Goal: Task Accomplishment & Management: Manage account settings

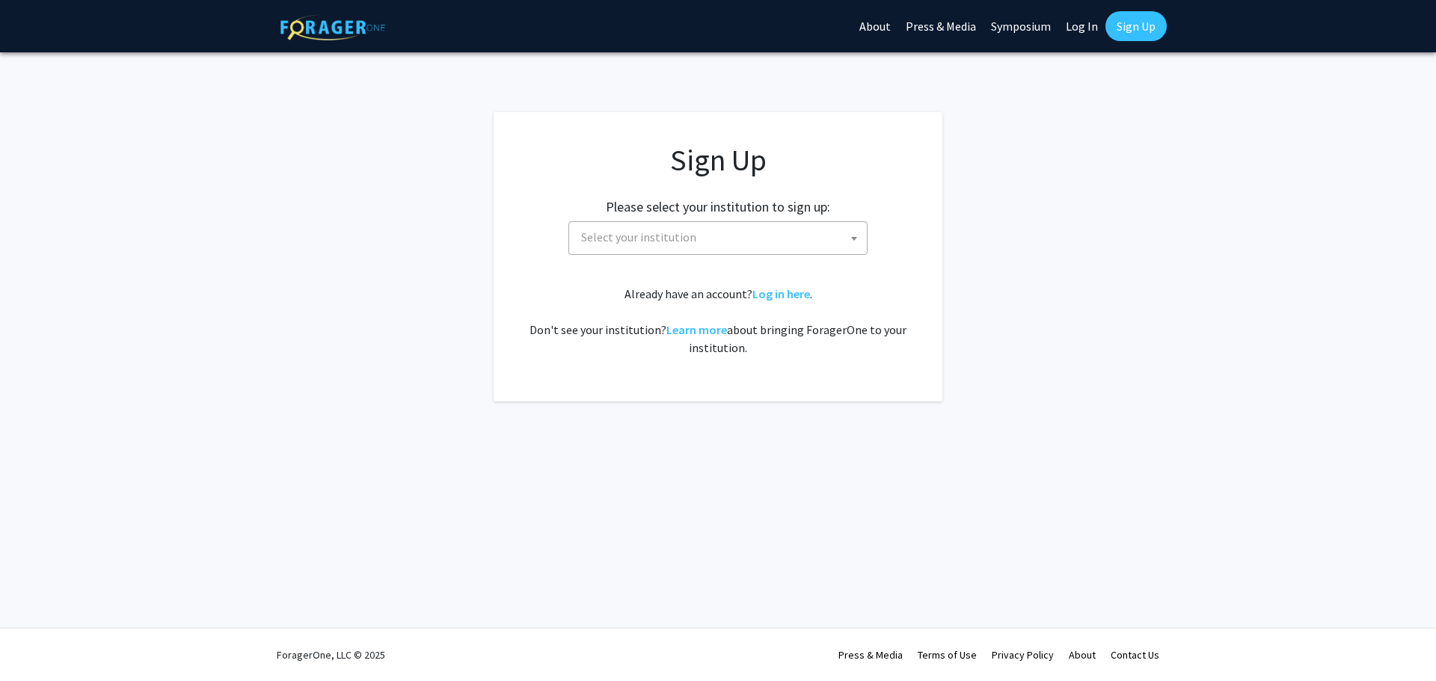
click at [855, 238] on b at bounding box center [854, 239] width 6 height 4
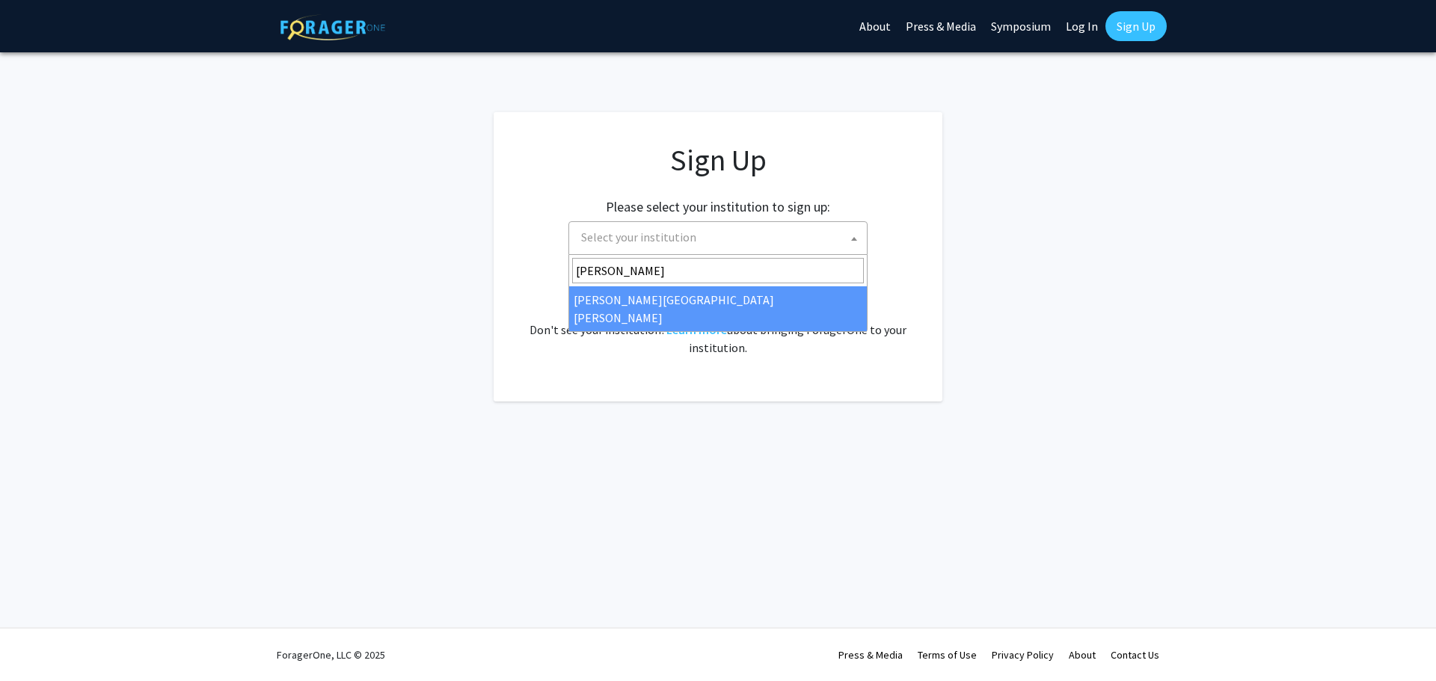
type input "Johns"
select select "1"
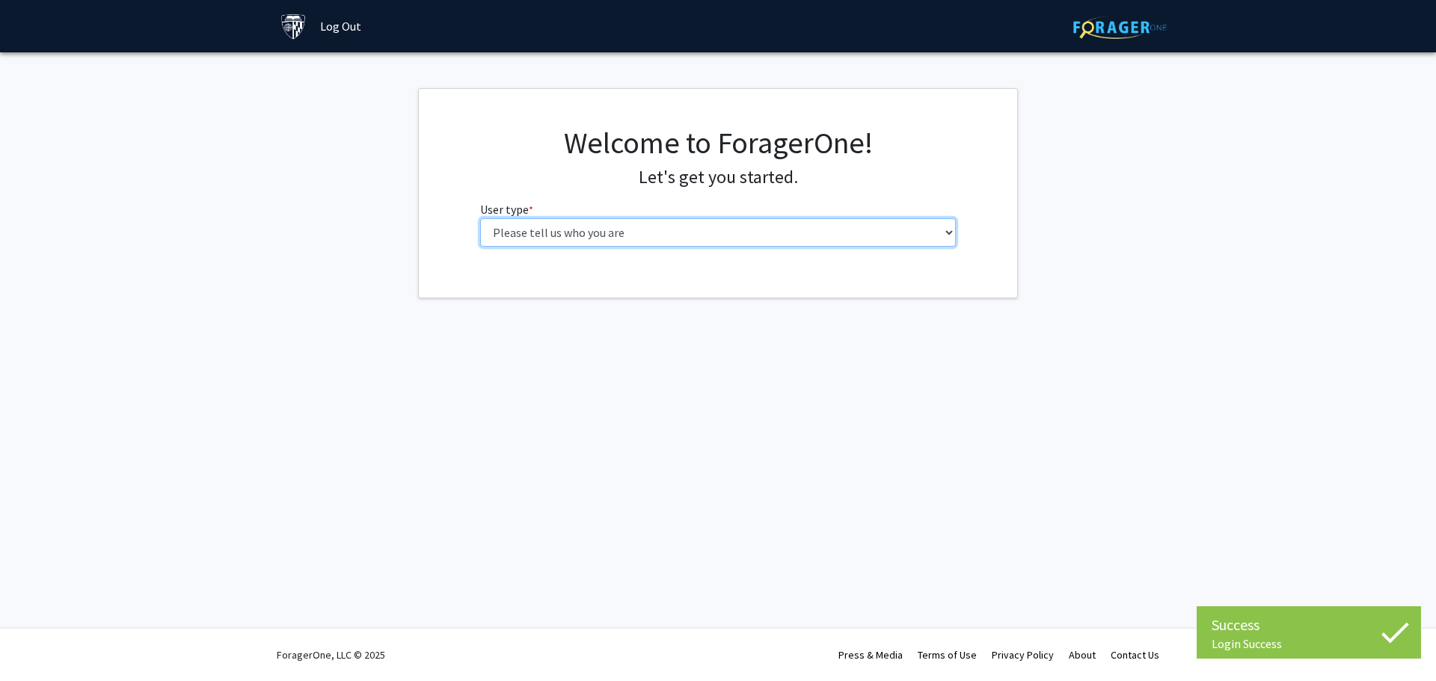
click at [951, 235] on select "Please tell us who you are Undergraduate Student Master's Student Doctoral Cand…" at bounding box center [718, 232] width 477 height 28
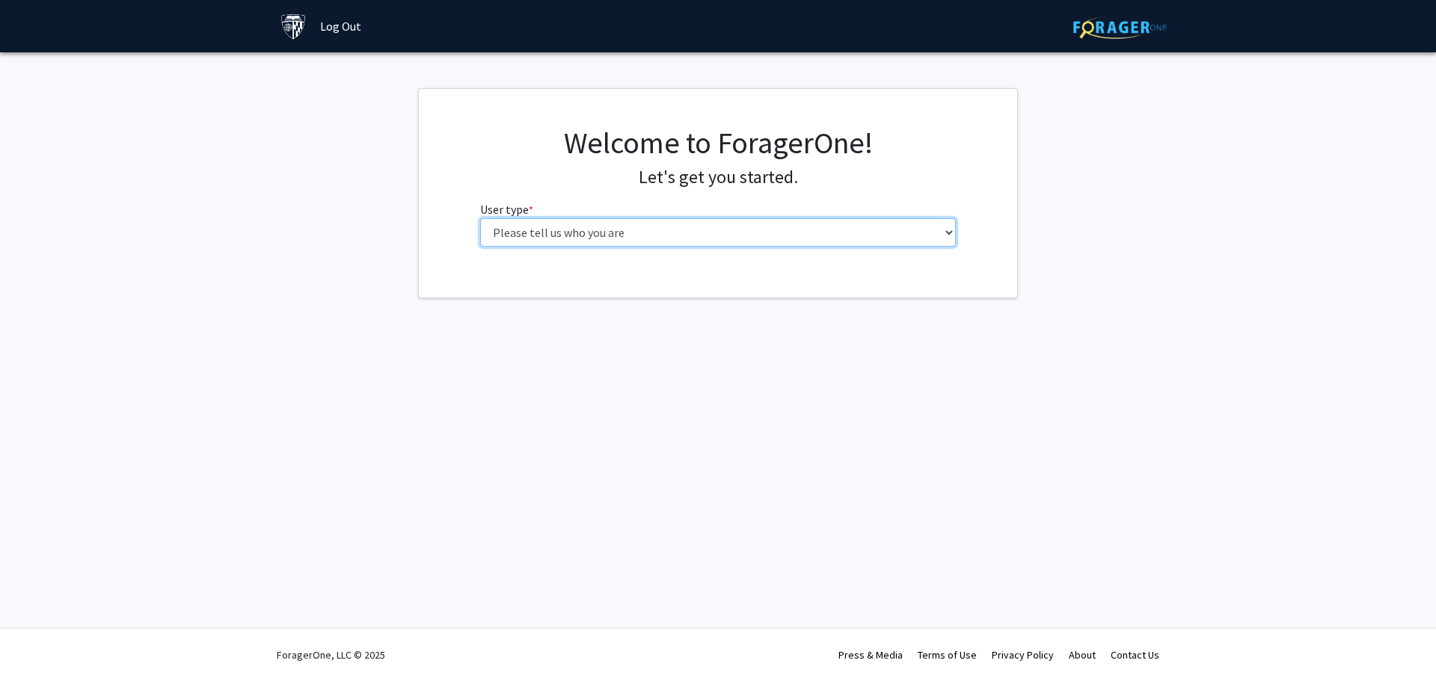
select select "2: masters"
click at [480, 218] on select "Please tell us who you are Undergraduate Student Master's Student Doctoral Cand…" at bounding box center [718, 232] width 477 height 28
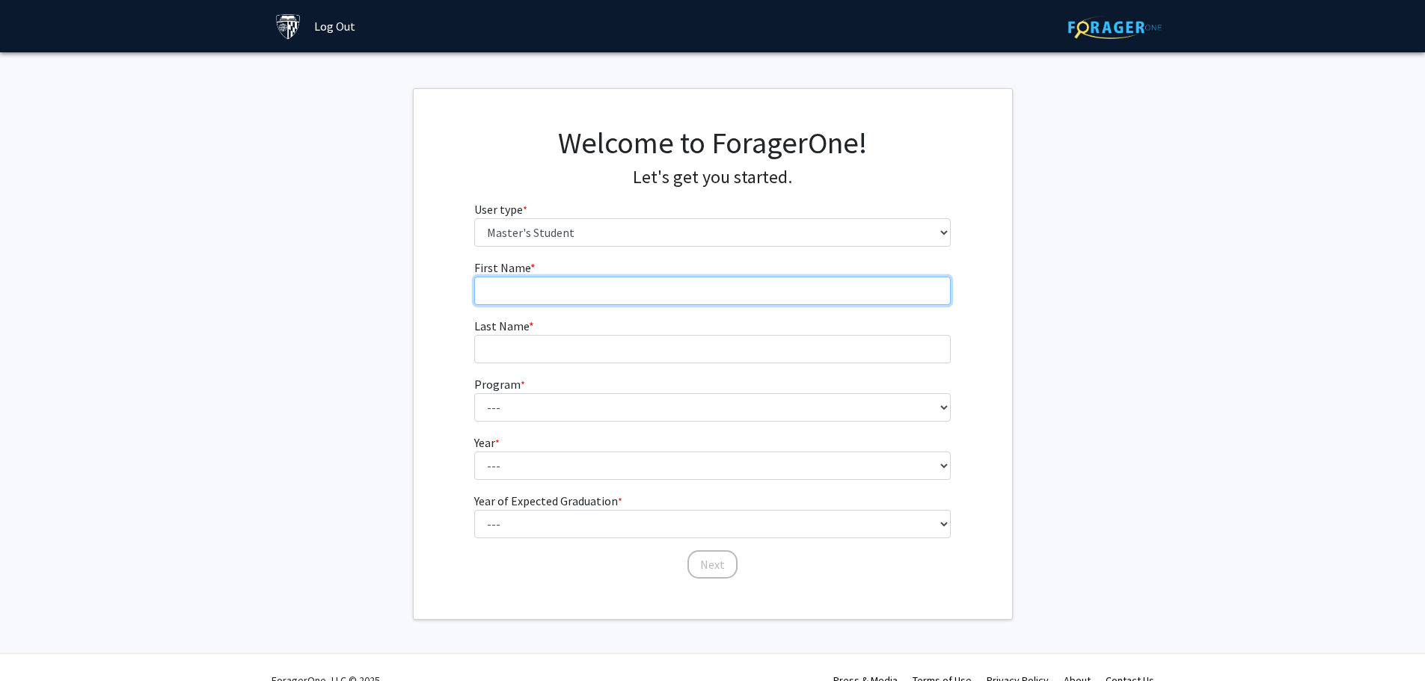
click at [829, 297] on input "First Name * required" at bounding box center [712, 291] width 477 height 28
type input "[PERSON_NAME]"
click at [521, 333] on span "Last Name" at bounding box center [501, 326] width 55 height 15
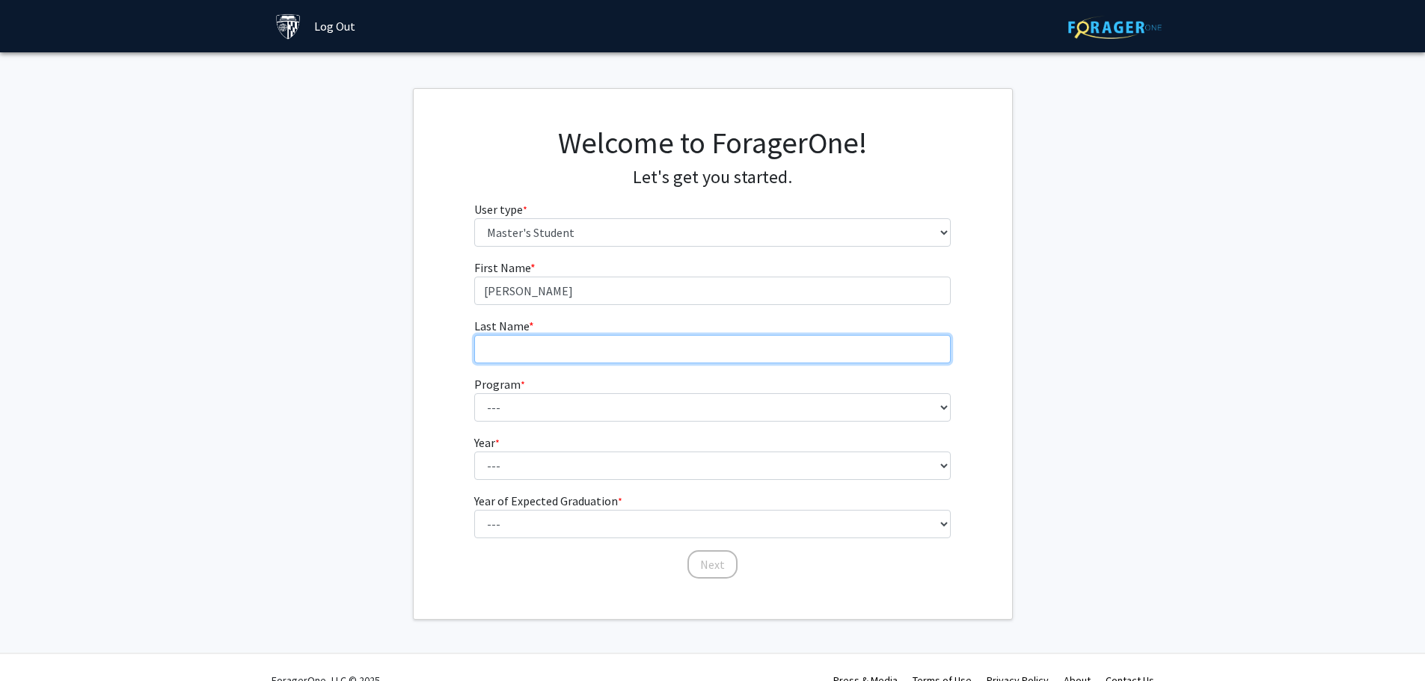
click at [521, 335] on input "Last Name * required" at bounding box center [712, 349] width 477 height 28
type input "Vo"
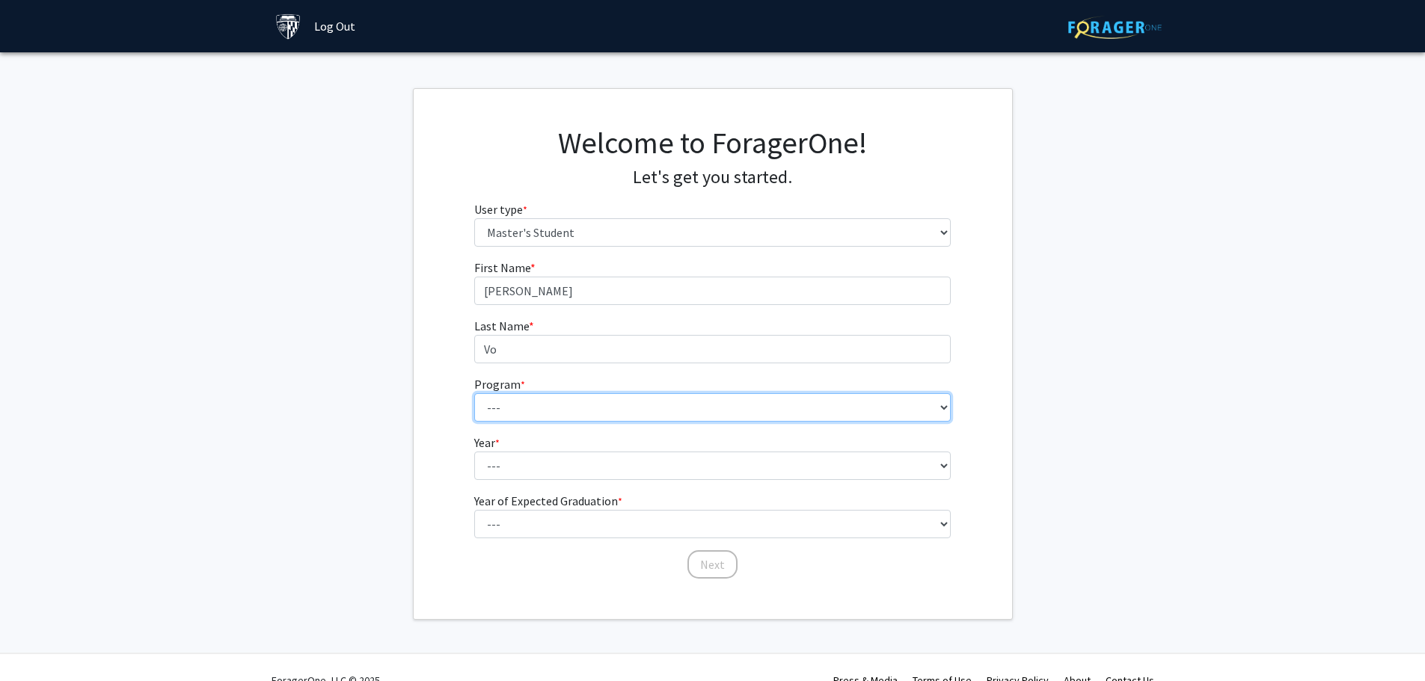
click at [941, 406] on select "--- Anatomy Education Applied and Computational Mathematics Applied Biomedical …" at bounding box center [712, 407] width 477 height 28
select select "8: 7"
click at [474, 393] on select "--- Anatomy Education Applied and Computational Mathematics Applied Biomedical …" at bounding box center [712, 407] width 477 height 28
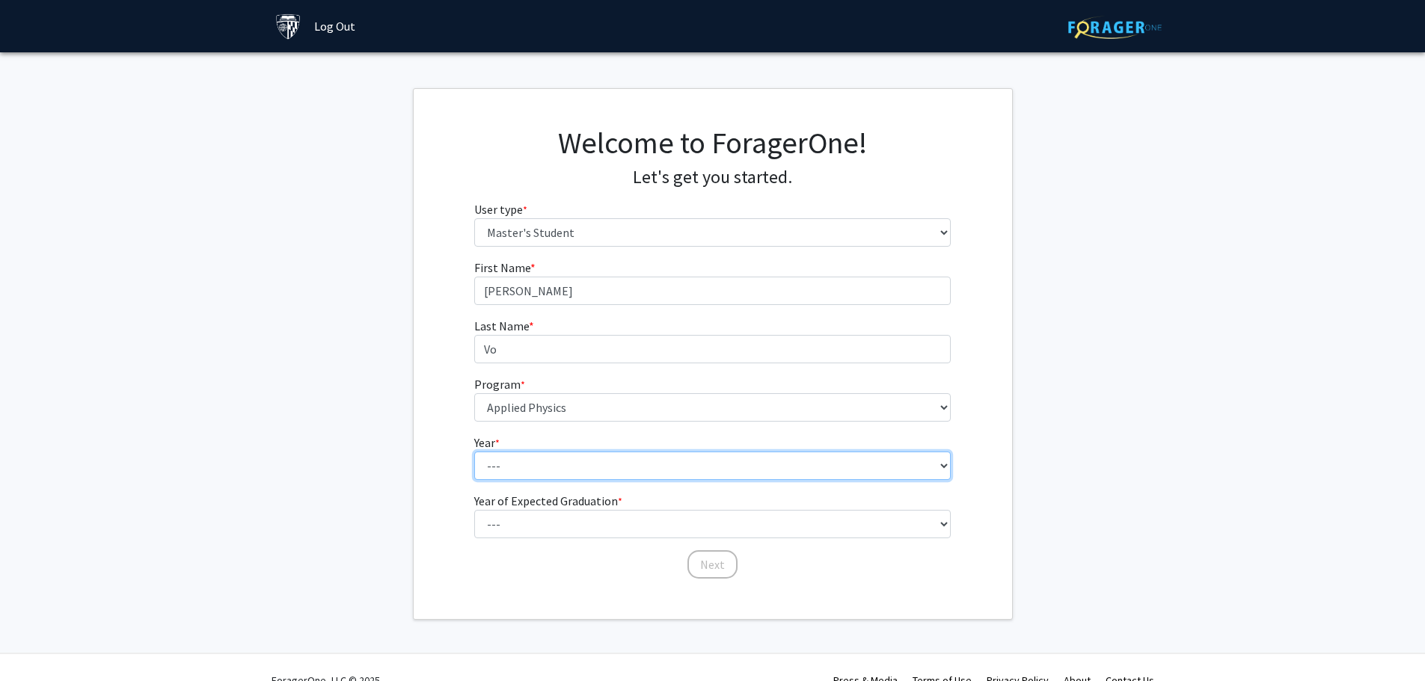
click at [943, 467] on select "--- First Year Second Year" at bounding box center [712, 466] width 477 height 28
select select "1: first_year"
click at [474, 452] on select "--- First Year Second Year" at bounding box center [712, 466] width 477 height 28
click at [941, 468] on select "--- First Year Second Year" at bounding box center [712, 466] width 477 height 28
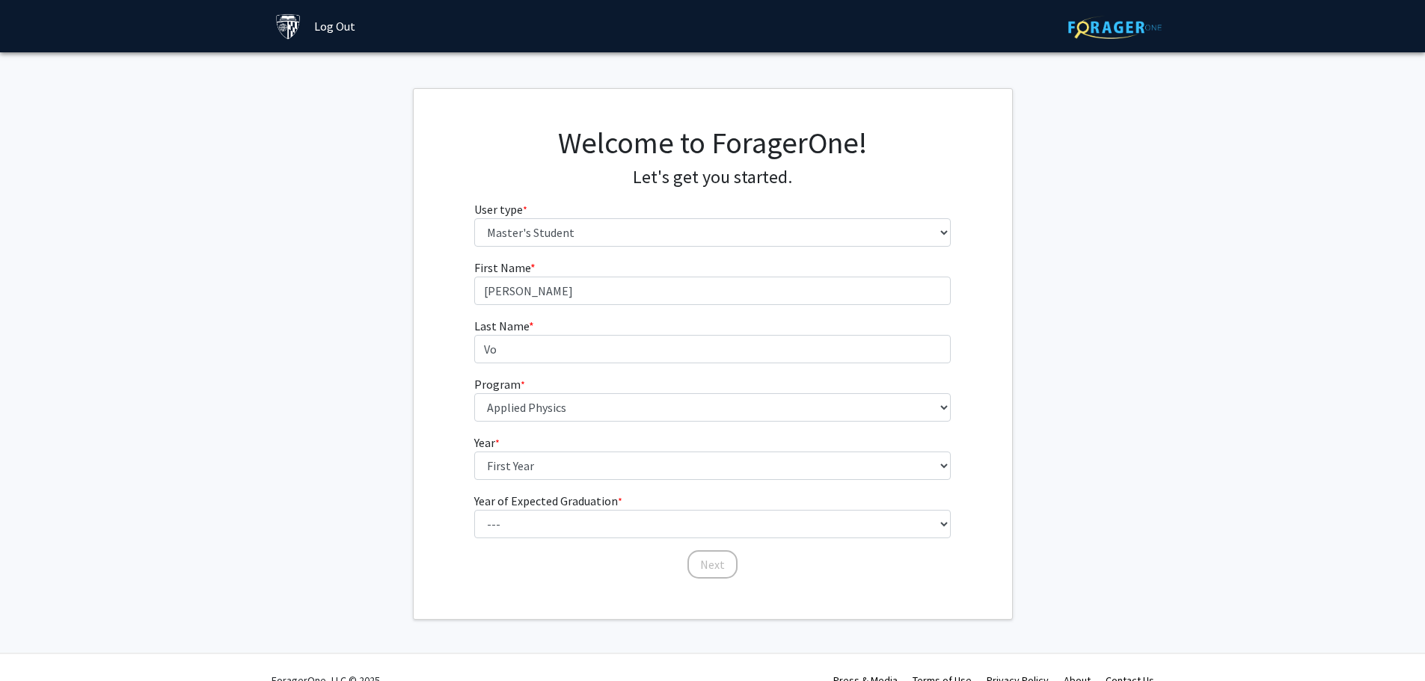
click at [1254, 477] on fg-get-started "Welcome to ForagerOne! Let's get you started. User type * required Please tell …" at bounding box center [712, 354] width 1425 height 532
click at [939, 524] on select "--- 2025 2026 2027 2028 2029 2030 2031 2032 2033 2034" at bounding box center [712, 524] width 477 height 28
select select "2: 2026"
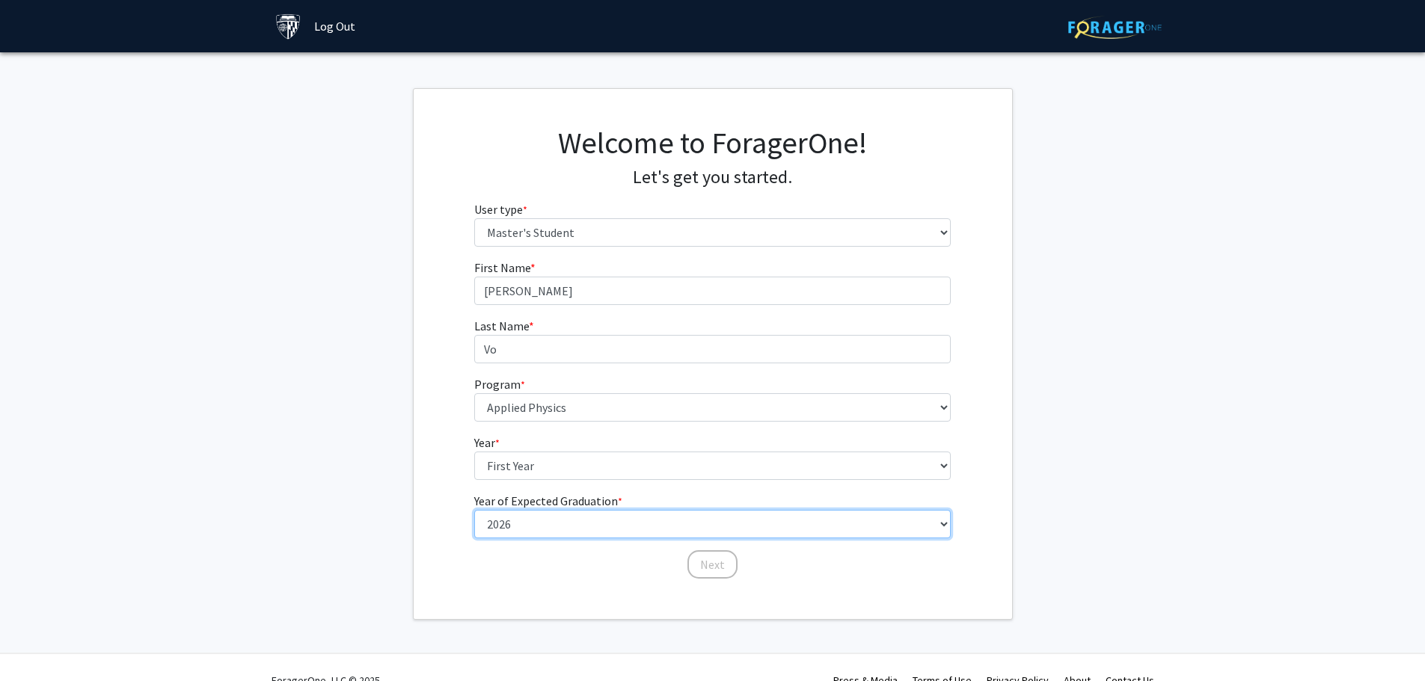
click at [474, 510] on select "--- 2025 2026 2027 2028 2029 2030 2031 2032 2033 2034" at bounding box center [712, 524] width 477 height 28
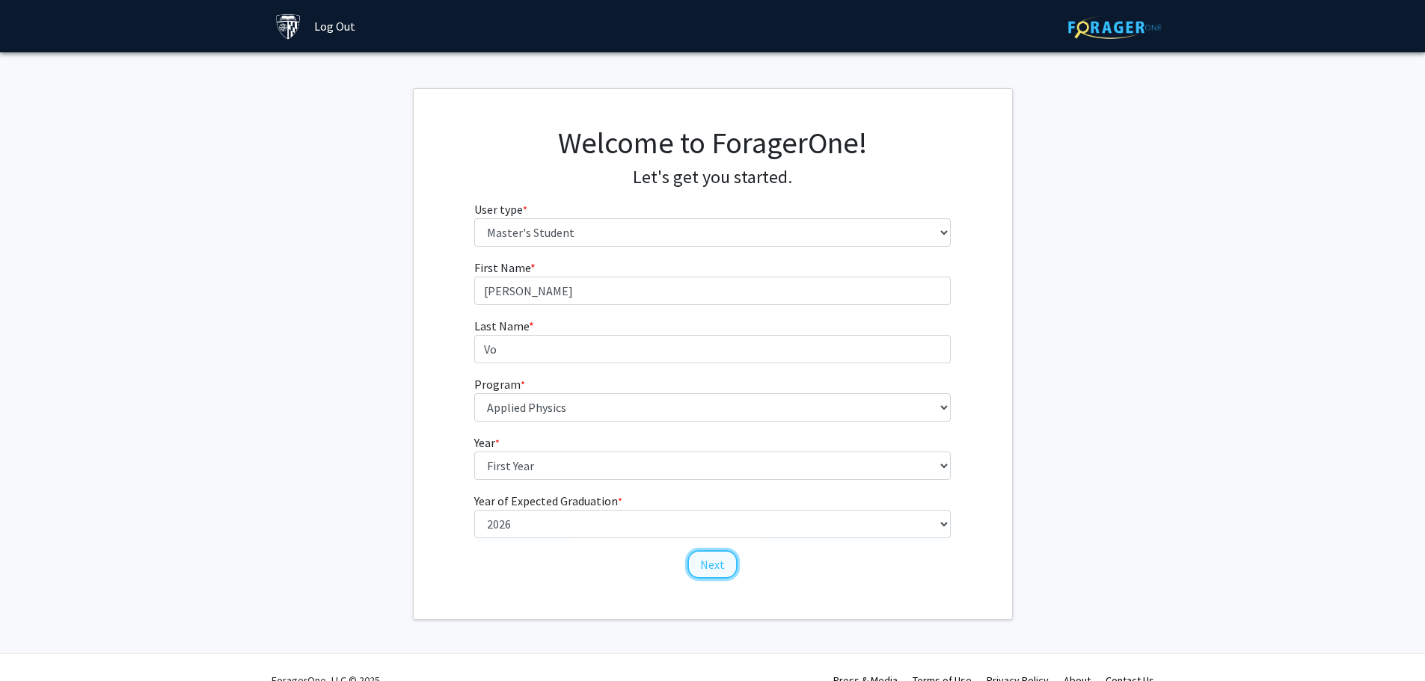
click at [719, 565] on button "Next" at bounding box center [712, 565] width 50 height 28
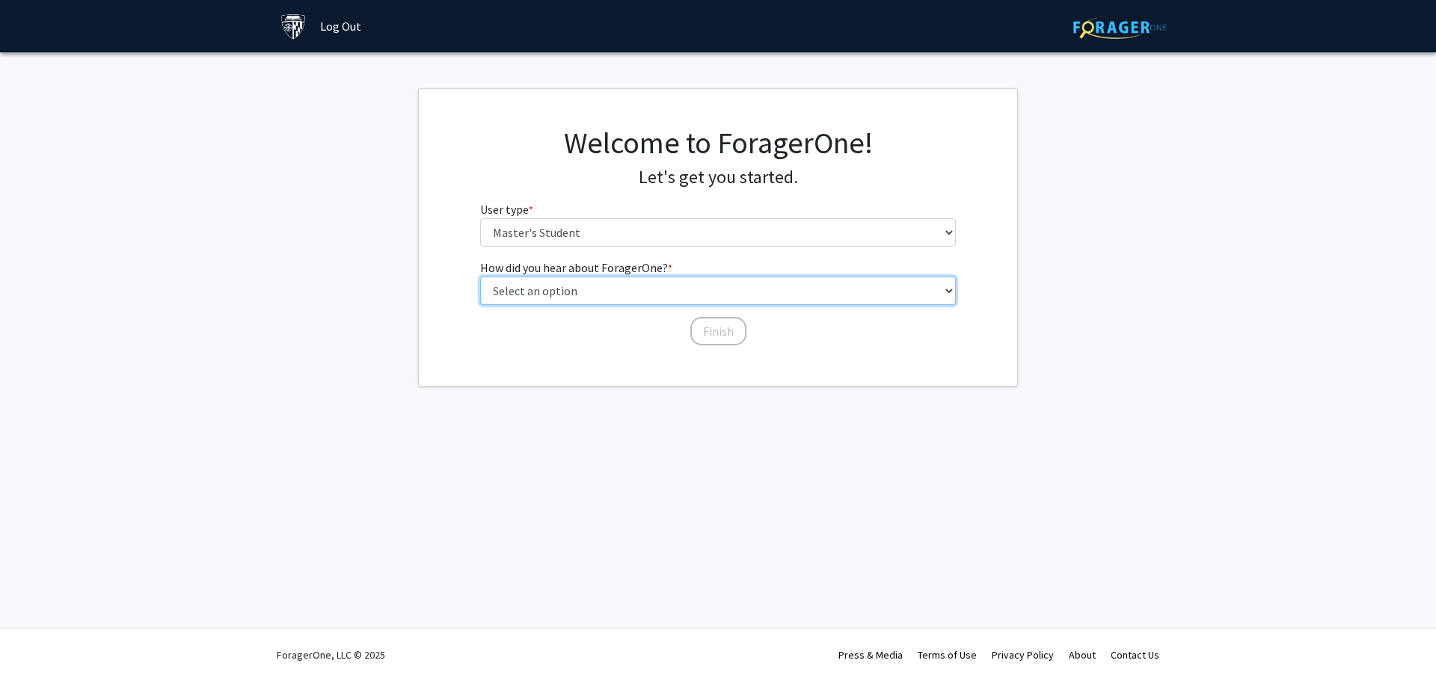
click at [952, 289] on select "Select an option Peer/student recommendation Faculty/staff recommendation Unive…" at bounding box center [718, 291] width 477 height 28
select select "3: university_website"
click at [480, 277] on select "Select an option Peer/student recommendation Faculty/staff recommendation Unive…" at bounding box center [718, 291] width 477 height 28
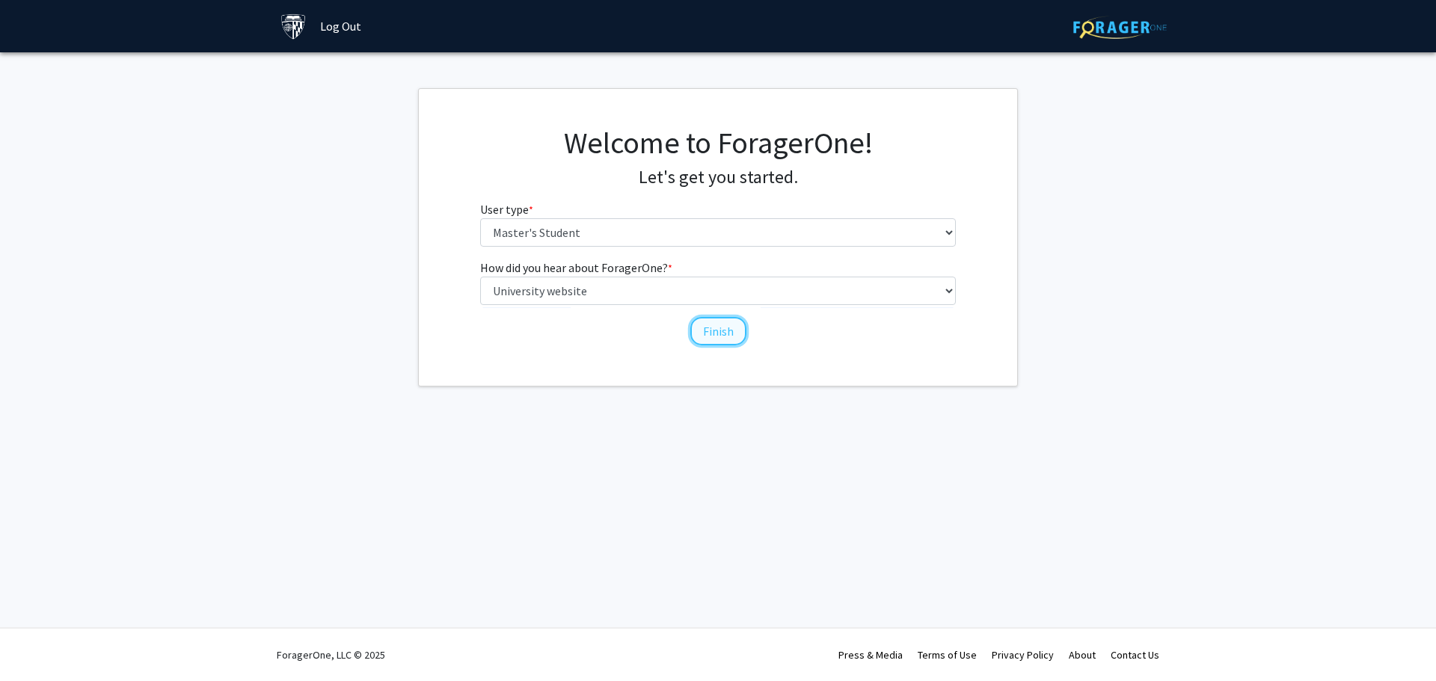
click at [721, 334] on button "Finish" at bounding box center [718, 331] width 56 height 28
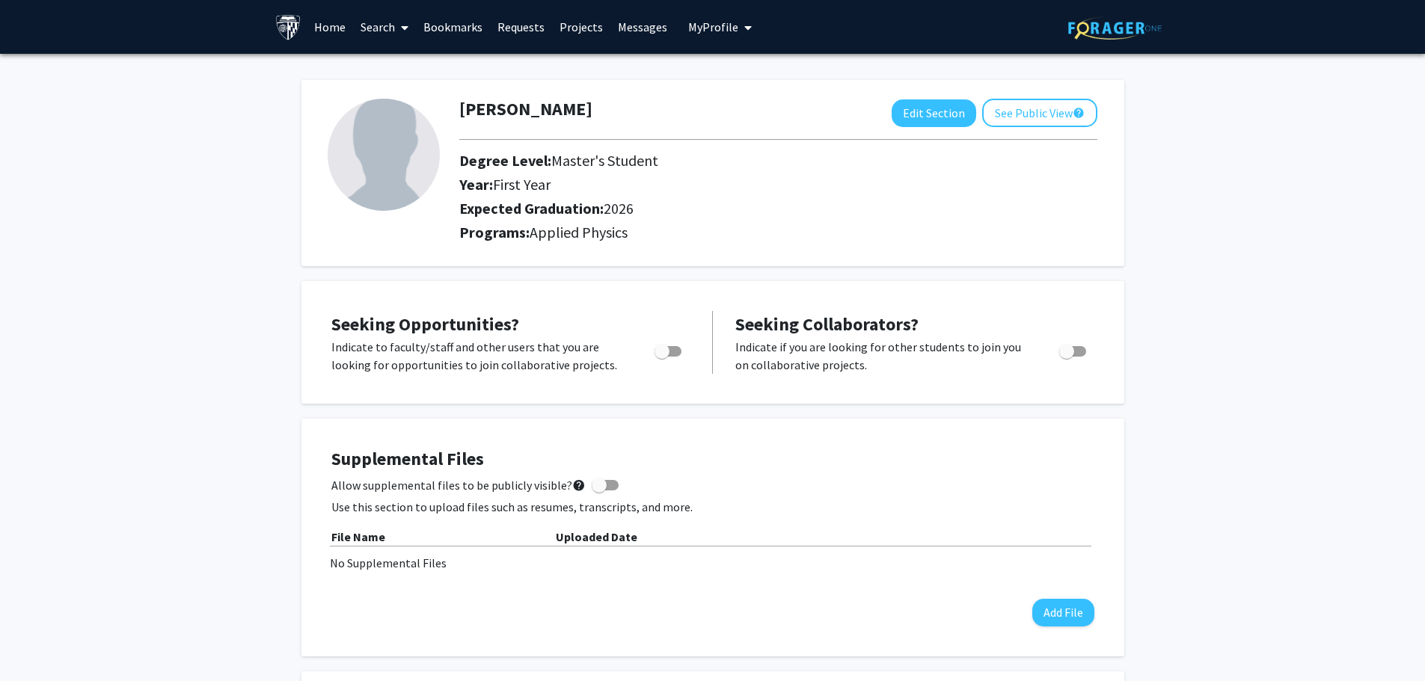
click at [664, 351] on span "Toggle" at bounding box center [662, 351] width 15 height 15
click at [662, 357] on input "Are you actively seeking opportunities?" at bounding box center [661, 357] width 1 height 1
checkbox input "true"
click at [599, 484] on span at bounding box center [605, 485] width 27 height 10
click at [599, 491] on input "Allow supplemental files to be publicly visible? help" at bounding box center [598, 491] width 1 height 1
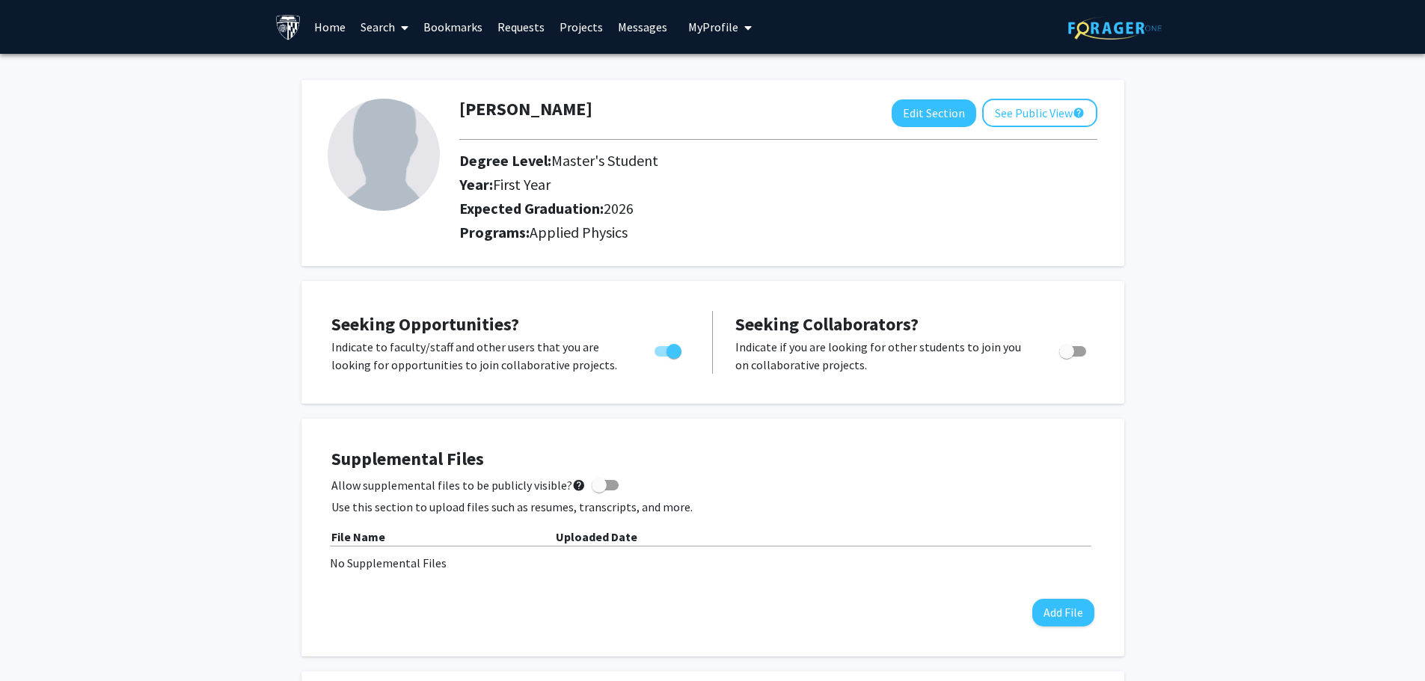
checkbox input "true"
click at [1066, 612] on button "Add File" at bounding box center [1063, 613] width 62 height 28
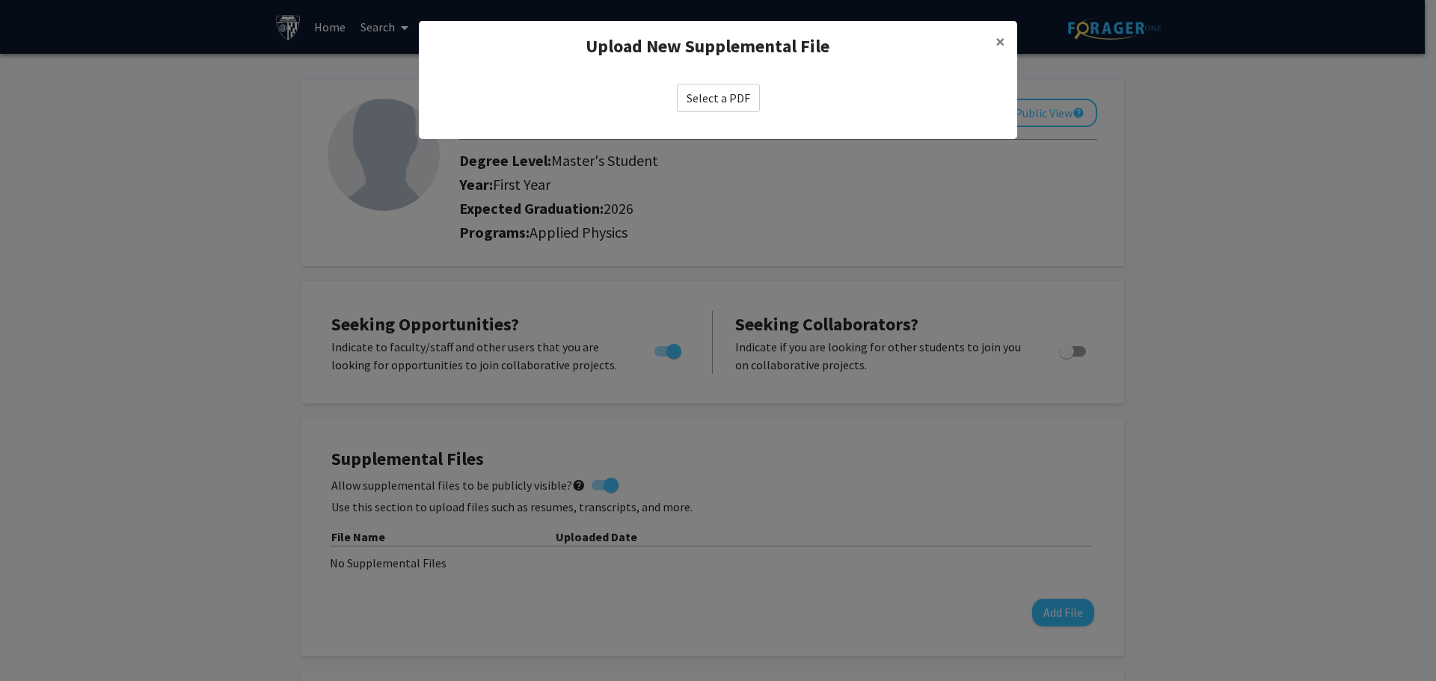
click at [724, 96] on label "Select a PDF" at bounding box center [718, 98] width 83 height 28
click at [0, 0] on input "Select a PDF" at bounding box center [0, 0] width 0 height 0
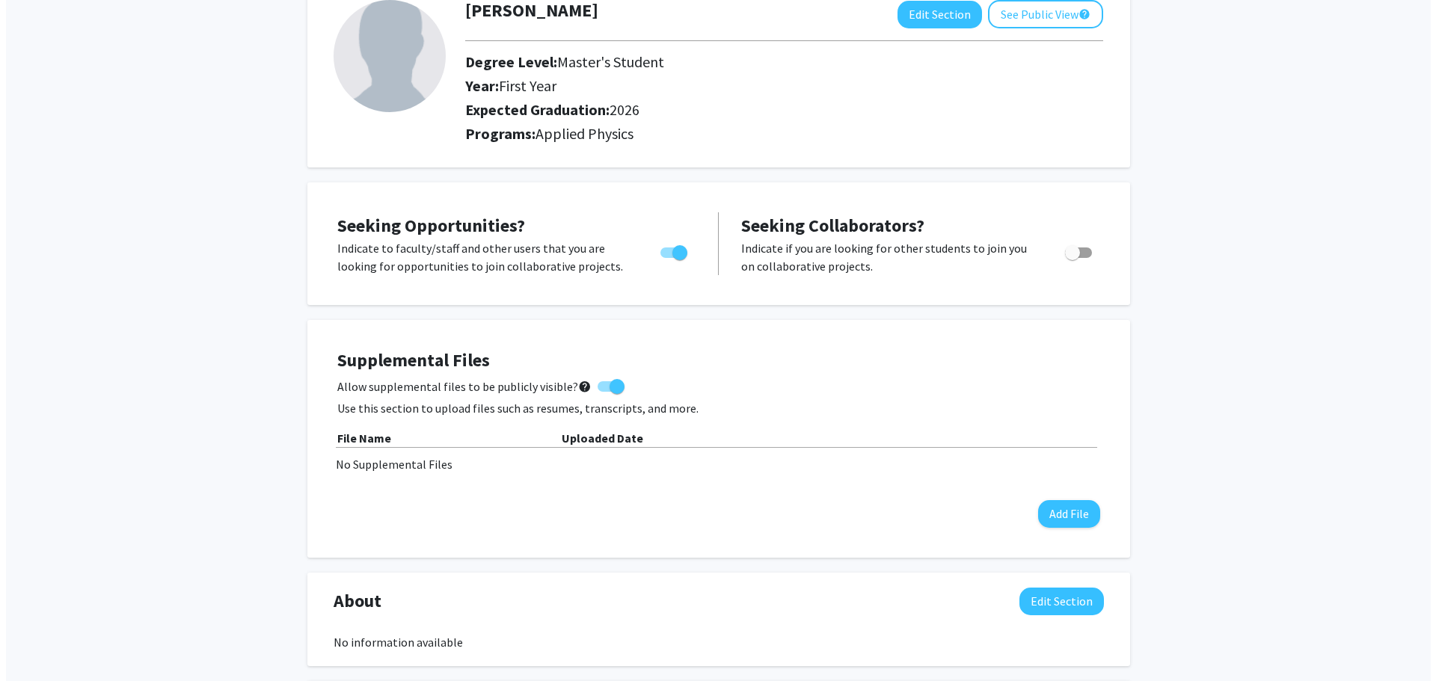
scroll to position [299, 0]
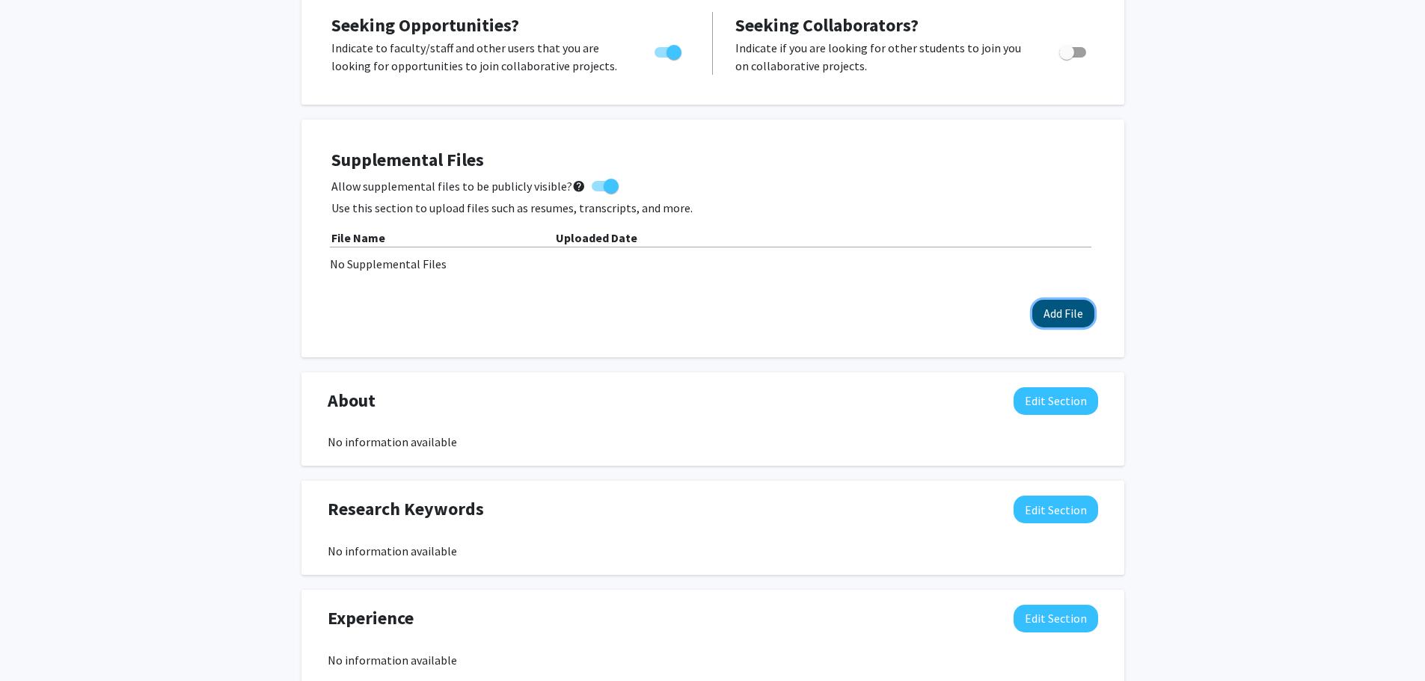
click at [1061, 311] on button "Add File" at bounding box center [1063, 314] width 62 height 28
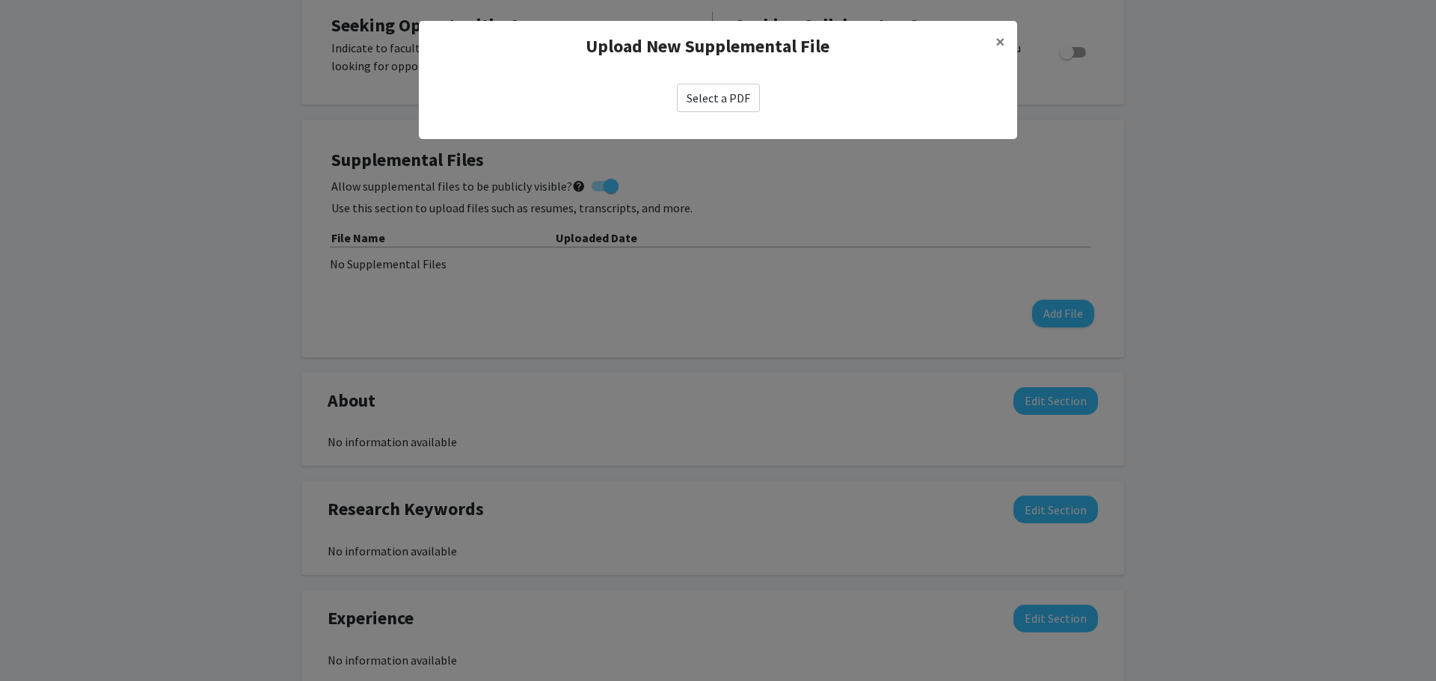
click at [753, 98] on label "Select a PDF" at bounding box center [718, 98] width 83 height 28
click at [0, 0] on input "Select a PDF" at bounding box center [0, 0] width 0 height 0
select select "custom"
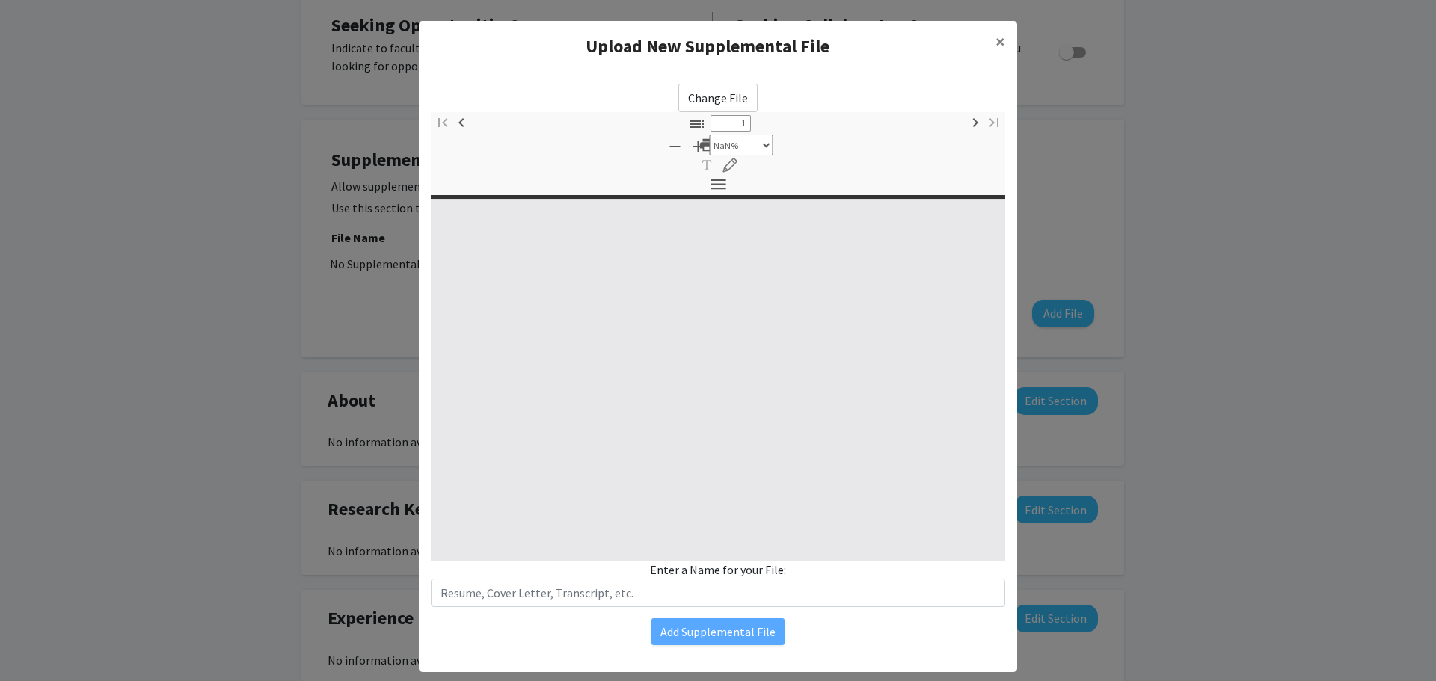
type input "0"
select select "custom"
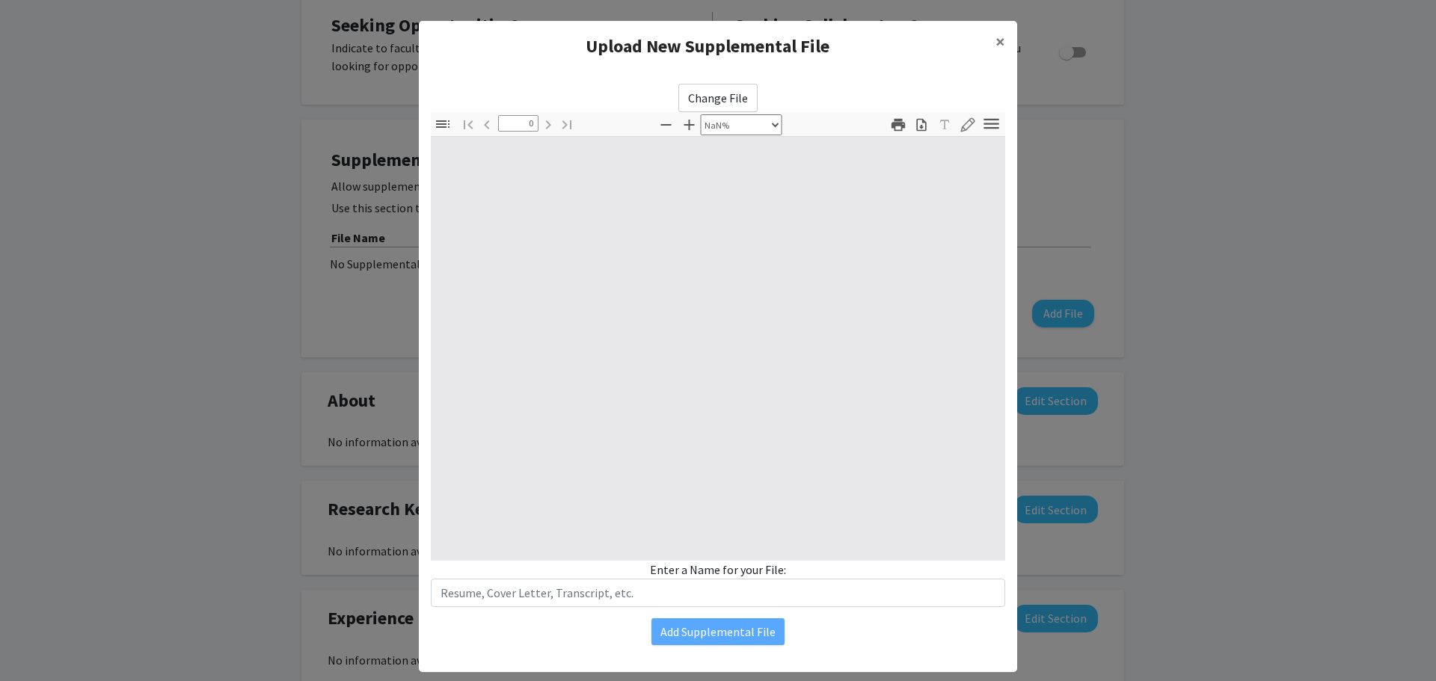
type input "1"
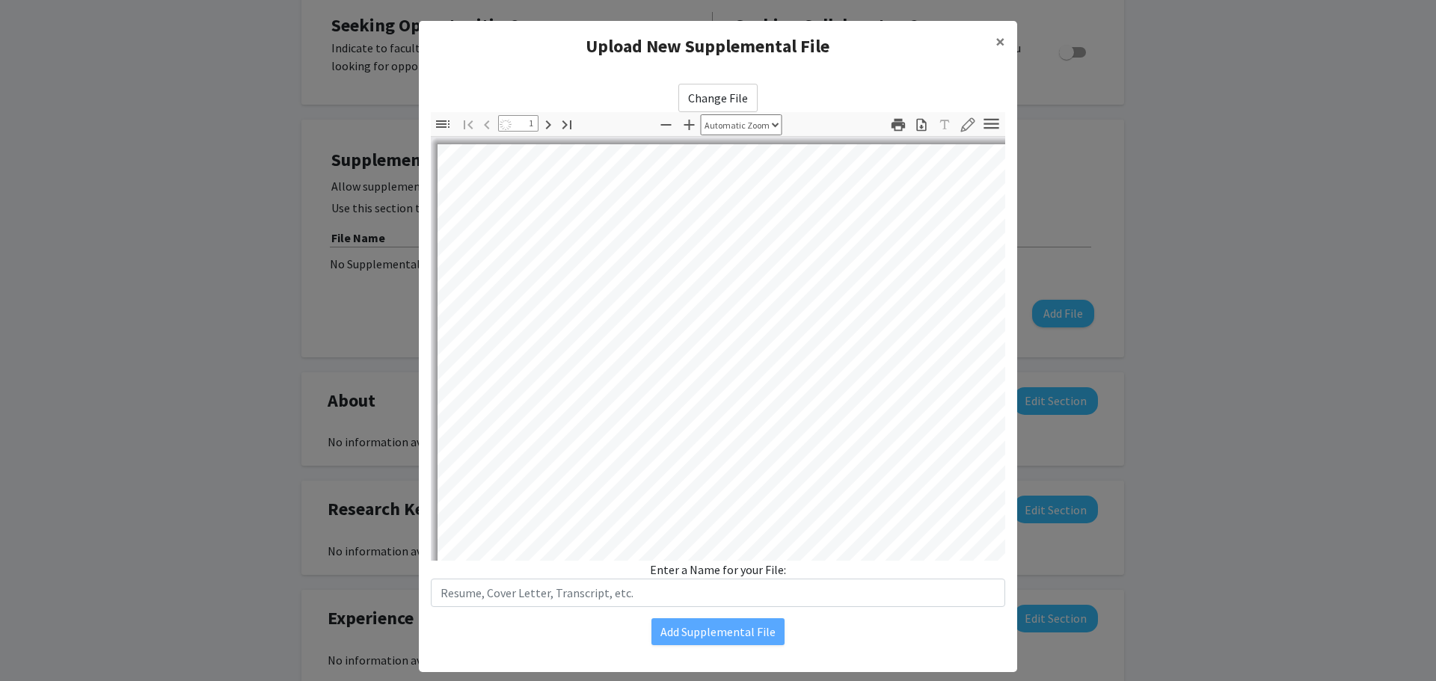
select select "auto"
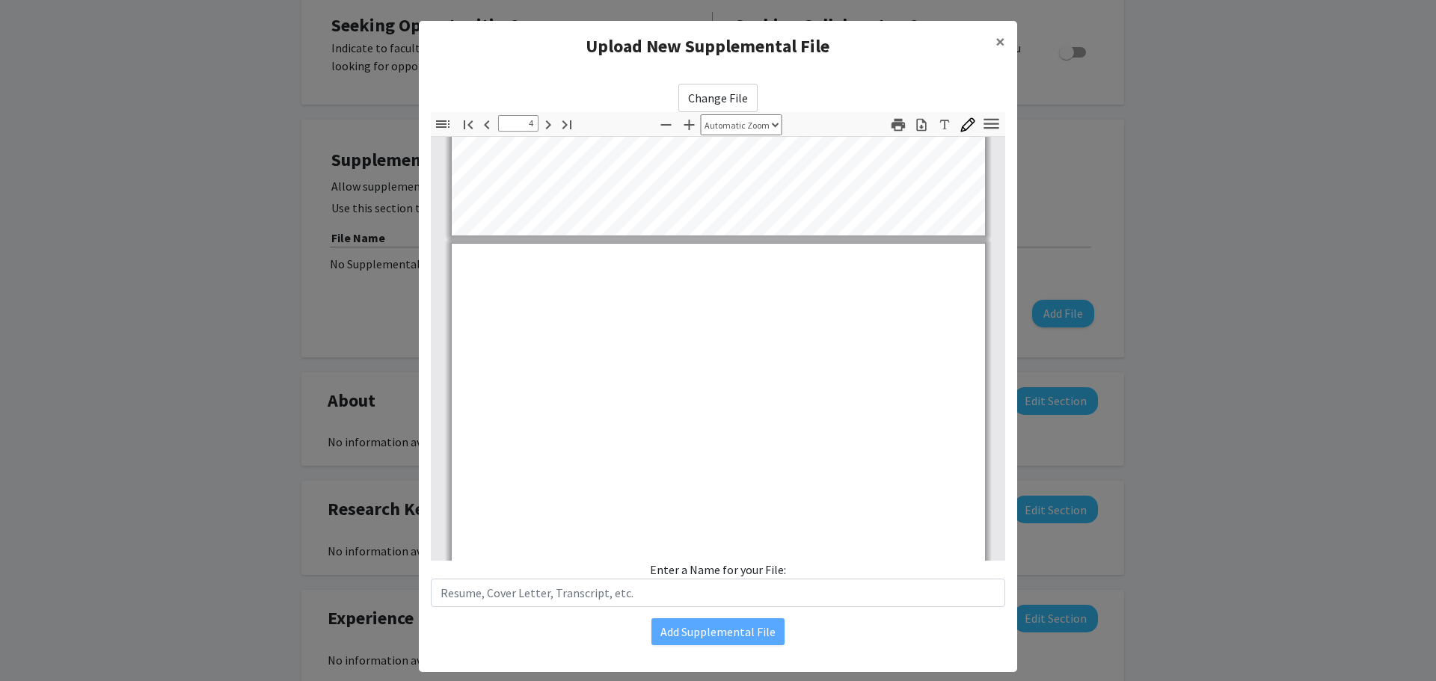
type input "5"
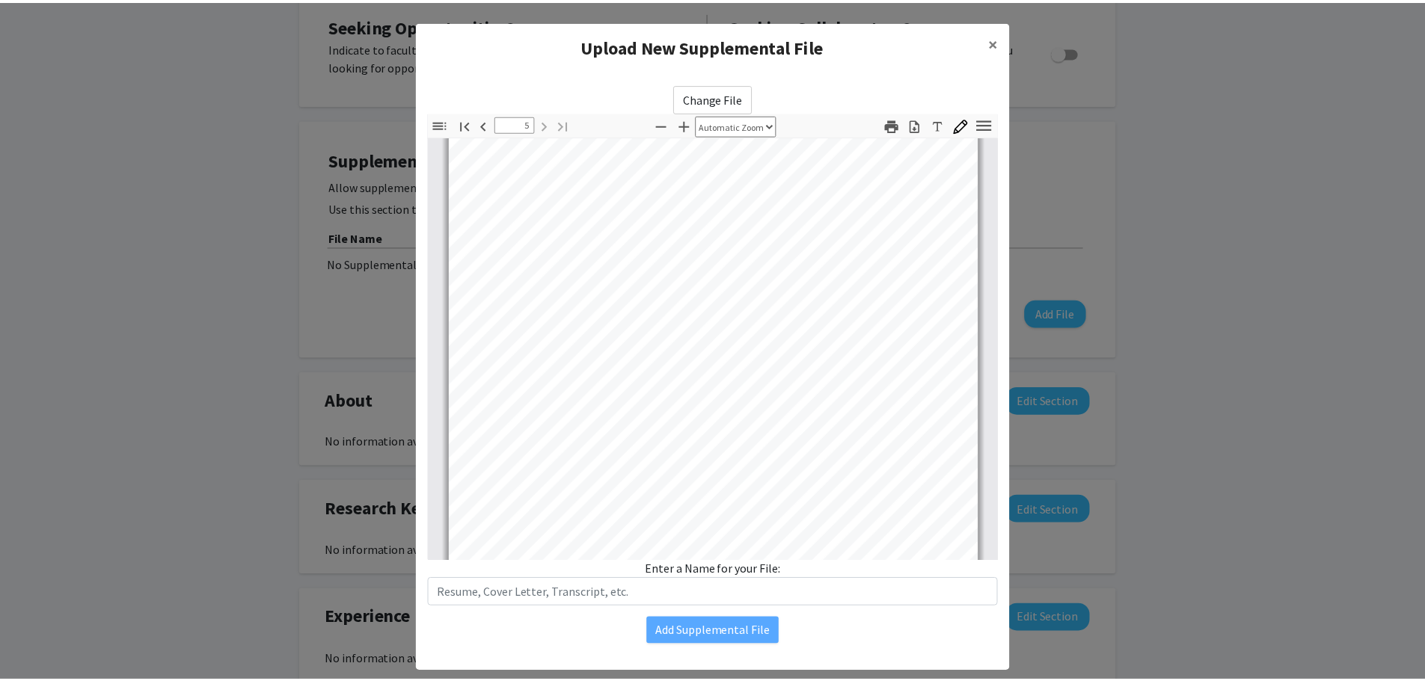
scroll to position [3074, 0]
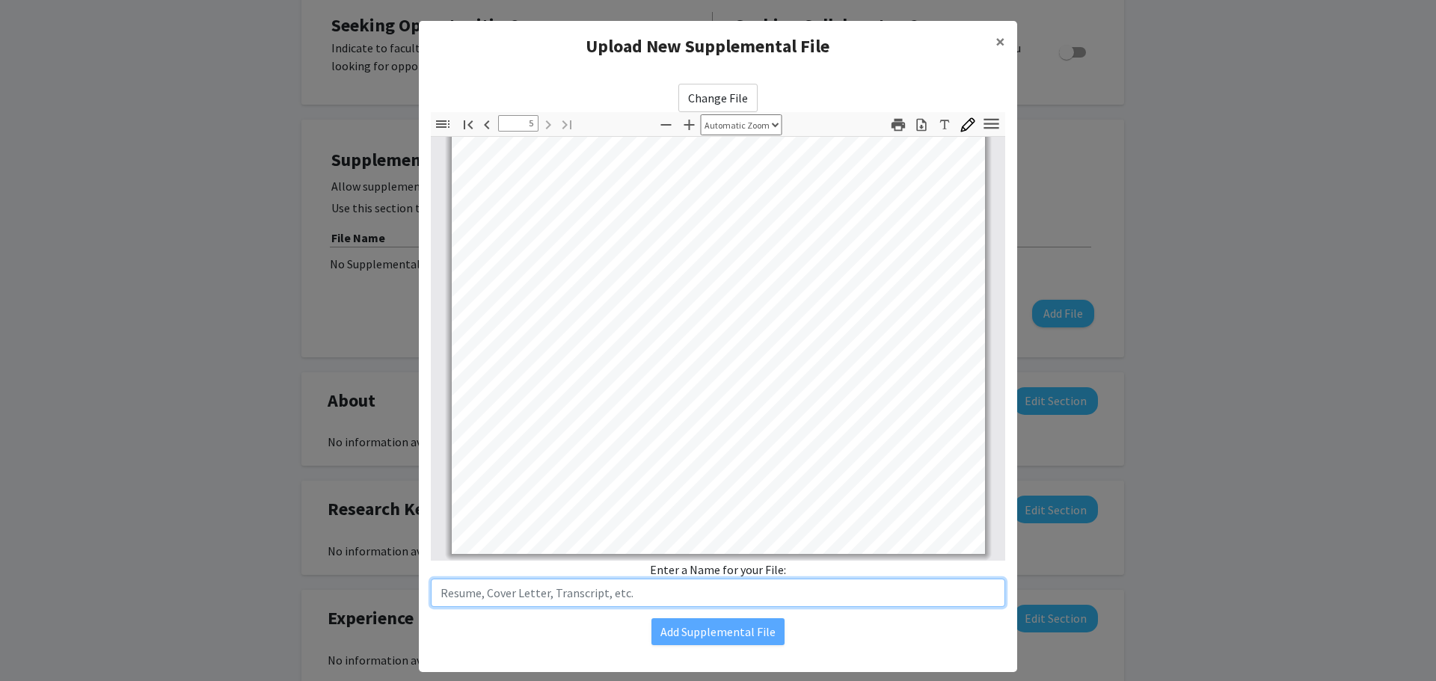
click at [570, 594] on input "text" at bounding box center [718, 593] width 574 height 28
type input "CV-MS-AppliedPhysics-JHU-Candidate-[DATE]"
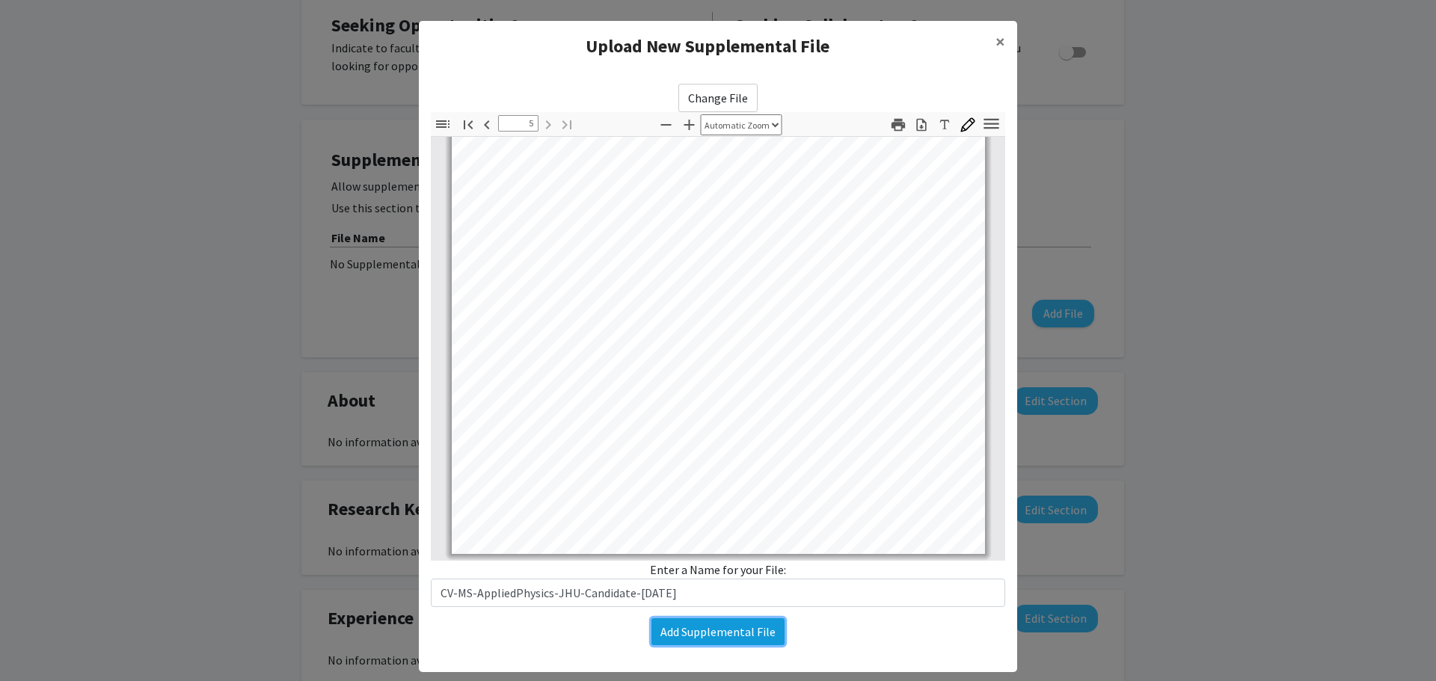
click at [735, 630] on button "Add Supplemental File" at bounding box center [718, 632] width 133 height 27
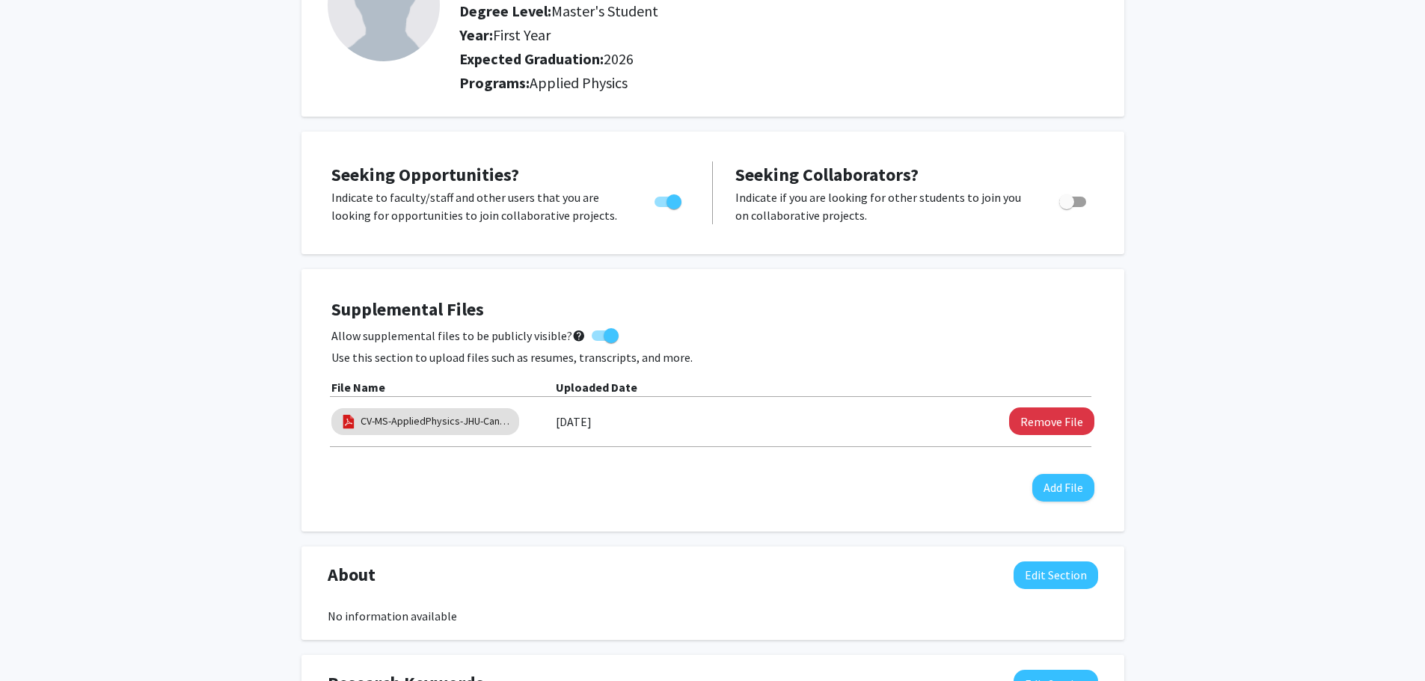
scroll to position [148, 0]
click at [1069, 198] on span "Toggle" at bounding box center [1066, 203] width 15 height 15
click at [1067, 209] on input "Would you like to receive other student requests to work with you?" at bounding box center [1066, 209] width 1 height 1
checkbox input "true"
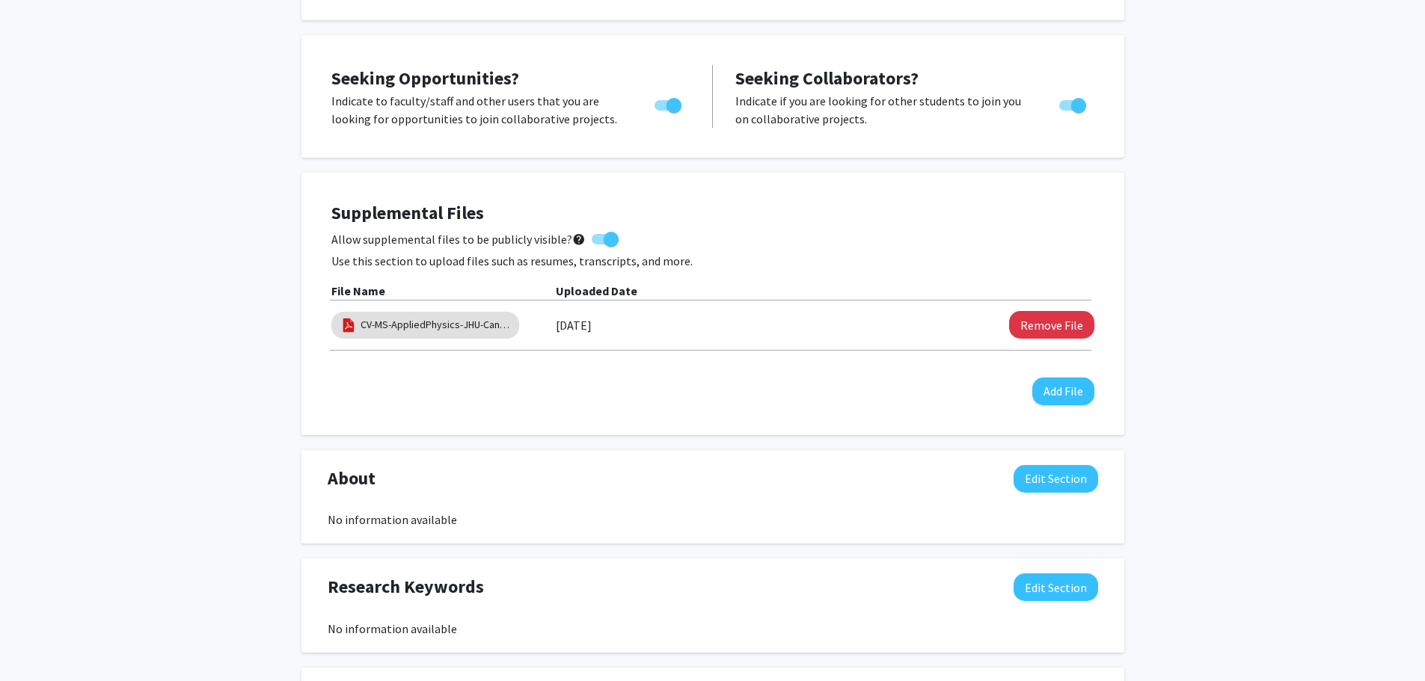
scroll to position [447, 0]
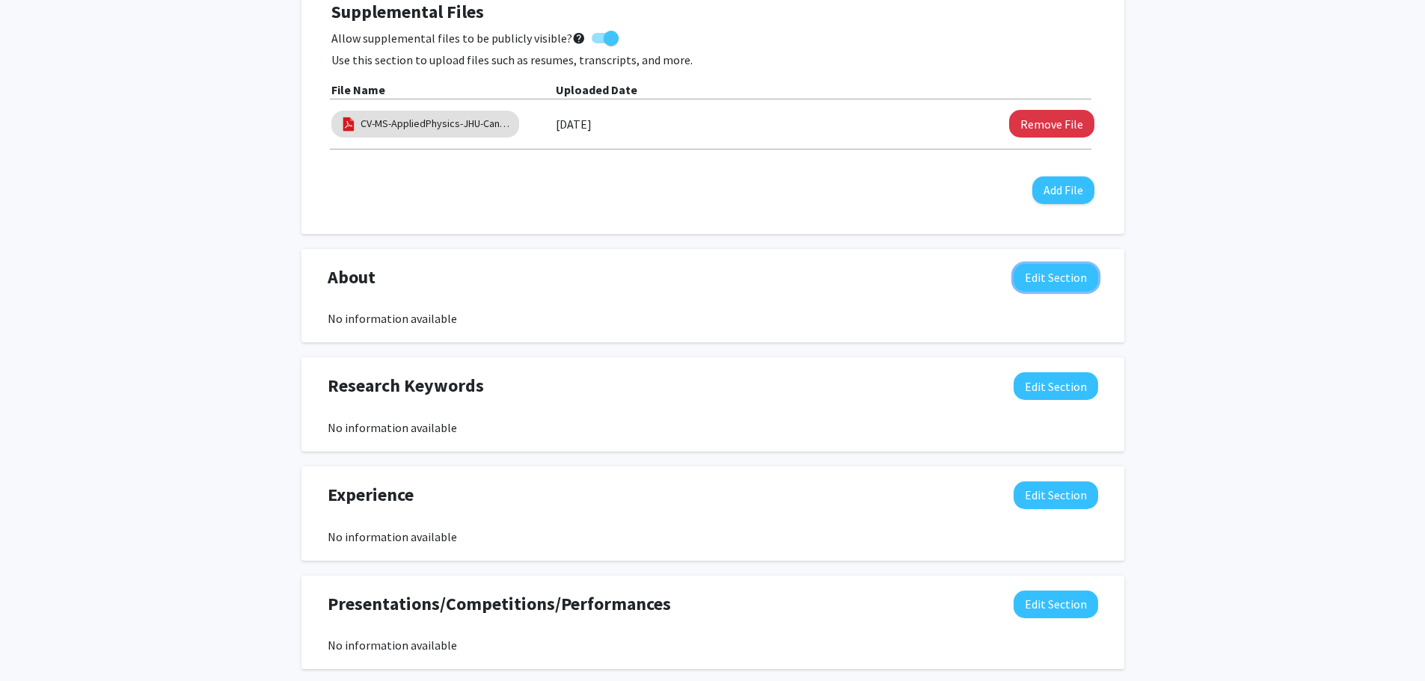
click at [1049, 276] on button "Edit Section" at bounding box center [1056, 278] width 85 height 28
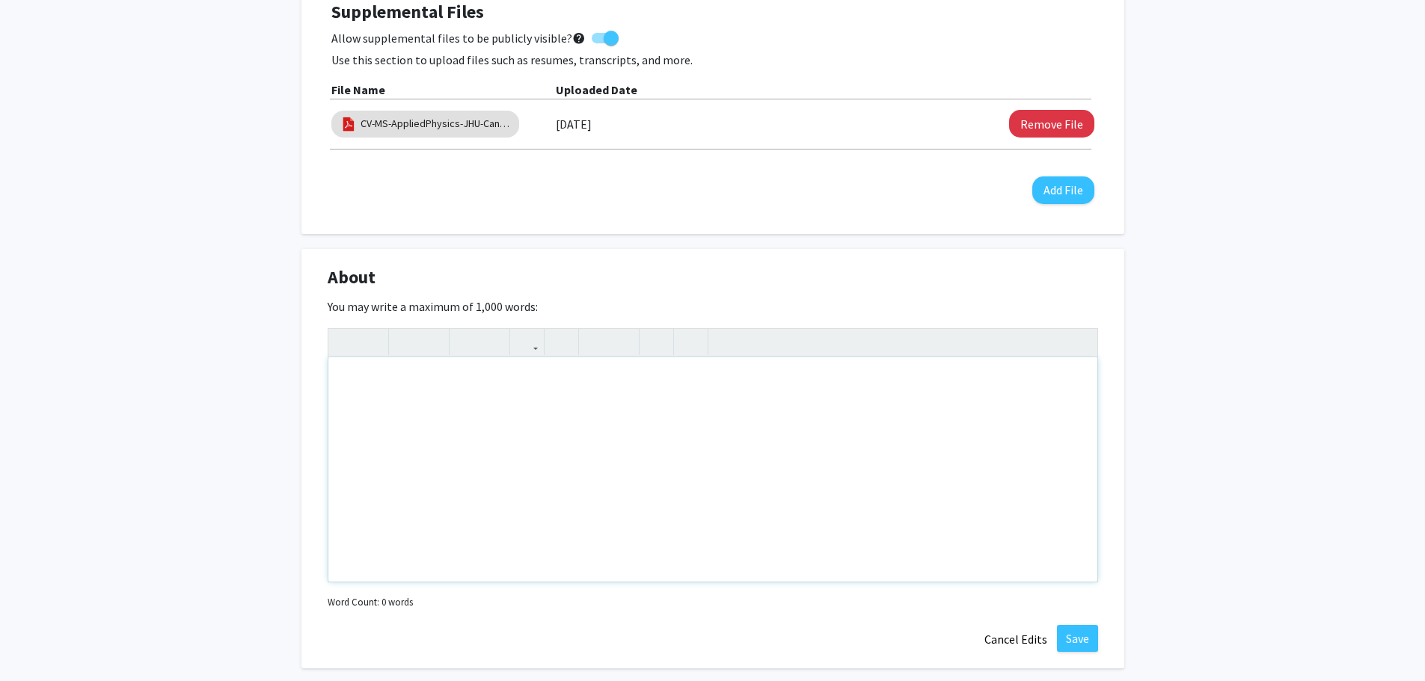
click at [350, 376] on div "Note to users with screen readers: Please deactivate our accessibility plugin f…" at bounding box center [712, 470] width 769 height 224
paste div "Note to users with screen readers: Please deactivate our accessibility plugin f…"
type textarea "<p>I am an engineer running my own Service Business E-Commerce Home AIR Quality…"
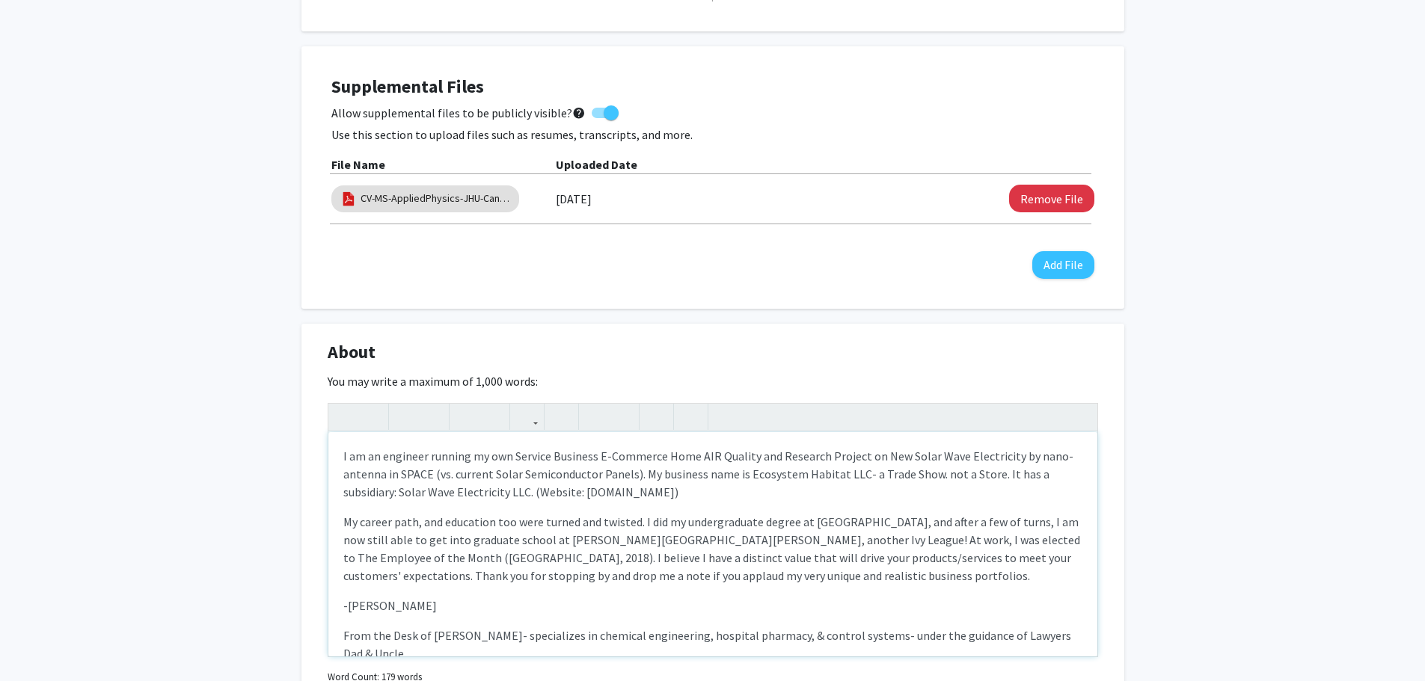
scroll to position [63, 0]
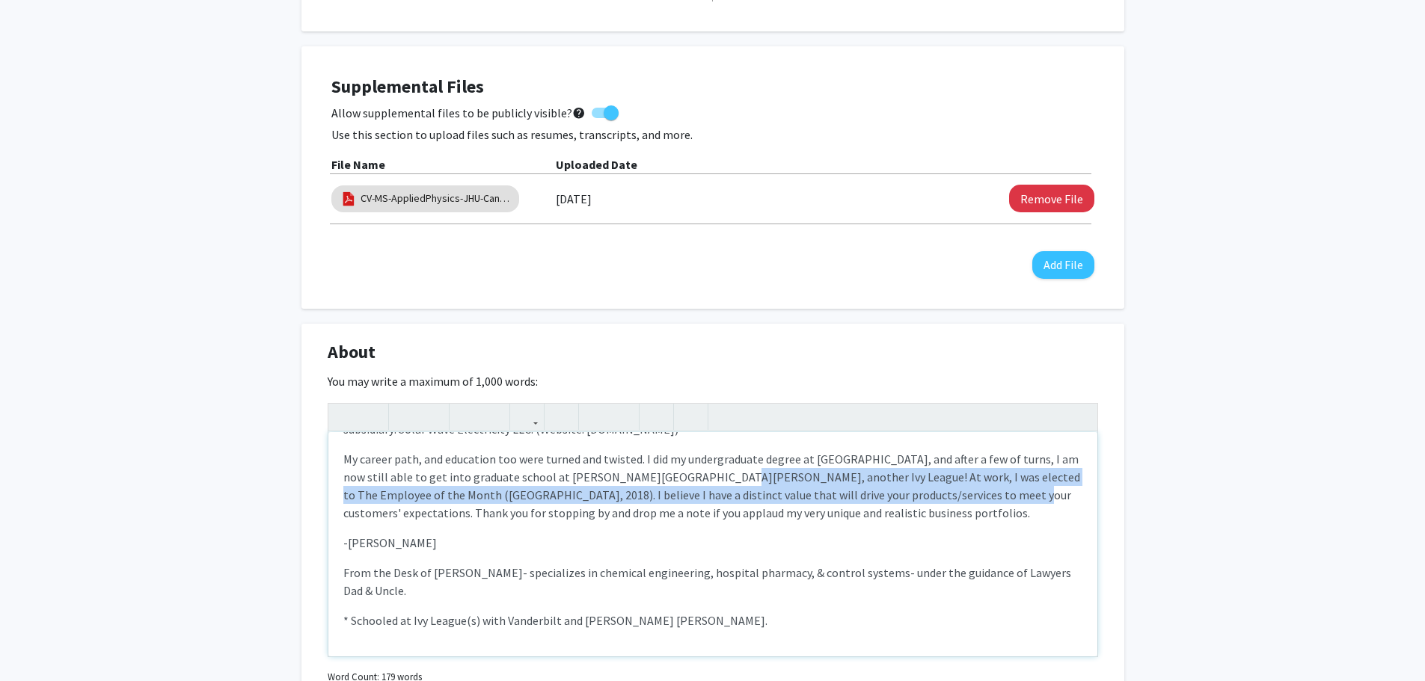
drag, startPoint x: 696, startPoint y: 473, endPoint x: 953, endPoint y: 491, distance: 257.2
click at [953, 491] on p "My career path, and education too were turned and twisted. I did my undergradua…" at bounding box center [712, 486] width 739 height 72
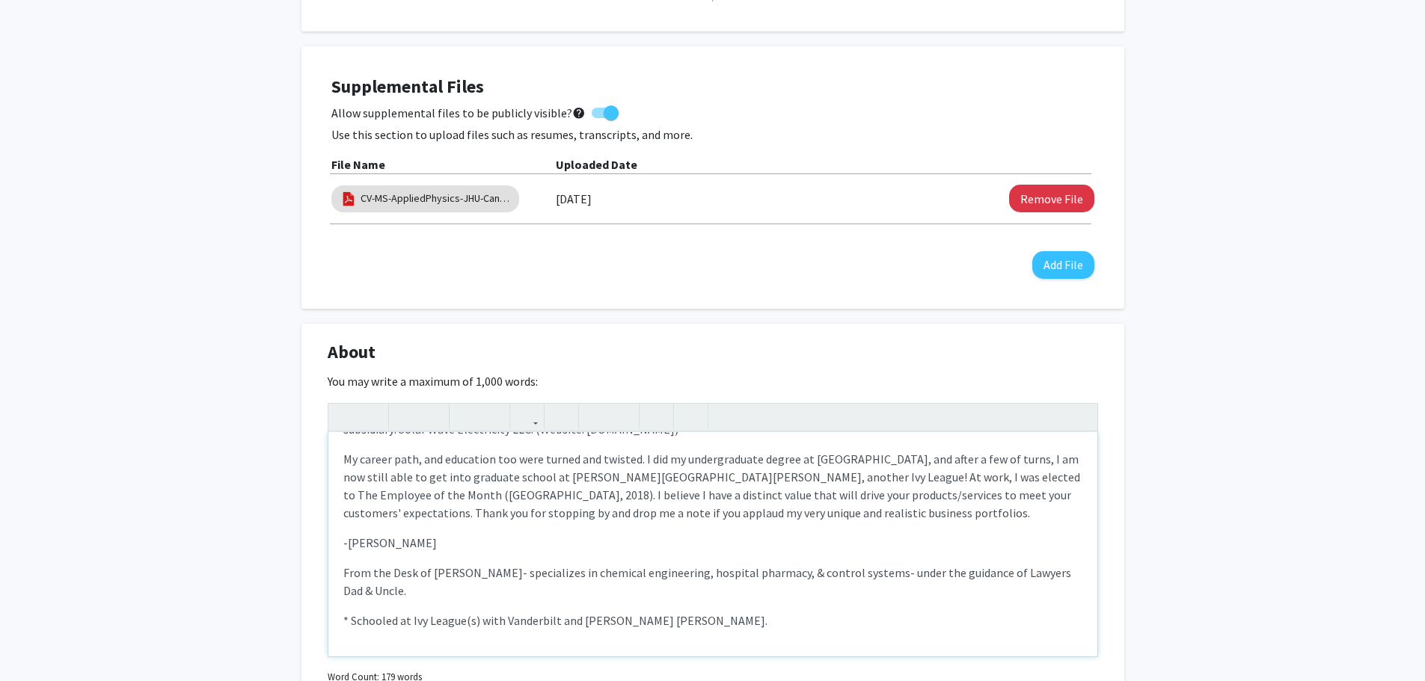
scroll to position [45, 0]
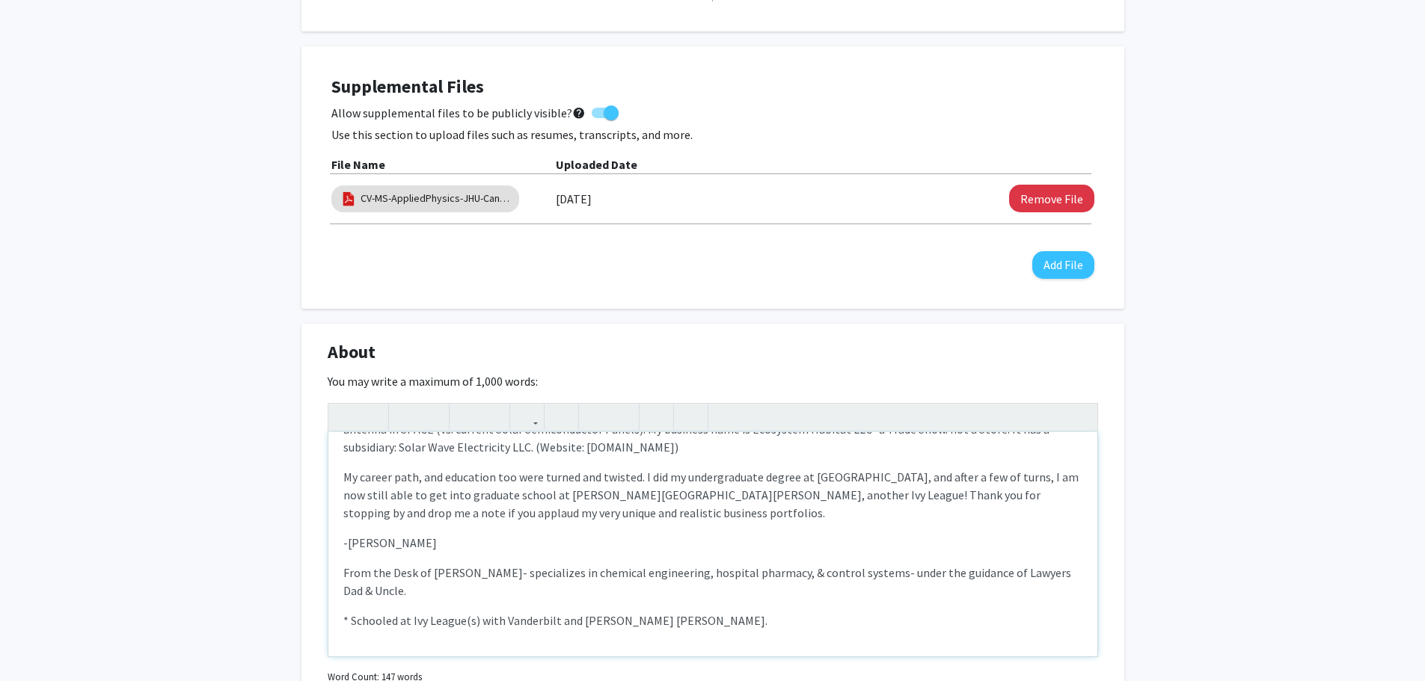
click at [693, 492] on p "My career path, and education too were turned and twisted. I did my undergradua…" at bounding box center [712, 495] width 739 height 54
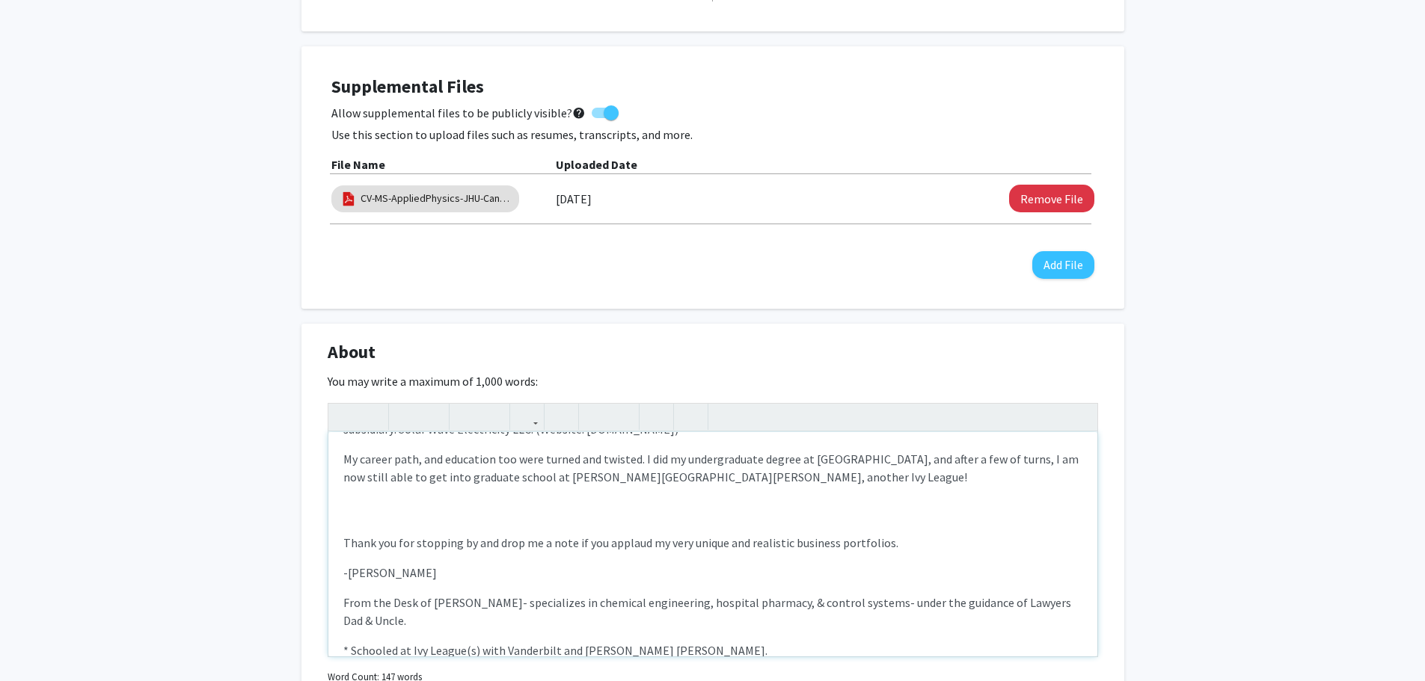
scroll to position [0, 0]
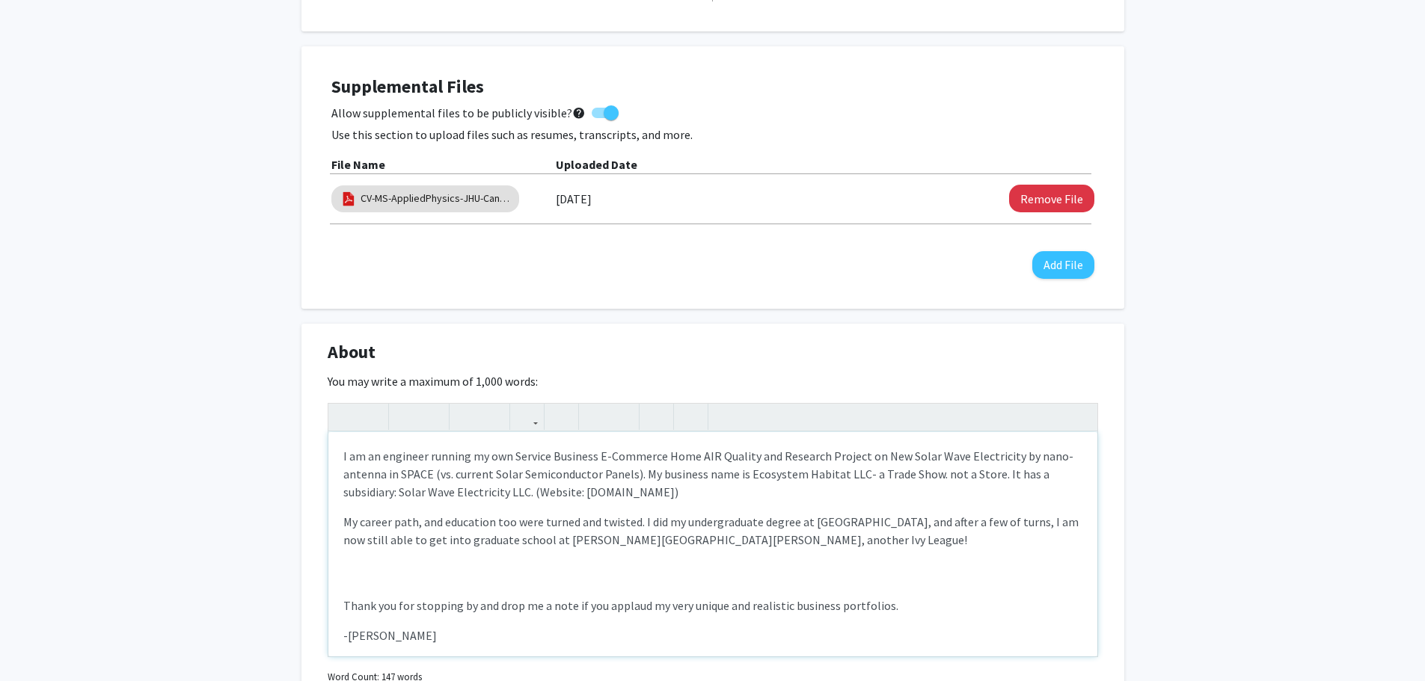
click at [695, 539] on p "My career path, and education too were turned and twisted. I did my undergradua…" at bounding box center [712, 531] width 739 height 36
click at [352, 566] on div "I am an engineer running my own Service Business E-Commerce Home AIR Quality an…" at bounding box center [712, 544] width 769 height 224
click at [346, 569] on div "I am an engineer running my own Service Business E-Commerce Home AIR Quality an…" at bounding box center [712, 544] width 769 height 224
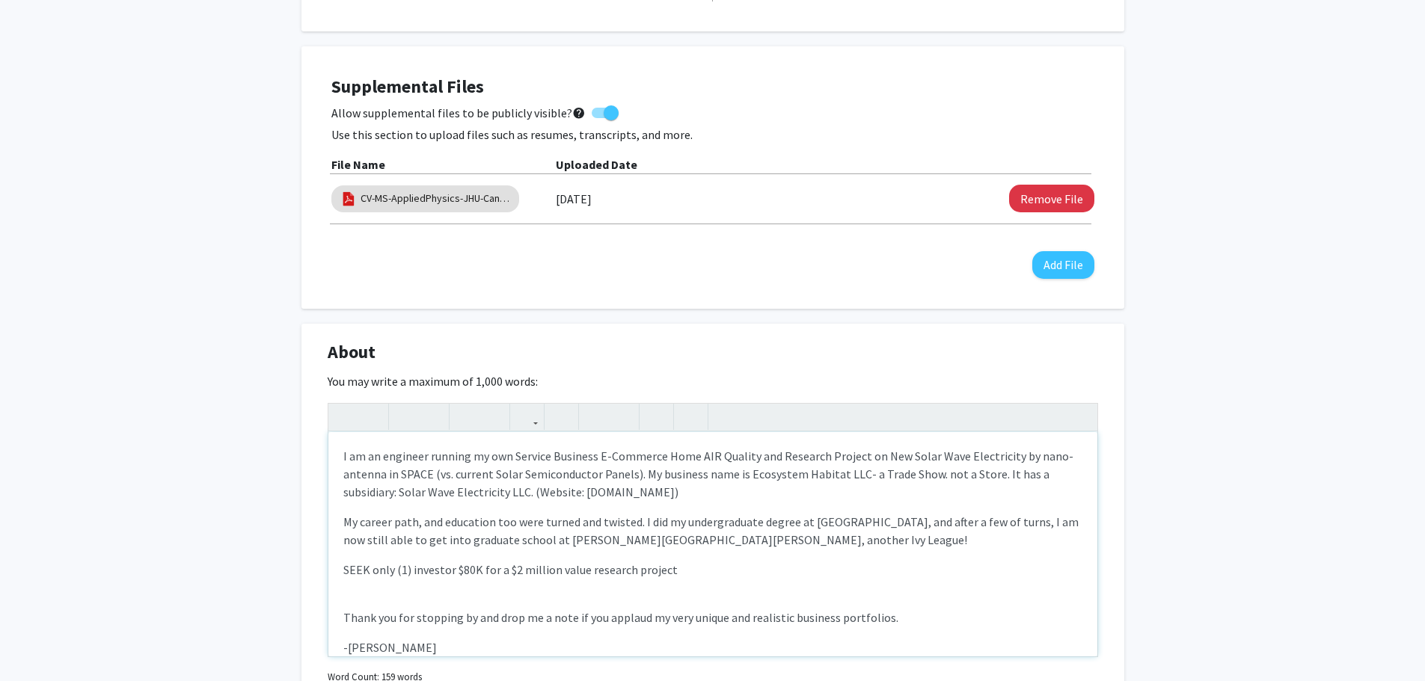
click at [672, 569] on p "SEEK only (1) investor $80K for a $2 million value research project" at bounding box center [712, 570] width 739 height 18
click at [963, 571] on p "SEEK only (1) investor $80K for a $2 million value research project on this Sol…" at bounding box center [712, 570] width 739 height 18
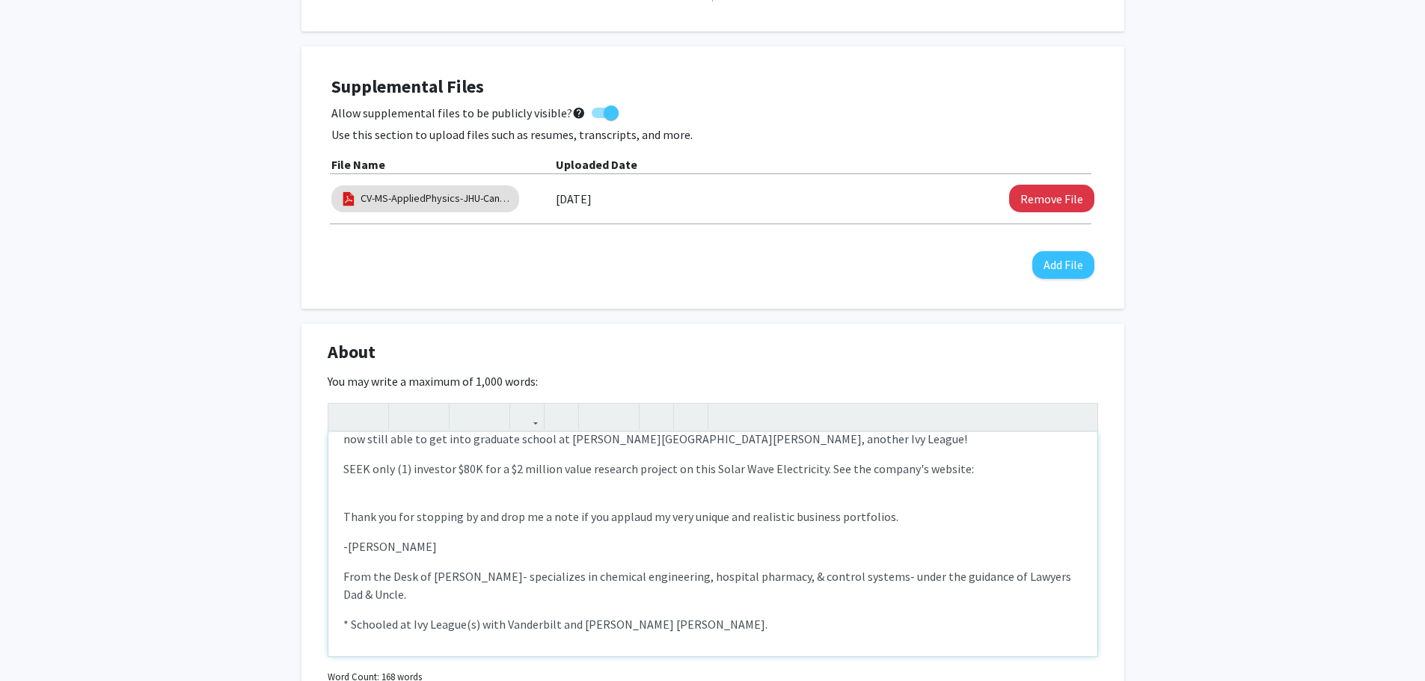
scroll to position [105, 0]
click at [960, 465] on p "SEEK only (1) investor $80K for a $2 million value research project on this Sol…" at bounding box center [712, 465] width 739 height 18
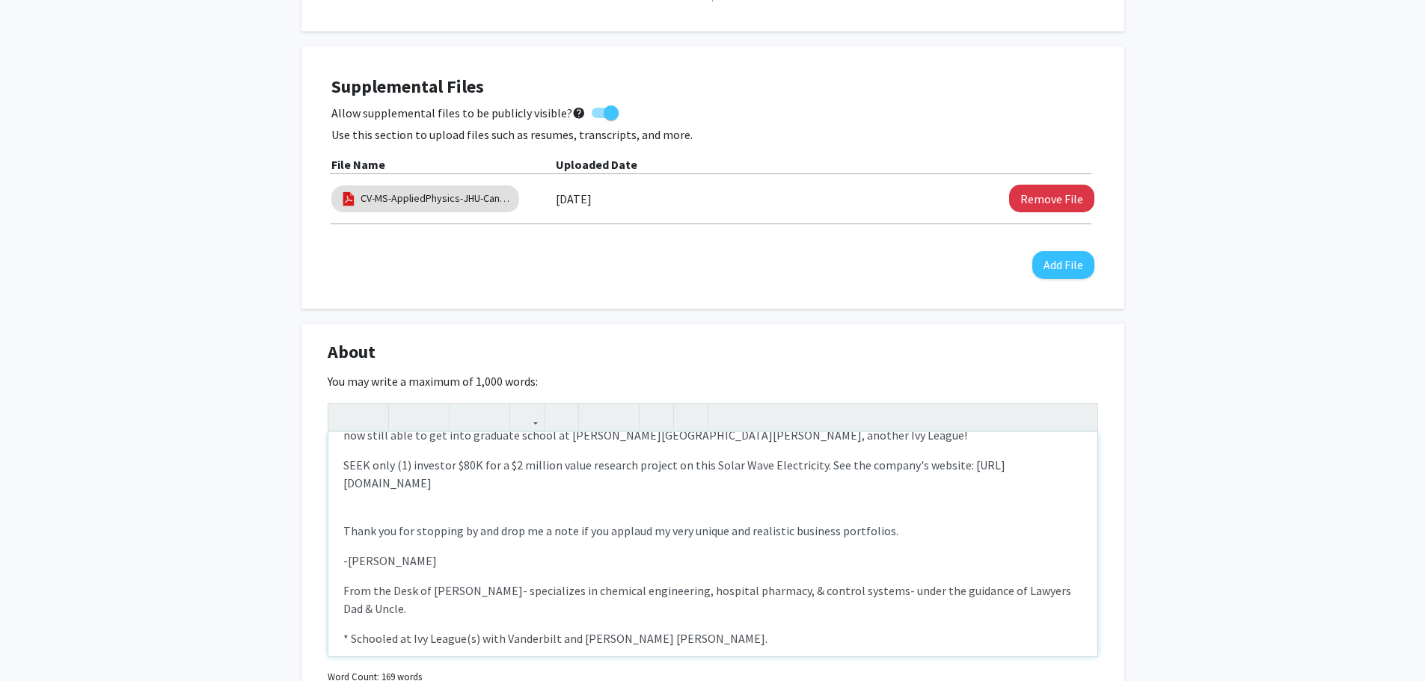
click at [349, 503] on div "I am an engineer running my own Service Business E-Commerce Home AIR Quality an…" at bounding box center [712, 544] width 769 height 224
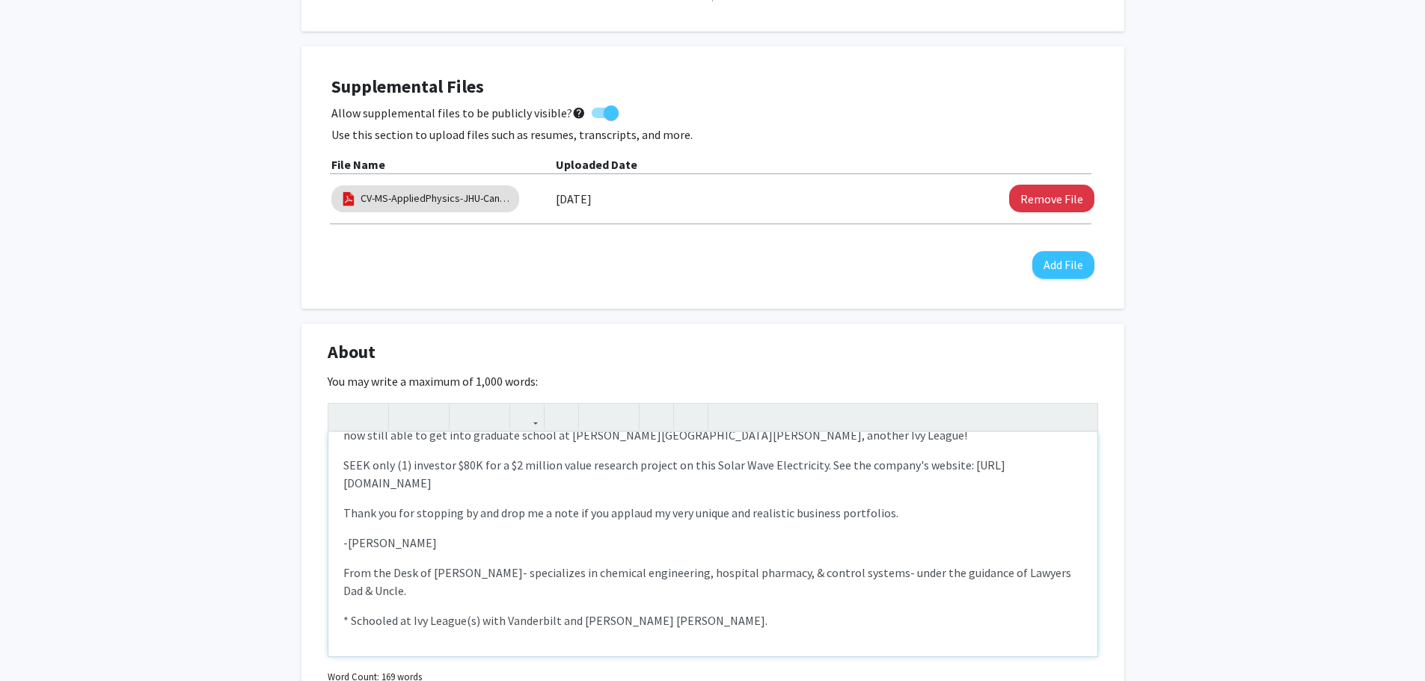
drag, startPoint x: 609, startPoint y: 514, endPoint x: 922, endPoint y: 507, distance: 313.5
click at [922, 507] on p "Thank you for stopping by and drop me a note if you applaud my very unique and …" at bounding box center [712, 513] width 739 height 18
click at [346, 572] on p "From the Desk of [PERSON_NAME]- specializes in chemical engineering, hospital p…" at bounding box center [712, 582] width 739 height 36
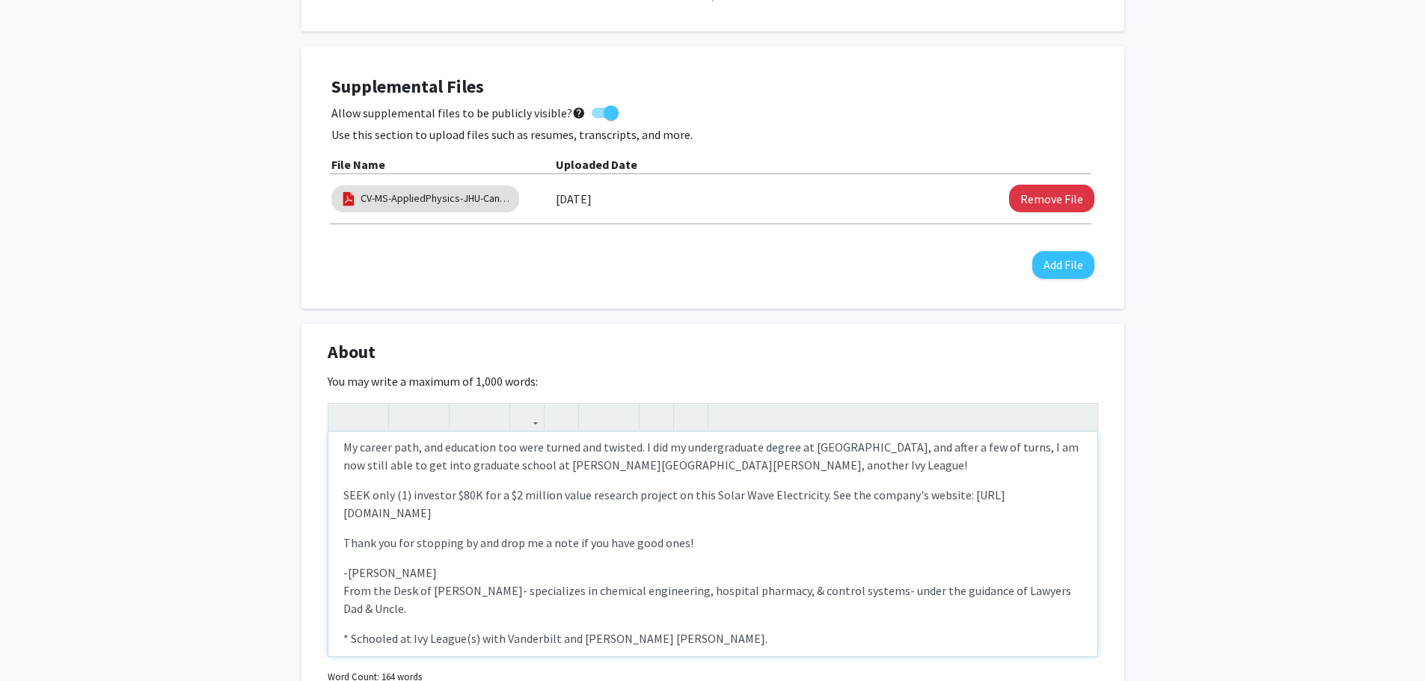
scroll to position [93, 0]
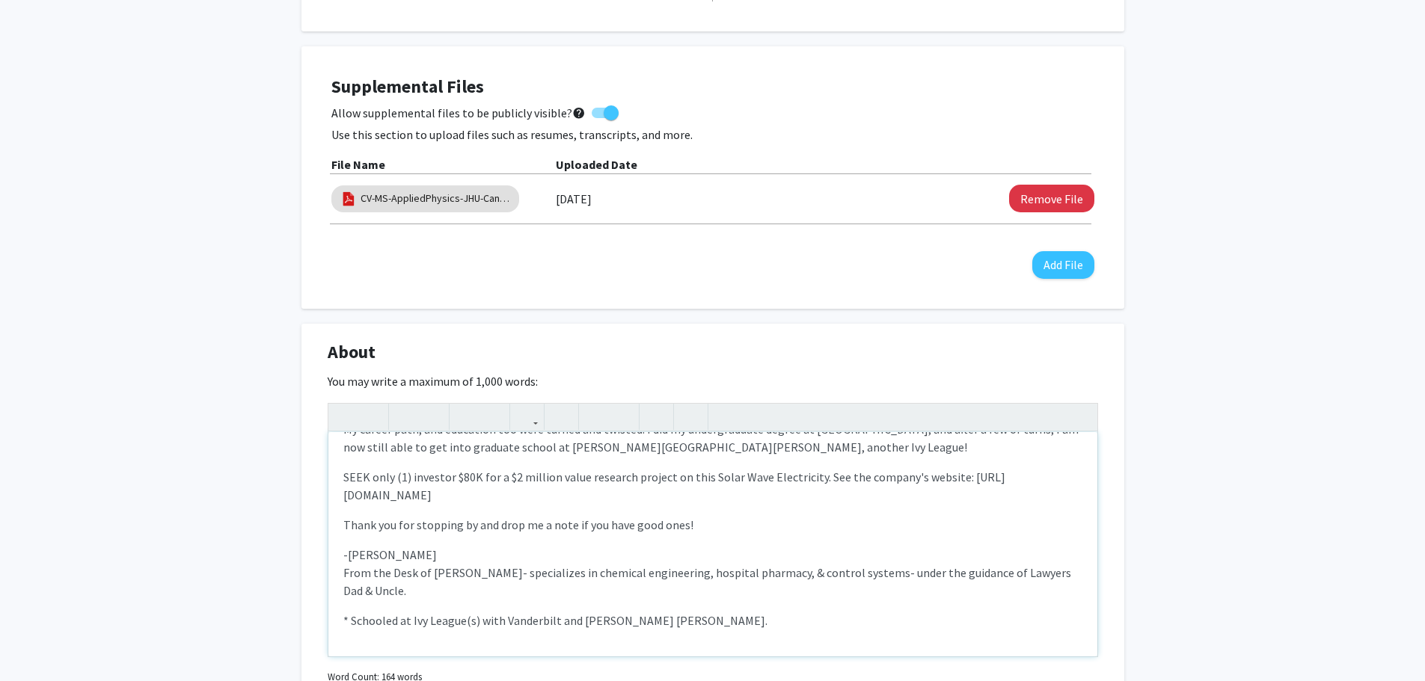
click at [545, 569] on span "From the Desk of [PERSON_NAME]- specializes in chemical engineering, hospital p…" at bounding box center [707, 582] width 728 height 33
click at [475, 619] on p "* Schooled at Ivy League(s) with Vanderbilt and [PERSON_NAME] [PERSON_NAME]." at bounding box center [712, 621] width 739 height 18
type textarea "<p>I am an engineer running my own Service Business E-Commerce Home AIR Quality…"
click at [640, 620] on p "* Schooled at Ivy League(s): Vanderbilt and [PERSON_NAME] [PERSON_NAME]." at bounding box center [712, 621] width 739 height 18
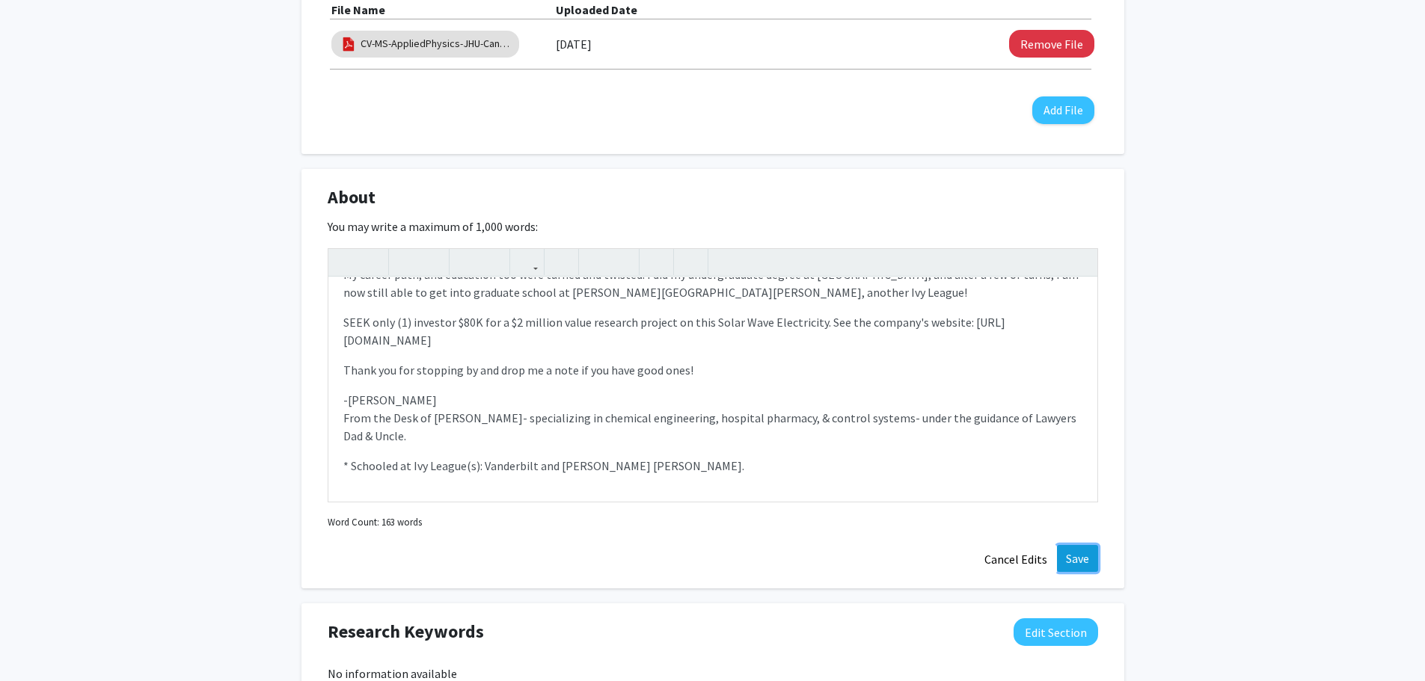
click at [1079, 561] on button "Save" at bounding box center [1077, 558] width 41 height 27
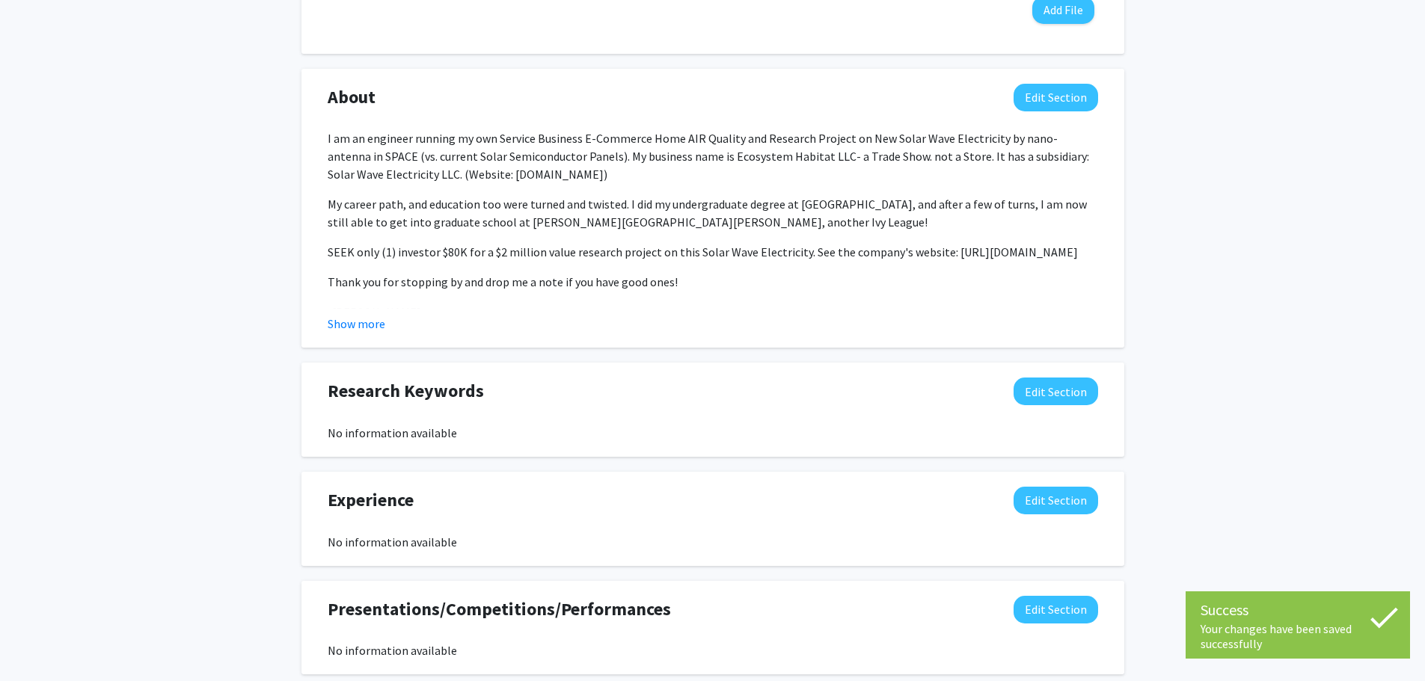
scroll to position [752, 0]
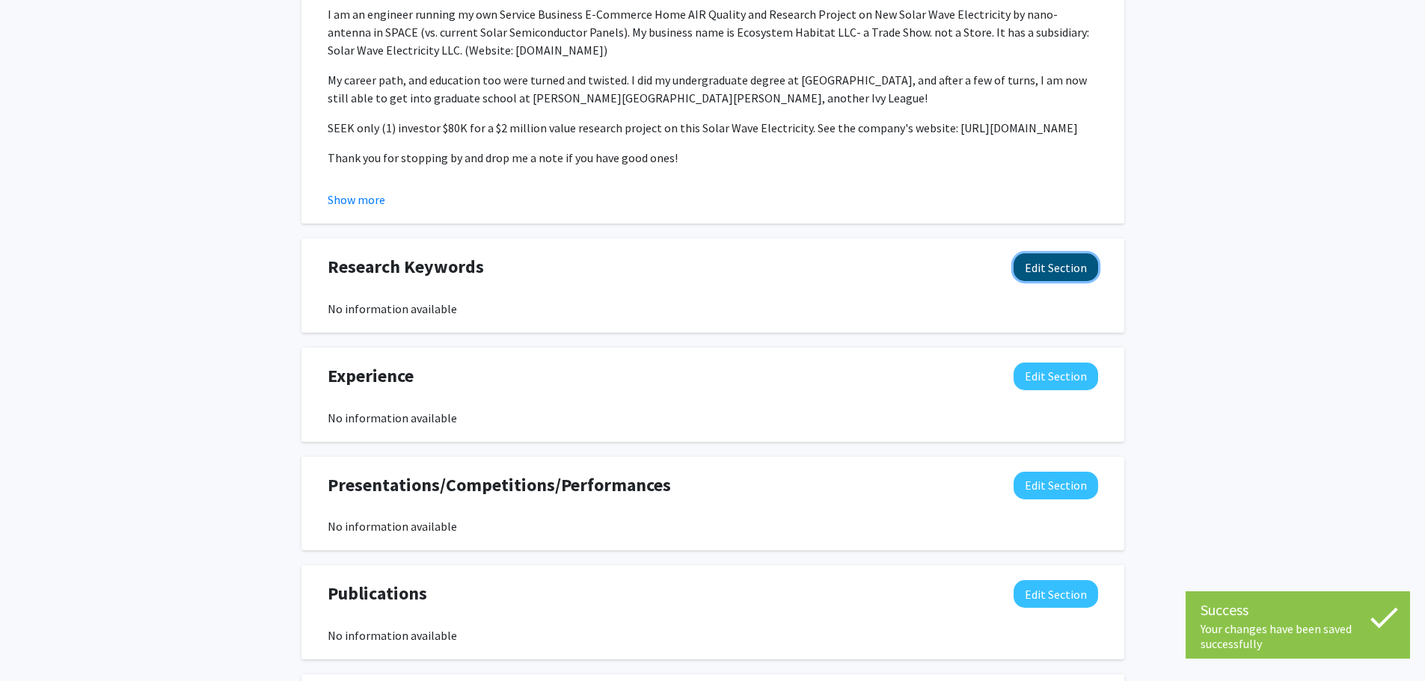
click at [1058, 266] on button "Edit Section" at bounding box center [1056, 268] width 85 height 28
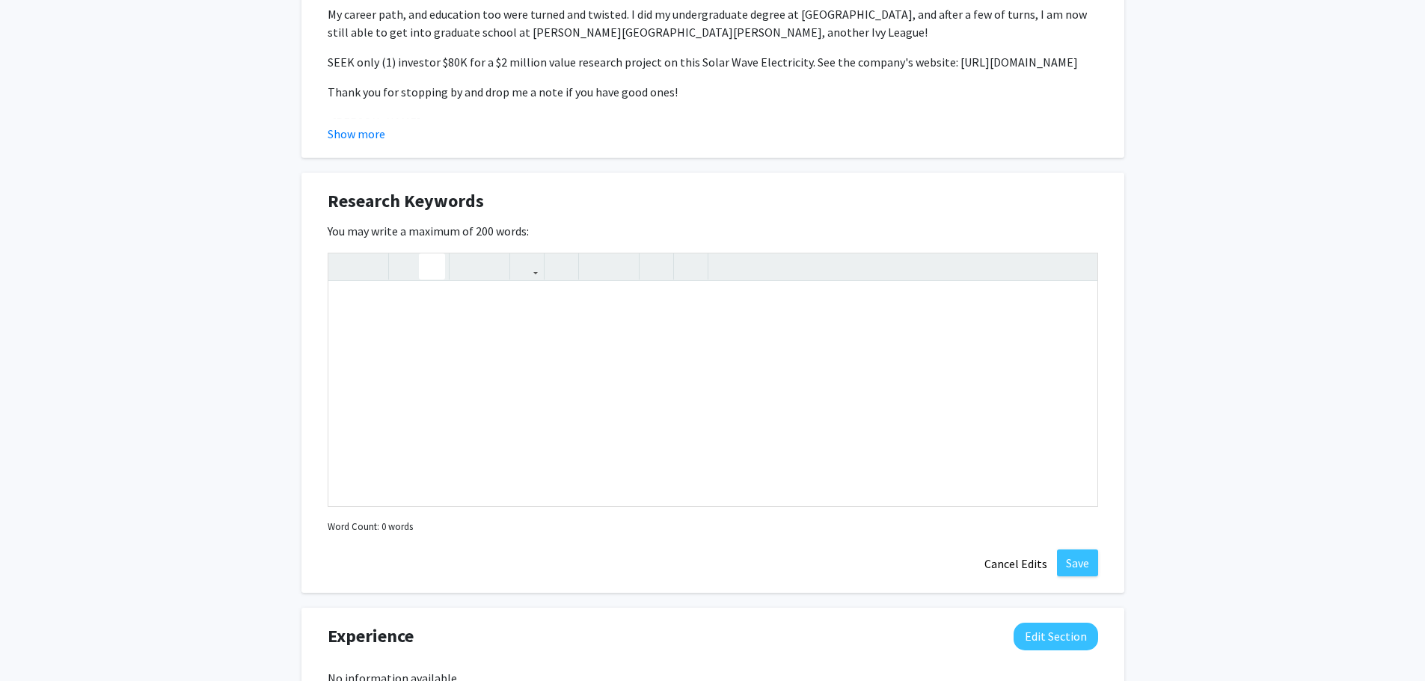
scroll to position [827, 0]
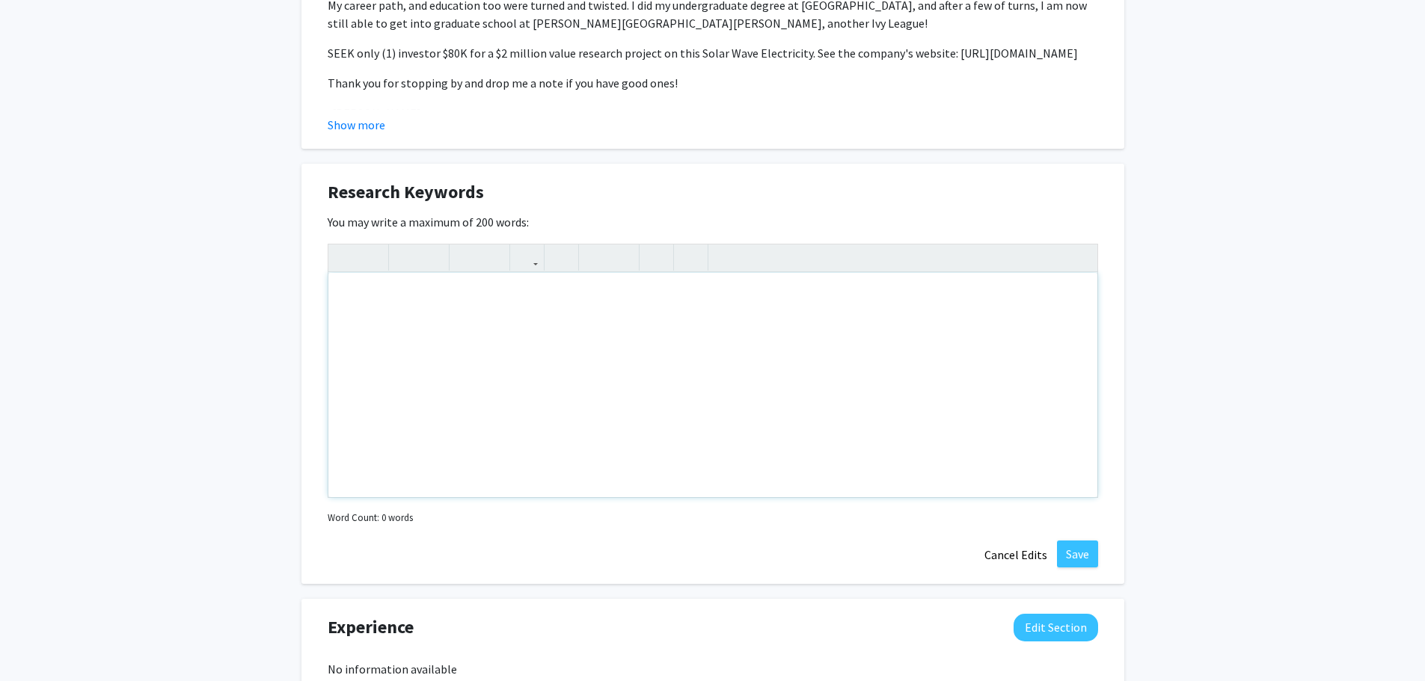
drag, startPoint x: 363, startPoint y: 296, endPoint x: 370, endPoint y: 295, distance: 7.5
click at [363, 295] on div "Note to users with screen readers: Please deactivate our accessibility plugin f…" at bounding box center [712, 385] width 769 height 224
click at [711, 299] on div "#SolarWaveElectricity #Nano-antenna #Electromagnetics-SunlightWave-Nanoantenna" at bounding box center [712, 385] width 769 height 224
click at [733, 296] on div "#SolarWaveElectricity #Nano-antenna #Electromagnetics-SunlightWave-nanoantenna" at bounding box center [712, 385] width 769 height 224
click at [466, 297] on div "#SolarWaveElectricity #Nano-antenna #Electromagnetics-SunlightWave-nanoAntenna" at bounding box center [712, 385] width 769 height 224
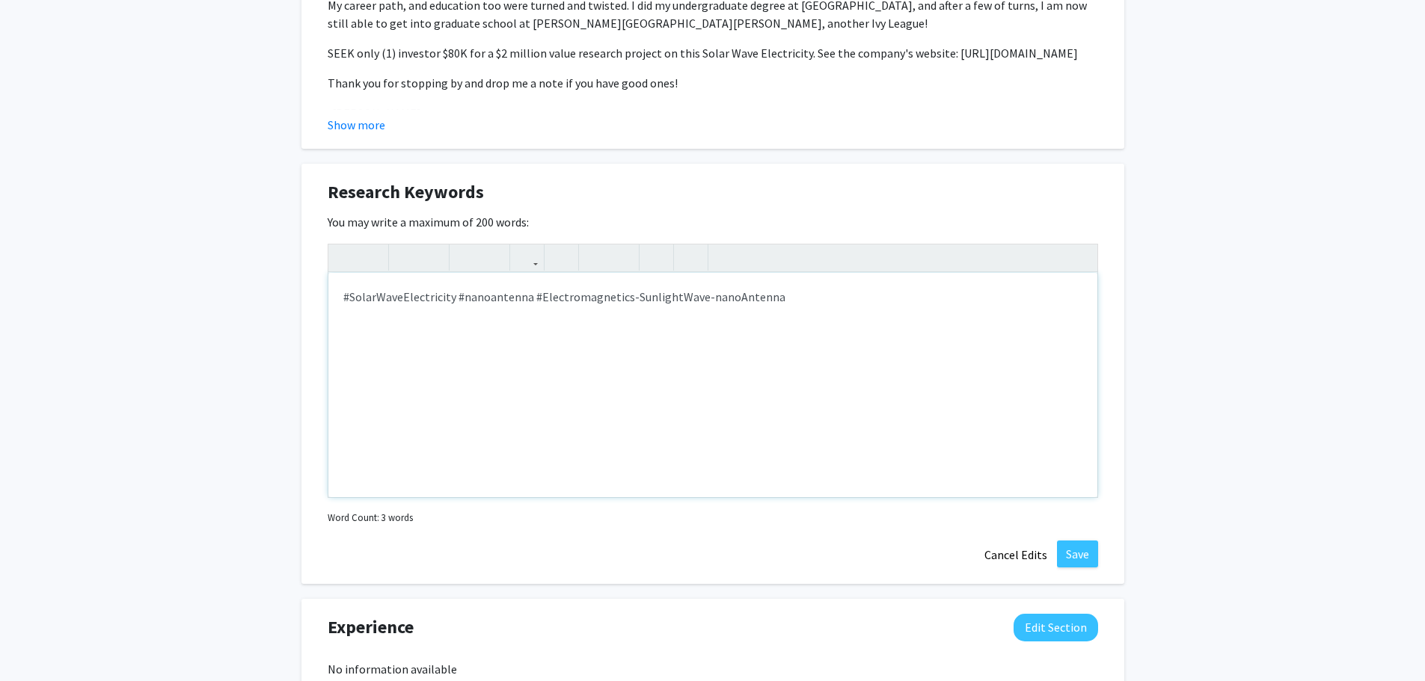
click at [488, 295] on p "#SolarWaveElectricity #nanoantenna #Electromagnetics-SunlightWave-nanoAntenna" at bounding box center [712, 297] width 739 height 18
click at [768, 295] on p "#SolarWaveElectricity #nanoAntenna #Electromagnetics-SunlightWave-nanoAntenna" at bounding box center [712, 297] width 739 height 18
click at [777, 295] on p "#SolarWaveElectricity #nanoAntenna #Electromagnetics-SunlightWave-nanoAntenna #" at bounding box center [712, 297] width 739 height 18
click at [827, 293] on p "#SolarWaveElectricity #nanoAntenna #Electromagnetics-SunlightWave-nanoAntenna #…" at bounding box center [712, 297] width 739 height 18
click at [776, 294] on p "#SolarWaveElectricity #nanoAntenna #Electromagnetics-SunlightWave-nanoAntenna #…" at bounding box center [712, 297] width 739 height 18
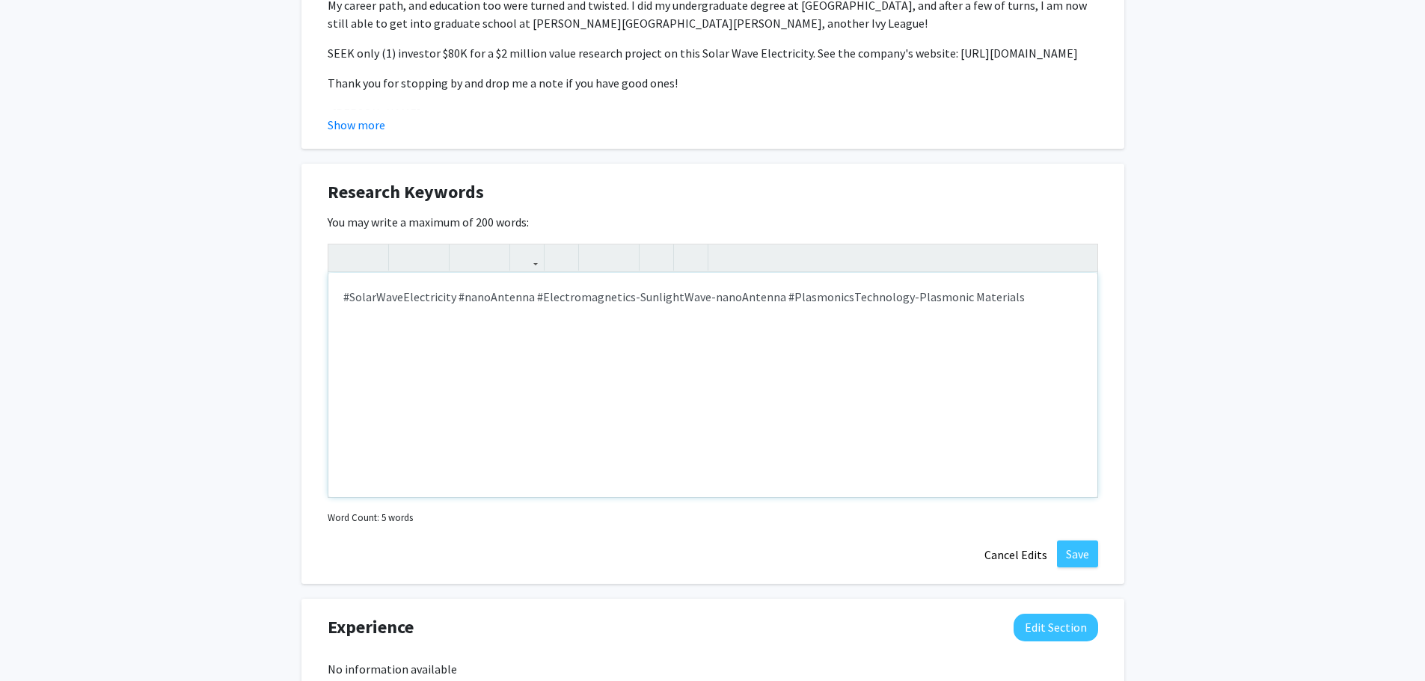
click at [949, 294] on p "#SolarWaveElectricity #nanoAntenna #Electromagnetics-SunlightWave-nanoAntenna #…" at bounding box center [712, 297] width 739 height 18
click at [1005, 298] on p "#SolarWaveElectricity #nanoAntenna #Electromagnetics-SunlightWave-nanoAntenna #…" at bounding box center [712, 297] width 739 height 18
click at [524, 295] on p "#SolarWaveElectricity #nanoAntenna #Electromagnetics-SunlightWave-nanoAntenna #…" at bounding box center [712, 297] width 739 height 18
click at [527, 295] on p "#SolarWaveElectricity #nanoAntenna #Electromagnetics-SunlightWave-nanoAntenna #…" at bounding box center [712, 297] width 739 height 18
click at [455, 313] on p "#SolarWaveElectricity #nanoAntenna-Electromagnetics #Electromagnetics-SunlightW…" at bounding box center [712, 306] width 739 height 36
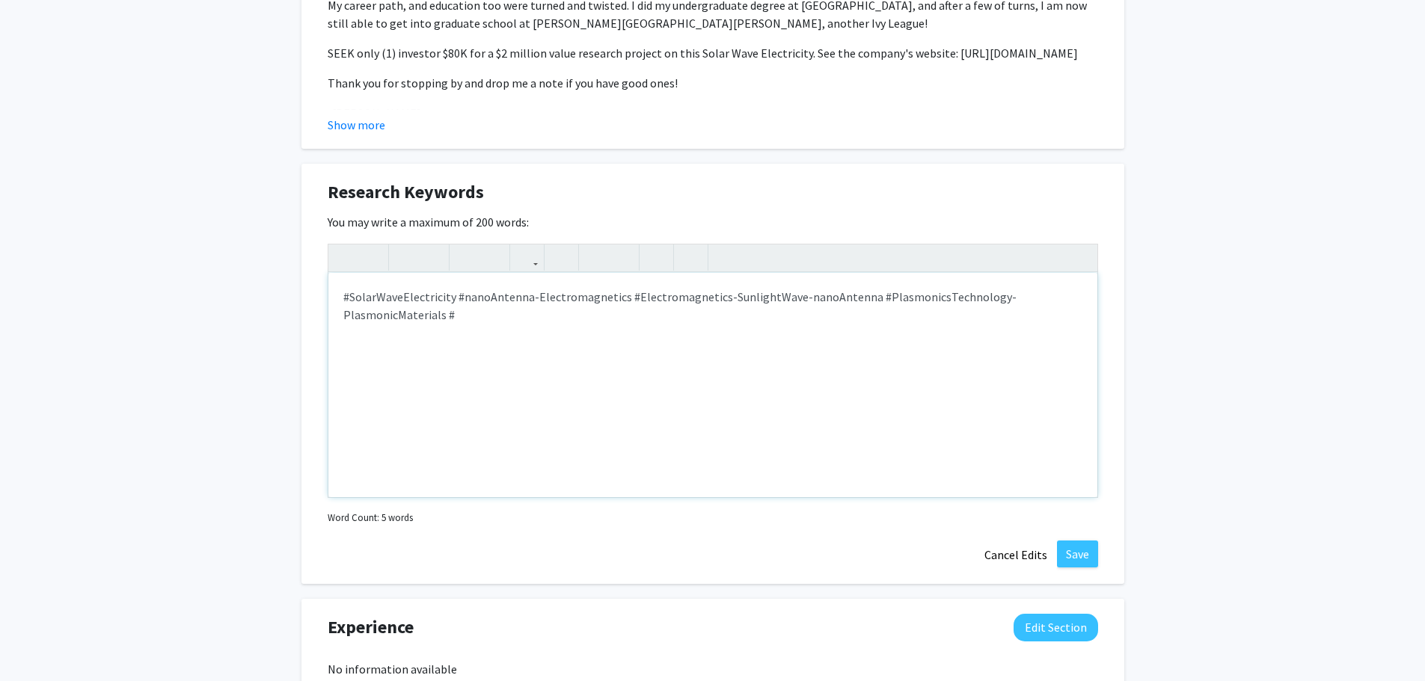
type textarea "<p>#SolarWaveElectricity #nanoAntenna-Electromagnetics #Electromagnetics-Sunlig…"
click at [567, 396] on div "#SolarWaveElectricity #nanoAntenna-Electromagnetics #Electromagnetics-SunlightW…" at bounding box center [712, 385] width 769 height 224
click at [1074, 553] on button "Save" at bounding box center [1077, 554] width 41 height 27
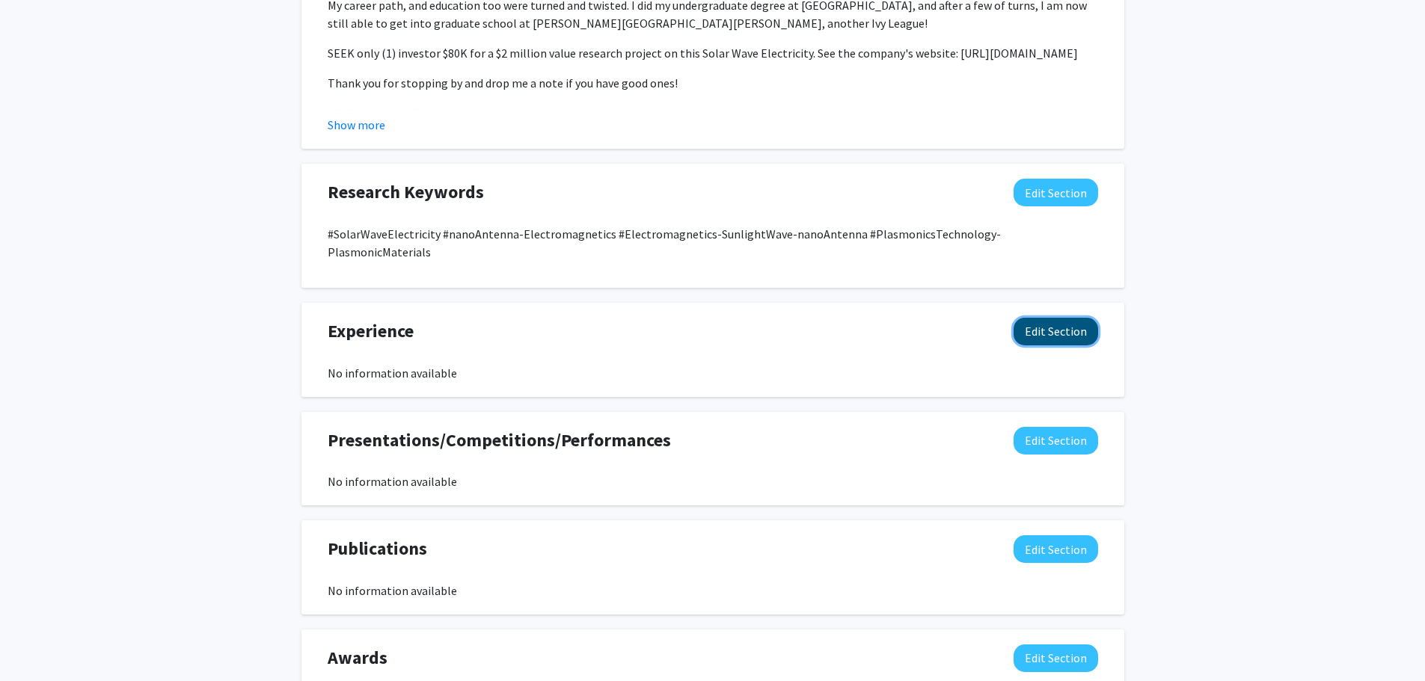
click at [1052, 318] on button "Edit Section" at bounding box center [1056, 332] width 85 height 28
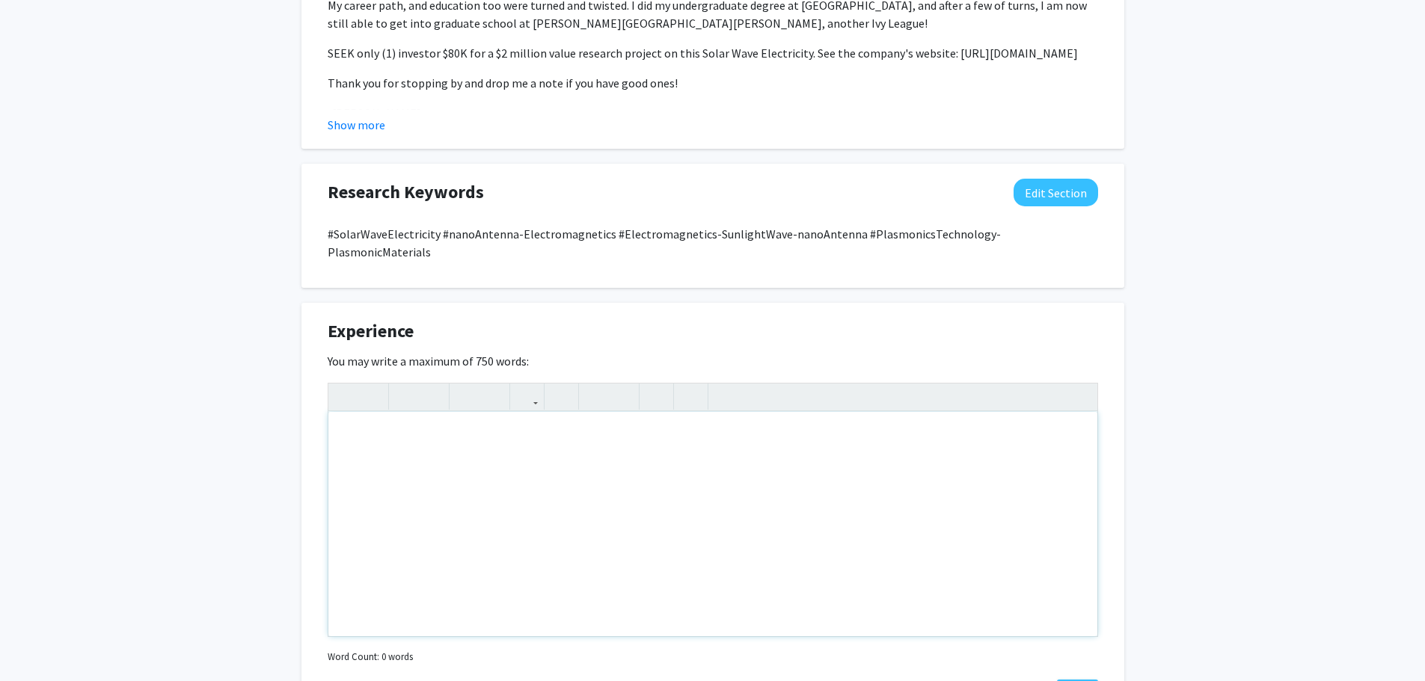
click at [386, 423] on div "Note to users with screen readers: Please deactivate our accessibility plugin f…" at bounding box center [712, 524] width 769 height 224
click at [343, 417] on div "Note to users with screen readers: Please deactivate our accessibility plugin f…" at bounding box center [712, 524] width 769 height 224
click at [344, 414] on div "Note to users with screen readers: Please deactivate our accessibility plugin f…" at bounding box center [712, 524] width 769 height 224
paste div "Note to users with screen readers: Please deactivate our accessibility plugin f…"
type textarea "<p>Note: Formerly, Solar Powered Cell, LLC (established in [DATE])</p>"
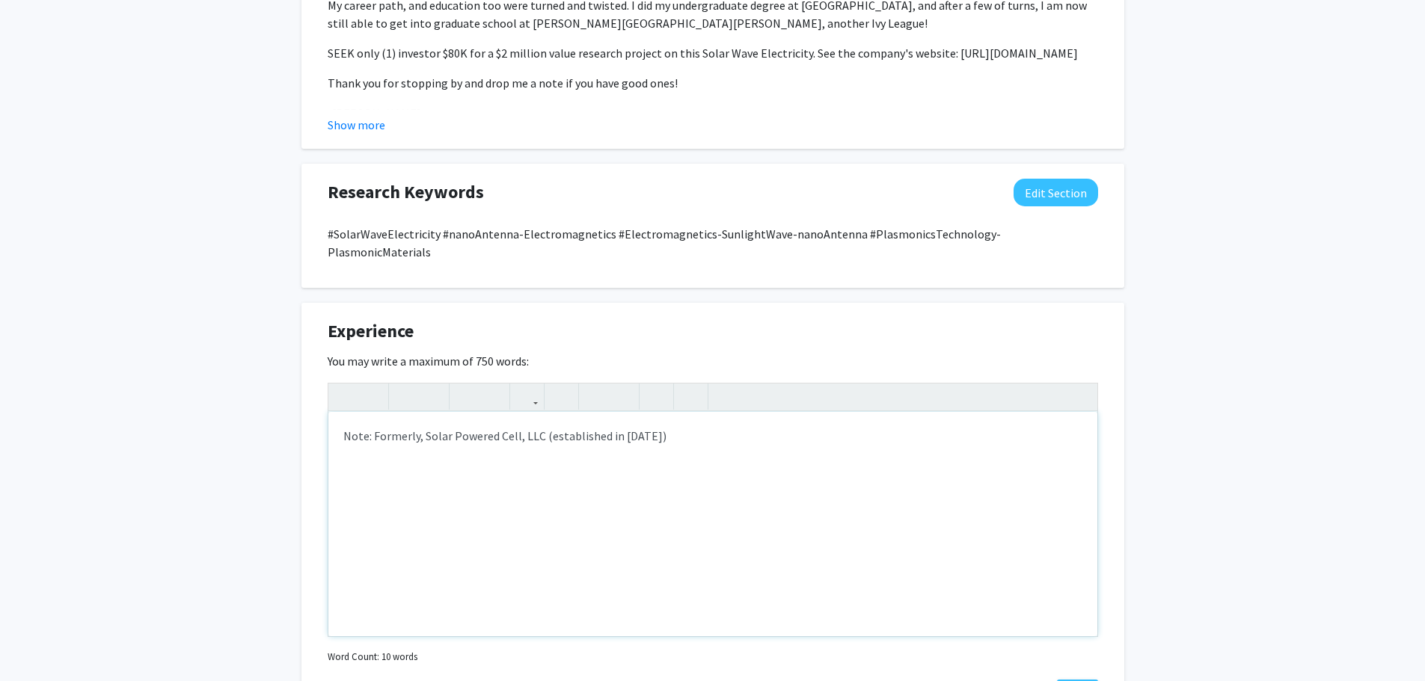
click at [347, 412] on div "Note: Formerly, Solar Powered Cell, LLC (established in [DATE])" at bounding box center [712, 524] width 769 height 224
click at [550, 427] on p "# Owner & Chief Technology Officer (CTO) at Solar Wave Electricity LLC- by nano…" at bounding box center [712, 445] width 739 height 36
click at [1032, 427] on p "# Owner & Chief Technology Officer (CTO) ([DATE] - Present) at Solar Wave Elect…" at bounding box center [712, 445] width 739 height 36
drag, startPoint x: 539, startPoint y: 448, endPoint x: 335, endPoint y: 447, distance: 204.2
click at [335, 447] on div "# Owner & Chief Technology Officer (CTO) ([DATE] - Present) at Solar Wave Elect…" at bounding box center [712, 524] width 769 height 224
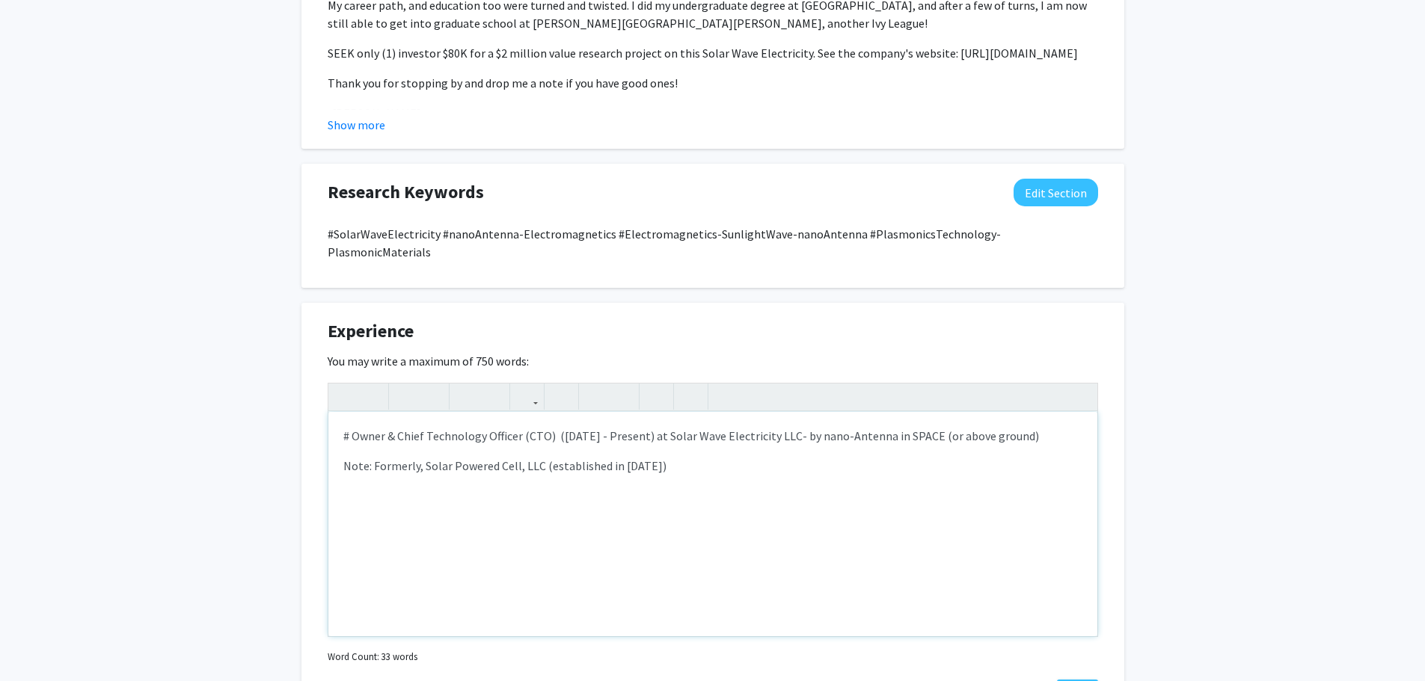
click at [372, 459] on span "Note: Formerly, Solar Powered Cell, LLC (established in [DATE])" at bounding box center [504, 466] width 323 height 15
click at [643, 457] on p "Formerly, Solar Powered Cell, LLC (established in [DATE])" at bounding box center [712, 466] width 739 height 18
click at [773, 457] on p "Formerly, Solar Powered Cell, LLC (established in [DATE]). The company's Websit…" at bounding box center [712, 466] width 739 height 18
click at [809, 459] on span "Formerly, Solar Powered Cell, LLC (established in [DATE]). The company's Websit…" at bounding box center [636, 466] width 587 height 15
click at [790, 459] on span "Formerly, Solar Powered Cell, LLC (established in [DATE]). The company's Websit…" at bounding box center [614, 466] width 543 height 15
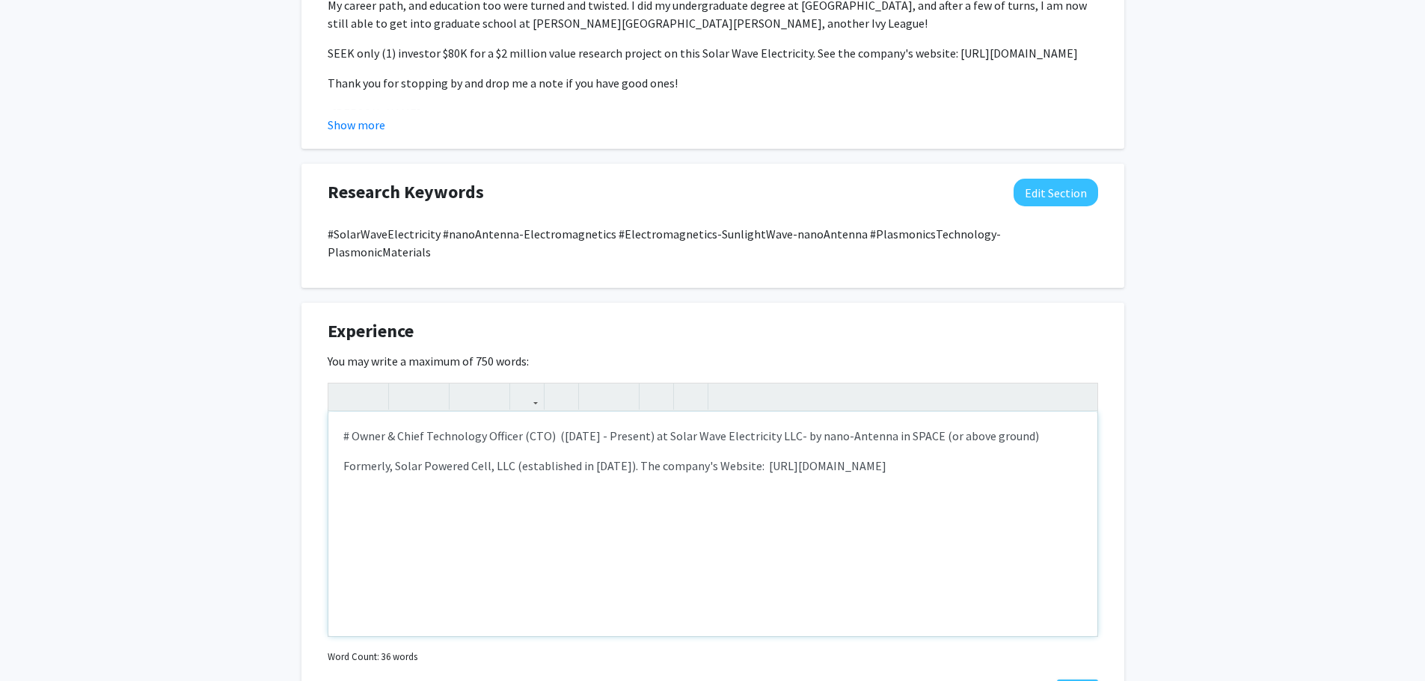
click at [646, 459] on span "Formerly, Solar Powered Cell, LLC (established in [DATE]). The company's Websit…" at bounding box center [614, 466] width 543 height 15
click at [1035, 427] on p "# Owner & Chief Technology Officer (CTO) ([DATE] - Present) at Solar Wave Elect…" at bounding box center [712, 436] width 739 height 18
click at [646, 487] on p "The company's Website: [URL][DOMAIN_NAME]" at bounding box center [712, 496] width 739 height 18
click at [344, 506] on div "# Owner & Chief Technology Officer (CTO) ([DATE] - Present) at Solar Wave Elect…" at bounding box center [712, 524] width 769 height 224
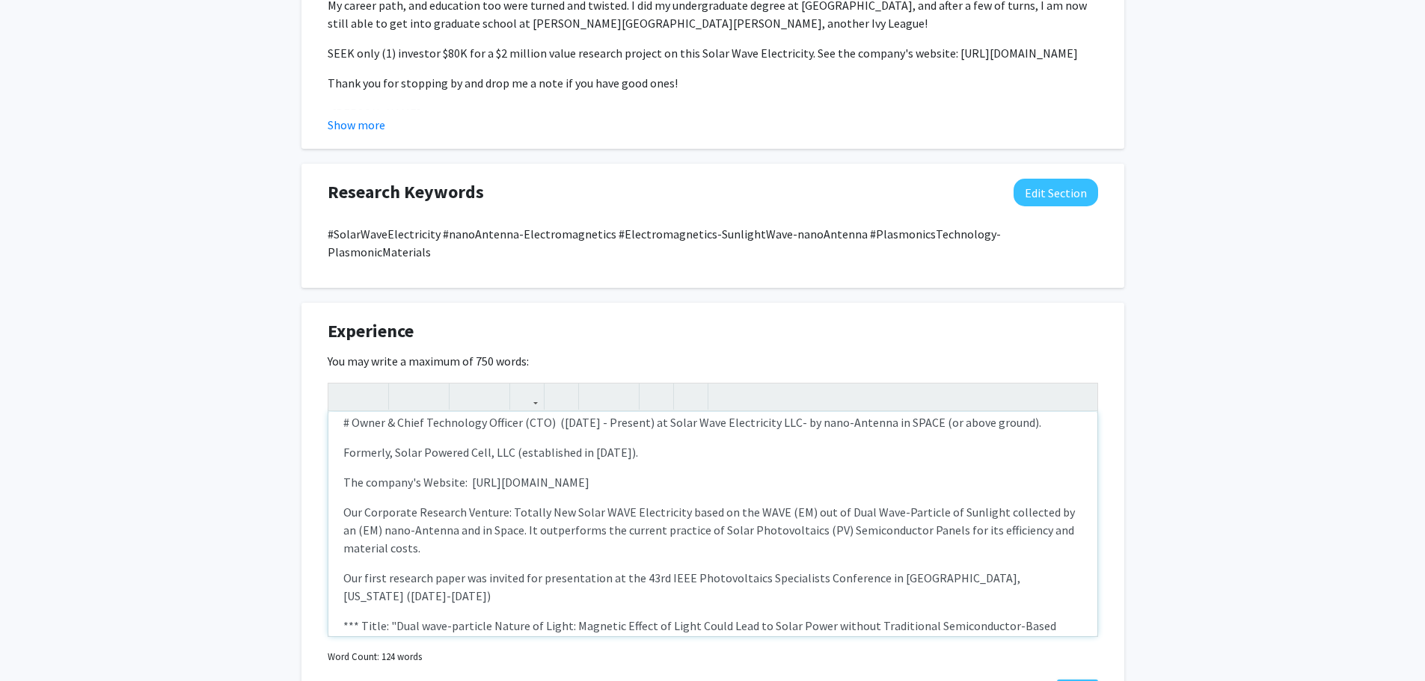
scroll to position [0, 0]
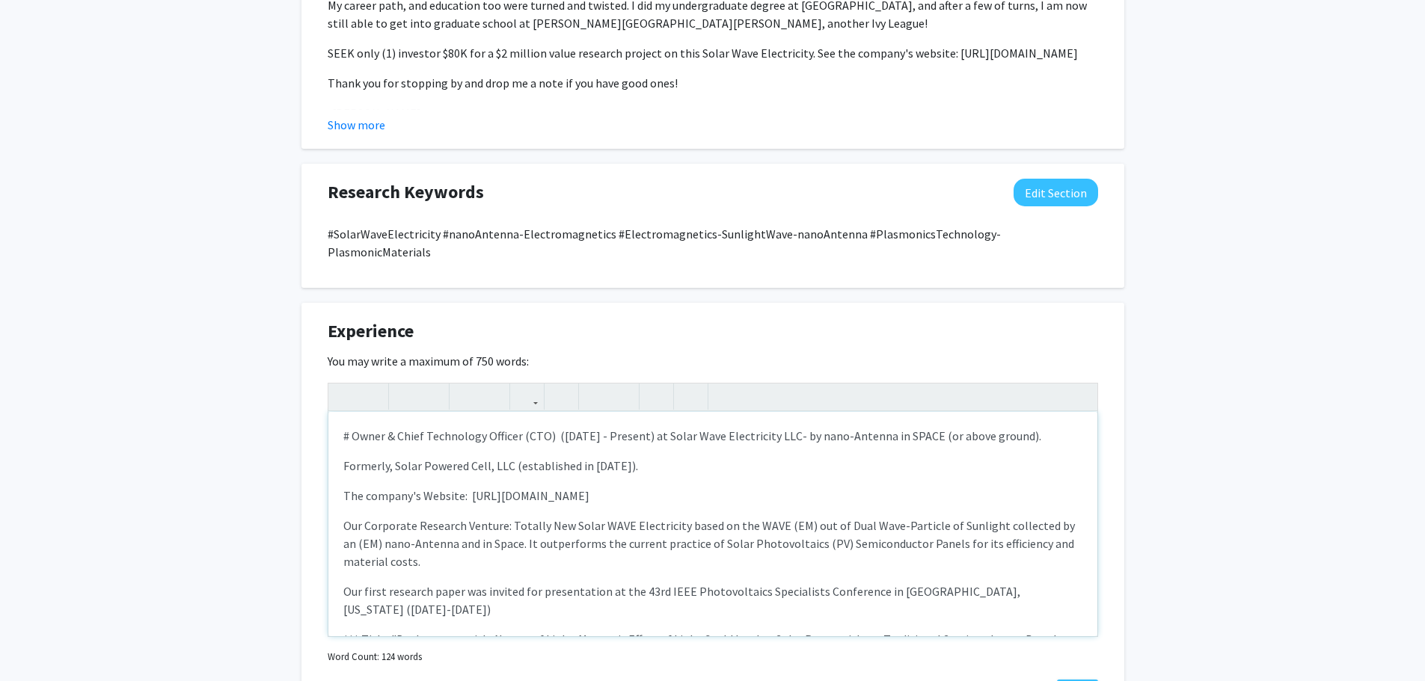
click at [429, 488] on span "The company's Website: [URL][DOMAIN_NAME]" at bounding box center [466, 495] width 246 height 15
click at [509, 527] on span "Our Corporate Research Venture: Totally New Solar WAVE Electricity based on the…" at bounding box center [709, 543] width 732 height 51
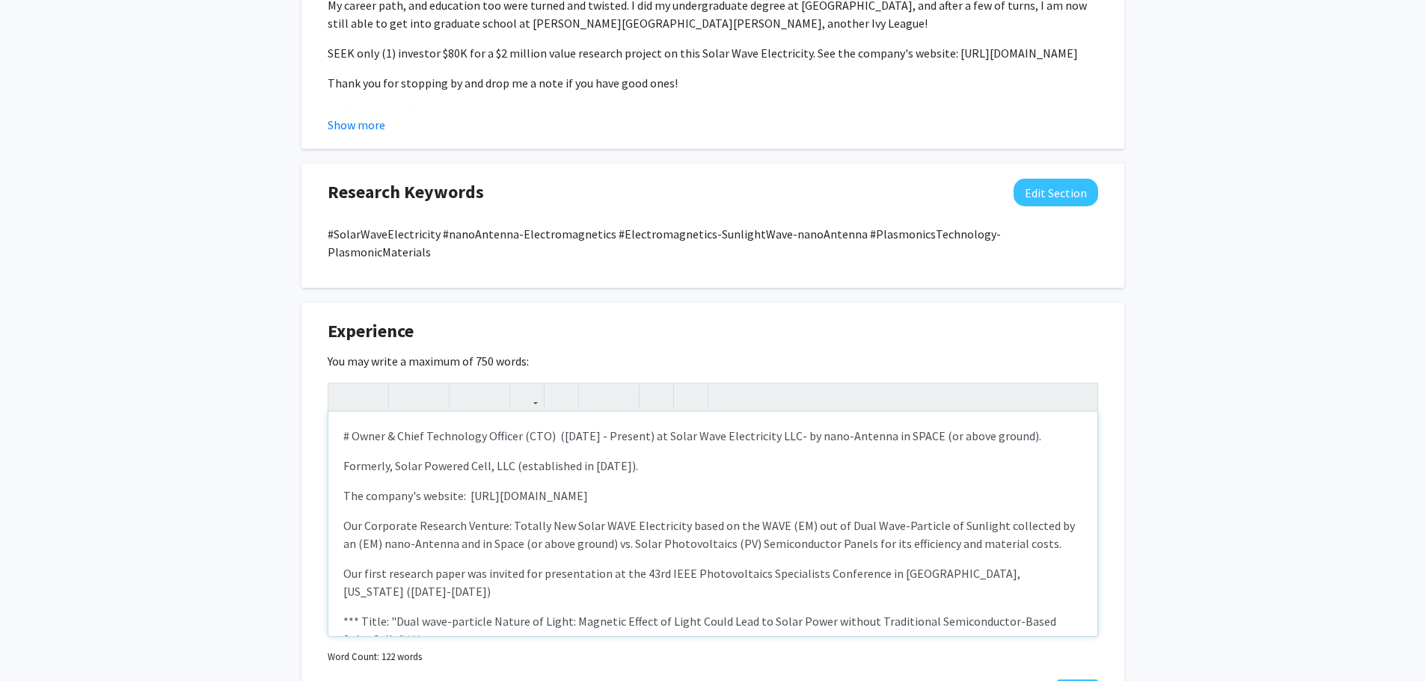
click at [851, 527] on span "Our Corporate Research Venture: Totally New Solar WAVE Electricity based on the…" at bounding box center [709, 534] width 732 height 33
click at [845, 526] on span "Our Corporate Research Venture: Totally New Solar WAVE Electricity based on the…" at bounding box center [709, 534] width 732 height 33
click at [1035, 523] on span "Our Corporate Research Venture: Totally New Solar WAVE Electricity based on the…" at bounding box center [709, 534] width 732 height 33
click at [1050, 525] on p "Our Corporate Research Venture: Totally New Solar WAVE Electricity based on the…" at bounding box center [712, 535] width 739 height 36
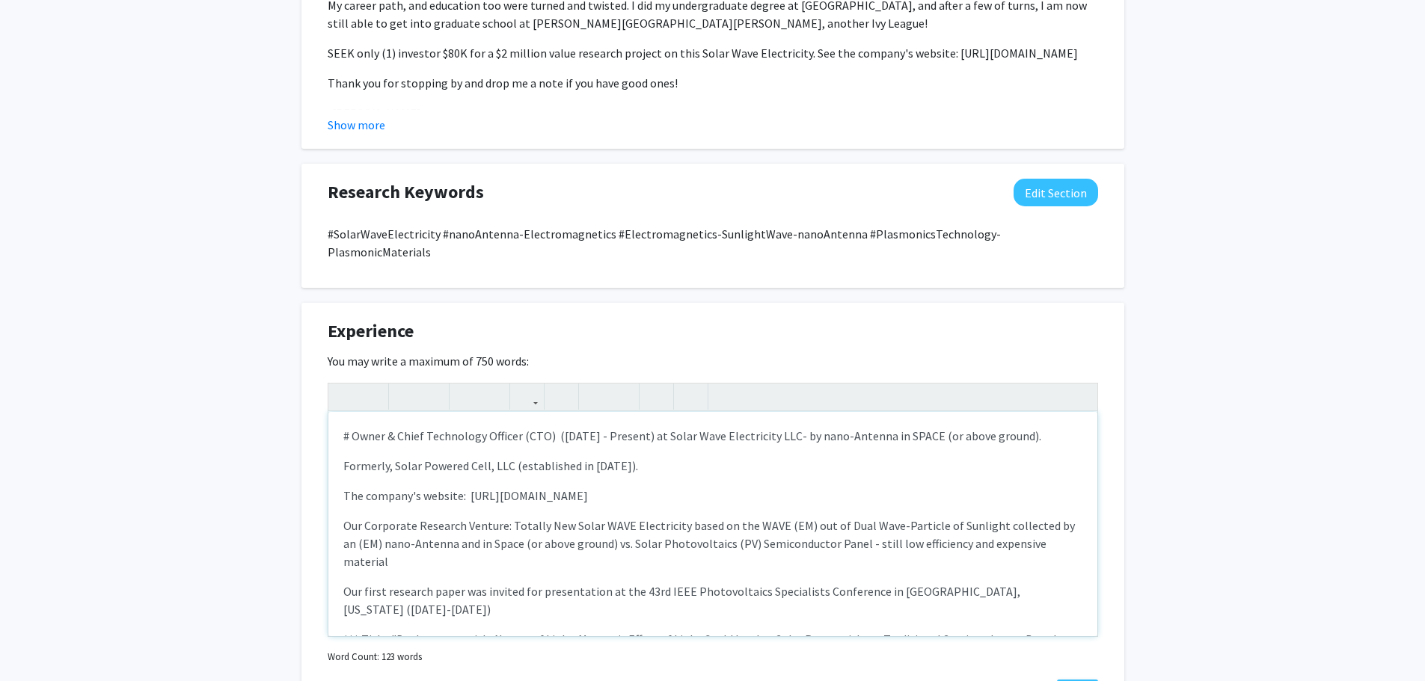
click at [1063, 524] on p "Our Corporate Research Venture: Totally New Solar WAVE Electricity based on the…" at bounding box center [712, 544] width 739 height 54
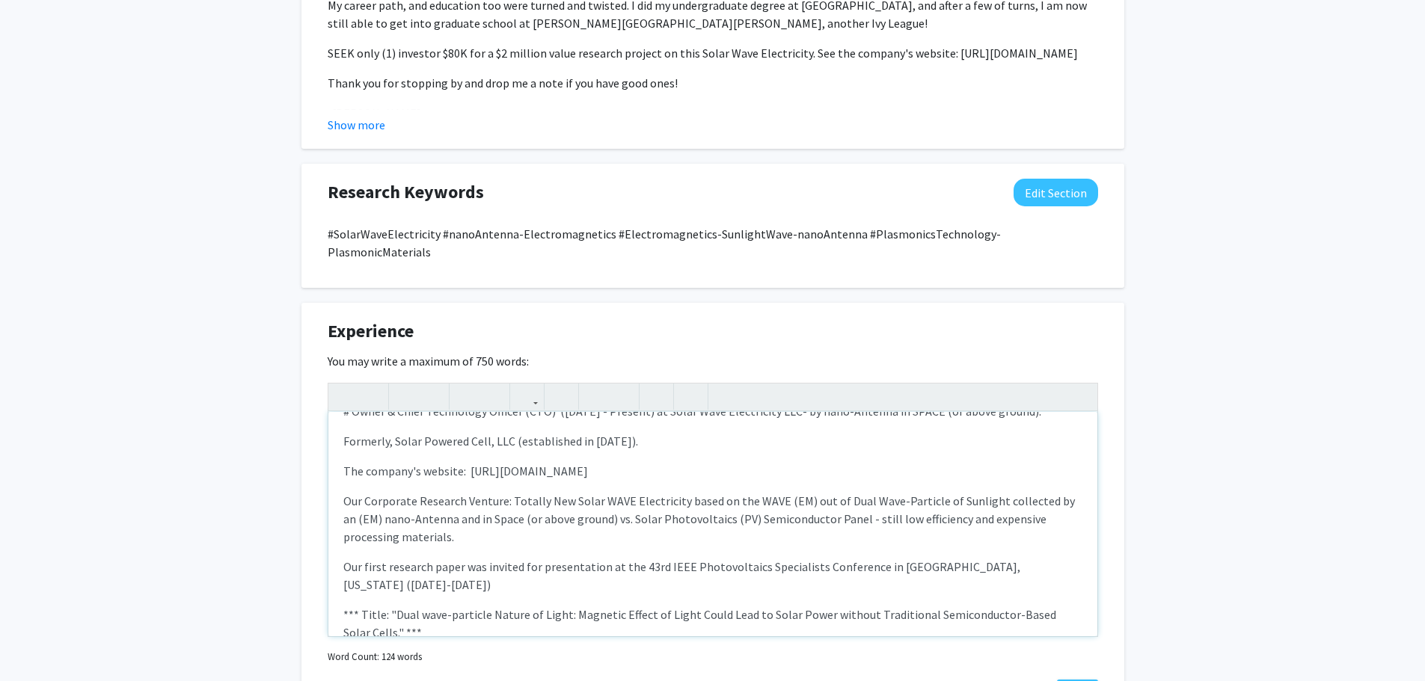
scroll to position [39, 0]
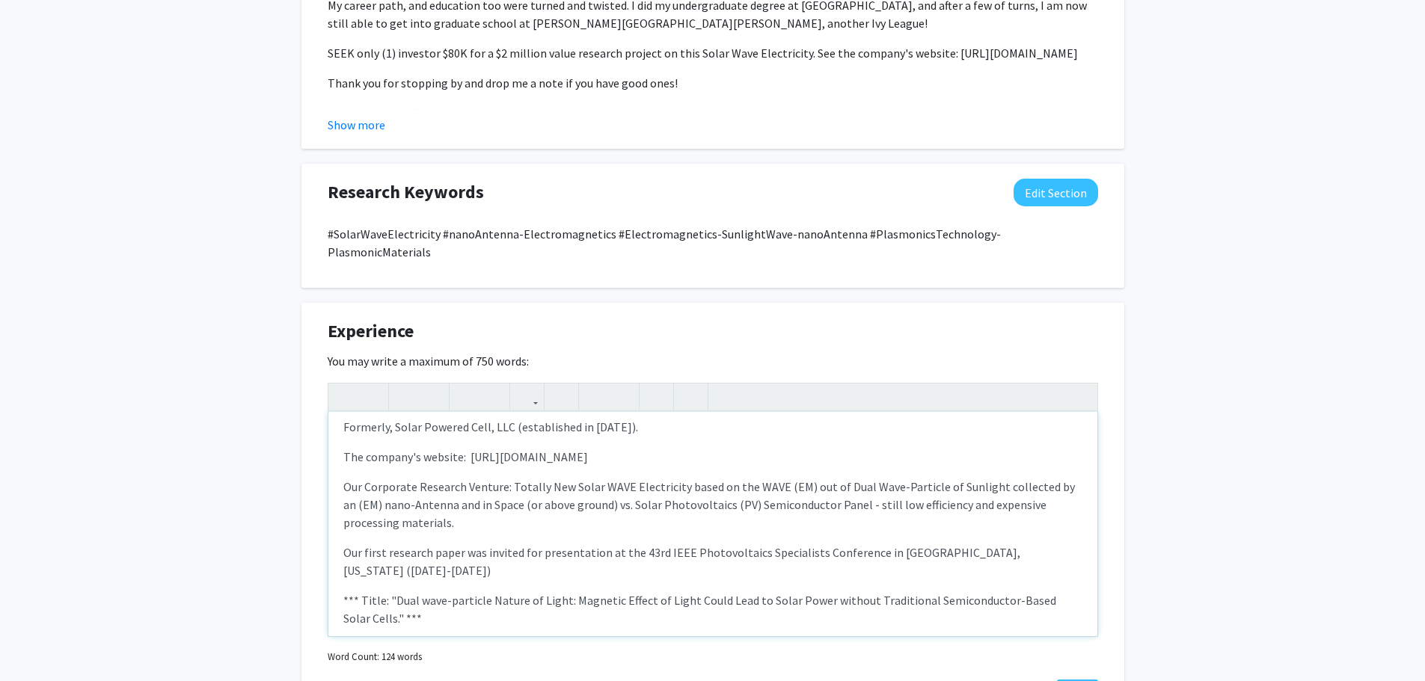
click at [405, 592] on p "*** Title: "Dual wave-particle Nature of Light: Magnetic Effect of Light Could …" at bounding box center [712, 610] width 739 height 36
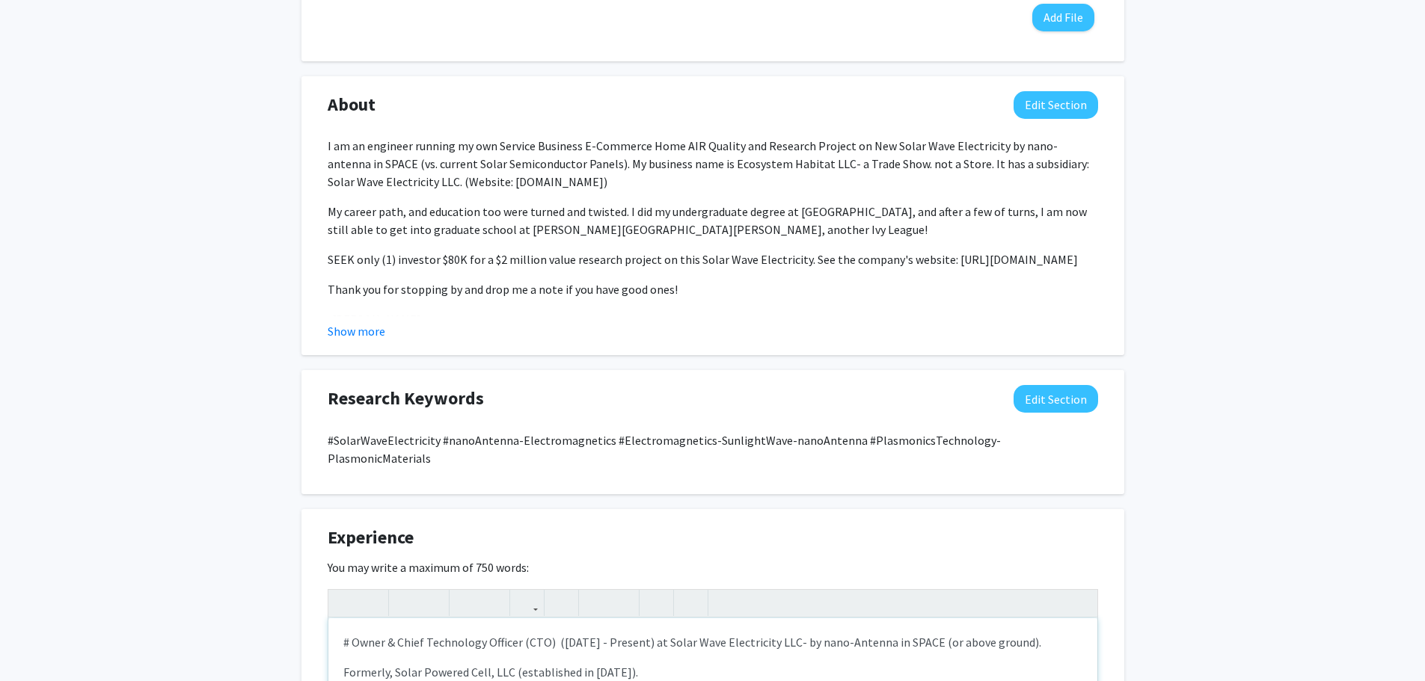
scroll to position [602, 0]
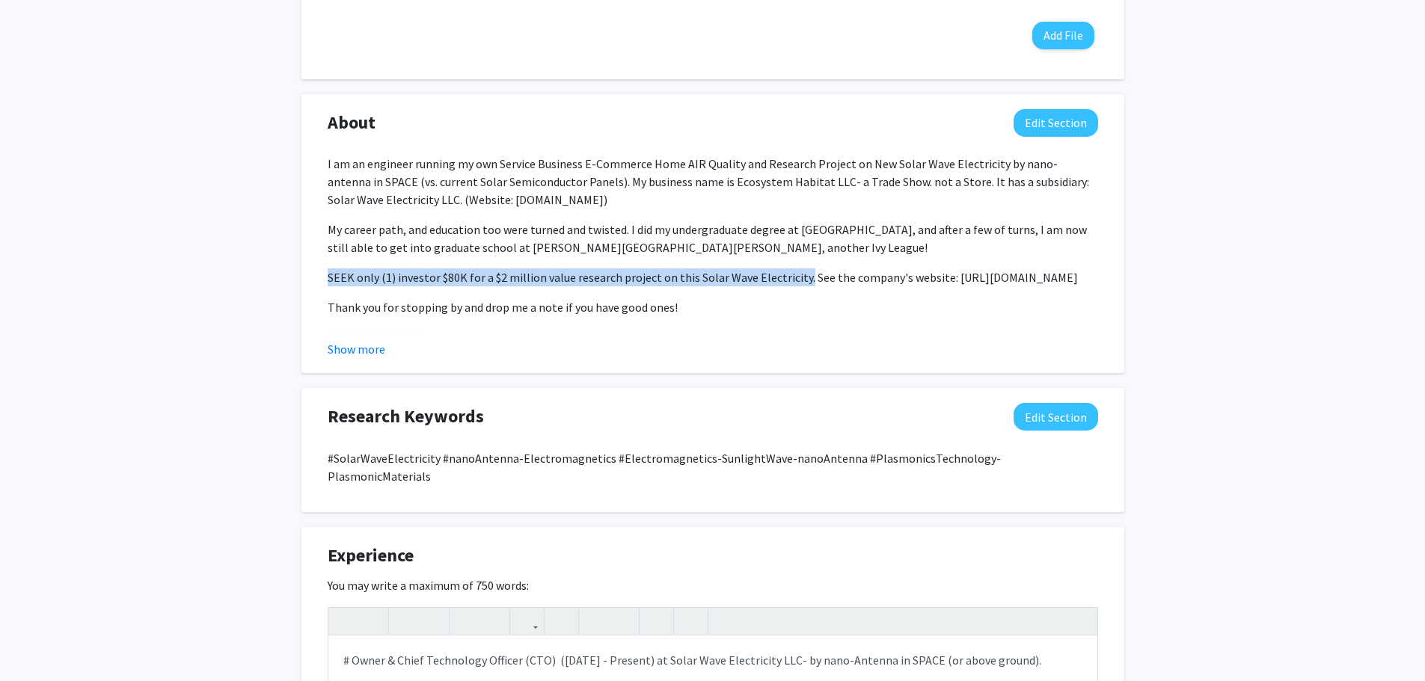
drag, startPoint x: 330, startPoint y: 278, endPoint x: 800, endPoint y: 278, distance: 470.5
click at [800, 278] on p "SEEK only (1) investor $80K for a $2 million value research project on this Sol…" at bounding box center [713, 278] width 770 height 18
click at [638, 281] on p "SEEK only (1) investor $80K for a $2 million value research project on this Sol…" at bounding box center [713, 278] width 770 height 18
drag, startPoint x: 653, startPoint y: 278, endPoint x: 328, endPoint y: 267, distance: 324.8
click at [328, 267] on div "I am an engineer running my own Service Business E-Commerce Home AIR Quality an…" at bounding box center [713, 283] width 770 height 257
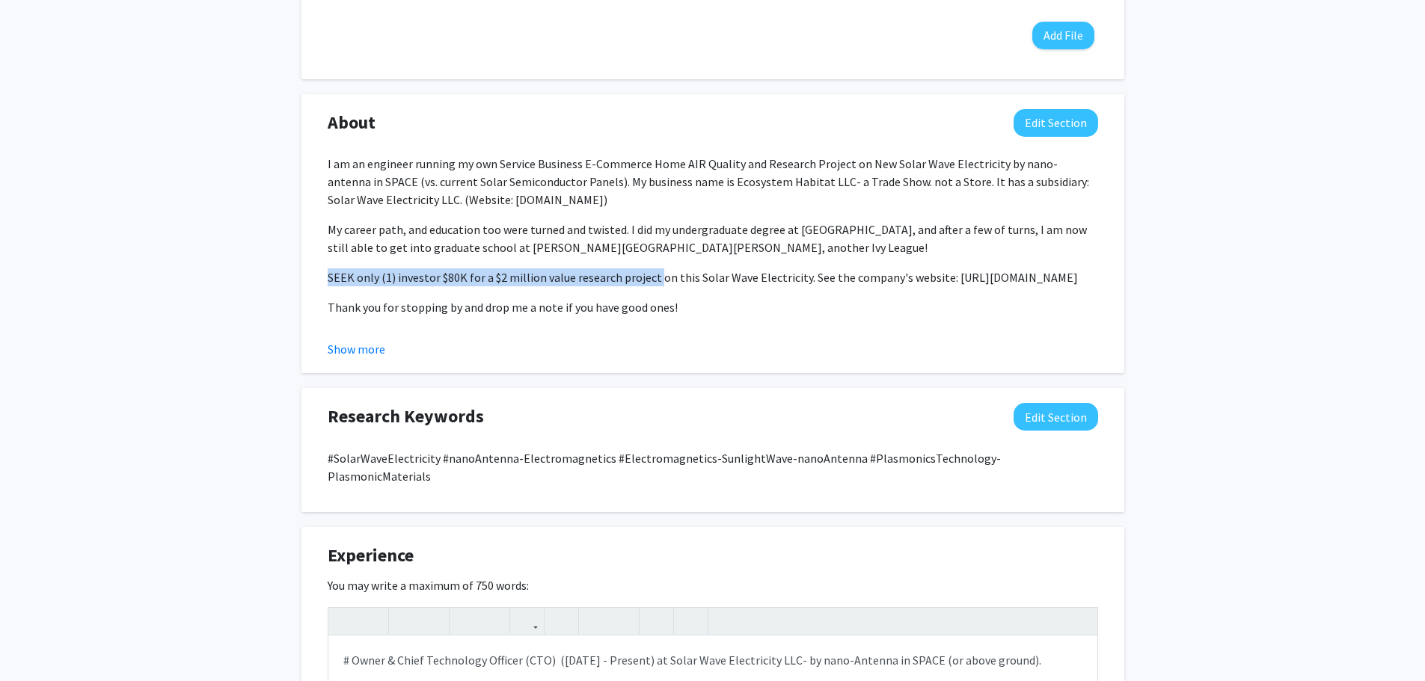
copy p "SEEK only (1) investor $80K for a $2 million value research project"
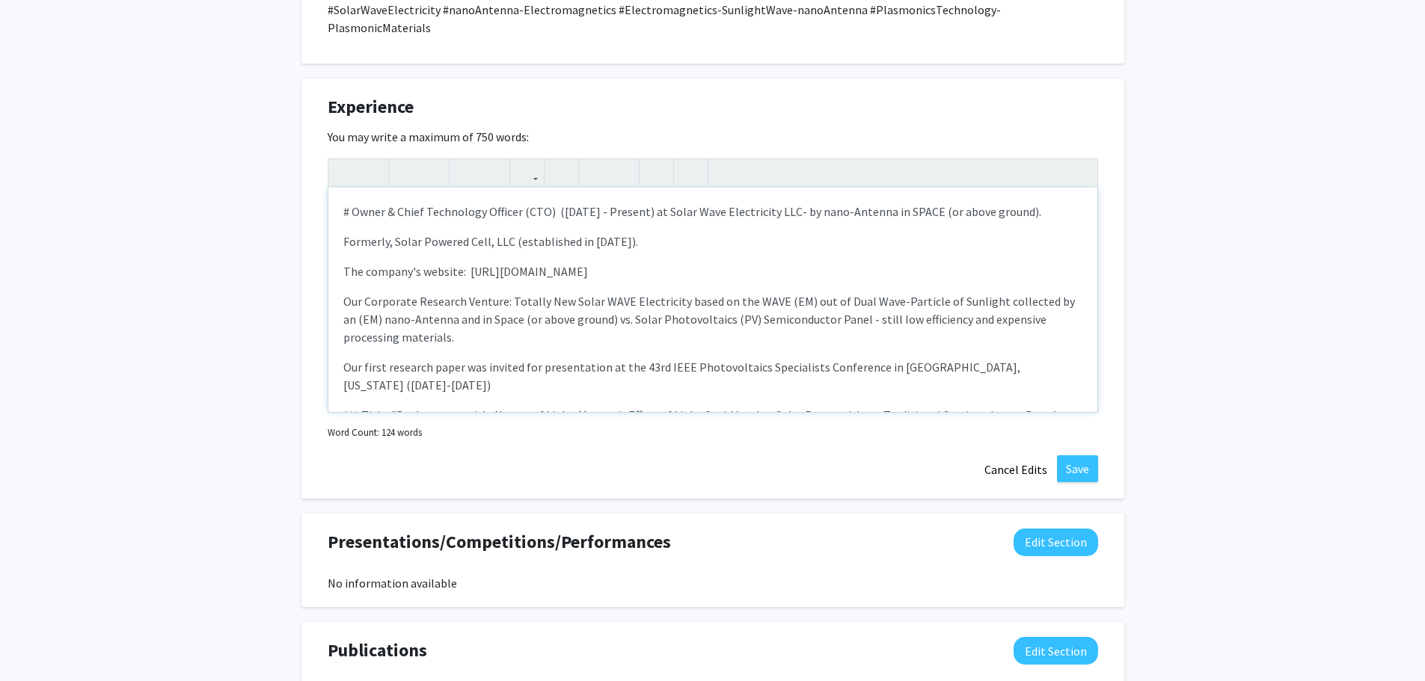
scroll to position [39, 0]
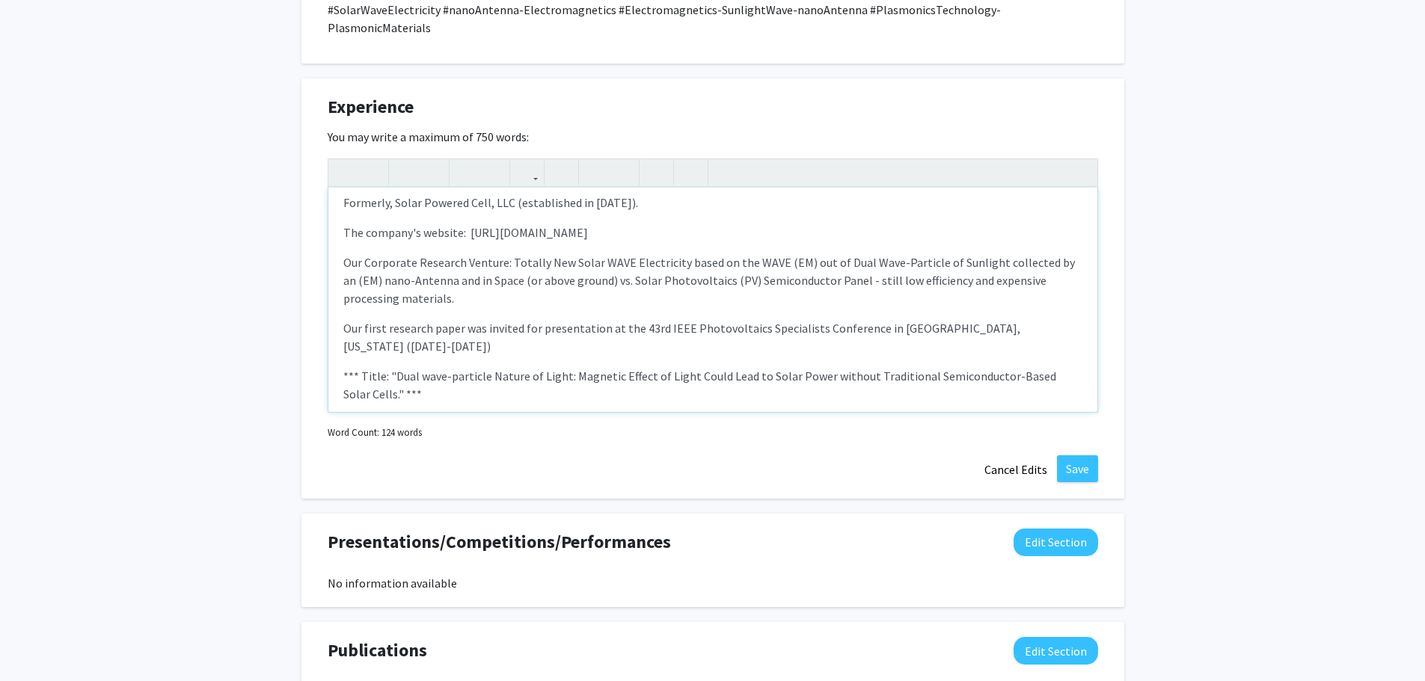
click at [411, 286] on p "Our Corporate Research Venture: Totally New Solar WAVE Electricity based on the…" at bounding box center [712, 281] width 739 height 54
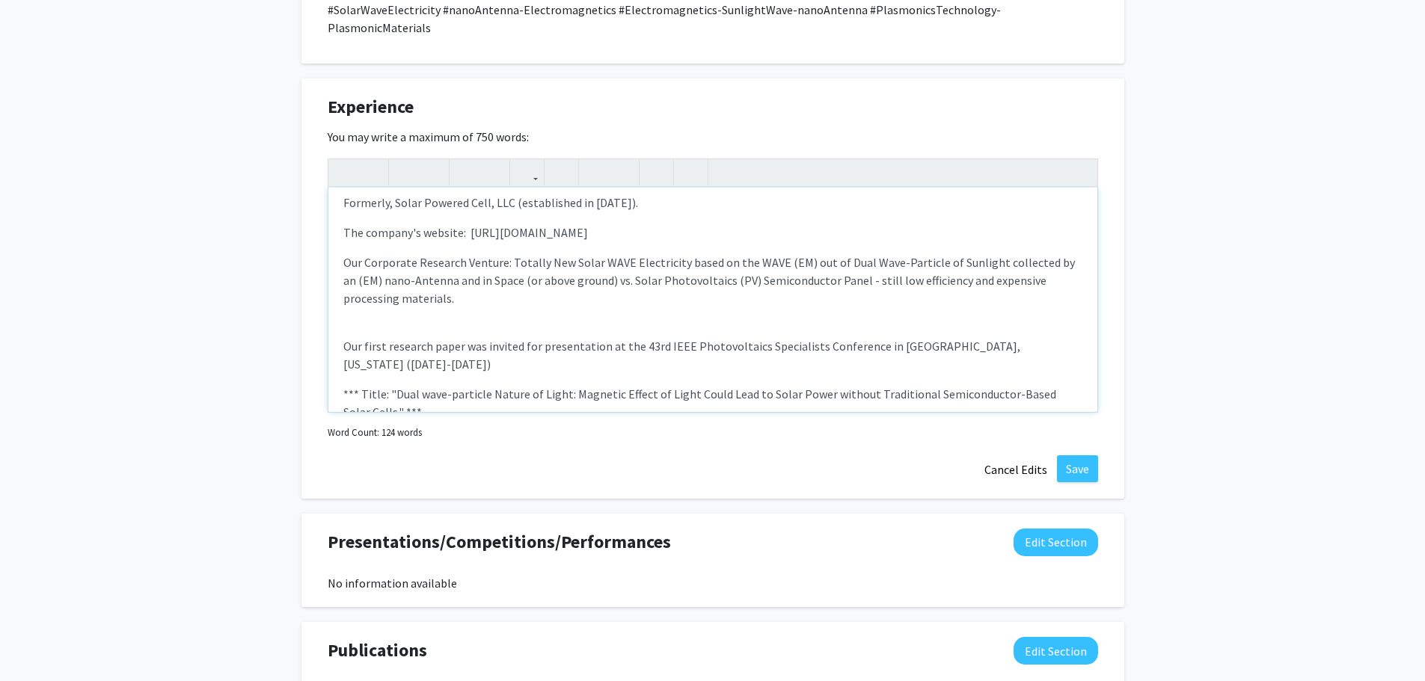
click at [343, 307] on div "# Owner & Chief Technology Officer (CTO) ([DATE] - Present) at Solar Wave Elect…" at bounding box center [712, 300] width 769 height 224
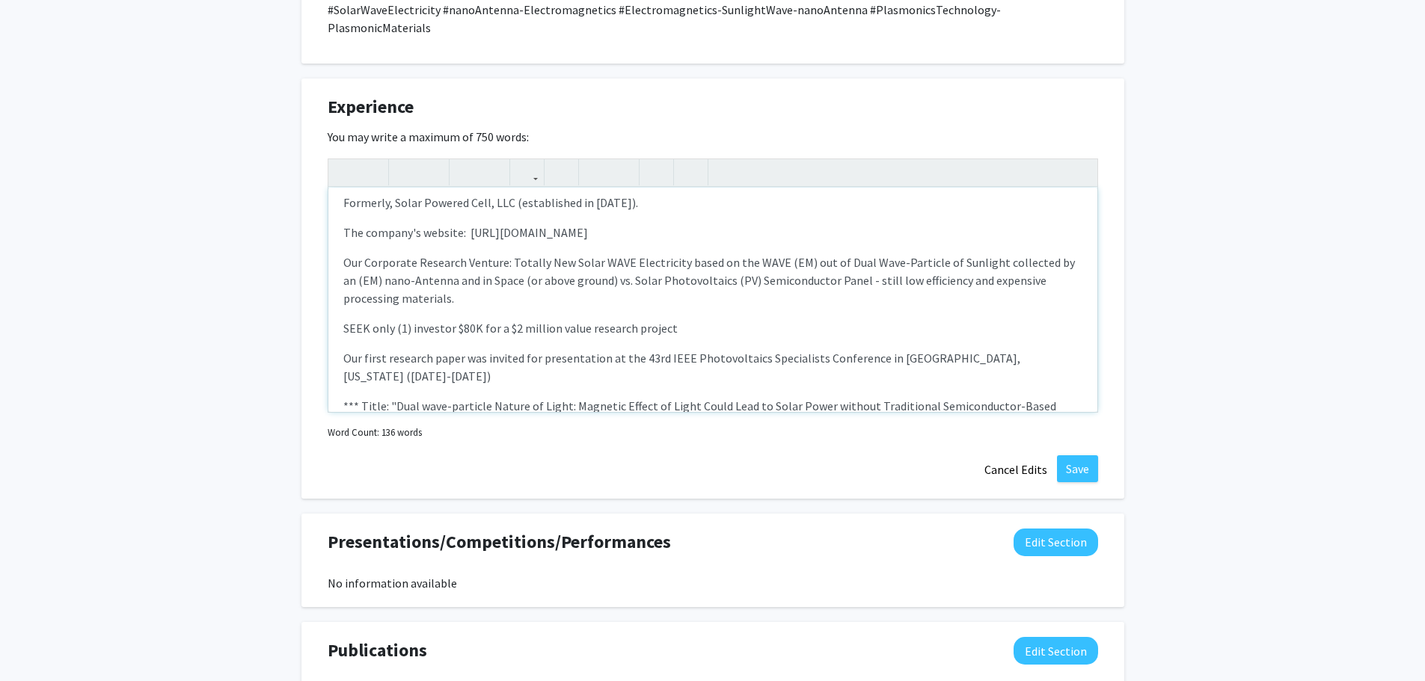
click at [675, 319] on p "SEEK only (1) investor $80K for a $2 million value research project" at bounding box center [712, 328] width 739 height 18
click at [505, 321] on span "SEEK only (1) investor $80K for a $2 million value research project" at bounding box center [510, 328] width 334 height 15
click at [683, 319] on p "SEEK only (1) investor $80K for this $2 million value research project" at bounding box center [712, 328] width 739 height 18
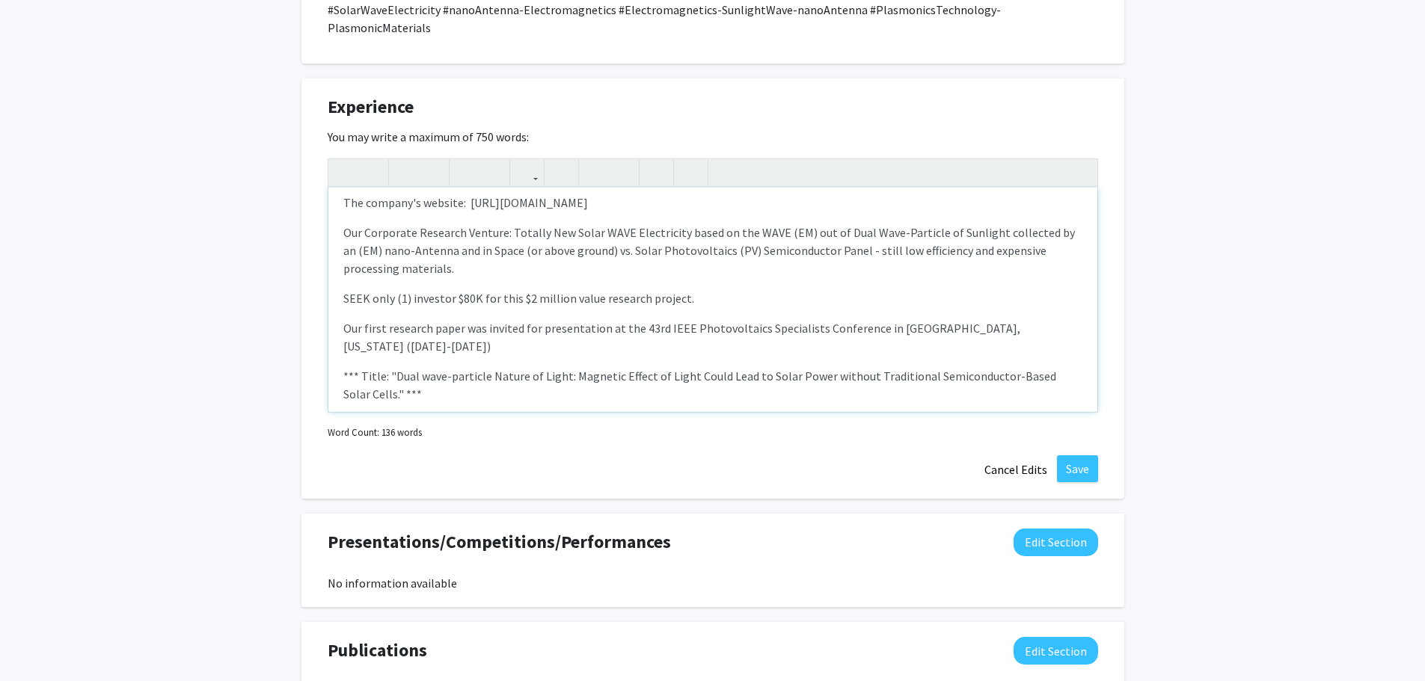
click at [393, 367] on p "*** Title: "Dual wave-particle Nature of Light: Magnetic Effect of Light Could …" at bounding box center [712, 385] width 739 height 36
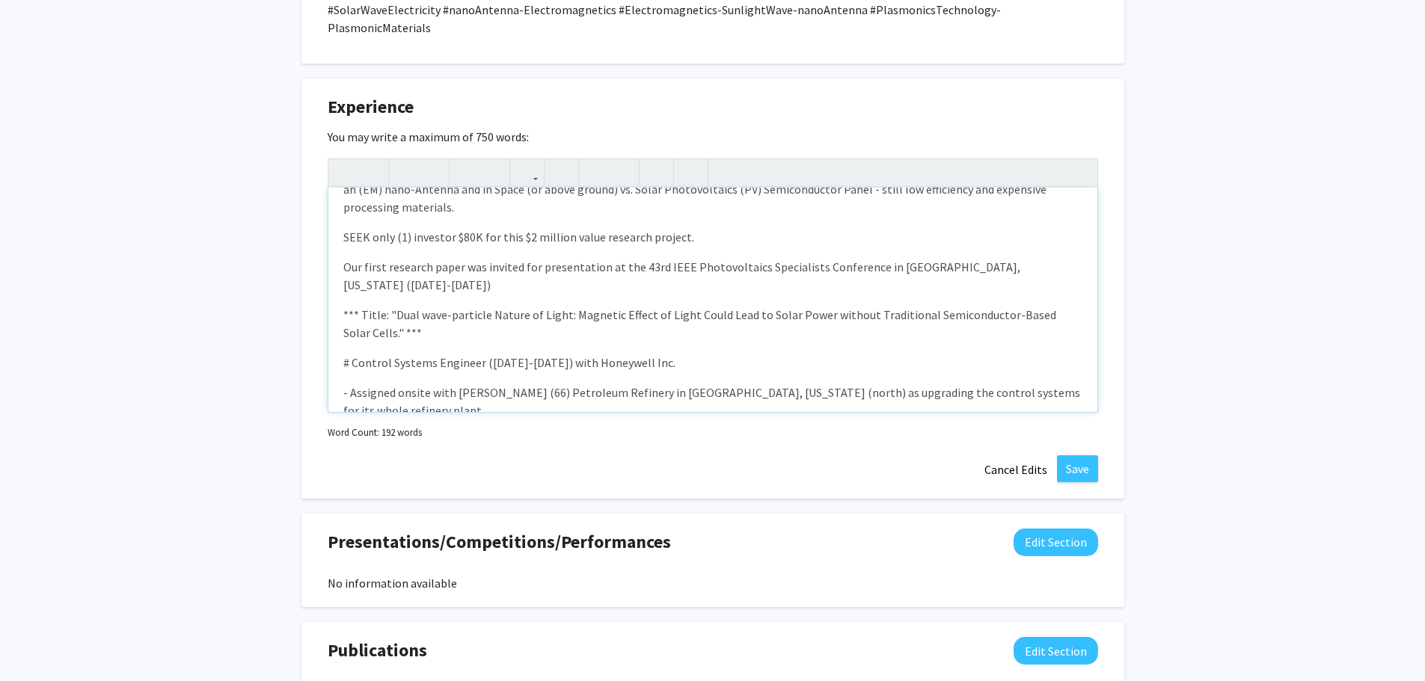
scroll to position [148, 0]
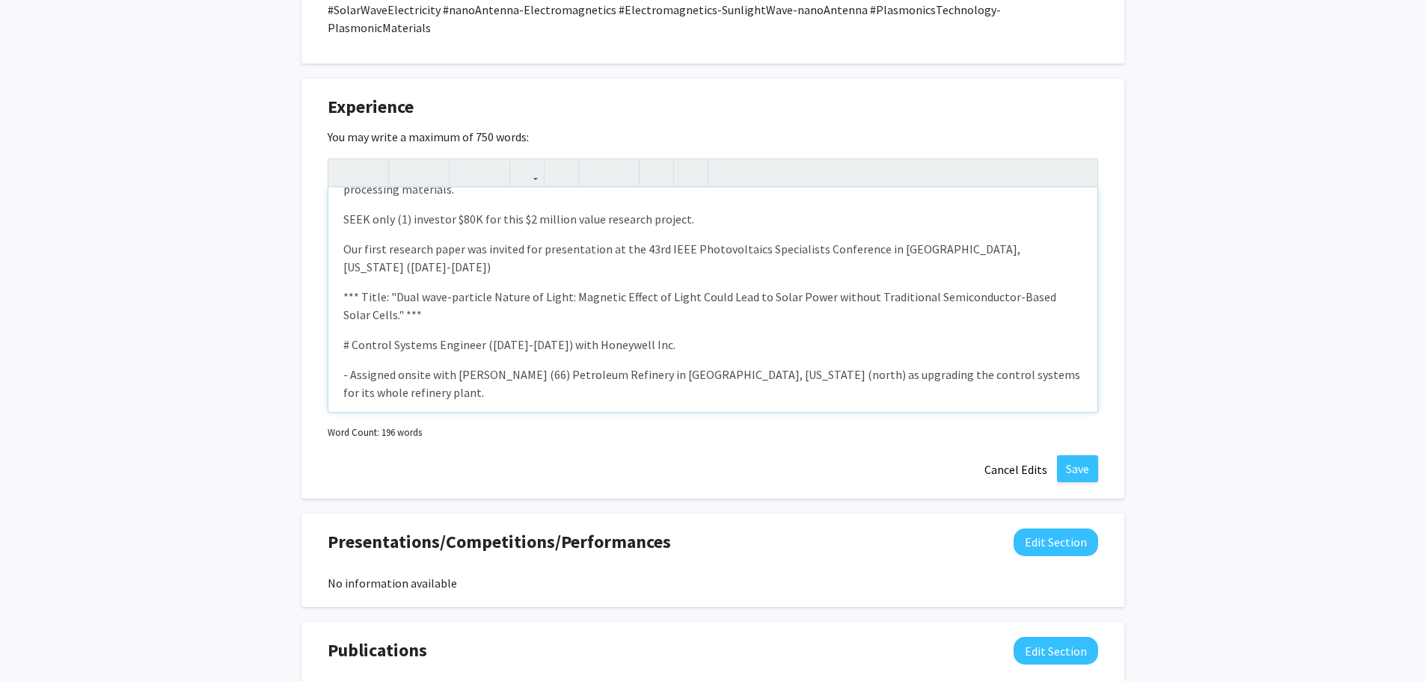
click at [808, 415] on span "- Assigned to 1st Class of Honeywell Engineering Academy in [US_STATE] with 6 m…" at bounding box center [698, 431] width 711 height 33
type textarea "<p># Owner &amp; Chief Technology Officer (CTO)&nbsp; ([DATE] - Present) at Sol…"
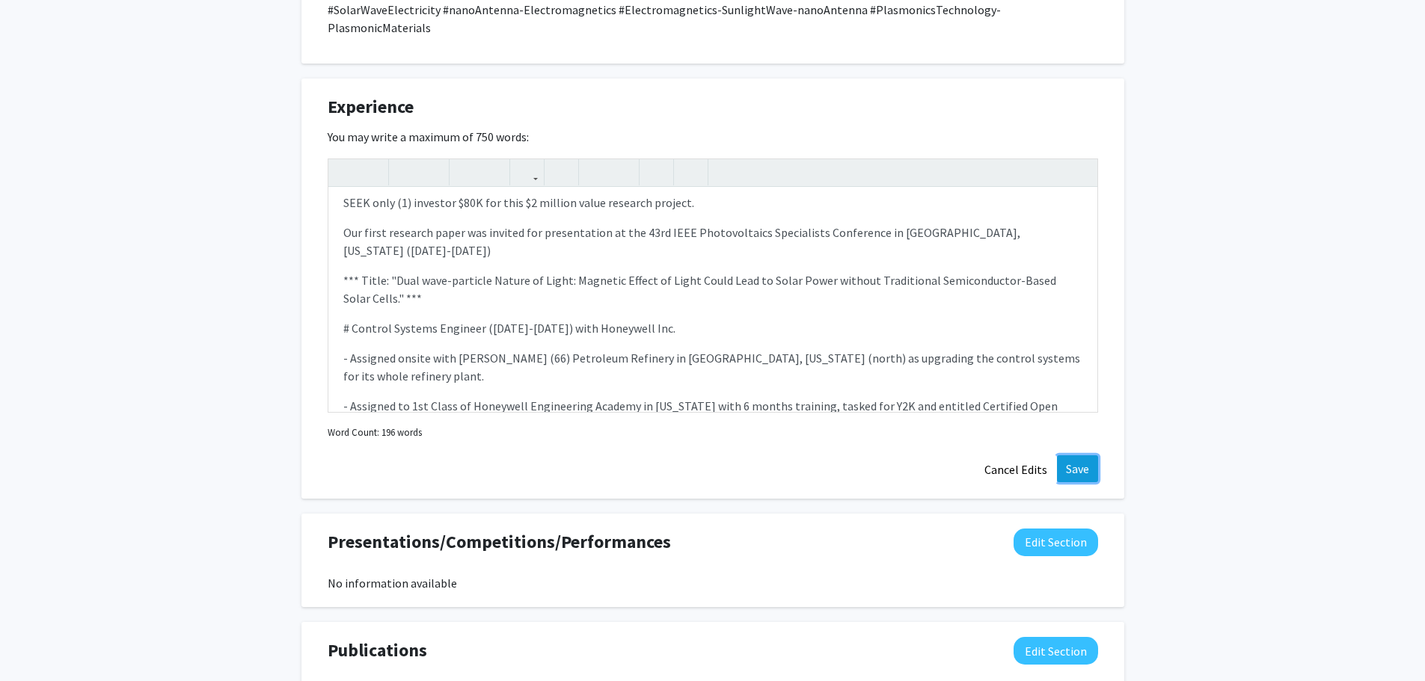
click at [1078, 456] on button "Save" at bounding box center [1077, 469] width 41 height 27
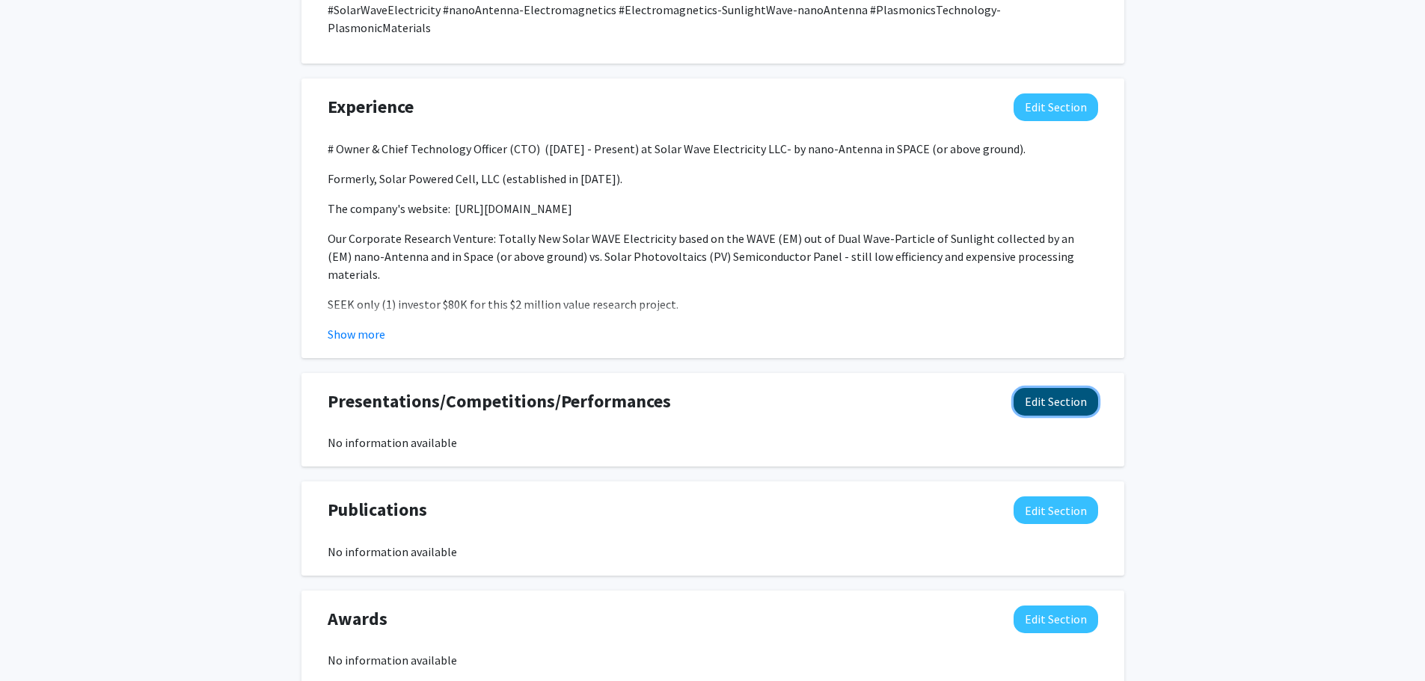
click at [1045, 388] on button "Edit Section" at bounding box center [1056, 402] width 85 height 28
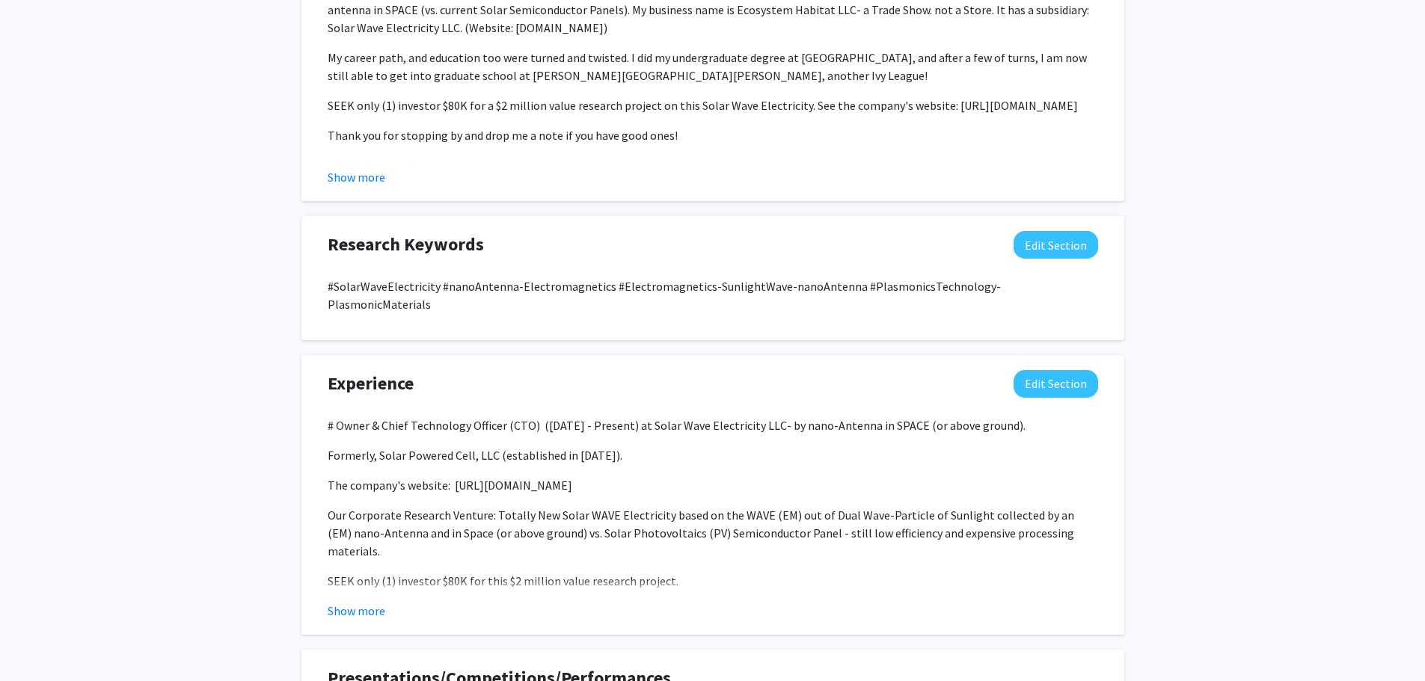
scroll to position [827, 0]
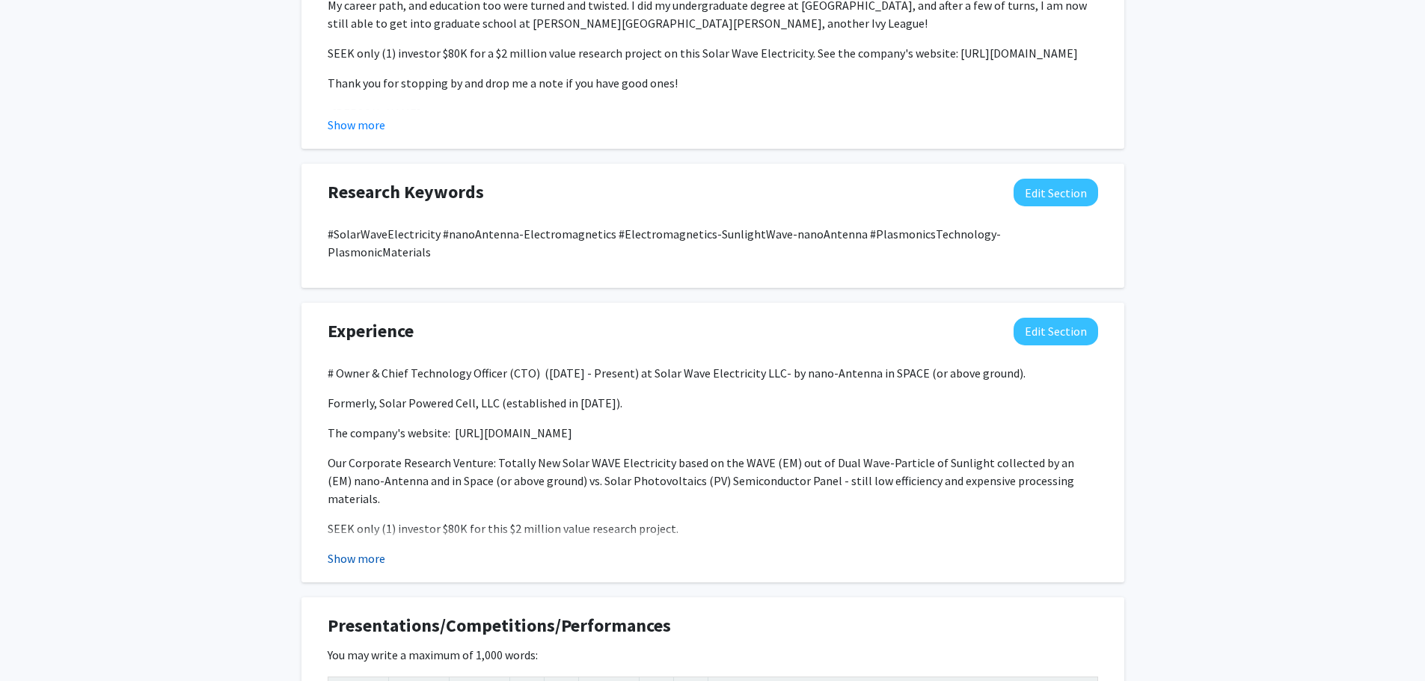
click at [378, 550] on button "Show more" at bounding box center [357, 559] width 58 height 18
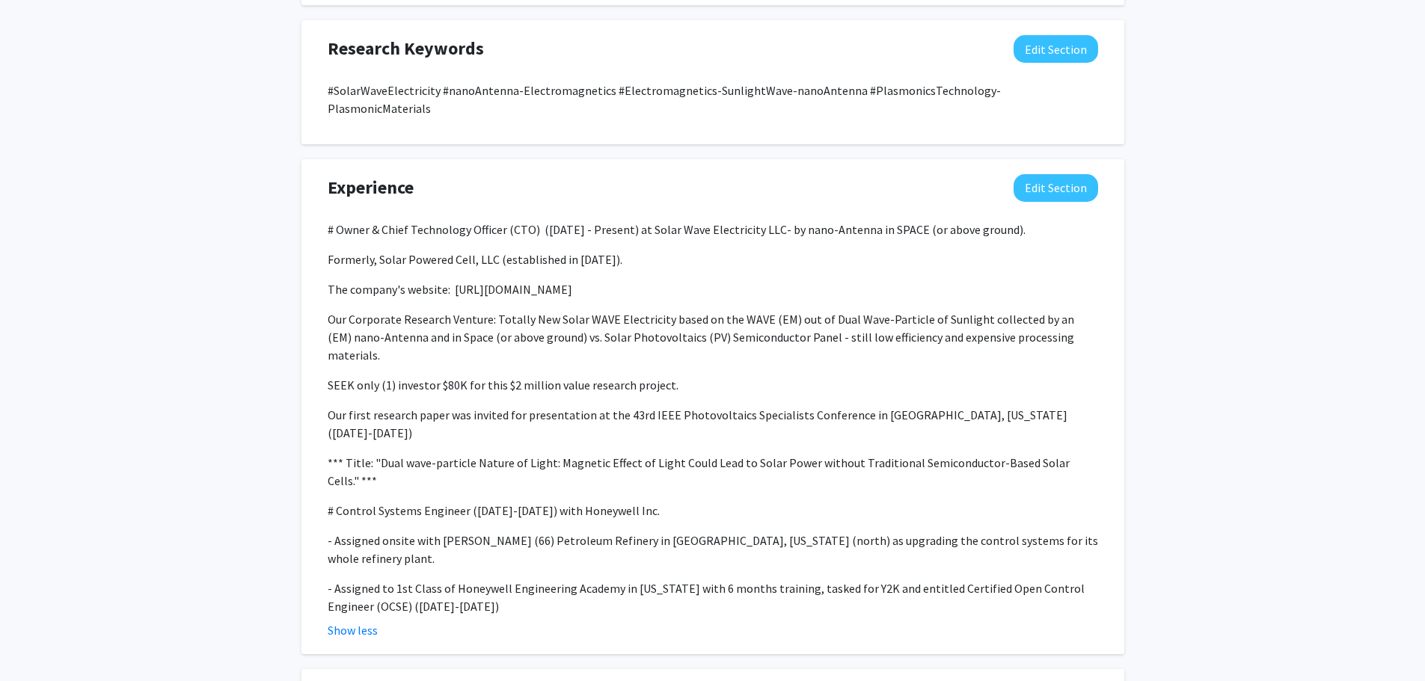
scroll to position [976, 0]
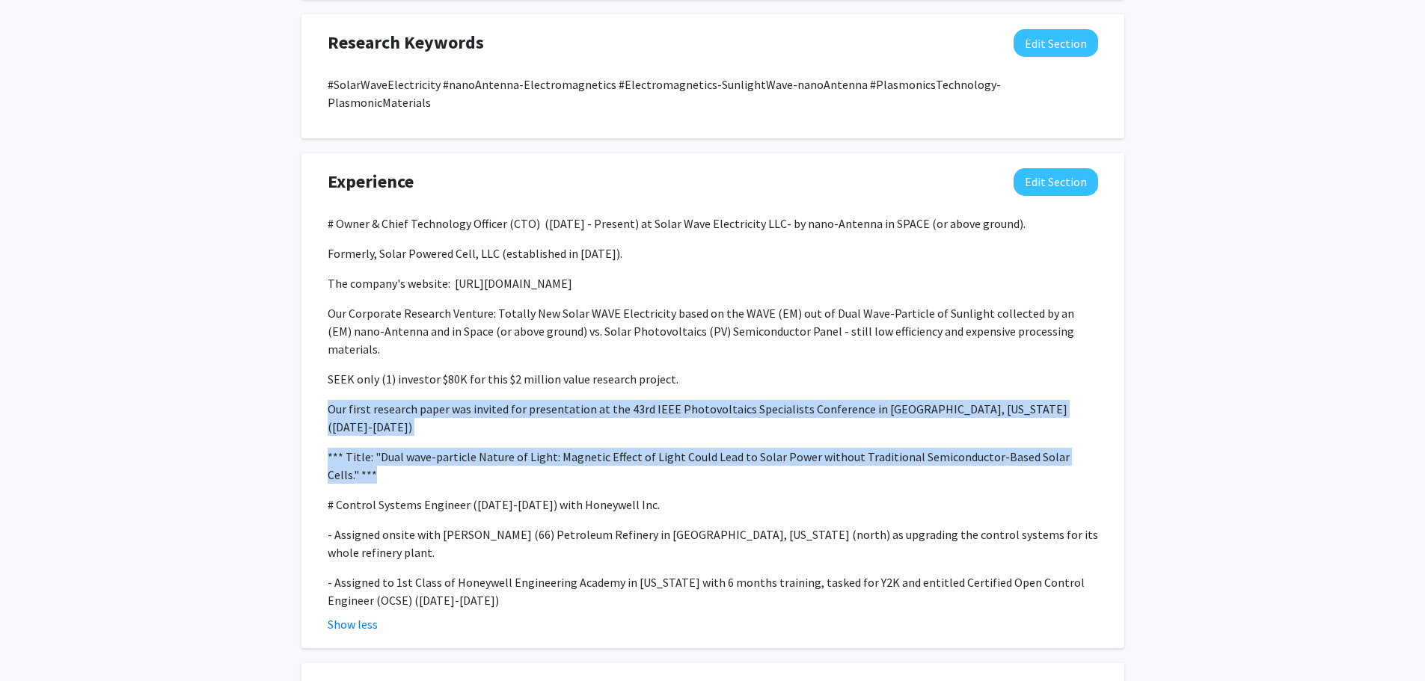
drag, startPoint x: 324, startPoint y: 373, endPoint x: 1097, endPoint y: 405, distance: 774.1
click at [1097, 405] on div "# Owner & Chief Technology Officer (CTO) ([DATE] - Present) at Solar Wave Elect…" at bounding box center [712, 424] width 793 height 419
copy div "Our first research paper was invited for presentation at the 43rd IEEE Photovol…"
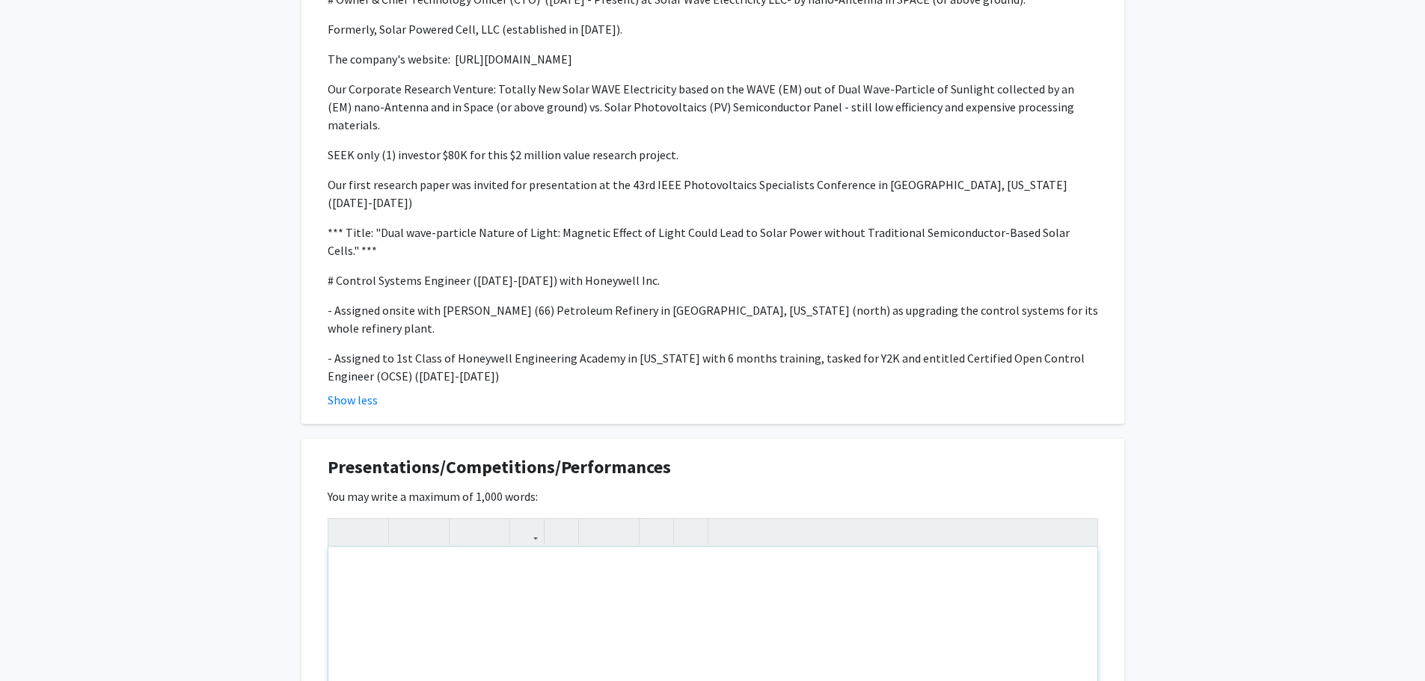
click at [362, 548] on div "Note to users with screen readers: Please deactivate our accessibility plugin f…" at bounding box center [712, 660] width 769 height 224
paste div "Note to users with screen readers: Please deactivate our accessibility plugin f…"
type textarea "<p>Our first research paper was invited for presentation at the 43rd IEEE Photo…"
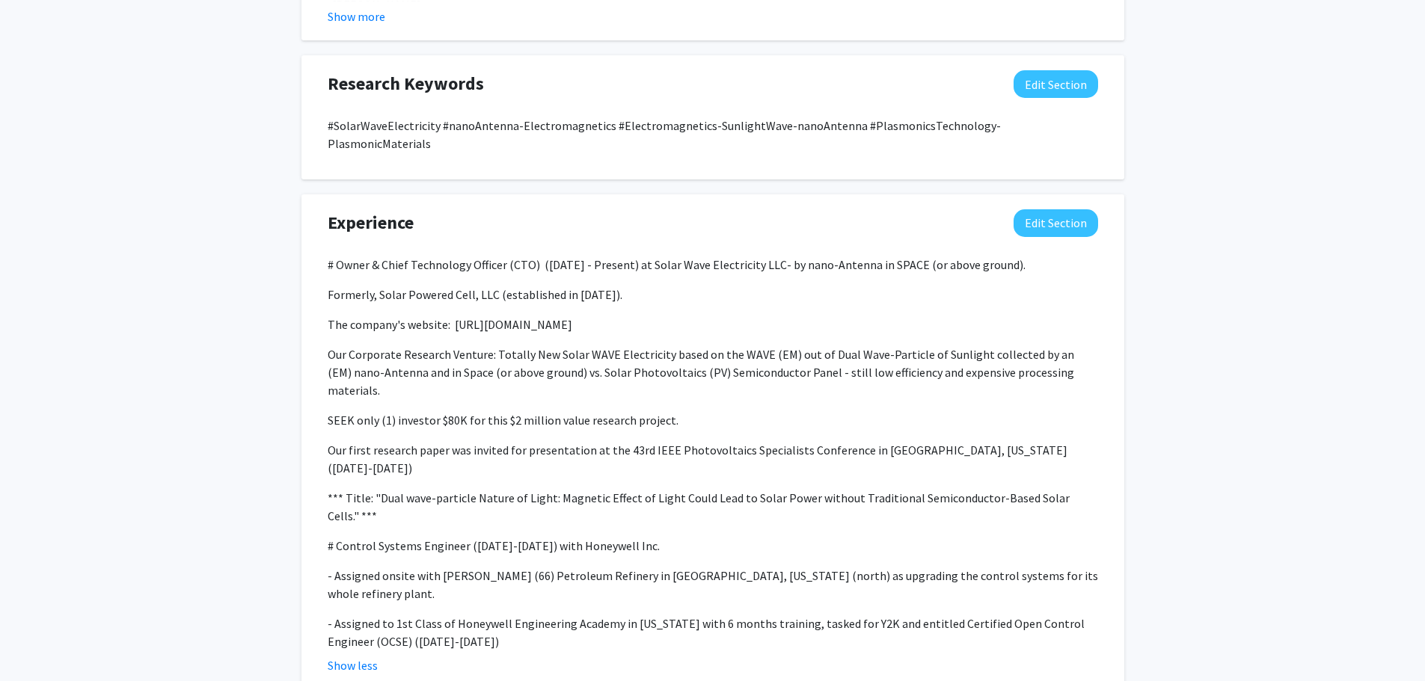
scroll to position [901, 0]
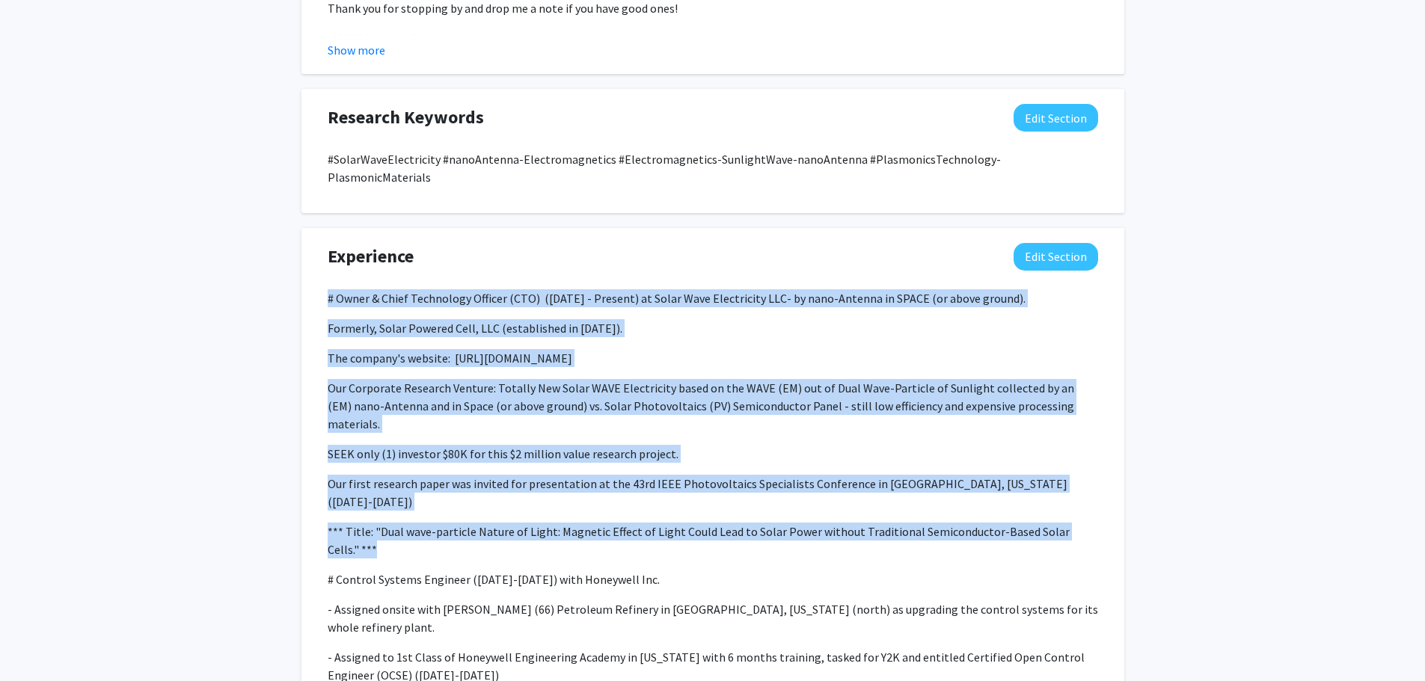
drag, startPoint x: 329, startPoint y: 278, endPoint x: 1102, endPoint y: 480, distance: 798.7
click at [1102, 480] on div "# Owner & Chief Technology Officer (CTO) ([DATE] - Present) at Solar Wave Elect…" at bounding box center [712, 498] width 793 height 419
copy div "# Owner & Chief Technology Officer (CTO) ([DATE] - Present) at Solar Wave Elect…"
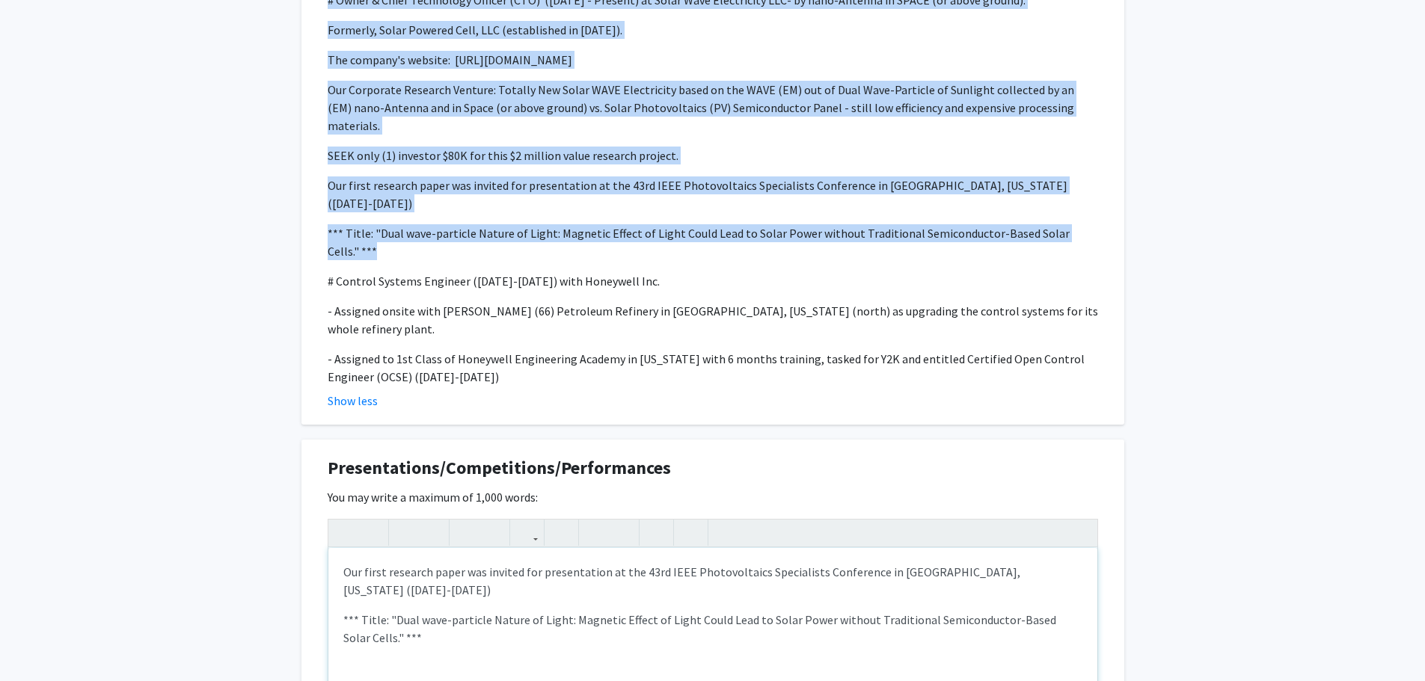
scroll to position [1201, 0]
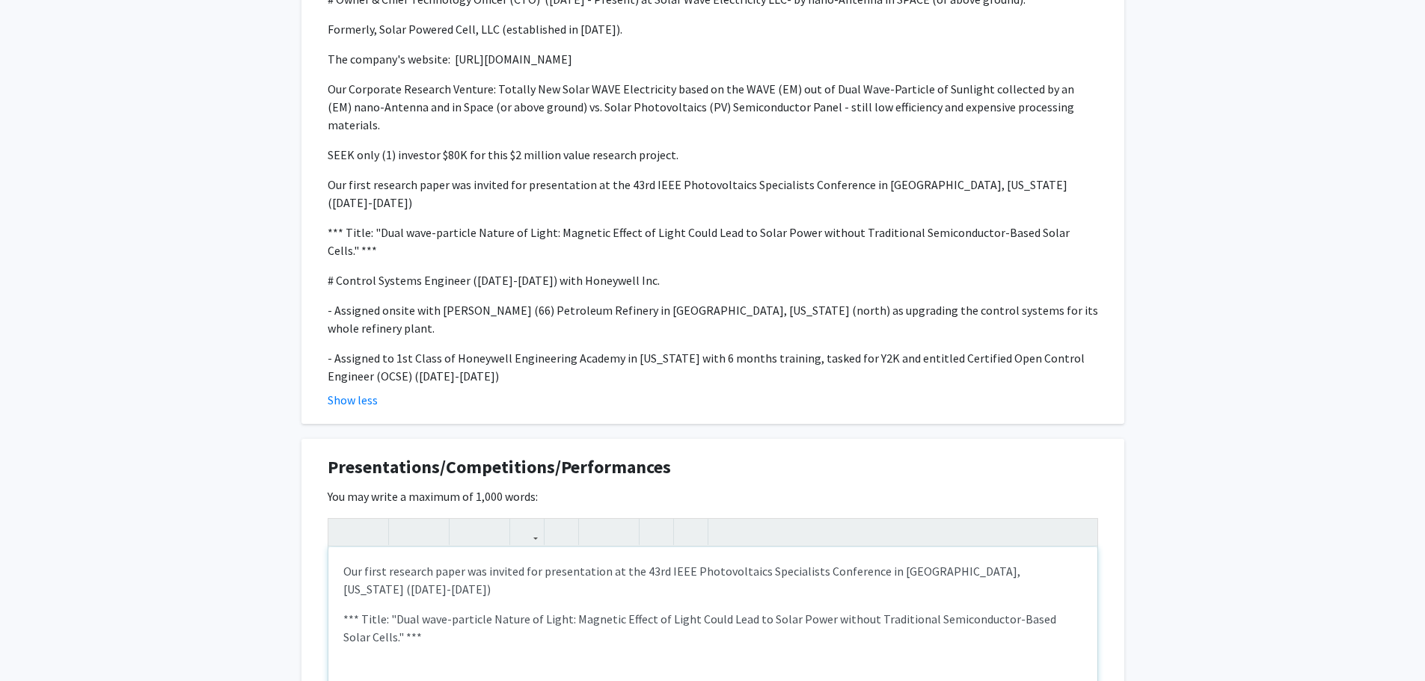
click at [345, 563] on p "Our first research paper was invited for presentation at the 43rd IEEE Photovol…" at bounding box center [712, 581] width 739 height 36
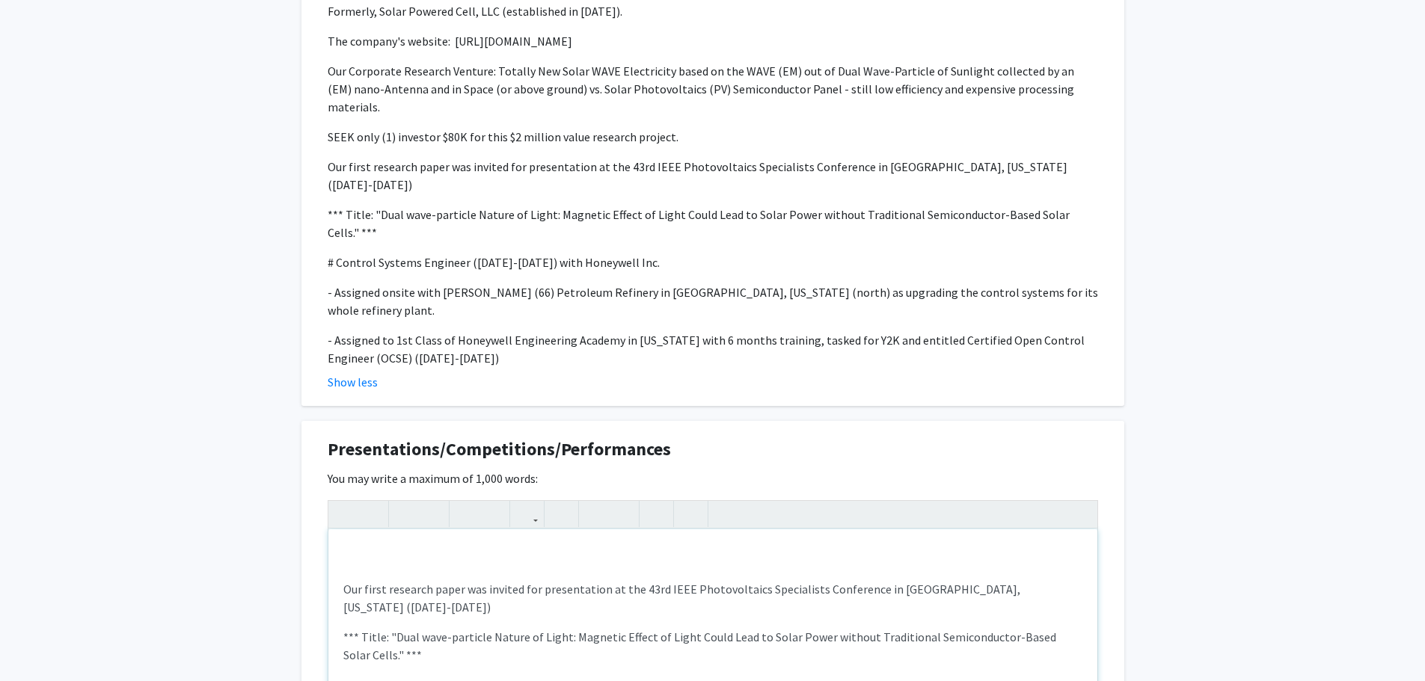
scroll to position [1237, 0]
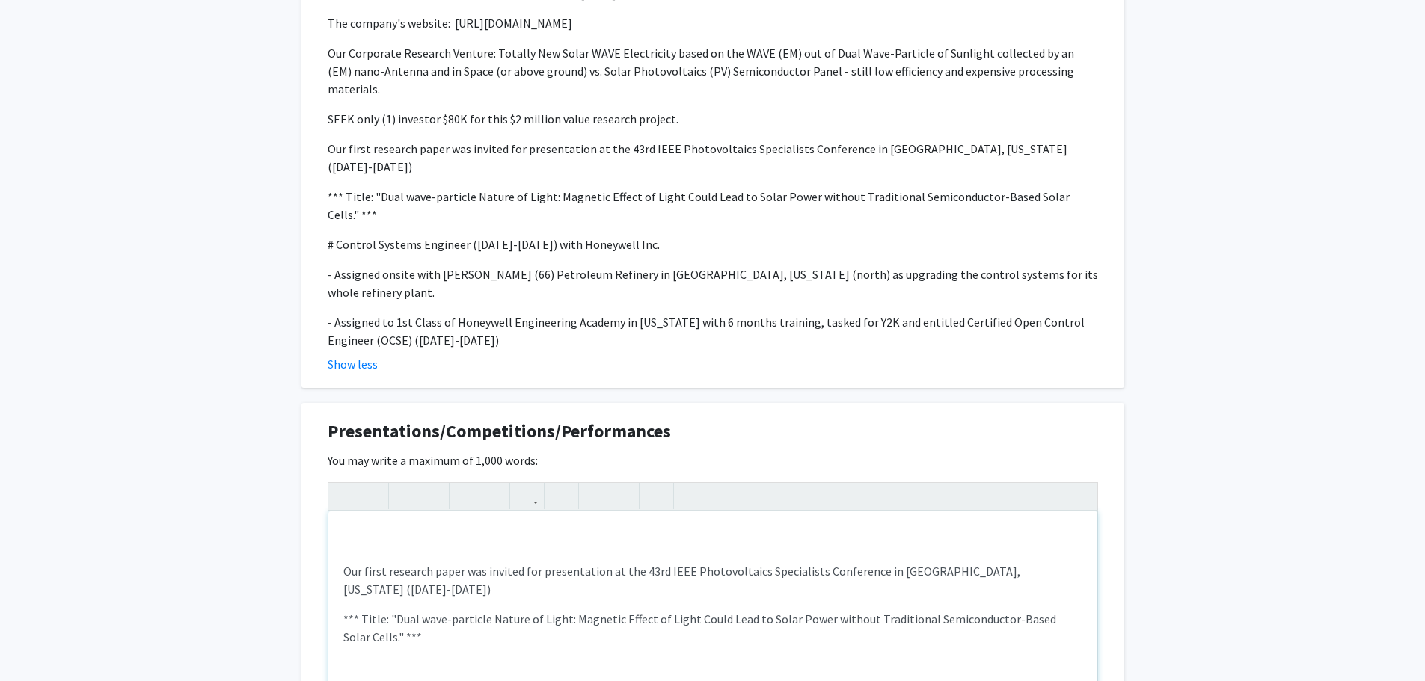
click at [344, 512] on div "Our first research paper was invited for presentation at the 43rd IEEE Photovol…" at bounding box center [712, 624] width 769 height 224
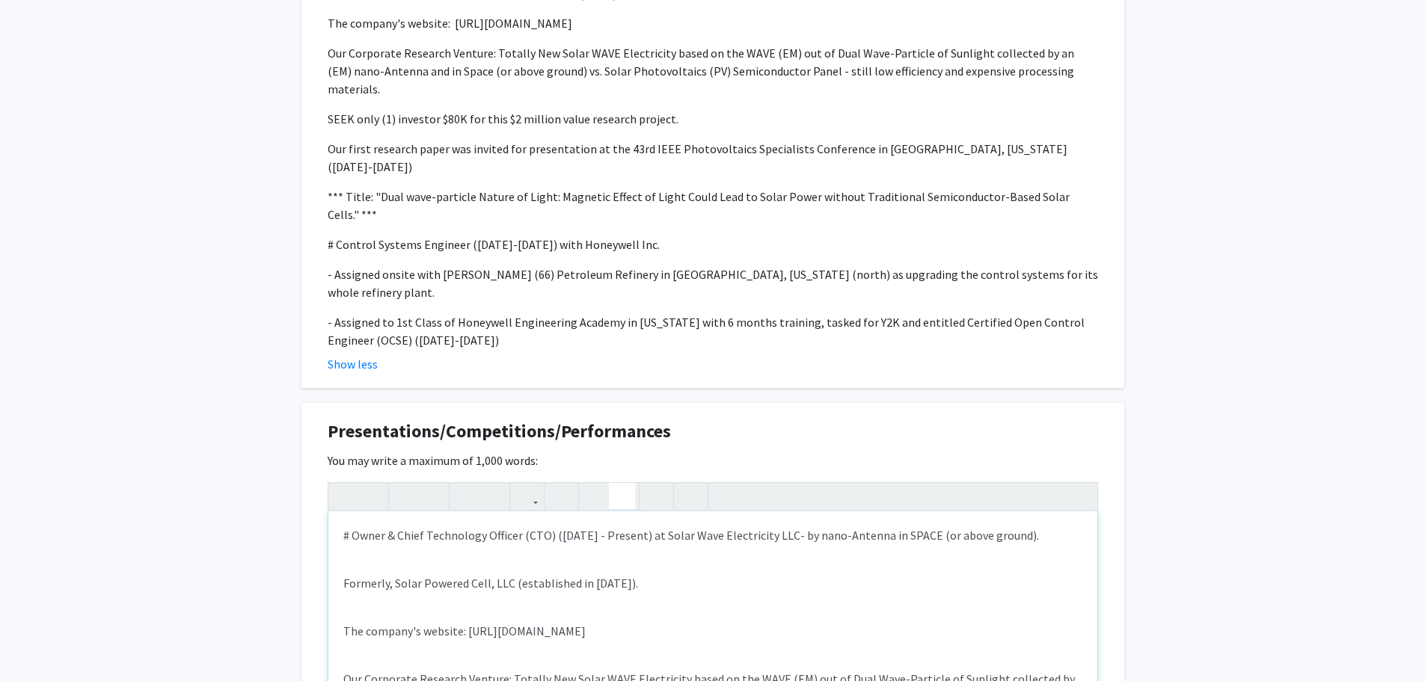
scroll to position [1219, 0]
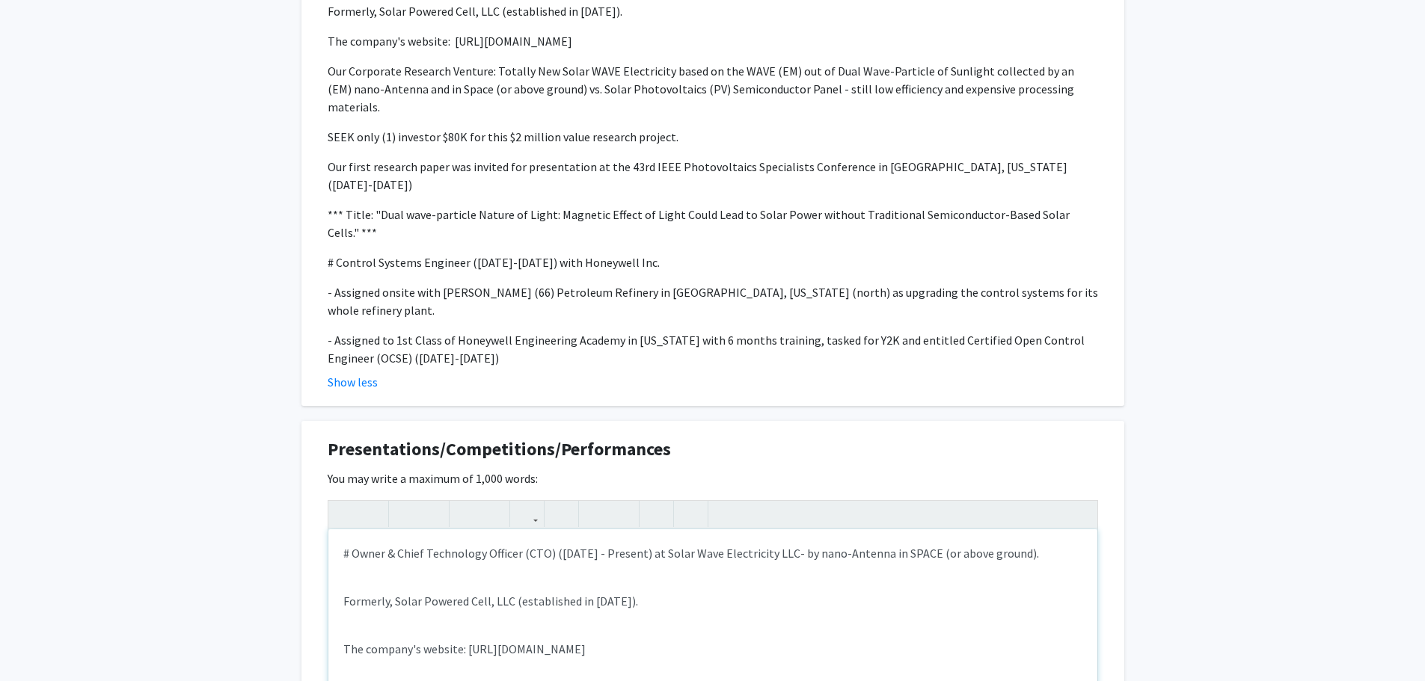
click at [358, 530] on div "# Owner & Chief Technology Officer (CTO) ([DATE] - Present) at Solar Wave Elect…" at bounding box center [712, 642] width 769 height 224
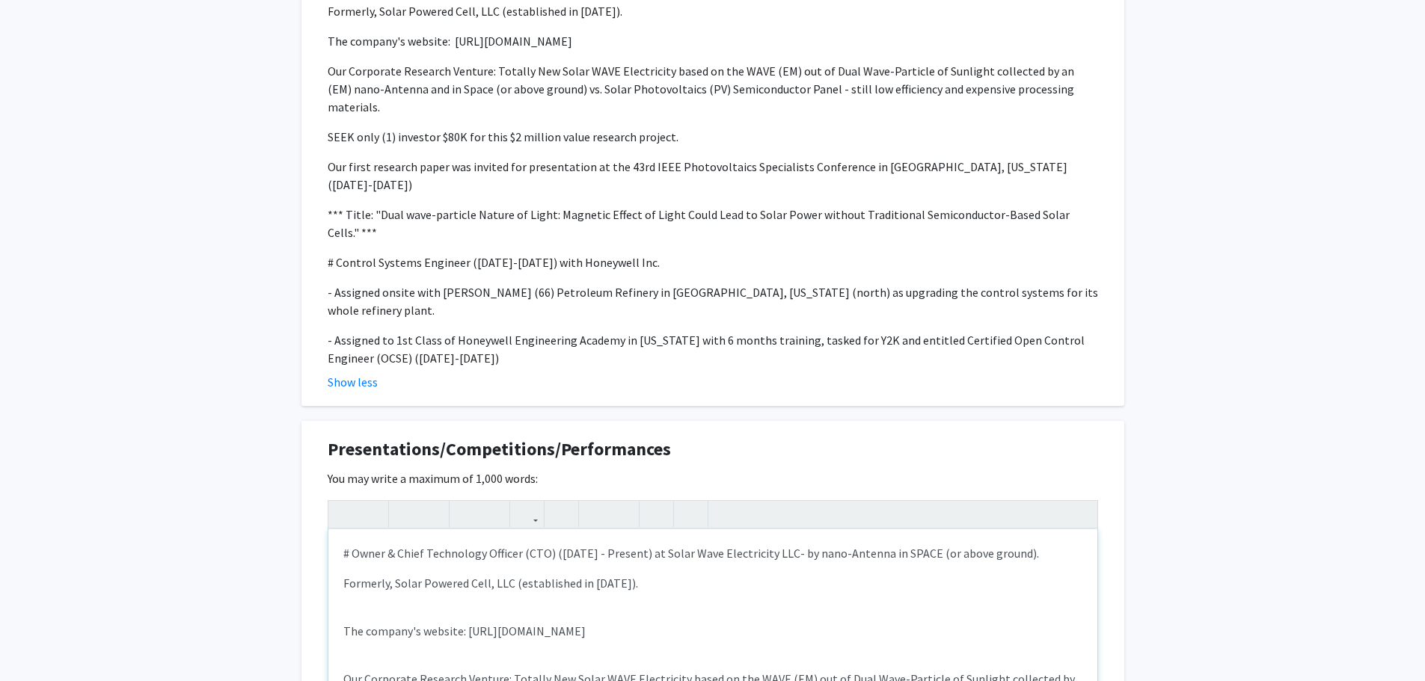
click at [353, 530] on div "# Owner & Chief Technology Officer (CTO) ([DATE] - Present) at Solar Wave Elect…" at bounding box center [712, 642] width 769 height 224
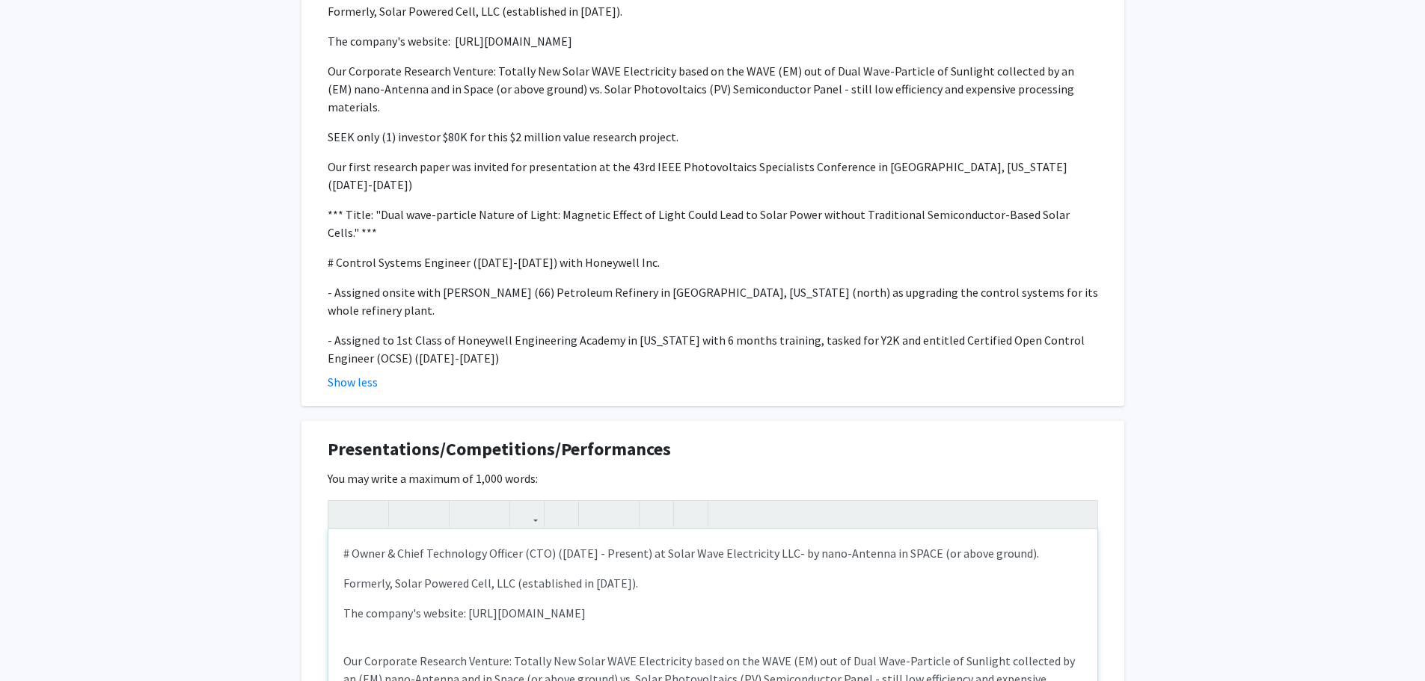
click at [349, 546] on div "# Owner & Chief Technology Officer (CTO) ([DATE] - Present) at Solar Wave Elect…" at bounding box center [712, 642] width 769 height 224
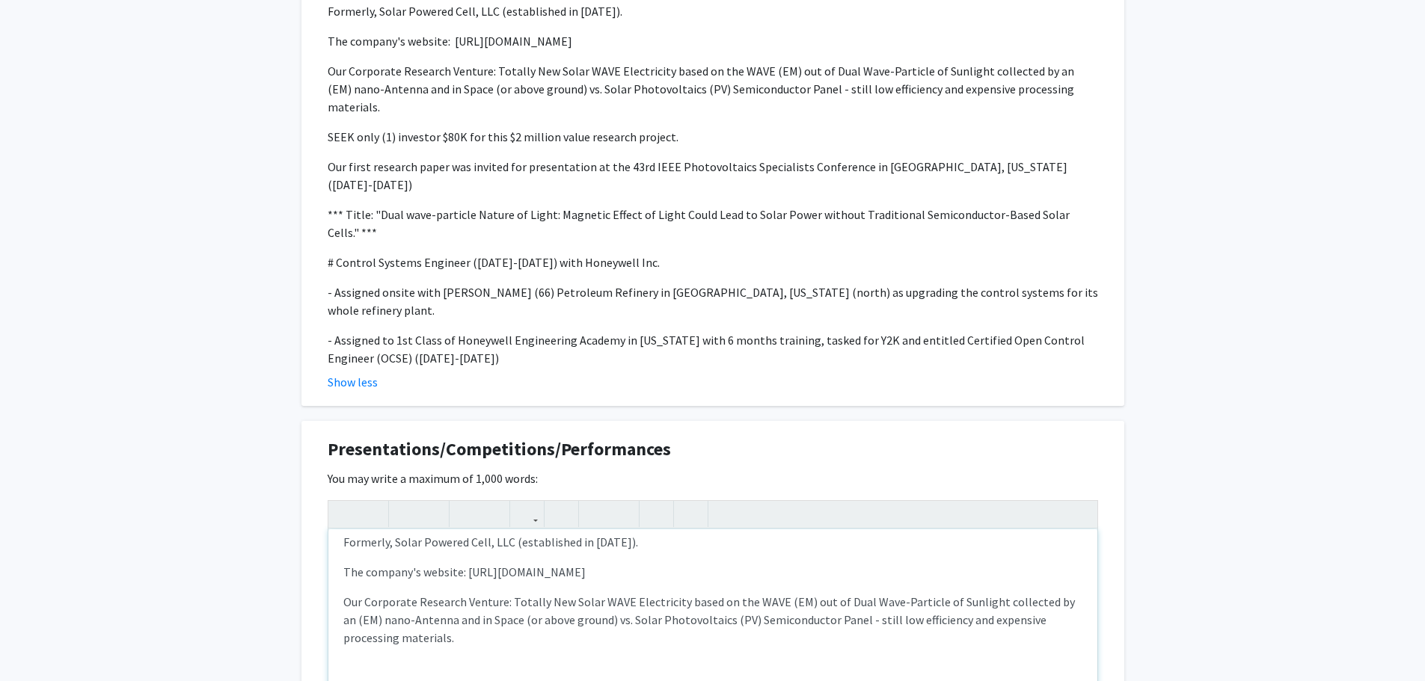
scroll to position [75, 0]
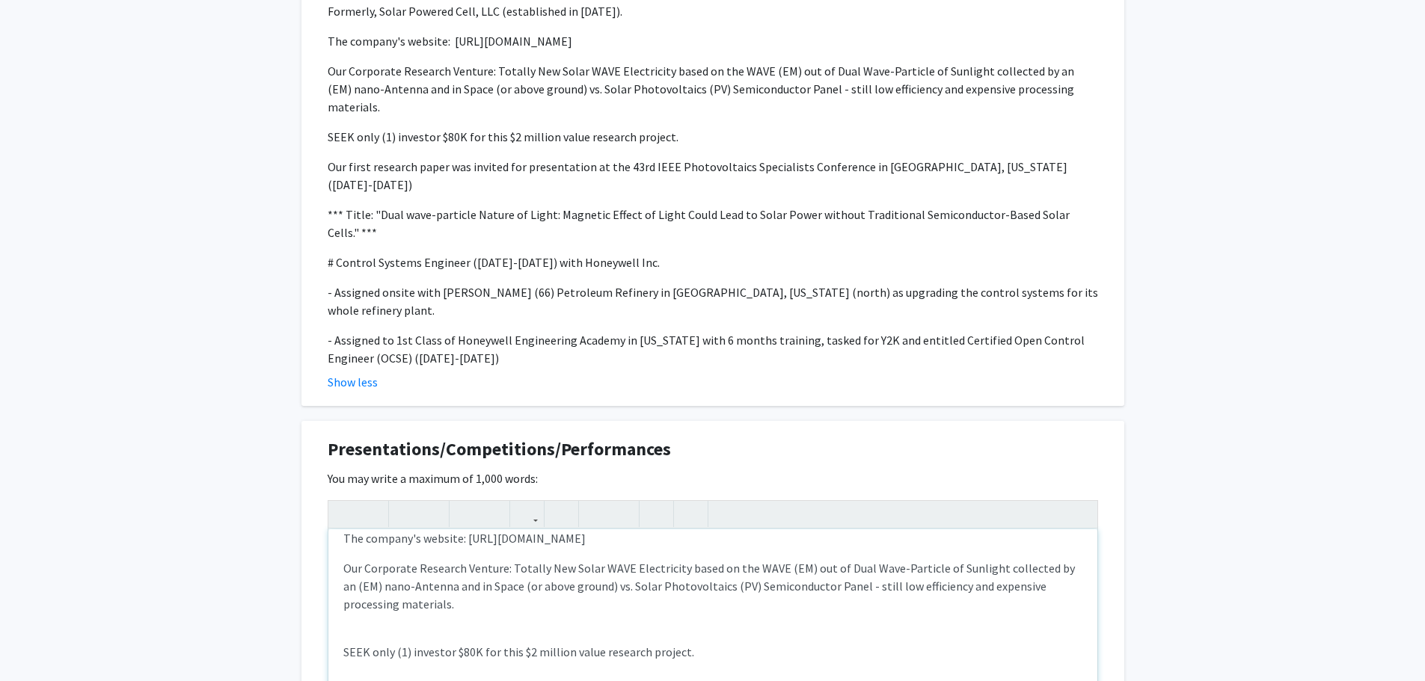
click at [362, 542] on div "# Owner & Chief Technology Officer (CTO) ([DATE] - Present) at Solar Wave Elect…" at bounding box center [712, 642] width 769 height 224
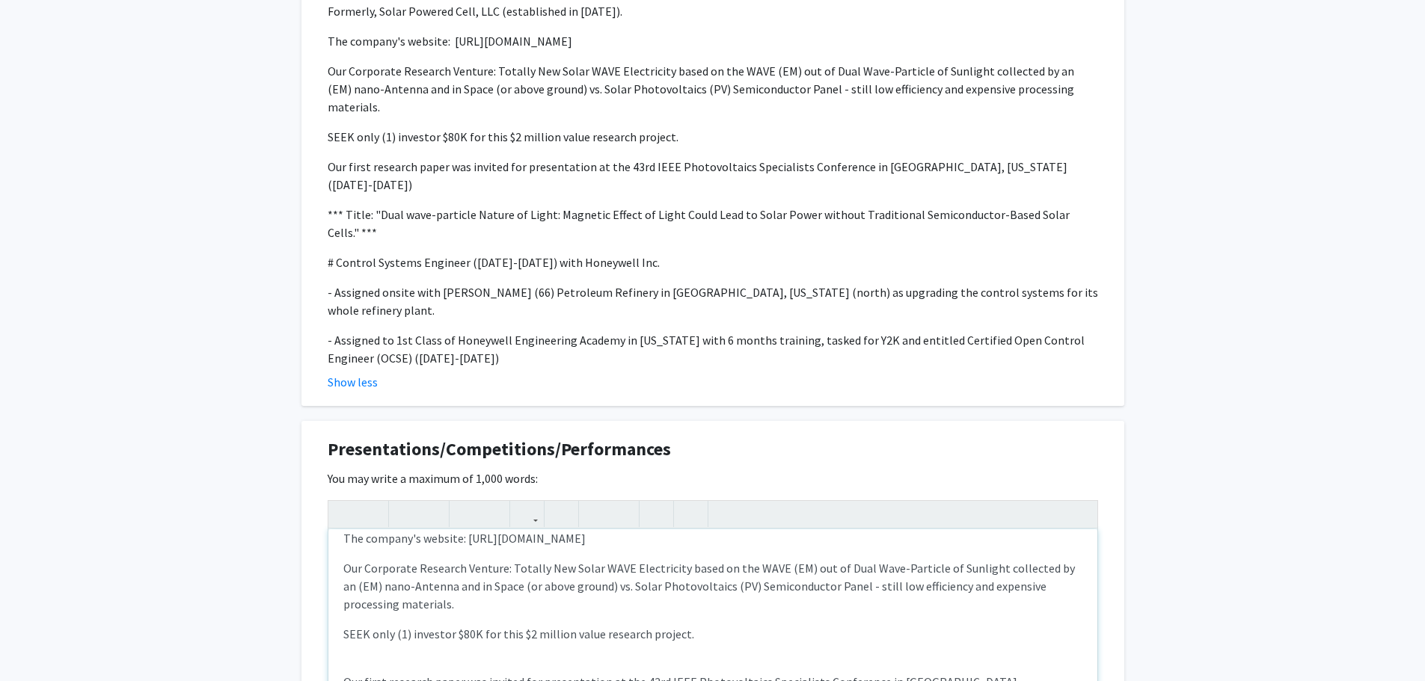
click at [346, 570] on div "# Owner & Chief Technology Officer (CTO) ([DATE] - Present) at Solar Wave Elect…" at bounding box center [712, 642] width 769 height 224
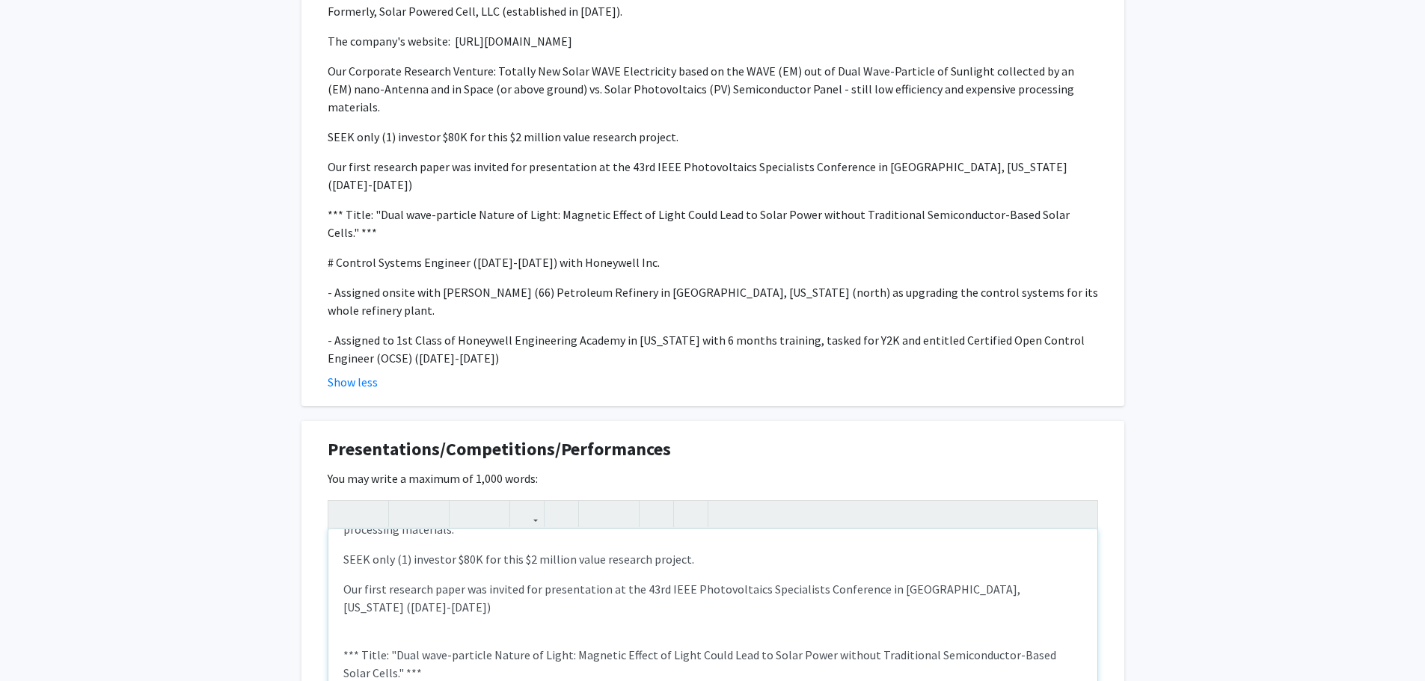
click at [358, 530] on div "# Owner & Chief Technology Officer (CTO) ([DATE] - Present) at Solar Wave Elect…" at bounding box center [712, 642] width 769 height 224
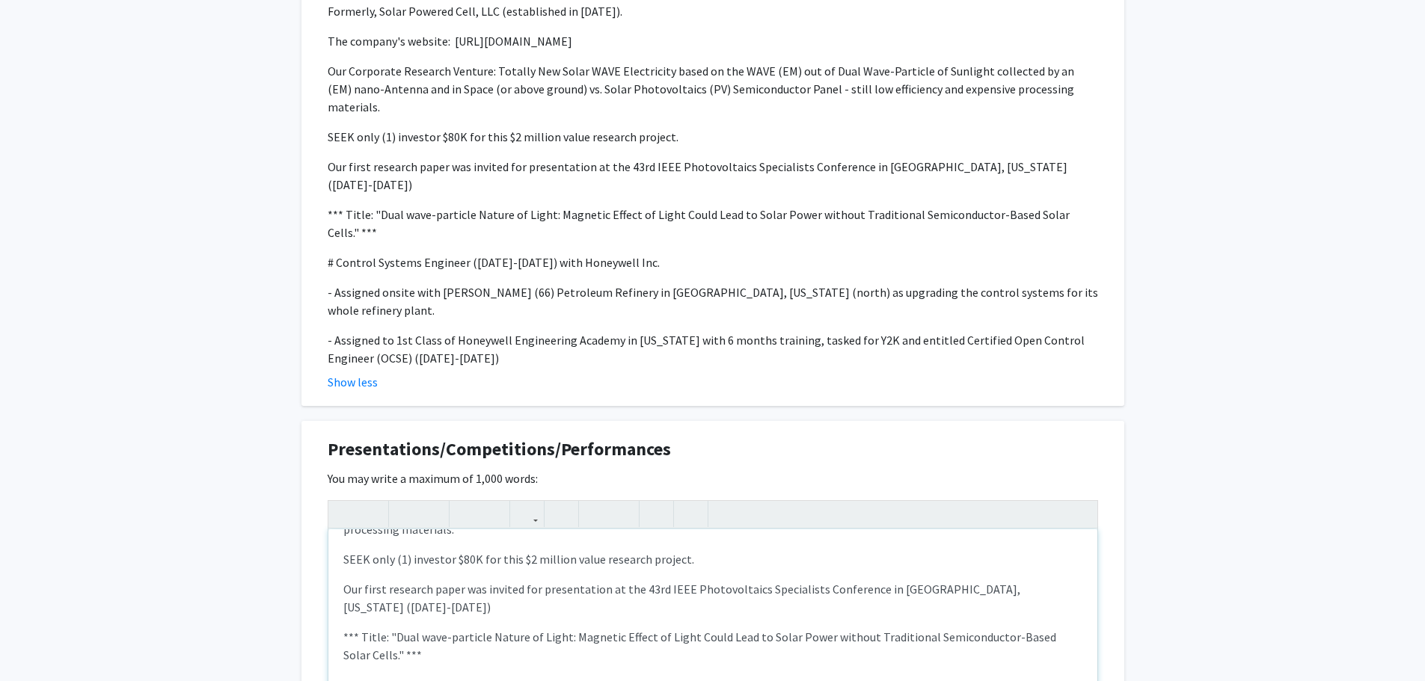
drag, startPoint x: 402, startPoint y: 632, endPoint x: 342, endPoint y: 584, distance: 76.6
click at [342, 584] on div "# Owner & Chief Technology Officer (CTO) ([DATE] - Present) at Solar Wave Elect…" at bounding box center [712, 642] width 769 height 224
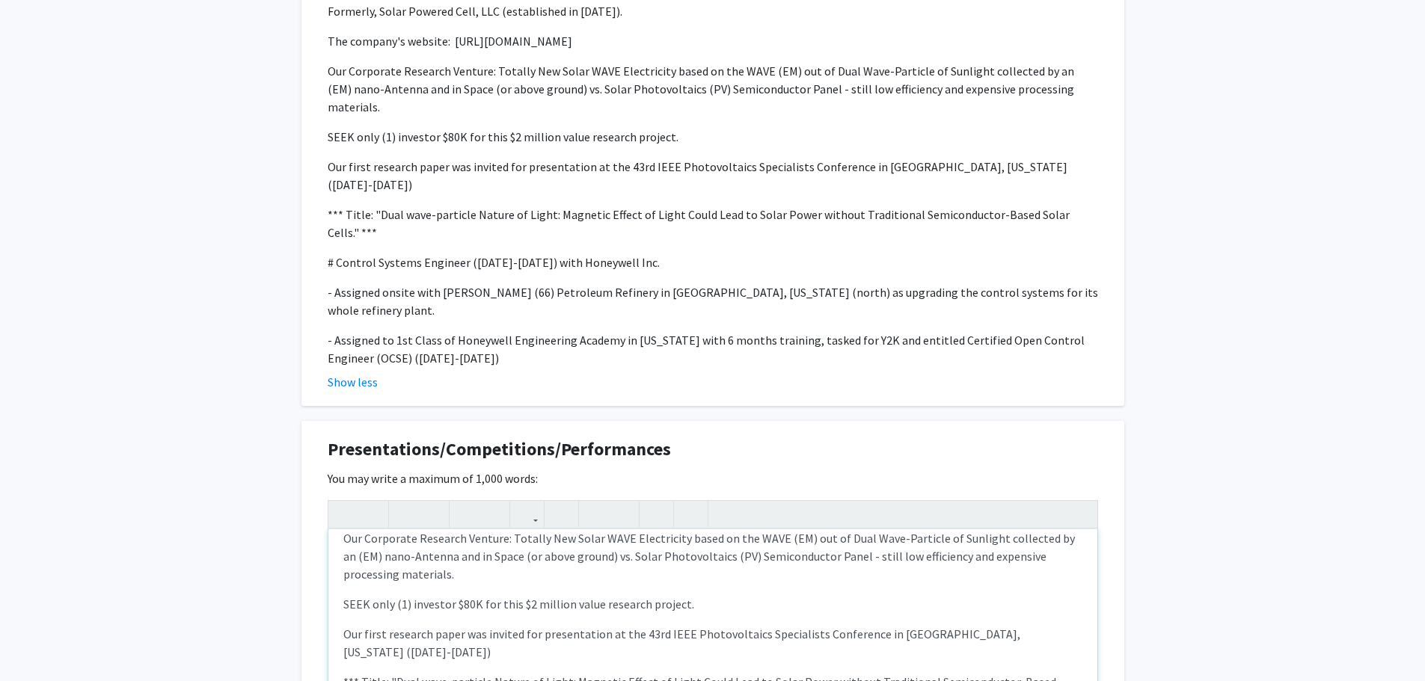
click at [1058, 625] on p "Our first research paper was invited for presentation at the 43rd IEEE Photovol…" at bounding box center [712, 643] width 739 height 36
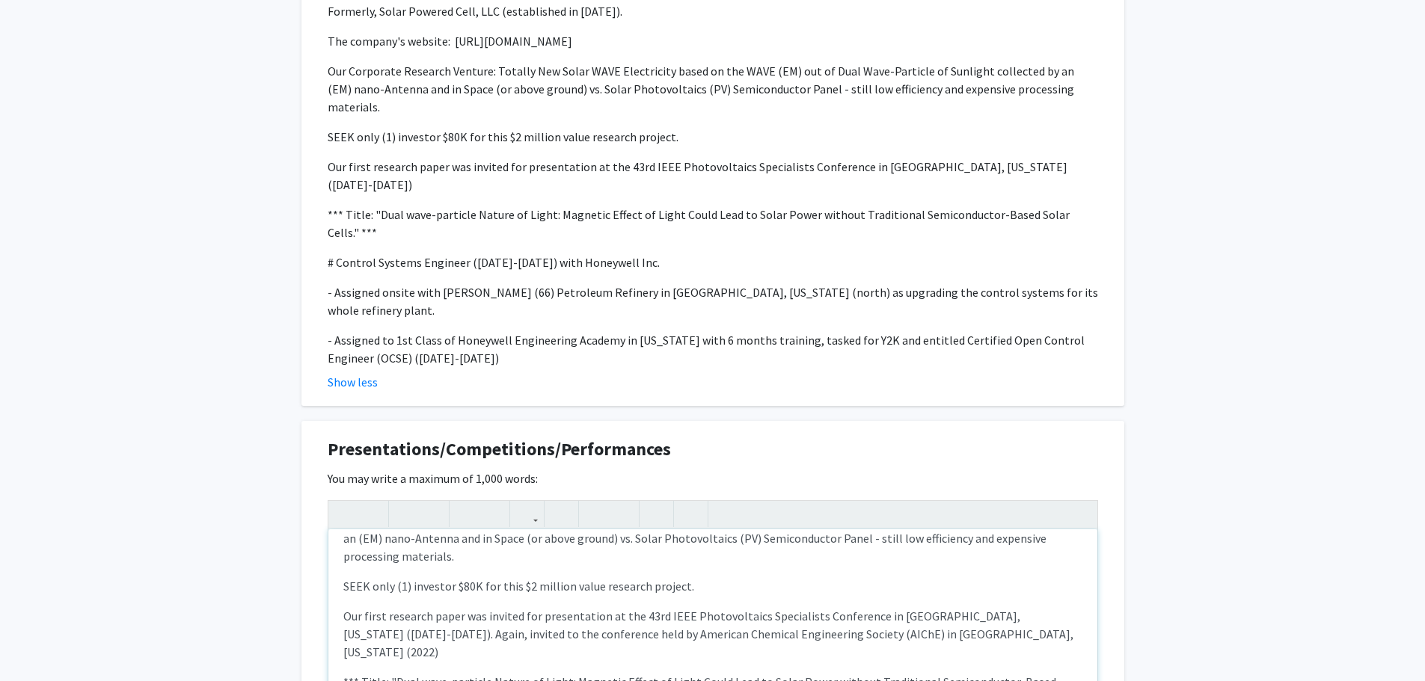
click at [592, 607] on p "Our first research paper was invited for presentation at the 43rd IEEE Photovol…" at bounding box center [712, 634] width 739 height 54
click at [921, 607] on p "Our first research paper was invited for presentation at the 43rd IEEE Photovol…" at bounding box center [712, 634] width 739 height 54
click at [379, 607] on p "Our first research paper was invited for presentation at the 43rd IEEE Photovol…" at bounding box center [712, 634] width 739 height 54
click at [915, 607] on p "Our first research paper was invited for presentation at the 43rd IEEE Photovol…" at bounding box center [712, 634] width 739 height 54
type textarea "<p># Owner &amp; Chief Technology Officer (CTO) ([DATE] - Present) at Solar Wav…"
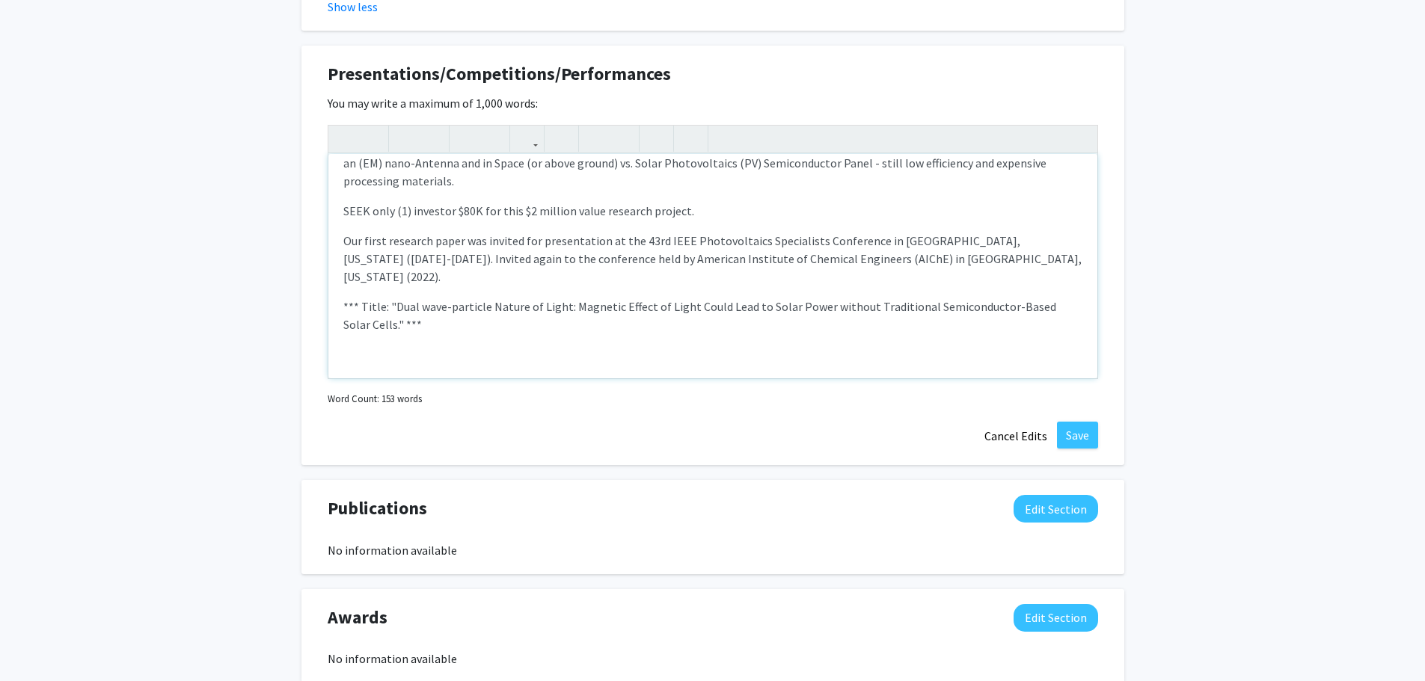
scroll to position [1599, 0]
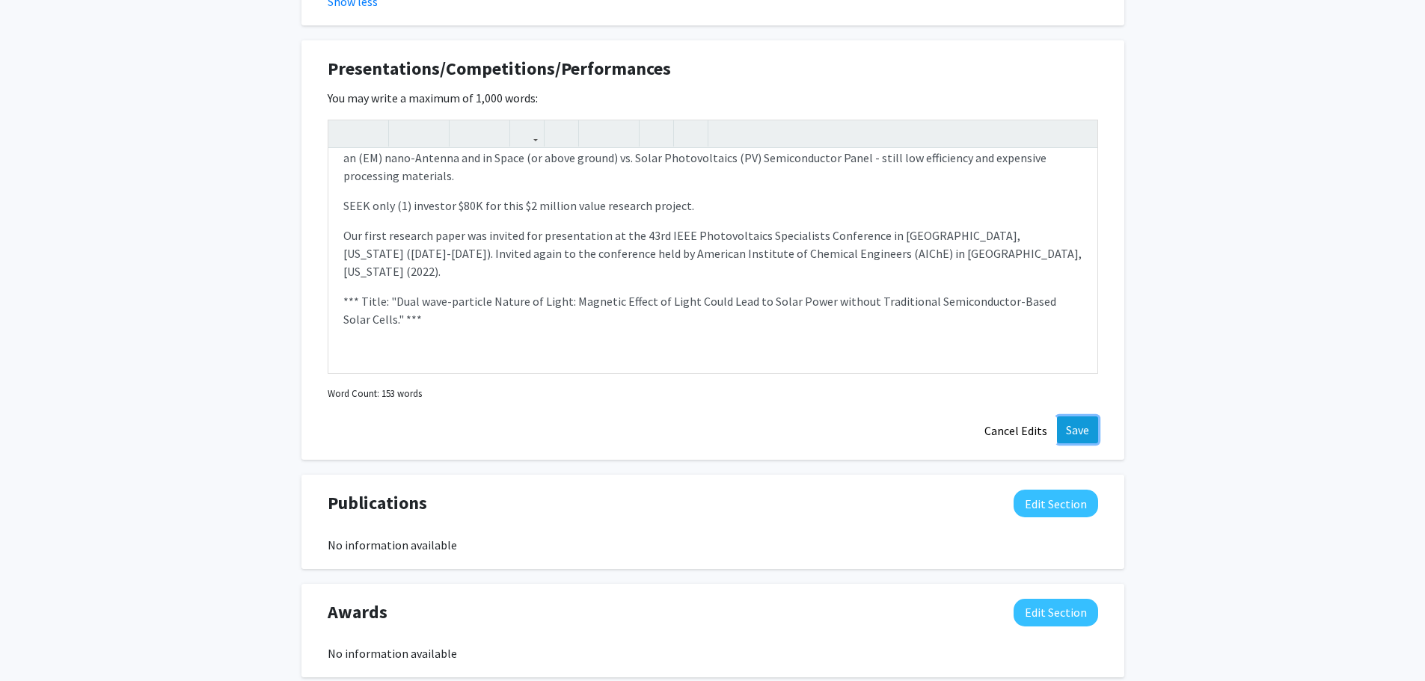
click at [1073, 417] on button "Save" at bounding box center [1077, 430] width 41 height 27
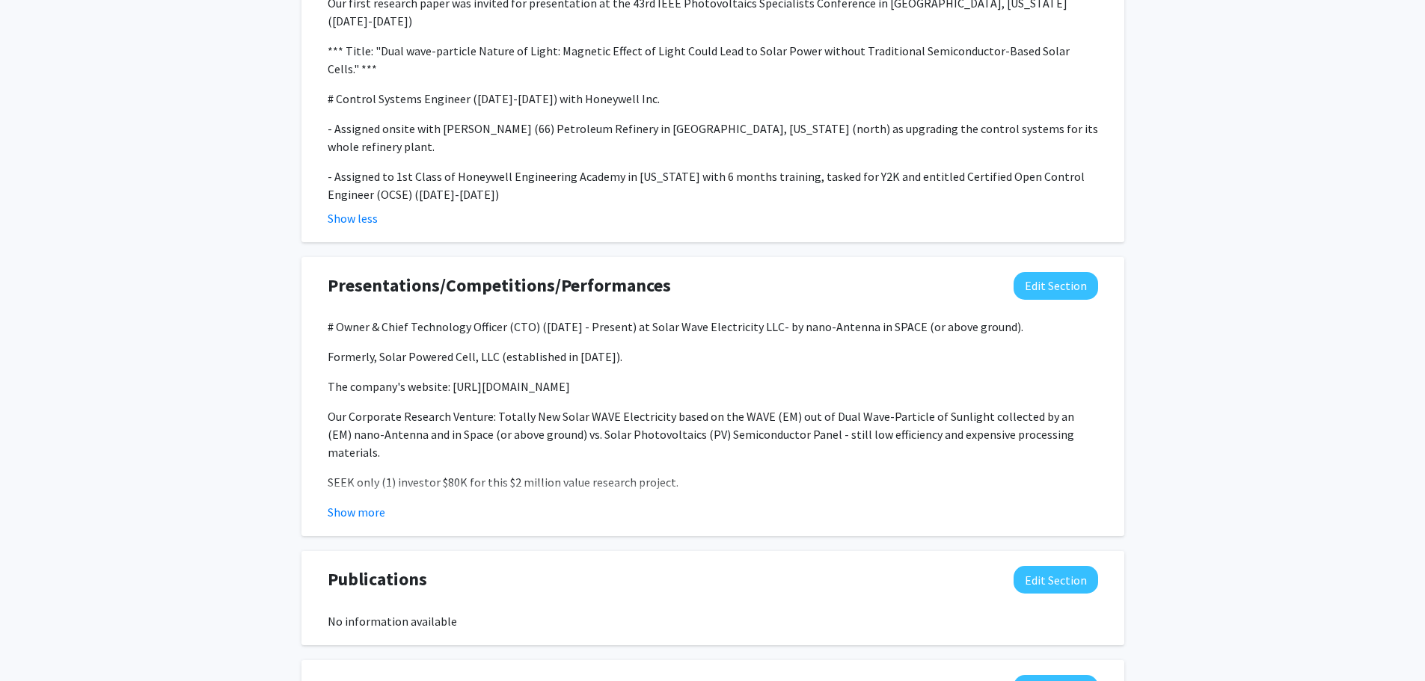
scroll to position [1384, 0]
click at [372, 502] on button "Show more" at bounding box center [357, 511] width 58 height 18
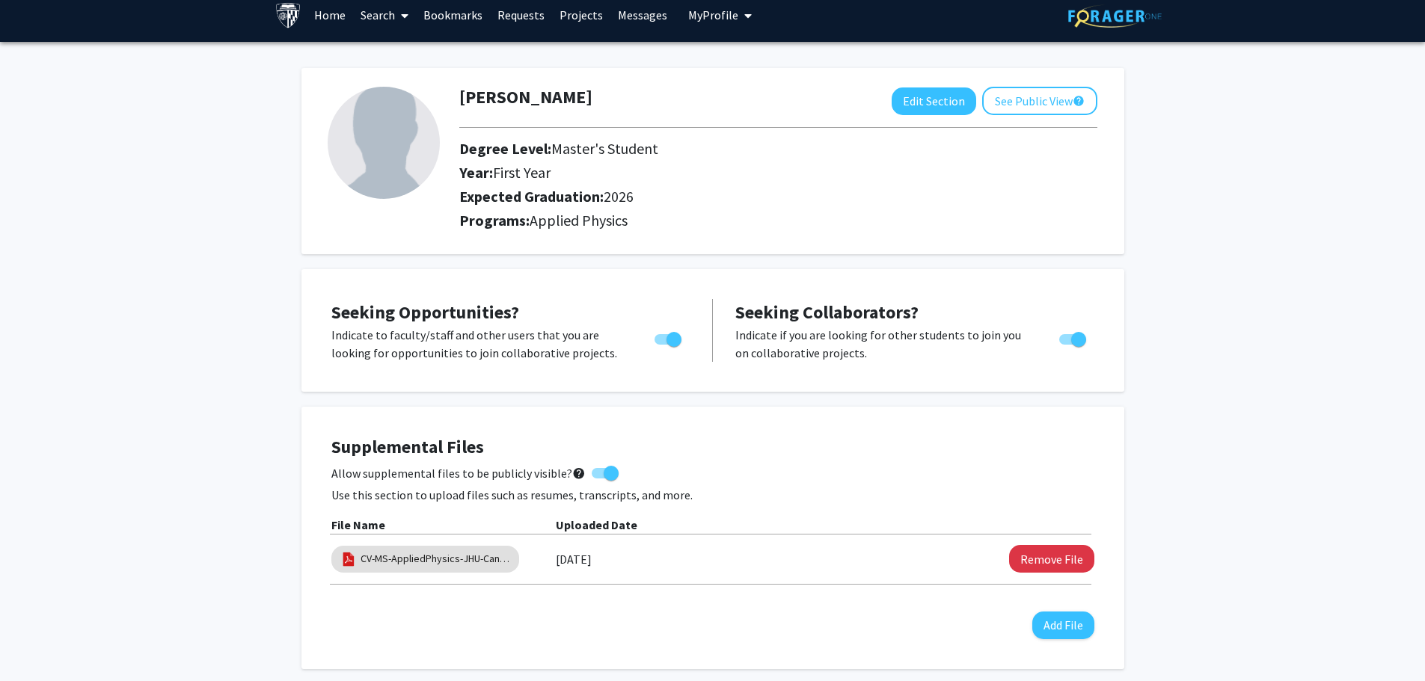
scroll to position [0, 0]
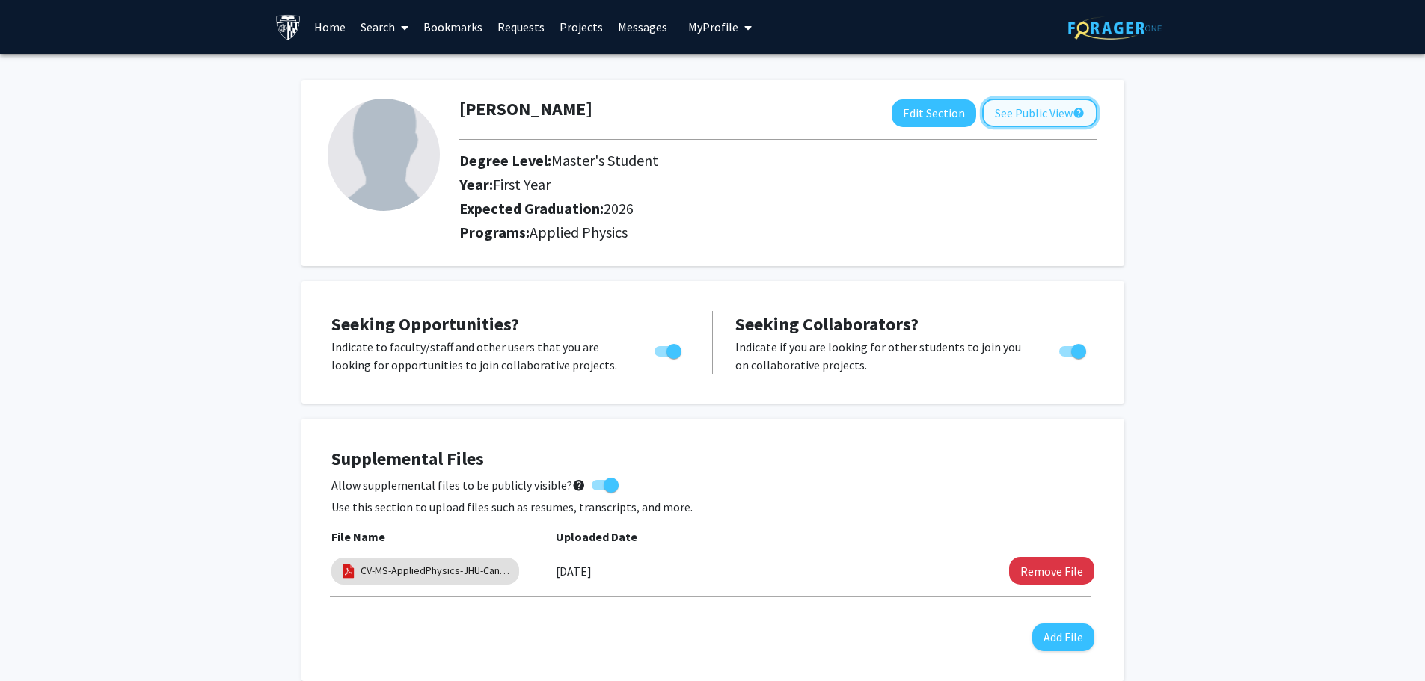
click at [1040, 108] on button "See Public View help" at bounding box center [1039, 113] width 115 height 28
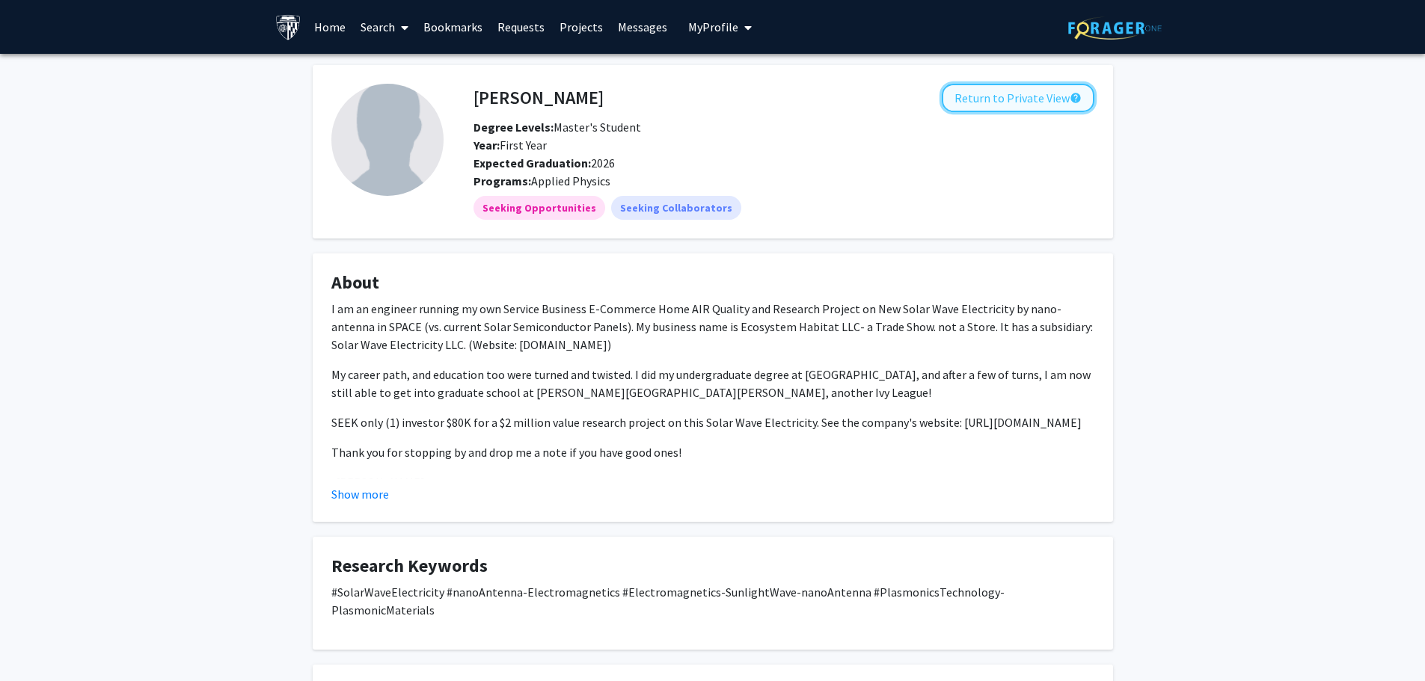
click at [988, 99] on button "Return to Private View help" at bounding box center [1018, 98] width 153 height 28
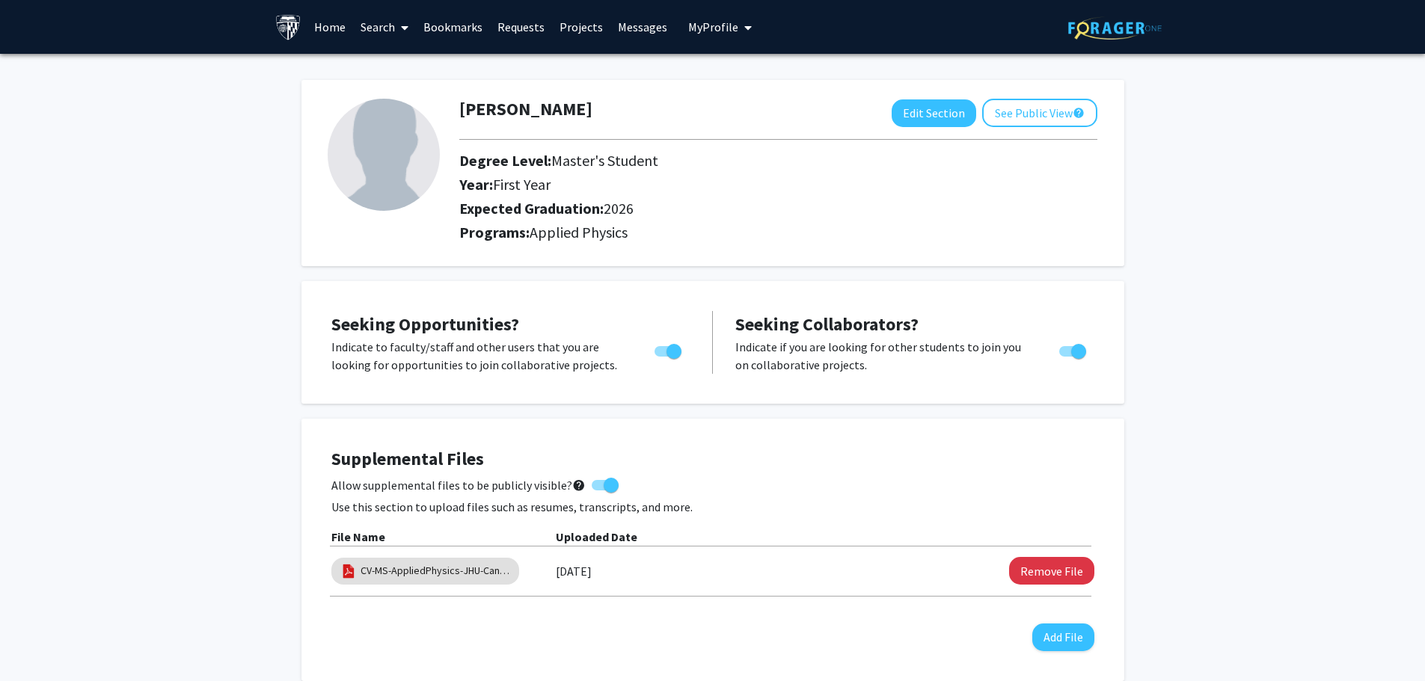
click at [705, 26] on span "My Profile" at bounding box center [713, 26] width 50 height 15
click at [747, 81] on span "View Profile" at bounding box center [781, 86] width 91 height 16
click at [622, 24] on link "Messages" at bounding box center [642, 27] width 64 height 52
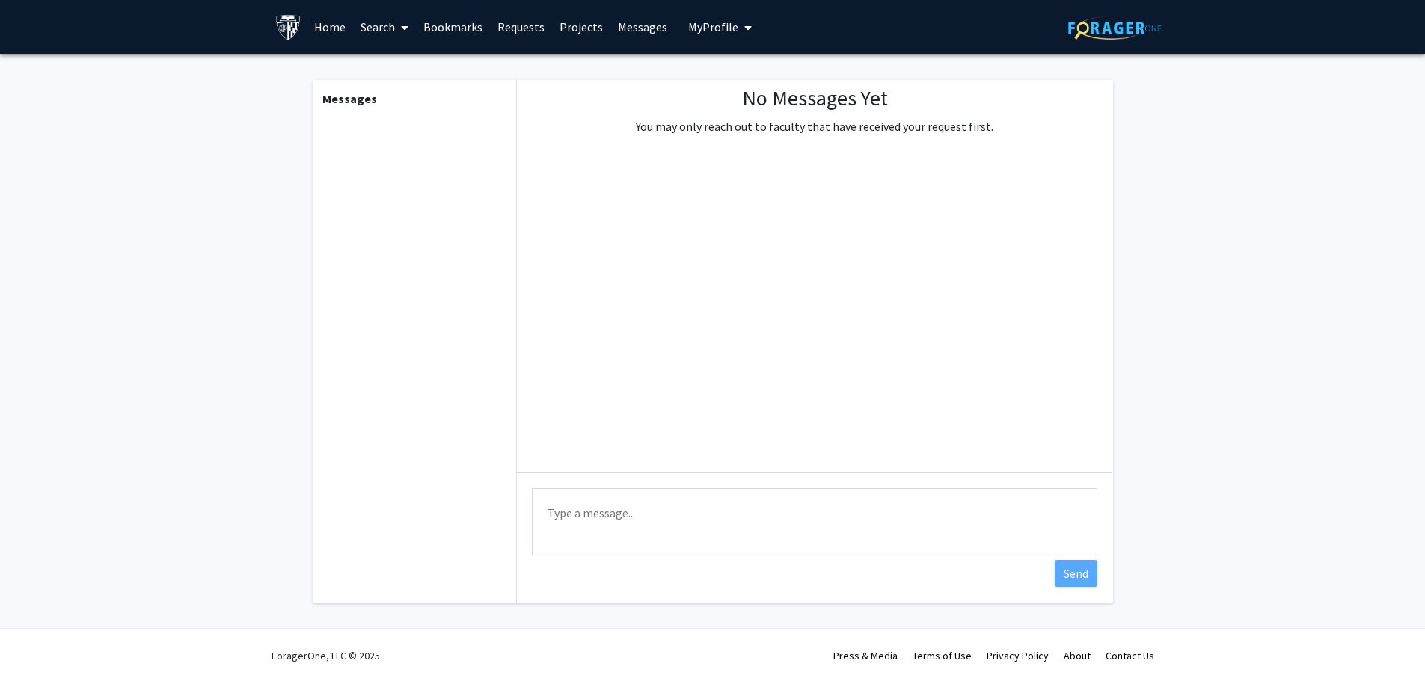
drag, startPoint x: 573, startPoint y: 22, endPoint x: 580, endPoint y: 25, distance: 7.8
click at [574, 22] on link "Projects" at bounding box center [581, 27] width 58 height 52
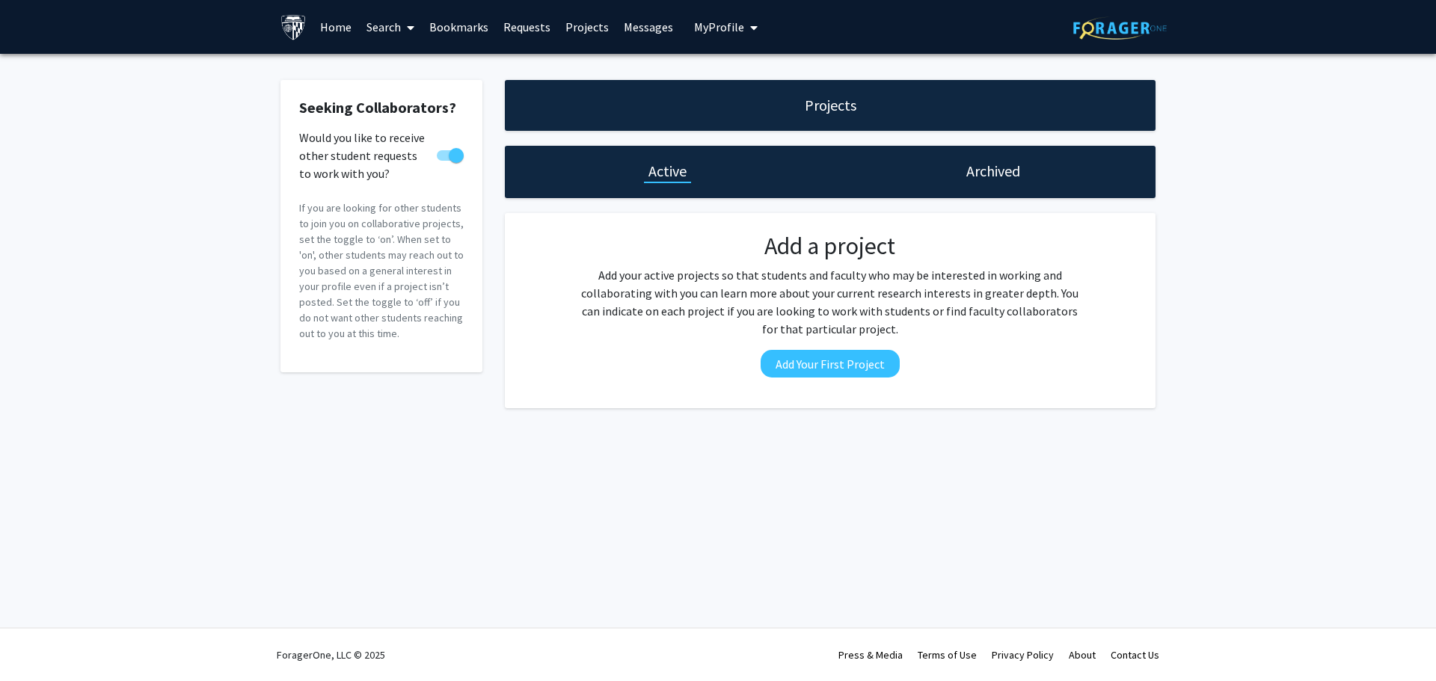
click at [522, 25] on link "Requests" at bounding box center [527, 27] width 62 height 52
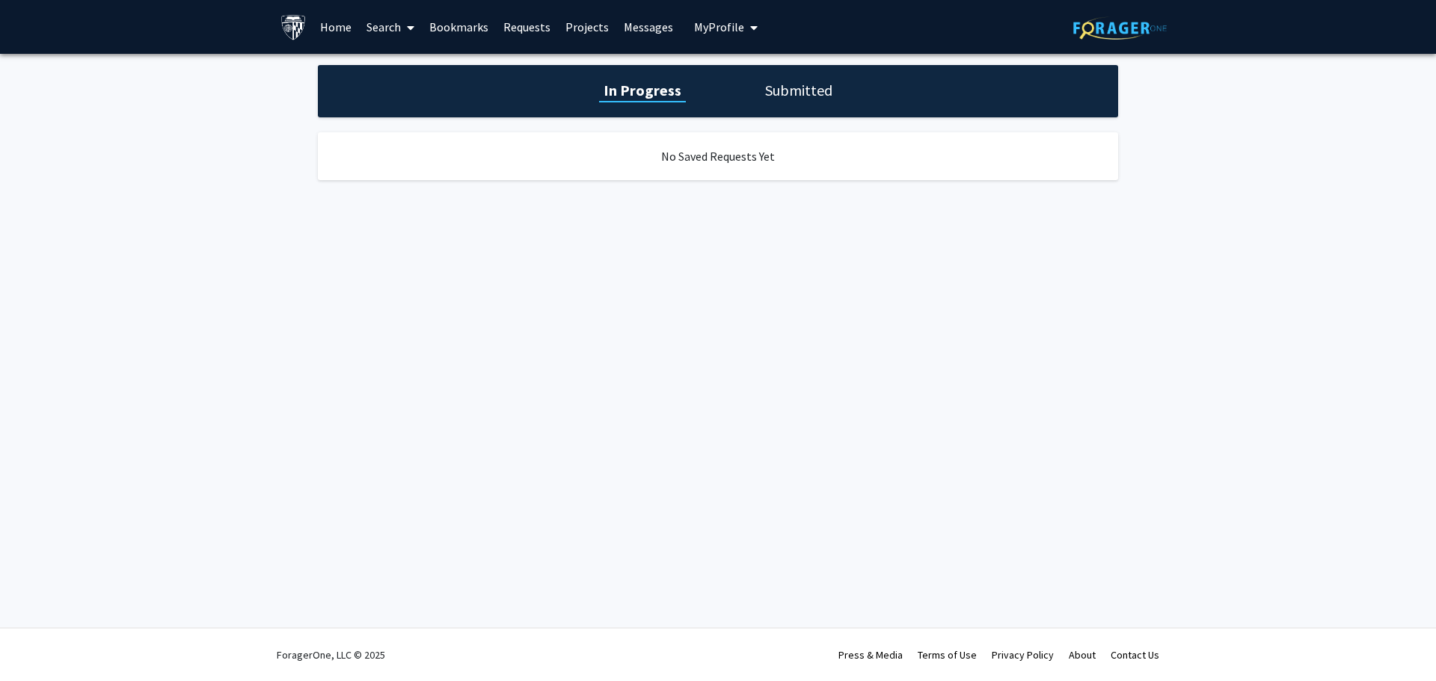
drag, startPoint x: 454, startPoint y: 24, endPoint x: 571, endPoint y: 46, distance: 118.8
click at [456, 24] on link "Bookmarks" at bounding box center [459, 27] width 74 height 52
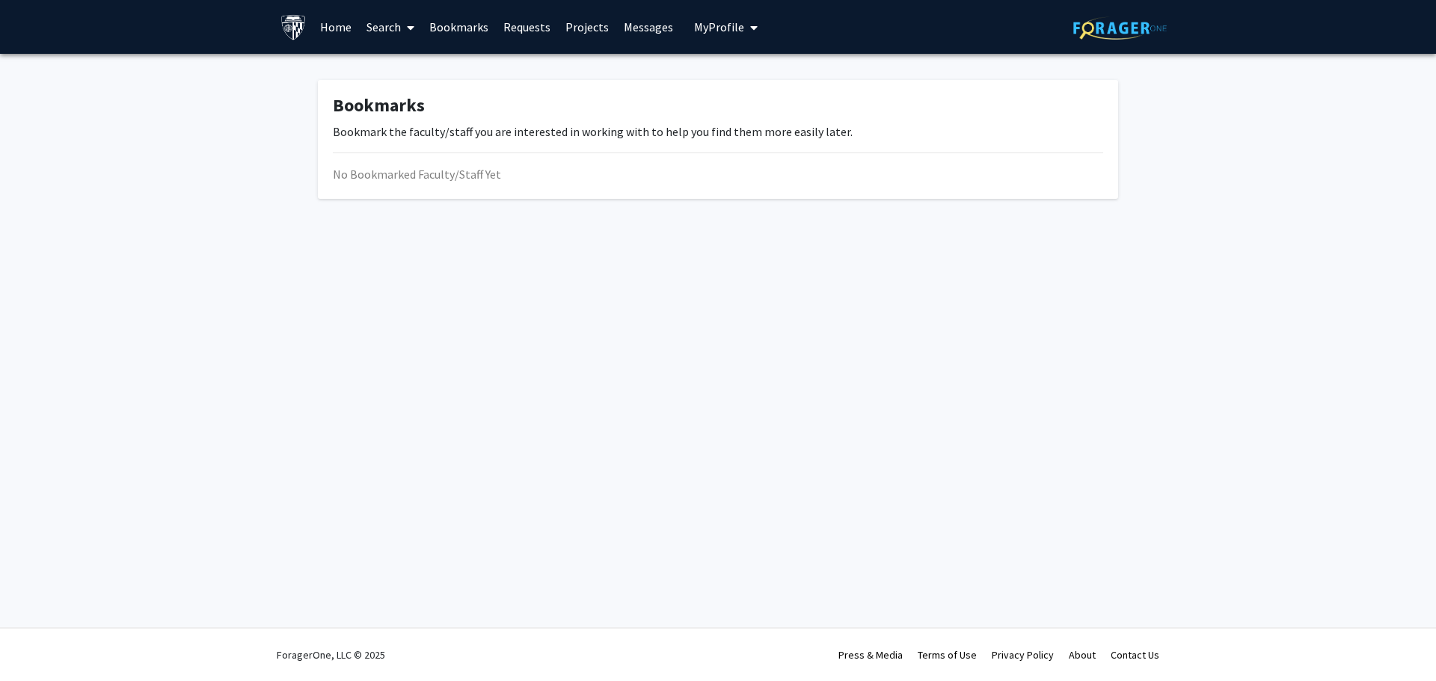
click at [379, 23] on link "Search" at bounding box center [390, 27] width 63 height 52
click at [580, 25] on link "Projects" at bounding box center [587, 27] width 58 height 52
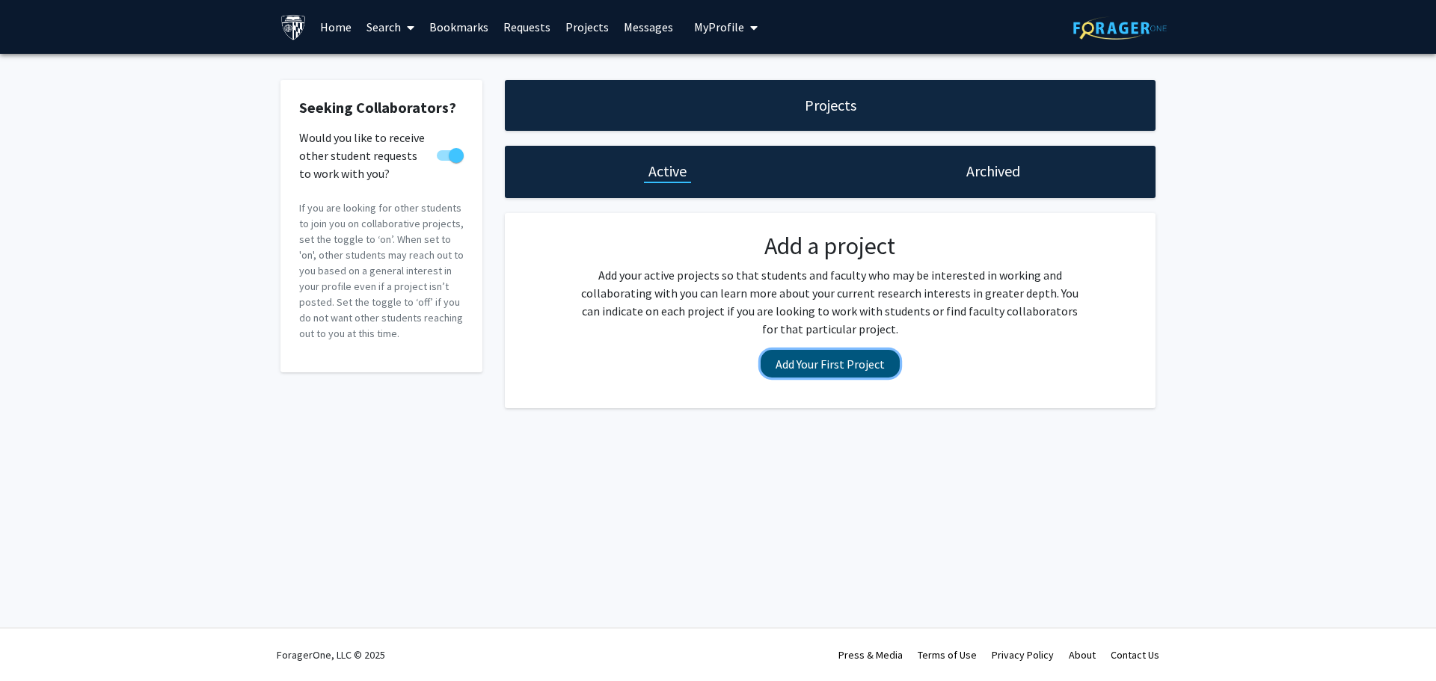
click at [832, 364] on button "Add Your First Project" at bounding box center [830, 364] width 139 height 28
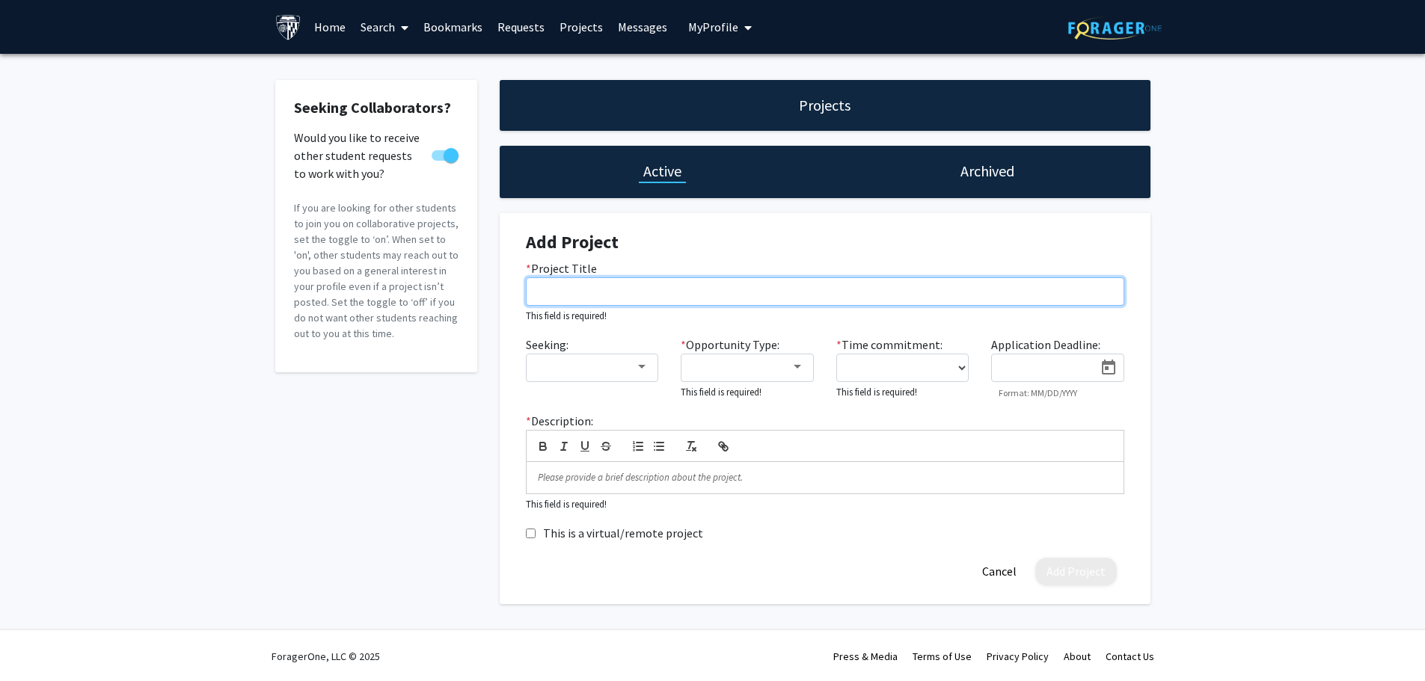
click at [557, 291] on input "* Project Title" at bounding box center [825, 292] width 598 height 28
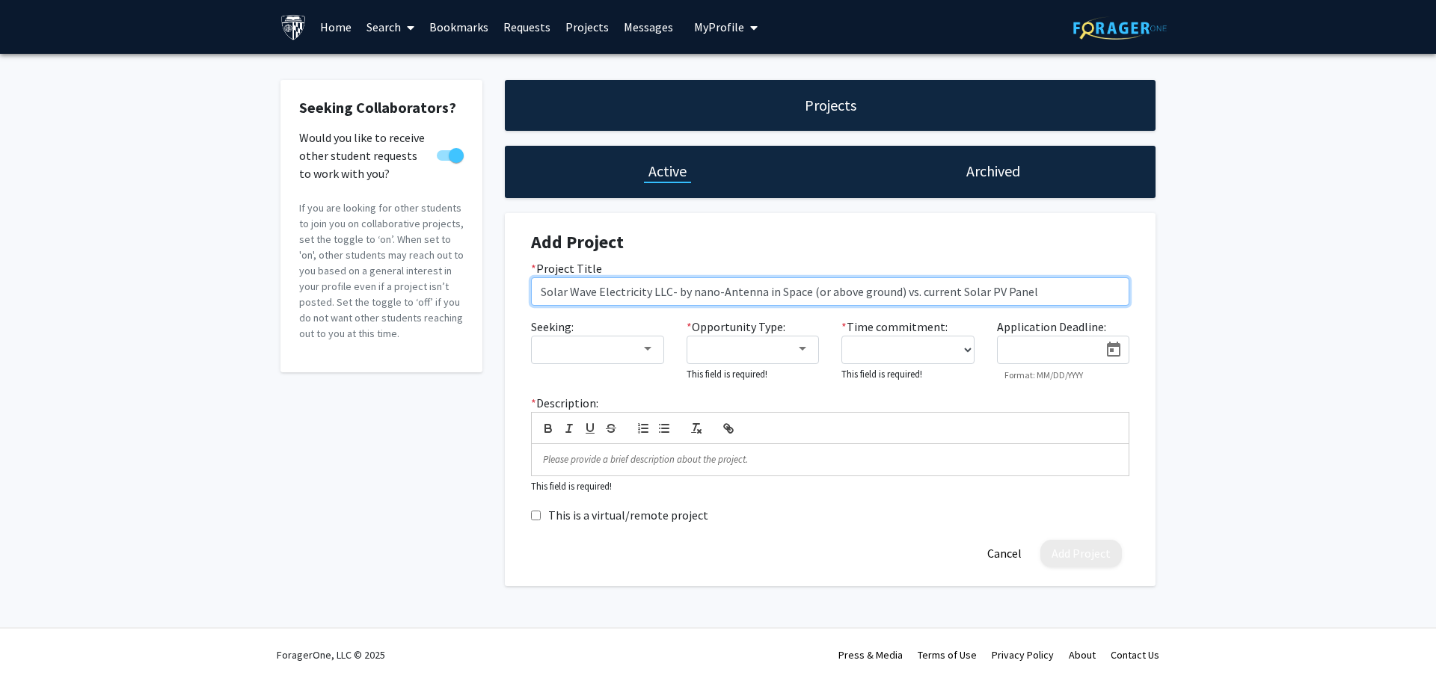
click at [539, 293] on input "Solar Wave Electricity LLC- by nano-Antenna in Space (or above ground) vs. curr…" at bounding box center [830, 292] width 598 height 28
click at [901, 291] on input "Solar Wave Electricity LLC- by nano-Antenna in Space (or above ground) vs. curr…" at bounding box center [830, 292] width 598 height 28
type input "Solar Wave Electricity LLC- by nano-Antenna in Space (or above ground) [vs. cur…"
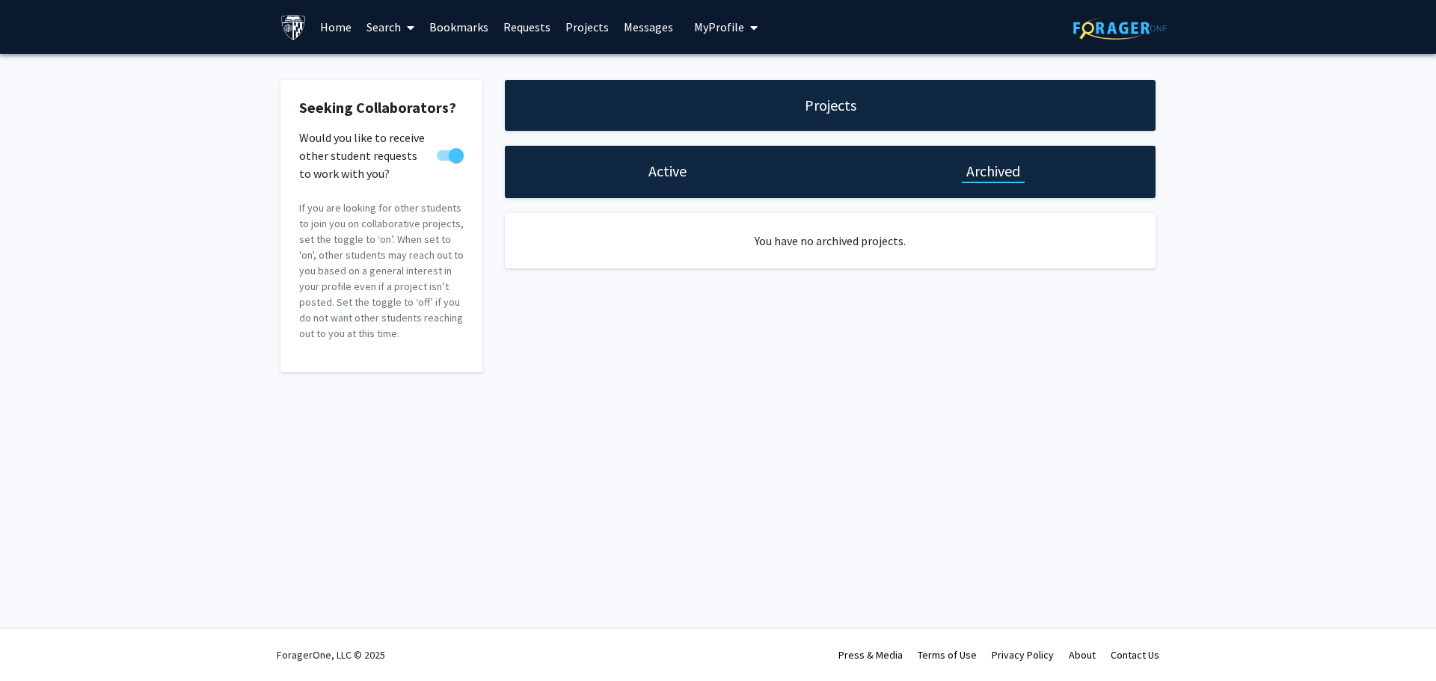
click at [667, 175] on h1 "Active" at bounding box center [668, 171] width 38 height 21
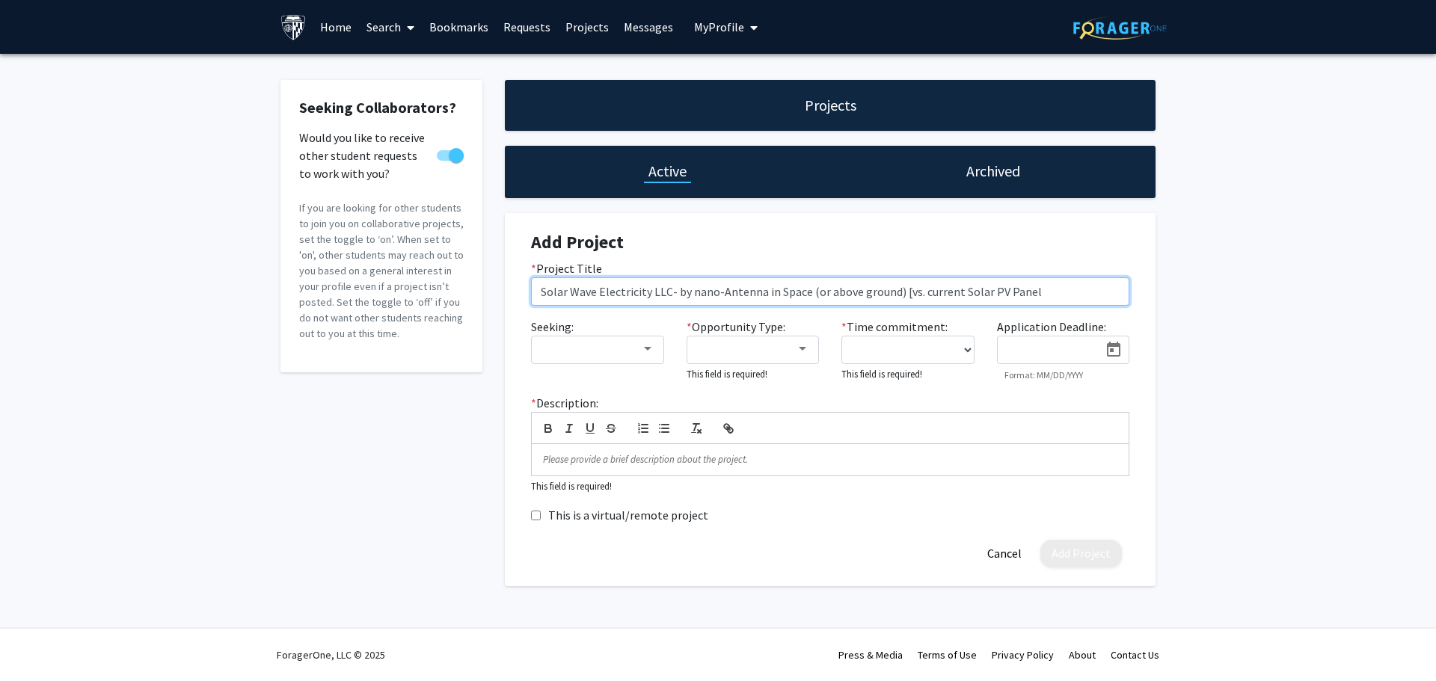
click at [1031, 289] on input "Solar Wave Electricity LLC- by nano-Antenna in Space (or above ground) [vs. cur…" at bounding box center [830, 292] width 598 height 28
click at [542, 292] on input "Solar Wave Electricity LLC- by nano-Antenna in Space (or above ground) [vs. cur…" at bounding box center [830, 292] width 598 height 28
type input "Solar Wave Electricity LLC- by nano-Antenna in Space (or above ground) [vs. cur…"
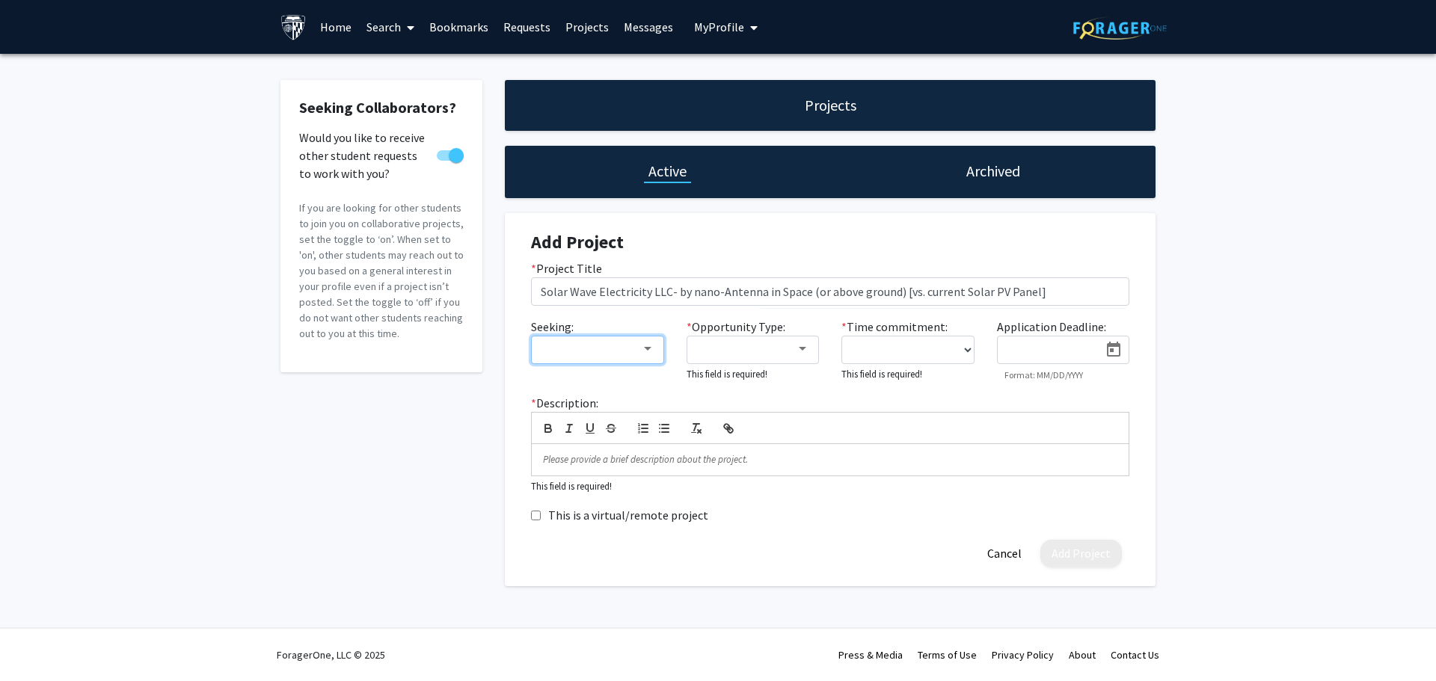
click at [646, 346] on div at bounding box center [647, 349] width 13 height 12
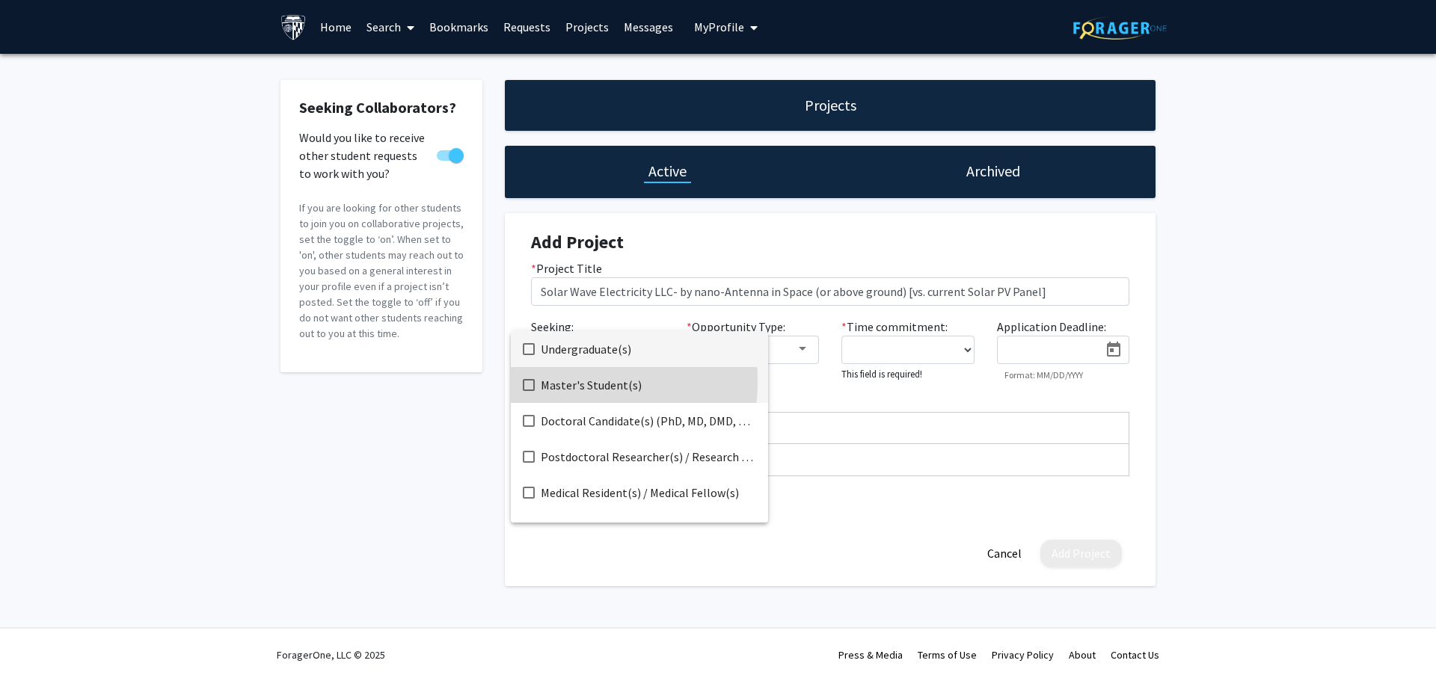
click at [527, 381] on mat-pseudo-checkbox at bounding box center [529, 385] width 12 height 12
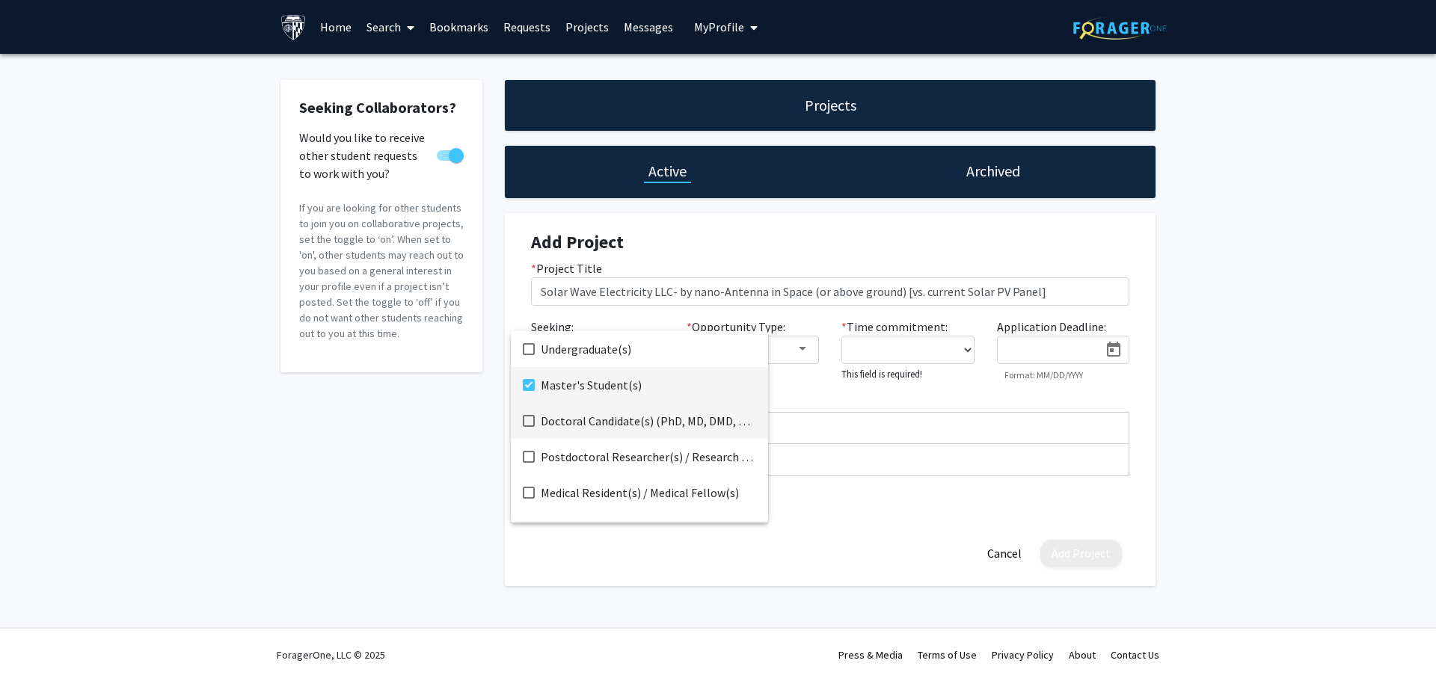
click at [528, 420] on mat-pseudo-checkbox at bounding box center [529, 421] width 12 height 12
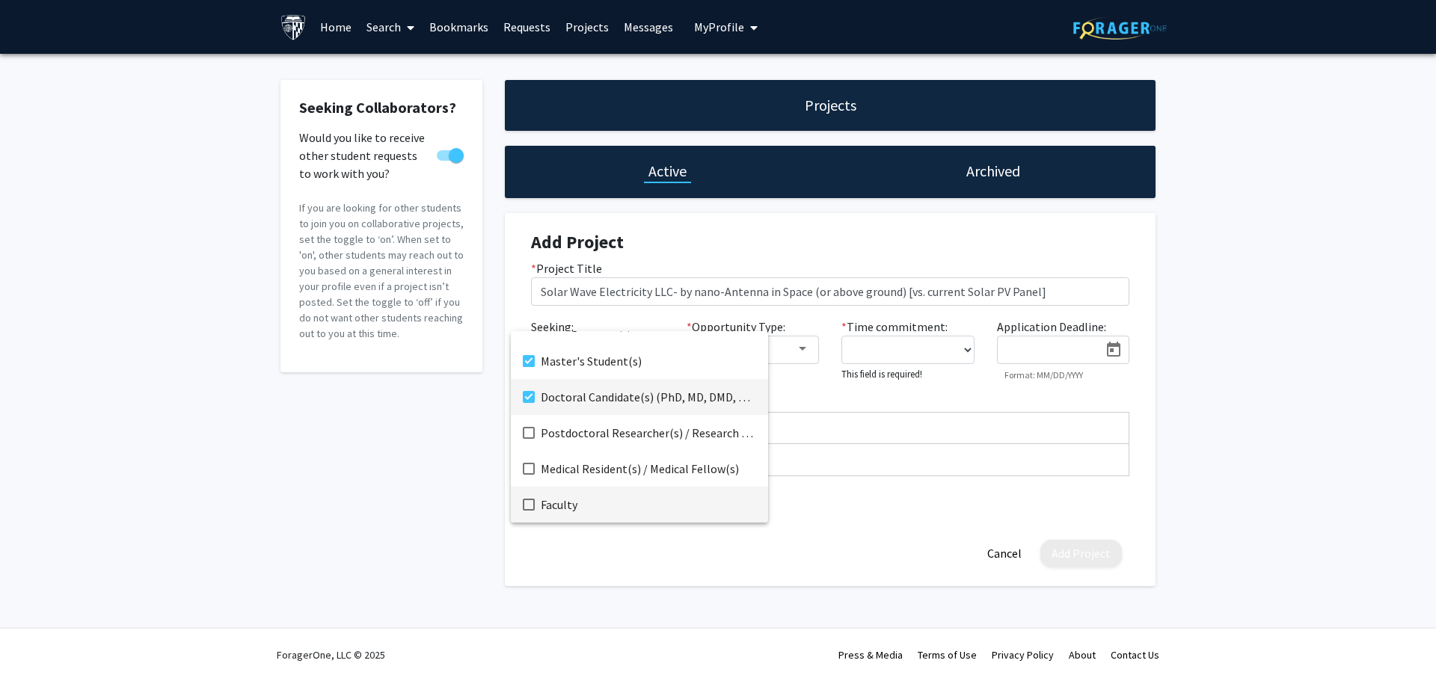
click at [531, 502] on mat-pseudo-checkbox at bounding box center [529, 505] width 12 height 12
click at [1231, 470] on div at bounding box center [718, 340] width 1436 height 681
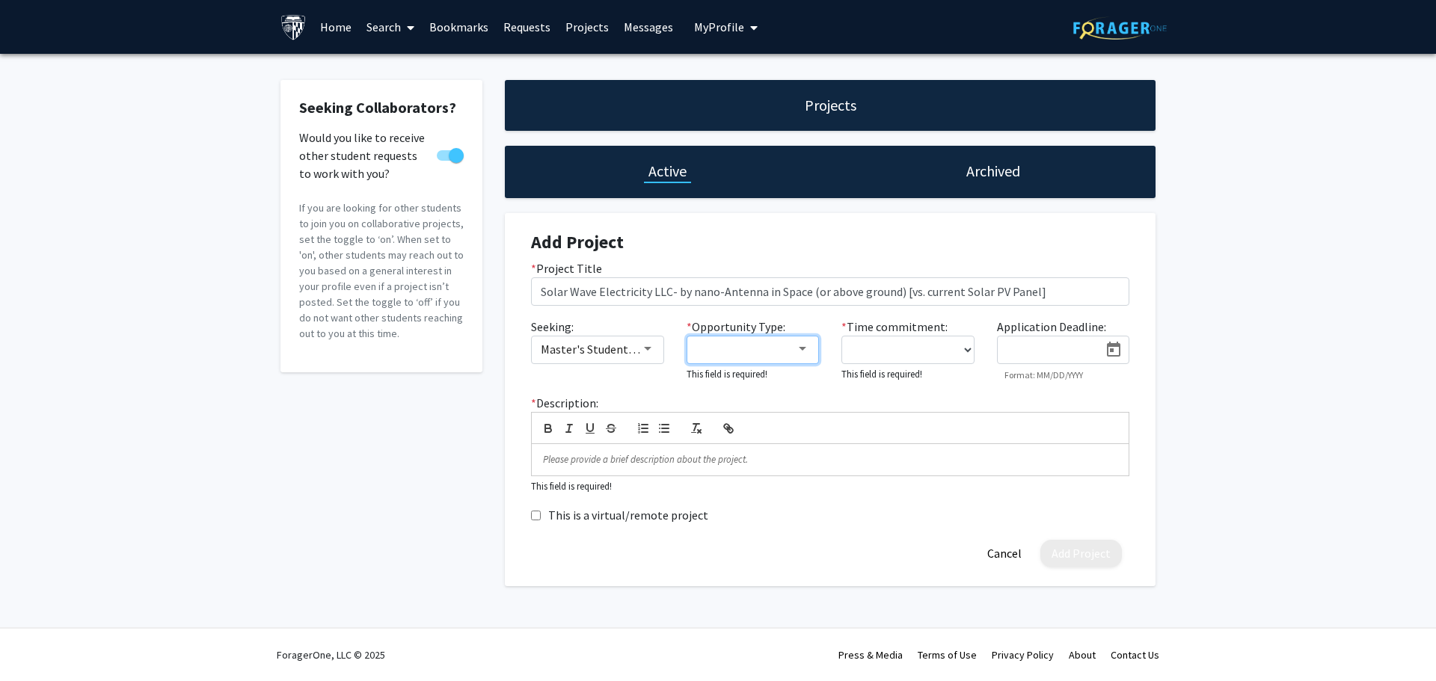
click at [800, 347] on div at bounding box center [802, 349] width 7 height 4
click at [680, 346] on mat-pseudo-checkbox at bounding box center [684, 349] width 12 height 12
click at [969, 348] on div at bounding box center [718, 340] width 1436 height 681
click at [969, 348] on select "0 - 5 hours/week 5 - 10 hours/week 10 - 15 hours/week 15 - 20 hours/week 20 - 3…" at bounding box center [908, 350] width 133 height 28
select select "0 - 5"
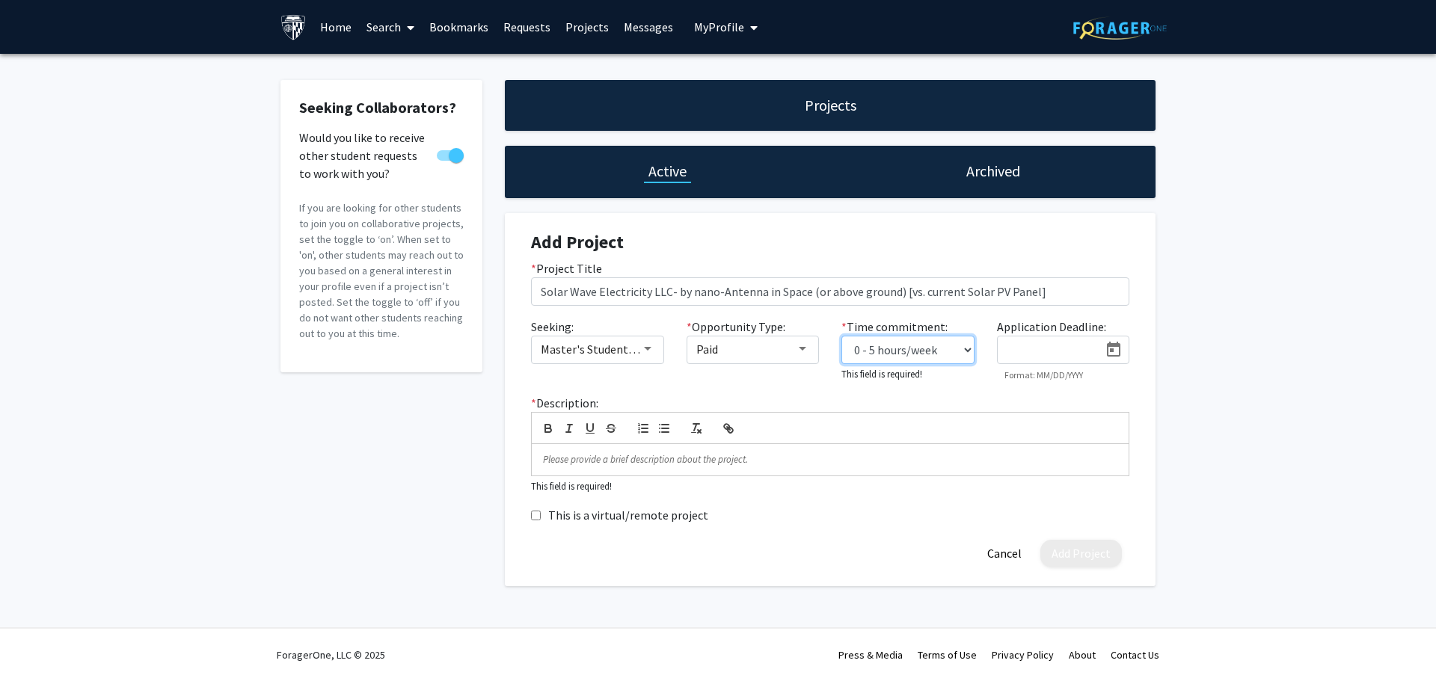
click at [842, 336] on select "0 - 5 hours/week 5 - 10 hours/week 10 - 15 hours/week 15 - 20 hours/week 20 - 3…" at bounding box center [908, 350] width 133 height 28
click at [1113, 351] on icon "Open calendar" at bounding box center [1113, 349] width 13 height 15
click at [1075, 610] on div "30" at bounding box center [1077, 609] width 27 height 27
type input "[DATE]"
click at [1258, 471] on div "Seeking Collaborators? Would you like to receive other student requests to work…" at bounding box center [718, 336] width 1436 height 564
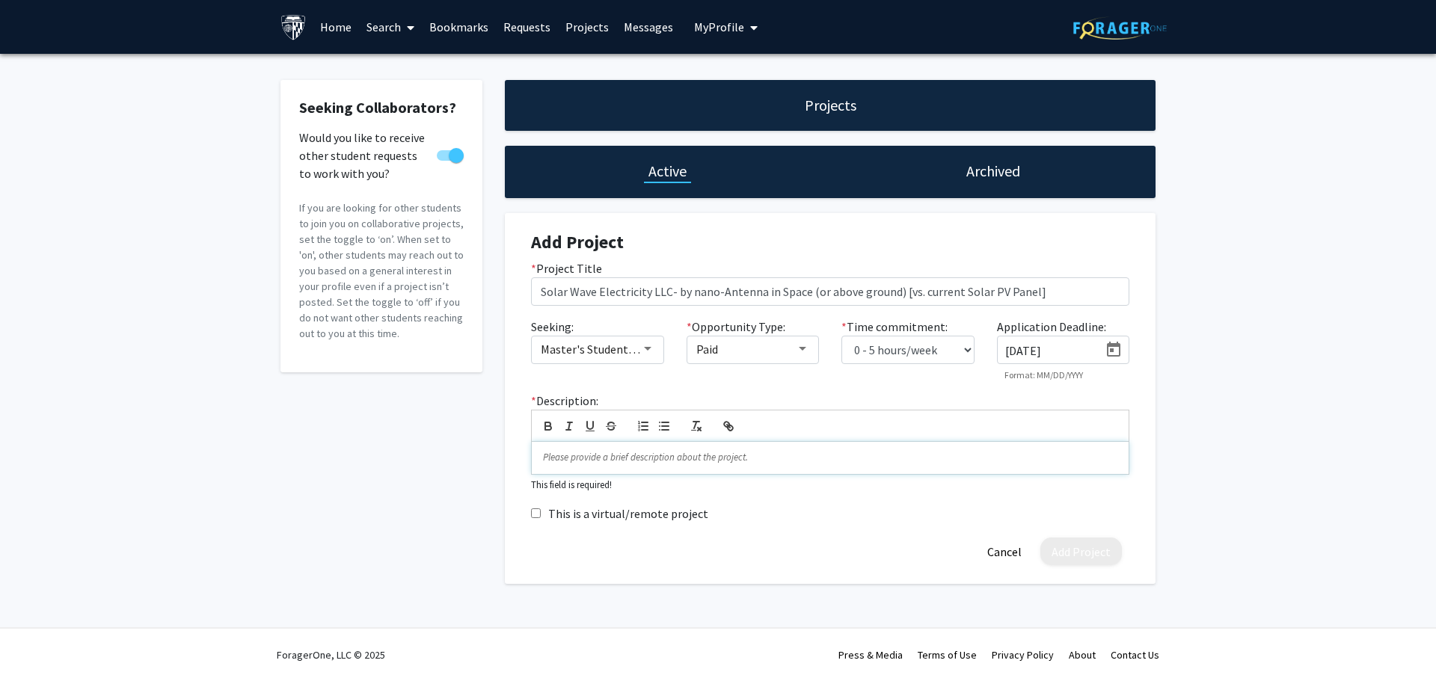
click at [575, 465] on p at bounding box center [830, 457] width 574 height 13
click at [548, 459] on p at bounding box center [830, 457] width 574 height 13
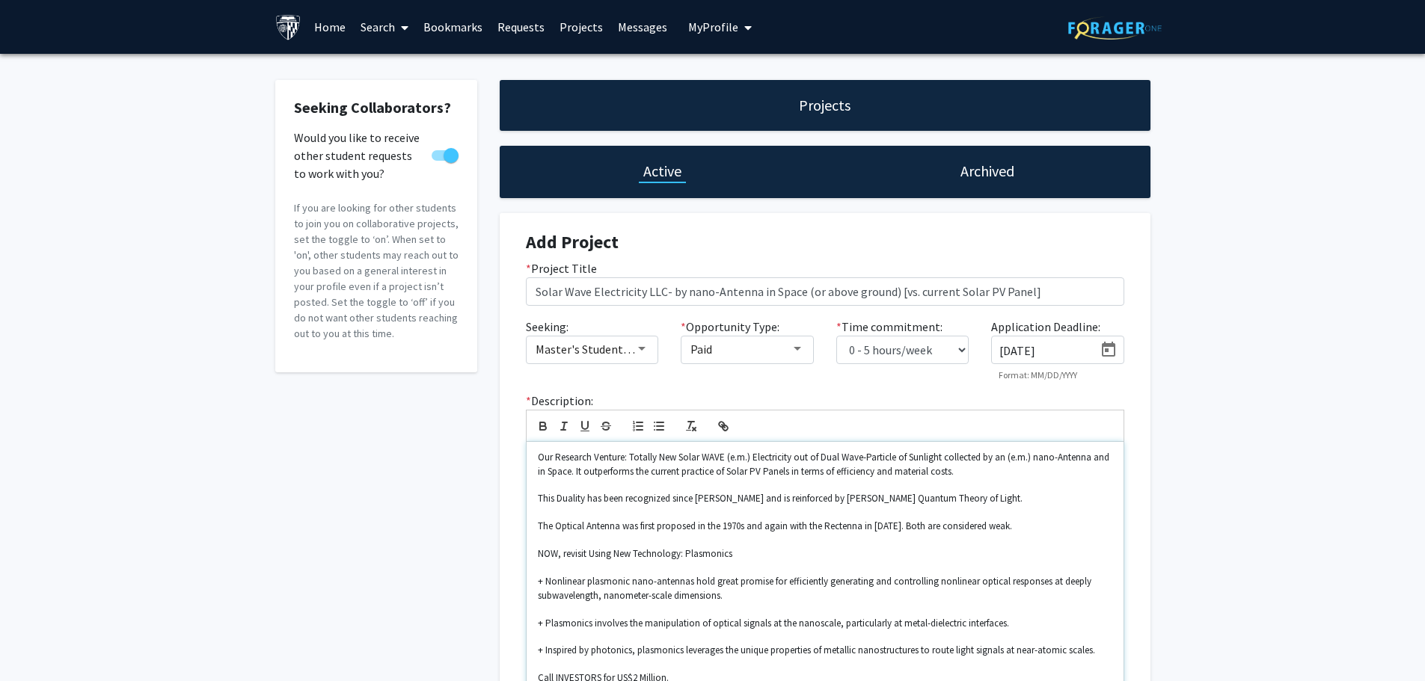
scroll to position [0, 0]
click at [539, 458] on p "Our Research Venture: Totally New Solar WAVE (e.m.) Electricity out of Dual Wav…" at bounding box center [825, 465] width 574 height 28
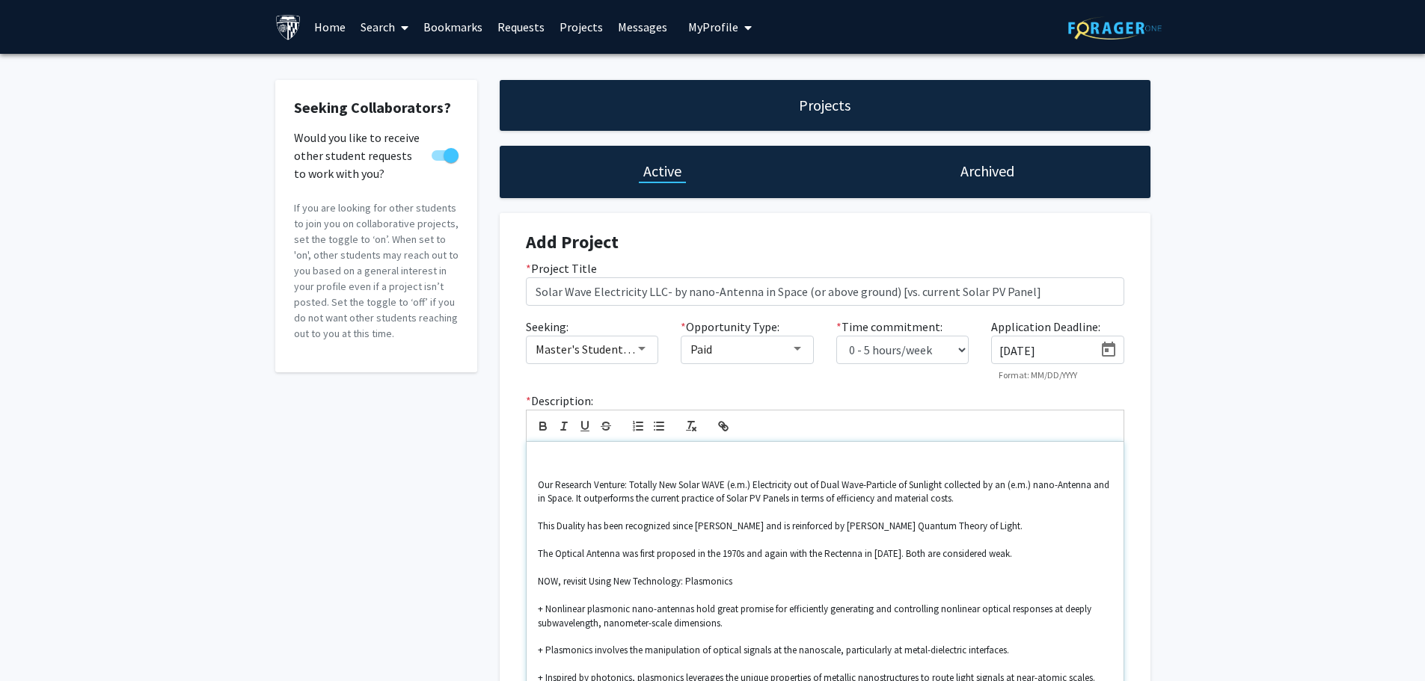
click at [538, 455] on p at bounding box center [825, 457] width 574 height 13
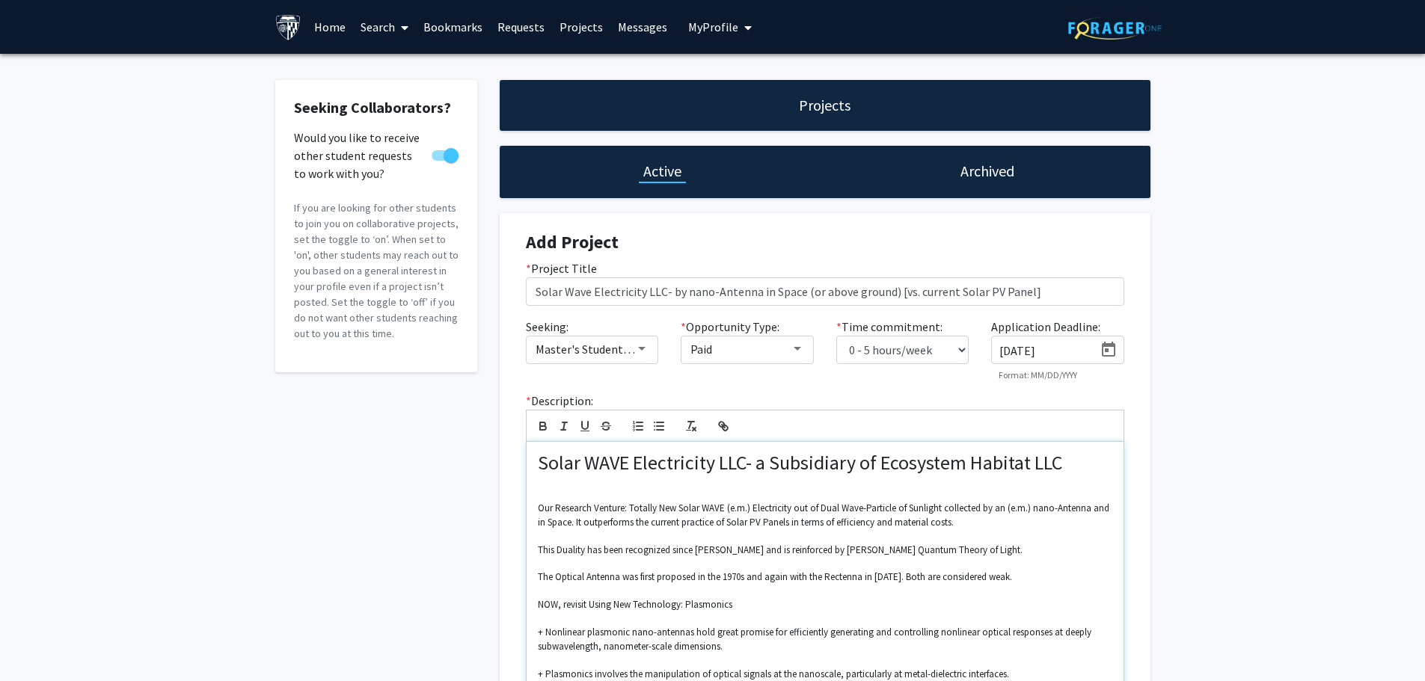
click at [1072, 459] on h1 "Solar WAVE Electricity LLC- a Subsidiary of Ecosystem Habitat LLC" at bounding box center [825, 462] width 574 height 23
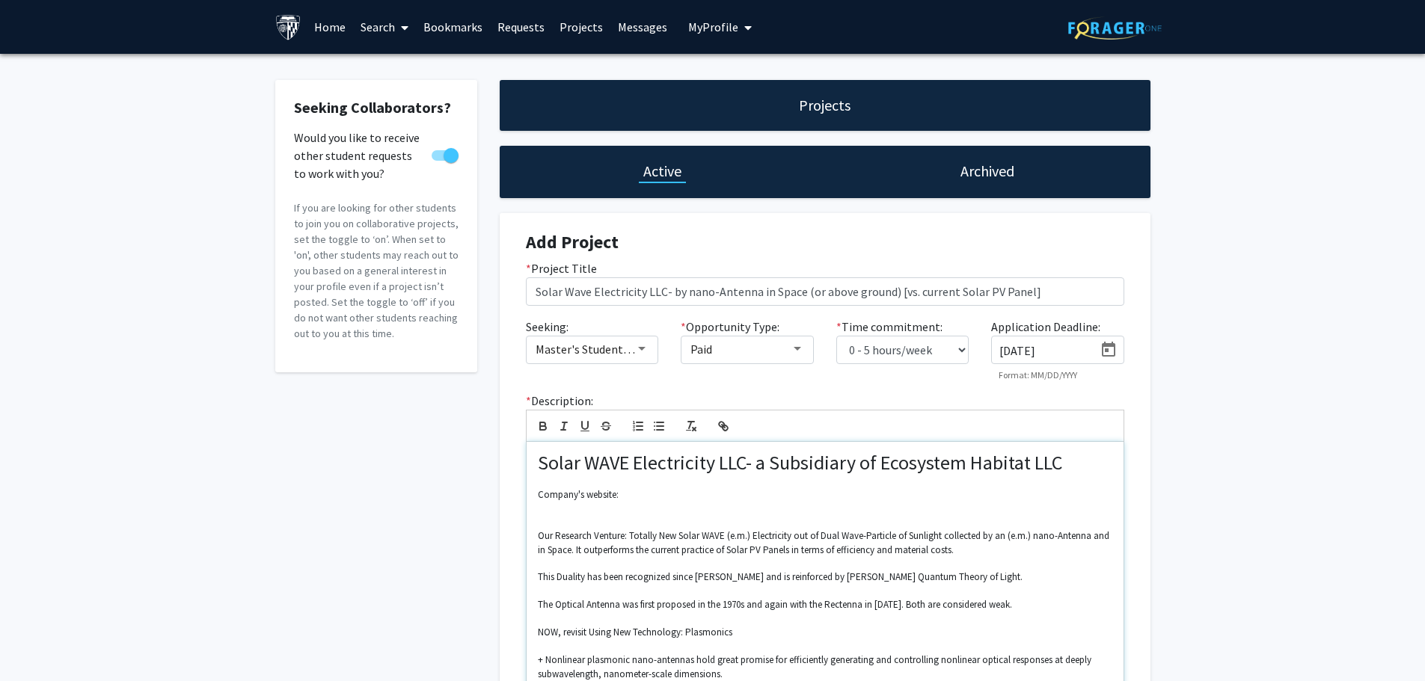
click at [623, 493] on p "Company's website:" at bounding box center [825, 494] width 574 height 13
click at [640, 494] on p "Company's website: [URL][DOMAIN_NAME]" at bounding box center [825, 494] width 574 height 13
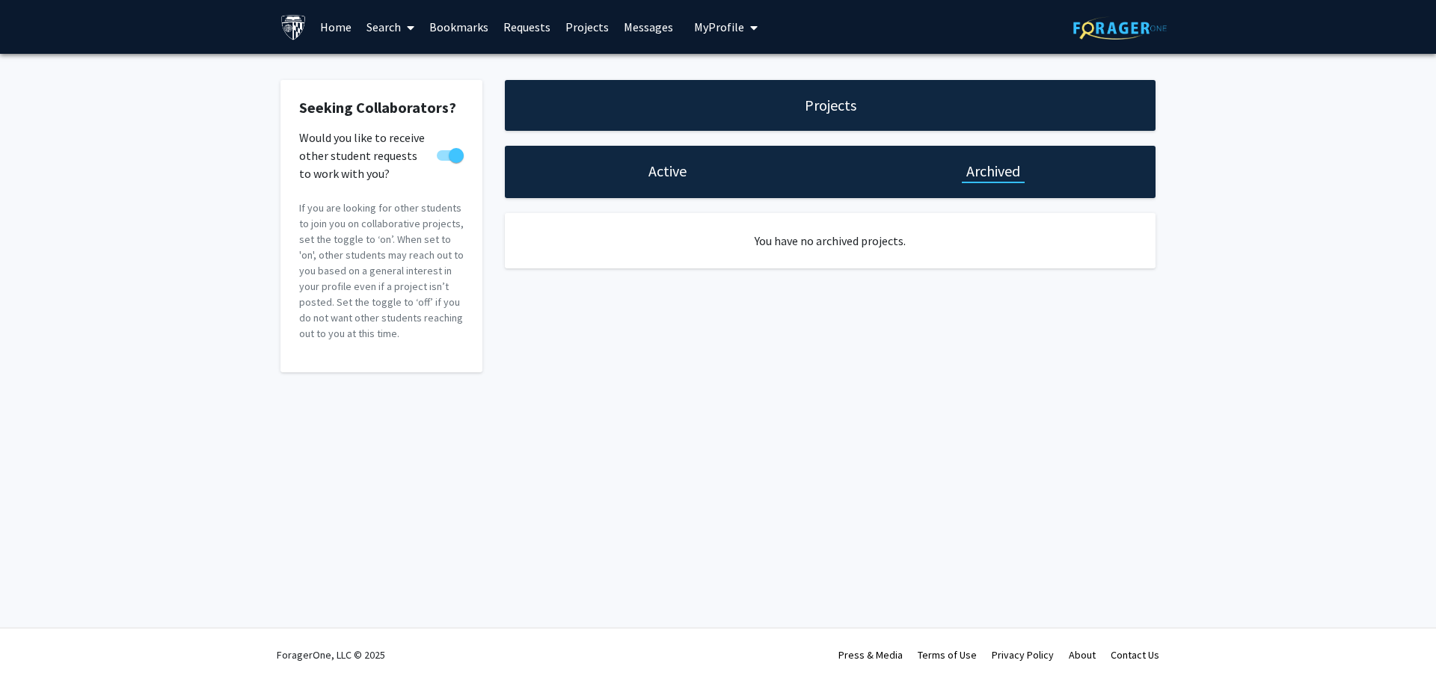
click at [672, 174] on h1 "Active" at bounding box center [668, 171] width 38 height 21
select select "0 - 5"
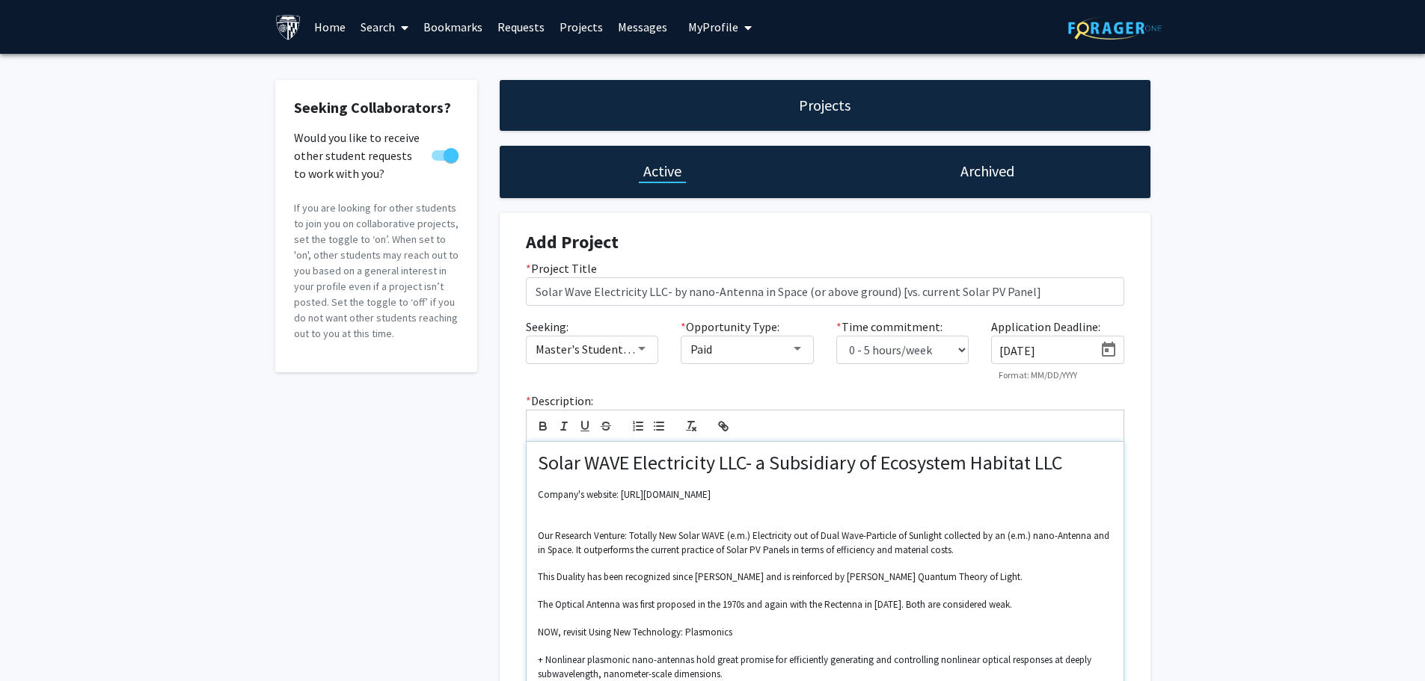
click at [646, 491] on p "Company's website: [URL][DOMAIN_NAME]" at bounding box center [825, 494] width 574 height 13
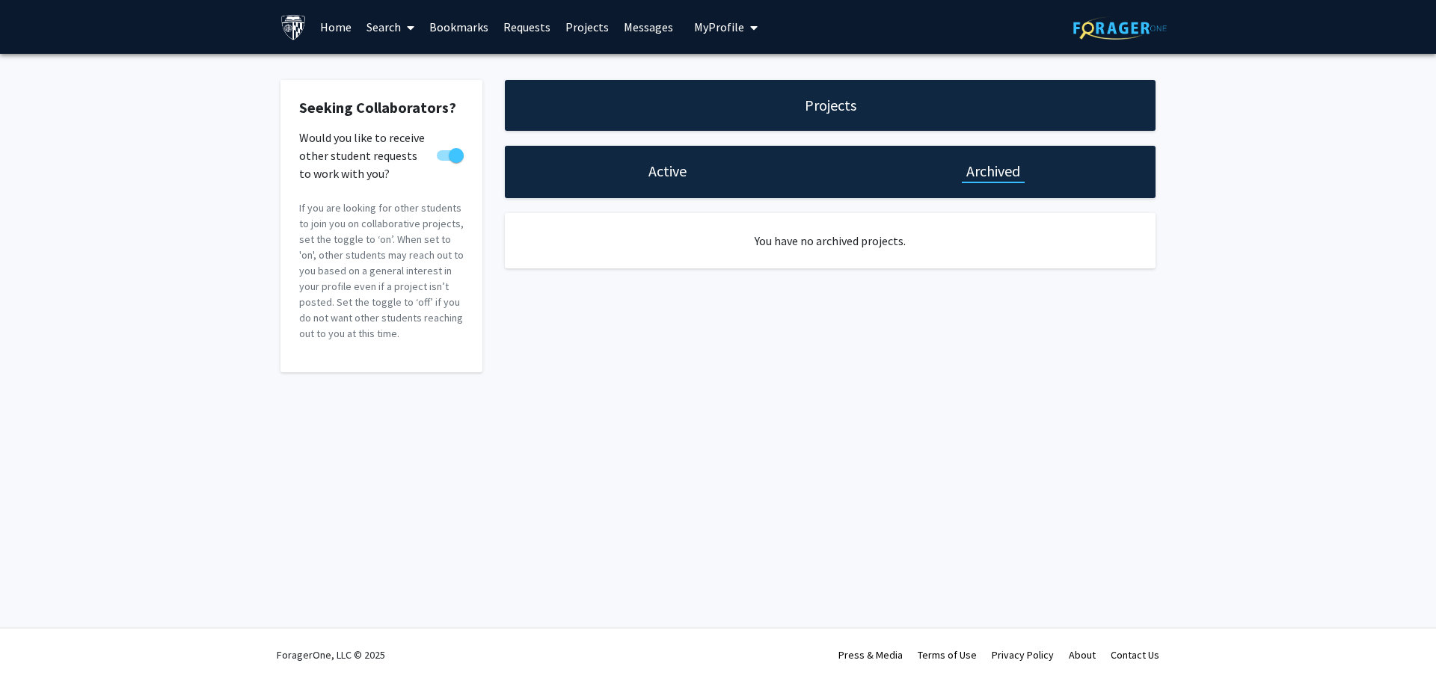
click at [667, 171] on h1 "Active" at bounding box center [668, 171] width 38 height 21
select select "0 - 5"
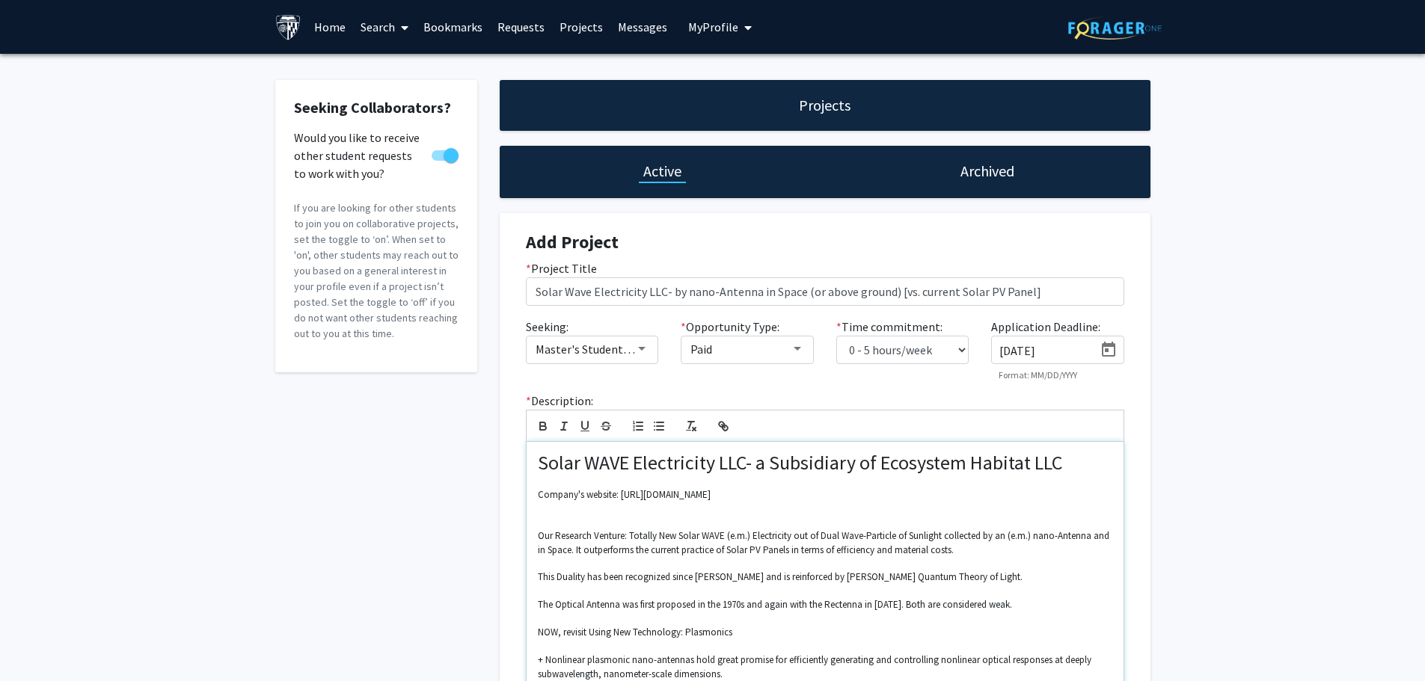
click at [762, 491] on p "Company's website: [URL][DOMAIN_NAME]" at bounding box center [825, 494] width 574 height 13
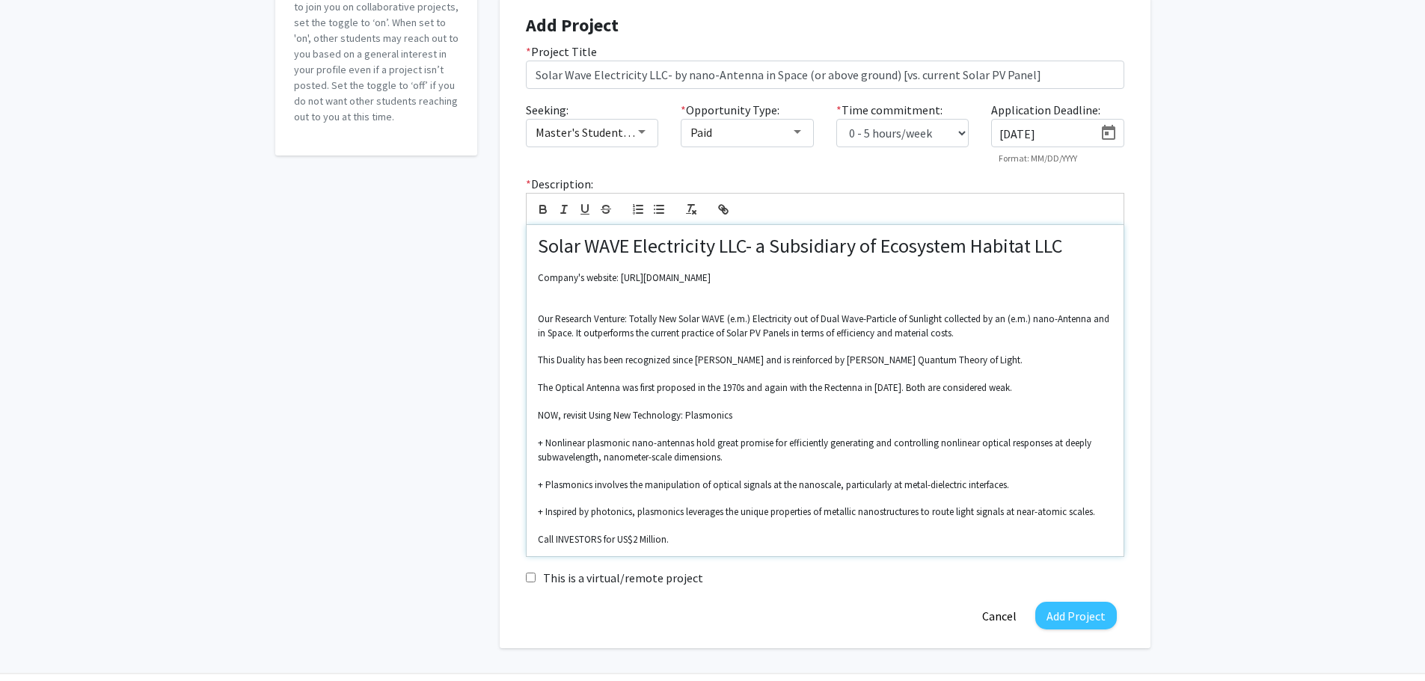
scroll to position [224, 0]
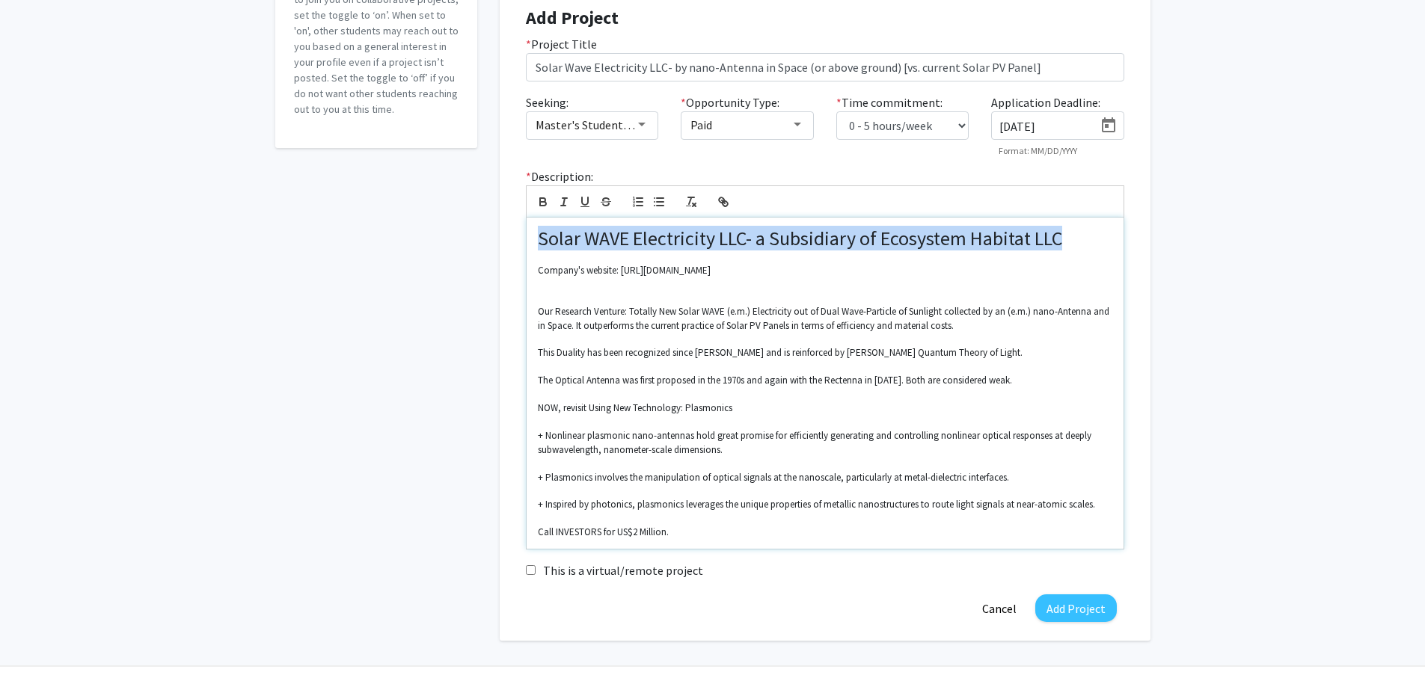
drag, startPoint x: 1071, startPoint y: 237, endPoint x: 535, endPoint y: 248, distance: 536.5
click at [535, 248] on div "Solar WAVE Electricity LLC- a Subsidiary of Ecosystem Habitat LLC Company's web…" at bounding box center [825, 383] width 597 height 331
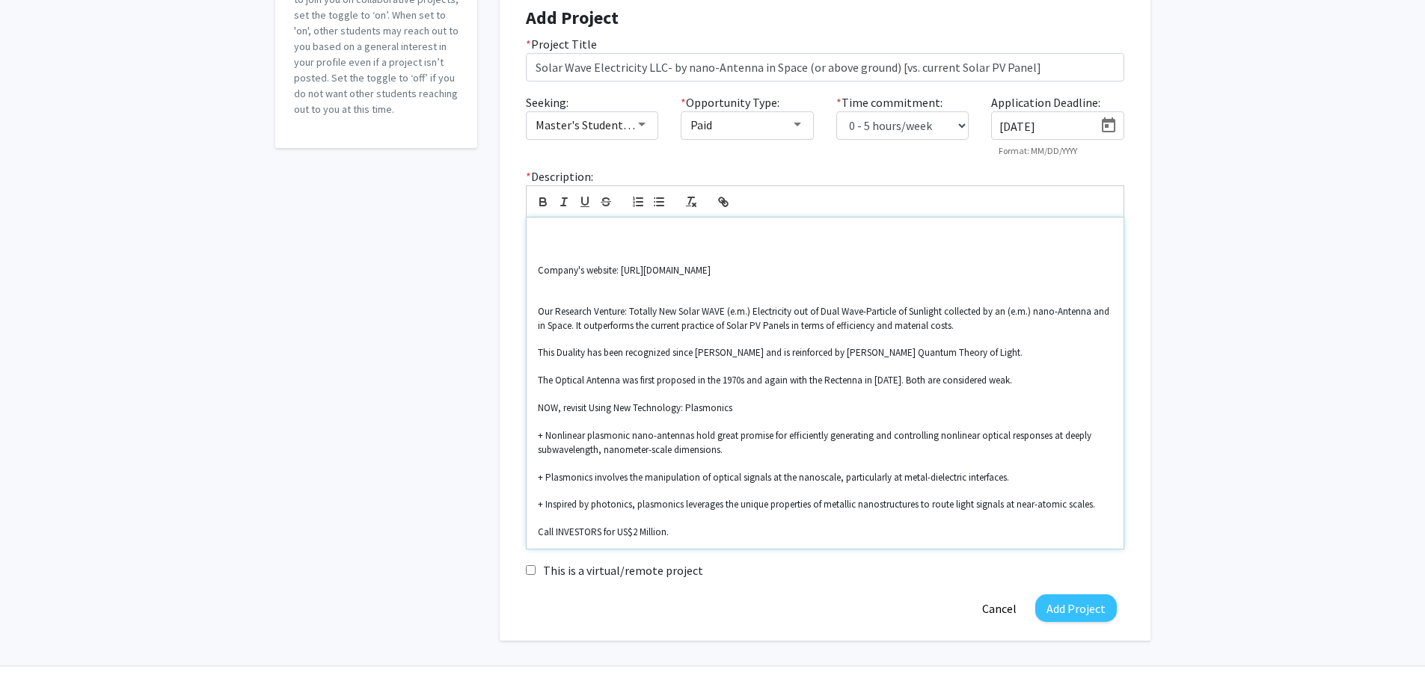
click at [550, 235] on h1 at bounding box center [825, 238] width 574 height 23
click at [539, 268] on p "Company's website: [URL][DOMAIN_NAME]" at bounding box center [825, 270] width 574 height 13
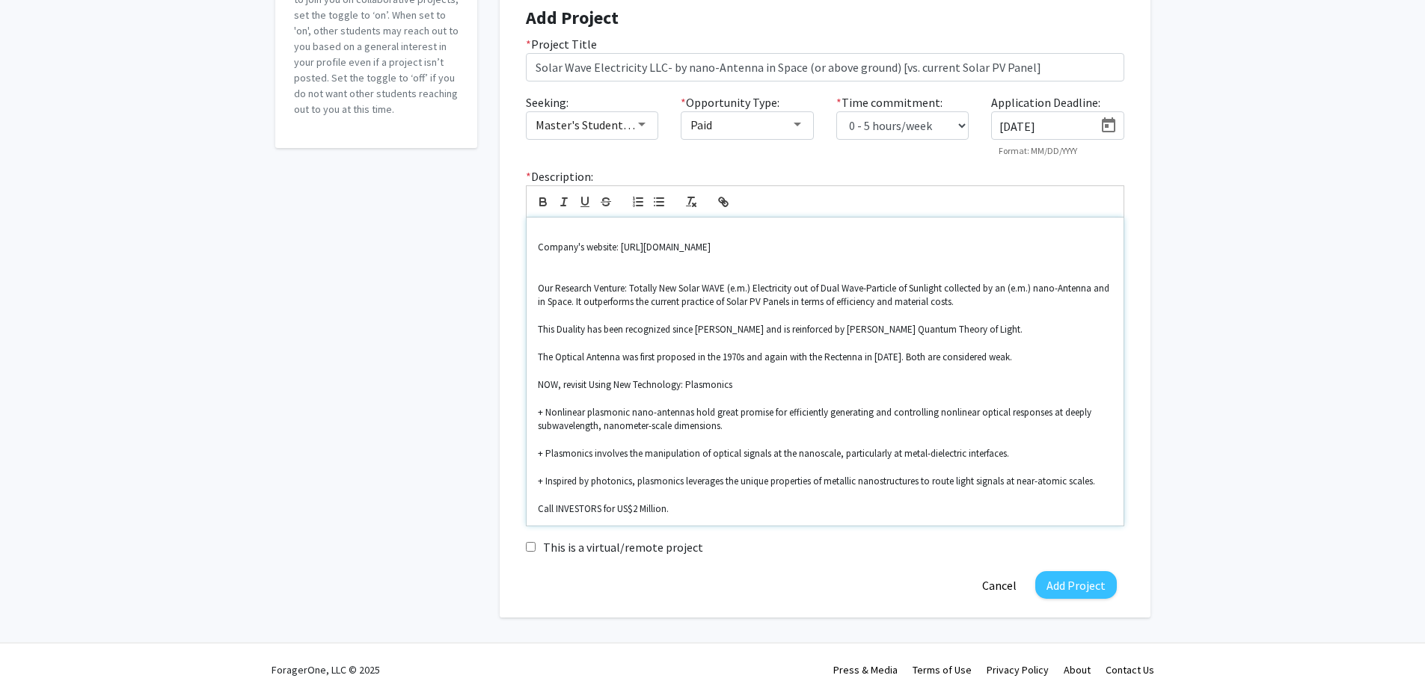
click at [536, 229] on div "Company's website: [URL][DOMAIN_NAME] Our Research Venture: Totally New Solar W…" at bounding box center [825, 372] width 597 height 308
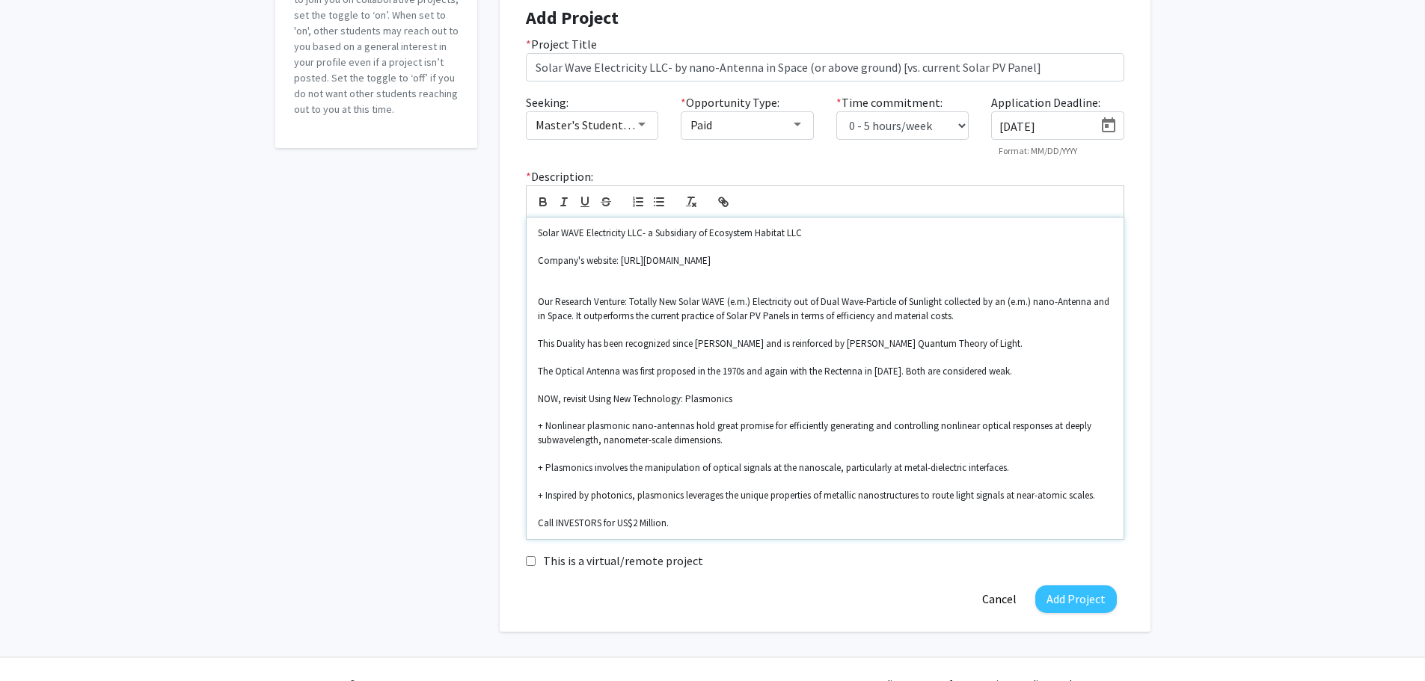
click at [809, 232] on p "Solar WAVE Electricity LLC- a Subsidiary of Ecosystem Habitat LLC" at bounding box center [825, 233] width 574 height 13
click at [643, 230] on p "Solar WAVE Electricity LLC- a Subsidiary of Ecosystem Habitat LLC" at bounding box center [825, 233] width 574 height 13
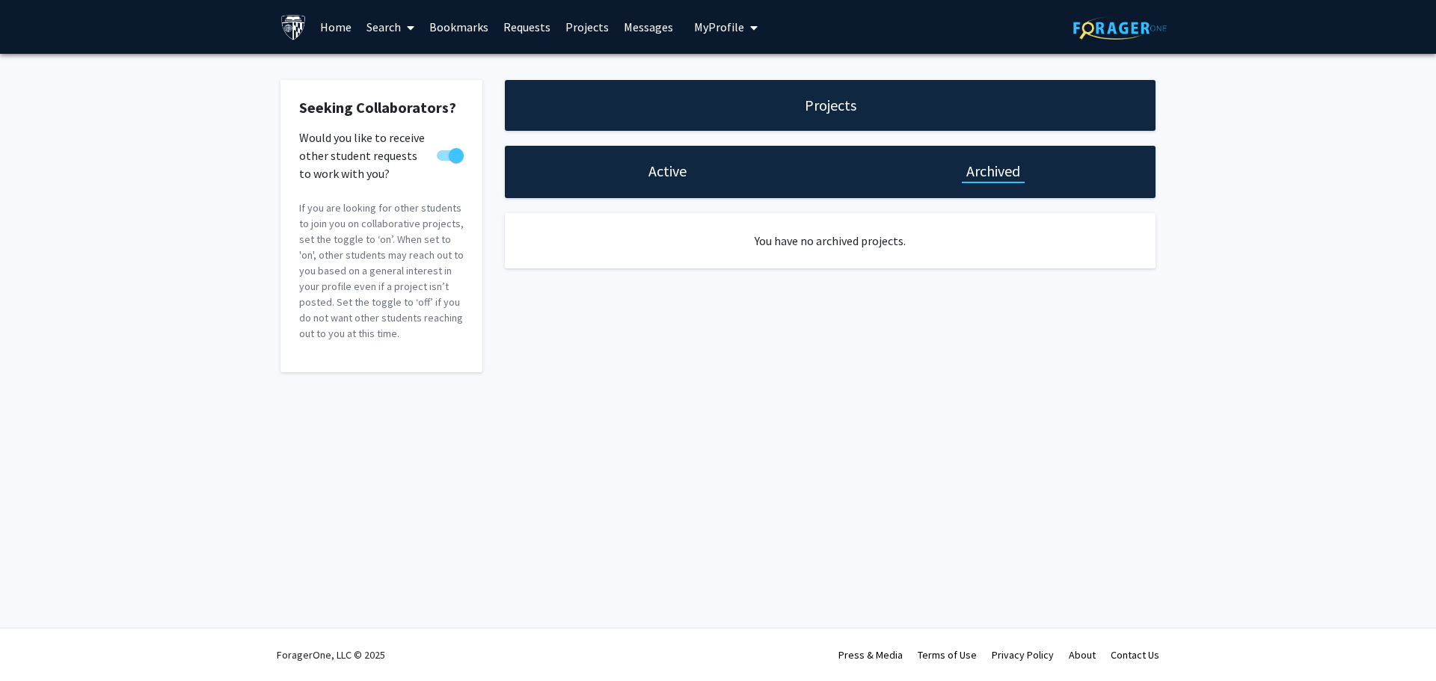
click at [672, 173] on h1 "Active" at bounding box center [668, 171] width 38 height 21
select select "0 - 5"
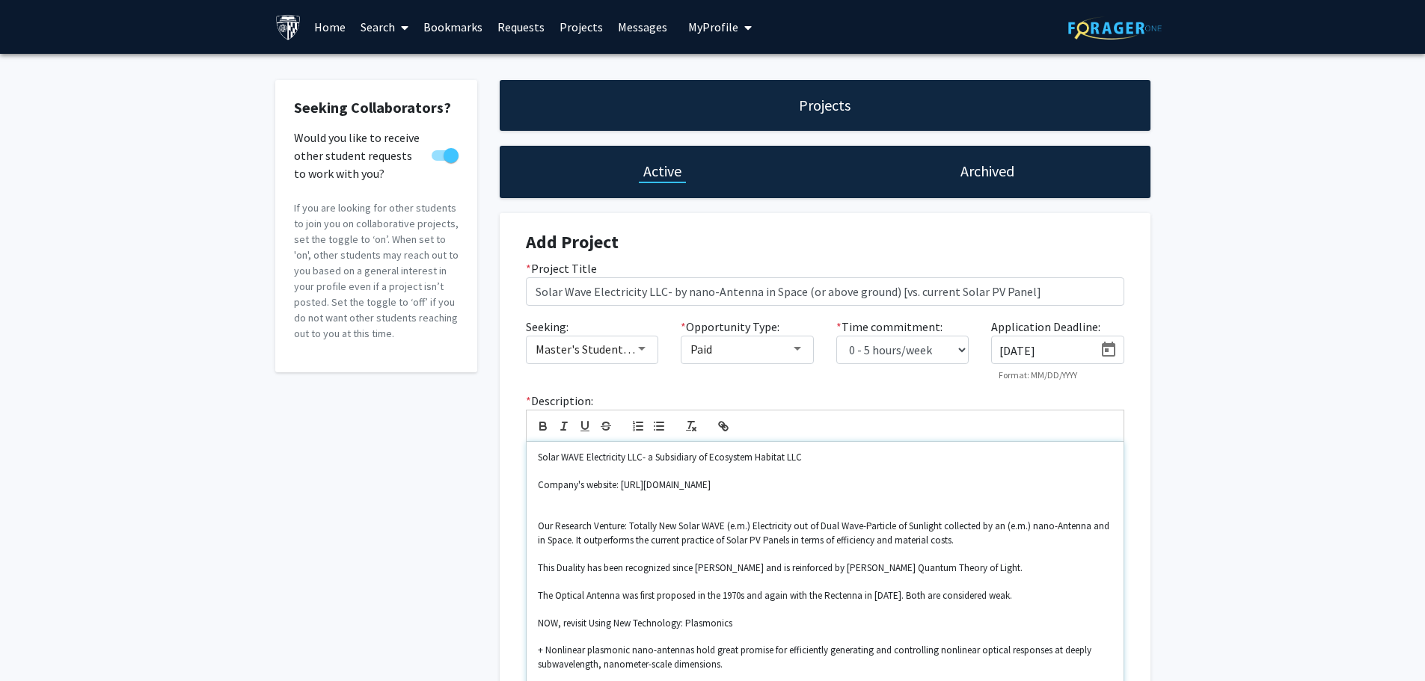
click at [645, 456] on p "Solar WAVE Electricity LLC- a Subsidiary of Ecosystem Habitat LLC" at bounding box center [825, 457] width 574 height 13
click at [542, 500] on p at bounding box center [825, 498] width 574 height 13
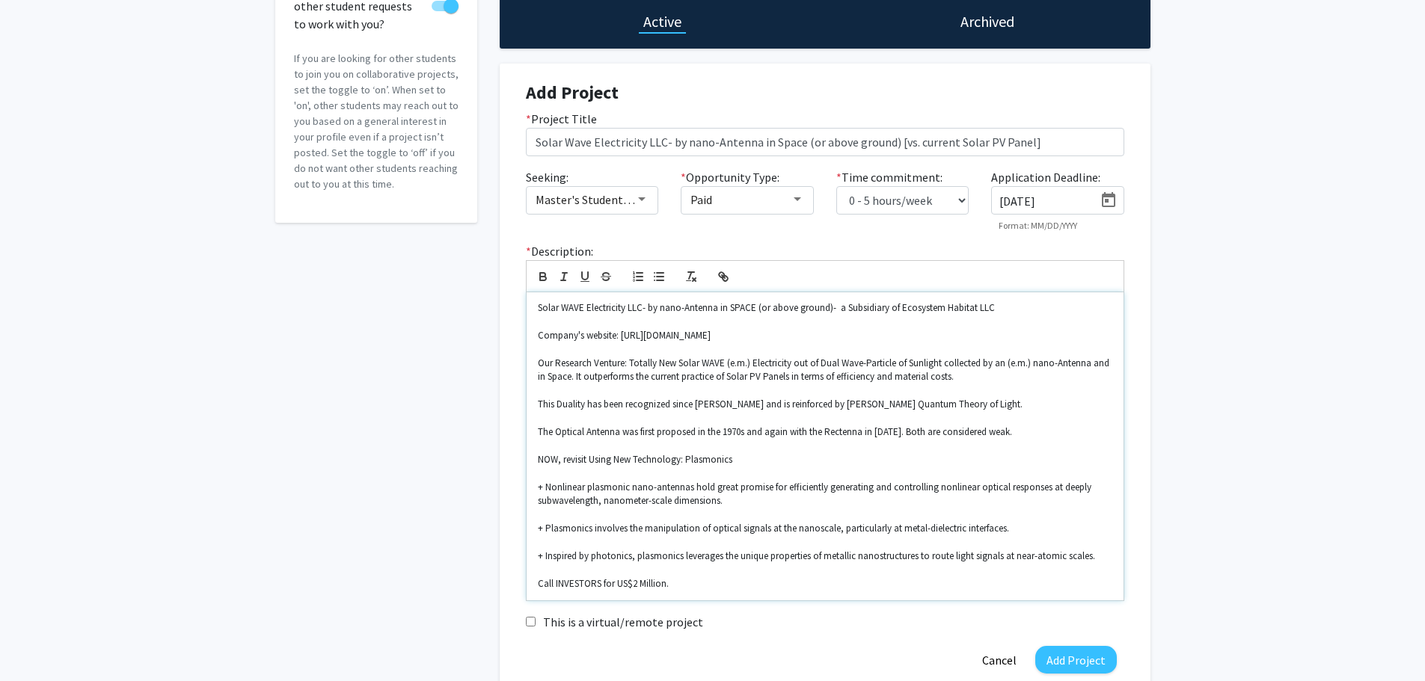
scroll to position [224, 0]
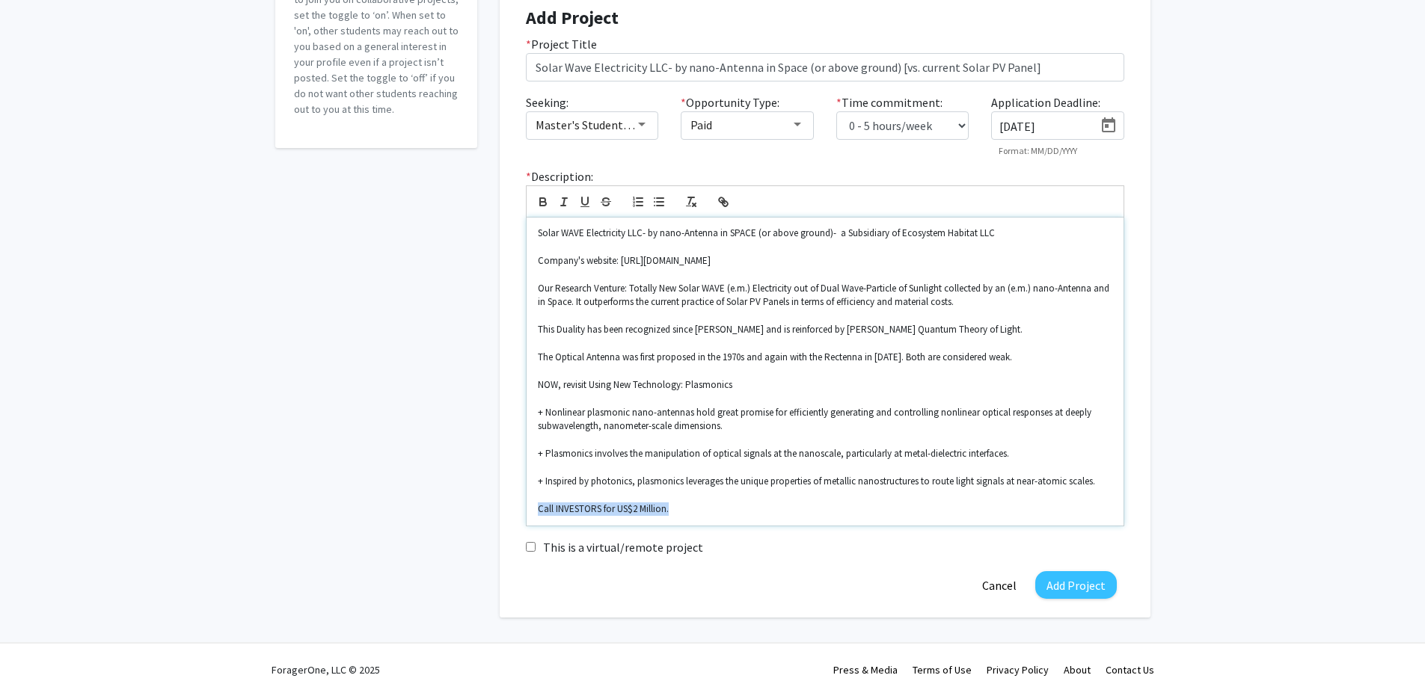
drag, startPoint x: 677, startPoint y: 509, endPoint x: 536, endPoint y: 509, distance: 141.4
click at [536, 509] on div "Solar WAVE Electricity LLC- by nano-Antenna in SPACE (or above ground)- a Subsi…" at bounding box center [825, 372] width 597 height 308
click at [539, 507] on p at bounding box center [825, 509] width 574 height 13
click at [681, 509] on p "***SEEK only (1) investor $80K for a $2 million value research project" at bounding box center [825, 509] width 574 height 13
click at [826, 506] on p "***SEEK only (1) investor $80K for this $2 million value research project" at bounding box center [825, 509] width 574 height 13
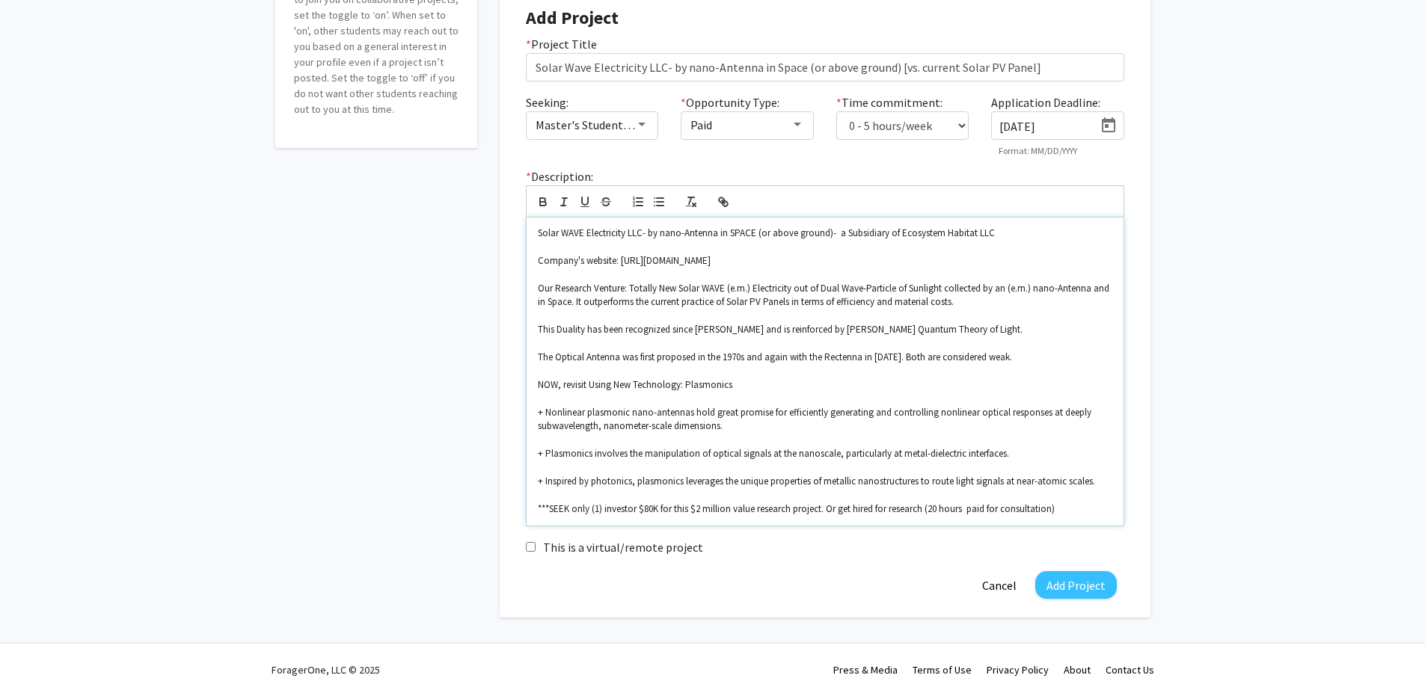
click at [1002, 509] on p "***SEEK only (1) investor $80K for this $2 million value research project. Or g…" at bounding box center [825, 509] width 574 height 13
drag, startPoint x: 1079, startPoint y: 509, endPoint x: 1098, endPoint y: 511, distance: 18.8
click at [1080, 509] on p "***SEEK only (1) investor $80K for this $2 million value research project. Or g…" at bounding box center [825, 509] width 574 height 13
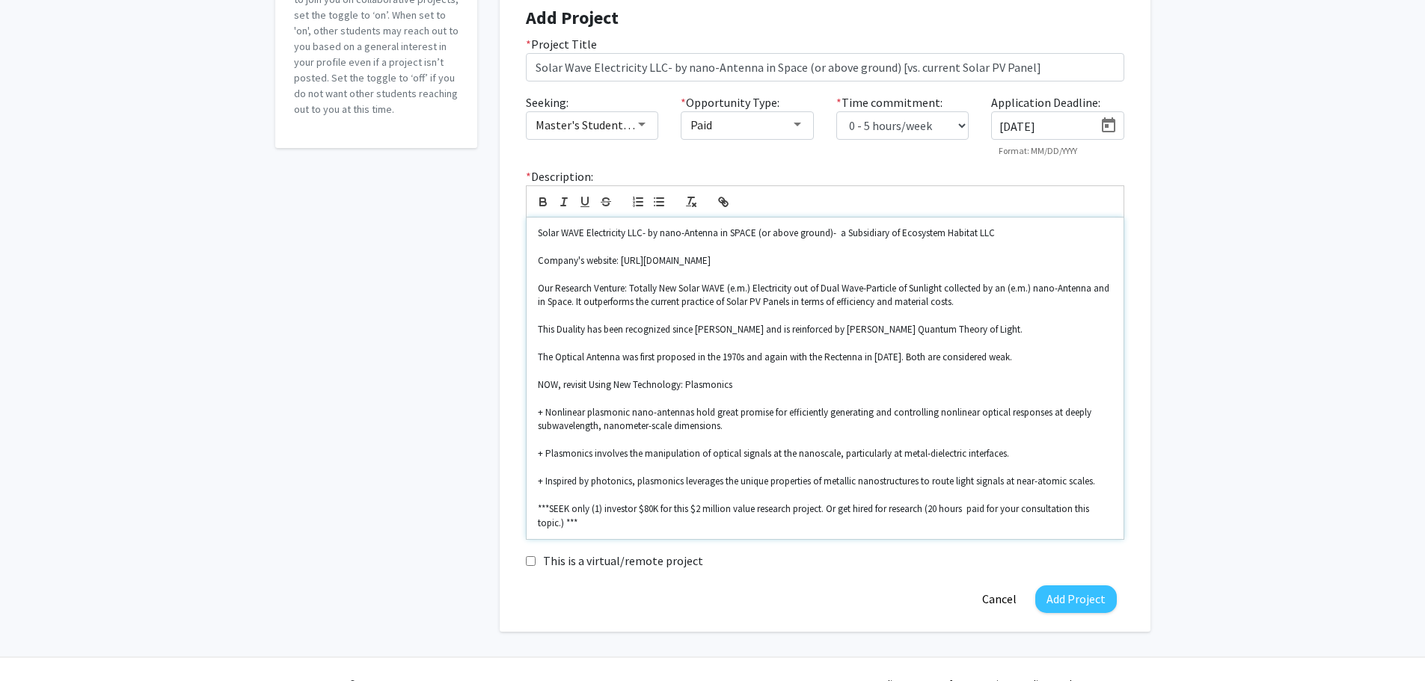
drag, startPoint x: 760, startPoint y: 260, endPoint x: 530, endPoint y: 261, distance: 229.7
click at [530, 261] on div "Solar WAVE Electricity LLC- by nano-Antenna in SPACE (or above ground)- a Subsi…" at bounding box center [825, 379] width 597 height 322
copy p "Company's website: [URL][DOMAIN_NAME]"
click at [589, 524] on p "***SEEK only (1) investor $80K for this $2 million value research project. Or g…" at bounding box center [825, 517] width 574 height 28
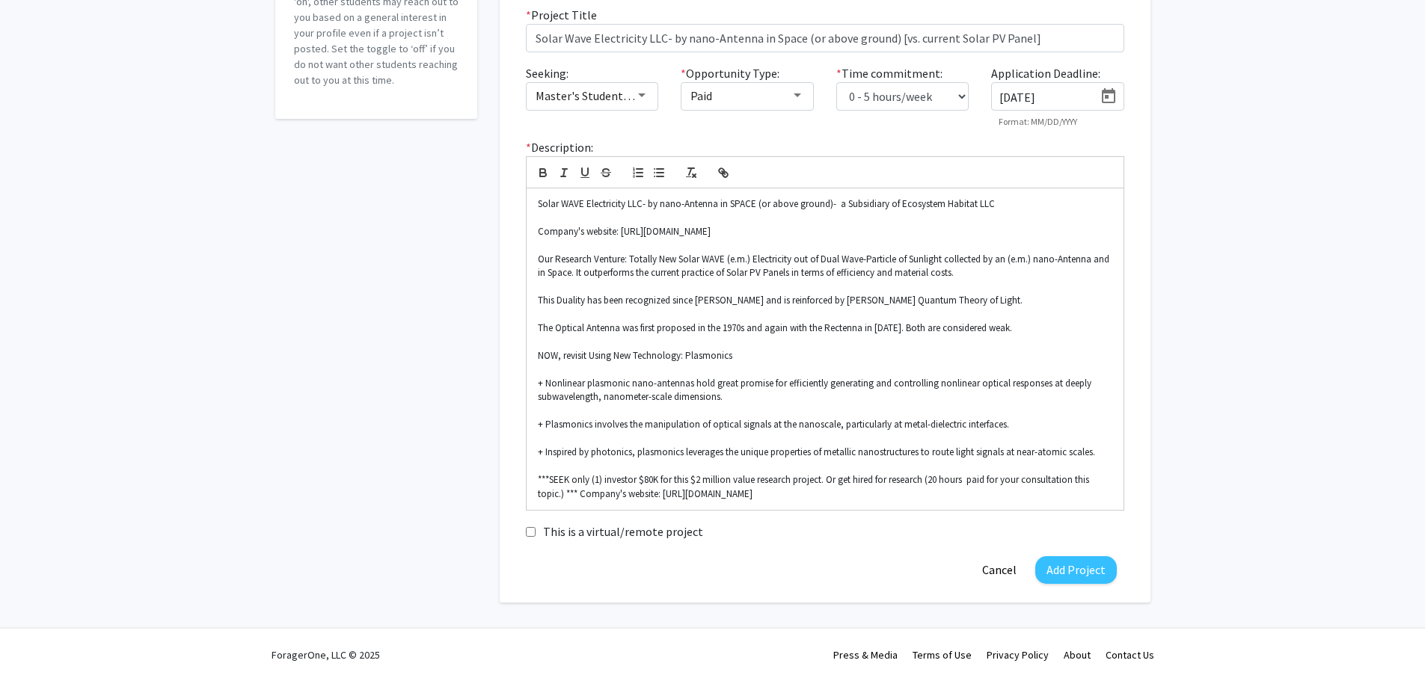
click at [529, 534] on input "This is a virtual/remote project" at bounding box center [531, 532] width 10 height 10
checkbox input "true"
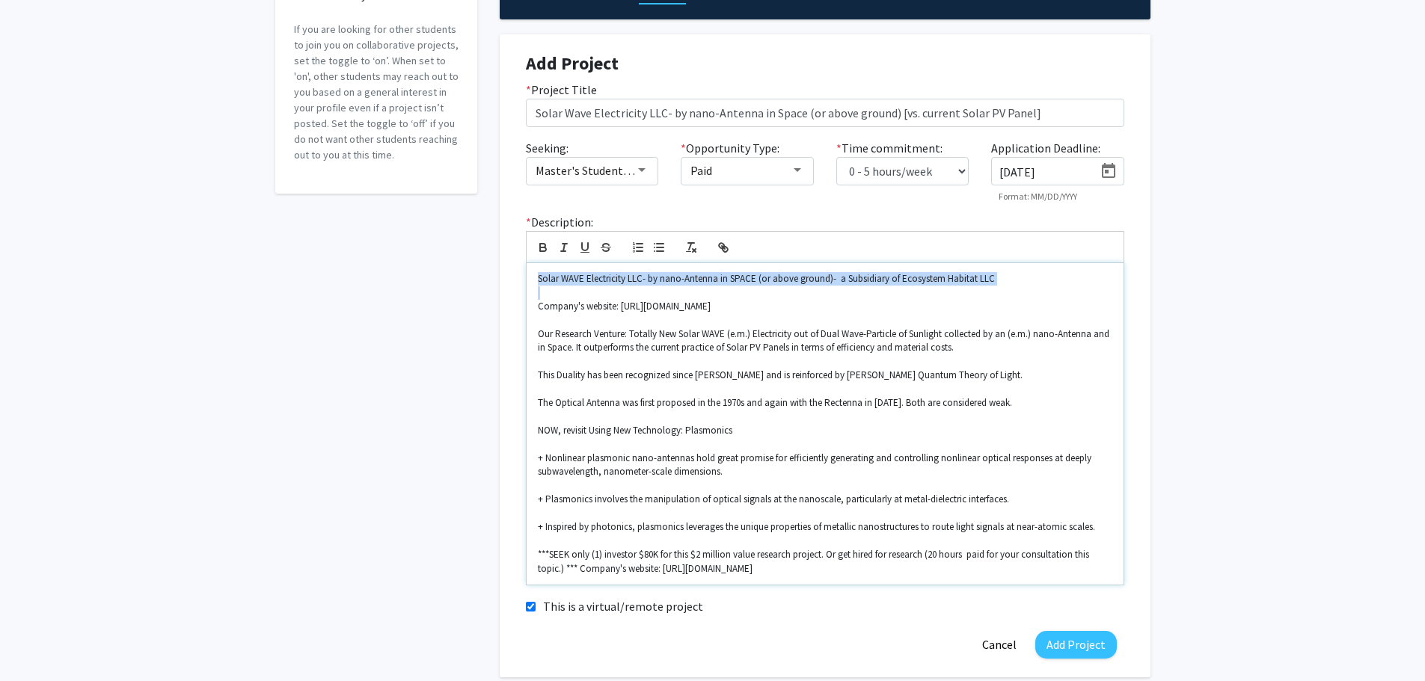
drag, startPoint x: 536, startPoint y: 279, endPoint x: 998, endPoint y: 287, distance: 462.4
click at [998, 287] on div "Solar WAVE Electricity LLC- by nano-Antenna in SPACE (or above ground)- a Subsi…" at bounding box center [825, 424] width 597 height 322
click at [542, 245] on icon "button" at bounding box center [542, 247] width 13 height 13
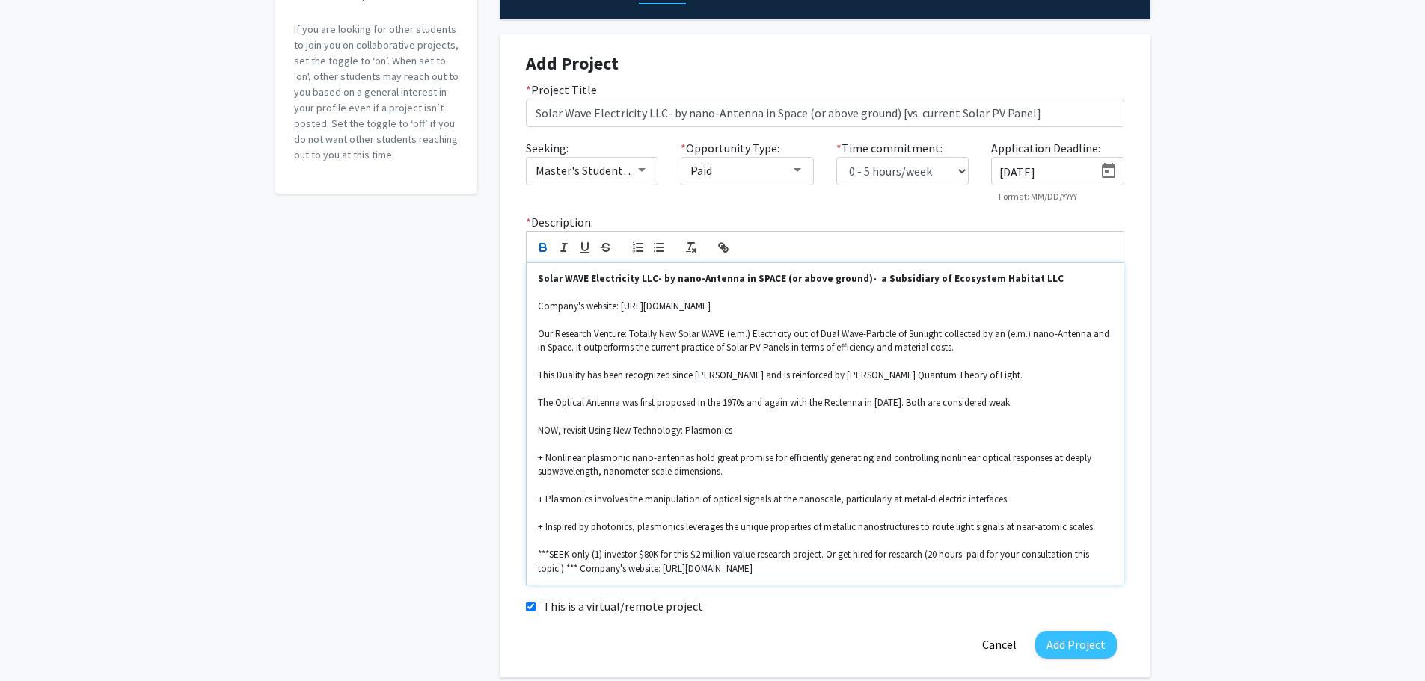
click at [876, 336] on p "Our Research Venture: Totally New Solar WAVE (e.m.) Electricity out of Dual Wav…" at bounding box center [825, 342] width 574 height 28
click at [693, 249] on line "button" at bounding box center [694, 250] width 3 height 3
click at [1021, 277] on p "Solar WAVE Electricity LLC- by nano-Antenna in SPACE (or above ground)- a Subsi…" at bounding box center [825, 278] width 574 height 13
drag, startPoint x: 538, startPoint y: 306, endPoint x: 619, endPoint y: 303, distance: 80.8
click at [619, 303] on p "Company's website: [URL][DOMAIN_NAME]" at bounding box center [825, 306] width 574 height 13
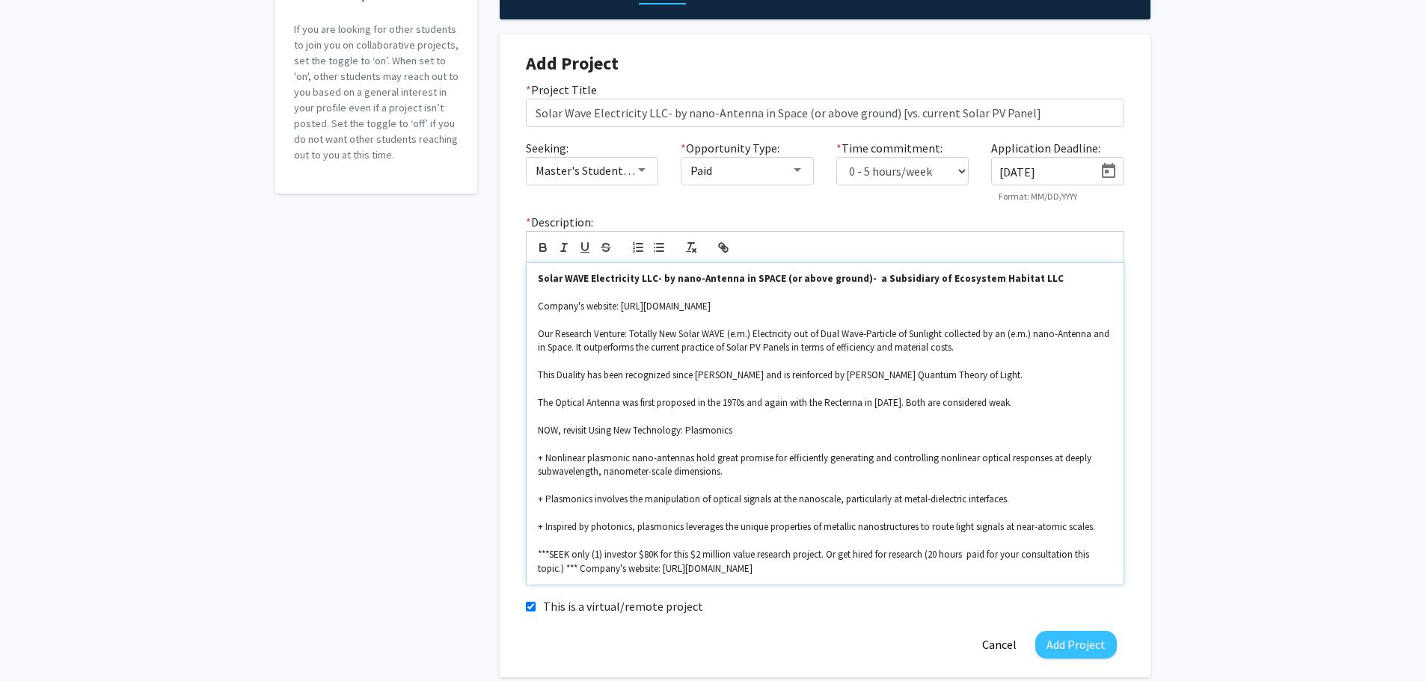
click at [671, 329] on p "Our Research Venture: Totally New Solar WAVE (e.m.) Electricity out of Dual Wav…" at bounding box center [825, 342] width 574 height 28
drag, startPoint x: 654, startPoint y: 278, endPoint x: 845, endPoint y: 275, distance: 191.5
click at [845, 275] on strong "Solar WAVE Electricity LLC- by nano-Antenna in SPACE (or above ground)- a Subsi…" at bounding box center [801, 278] width 526 height 13
click at [545, 245] on icon "button" at bounding box center [542, 246] width 5 height 4
click at [563, 244] on line "button" at bounding box center [565, 244] width 4 height 0
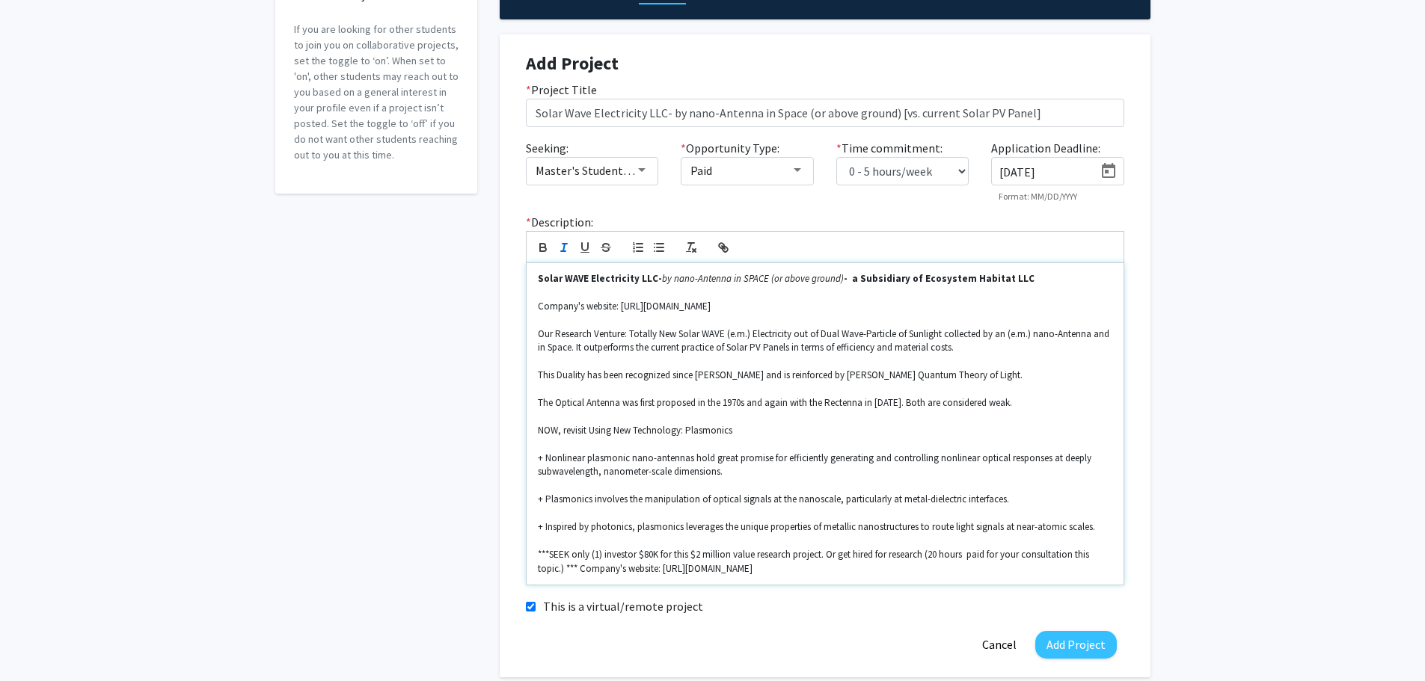
click at [816, 322] on p at bounding box center [825, 319] width 574 height 13
drag, startPoint x: 902, startPoint y: 275, endPoint x: 839, endPoint y: 278, distance: 63.7
click at [844, 278] on strong "- a Subsidiary of Ecosystem Habitat LLC" at bounding box center [939, 278] width 191 height 13
click at [541, 245] on icon "button" at bounding box center [542, 246] width 5 height 4
click at [853, 338] on p "Our Research Venture: Totally New Solar WAVE (e.m.) Electricity out of Dual Wav…" at bounding box center [825, 342] width 574 height 28
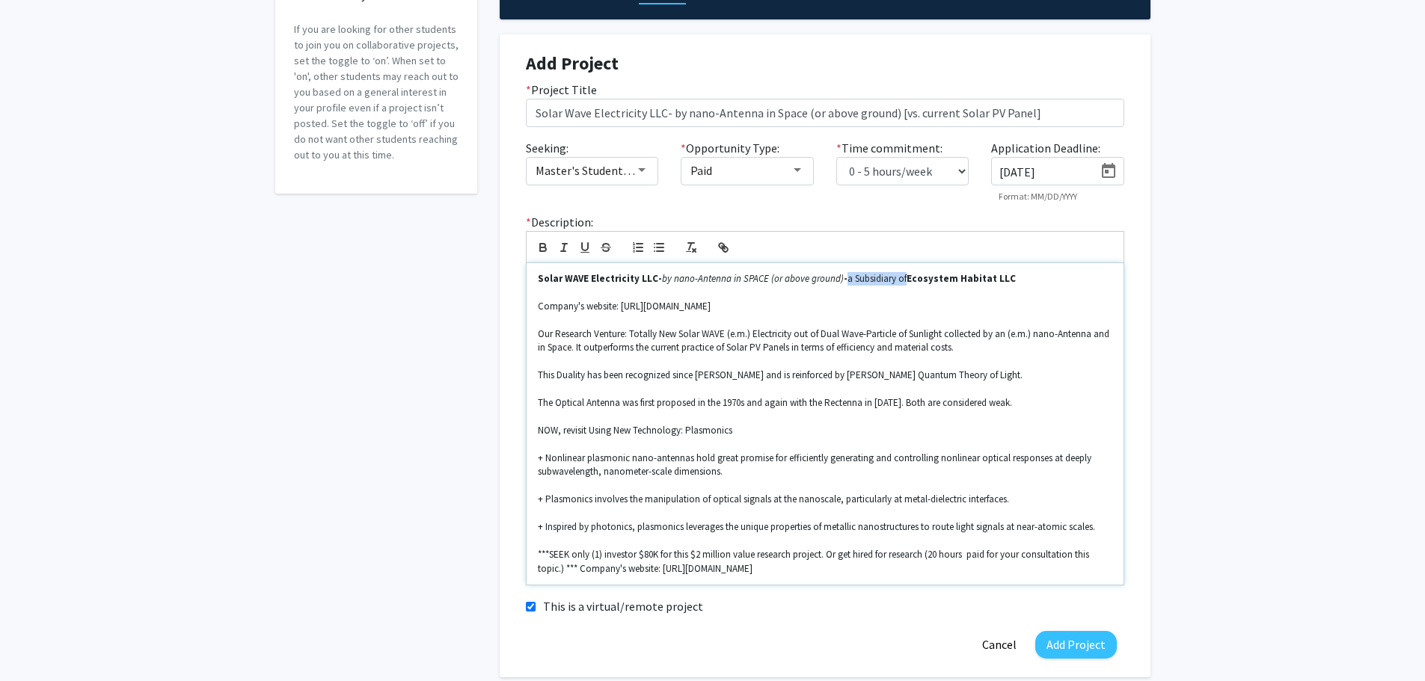
drag, startPoint x: 839, startPoint y: 276, endPoint x: 899, endPoint y: 276, distance: 60.6
click at [899, 276] on p "Solar WAVE Electricity LLC- by nano-Antenna in SPACE (or above ground) - a Subs…" at bounding box center [825, 278] width 574 height 13
click at [564, 246] on line "button" at bounding box center [563, 247] width 1 height 7
click at [847, 341] on p "Our Research Venture: Totally New Solar WAVE (e.m.) Electricity out of Dual Wav…" at bounding box center [825, 342] width 574 height 28
click at [1004, 280] on p "Solar WAVE Electricity LLC- by nano-Antenna in SPACE (or above ground) - a Subs…" at bounding box center [825, 278] width 574 height 13
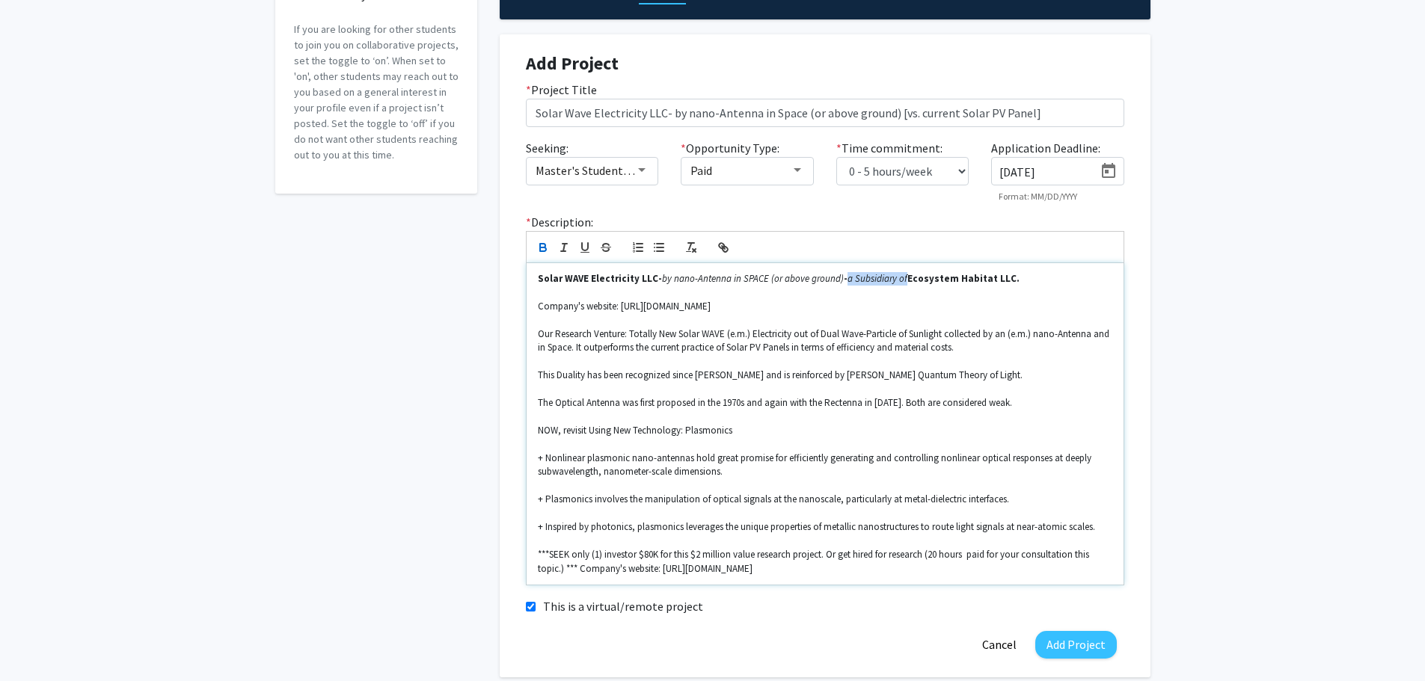
drag, startPoint x: 838, startPoint y: 278, endPoint x: 898, endPoint y: 277, distance: 59.9
click at [898, 277] on p "Solar WAVE Electricity LLC- by nano-Antenna in SPACE (or above ground) - a Subs…" at bounding box center [825, 278] width 574 height 13
click at [564, 246] on line "button" at bounding box center [563, 247] width 1 height 7
click at [867, 322] on p at bounding box center [825, 319] width 574 height 13
click at [617, 304] on p "Company's website: [URL][DOMAIN_NAME]" at bounding box center [825, 306] width 574 height 13
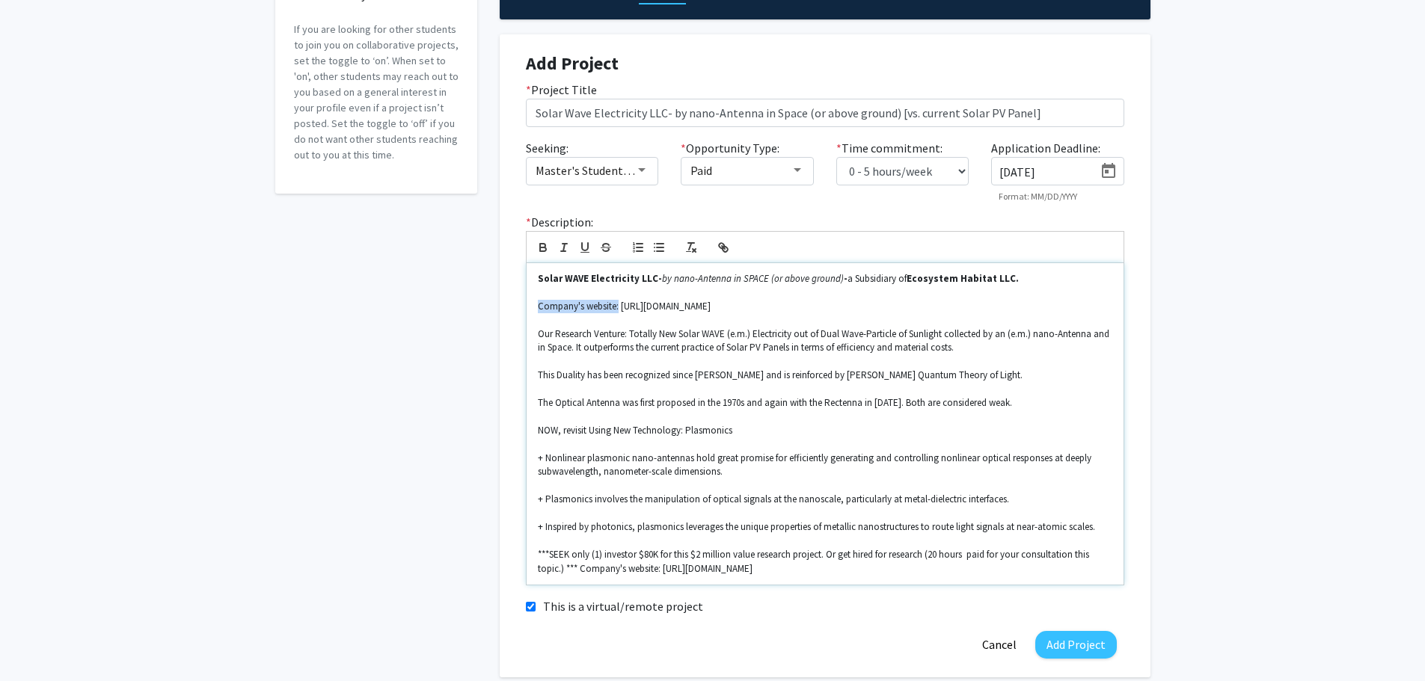
drag, startPoint x: 619, startPoint y: 304, endPoint x: 539, endPoint y: 304, distance: 80.0
click at [539, 304] on p "Company's website: [URL][DOMAIN_NAME]" at bounding box center [825, 306] width 574 height 13
click at [583, 245] on icon "button" at bounding box center [584, 247] width 13 height 13
click at [785, 319] on p at bounding box center [825, 319] width 574 height 13
drag, startPoint x: 622, startPoint y: 304, endPoint x: 758, endPoint y: 307, distance: 136.2
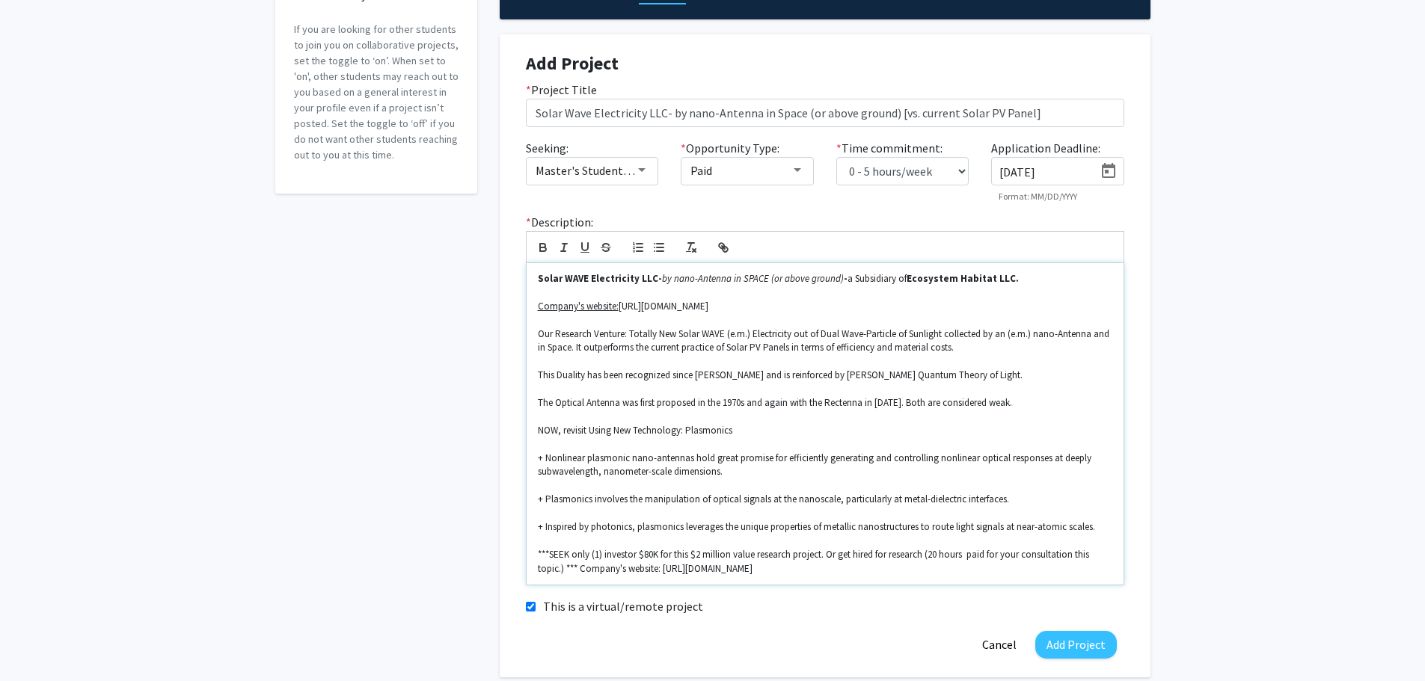
click at [758, 307] on p "Company's website: [URL][DOMAIN_NAME]" at bounding box center [825, 306] width 574 height 13
click at [723, 248] on icon "button" at bounding box center [725, 249] width 5 height 5
click at [784, 336] on link at bounding box center [777, 334] width 31 height 13
click at [910, 379] on p "This Duality has been recognized since [PERSON_NAME] and is reinforced by [PERS…" at bounding box center [825, 375] width 574 height 13
drag, startPoint x: 617, startPoint y: 304, endPoint x: 517, endPoint y: 303, distance: 100.2
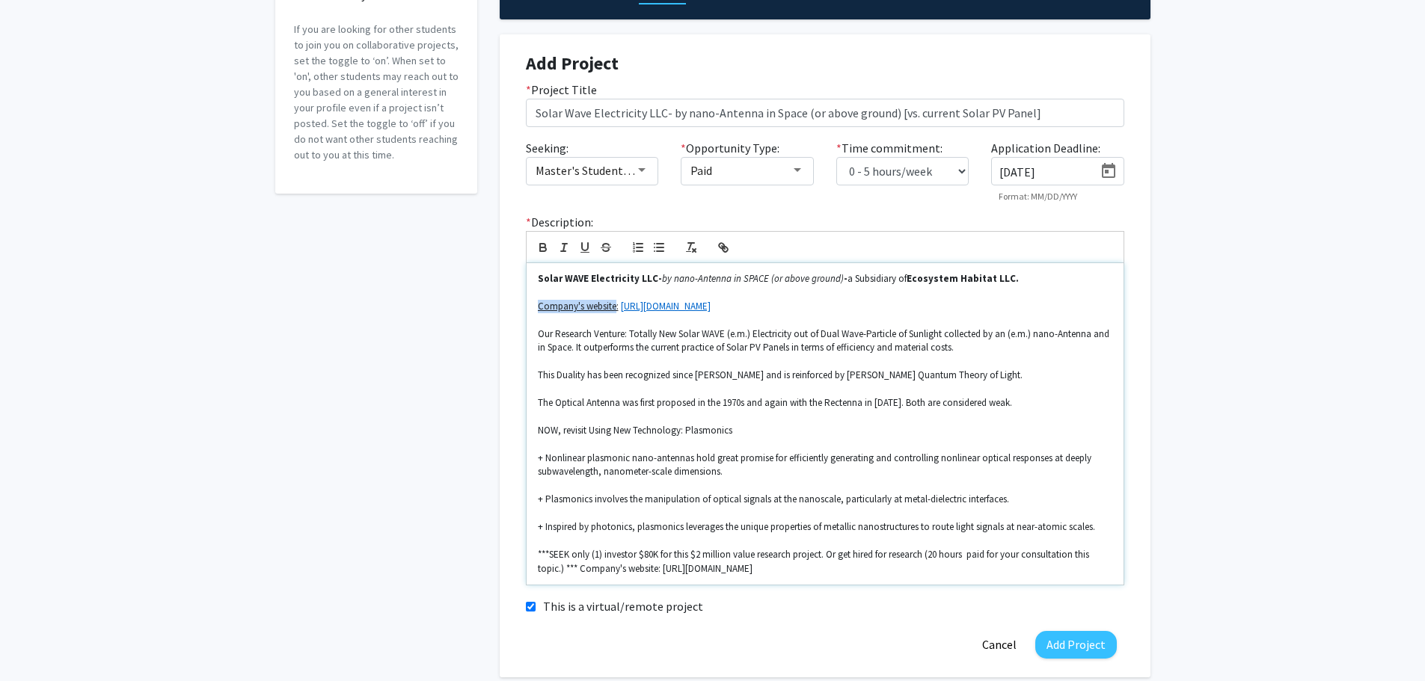
click at [517, 303] on div "* Description: Solar WAVE Electricity LLC- by nano-Antenna in SPACE (or above g…" at bounding box center [825, 399] width 621 height 373
click at [586, 248] on icon "button" at bounding box center [584, 247] width 13 height 13
click at [917, 382] on p "This Duality has been recognized since [PERSON_NAME] and is reinforced by [PERS…" at bounding box center [825, 375] width 574 height 13
drag, startPoint x: 629, startPoint y: 331, endPoint x: 527, endPoint y: 329, distance: 102.5
click at [527, 329] on div "Solar WAVE Electricity LLC- by nano-Antenna in SPACE (or above ground) - a Subs…" at bounding box center [825, 424] width 597 height 322
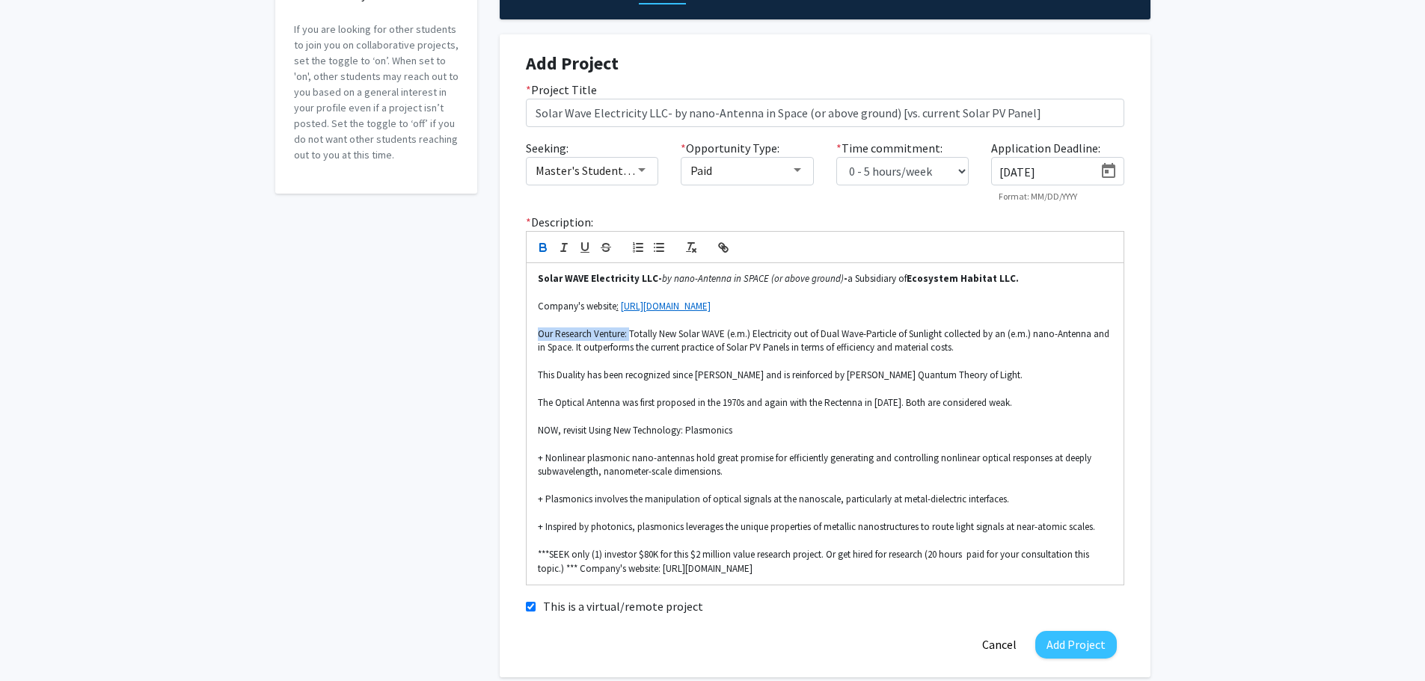
click at [544, 245] on icon "button" at bounding box center [542, 246] width 5 height 4
click at [722, 375] on p "This Duality has been recognized since [PERSON_NAME] and is reinforced by [PERS…" at bounding box center [825, 375] width 574 height 13
click at [616, 305] on u ":" at bounding box center [617, 306] width 2 height 13
drag, startPoint x: 619, startPoint y: 303, endPoint x: 580, endPoint y: 285, distance: 43.5
click at [536, 304] on div "Solar WAVE Electricity LLC- by nano-Antenna in SPACE (or above ground) - a Subs…" at bounding box center [825, 424] width 597 height 322
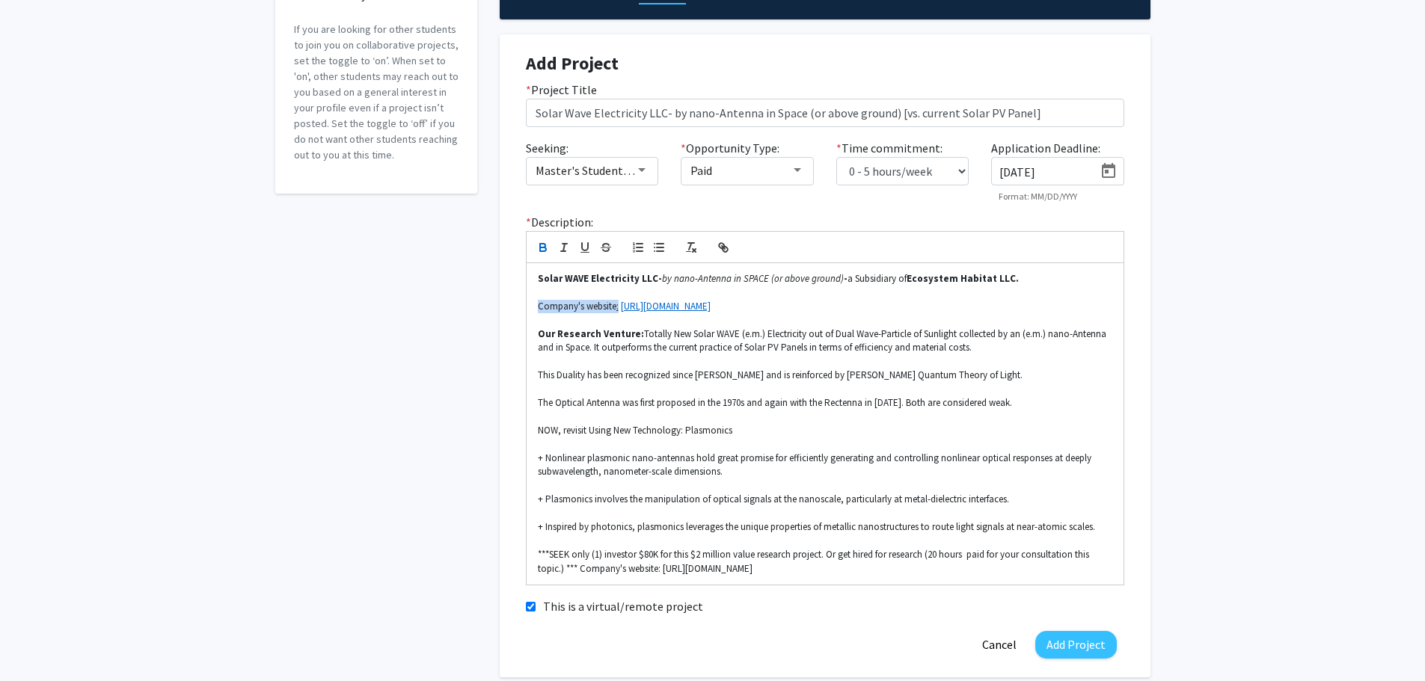
click at [542, 247] on icon "button" at bounding box center [542, 247] width 13 height 13
click at [913, 407] on p "The Optical Antenna was first proposed in the 1970s and again with the Rectenna…" at bounding box center [825, 402] width 574 height 13
click at [624, 305] on p "Company's website : [URL][DOMAIN_NAME]" at bounding box center [825, 306] width 574 height 13
click at [846, 413] on p at bounding box center [825, 417] width 574 height 13
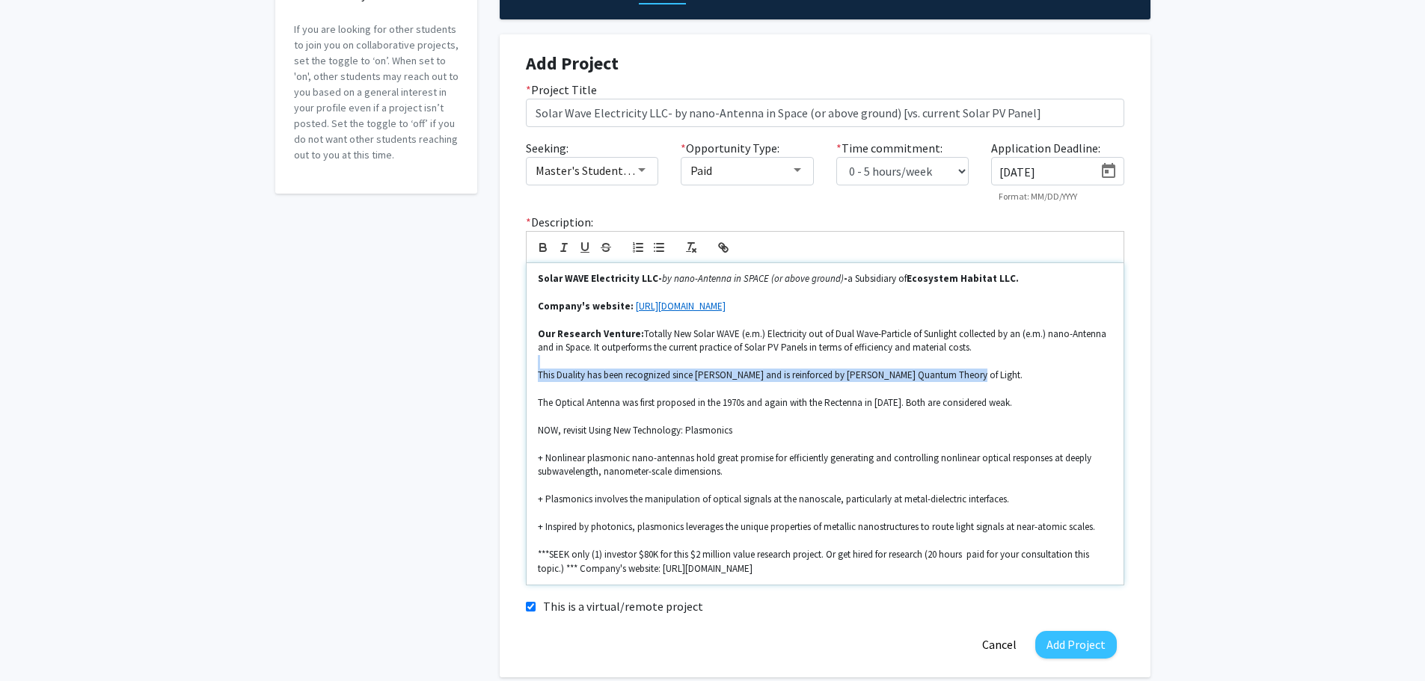
drag, startPoint x: 961, startPoint y: 373, endPoint x: 542, endPoint y: 362, distance: 419.8
click at [536, 367] on div "Solar WAVE Electricity LLC- by nano-Antenna in SPACE (or above ground) - a Subs…" at bounding box center [825, 424] width 597 height 322
click at [565, 244] on line "button" at bounding box center [563, 247] width 1 height 7
click at [926, 428] on p "NOW, revisit Using New Technology: Plasmonics" at bounding box center [825, 430] width 574 height 13
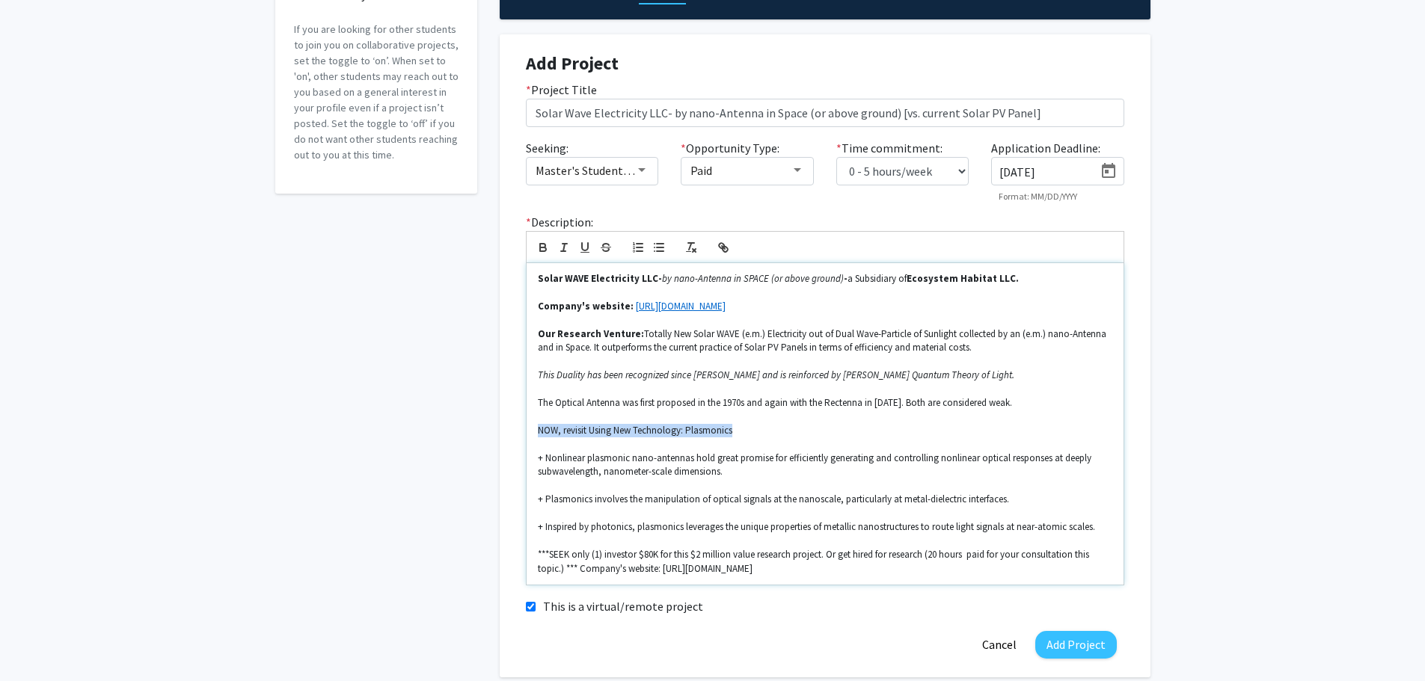
drag, startPoint x: 540, startPoint y: 431, endPoint x: 735, endPoint y: 429, distance: 195.2
click at [735, 429] on p "NOW, revisit Using New Technology: Plasmonics" at bounding box center [825, 430] width 574 height 13
click at [544, 246] on icon "button" at bounding box center [542, 247] width 13 height 13
click at [835, 438] on p at bounding box center [825, 444] width 574 height 13
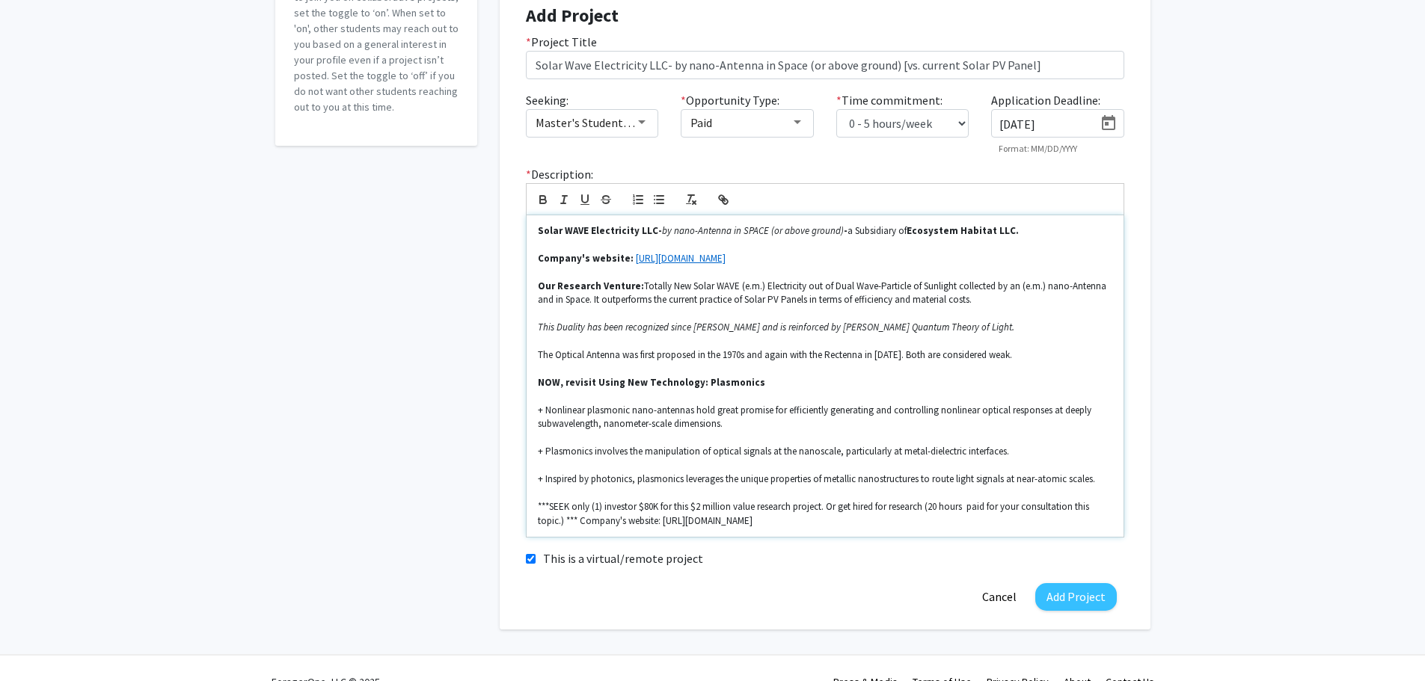
scroll to position [254, 0]
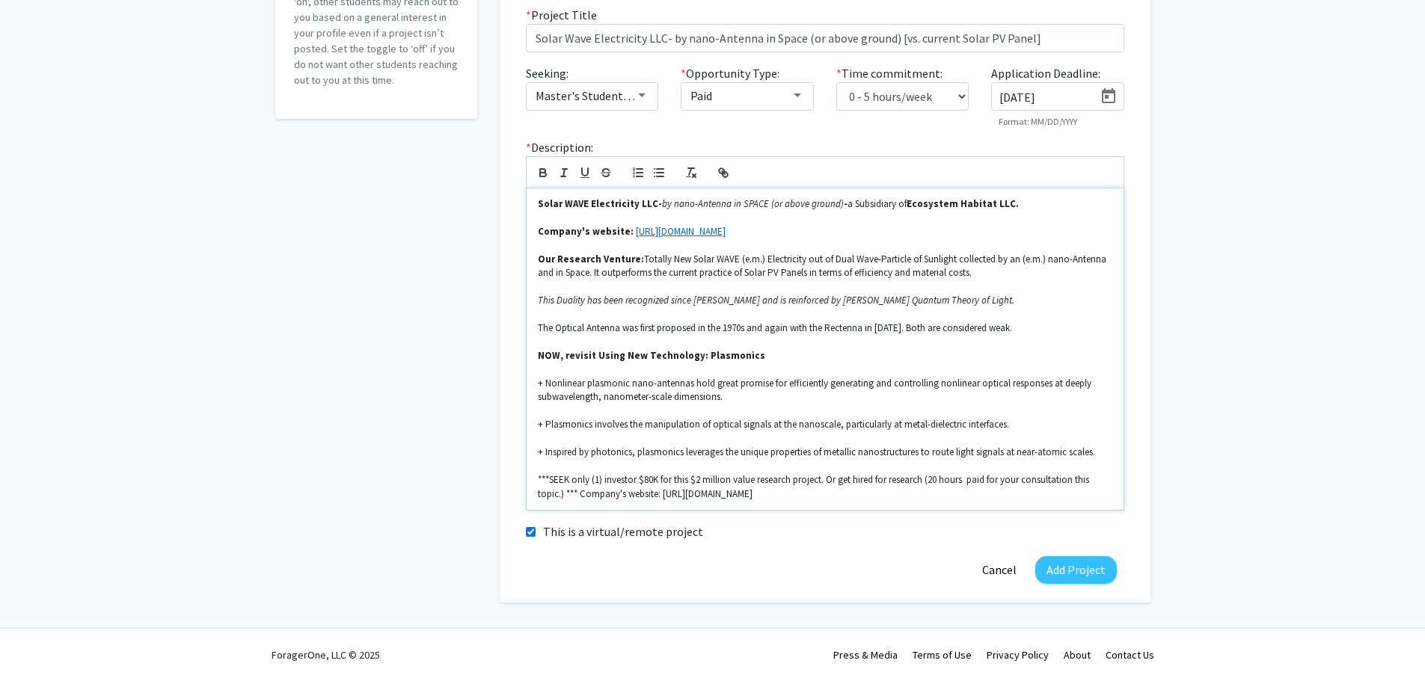
click at [543, 380] on p "+ Nonlinear plasmonic nano-antennas hold great promise for efficiently generati…" at bounding box center [825, 391] width 574 height 28
click at [633, 169] on icon "button" at bounding box center [637, 172] width 13 height 13
click at [657, 173] on line "button" at bounding box center [660, 173] width 7 height 0
click at [543, 425] on p "+ Plasmonics involves the manipulation of optical signals at the nanoscale, par…" at bounding box center [825, 424] width 574 height 13
click at [657, 171] on icon "button" at bounding box center [658, 172] width 13 height 13
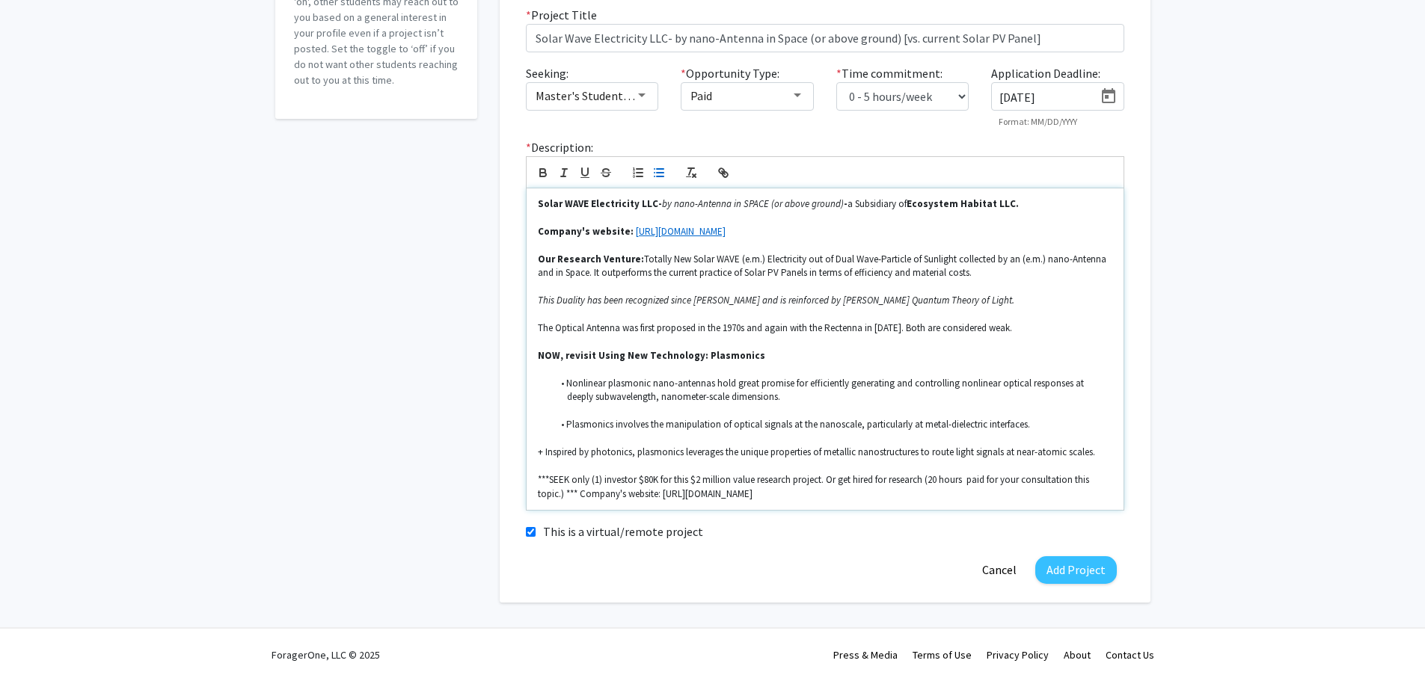
click at [544, 450] on p "+ Inspired by photonics, plasmonics leverages the unique properties of metallic…" at bounding box center [825, 452] width 574 height 13
click at [652, 172] on icon "button" at bounding box center [658, 172] width 13 height 13
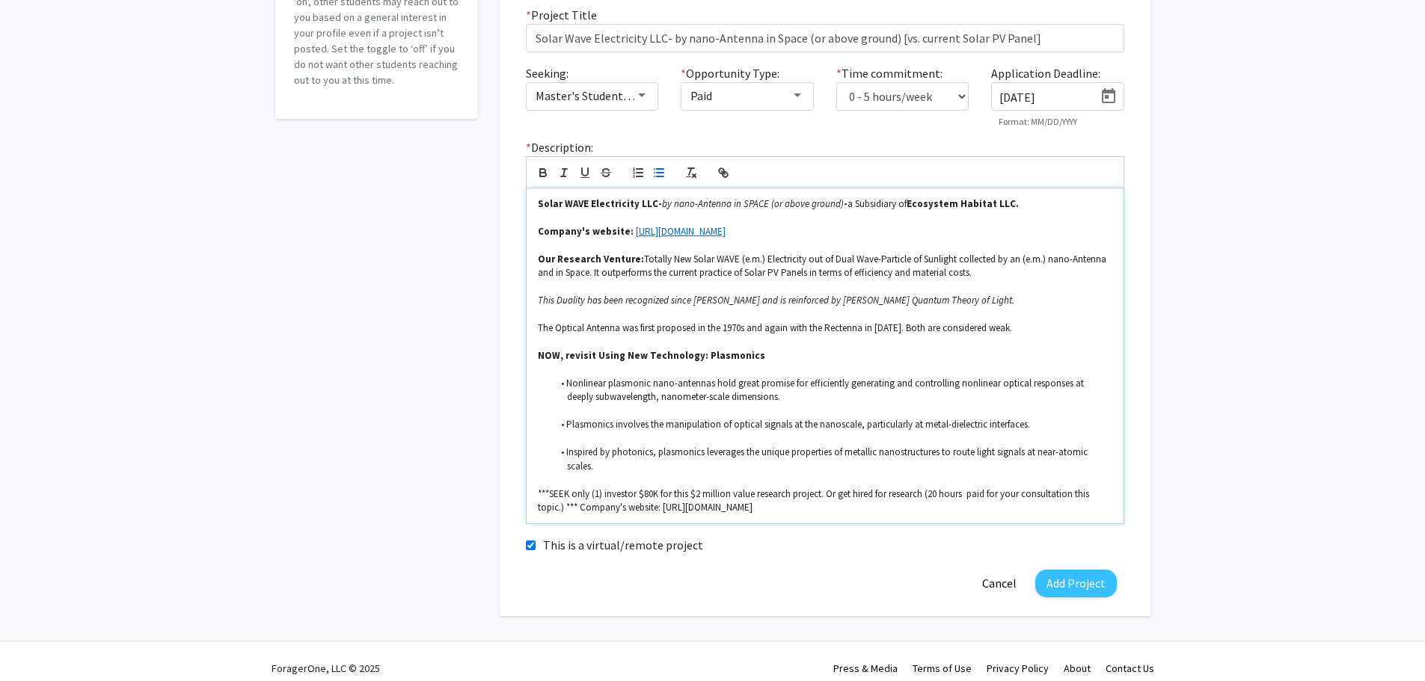
click at [539, 298] on em "This Duality has been recognized since [PERSON_NAME] and is reinforced by [PERS…" at bounding box center [776, 300] width 477 height 13
click at [658, 171] on icon "button" at bounding box center [658, 172] width 13 height 13
click at [538, 327] on p "The Optical Antenna was first proposed in the 1970s and again with the Rectenna…" at bounding box center [825, 328] width 574 height 13
click at [655, 169] on line "button" at bounding box center [655, 169] width 0 height 0
click at [569, 298] on em "This Duality has been recognized since [PERSON_NAME] and is reinforced by [PERS…" at bounding box center [804, 300] width 477 height 13
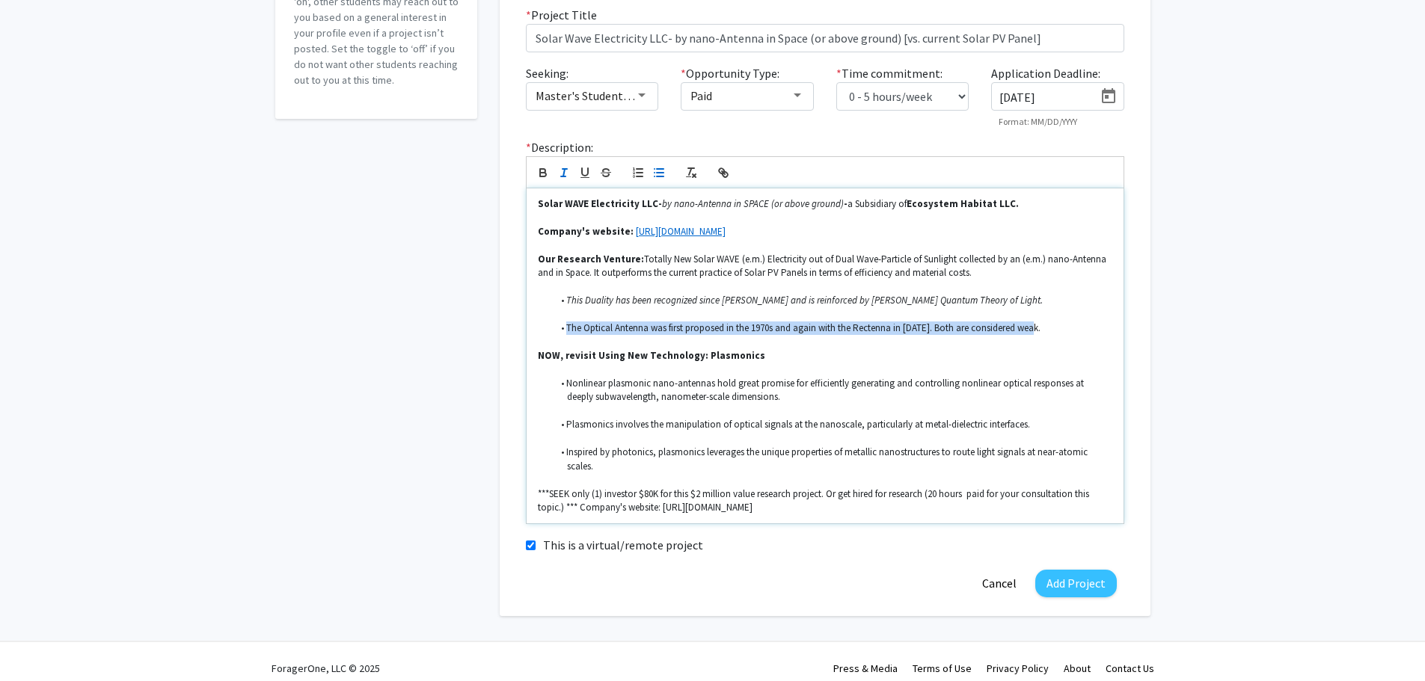
drag, startPoint x: 1039, startPoint y: 326, endPoint x: 567, endPoint y: 332, distance: 472.1
click at [567, 332] on li "The Optical Antenna was first proposed in the 1970s and again with the Rectenna…" at bounding box center [832, 328] width 560 height 13
click at [560, 169] on icon "button" at bounding box center [563, 172] width 13 height 13
click at [1073, 357] on p "NOW, revisit Using New Technology: Plasmonics" at bounding box center [825, 355] width 574 height 13
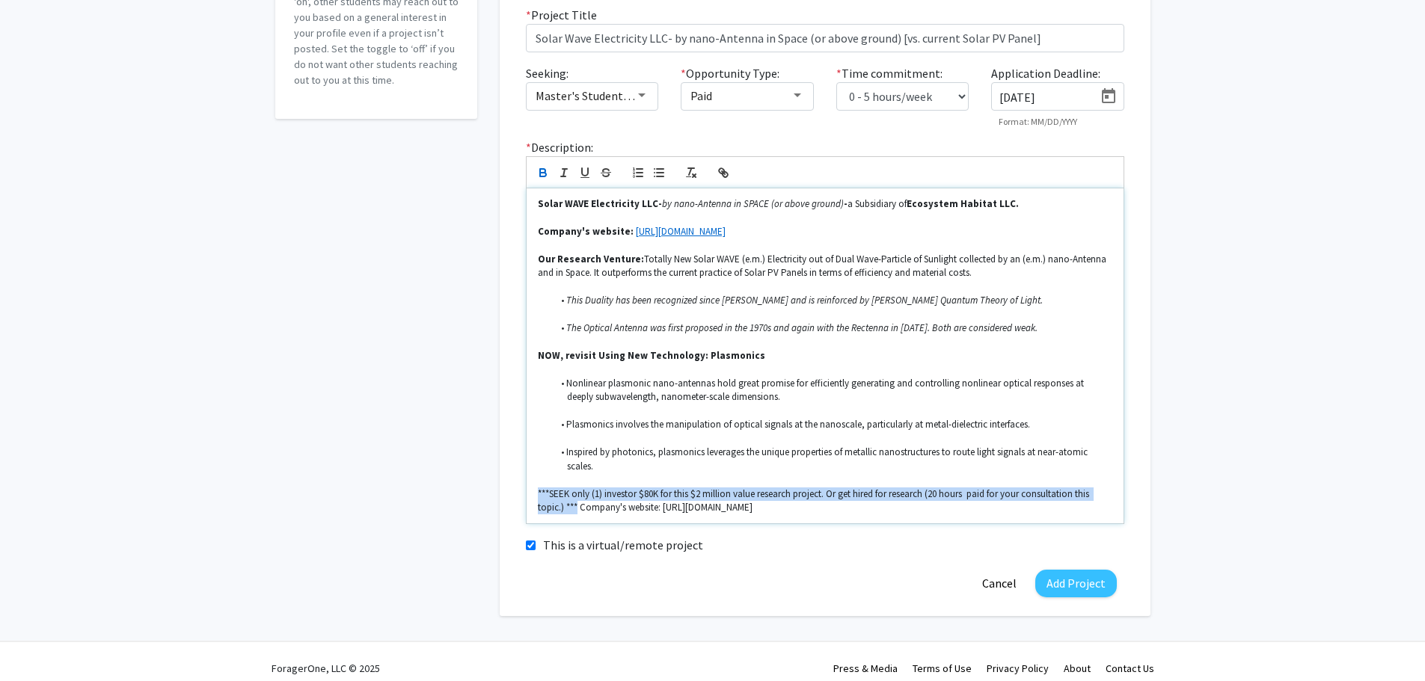
drag, startPoint x: 577, startPoint y: 506, endPoint x: 533, endPoint y: 491, distance: 46.4
click at [533, 491] on div "Solar WAVE Electricity LLC- by nano-Antenna in SPACE (or above ground) - a Subs…" at bounding box center [825, 356] width 597 height 335
drag, startPoint x: 544, startPoint y: 169, endPoint x: 572, endPoint y: 203, distance: 44.1
click at [544, 168] on icon "button" at bounding box center [542, 172] width 13 height 13
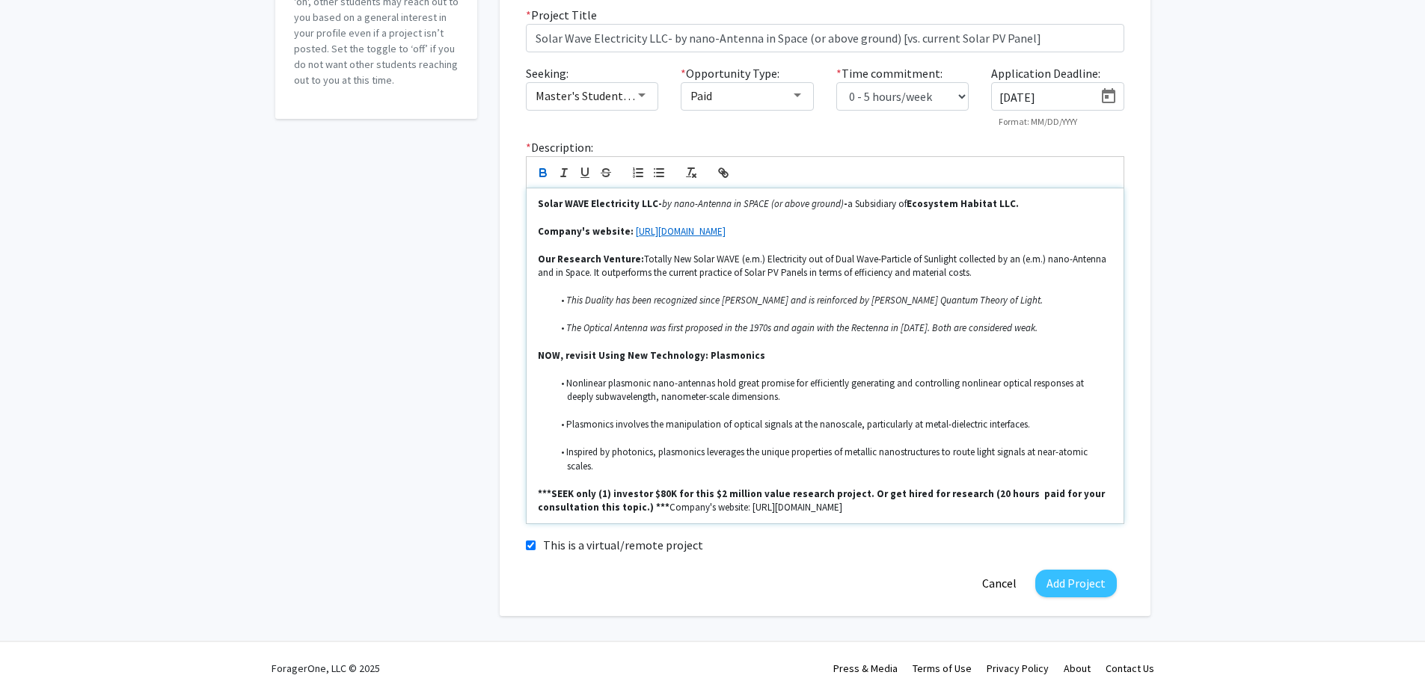
click at [855, 512] on p "***SEEK only (1) investor $80K for this $2 million value research project. Or g…" at bounding box center [825, 502] width 574 height 28
drag, startPoint x: 685, startPoint y: 506, endPoint x: 822, endPoint y: 507, distance: 136.9
click at [822, 507] on p "***SEEK only (1) investor $80K for this $2 million value research project. Or g…" at bounding box center [825, 502] width 574 height 28
click at [723, 171] on icon "button" at bounding box center [721, 170] width 5 height 5
type input "[URL][DOMAIN_NAME]"
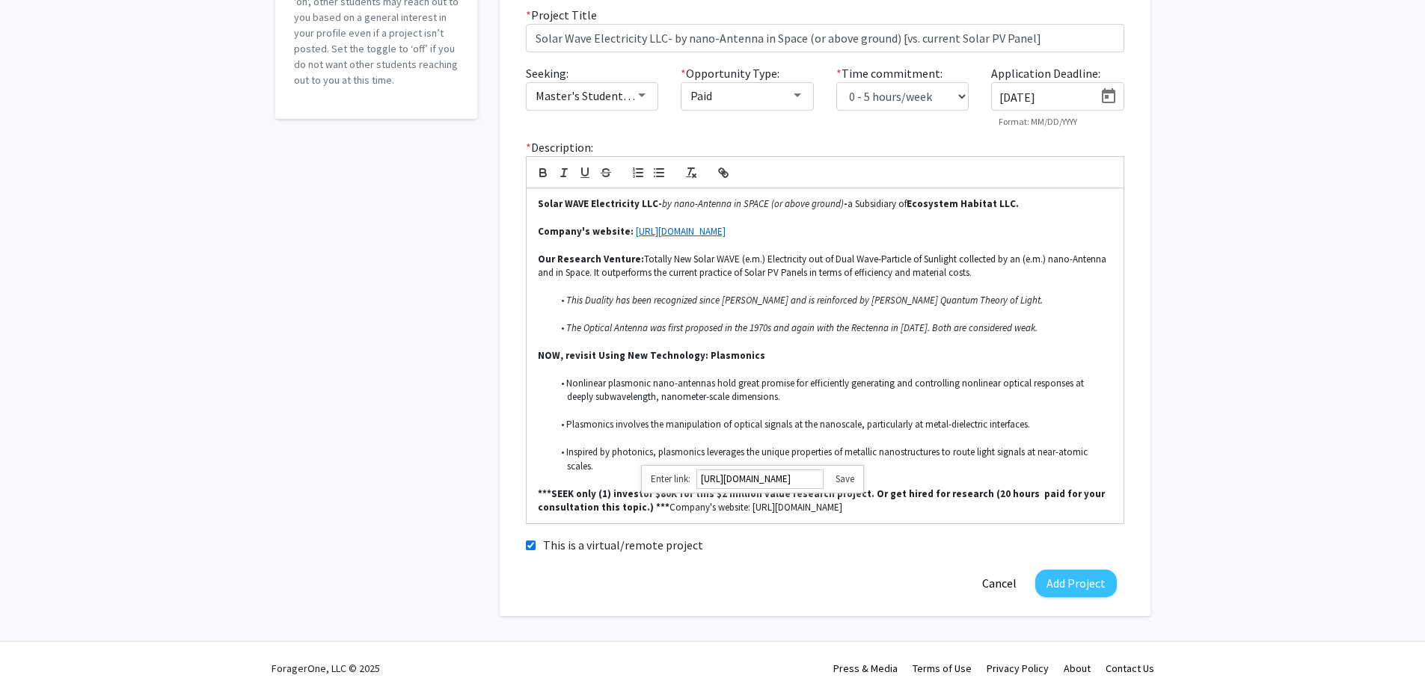
drag, startPoint x: 851, startPoint y: 477, endPoint x: 892, endPoint y: 485, distance: 42.1
click at [851, 477] on link at bounding box center [839, 479] width 31 height 13
click at [898, 512] on p "***SEEK only (1) investor $80K for this $2 million value research project. Or g…" at bounding box center [825, 502] width 574 height 28
click at [993, 476] on p at bounding box center [825, 480] width 574 height 13
click at [952, 492] on strong "***SEEK only (1) investor $80K for this $2 million value research project. Or g…" at bounding box center [822, 501] width 569 height 26
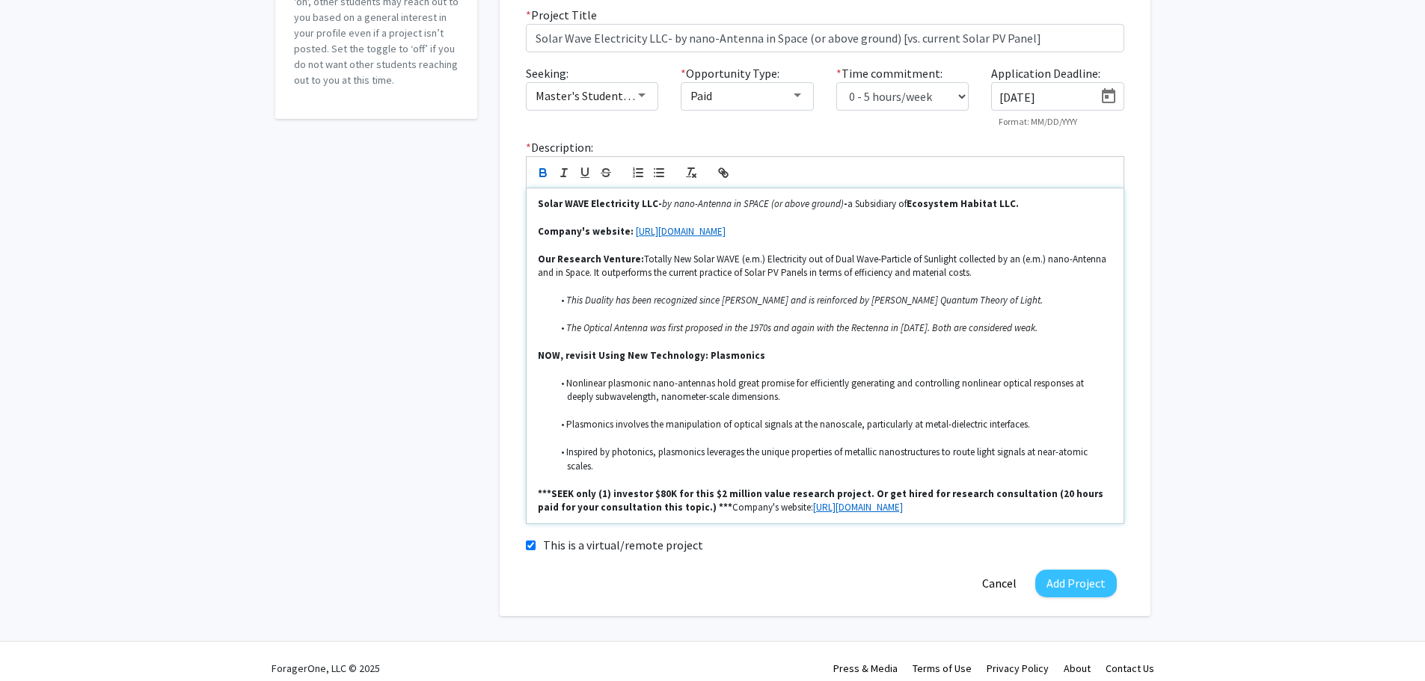
click at [640, 506] on strong "***SEEK only (1) investor $80K for this $2 million value research project. Or g…" at bounding box center [823, 501] width 570 height 26
drag, startPoint x: 844, startPoint y: 493, endPoint x: 1071, endPoint y: 491, distance: 227.4
click at [1071, 491] on strong "***SEEK only (1) investor $80K for this $2 million value research project. Or g…" at bounding box center [822, 501] width 568 height 26
copy strong "Or get hired for research consultation (20 hours paid)"
click at [1049, 493] on strong "***SEEK only (1) investor $80K for this $2 million value research project. Or g…" at bounding box center [822, 501] width 568 height 26
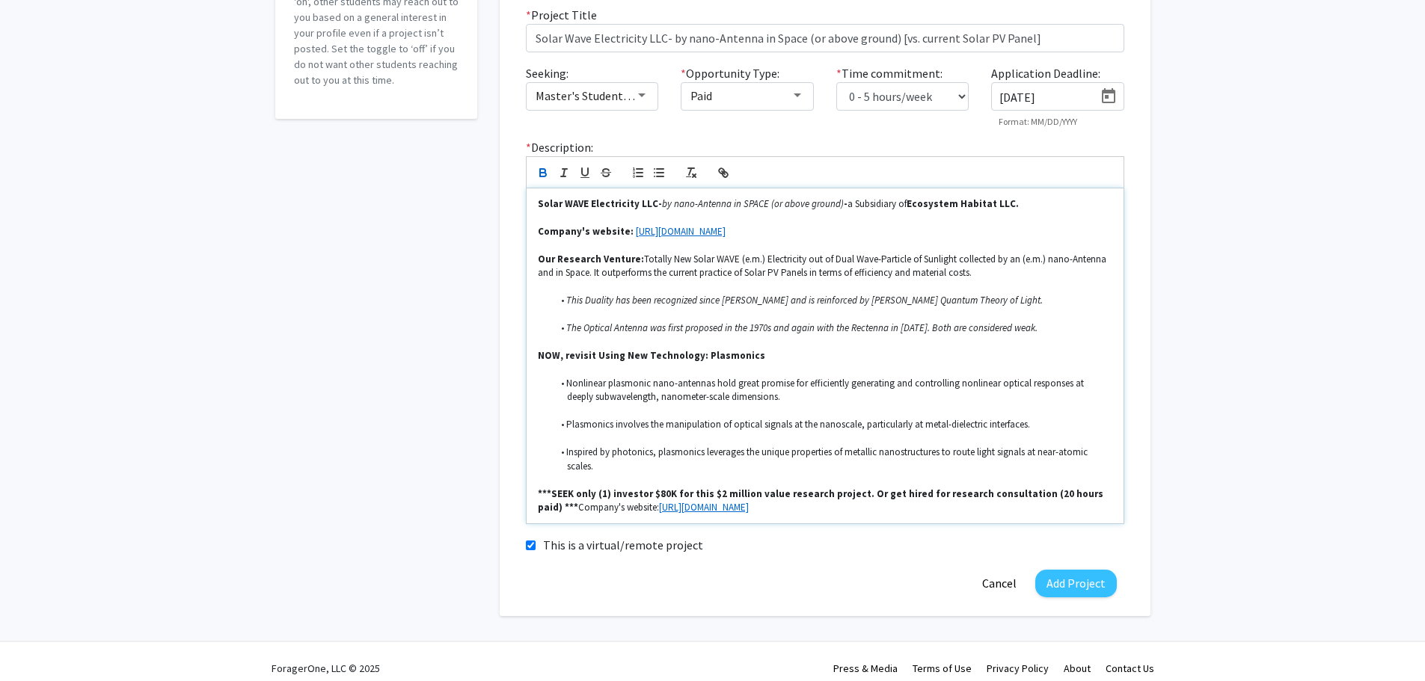
click at [1068, 492] on strong "***SEEK only (1) investor $80K for this $2 million value research project. Or g…" at bounding box center [822, 501] width 568 height 26
drag, startPoint x: 1011, startPoint y: 494, endPoint x: 1068, endPoint y: 491, distance: 56.9
click at [1068, 491] on strong "***SEEK only (1) investor $80K for this $2 million value research project. Or g…" at bounding box center [822, 501] width 568 height 26
drag, startPoint x: 1008, startPoint y: 493, endPoint x: 650, endPoint y: 507, distance: 357.8
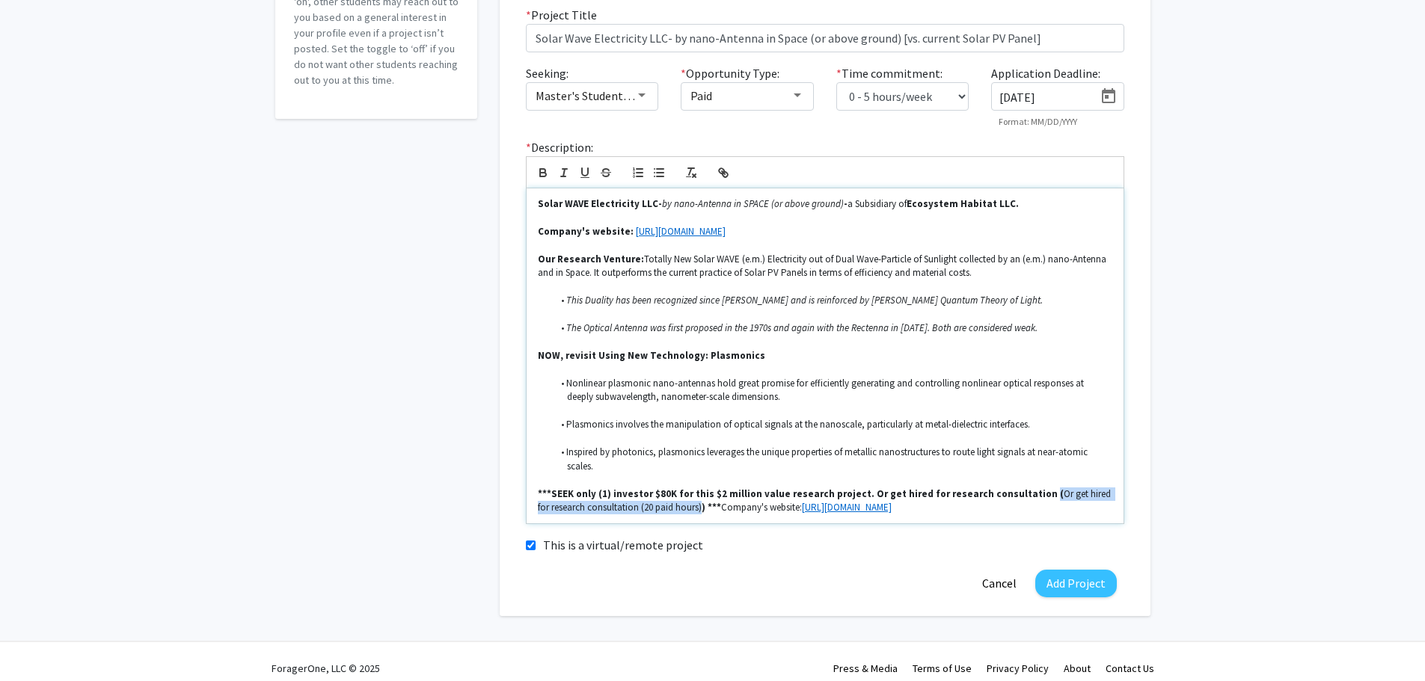
click at [650, 507] on p "***SEEK only (1) investor $80K for this $2 million value research project. Or g…" at bounding box center [825, 502] width 574 height 28
click at [540, 171] on icon "button" at bounding box center [542, 171] width 5 height 4
click at [1032, 500] on strong "***SEEK only (1) investor $80K for this $2 million value research project. Or g…" at bounding box center [817, 501] width 558 height 26
drag, startPoint x: 1008, startPoint y: 493, endPoint x: 632, endPoint y: 505, distance: 375.7
click at [632, 505] on strong "***SEEK only (1) investor $80K for this $2 million value research project. Or g…" at bounding box center [817, 501] width 558 height 26
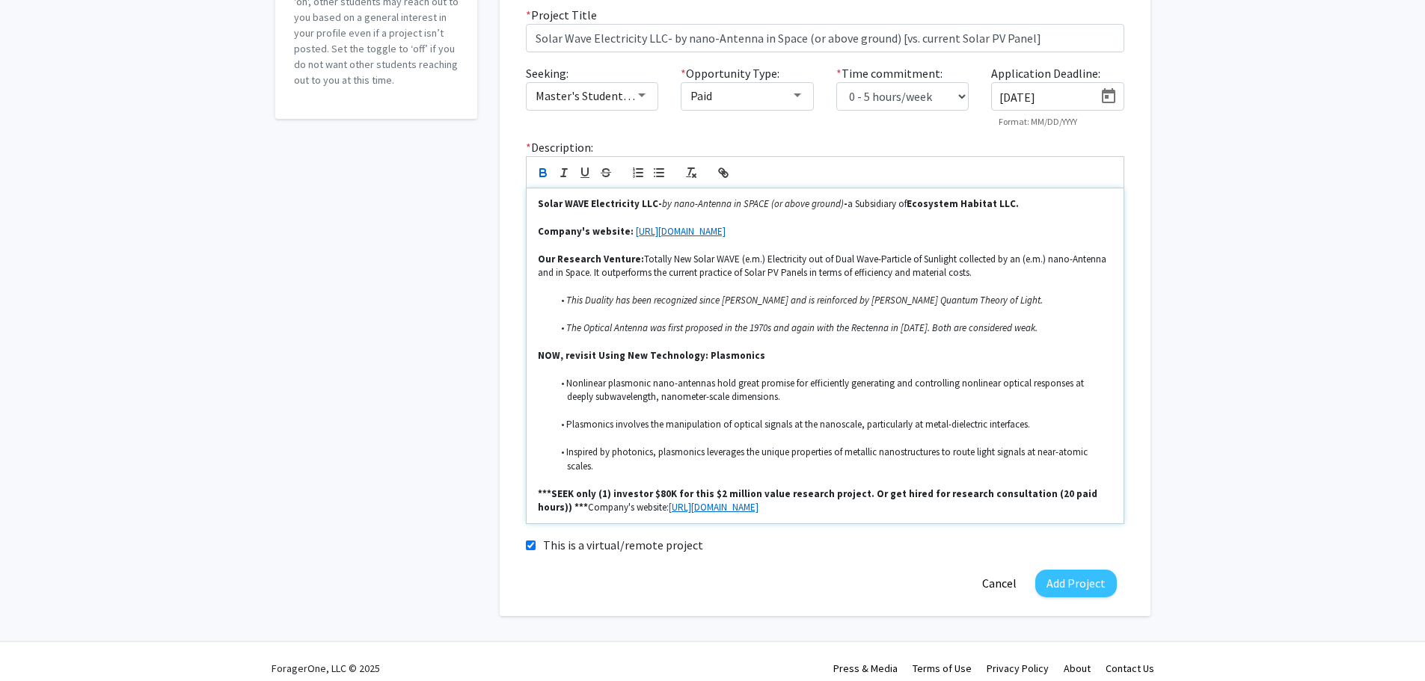
click at [1073, 493] on strong "***SEEK only (1) investor $80K for this $2 million value research project. Or g…" at bounding box center [819, 501] width 562 height 26
click at [535, 509] on div "Solar WAVE Electricity LLC- by nano-Antenna in SPACE (or above ground) - a Subs…" at bounding box center [825, 356] width 597 height 335
drag, startPoint x: 617, startPoint y: 506, endPoint x: 527, endPoint y: 509, distance: 89.8
click at [527, 509] on div "Solar WAVE Electricity LLC- by nano-Antenna in SPACE (or above ground) - a Subs…" at bounding box center [825, 356] width 597 height 335
click at [566, 171] on icon "button" at bounding box center [563, 172] width 13 height 13
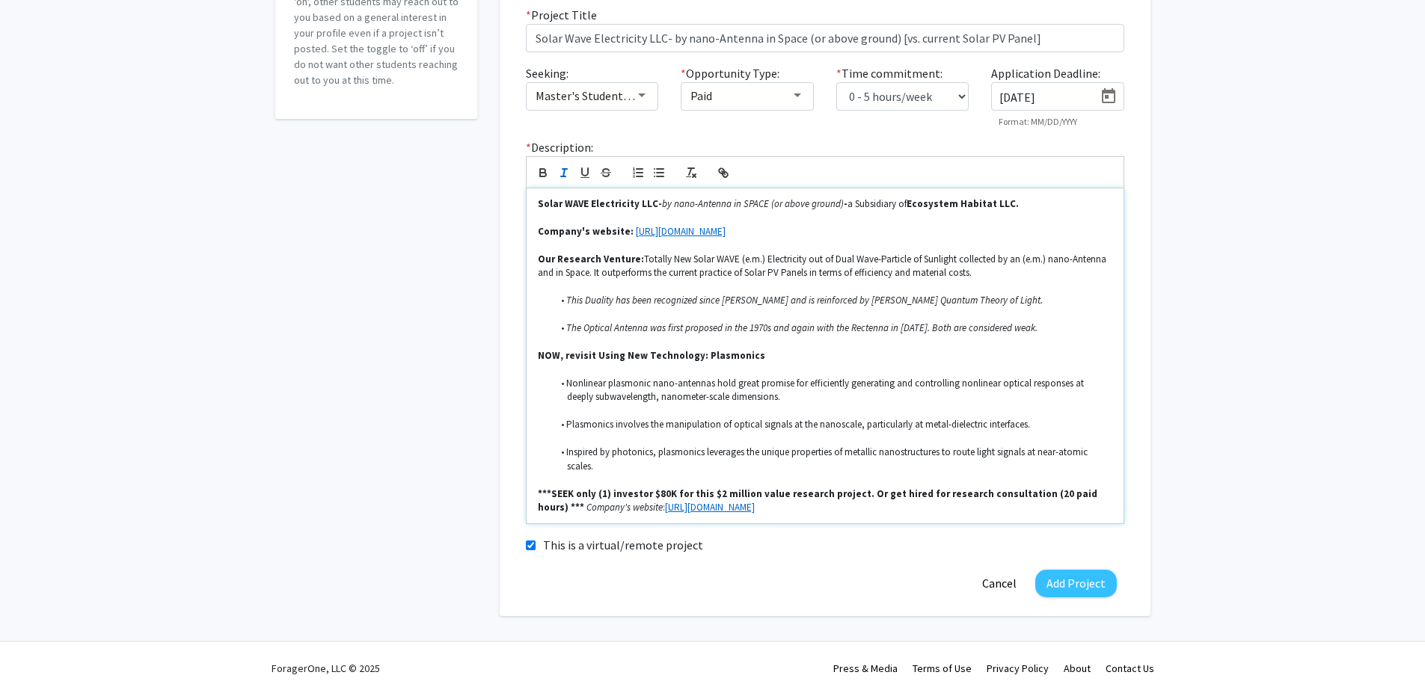
click at [839, 506] on p "***SEEK only (1) investor $80K for this $2 million value research project. Or g…" at bounding box center [825, 502] width 574 height 28
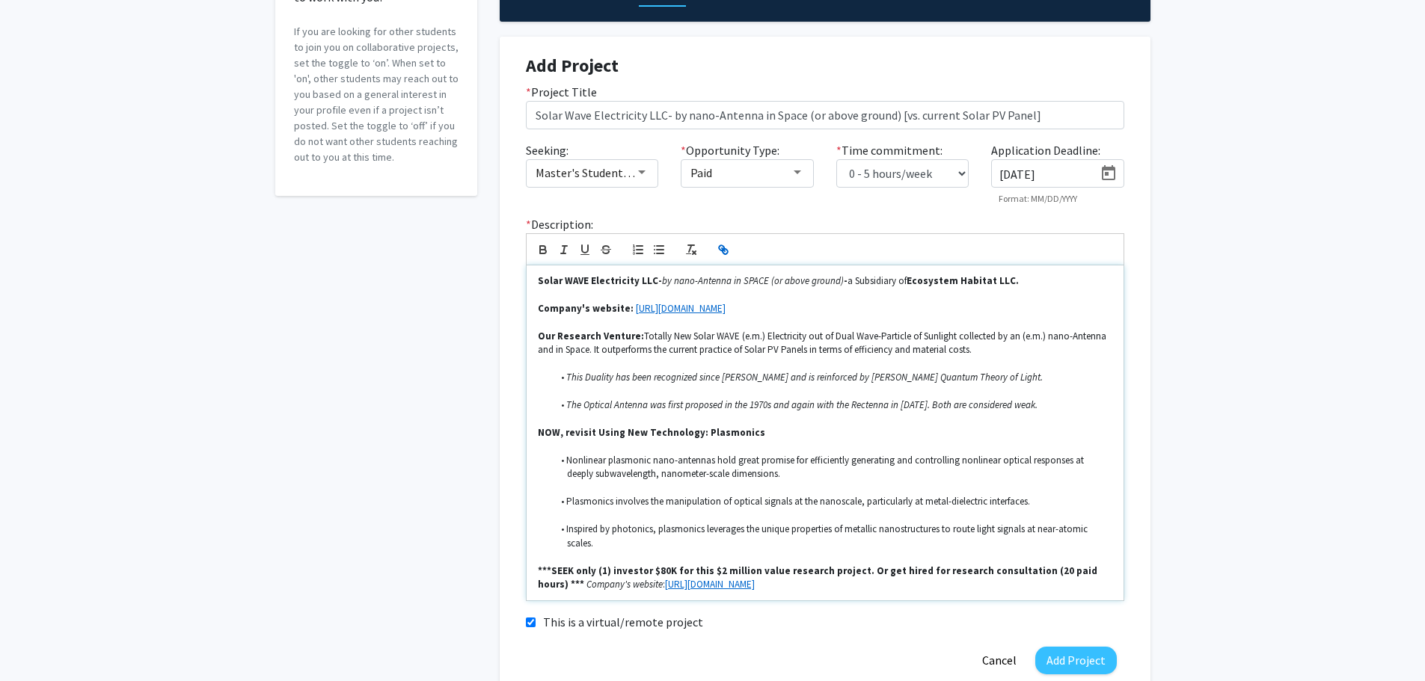
scroll to position [267, 0]
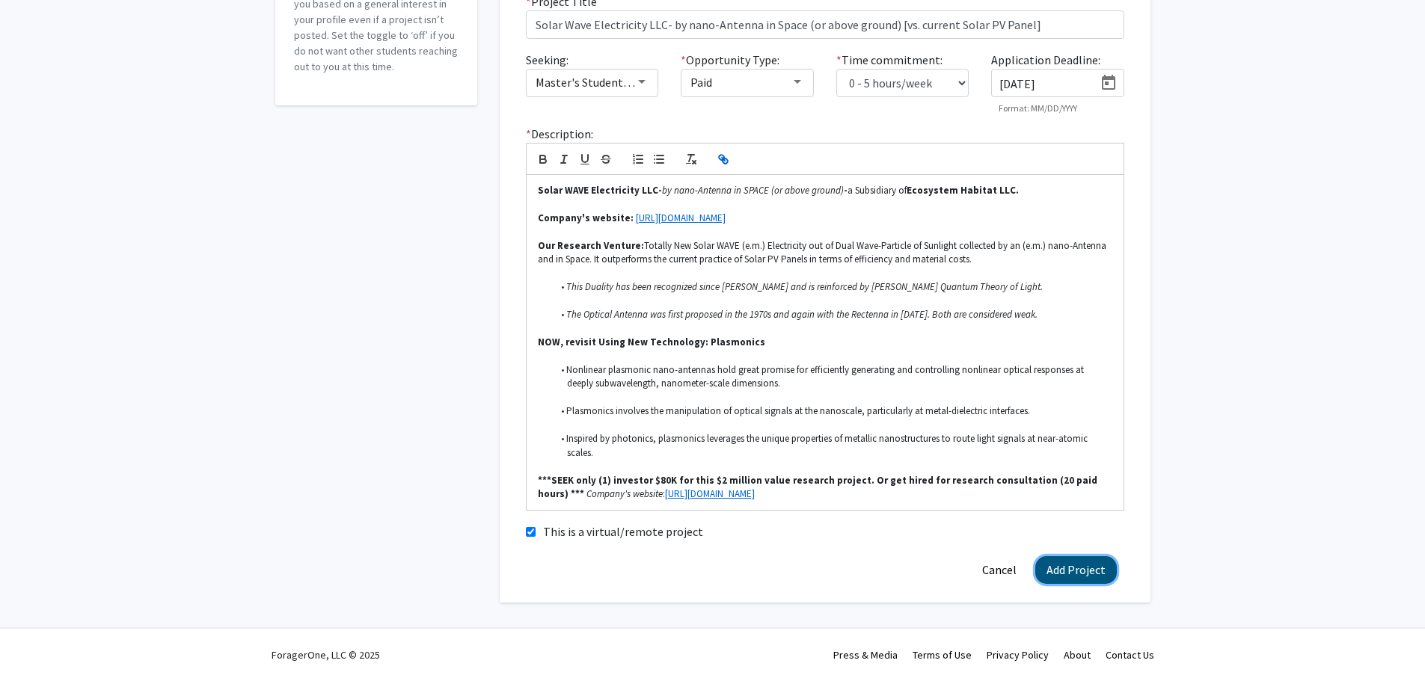
drag, startPoint x: 1067, startPoint y: 569, endPoint x: 1100, endPoint y: 569, distance: 32.9
click at [1067, 569] on button "Add Project" at bounding box center [1076, 571] width 82 height 28
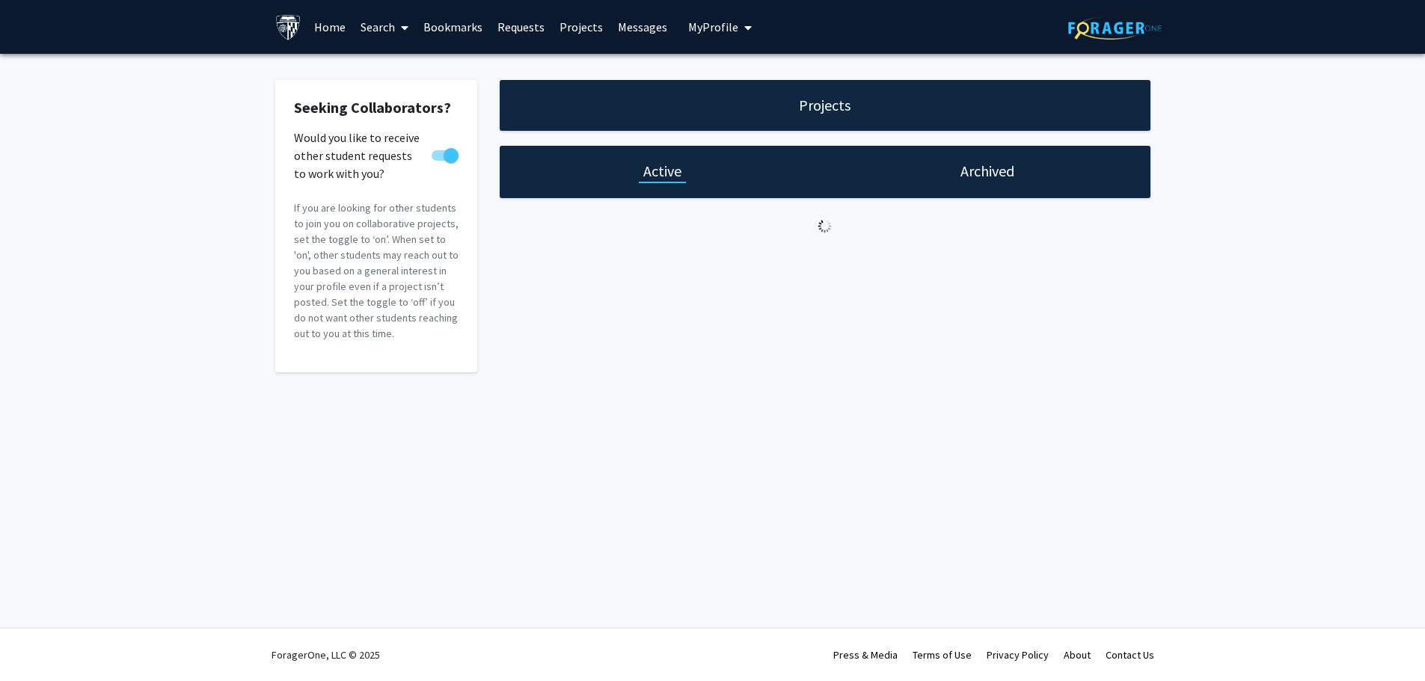
scroll to position [0, 0]
select select "0 - 5"
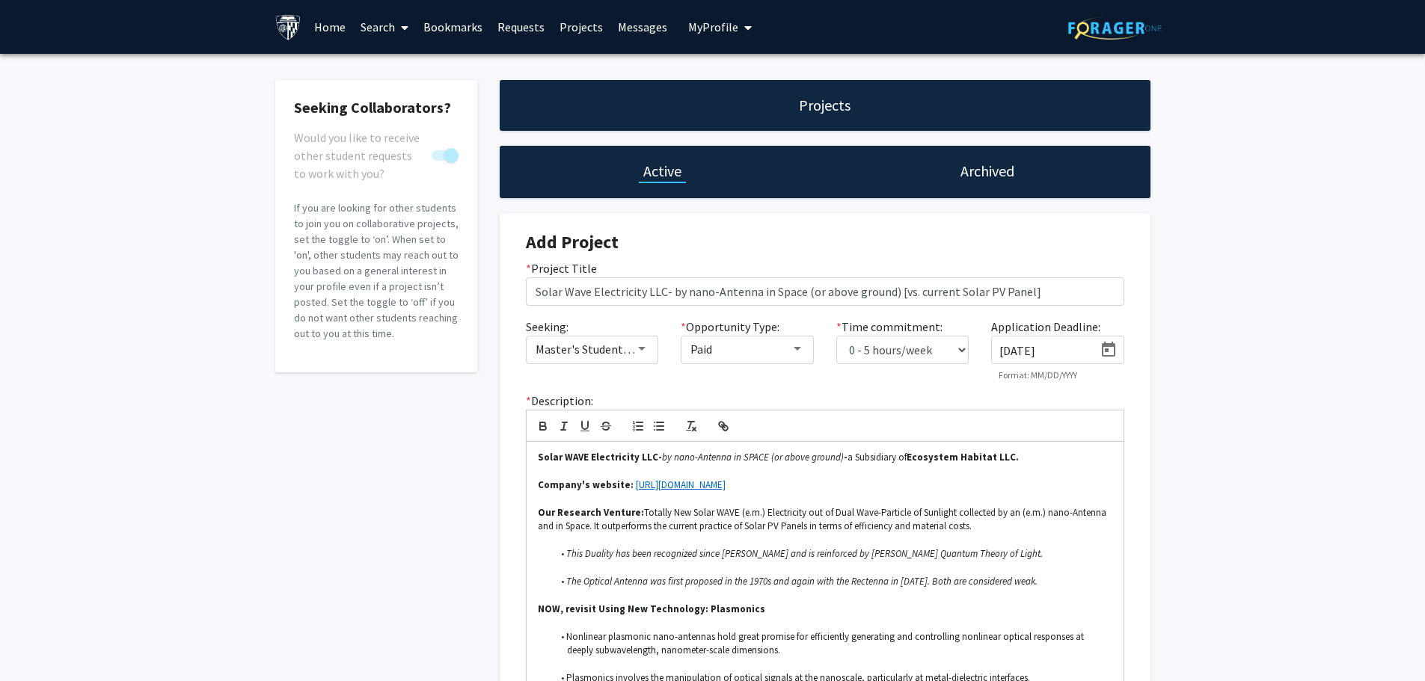
click at [517, 25] on link "Requests" at bounding box center [521, 27] width 62 height 52
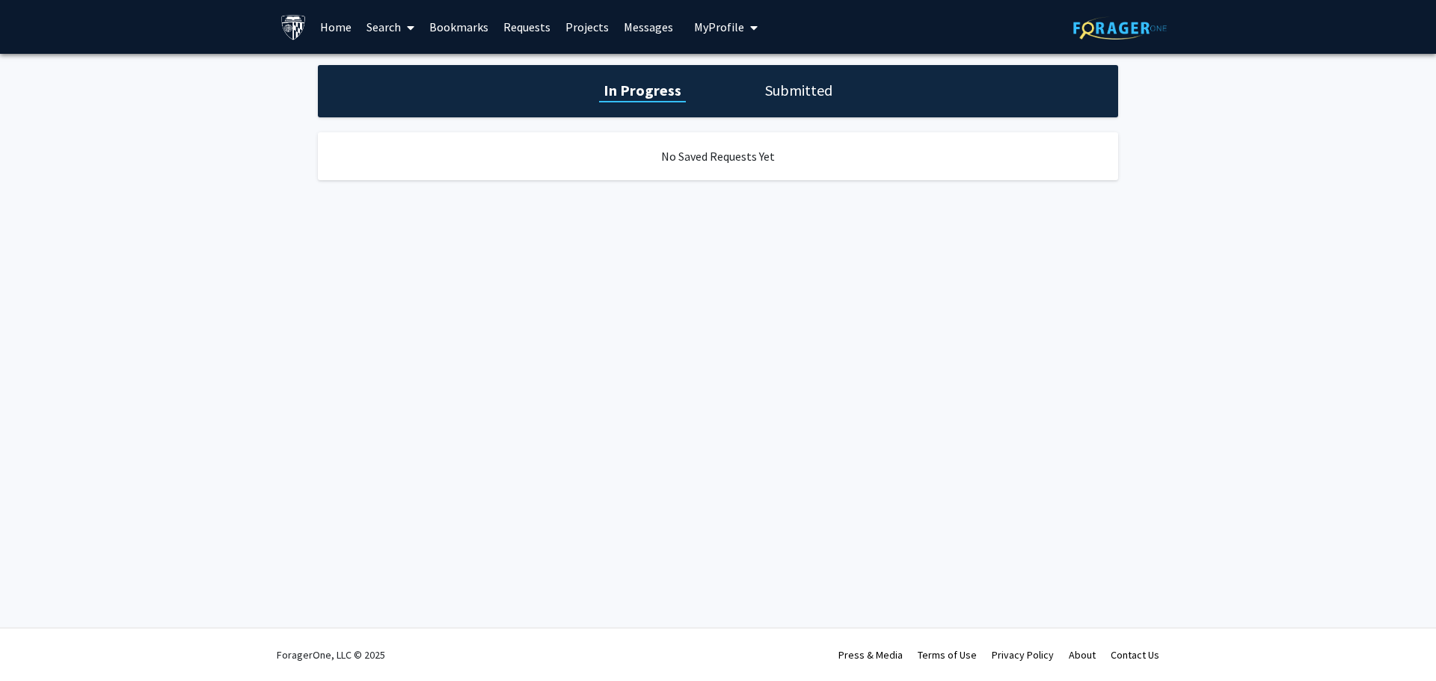
click at [644, 93] on h1 "In Progress" at bounding box center [642, 90] width 87 height 21
click at [797, 93] on h1 "Submitted" at bounding box center [799, 90] width 76 height 21
click at [638, 91] on h1 "In Progress" at bounding box center [641, 90] width 80 height 21
click at [523, 23] on link "Requests" at bounding box center [527, 27] width 62 height 52
click at [530, 27] on link "Requests" at bounding box center [527, 27] width 62 height 52
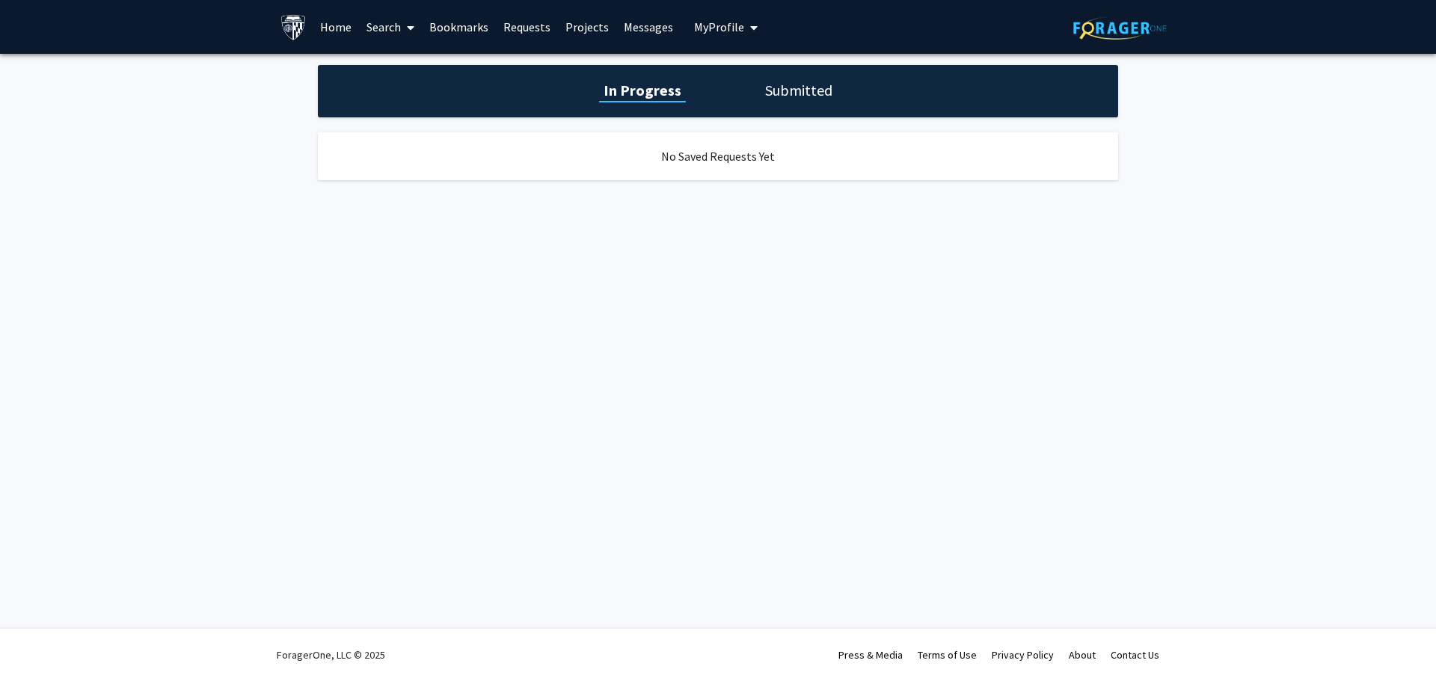
click at [649, 90] on h1 "In Progress" at bounding box center [642, 90] width 87 height 21
click at [623, 25] on link "Messages" at bounding box center [648, 27] width 64 height 52
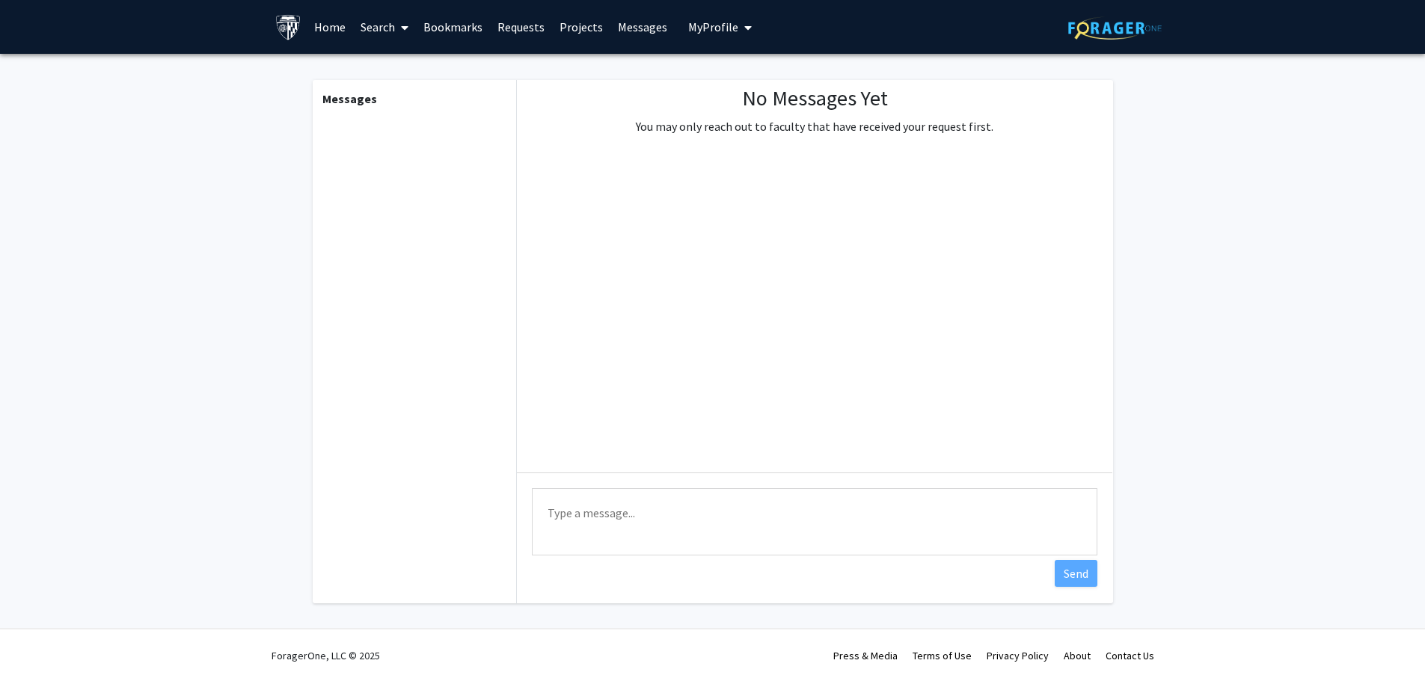
click at [716, 25] on span "My Profile" at bounding box center [713, 26] width 50 height 15
click at [451, 27] on link "Bookmarks" at bounding box center [453, 27] width 74 height 52
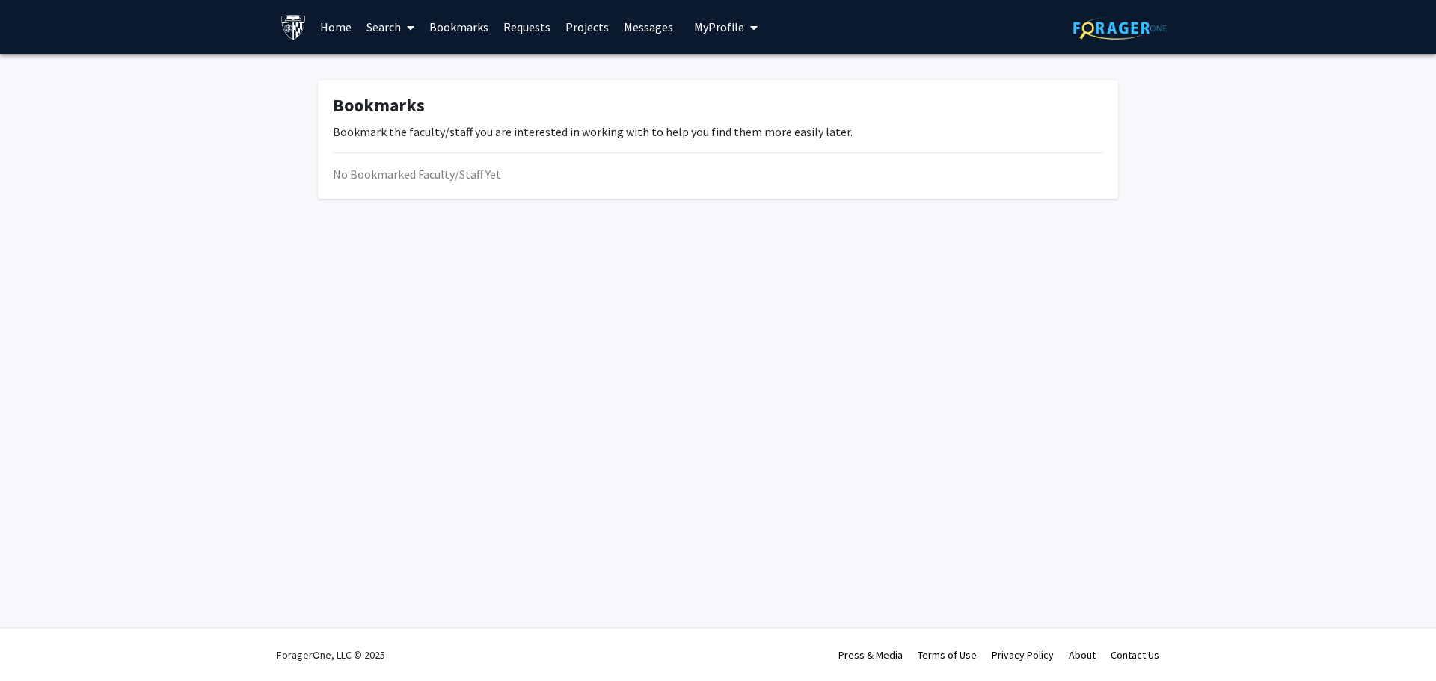
click at [578, 28] on link "Projects" at bounding box center [587, 27] width 58 height 52
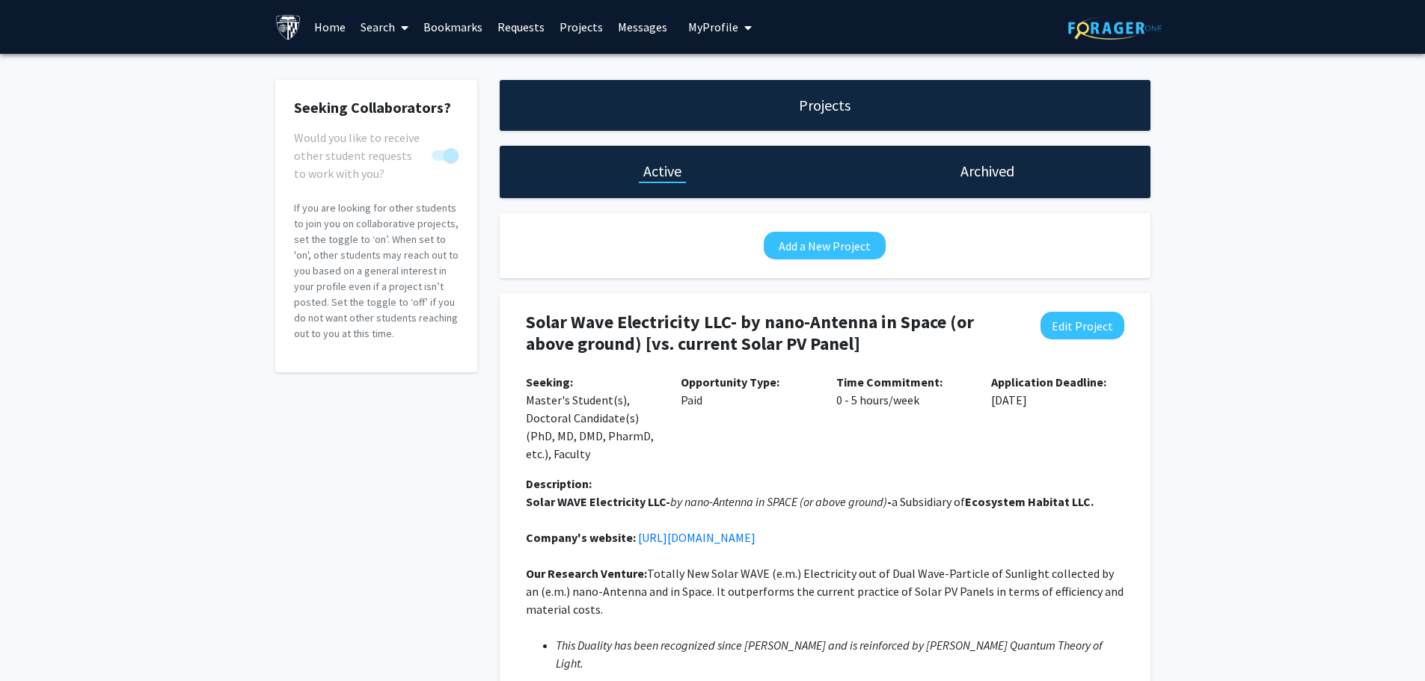
drag, startPoint x: 512, startPoint y: 25, endPoint x: 568, endPoint y: 32, distance: 56.6
click at [512, 25] on link "Requests" at bounding box center [521, 27] width 62 height 52
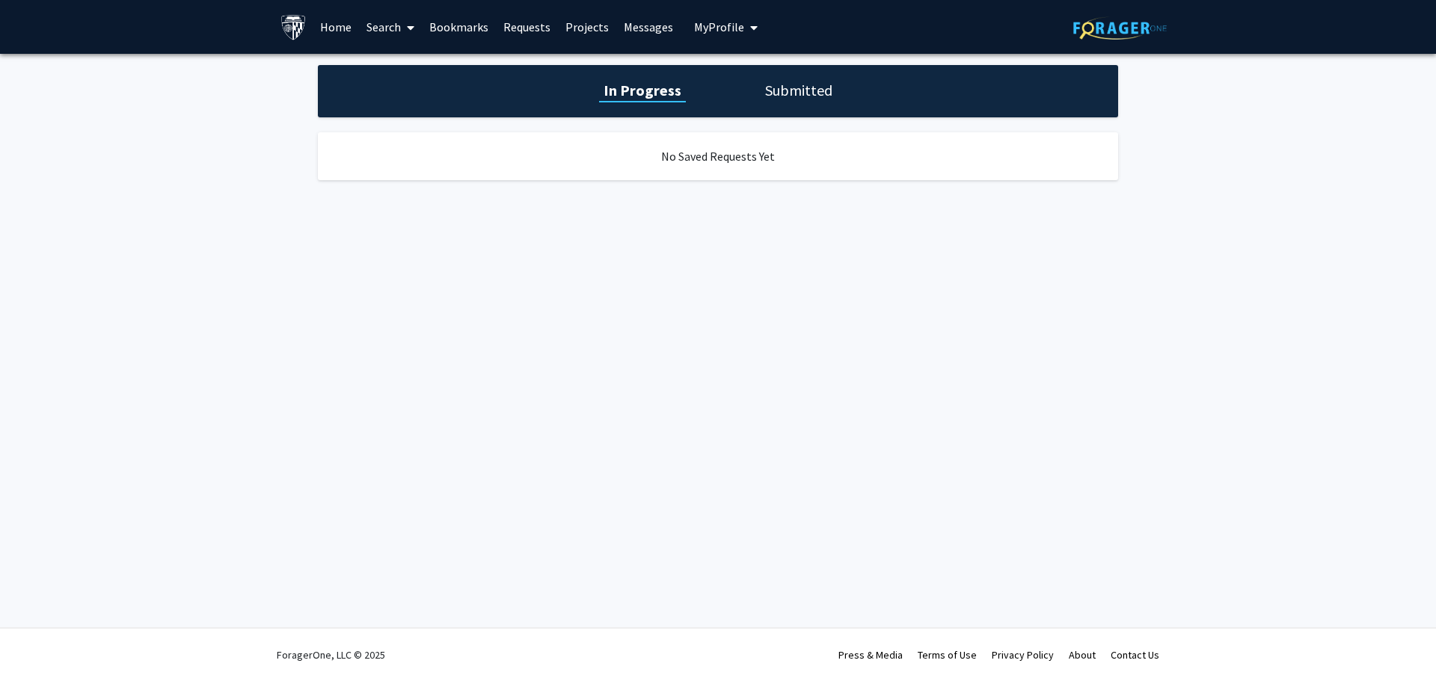
click at [796, 94] on h1 "Submitted" at bounding box center [799, 90] width 76 height 21
click at [628, 88] on h1 "In Progress" at bounding box center [641, 90] width 80 height 21
click at [744, 25] on span "My profile dropdown to access profile and logout" at bounding box center [750, 27] width 13 height 52
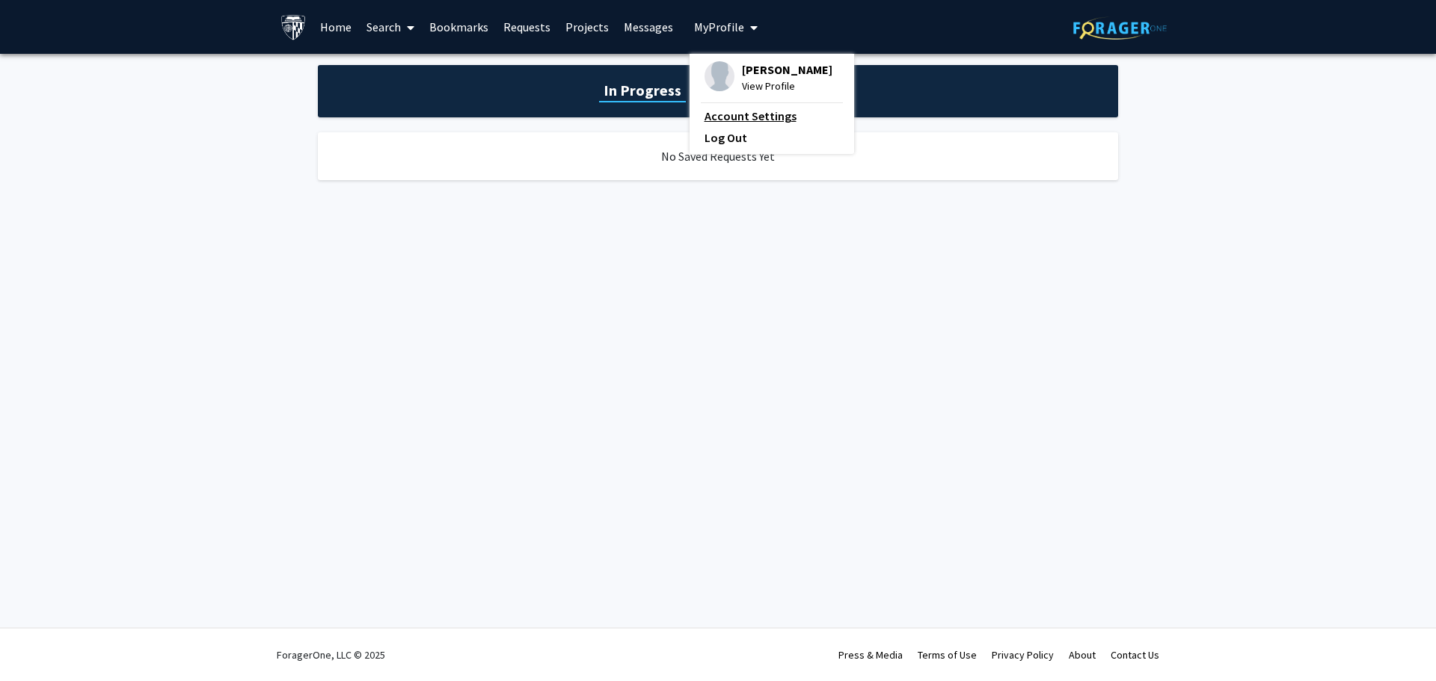
click at [763, 111] on link "Account Settings" at bounding box center [772, 116] width 135 height 18
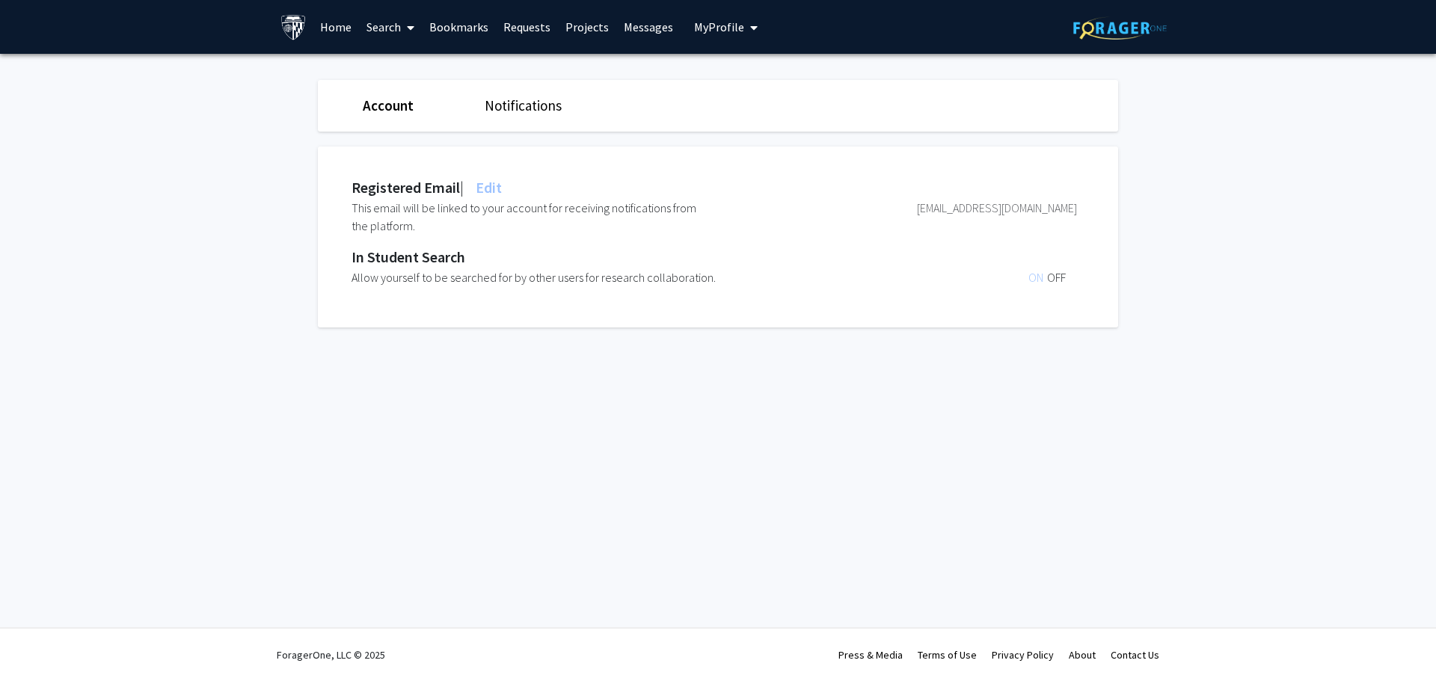
click at [1032, 276] on span "ON" at bounding box center [1038, 277] width 19 height 15
click at [444, 26] on link "Bookmarks" at bounding box center [459, 27] width 74 height 52
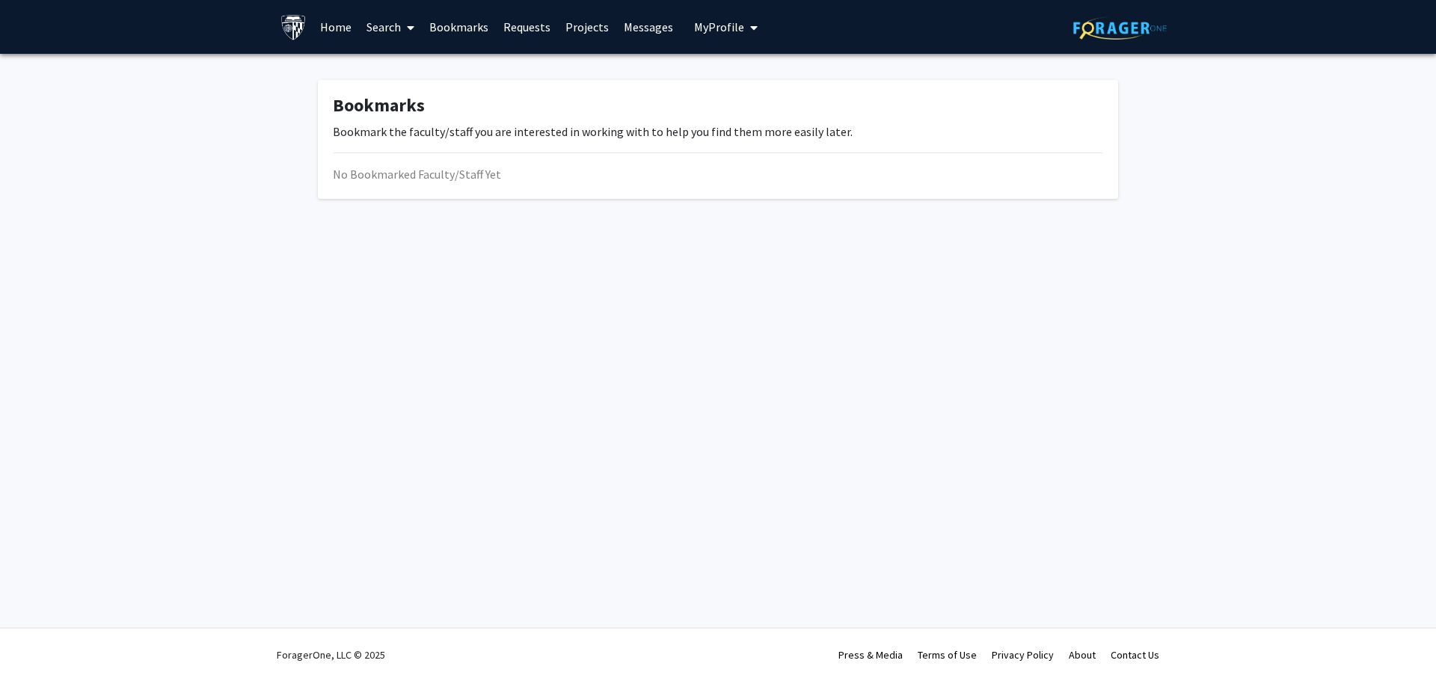
click at [390, 25] on link "Search" at bounding box center [390, 27] width 63 height 52
click at [420, 69] on span "Faculty/Staff" at bounding box center [414, 69] width 110 height 30
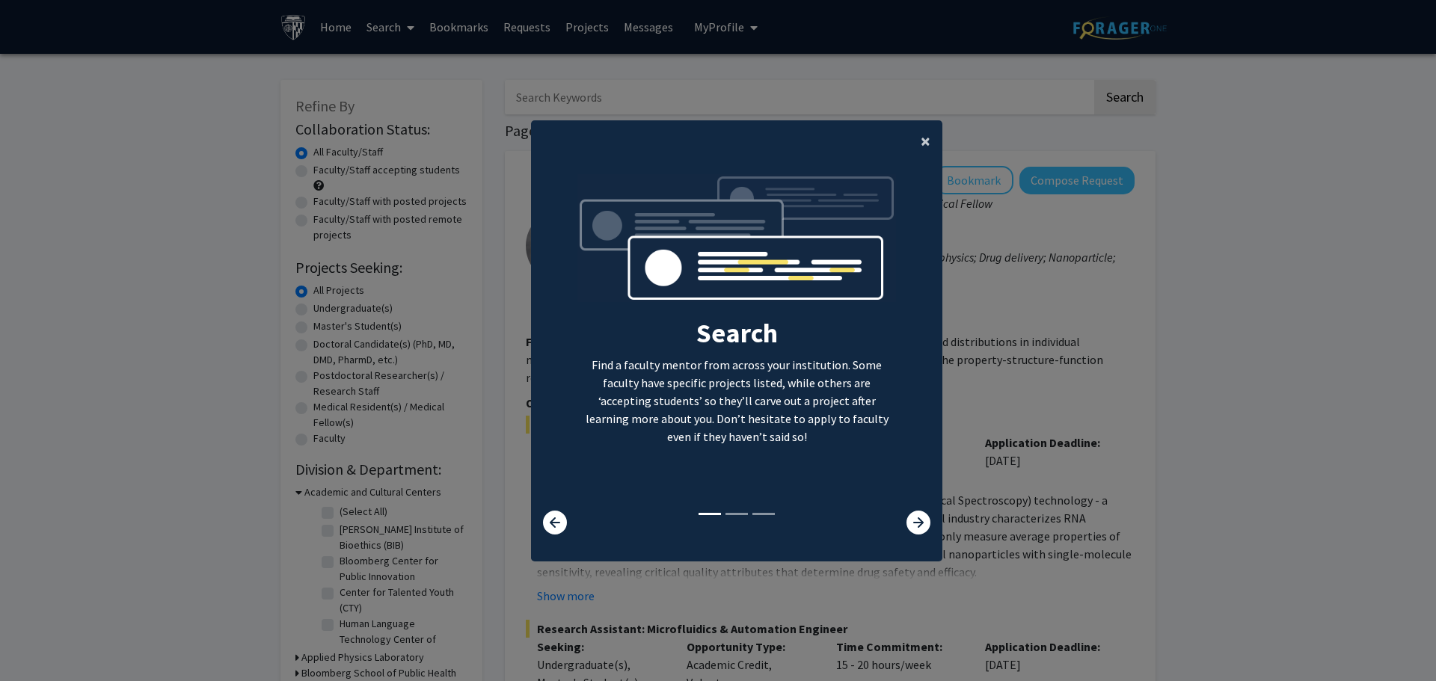
click at [921, 140] on span "×" at bounding box center [926, 140] width 10 height 23
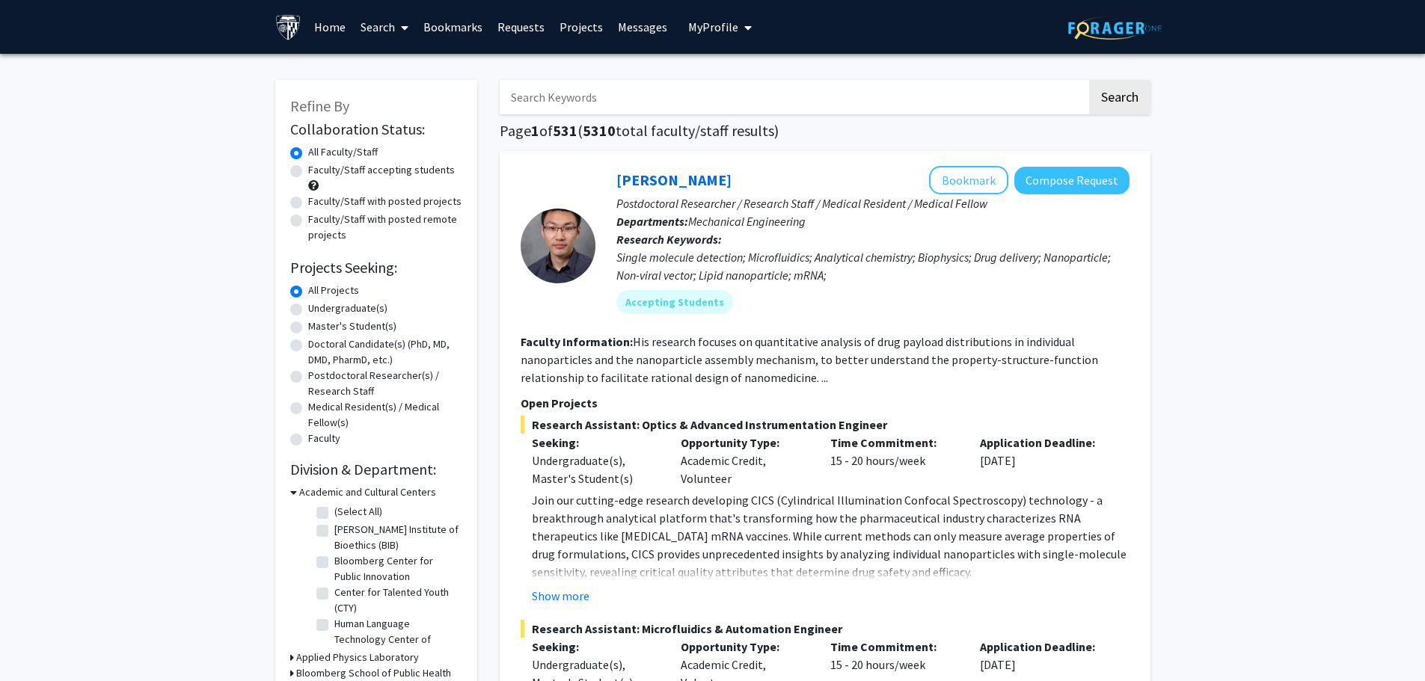
click at [393, 26] on link "Search" at bounding box center [384, 27] width 63 height 52
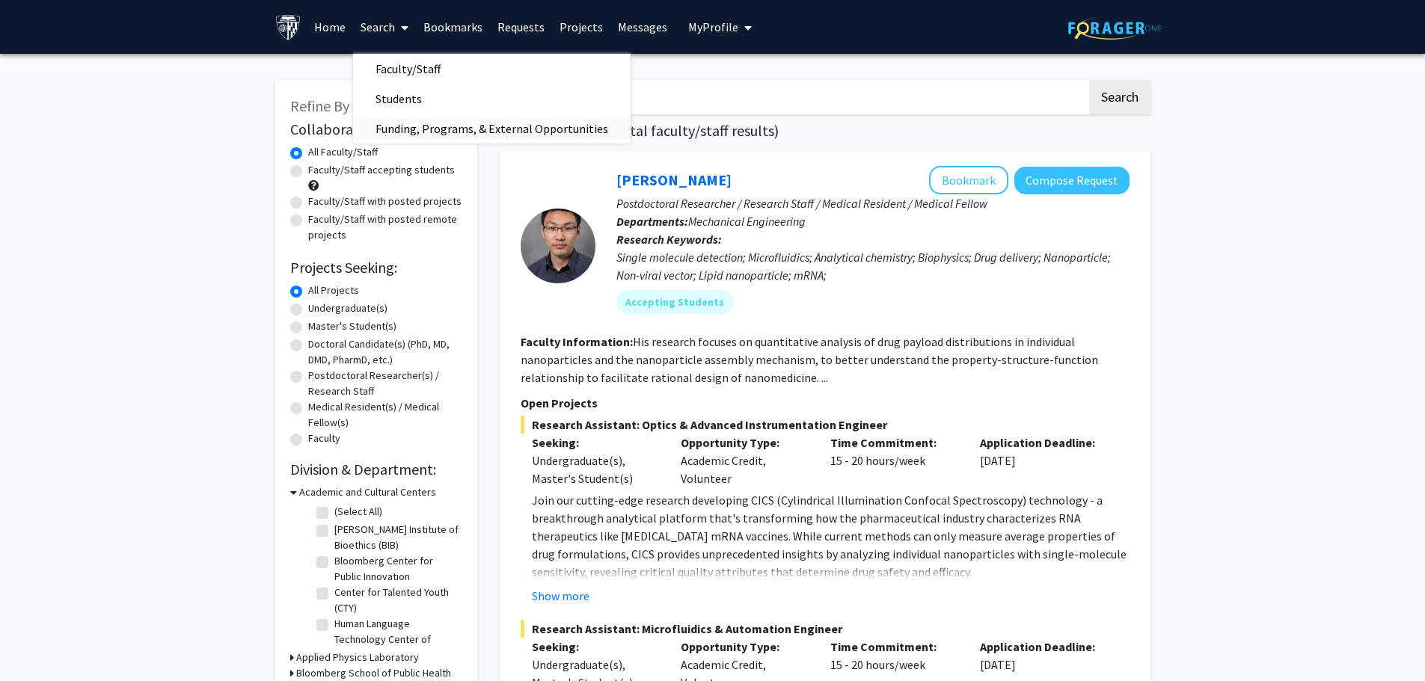
click at [433, 123] on span "Funding, Programs, & External Opportunities" at bounding box center [492, 129] width 278 height 30
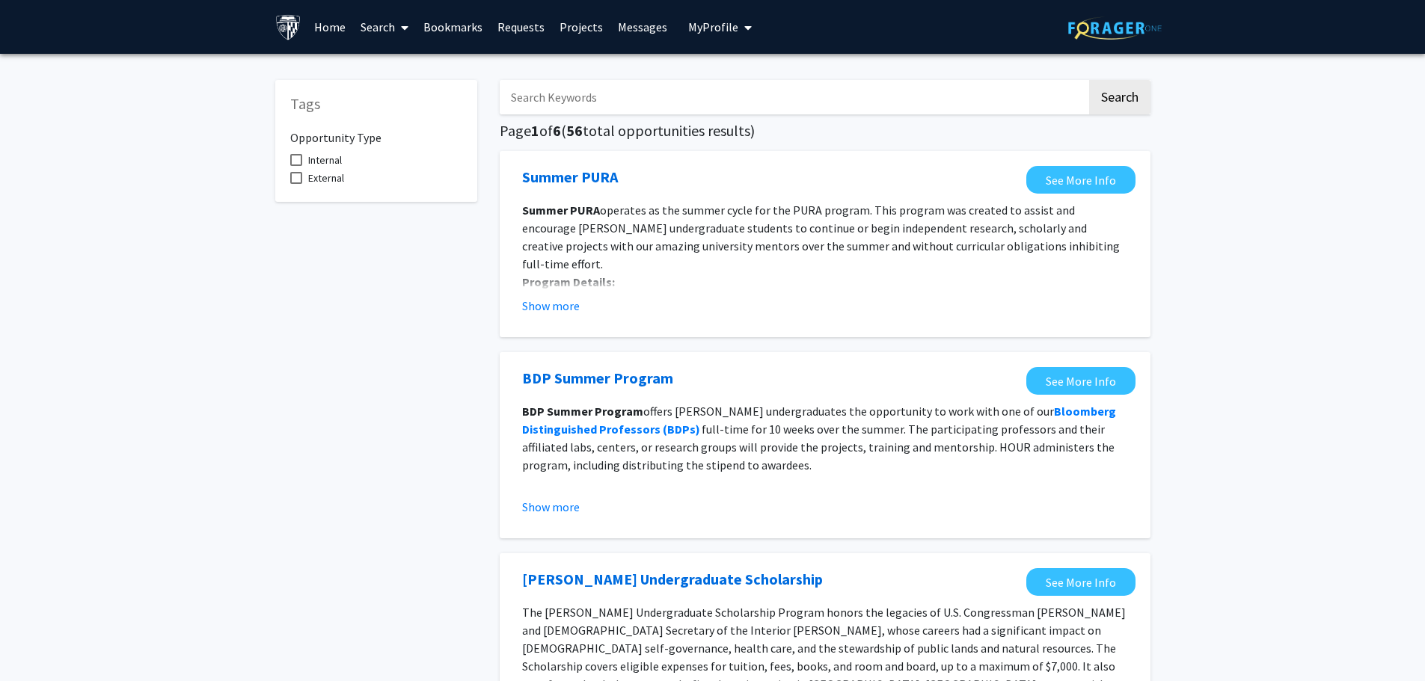
click at [517, 30] on link "Requests" at bounding box center [521, 27] width 62 height 52
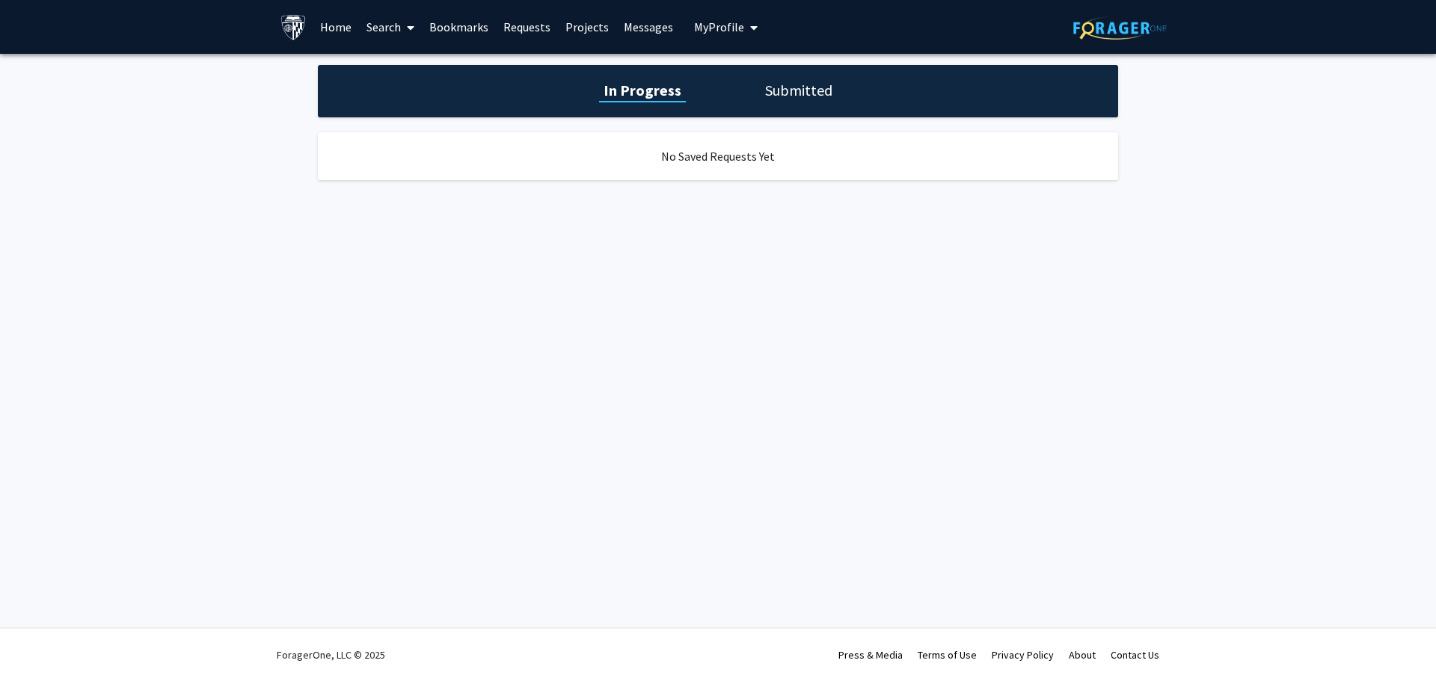
click at [588, 25] on link "Projects" at bounding box center [587, 27] width 58 height 52
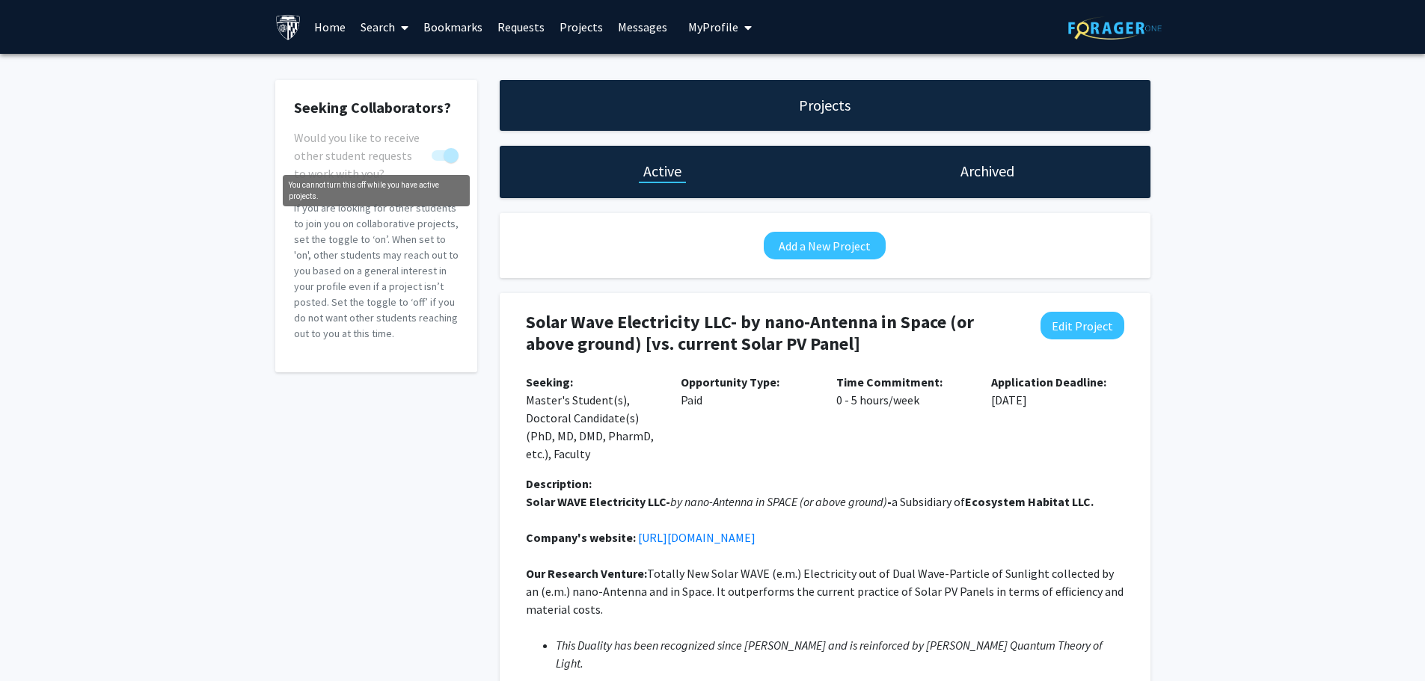
click at [445, 156] on span "You cannot turn this off while you have active projects." at bounding box center [451, 155] width 15 height 15
click at [451, 153] on span "You cannot turn this off while you have active projects." at bounding box center [451, 155] width 15 height 15
click at [522, 25] on link "Requests" at bounding box center [521, 27] width 62 height 52
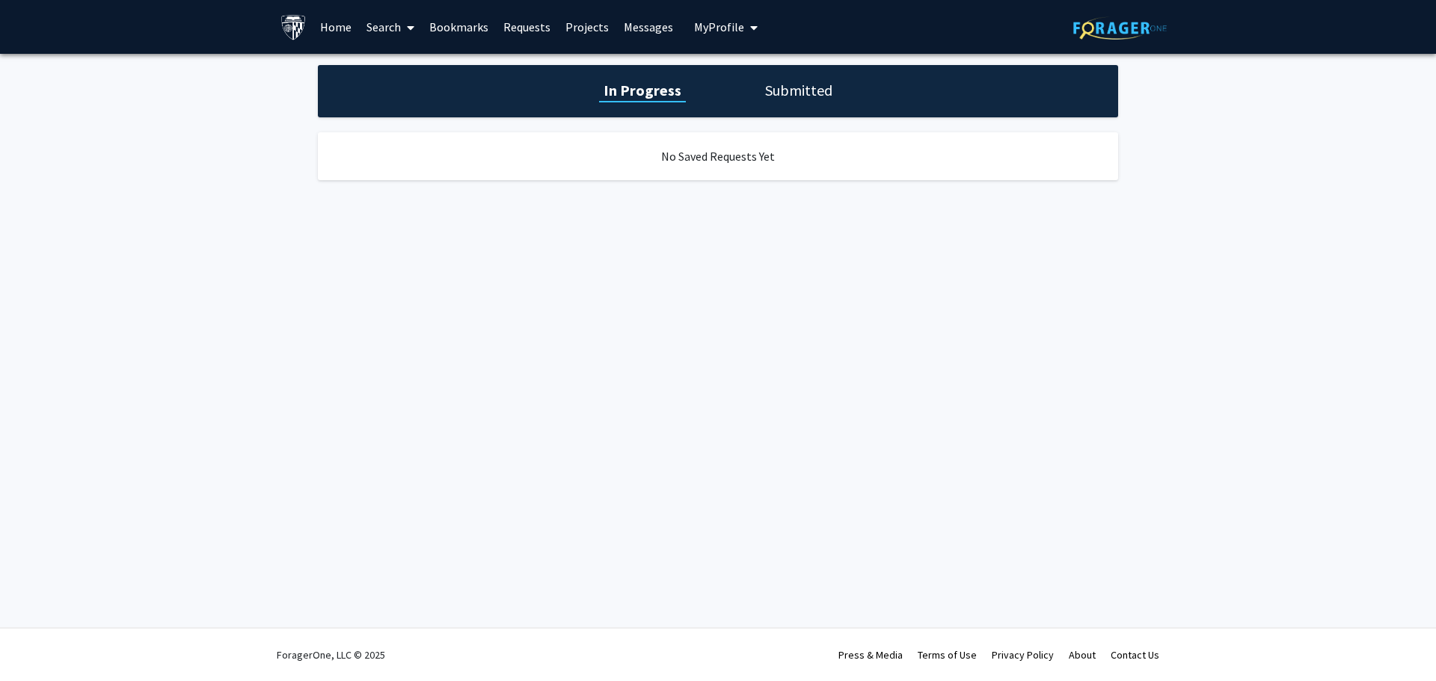
click at [452, 25] on link "Bookmarks" at bounding box center [459, 27] width 74 height 52
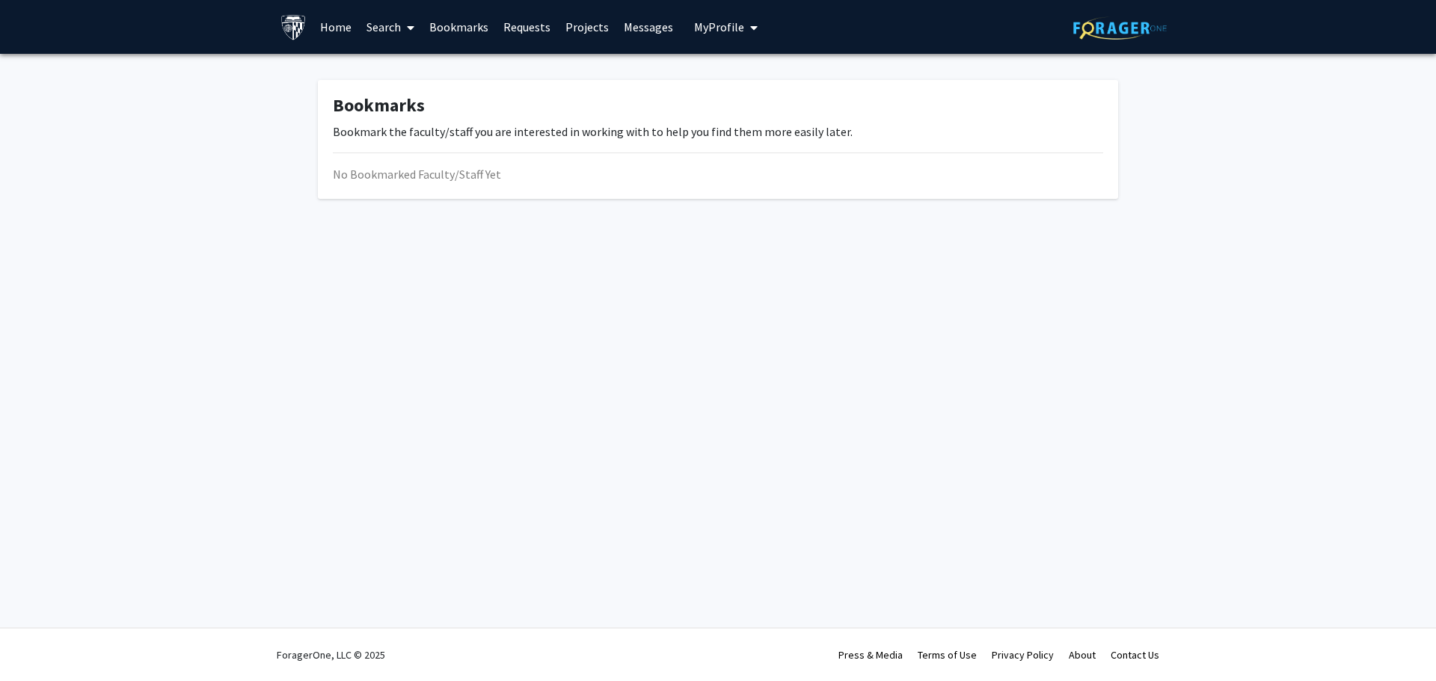
click at [384, 25] on link "Search" at bounding box center [390, 27] width 63 height 52
click at [336, 27] on link "Home" at bounding box center [336, 27] width 46 height 52
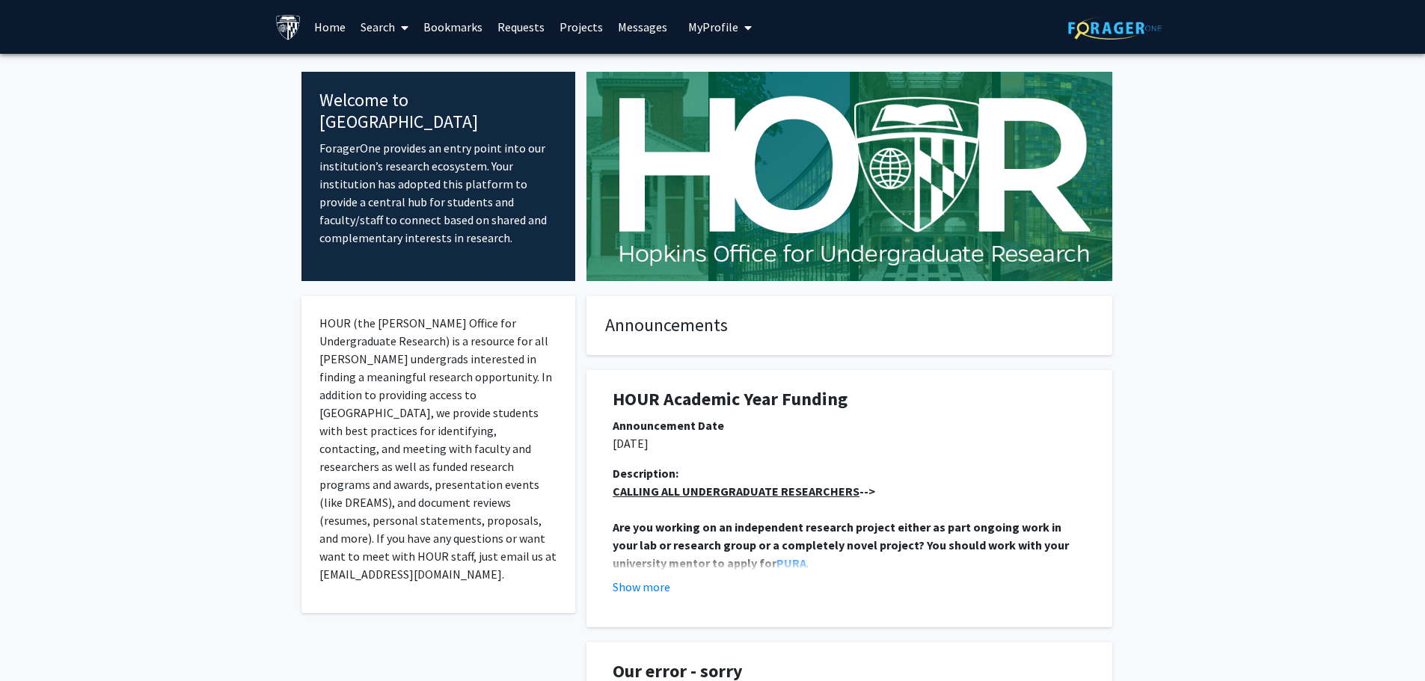
click at [1124, 29] on img at bounding box center [1115, 27] width 94 height 23
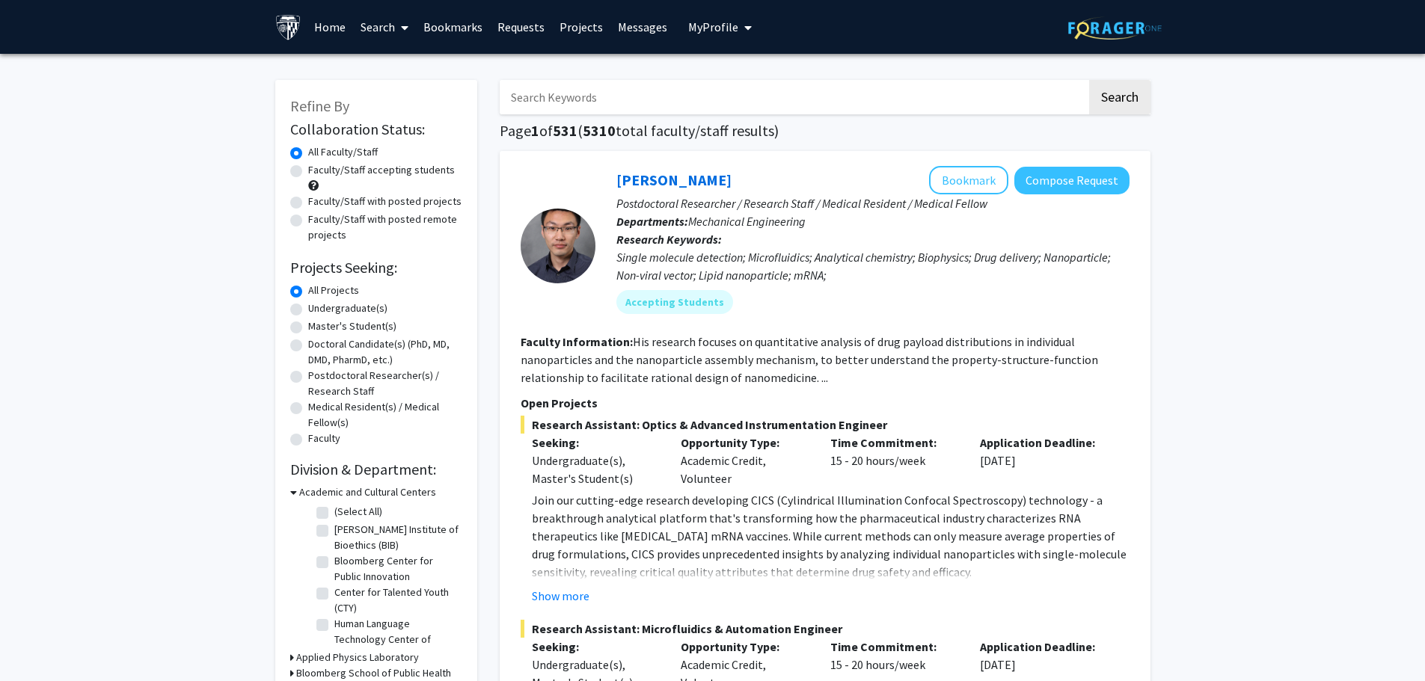
click at [577, 25] on link "Projects" at bounding box center [581, 27] width 58 height 52
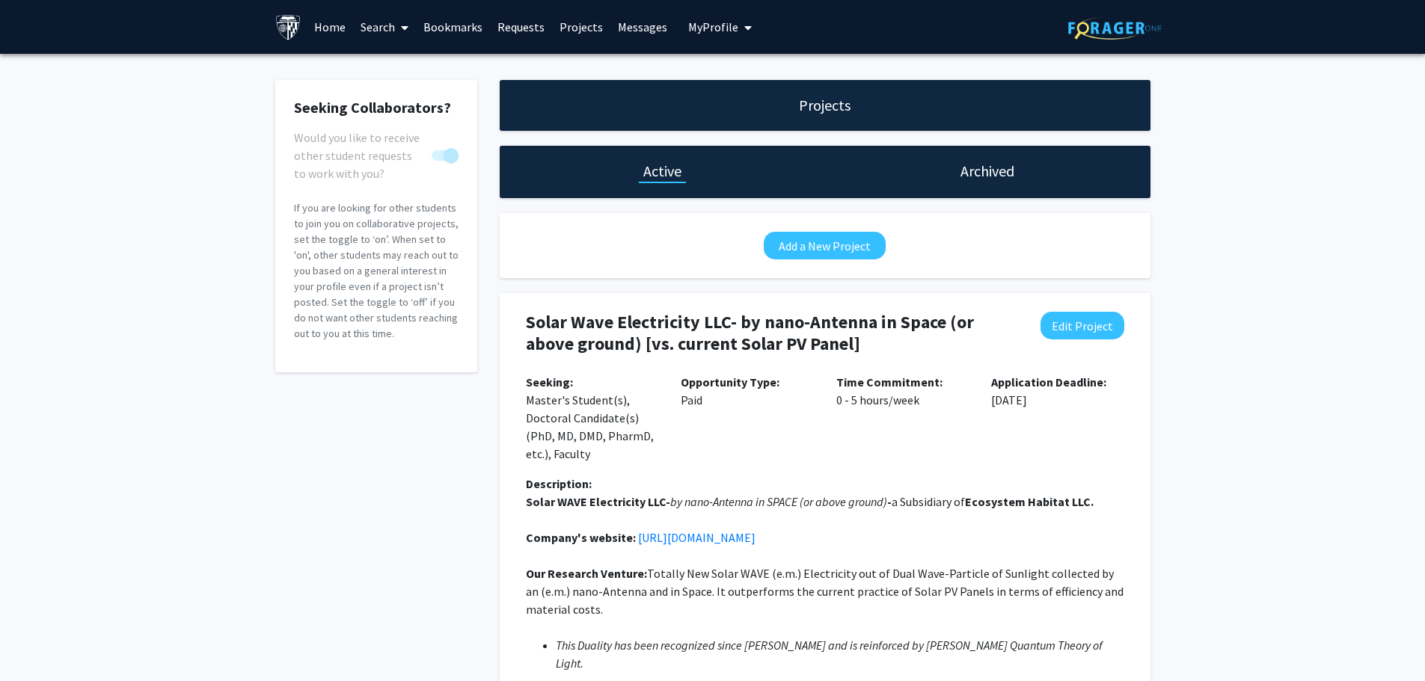
click at [524, 27] on link "Requests" at bounding box center [521, 27] width 62 height 52
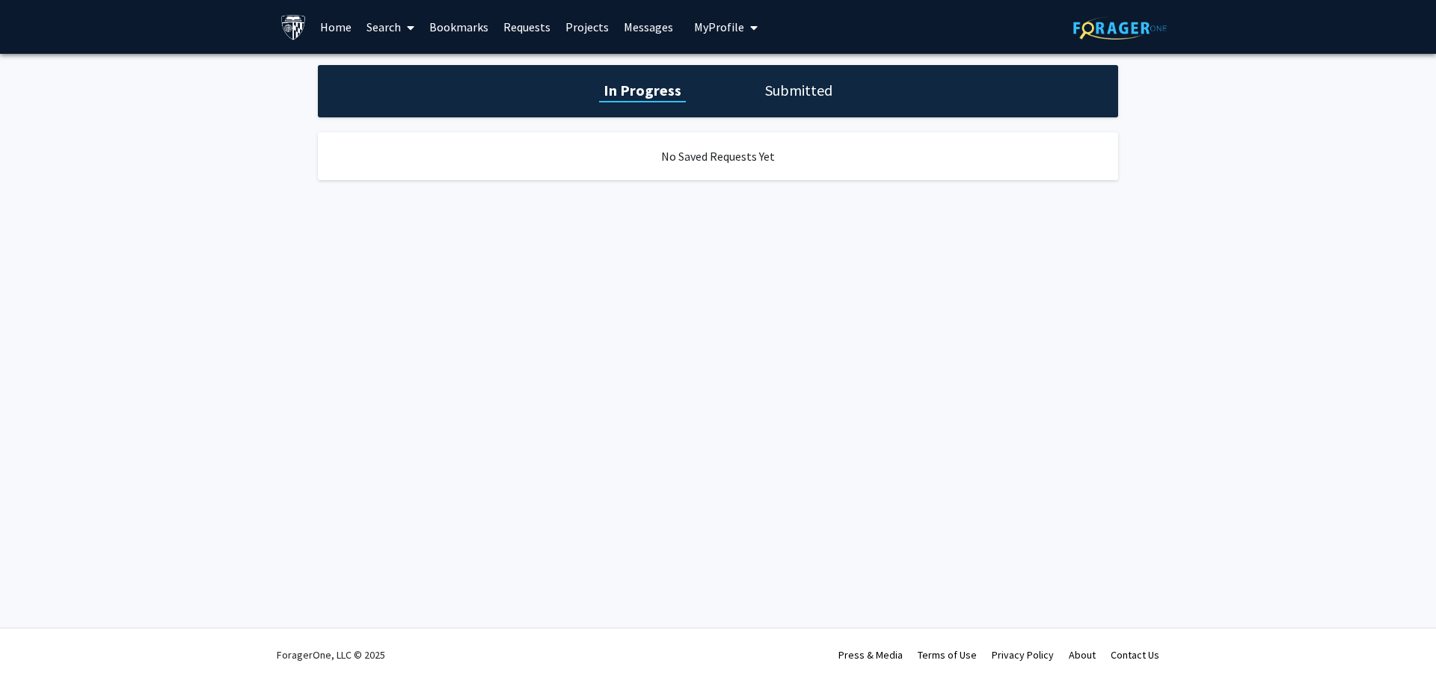
click at [627, 91] on h1 "In Progress" at bounding box center [642, 90] width 87 height 21
click at [785, 91] on h1 "Submitted" at bounding box center [799, 90] width 76 height 21
click at [785, 91] on h1 "Submitted" at bounding box center [796, 90] width 80 height 21
click at [646, 93] on h1 "In Progress" at bounding box center [641, 90] width 80 height 21
drag, startPoint x: 743, startPoint y: 24, endPoint x: 755, endPoint y: 28, distance: 12.8
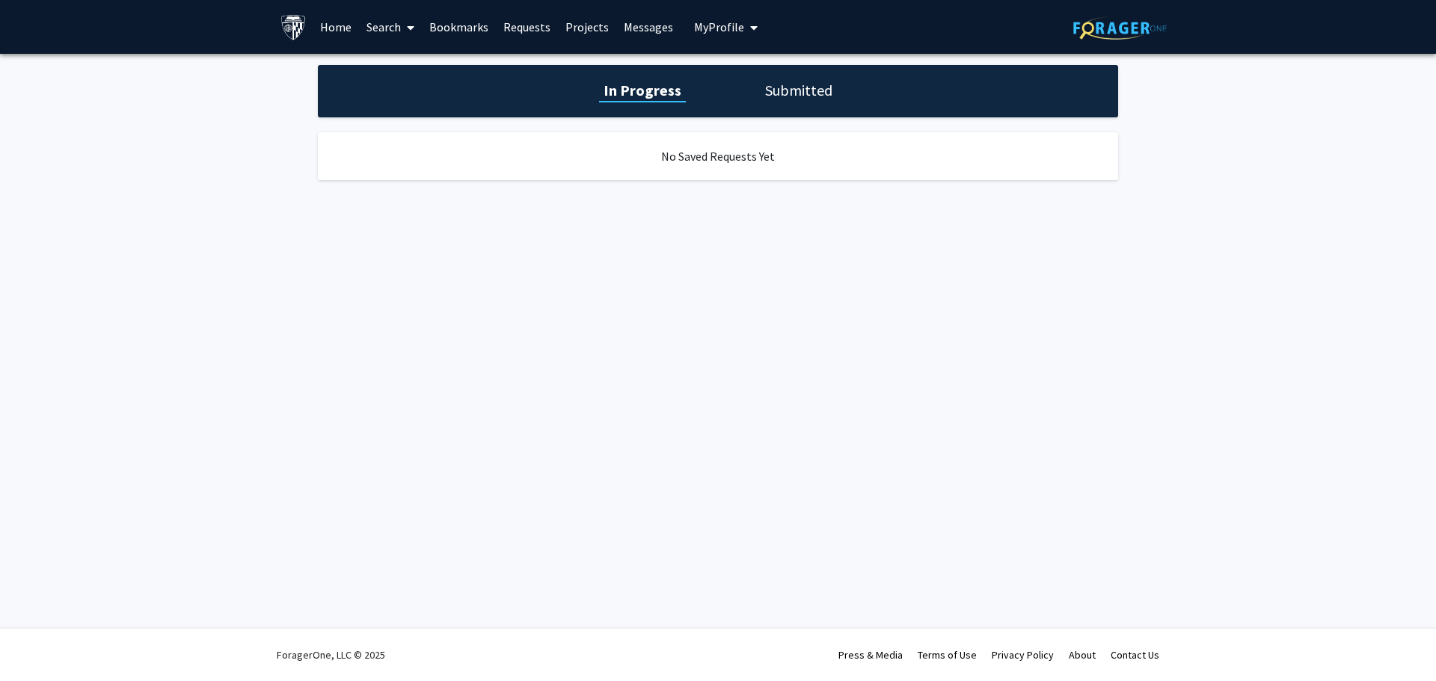
click at [744, 24] on span "My profile dropdown to access profile and logout" at bounding box center [750, 27] width 13 height 52
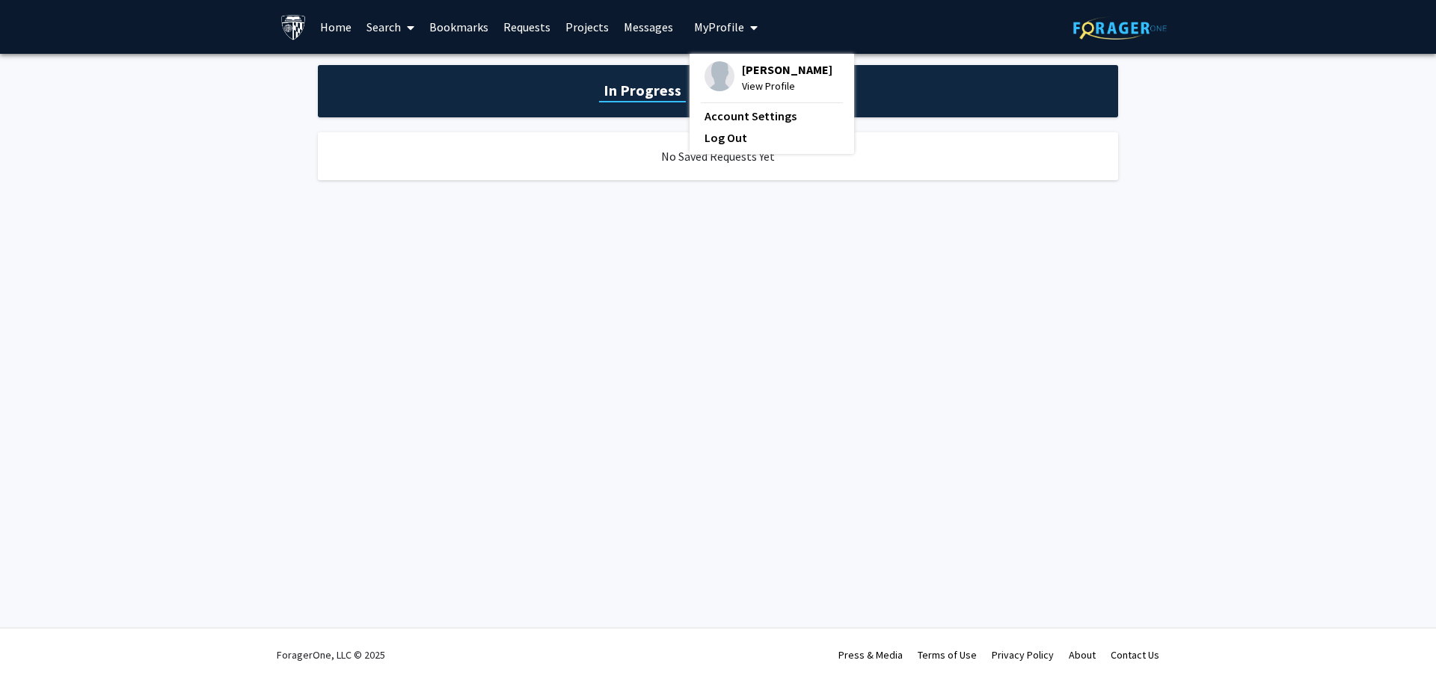
click at [757, 70] on span "[PERSON_NAME]" at bounding box center [787, 69] width 91 height 16
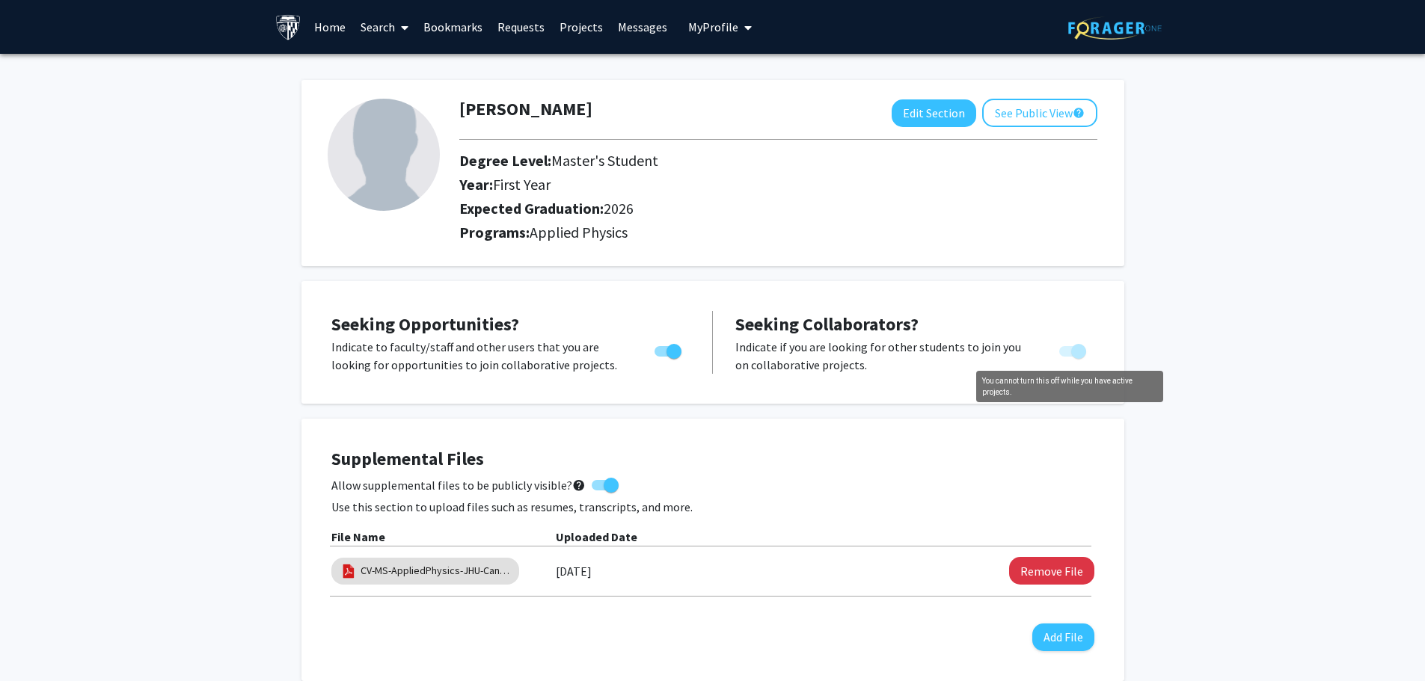
click at [1081, 351] on span "You cannot turn this off while you have active projects." at bounding box center [1078, 351] width 15 height 15
click at [1076, 353] on span "You cannot turn this off while you have active projects." at bounding box center [1078, 351] width 15 height 15
click at [672, 352] on span "Toggle" at bounding box center [674, 351] width 15 height 15
click at [662, 357] on input "Are you actively seeking opportunities?" at bounding box center [661, 357] width 1 height 1
click at [667, 349] on span "Toggle" at bounding box center [662, 351] width 15 height 15
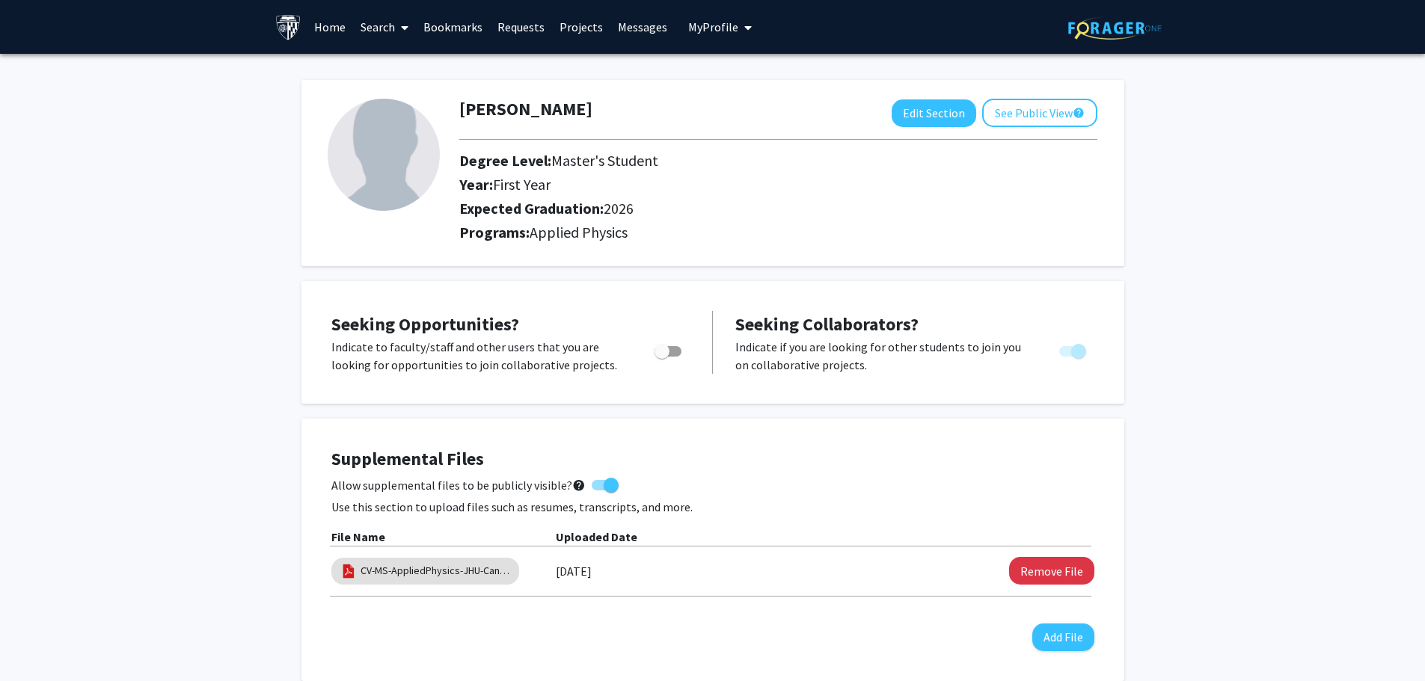
click at [662, 357] on input "Are you actively seeking opportunities?" at bounding box center [661, 357] width 1 height 1
checkbox input "true"
drag, startPoint x: 577, startPoint y: 29, endPoint x: 597, endPoint y: 42, distance: 23.2
click at [577, 29] on link "Projects" at bounding box center [581, 27] width 58 height 52
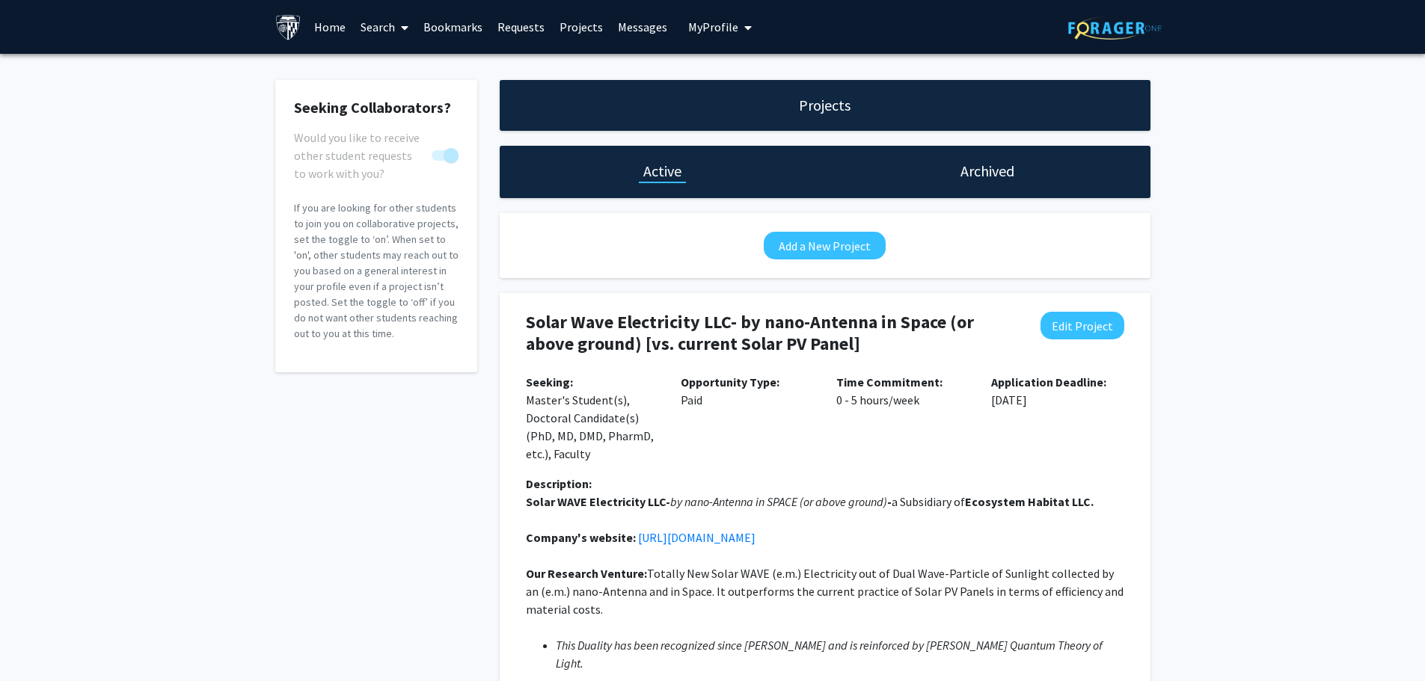
click at [988, 174] on h1 "Archived" at bounding box center [987, 171] width 54 height 21
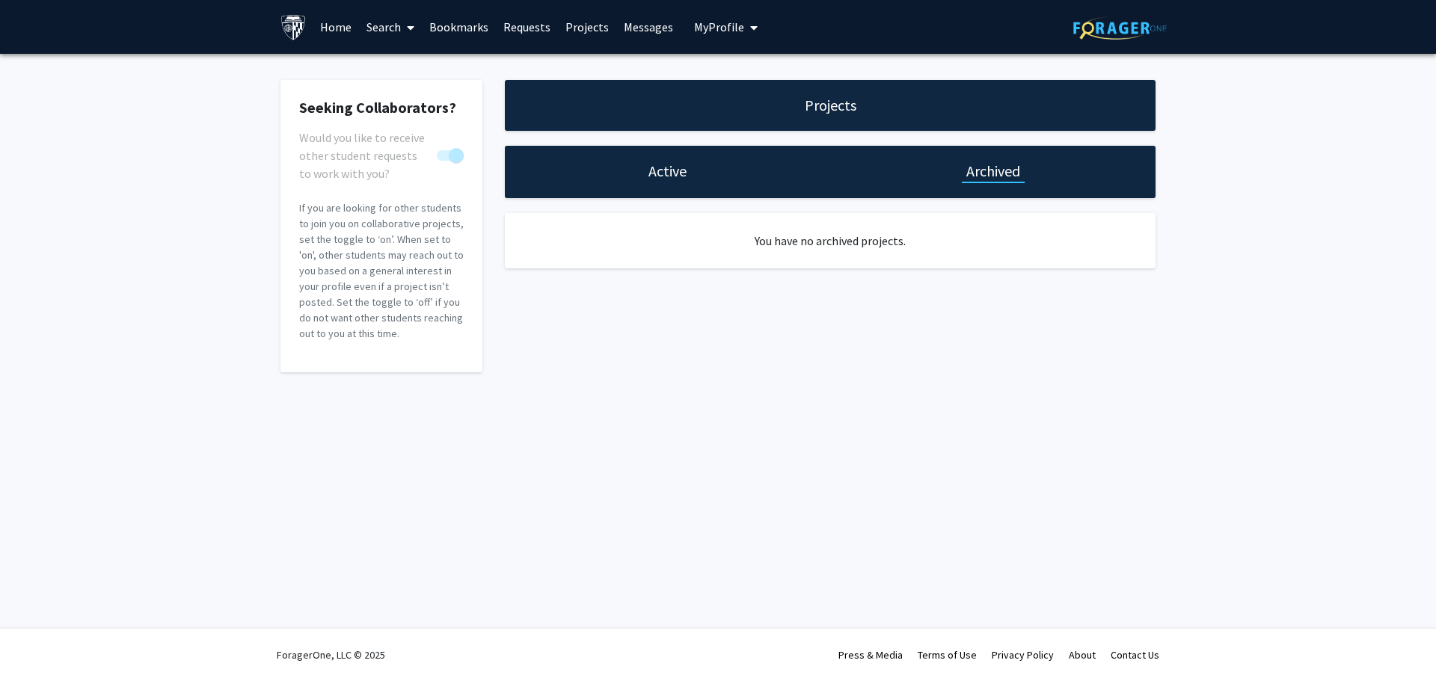
click at [662, 174] on h1 "Active" at bounding box center [668, 171] width 38 height 21
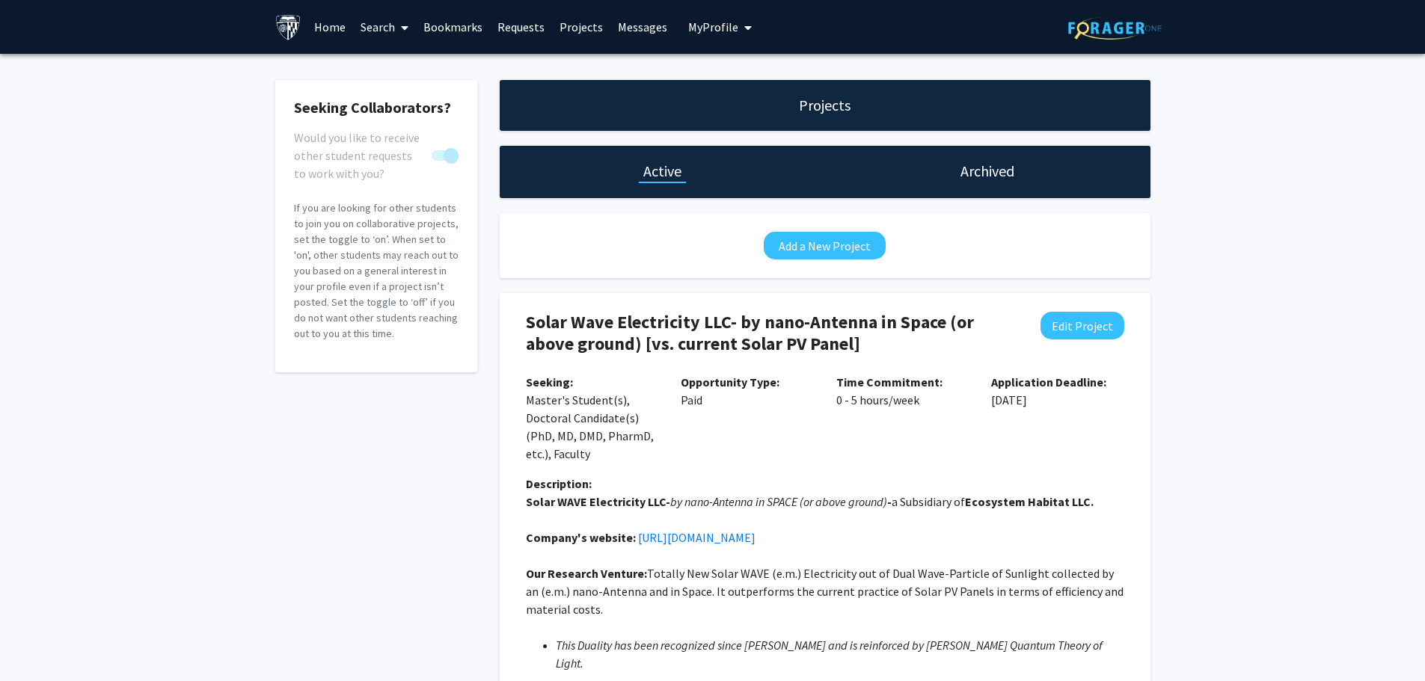
click at [822, 106] on h1 "Projects" at bounding box center [825, 105] width 52 height 21
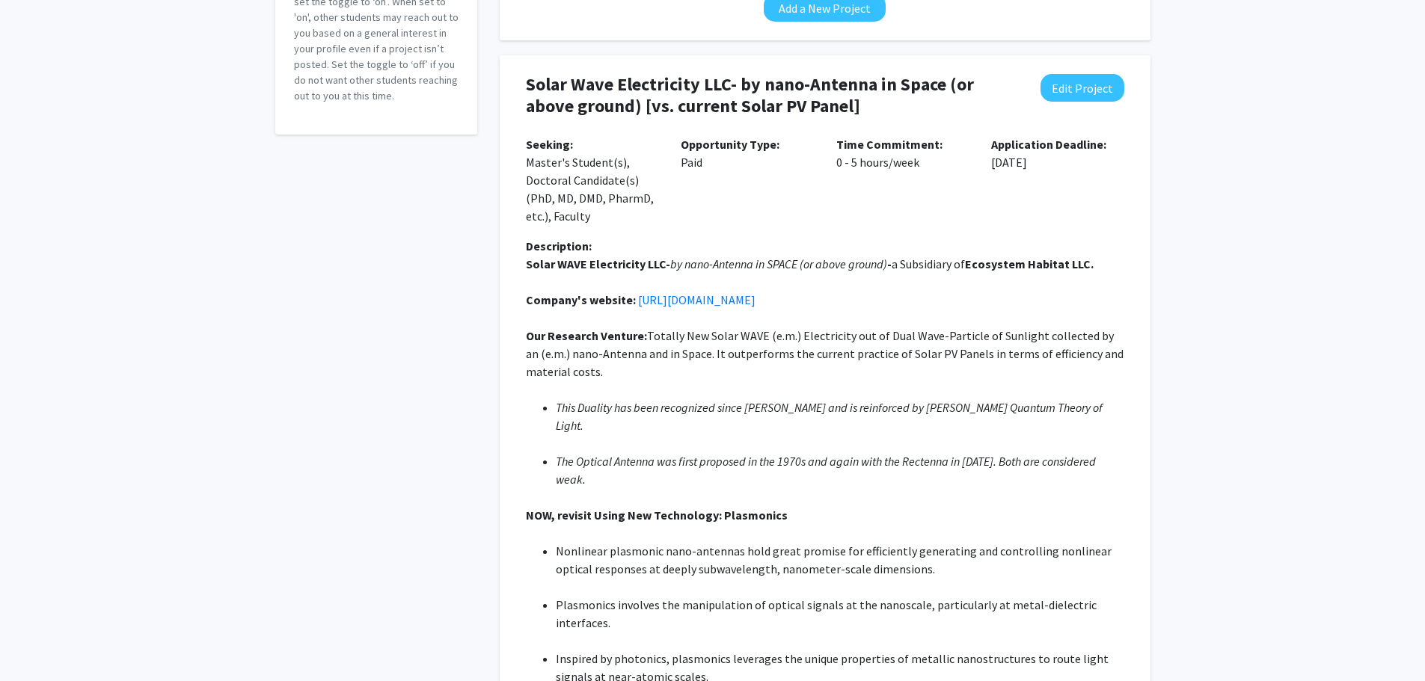
scroll to position [189, 0]
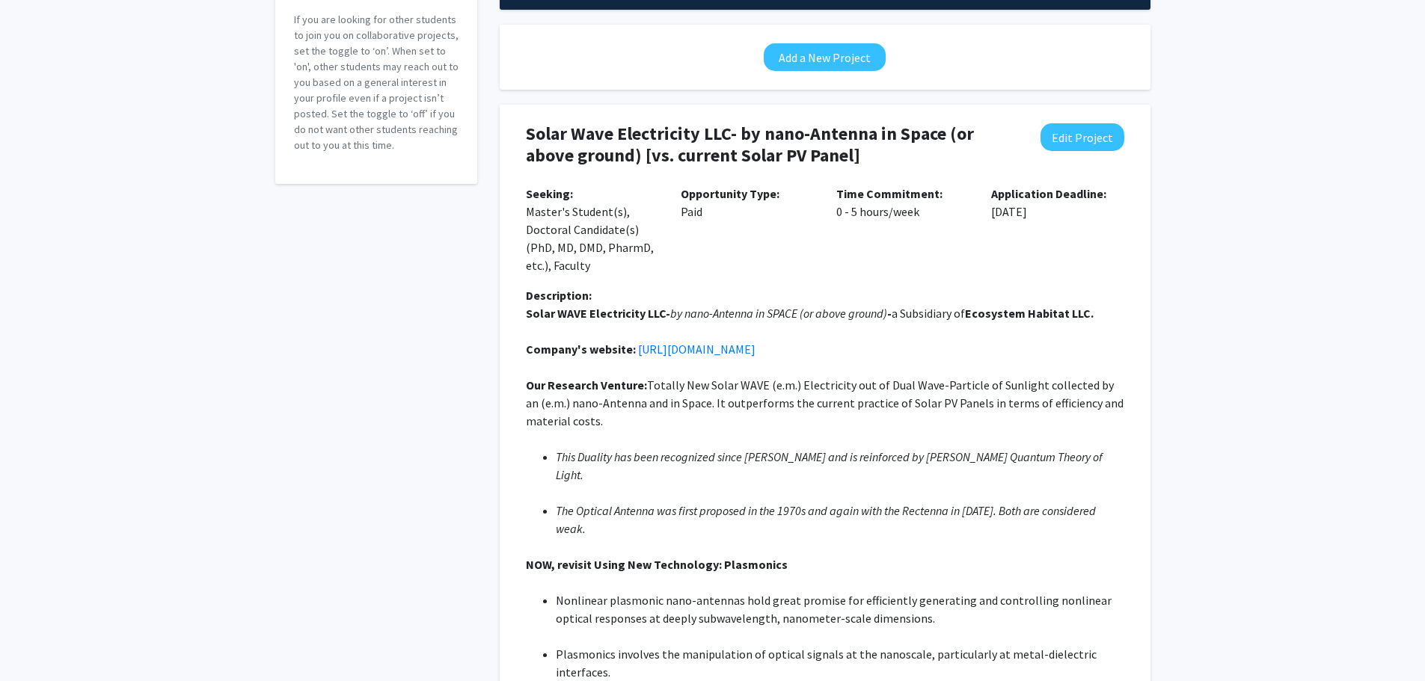
drag, startPoint x: 529, startPoint y: 132, endPoint x: 791, endPoint y: 239, distance: 283.8
click at [791, 239] on div "Solar Wave Electricity LLC- by nano-Antenna in Space (or above ground) [vs. cur…" at bounding box center [825, 484] width 628 height 759
click at [1300, 314] on div "Seeking Collaborators? Would you like to receive other student requests to work…" at bounding box center [712, 381] width 1425 height 1032
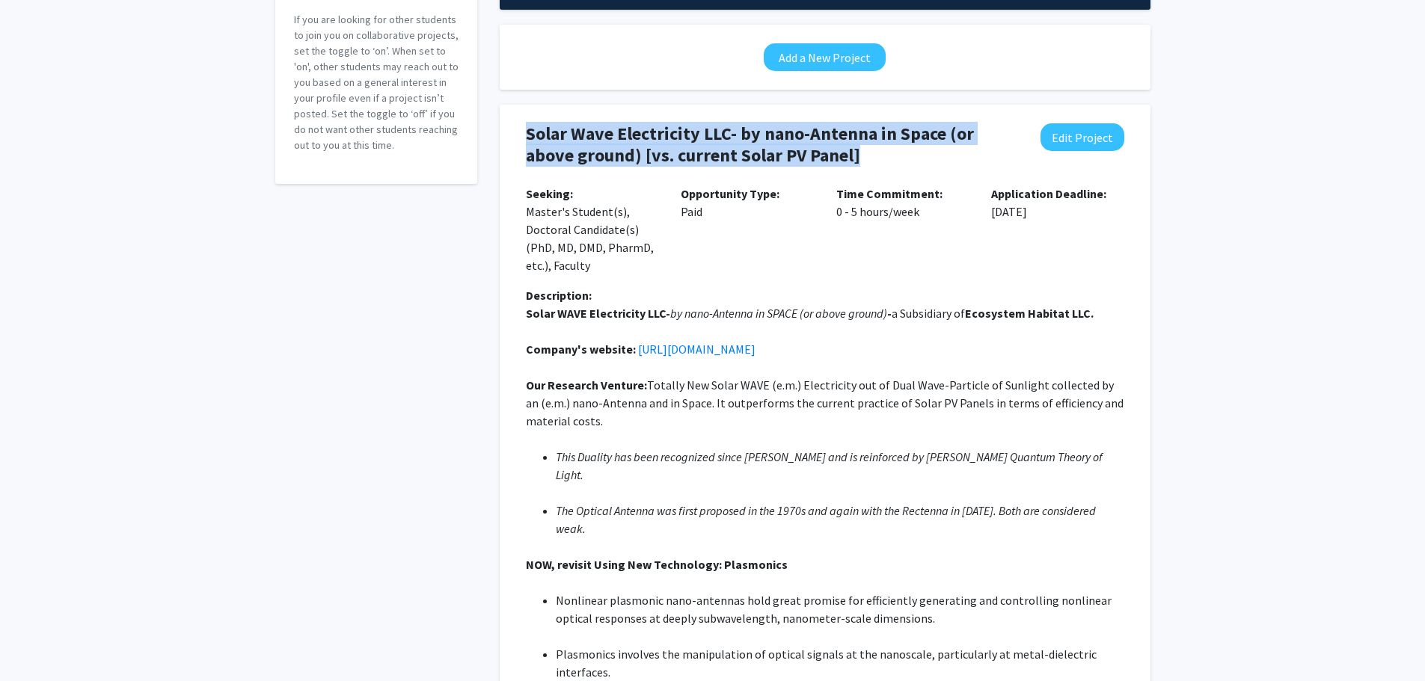
drag, startPoint x: 870, startPoint y: 160, endPoint x: 524, endPoint y: 137, distance: 347.1
click at [524, 137] on div "Solar Wave Electricity LLC- by nano-Antenna in Space (or above ground) [vs. cur…" at bounding box center [825, 153] width 621 height 61
copy h4 "Solar Wave Electricity LLC- by nano-Antenna in Space (or above ground) [vs. cur…"
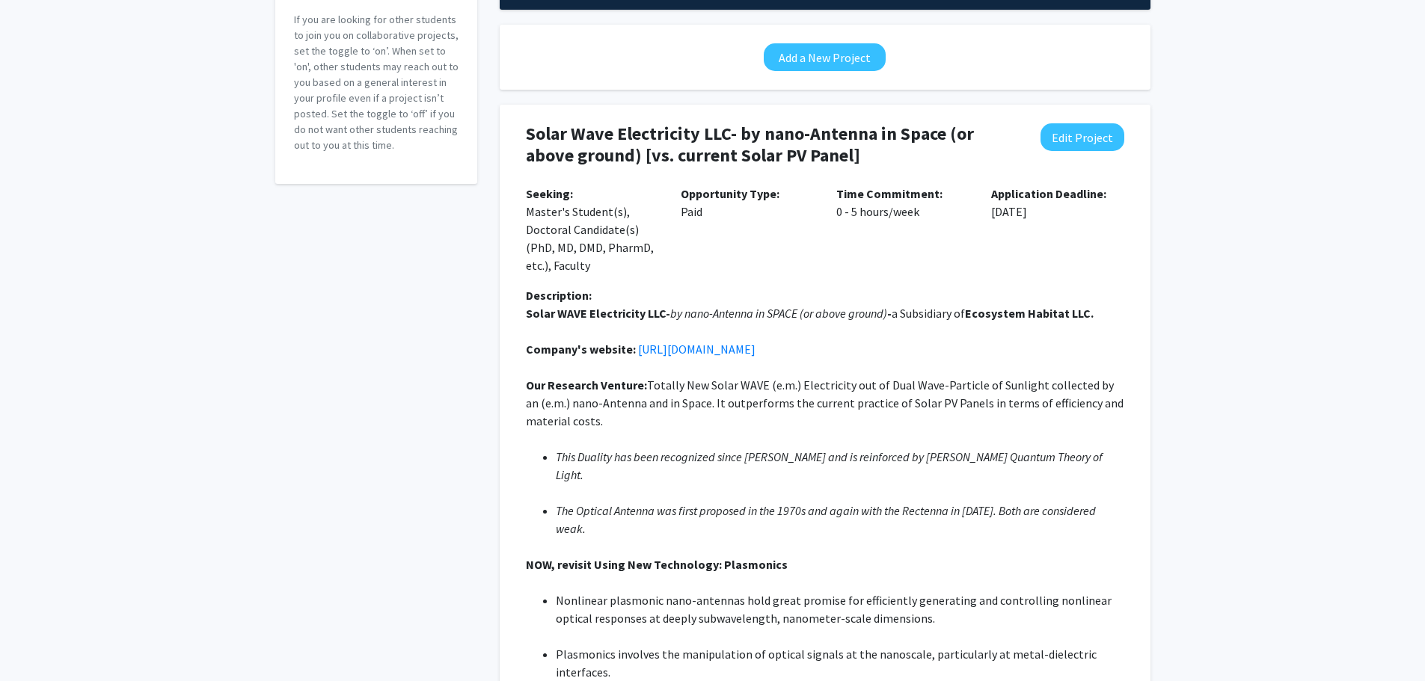
drag, startPoint x: 1330, startPoint y: 144, endPoint x: 1326, endPoint y: 152, distance: 8.4
click at [1330, 144] on div "Seeking Collaborators? Would you like to receive other student requests to work…" at bounding box center [712, 381] width 1425 height 1032
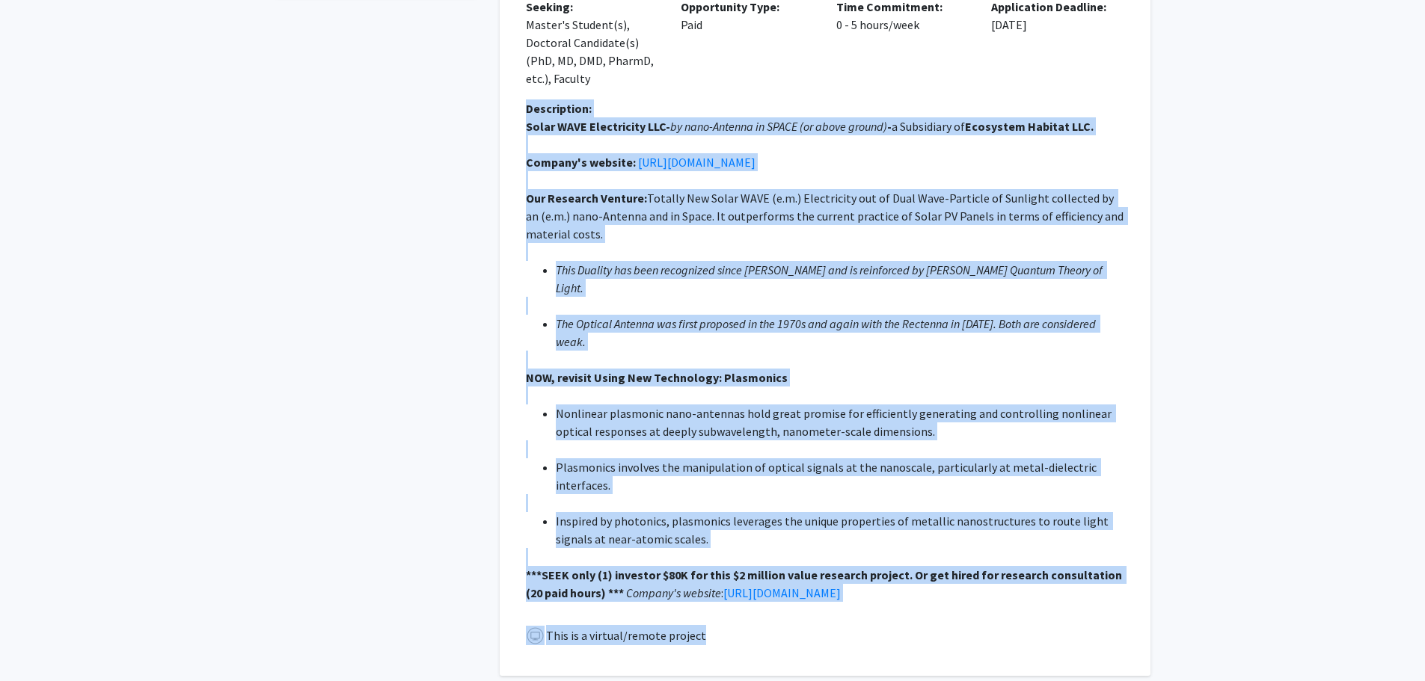
scroll to position [413, 0]
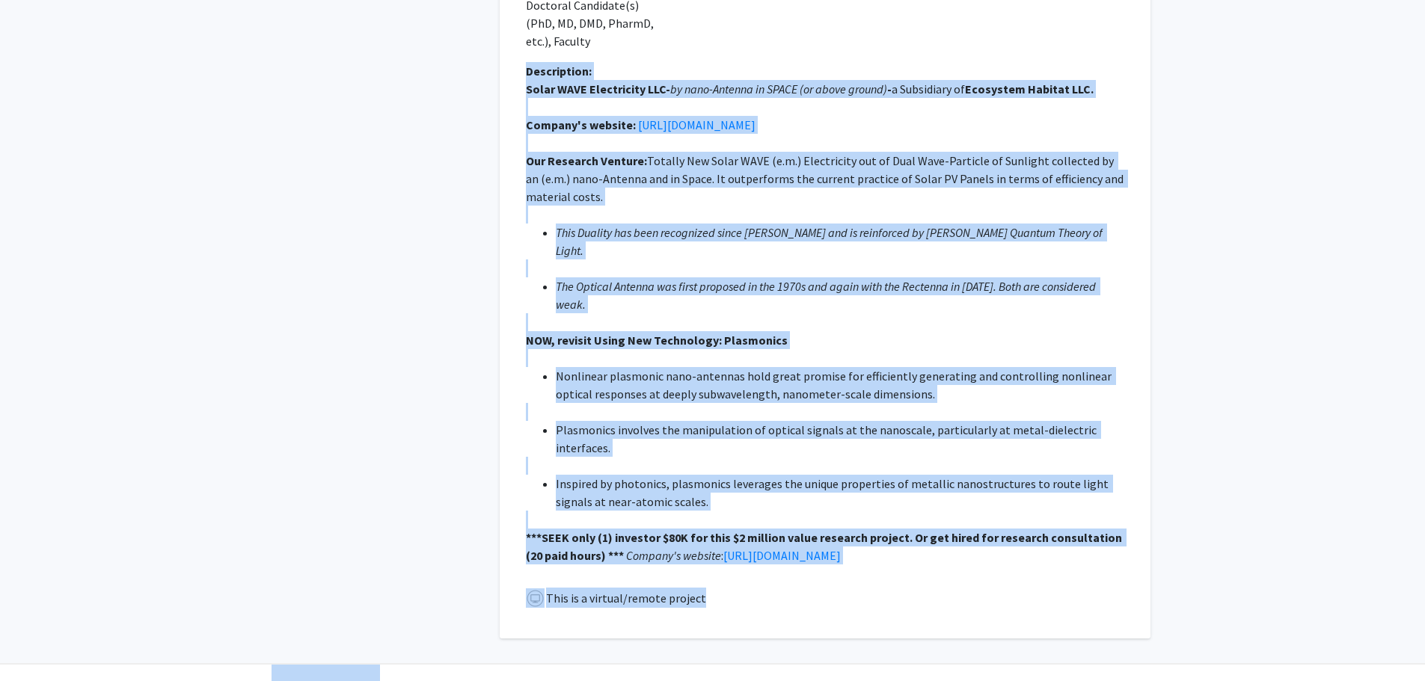
drag, startPoint x: 527, startPoint y: 298, endPoint x: 769, endPoint y: 564, distance: 360.1
click at [769, 564] on div "Solar Wave Electricity LLC- by nano-Antenna in Space (or above ground) [vs. cur…" at bounding box center [825, 259] width 628 height 759
click at [887, 542] on div "Description: Solar WAVE Electricity LLC- by nano-Antenna in SPACE (or above gro…" at bounding box center [825, 325] width 621 height 527
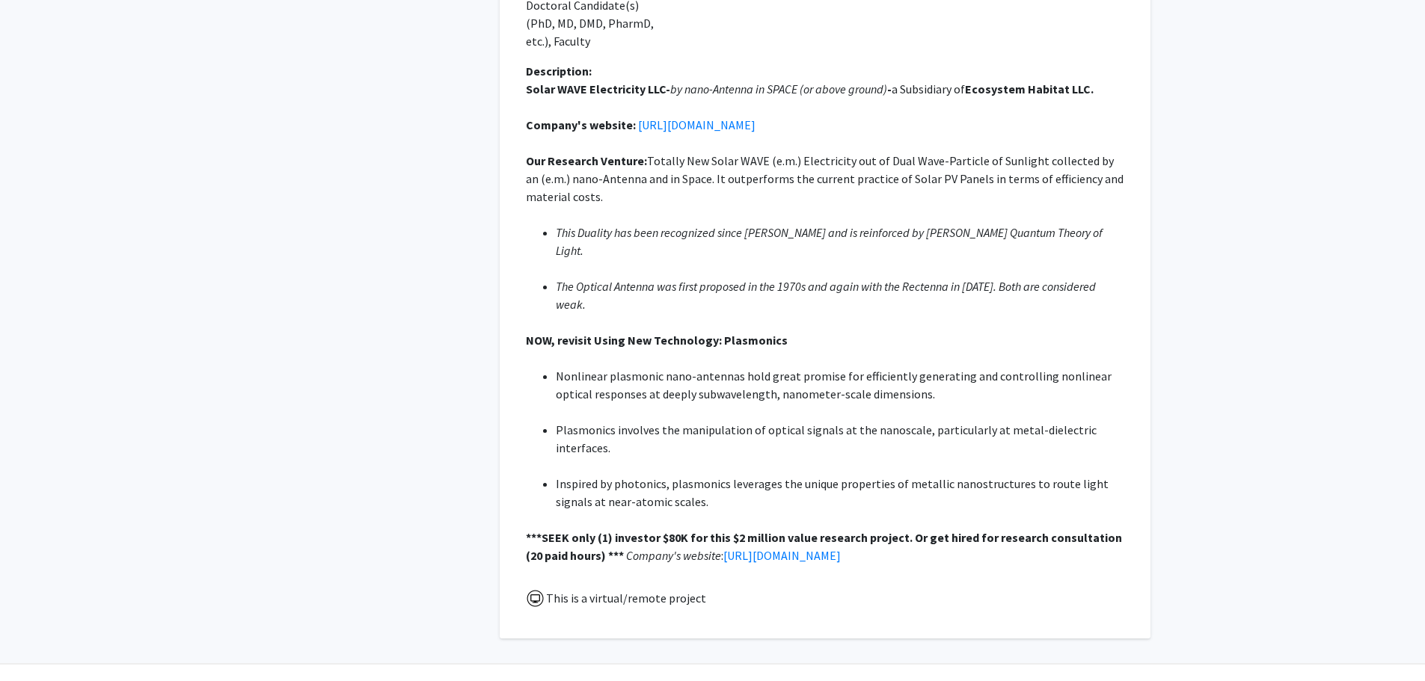
drag, startPoint x: 525, startPoint y: 295, endPoint x: 889, endPoint y: 521, distance: 428.3
click at [889, 521] on div "Description: Solar WAVE Electricity LLC- by nano-Antenna in SPACE (or above gro…" at bounding box center [825, 319] width 621 height 515
copy div "Description: Solar WAVE Electricity LLC- by nano-Antenna in SPACE (or above gro…"
click at [950, 58] on div "Time Commitment: 0 - 5 hours/week" at bounding box center [903, 11] width 156 height 102
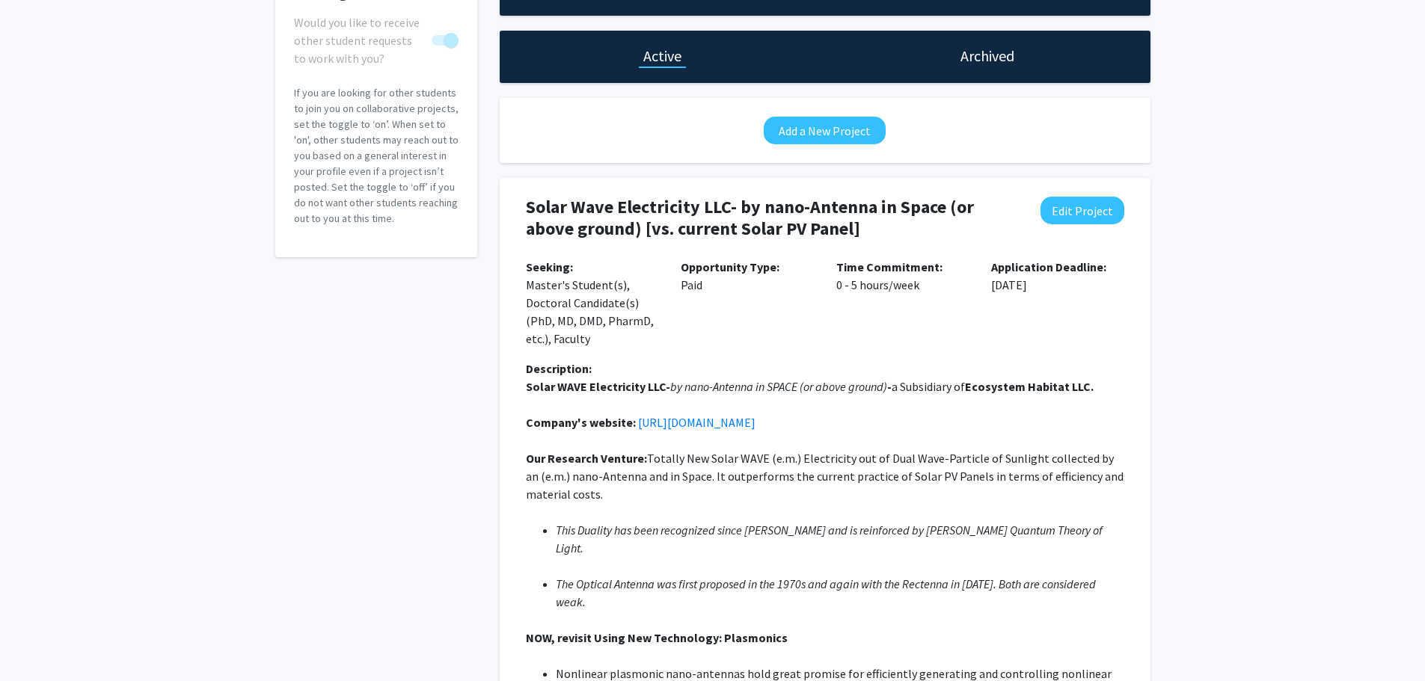
scroll to position [114, 0]
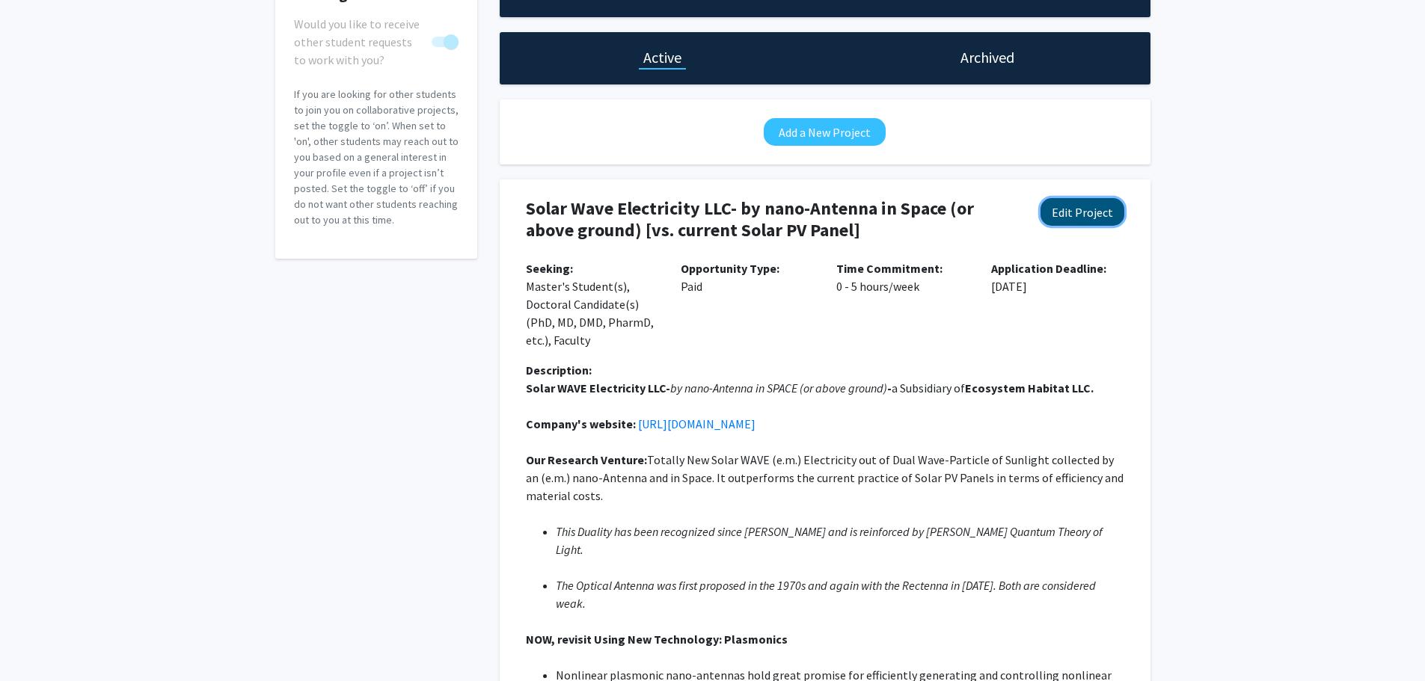
click at [1061, 214] on button "Edit Project" at bounding box center [1083, 212] width 84 height 28
select select "0 - 5"
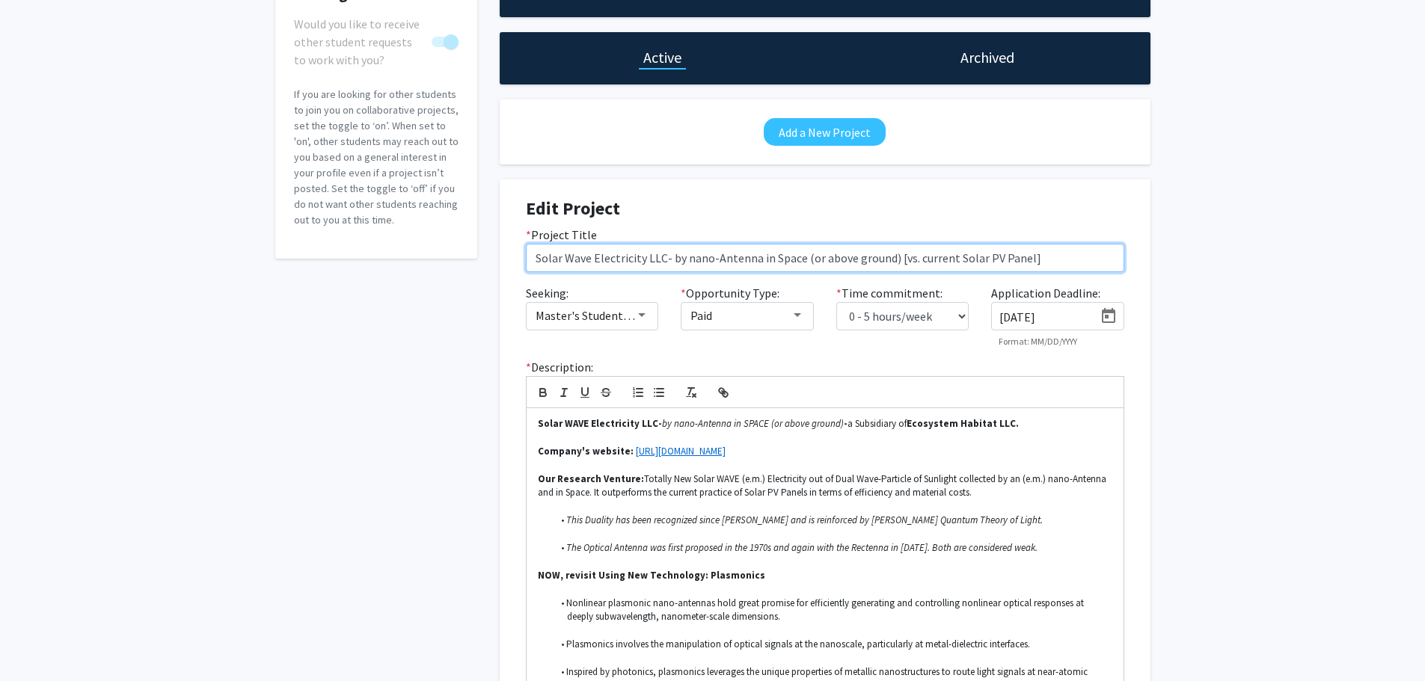
drag, startPoint x: 1035, startPoint y: 258, endPoint x: 467, endPoint y: 235, distance: 569.0
click at [470, 250] on div "Seeking Collaborators? Would you like to receive other student requests to work…" at bounding box center [713, 401] width 898 height 870
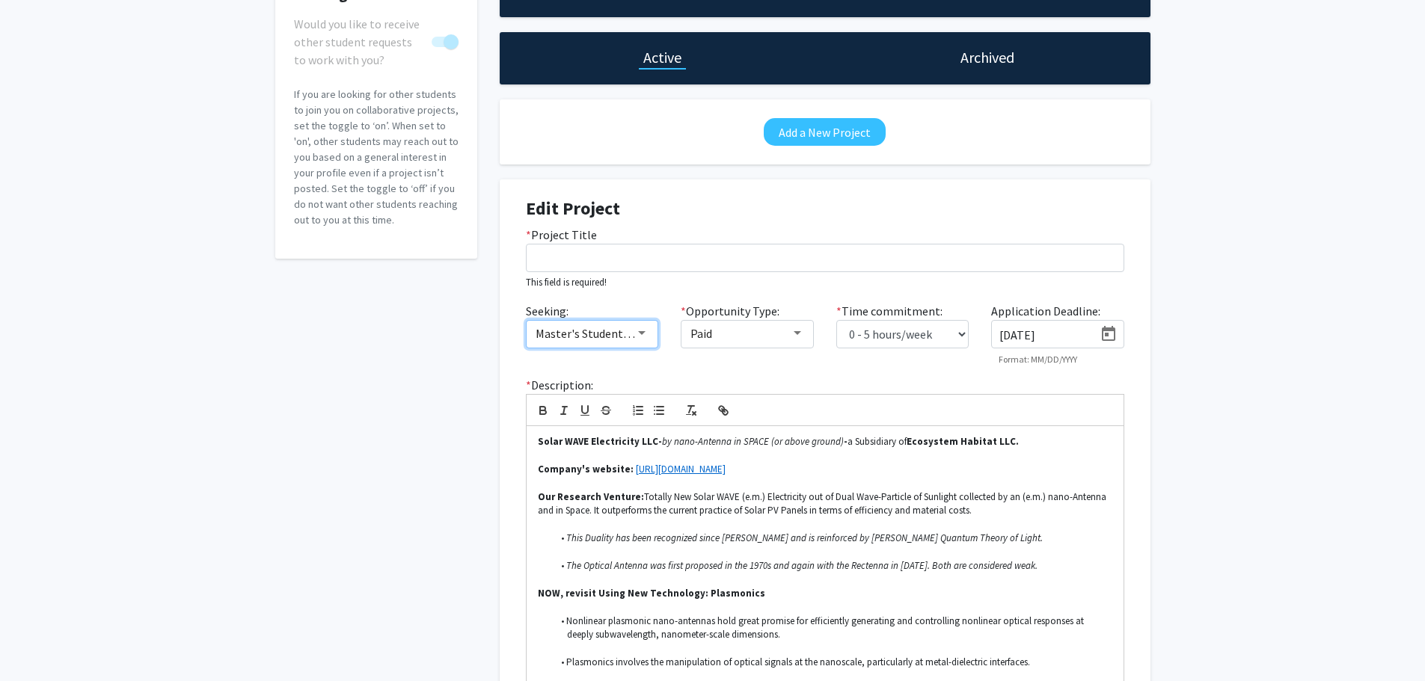
click at [645, 334] on div at bounding box center [641, 333] width 7 height 4
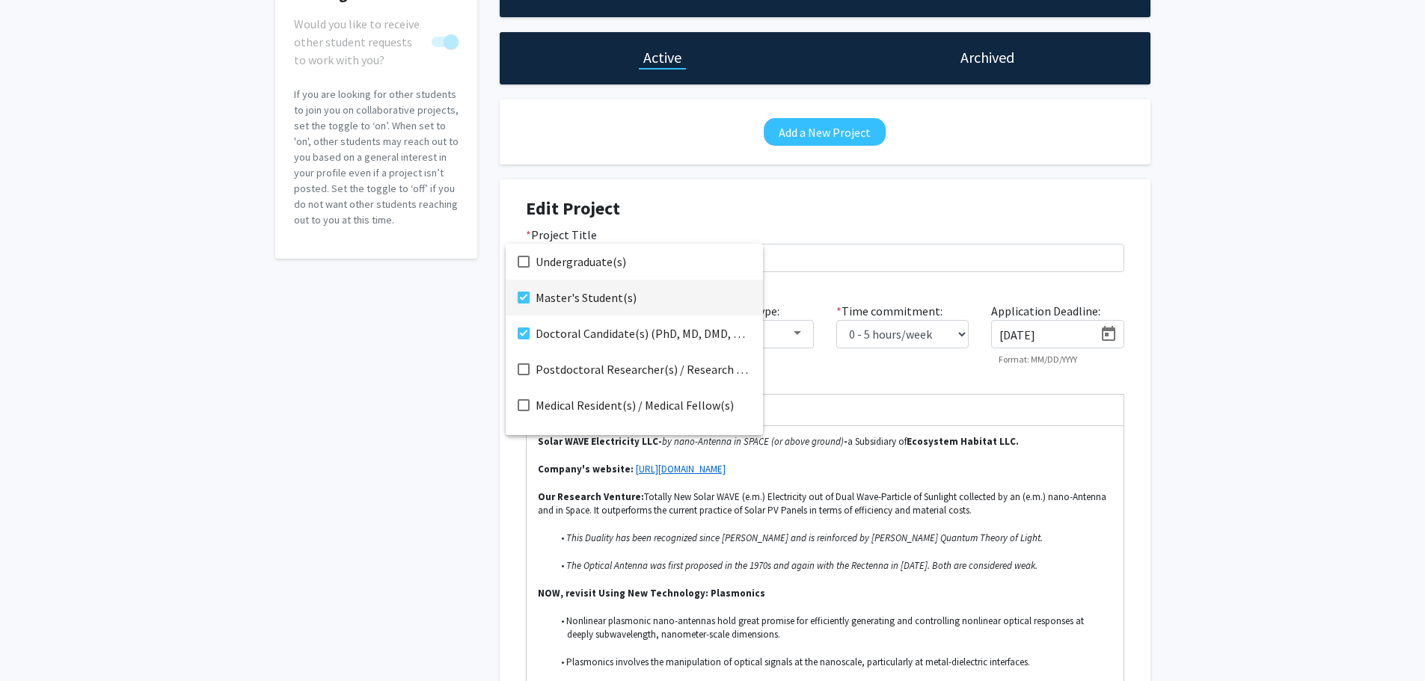
click at [524, 295] on mat-pseudo-checkbox at bounding box center [524, 298] width 12 height 12
click at [521, 334] on mat-pseudo-checkbox at bounding box center [524, 334] width 12 height 12
click at [961, 334] on div at bounding box center [712, 340] width 1425 height 681
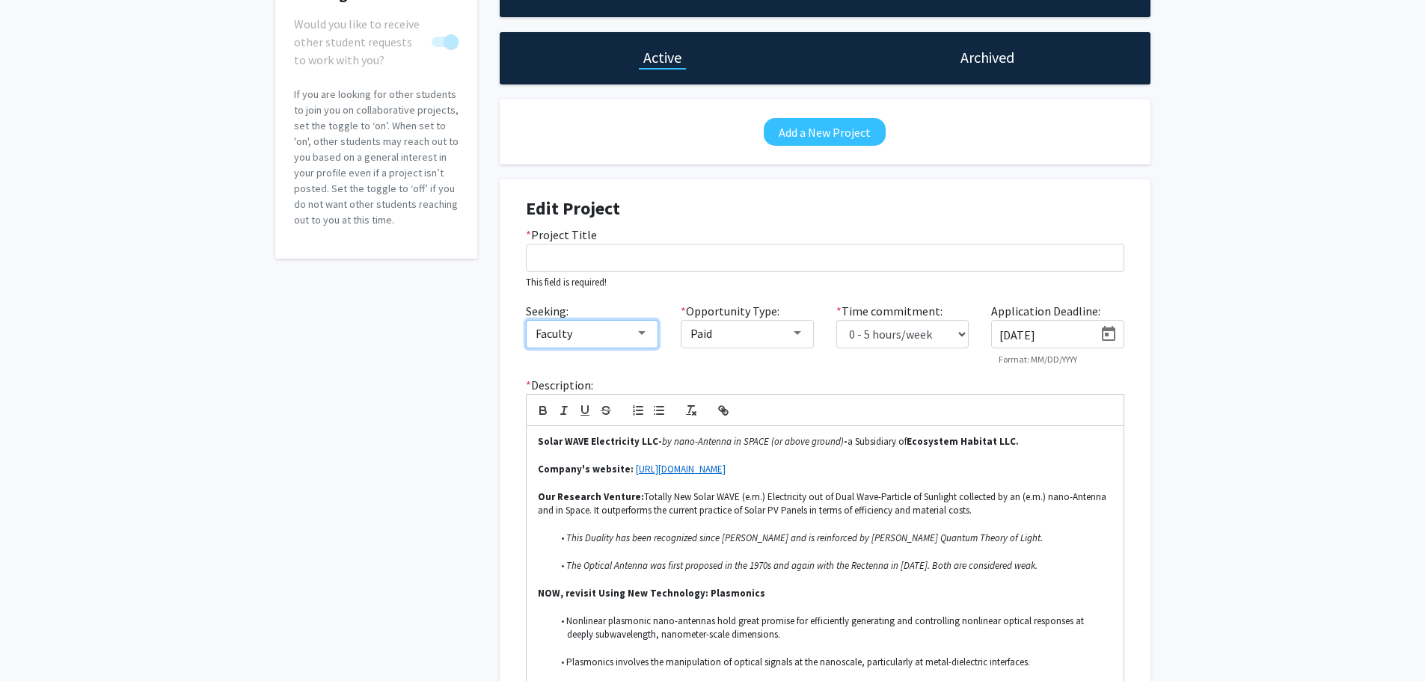
click at [643, 331] on div at bounding box center [641, 334] width 13 height 12
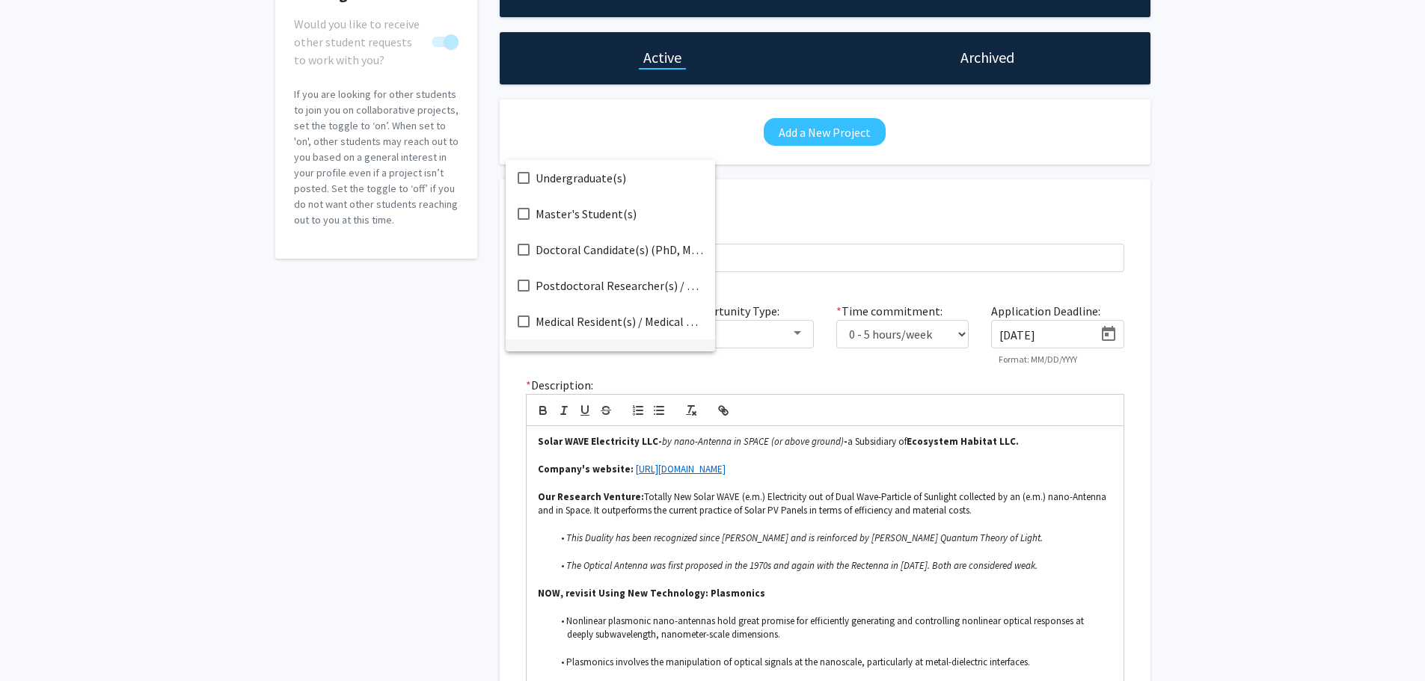
scroll to position [24, 0]
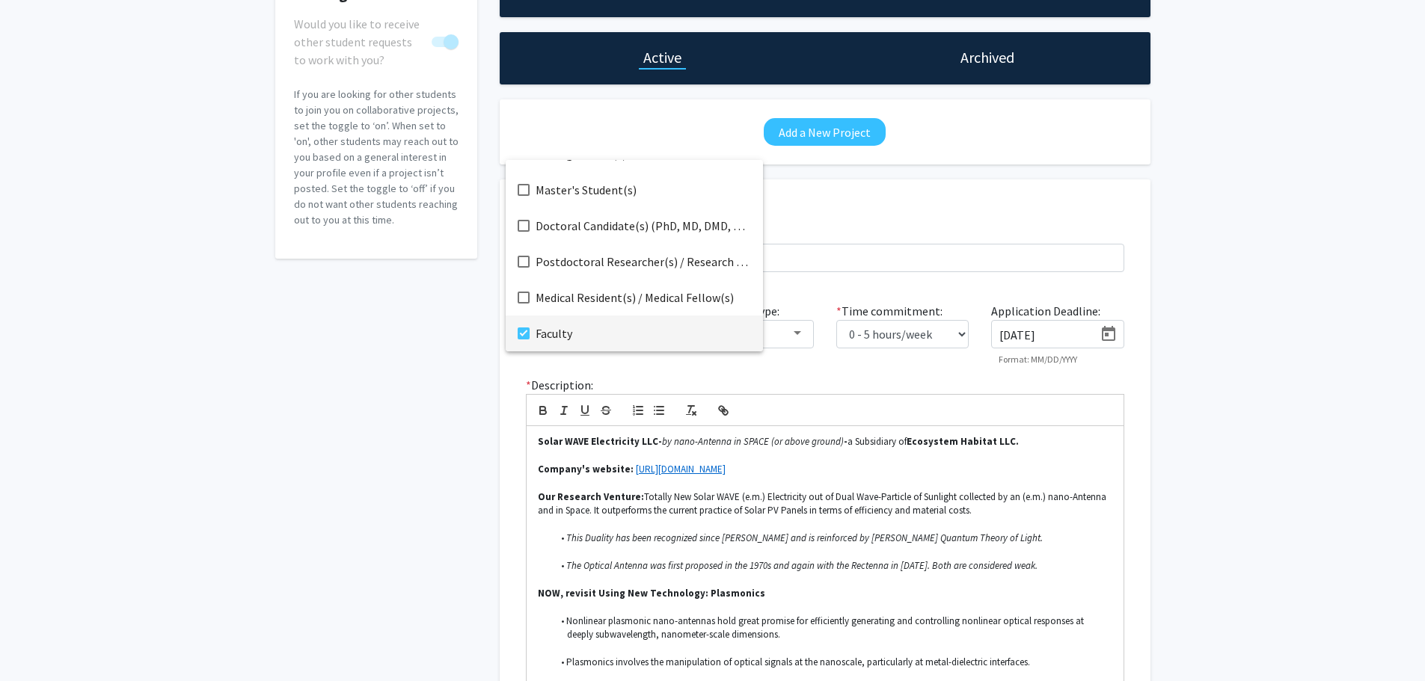
click at [527, 331] on mat-pseudo-checkbox at bounding box center [524, 334] width 12 height 12
drag, startPoint x: 906, startPoint y: 383, endPoint x: 924, endPoint y: 364, distance: 26.5
click at [906, 382] on div at bounding box center [712, 340] width 1425 height 681
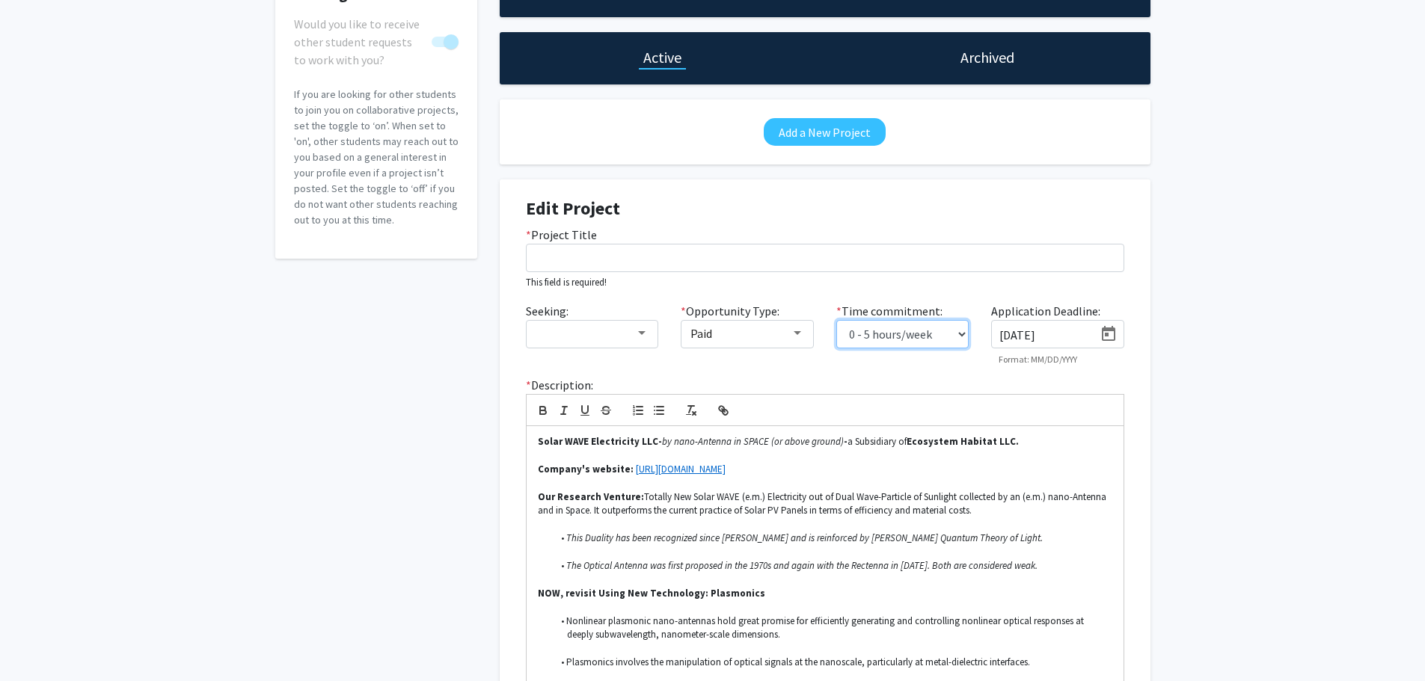
click at [960, 337] on select "0 - 5 hours/week 5 - 10 hours/week 10 - 15 hours/week 15 - 20 hours/week 20 - 3…" at bounding box center [902, 334] width 133 height 28
click at [1044, 374] on div "Seeking: * Opportunity Type: Paid * Time commitment: 0 - 5 hours/week 5 - 10 ho…" at bounding box center [825, 339] width 621 height 75
click at [1078, 334] on input "[DATE]" at bounding box center [1046, 334] width 94 height 13
type input "9"
click at [1070, 390] on div "* Description: Solar WAVE Electricity LLC- by nano-Antenna in SPACE (or above g…" at bounding box center [825, 569] width 621 height 386
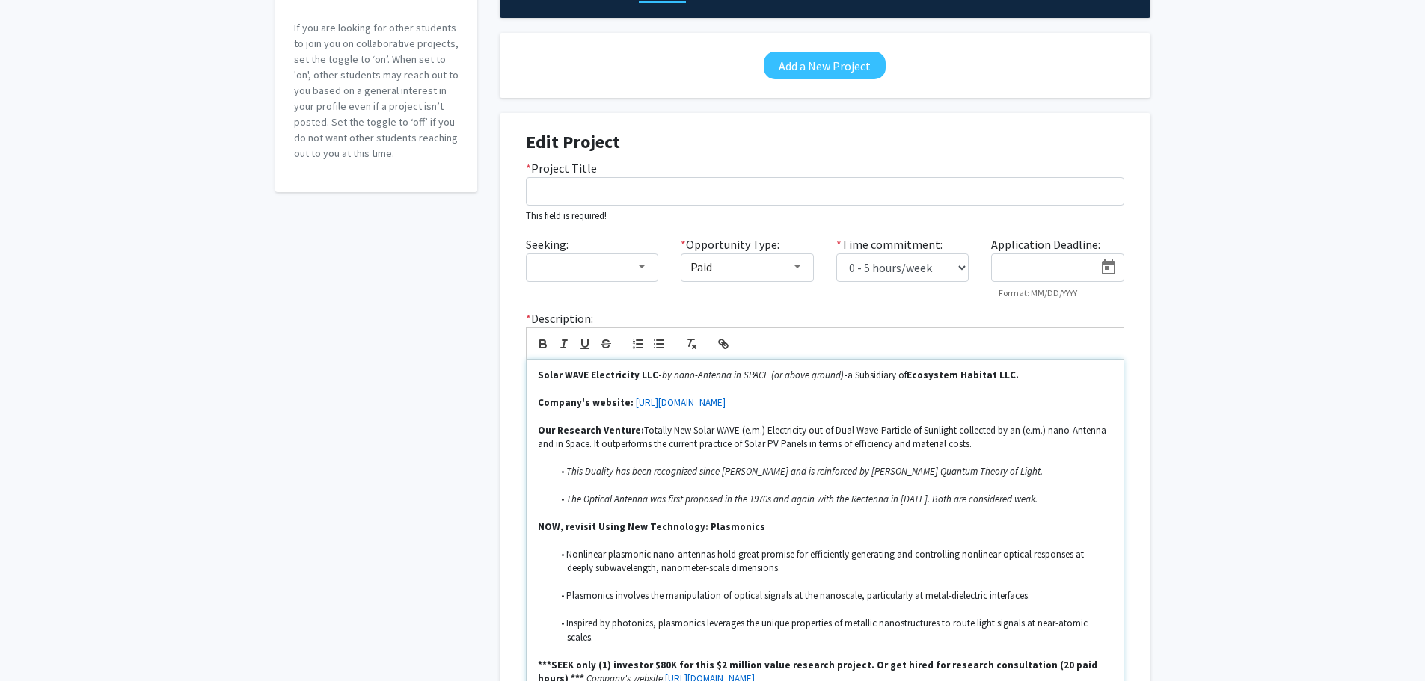
scroll to position [263, 0]
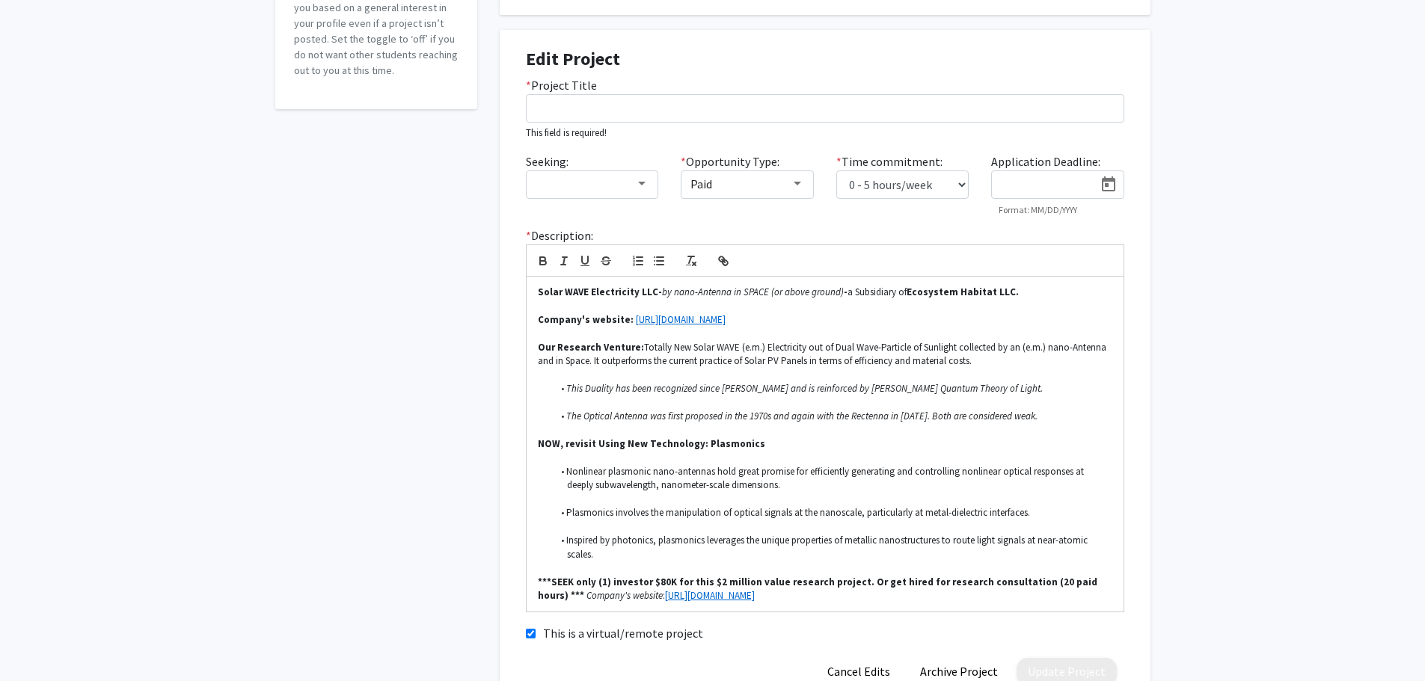
click at [526, 632] on input "This is a virtual/remote project" at bounding box center [531, 634] width 10 height 10
checkbox input "false"
drag, startPoint x: 540, startPoint y: 293, endPoint x: 957, endPoint y: 622, distance: 531.6
click at [957, 622] on div "* Description: Solar WAVE Electricity LLC- by nano-Antenna in SPACE (or above g…" at bounding box center [825, 426] width 621 height 398
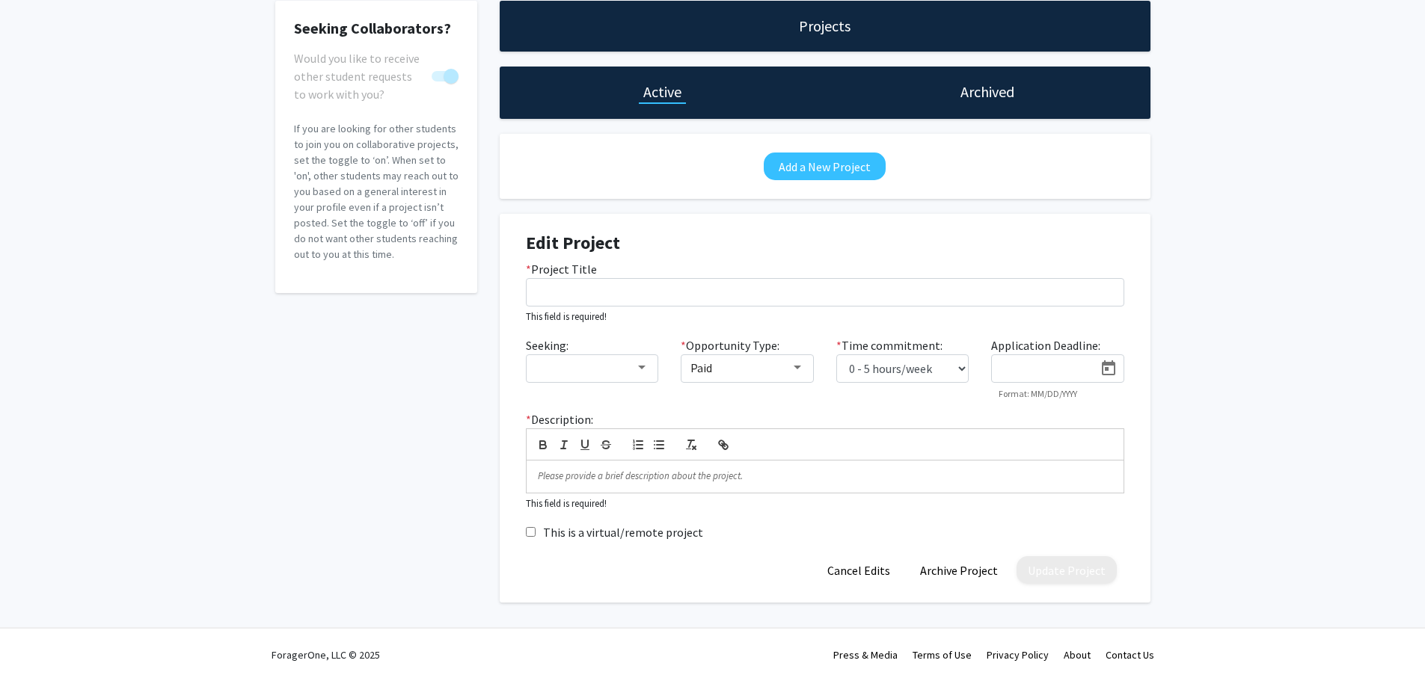
click at [1266, 497] on div "Seeking Collaborators? Would you like to receive other student requests to work…" at bounding box center [712, 306] width 1425 height 662
click at [851, 574] on button "Cancel Edits" at bounding box center [858, 571] width 85 height 28
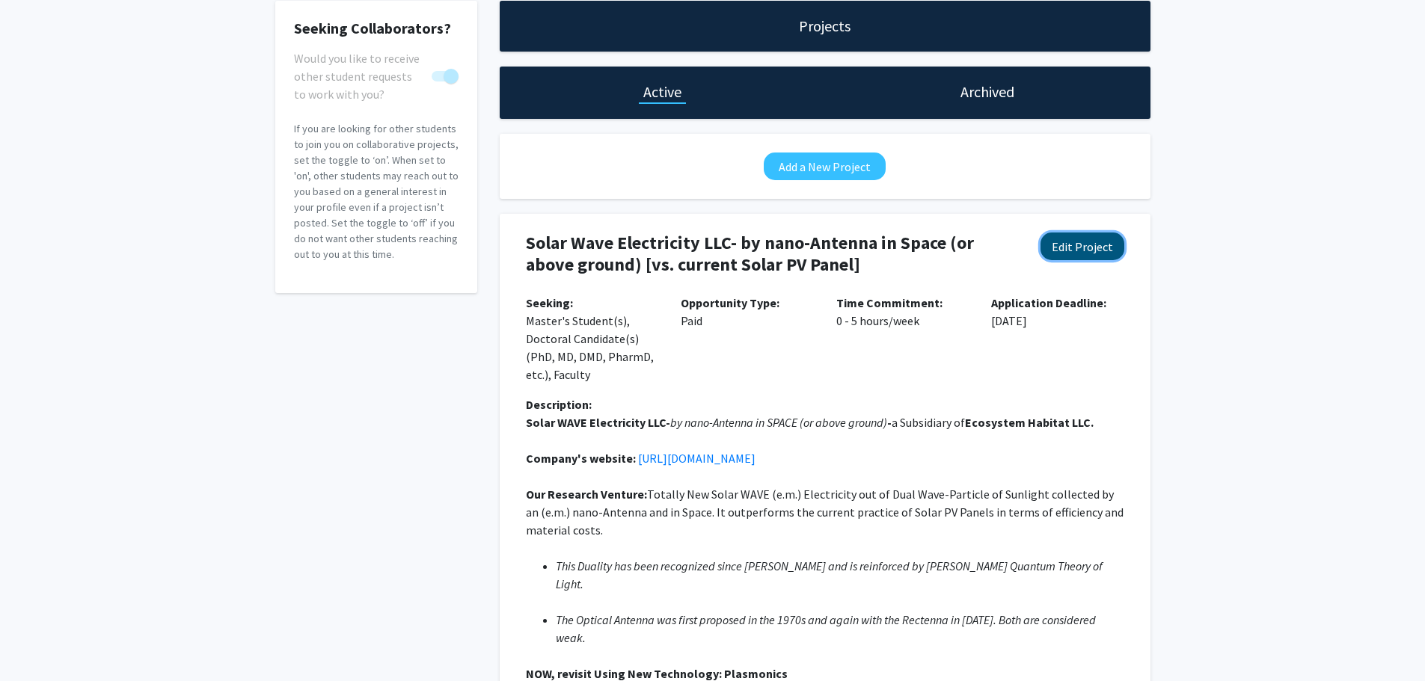
click at [1082, 245] on button "Edit Project" at bounding box center [1083, 247] width 84 height 28
select select "0 - 5"
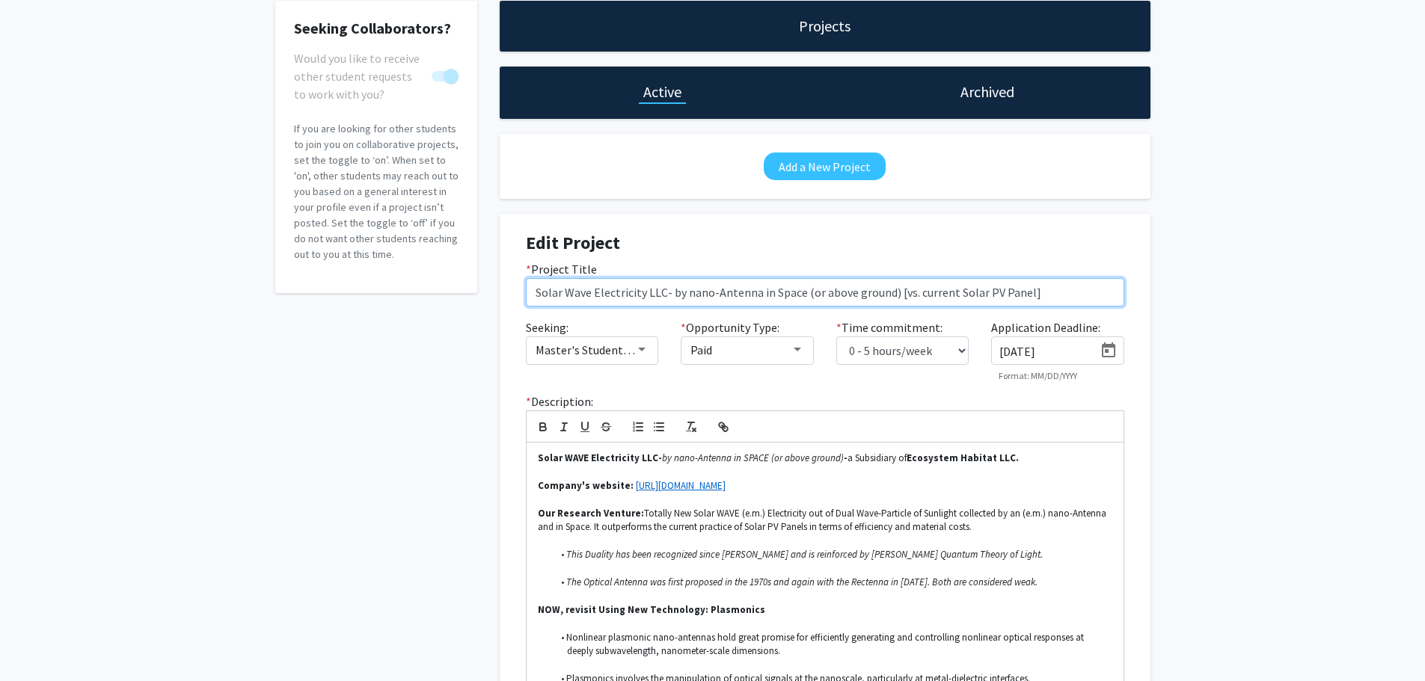
drag, startPoint x: 537, startPoint y: 292, endPoint x: 1232, endPoint y: 300, distance: 695.0
click at [1232, 300] on div "Seeking Collaborators? Would you like to receive other student requests to work…" at bounding box center [712, 440] width 1425 height 930
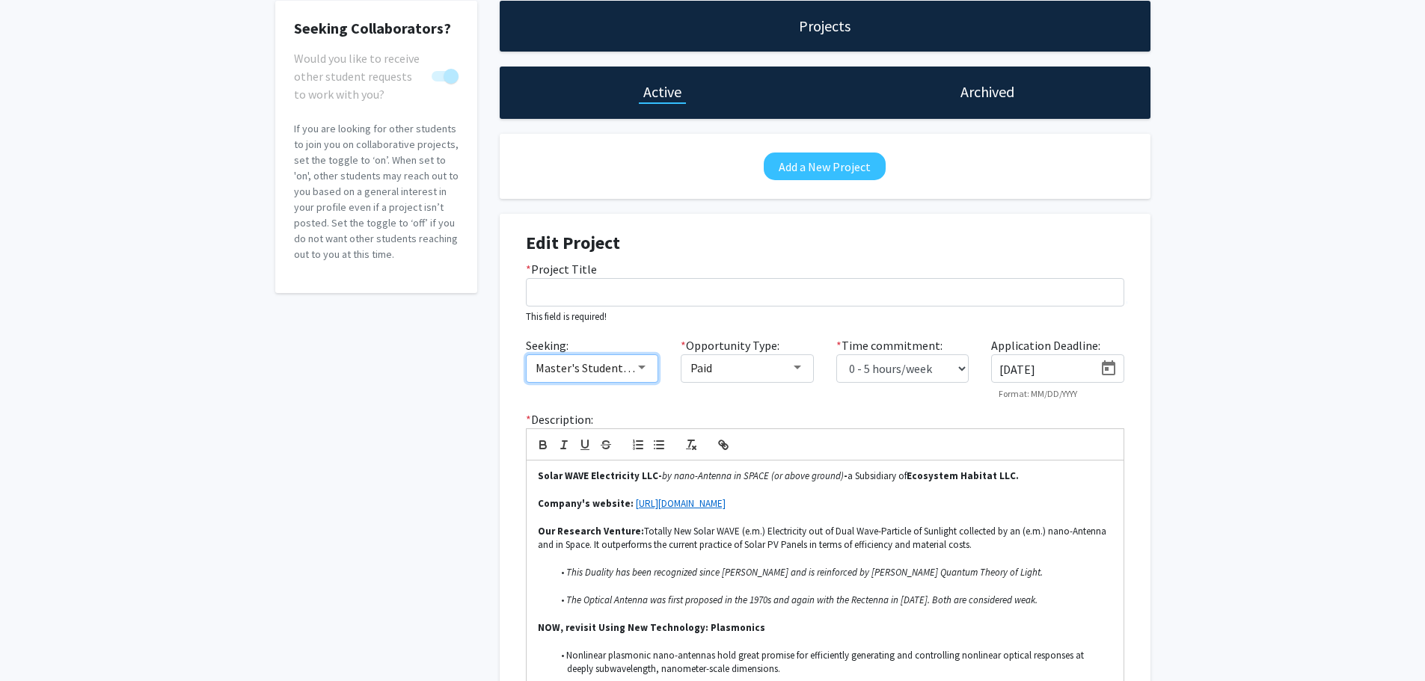
click at [642, 366] on div at bounding box center [641, 368] width 7 height 4
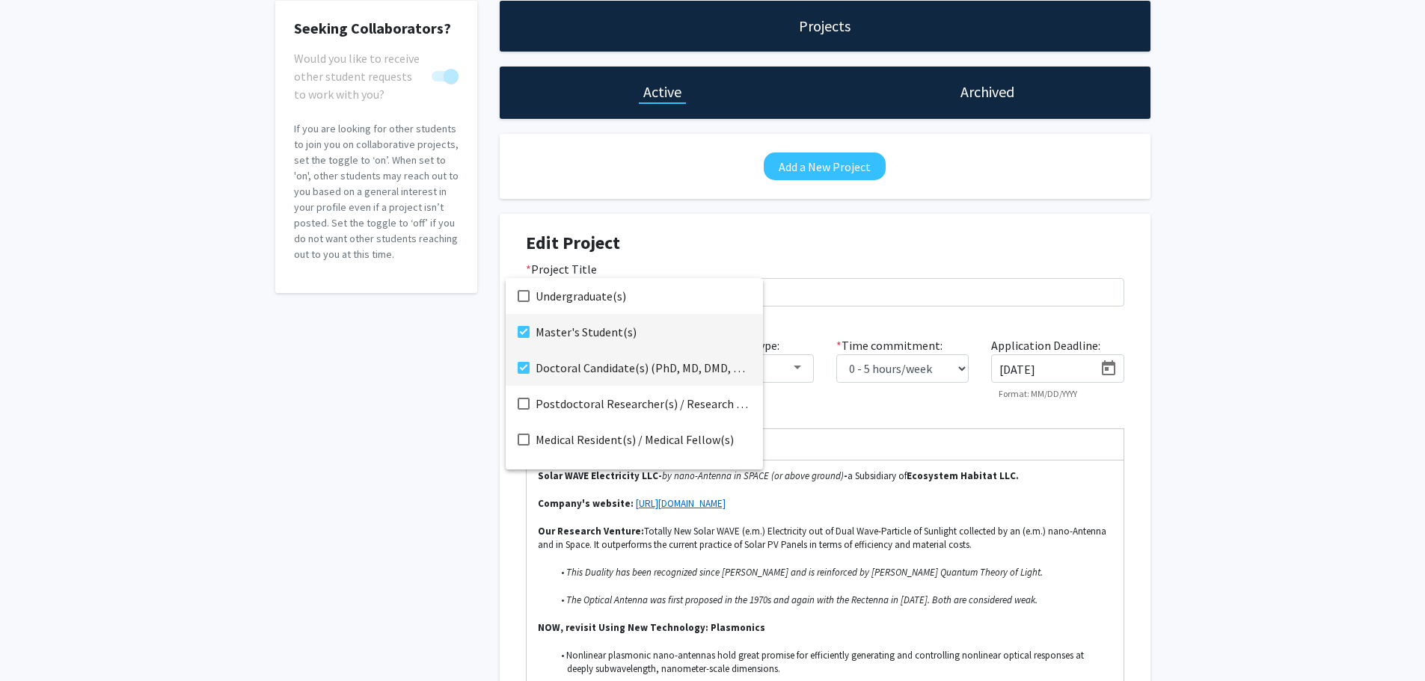
click at [521, 369] on mat-pseudo-checkbox at bounding box center [524, 368] width 12 height 12
click at [524, 332] on mat-pseudo-checkbox at bounding box center [524, 332] width 12 height 12
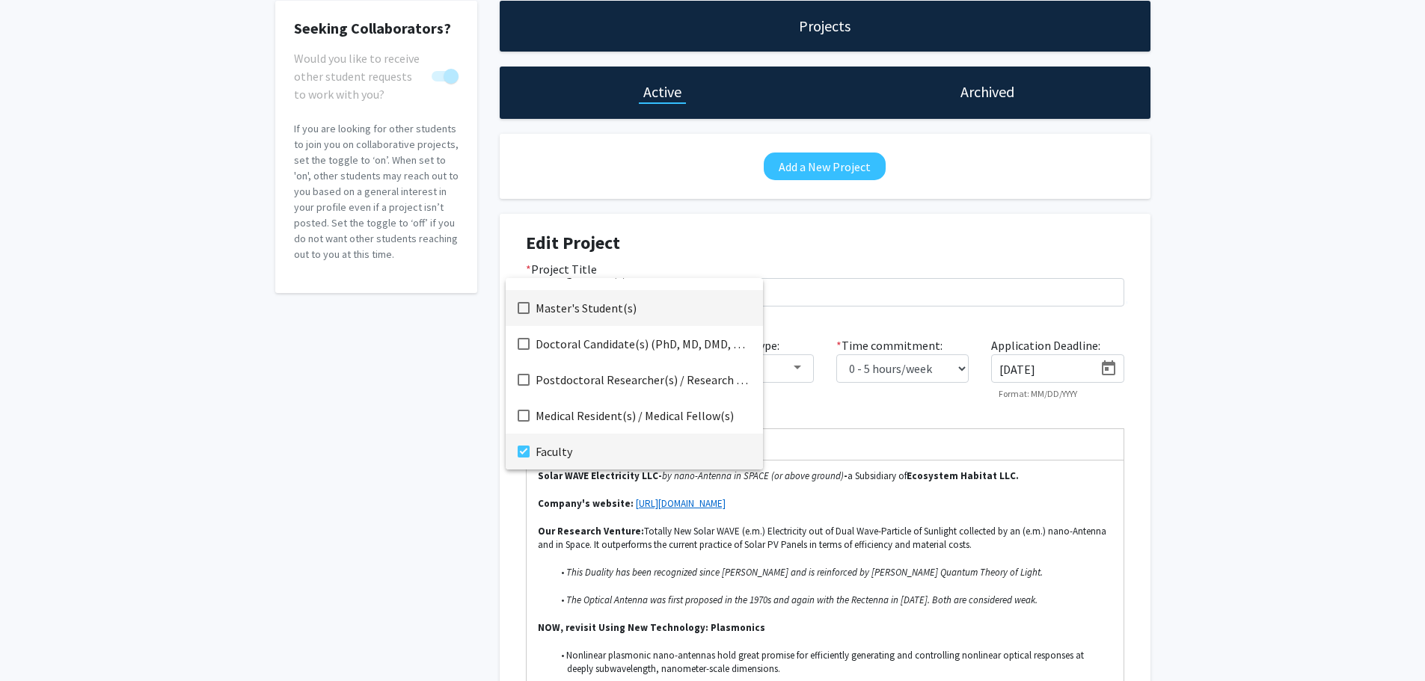
click at [521, 447] on mat-pseudo-checkbox at bounding box center [524, 452] width 12 height 12
click at [1220, 427] on div at bounding box center [712, 340] width 1425 height 681
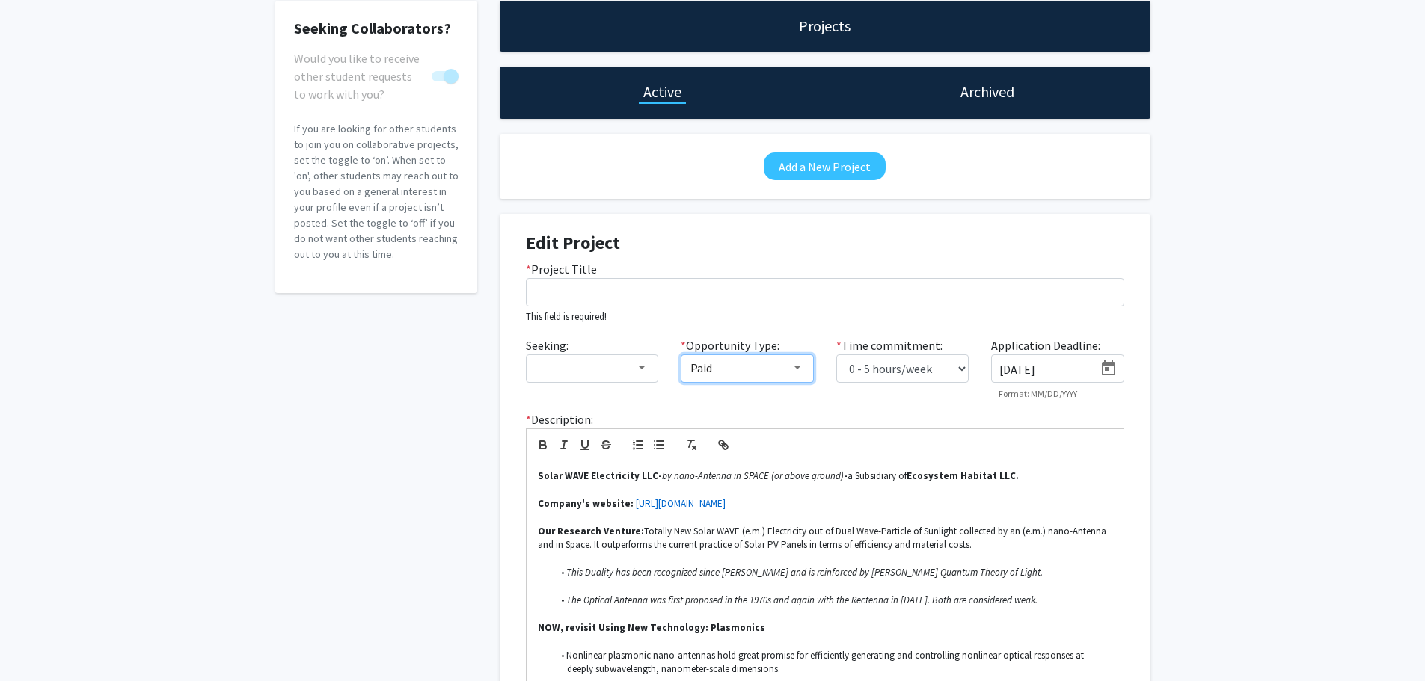
click at [799, 367] on div at bounding box center [797, 368] width 7 height 4
drag, startPoint x: 675, startPoint y: 331, endPoint x: 883, endPoint y: 385, distance: 214.3
click at [675, 330] on mat-pseudo-checkbox at bounding box center [678, 332] width 12 height 12
click at [961, 372] on div at bounding box center [712, 340] width 1425 height 681
click at [1112, 370] on icon "Open calendar" at bounding box center [1109, 369] width 18 height 18
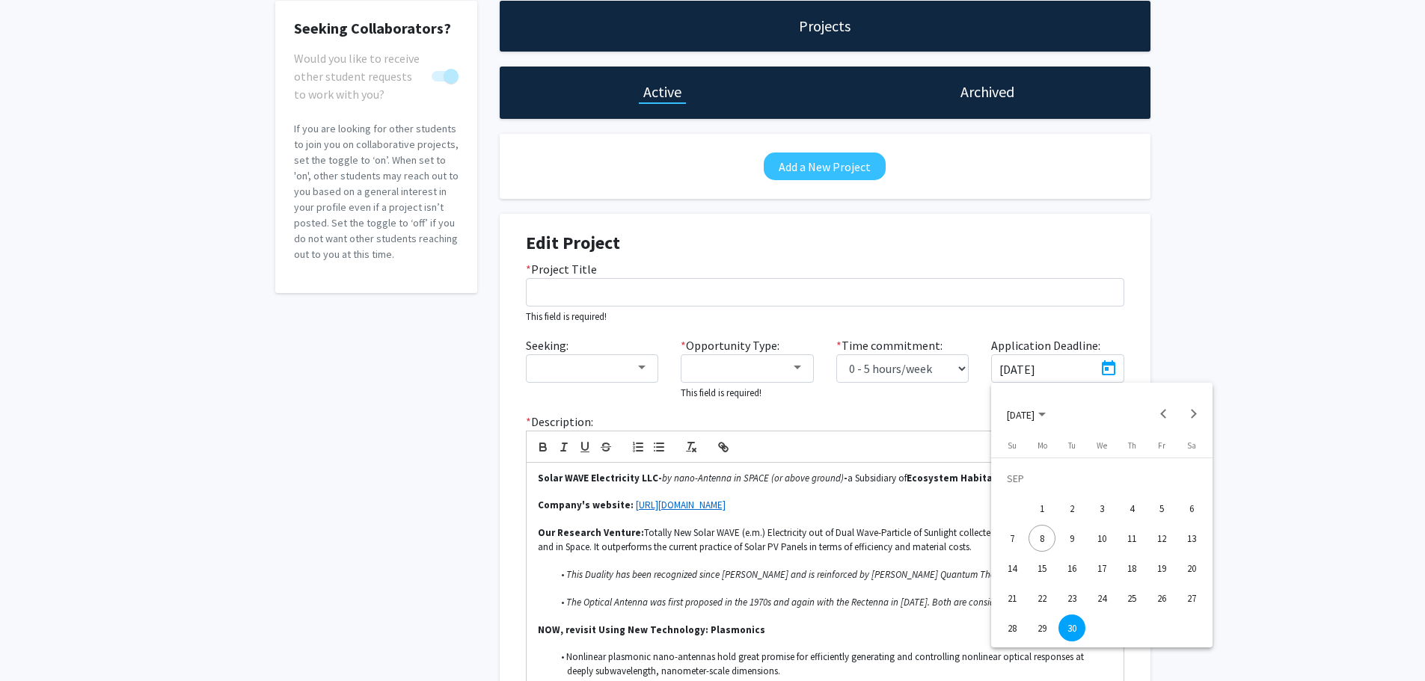
click at [1073, 369] on div at bounding box center [712, 340] width 1425 height 681
click at [1065, 370] on input "[DATE]" at bounding box center [1046, 369] width 94 height 13
type input "9"
click at [1297, 423] on div "Seeking Collaborators? Would you like to receive other student requests to work…" at bounding box center [712, 449] width 1425 height 949
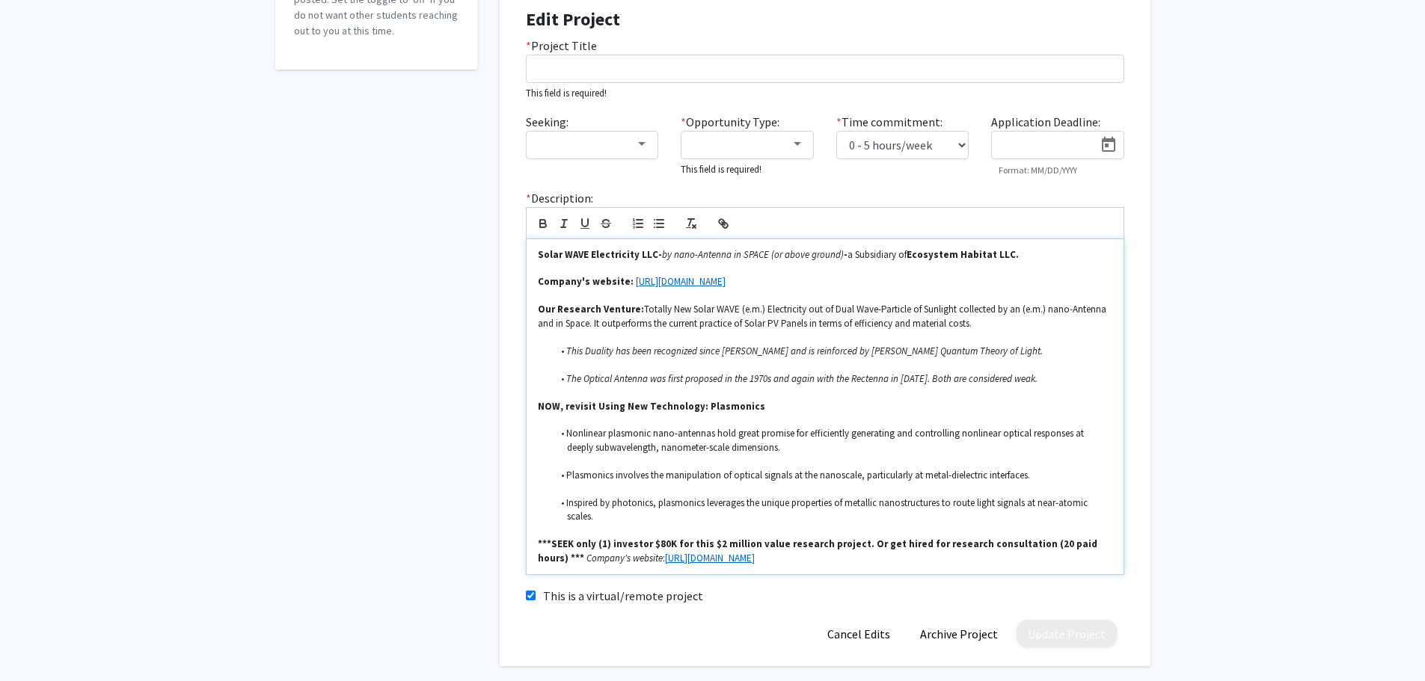
scroll to position [304, 0]
drag, startPoint x: 539, startPoint y: 252, endPoint x: 862, endPoint y: 613, distance: 484.7
click at [862, 616] on form "Edit Project * Project Title This field is required! Seeking: * Opportunity Typ…" at bounding box center [825, 327] width 598 height 639
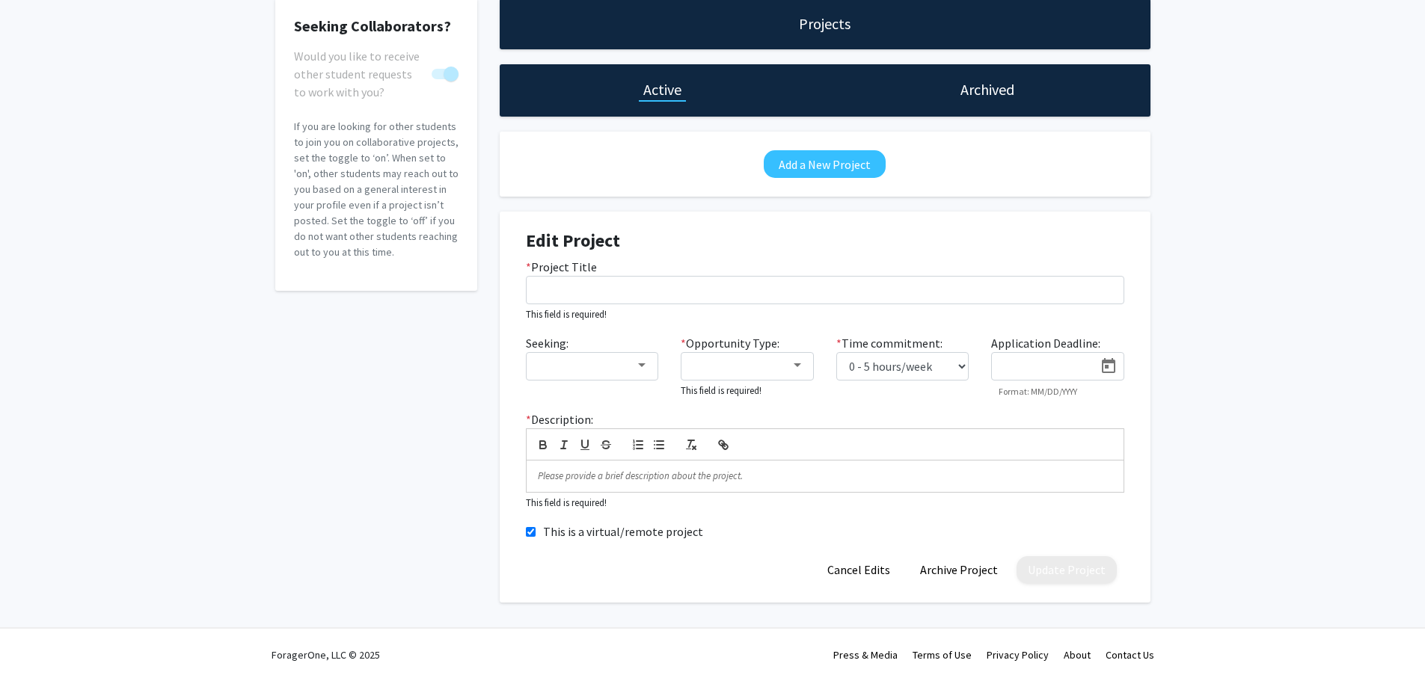
click at [527, 527] on input "This is a virtual/remote project" at bounding box center [531, 532] width 10 height 10
checkbox input "false"
click at [1249, 538] on div "Seeking Collaborators? Would you like to receive other student requests to work…" at bounding box center [712, 304] width 1425 height 664
click at [865, 569] on button "Cancel Edits" at bounding box center [858, 571] width 85 height 28
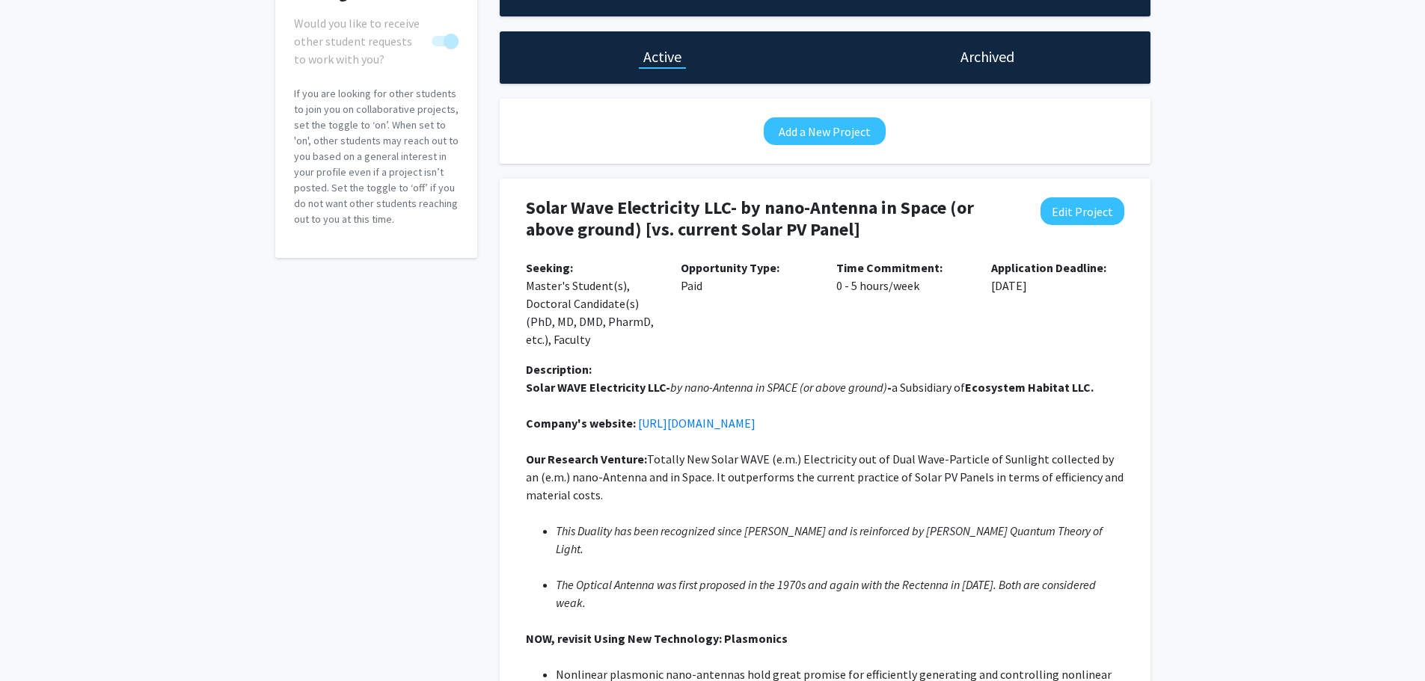
scroll to position [0, 0]
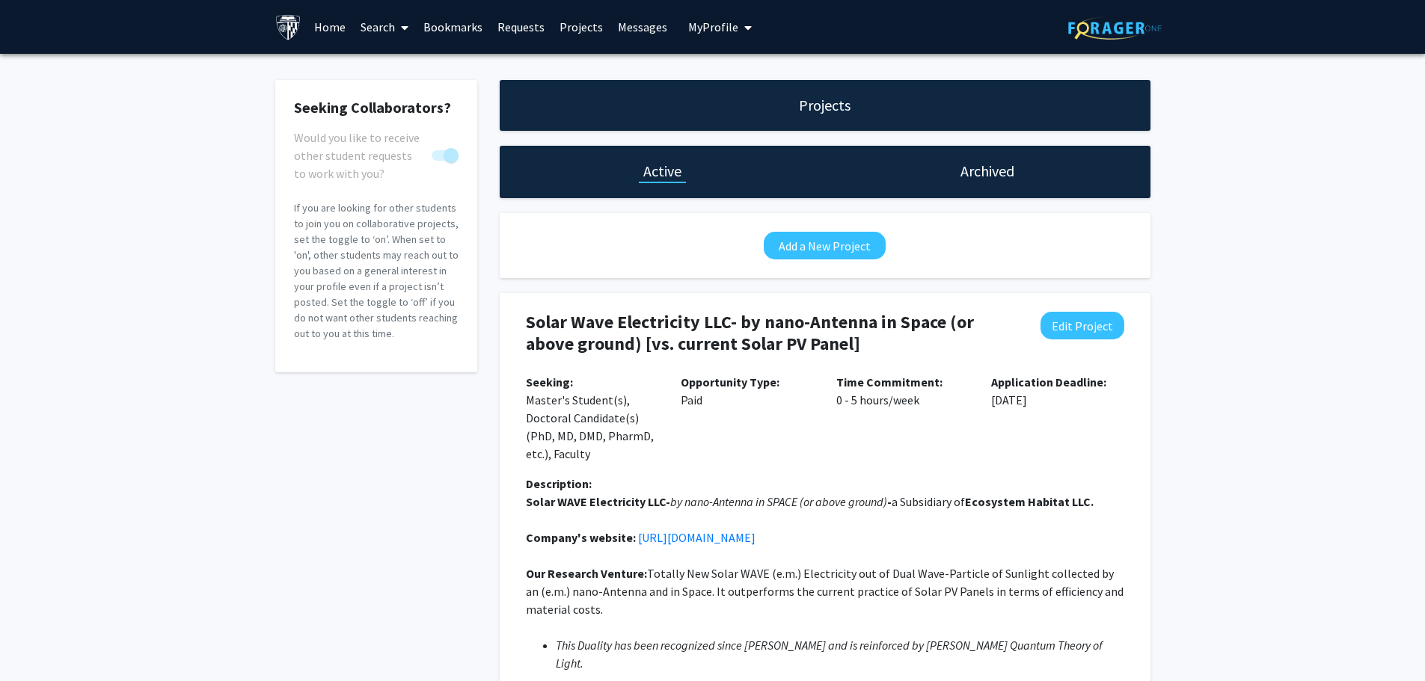
click at [996, 174] on h1 "Archived" at bounding box center [987, 171] width 54 height 21
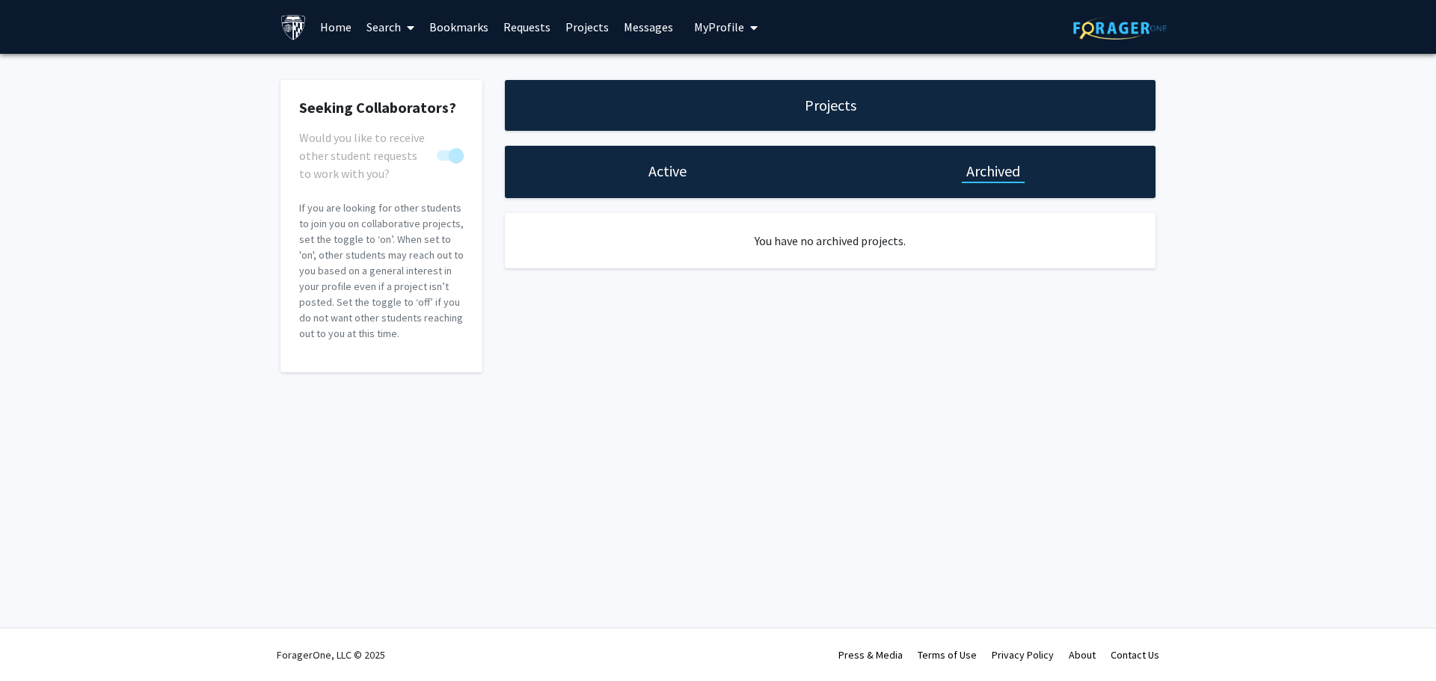
click at [663, 170] on h1 "Active" at bounding box center [668, 171] width 38 height 21
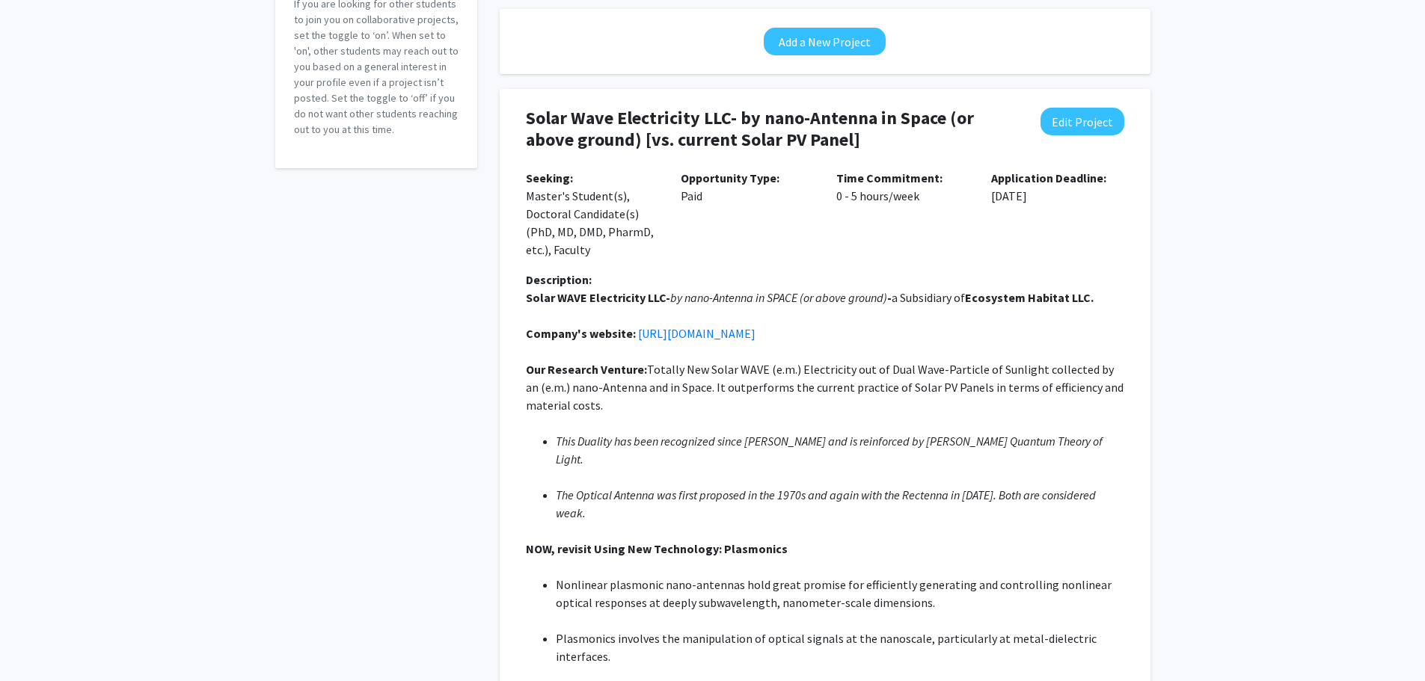
scroll to position [189, 0]
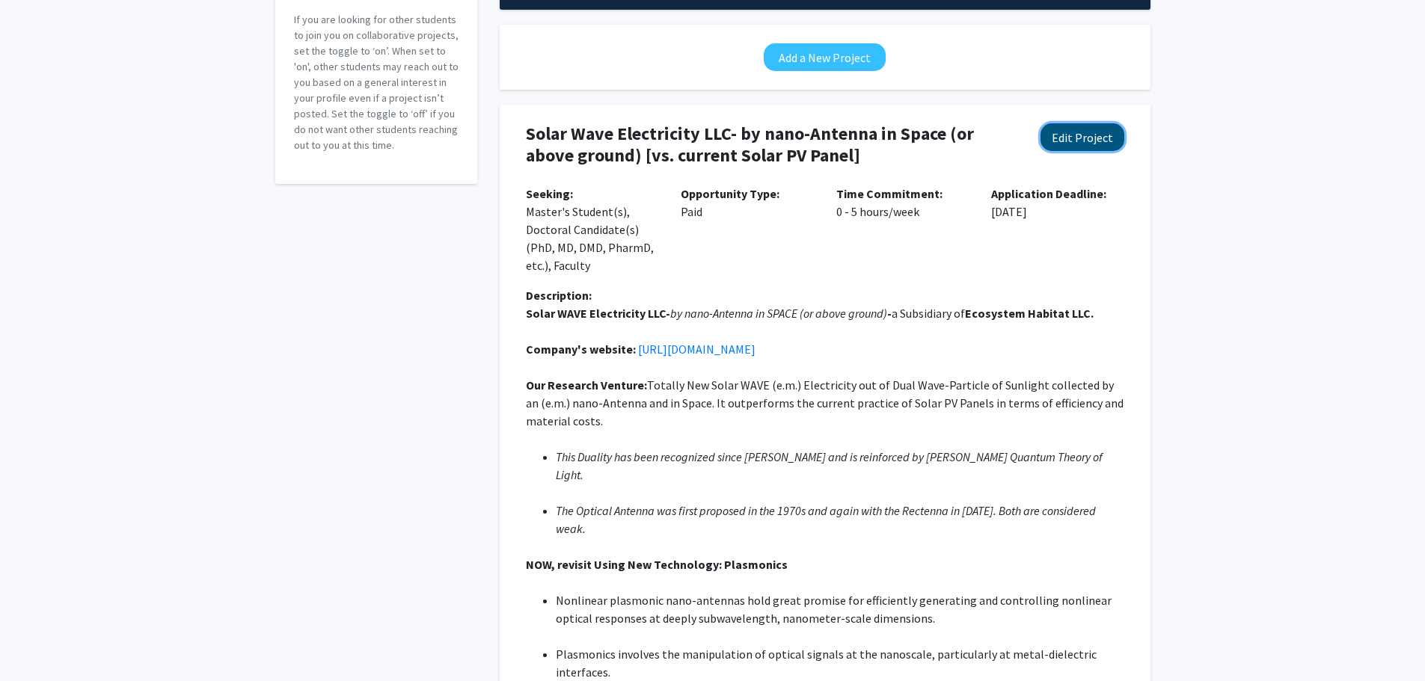
click at [1088, 130] on button "Edit Project" at bounding box center [1083, 137] width 84 height 28
select select "0 - 5"
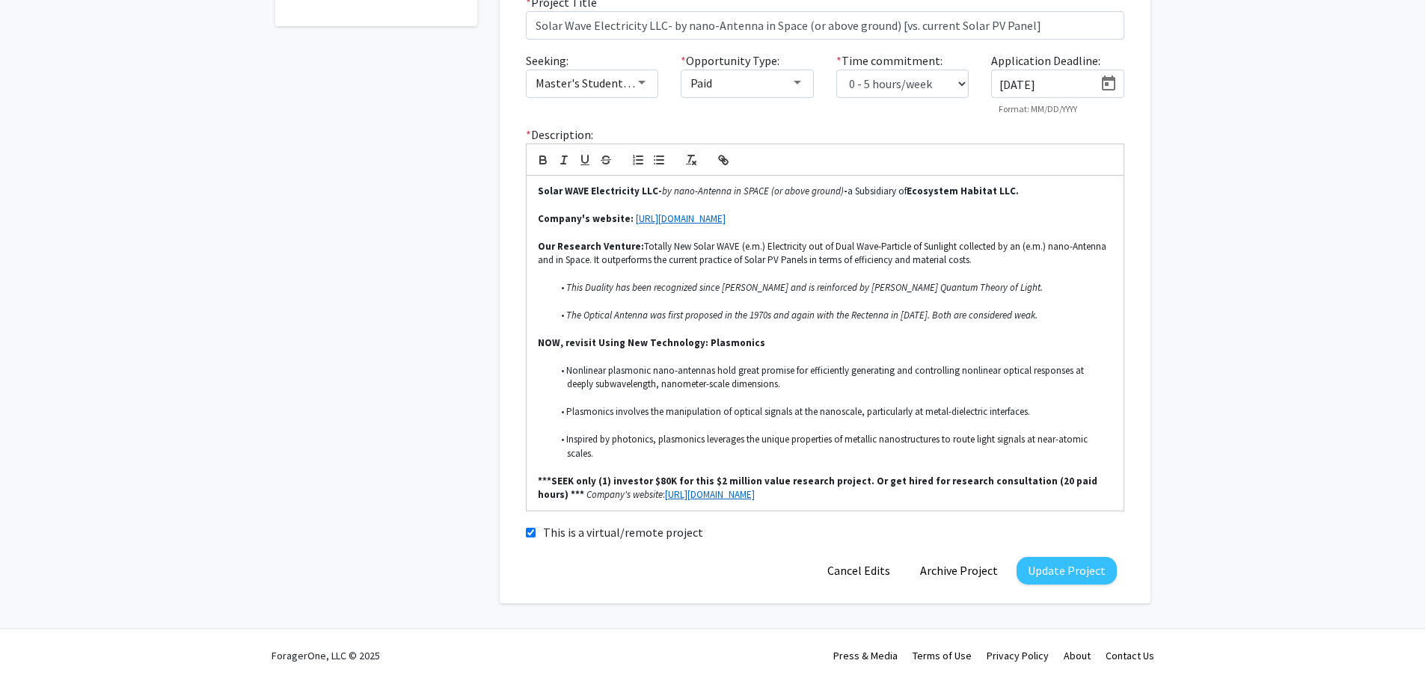
scroll to position [347, 0]
click at [1064, 568] on button "Update Project" at bounding box center [1067, 571] width 100 height 28
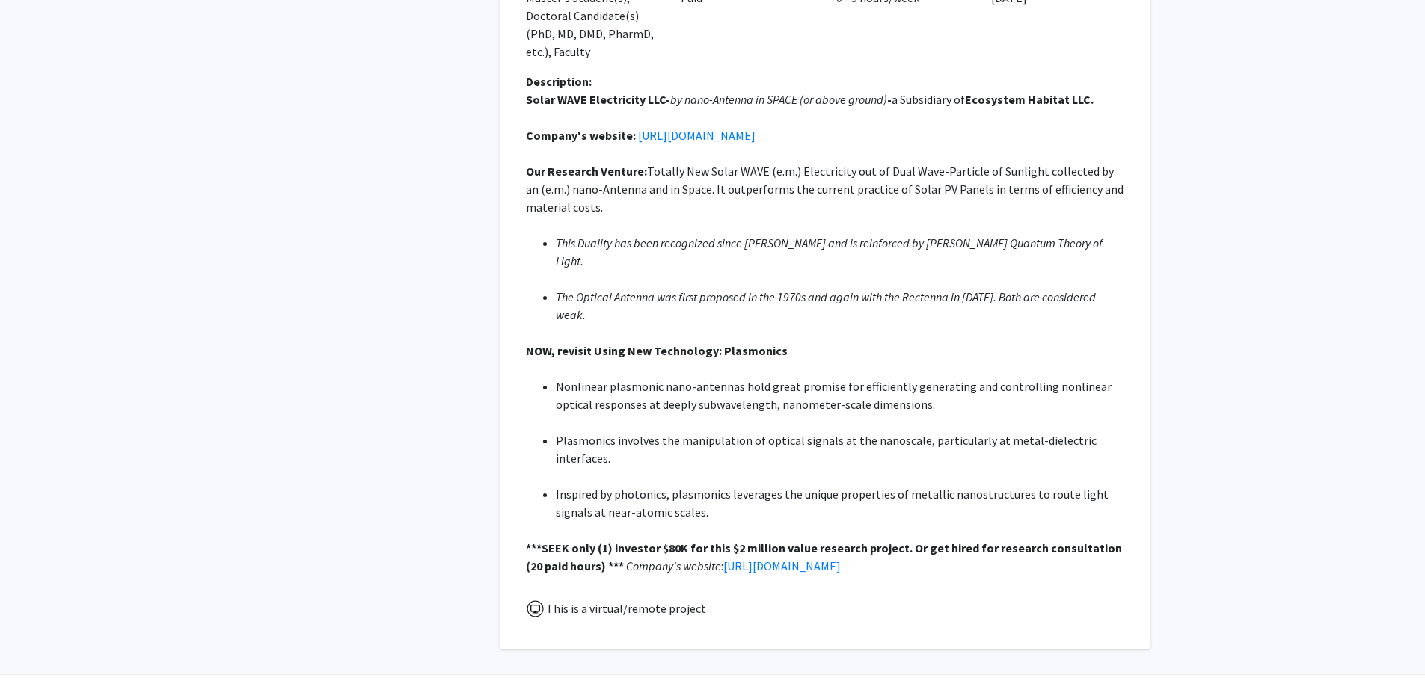
scroll to position [189, 0]
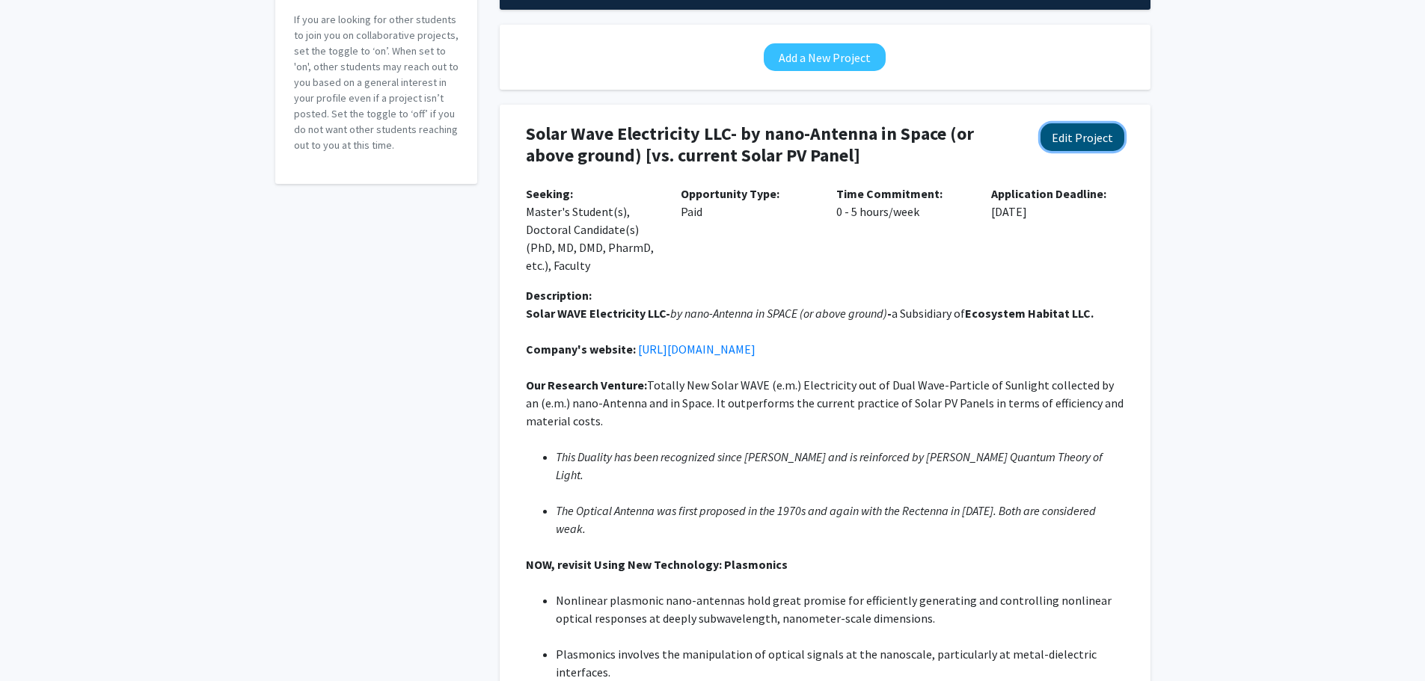
click at [1073, 134] on button "Edit Project" at bounding box center [1083, 137] width 84 height 28
select select "0 - 5"
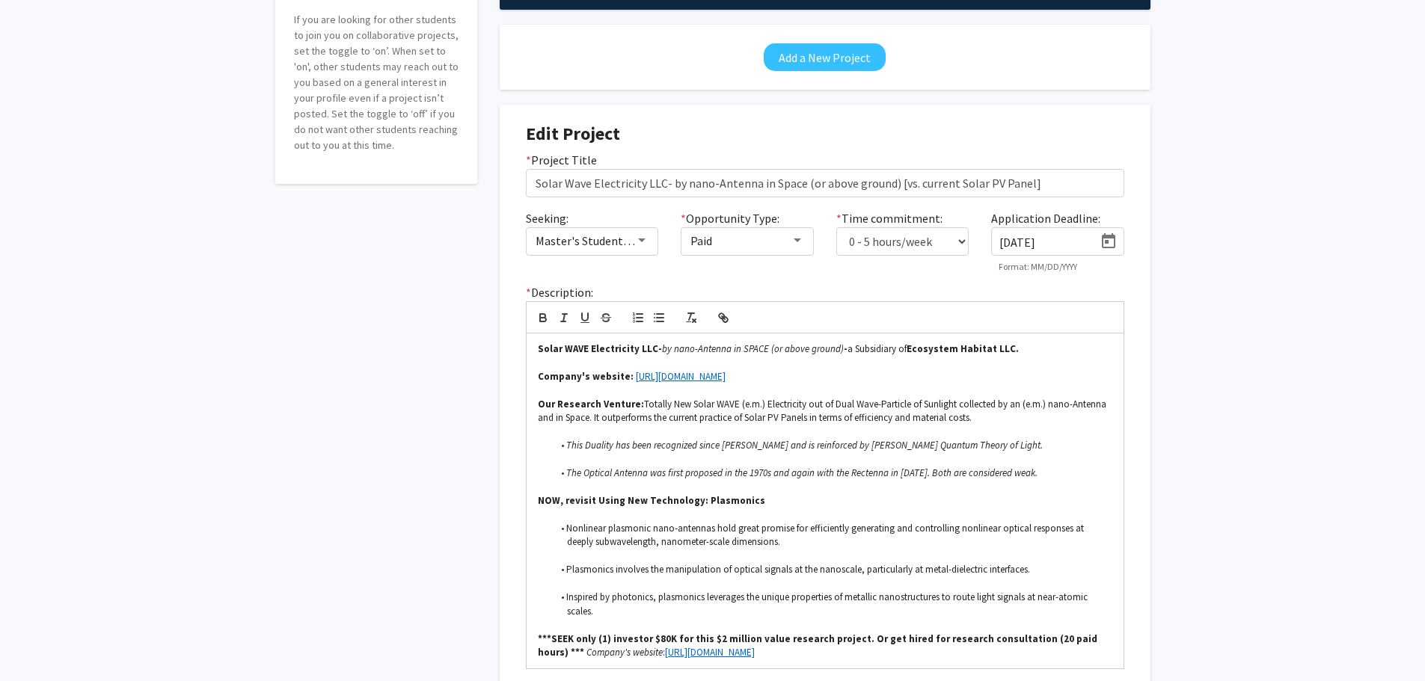
click at [1109, 242] on icon "Open calendar" at bounding box center [1109, 242] width 18 height 18
click at [1044, 379] on div "1" at bounding box center [1042, 381] width 27 height 27
type input "[DATE]"
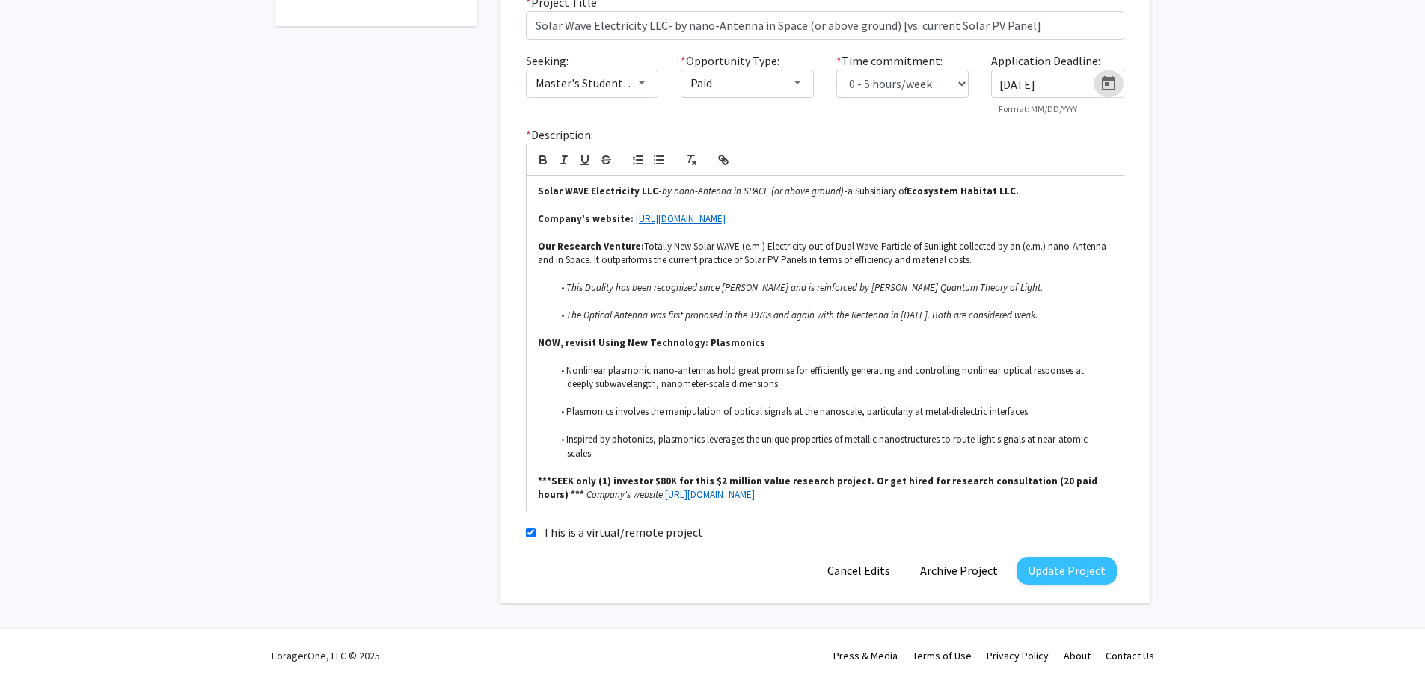
scroll to position [347, 0]
click at [1080, 572] on button "Update Project" at bounding box center [1067, 571] width 100 height 28
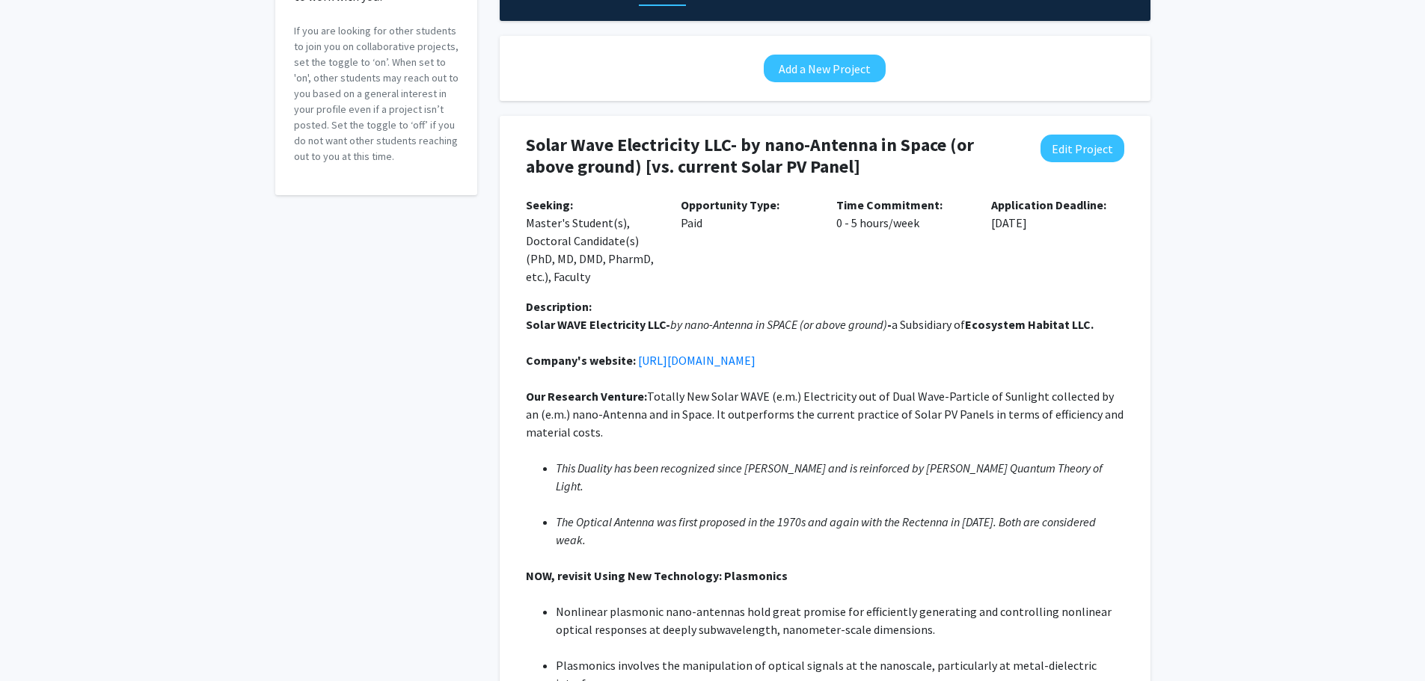
scroll to position [0, 0]
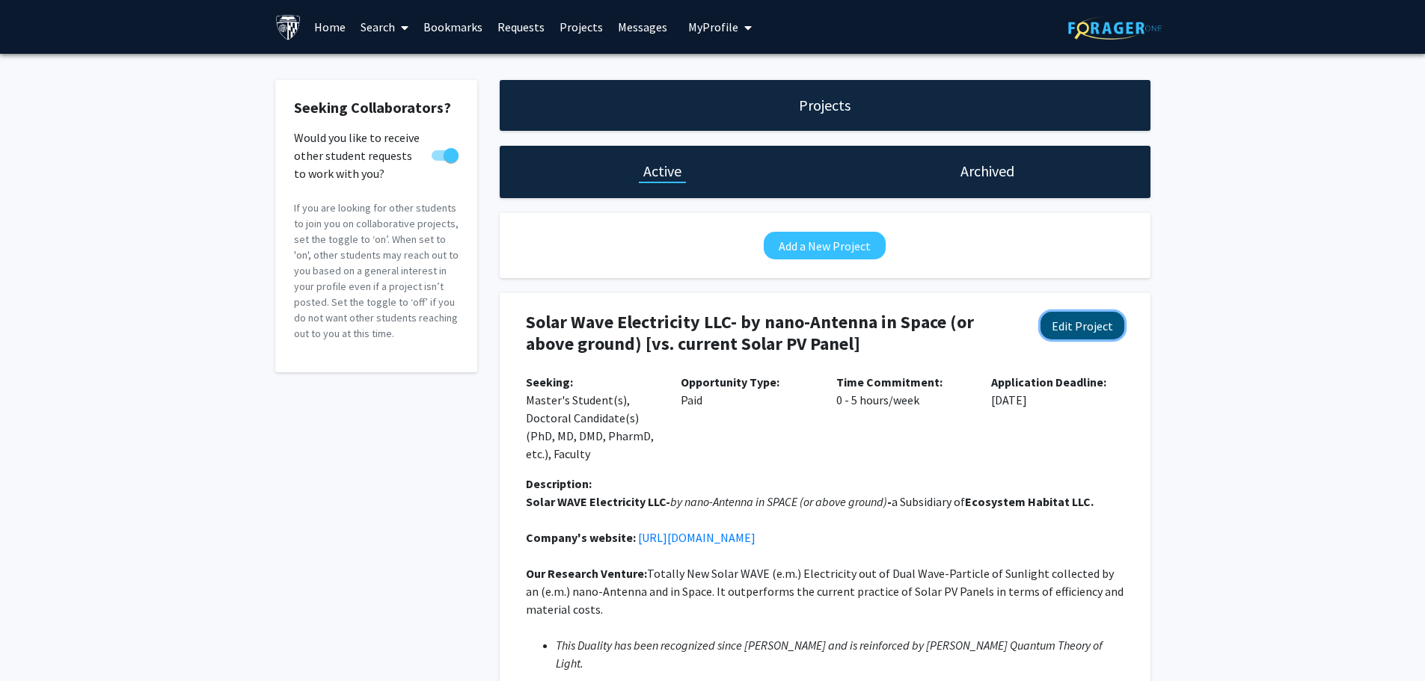
click at [1094, 330] on button "Edit Project" at bounding box center [1083, 326] width 84 height 28
select select "0 - 5"
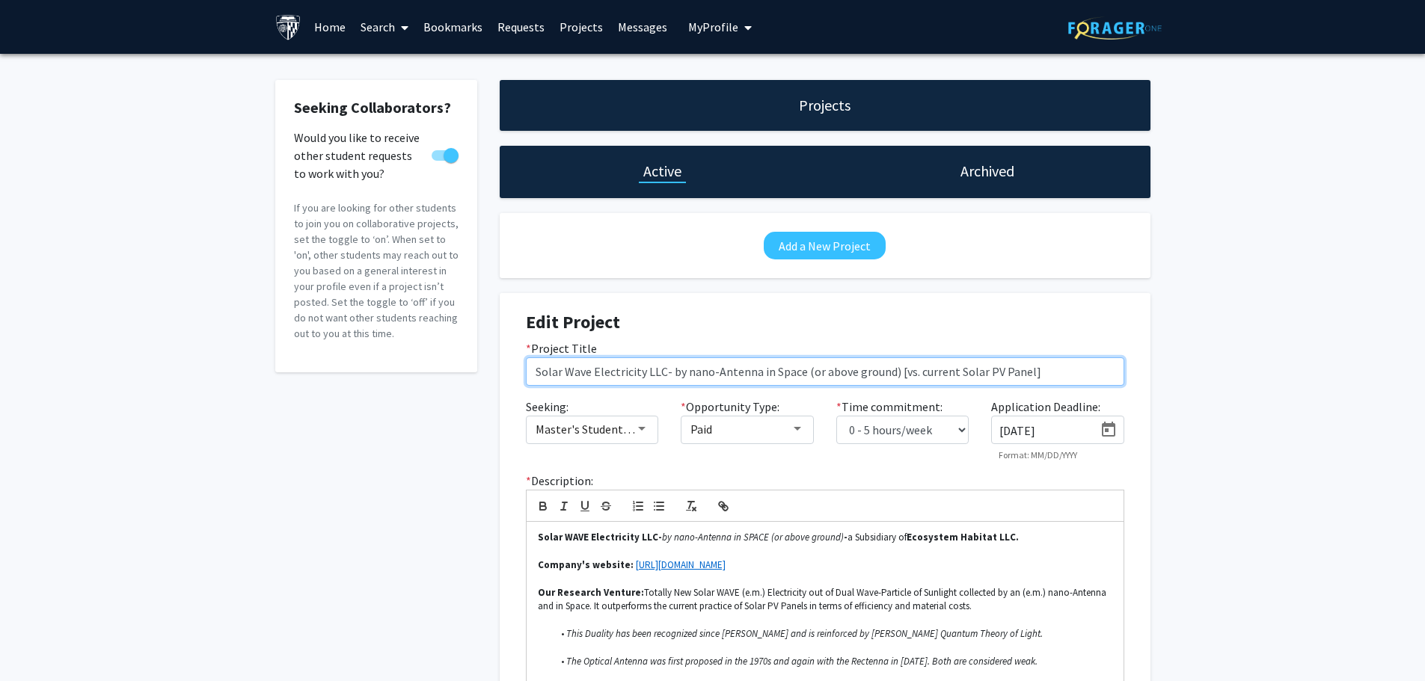
drag, startPoint x: 1064, startPoint y: 372, endPoint x: 470, endPoint y: 400, distance: 595.4
click at [470, 400] on div "Seeking Collaborators? Would you like to receive other student requests to work…" at bounding box center [713, 515] width 898 height 870
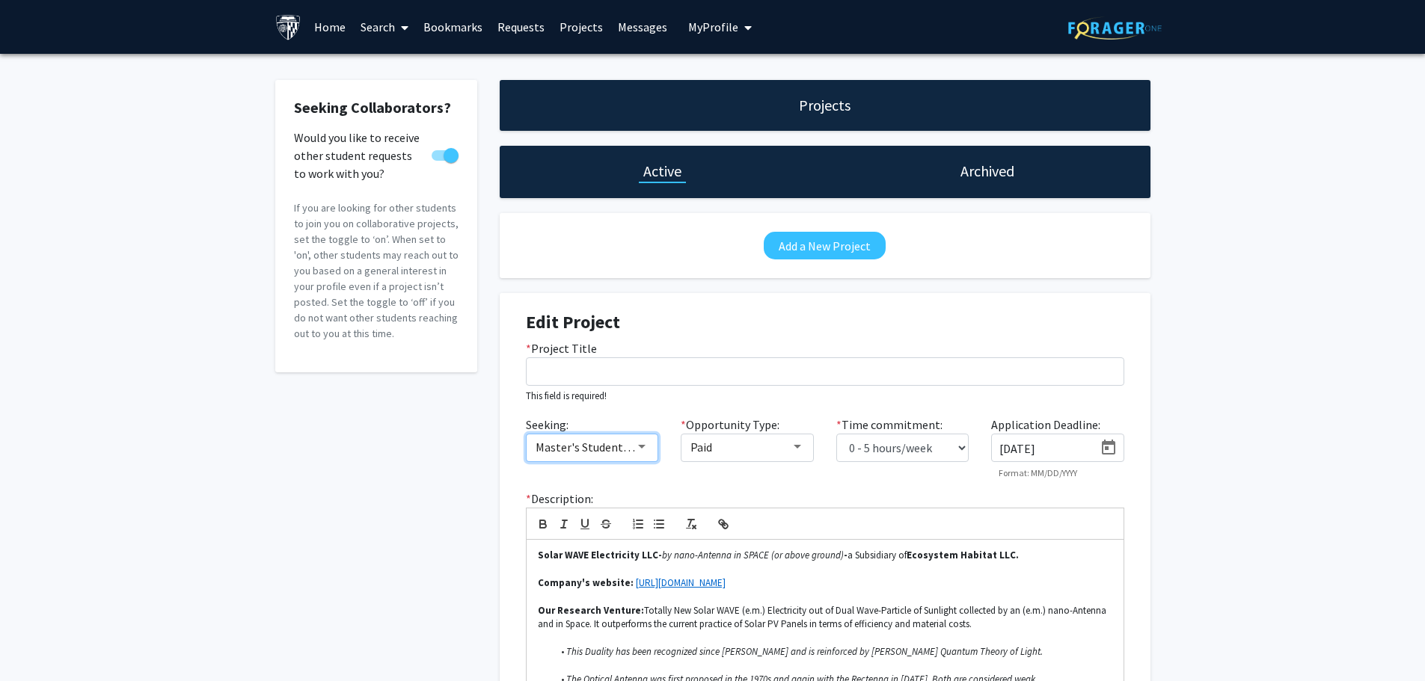
click at [640, 444] on div at bounding box center [641, 447] width 13 height 12
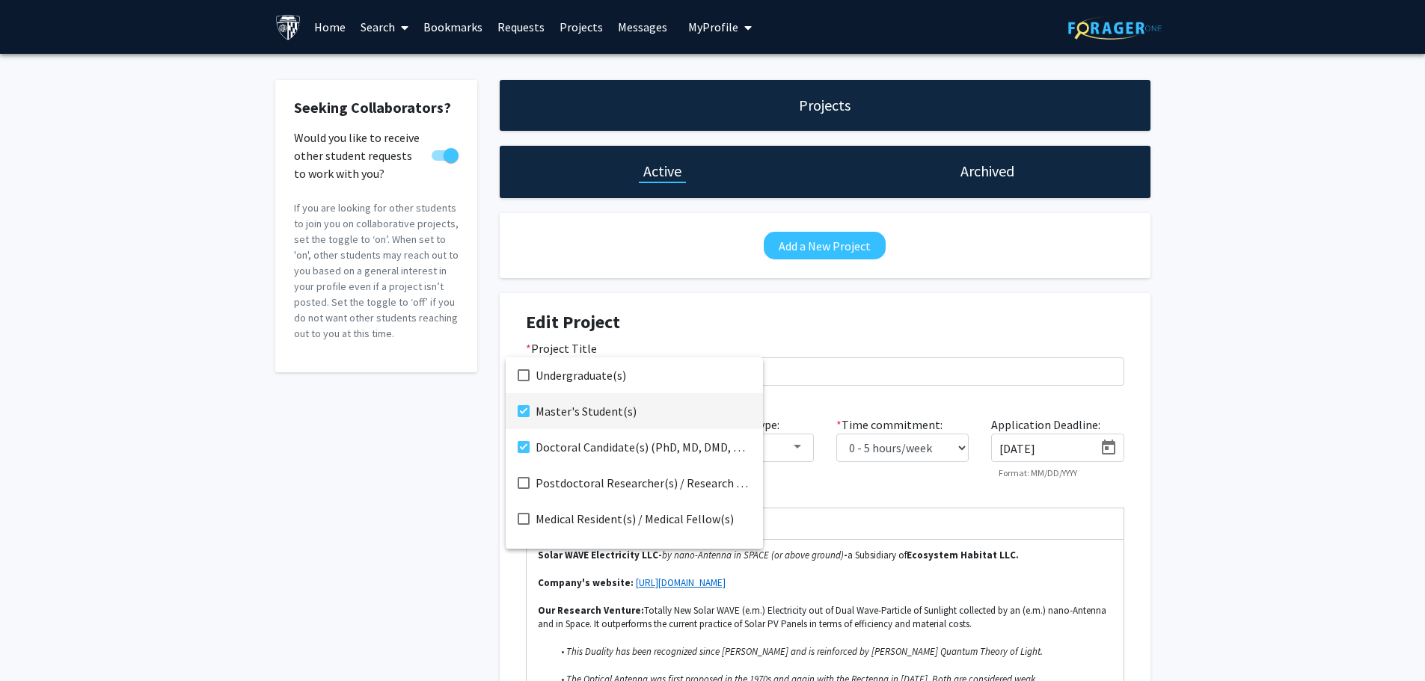
click at [520, 408] on mat-pseudo-checkbox at bounding box center [524, 411] width 12 height 12
click at [526, 447] on mat-pseudo-checkbox at bounding box center [524, 447] width 12 height 12
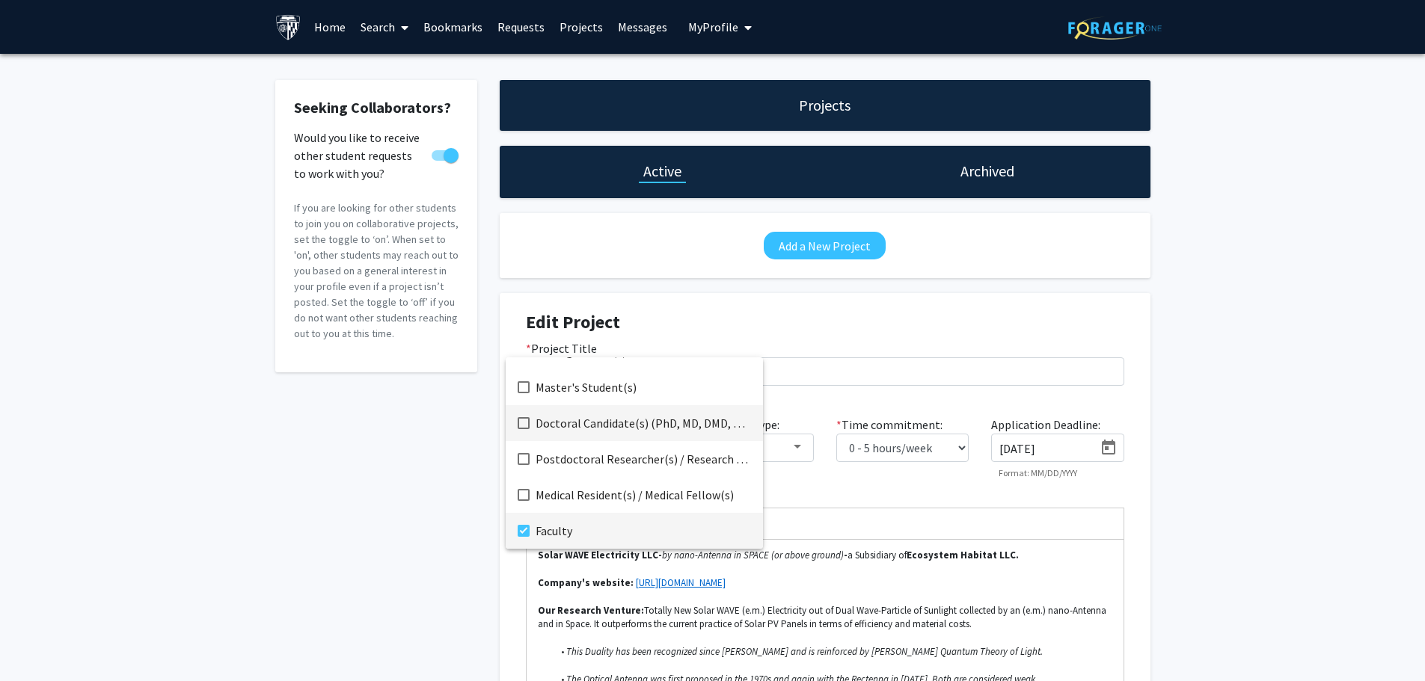
click at [524, 531] on mat-pseudo-checkbox at bounding box center [524, 531] width 12 height 12
click at [1226, 527] on div at bounding box center [712, 340] width 1425 height 681
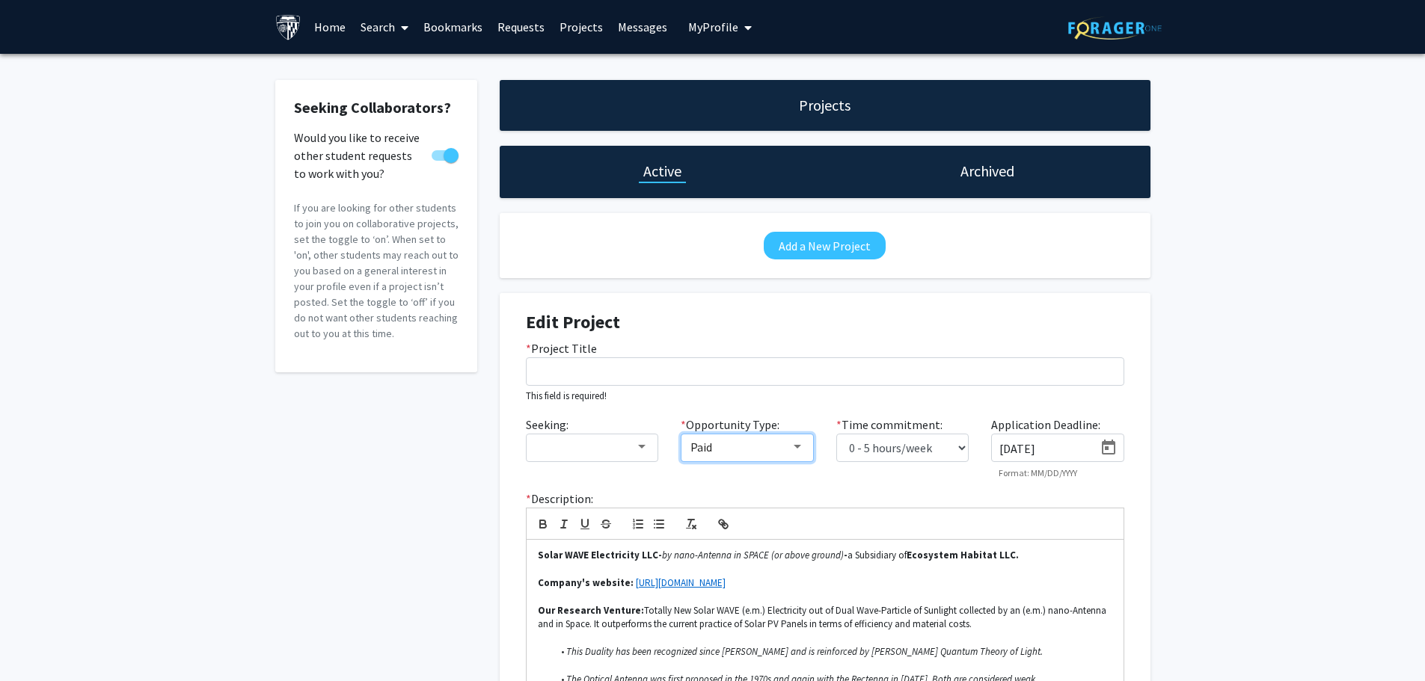
click at [795, 446] on div at bounding box center [797, 447] width 7 height 4
click at [677, 412] on mat-pseudo-checkbox at bounding box center [678, 411] width 12 height 12
click at [1001, 491] on div at bounding box center [712, 340] width 1425 height 681
click at [1055, 450] on input "[DATE]" at bounding box center [1046, 448] width 94 height 13
type input "9"
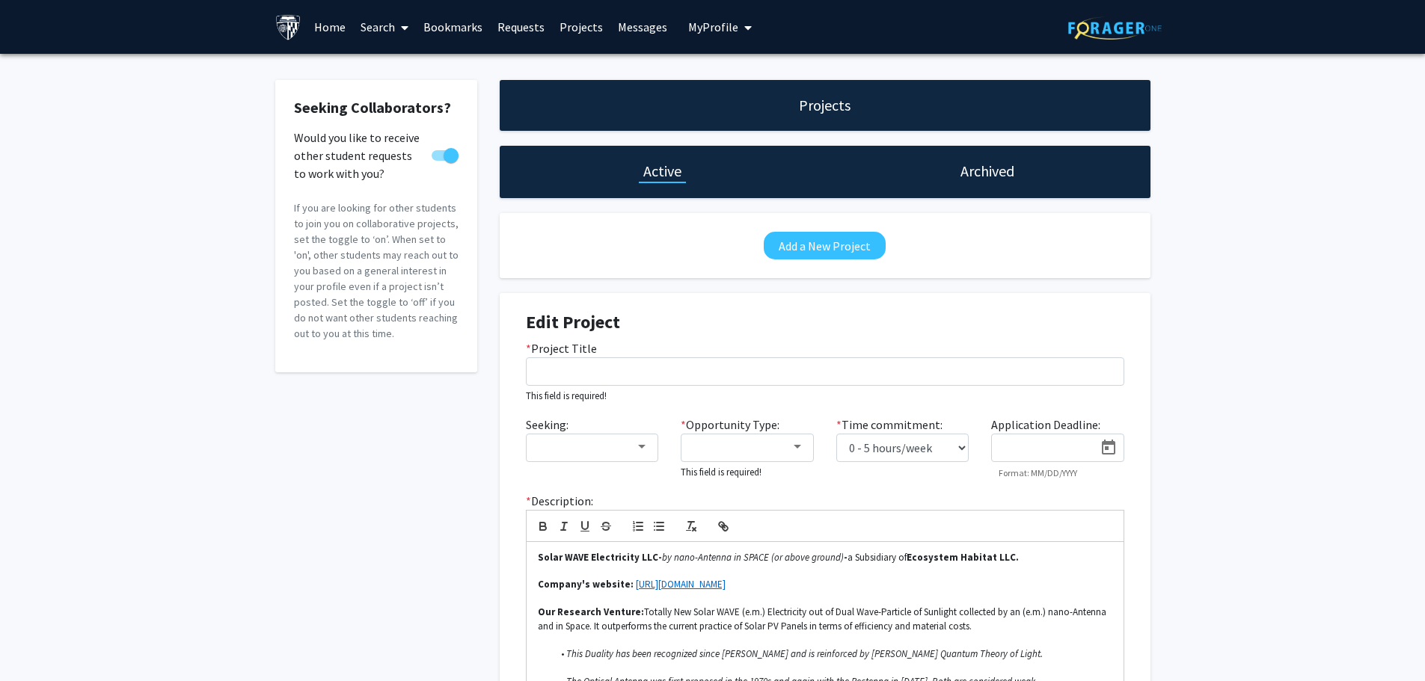
click at [1232, 464] on div "Seeking Collaborators? Would you like to receive other student requests to work…" at bounding box center [712, 528] width 1425 height 949
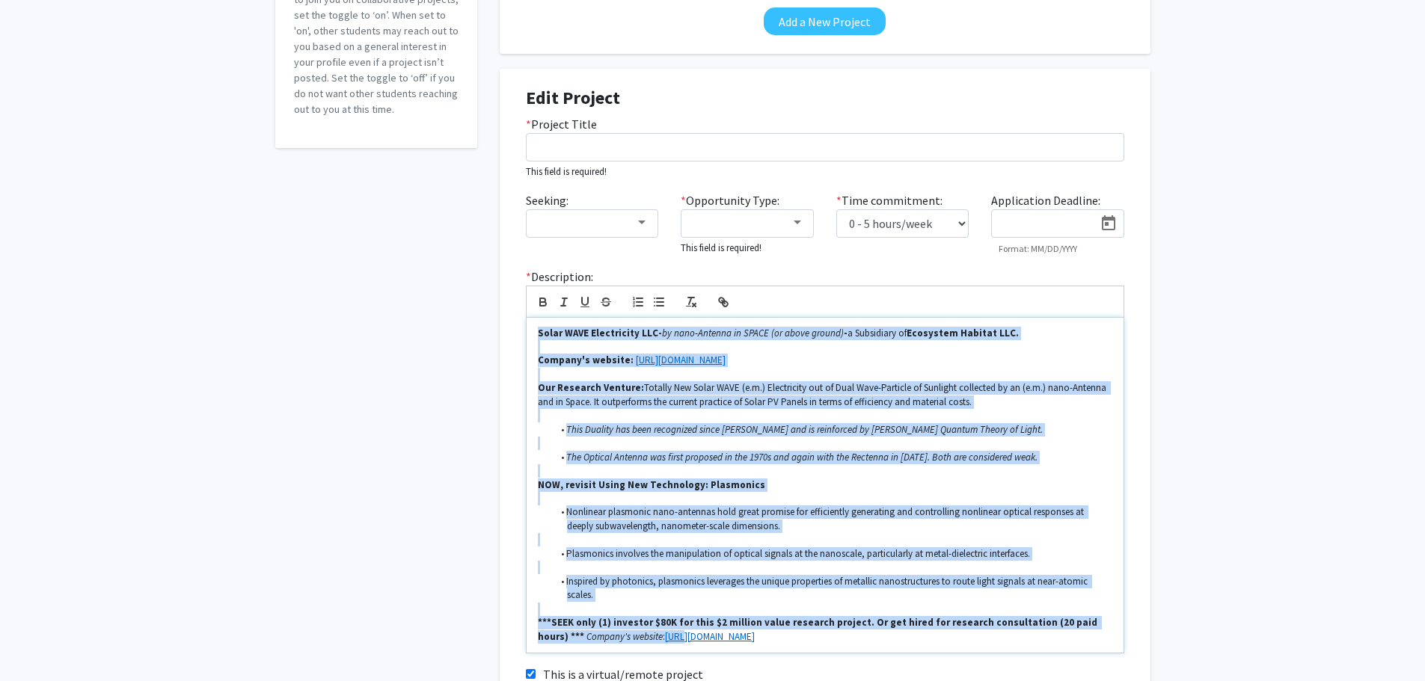
scroll to position [367, 0]
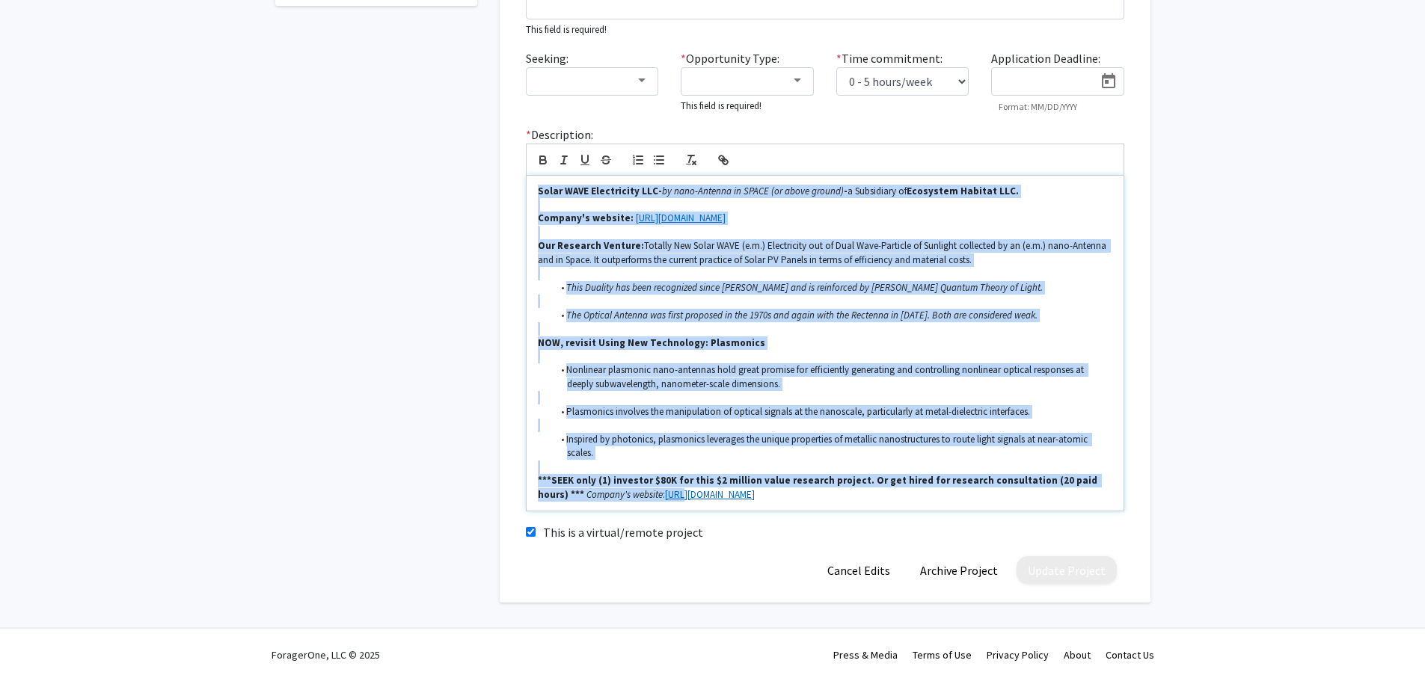
drag, startPoint x: 536, startPoint y: 333, endPoint x: 1275, endPoint y: 535, distance: 766.2
click at [1275, 535] on div "Seeking Collaborators? Would you like to receive other student requests to work…" at bounding box center [712, 161] width 1425 height 949
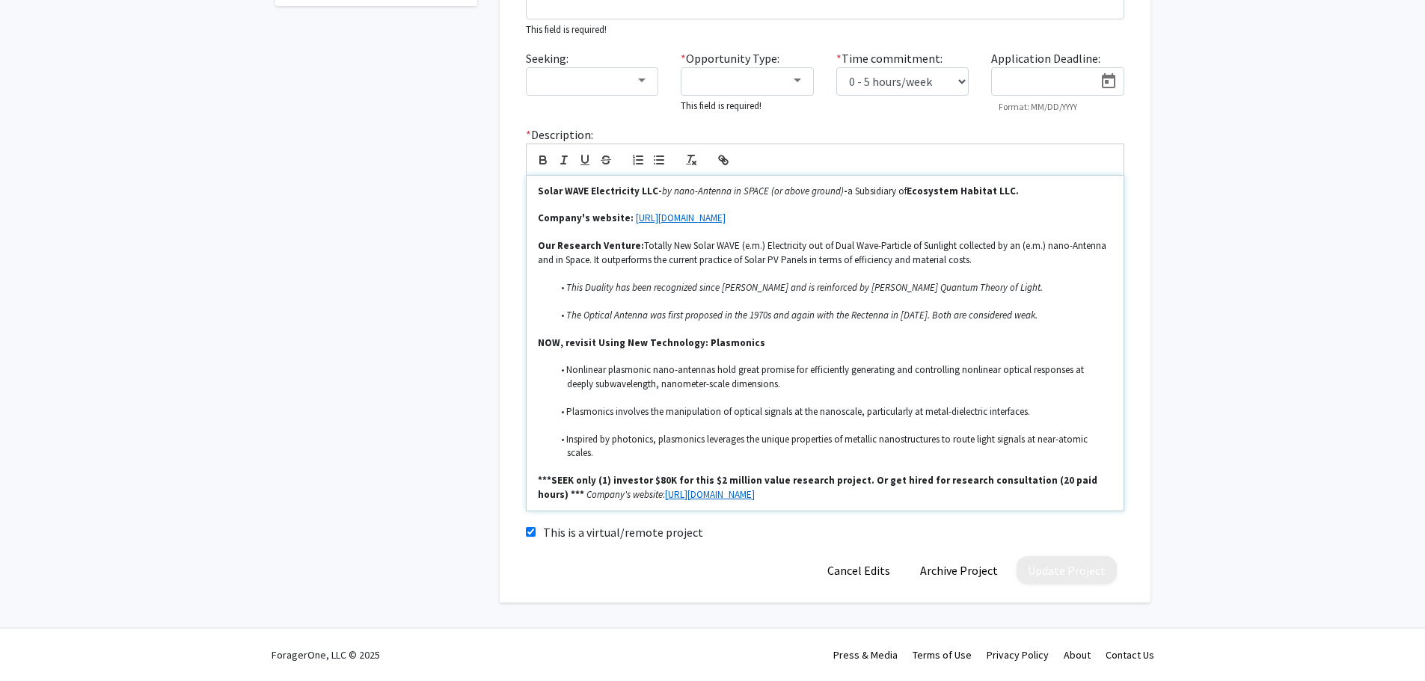
scroll to position [82, 0]
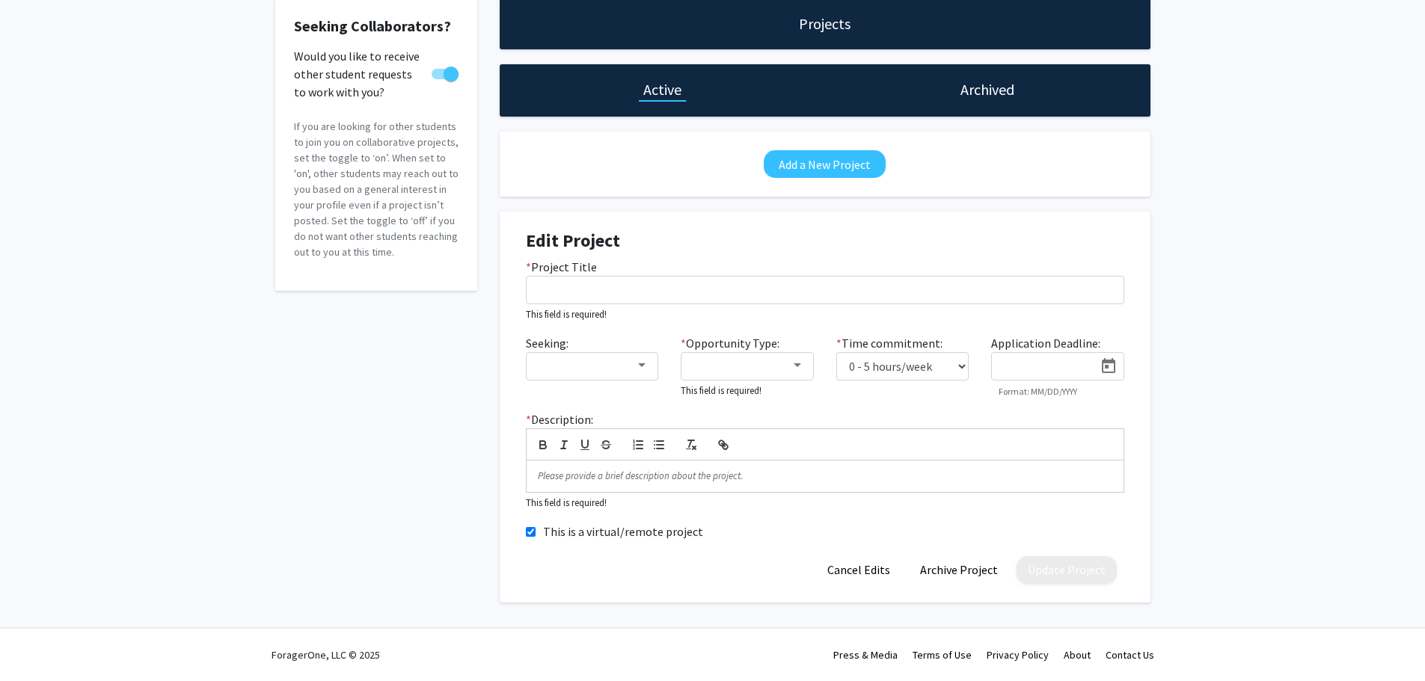
click at [527, 532] on input "This is a virtual/remote project" at bounding box center [531, 532] width 10 height 10
checkbox input "false"
click at [1257, 542] on div "Seeking Collaborators? Would you like to receive other student requests to work…" at bounding box center [712, 304] width 1425 height 664
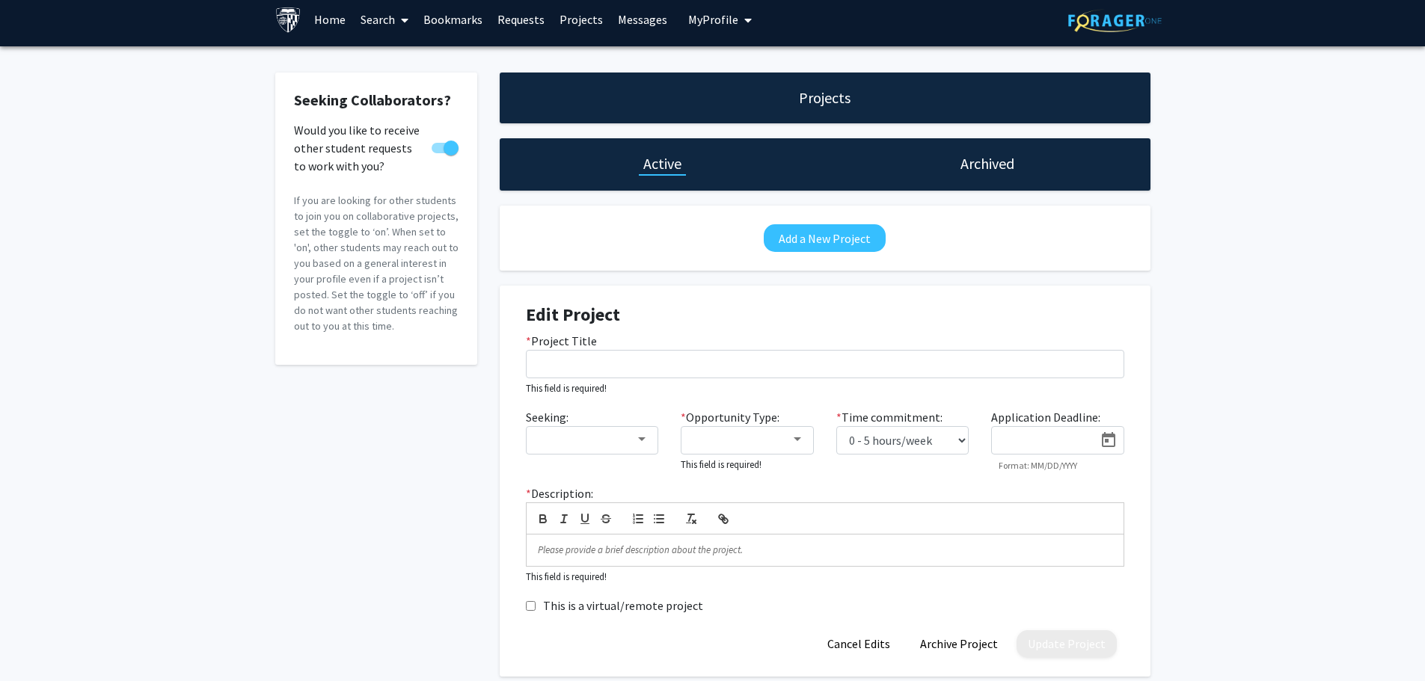
scroll to position [0, 0]
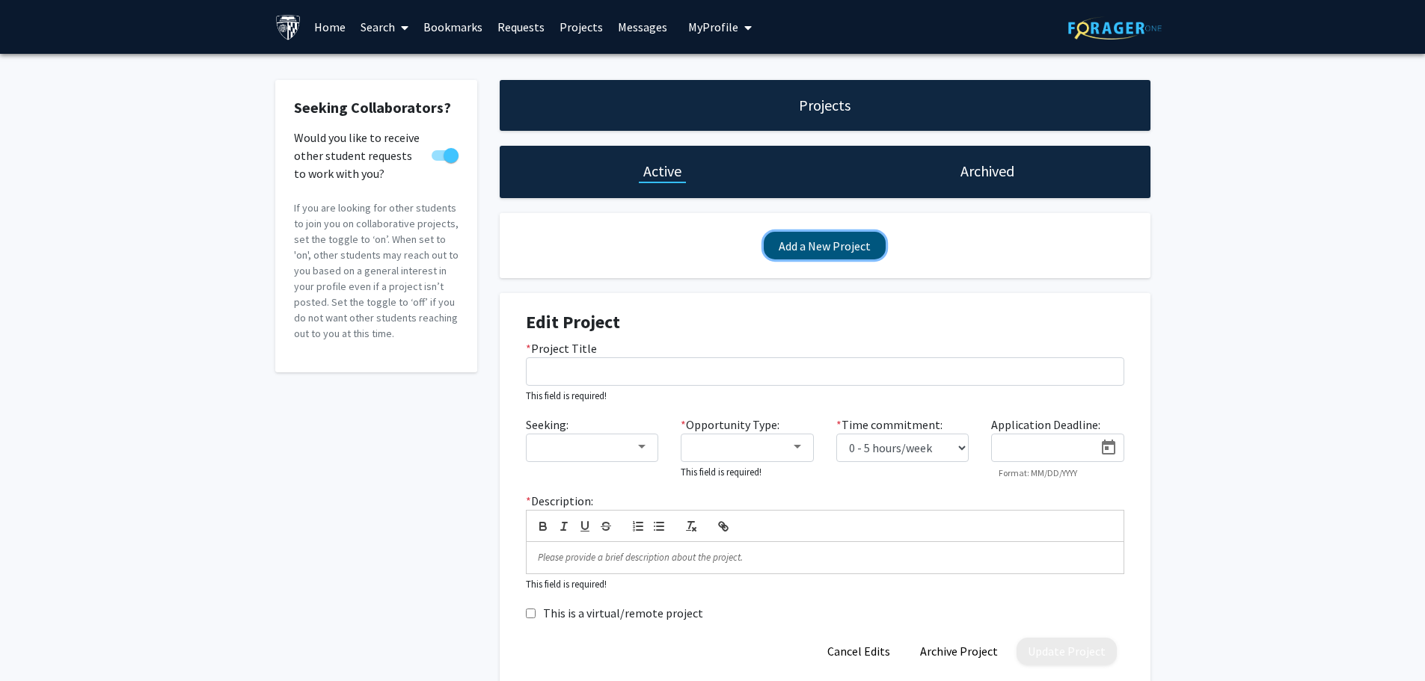
click at [800, 244] on button "Add a New Project" at bounding box center [825, 246] width 122 height 28
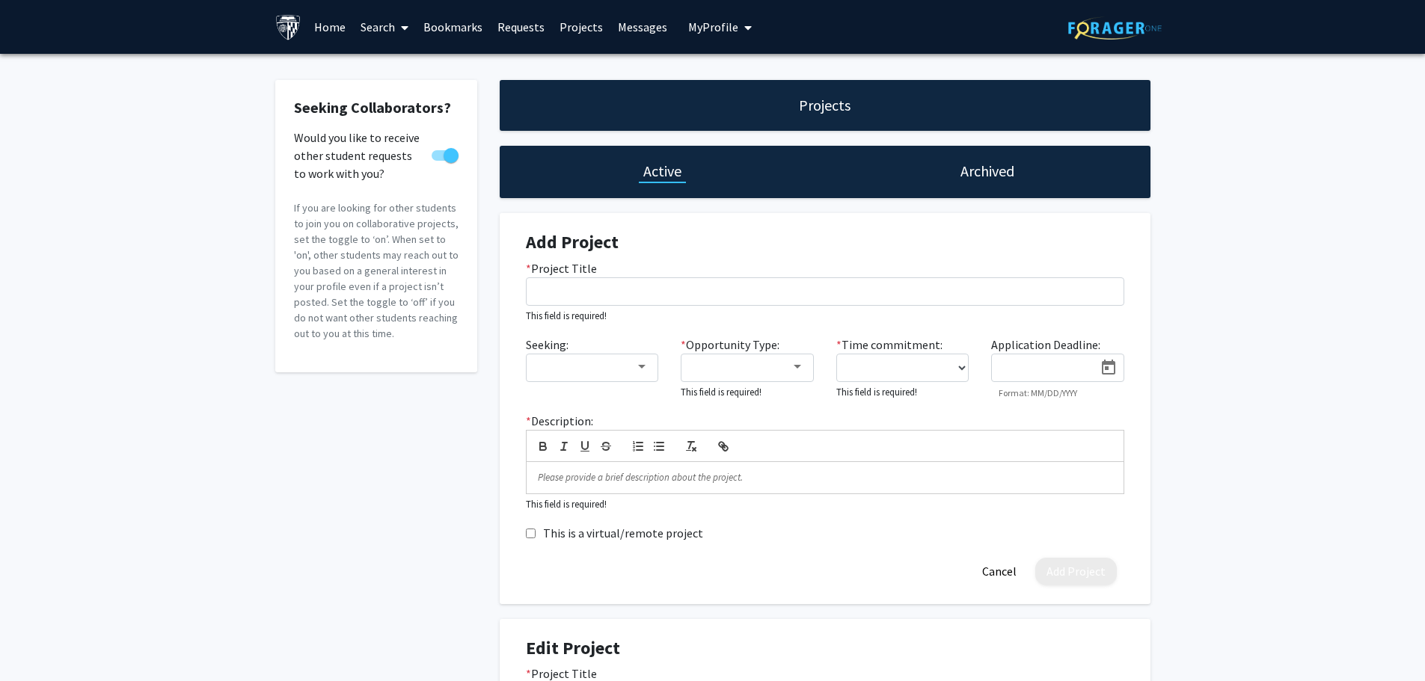
click at [981, 173] on h1 "Archived" at bounding box center [987, 171] width 54 height 21
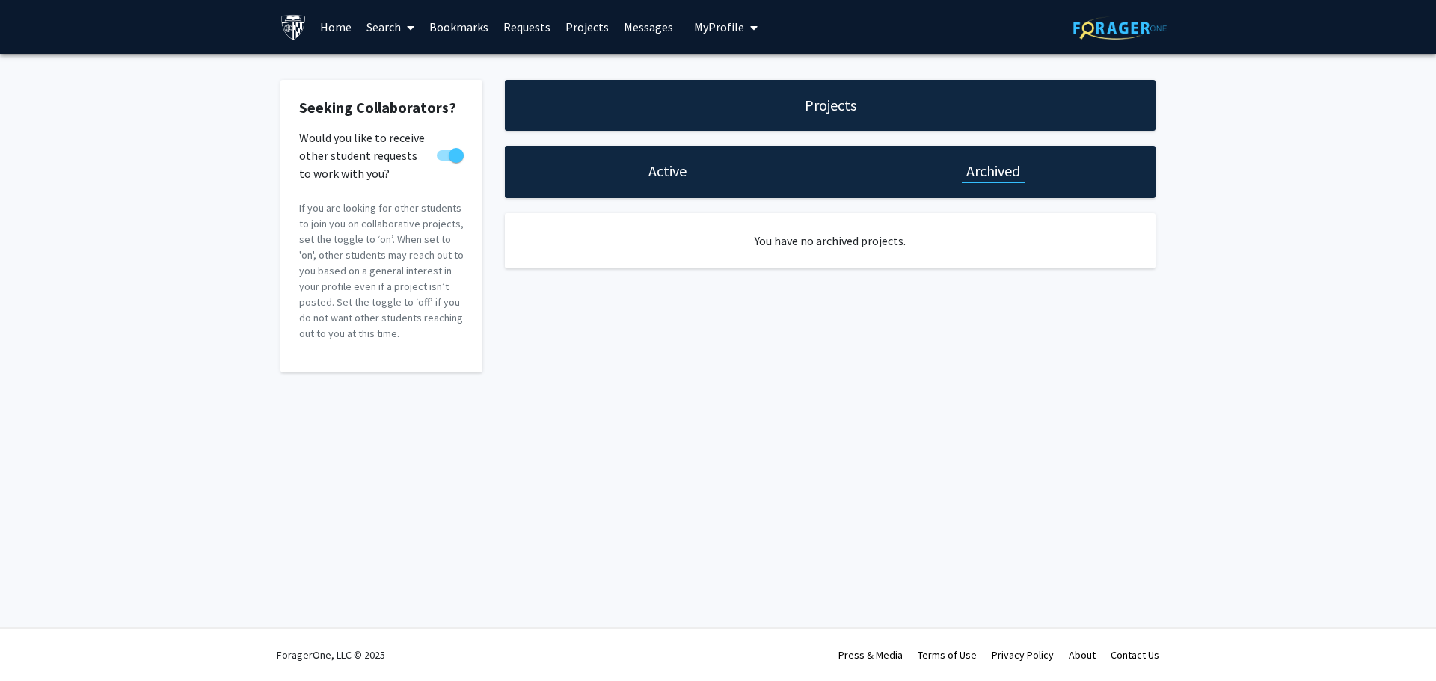
click at [658, 174] on h1 "Active" at bounding box center [668, 171] width 38 height 21
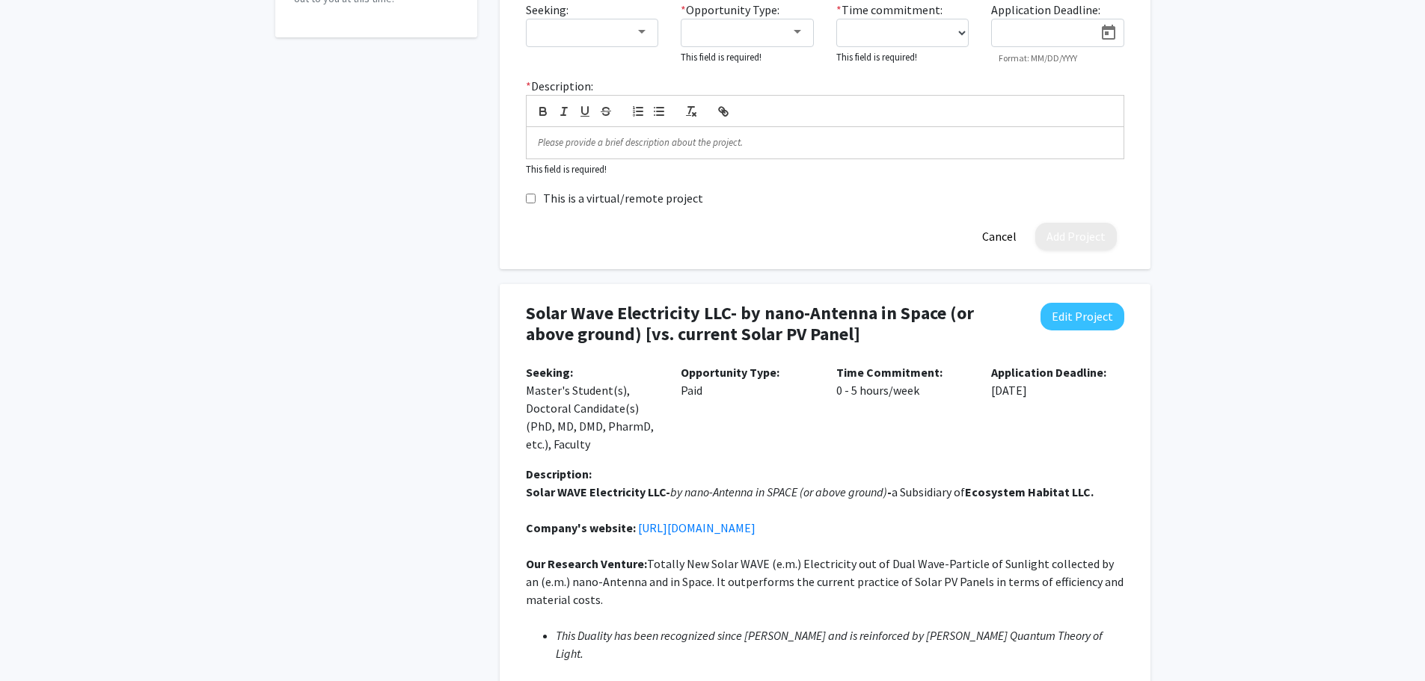
scroll to position [449, 0]
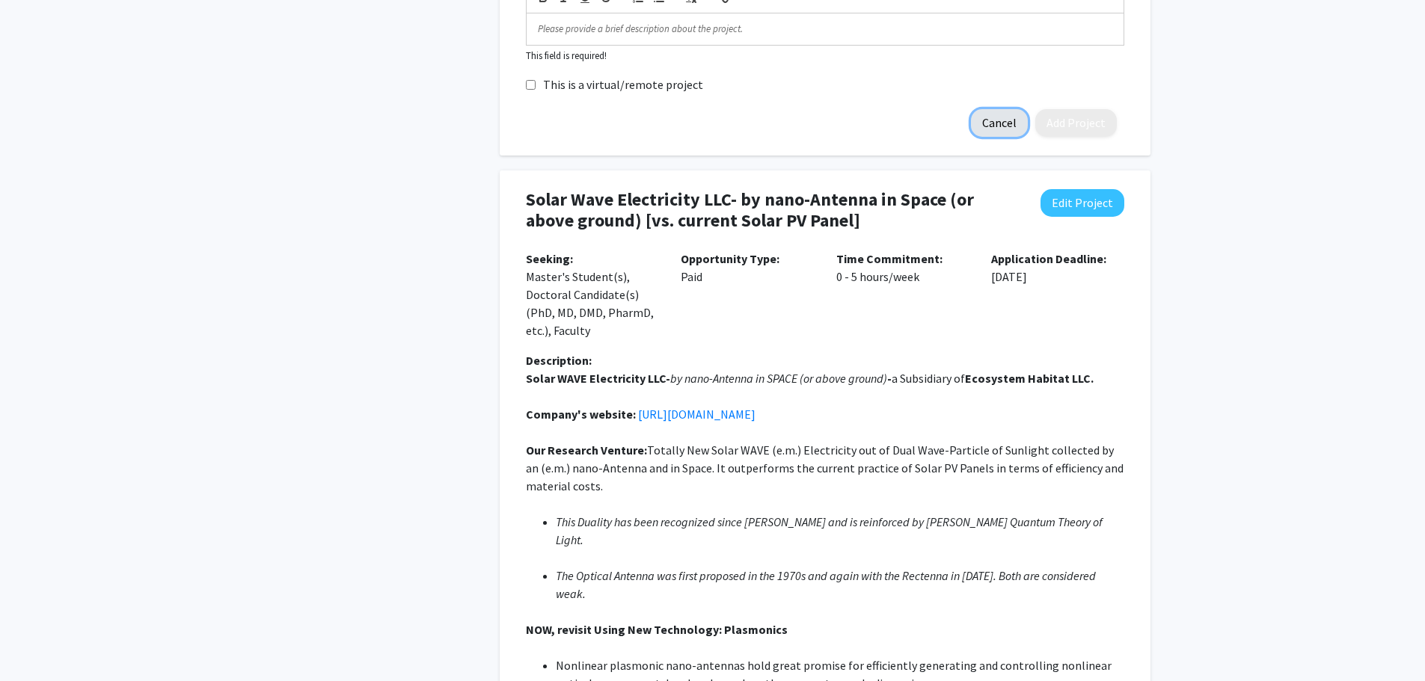
drag, startPoint x: 999, startPoint y: 123, endPoint x: 1364, endPoint y: 219, distance: 376.7
click at [1011, 123] on button "Cancel" at bounding box center [999, 123] width 57 height 28
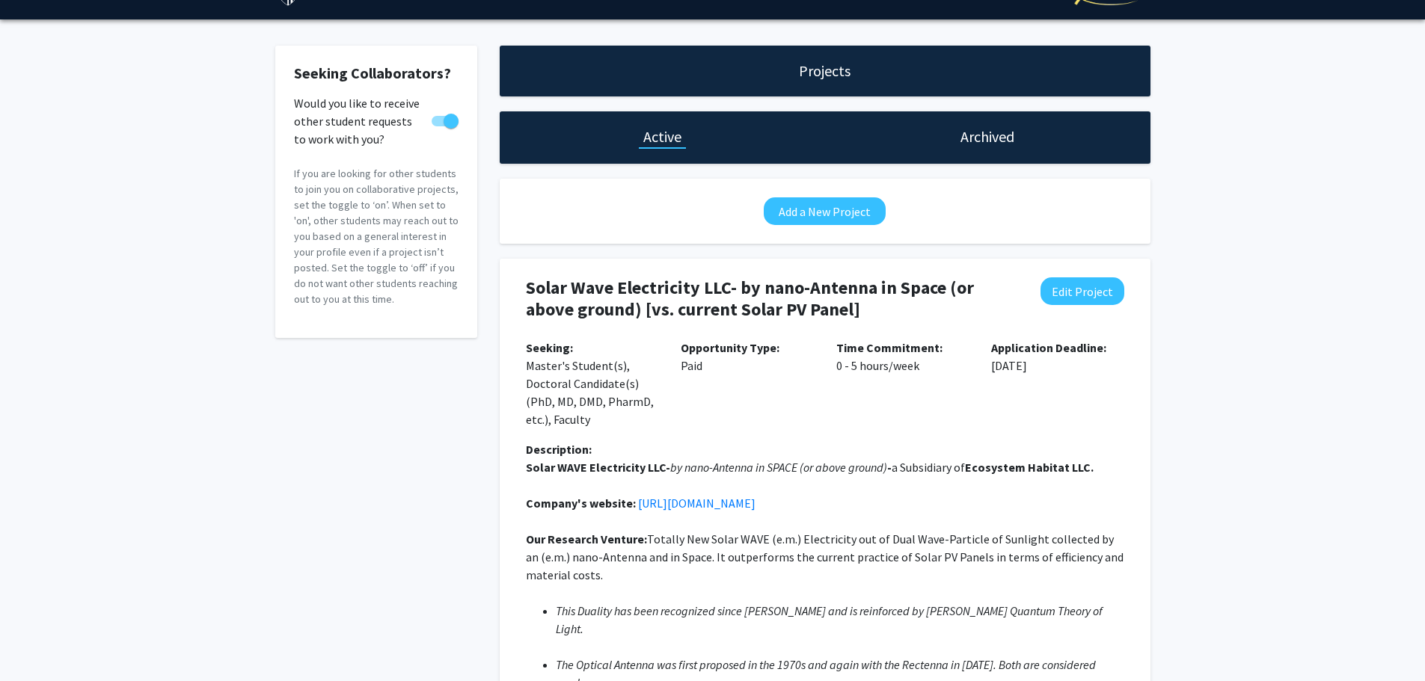
scroll to position [31, 0]
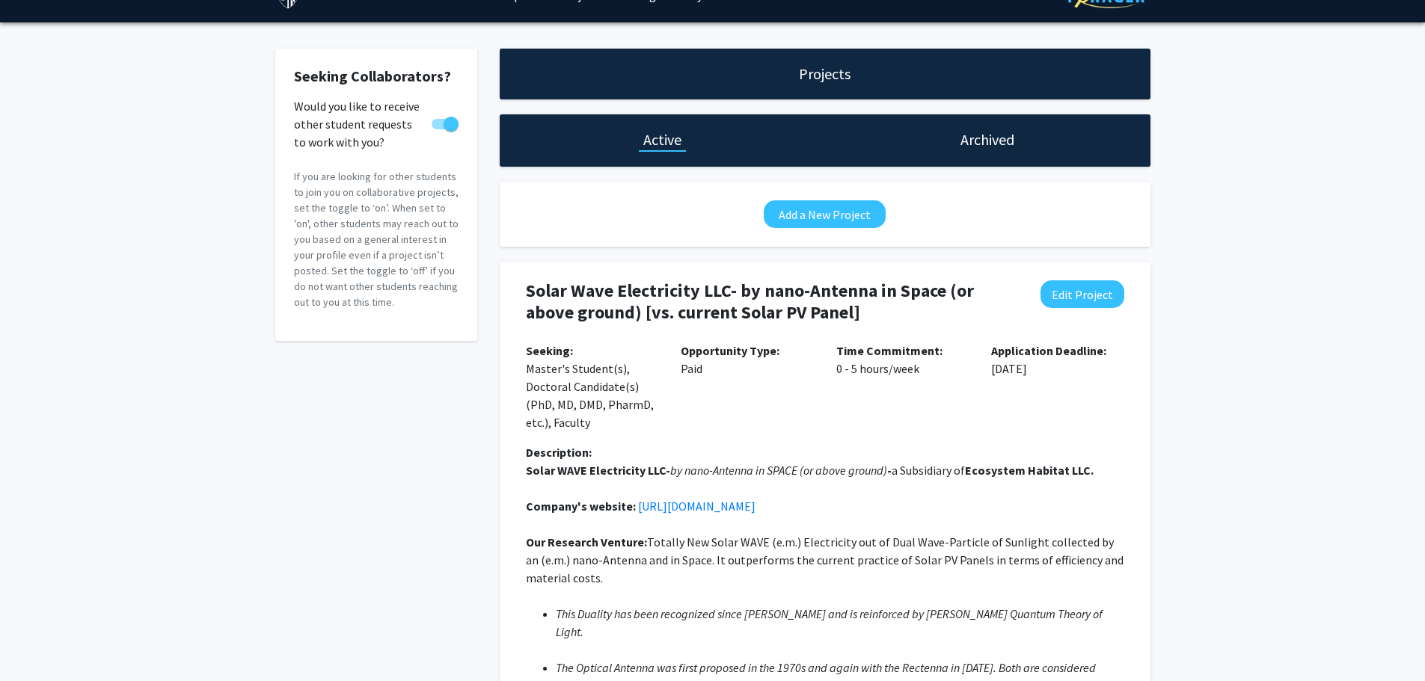
click at [987, 140] on h1 "Archived" at bounding box center [987, 139] width 54 height 21
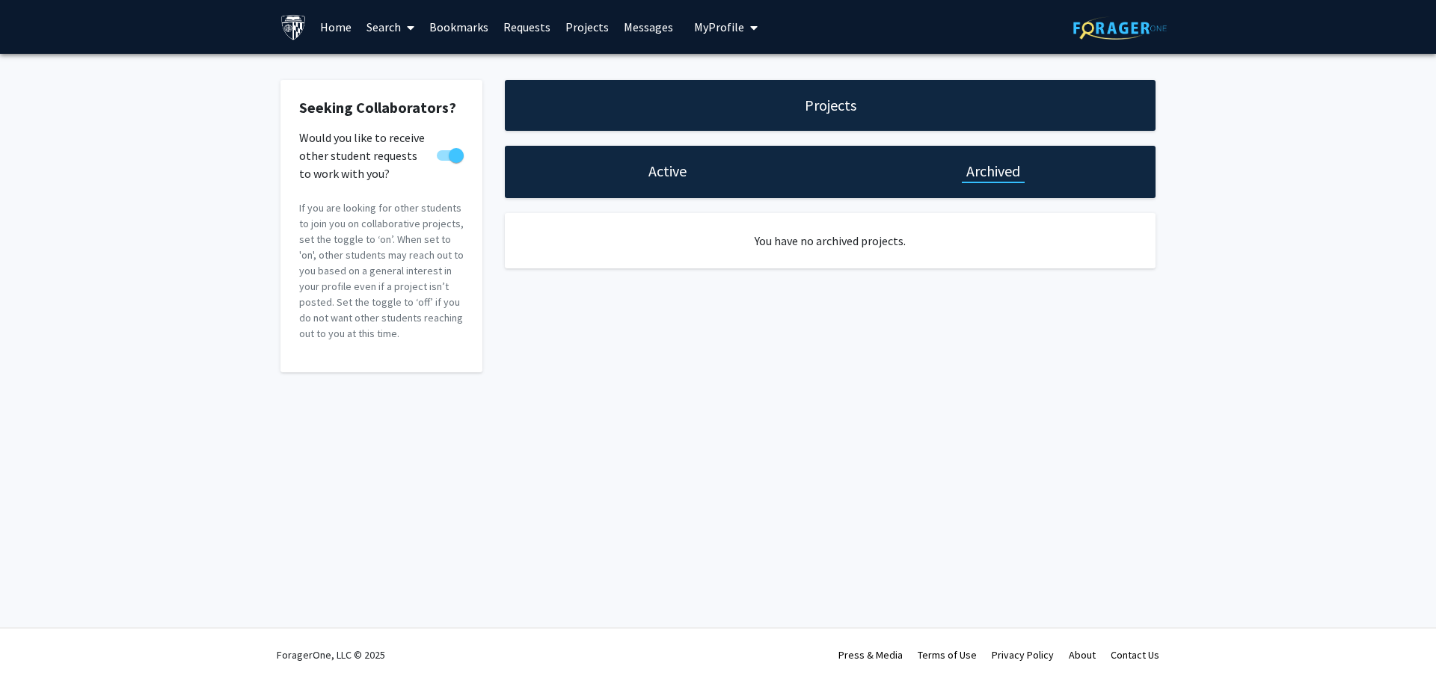
click at [671, 168] on h1 "Active" at bounding box center [668, 171] width 38 height 21
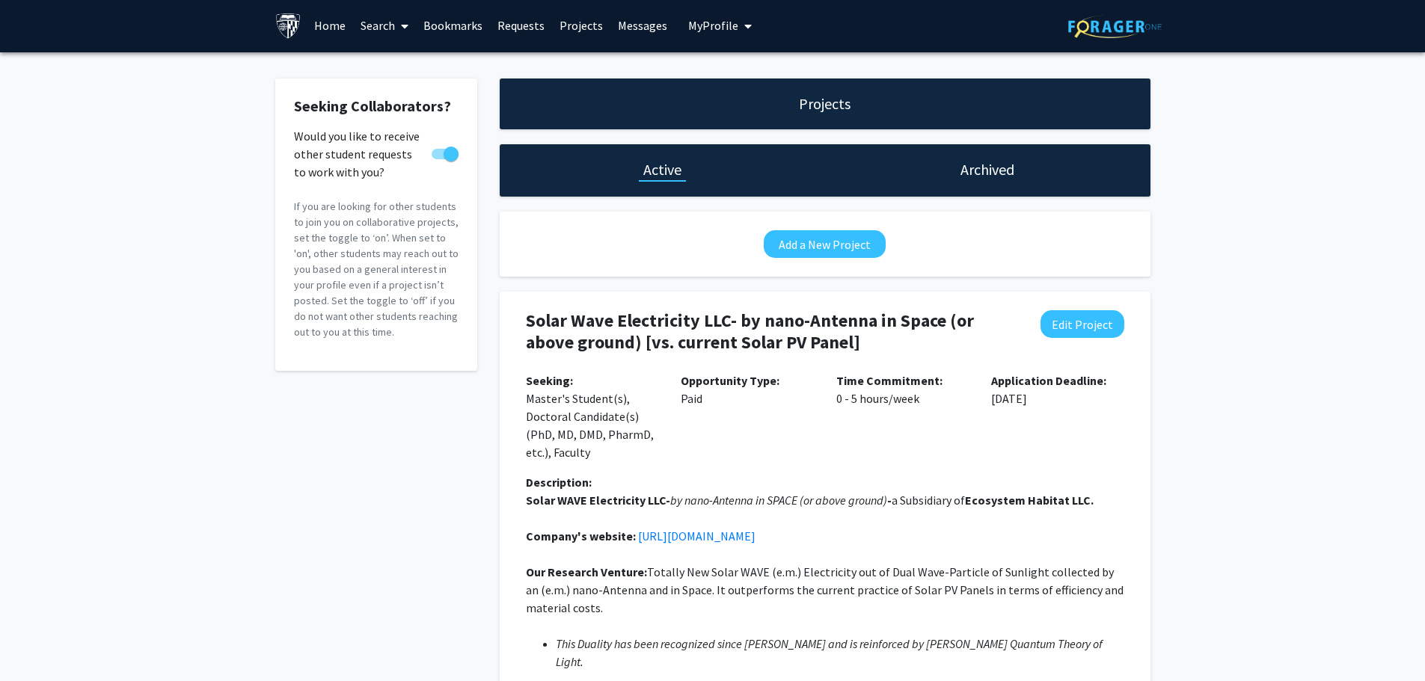
scroll to position [150, 0]
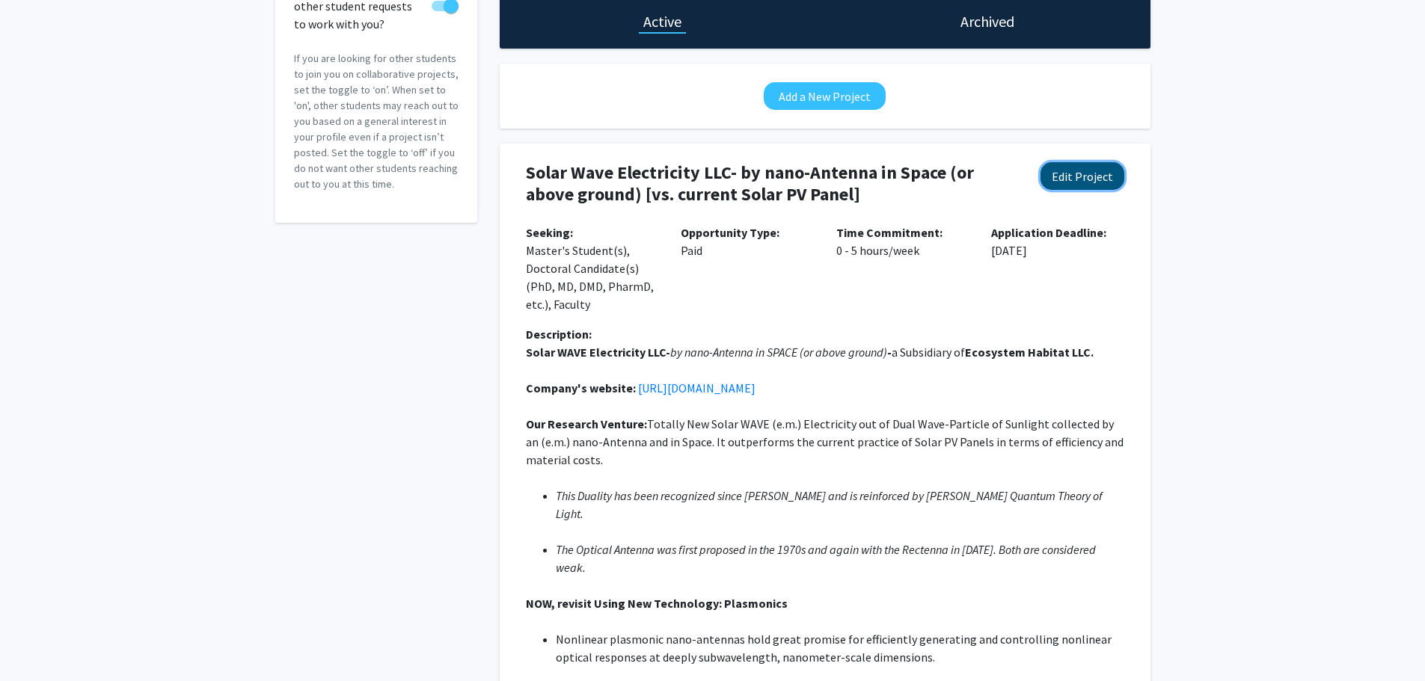
click at [1092, 182] on button "Edit Project" at bounding box center [1083, 176] width 84 height 28
select select "0 - 5"
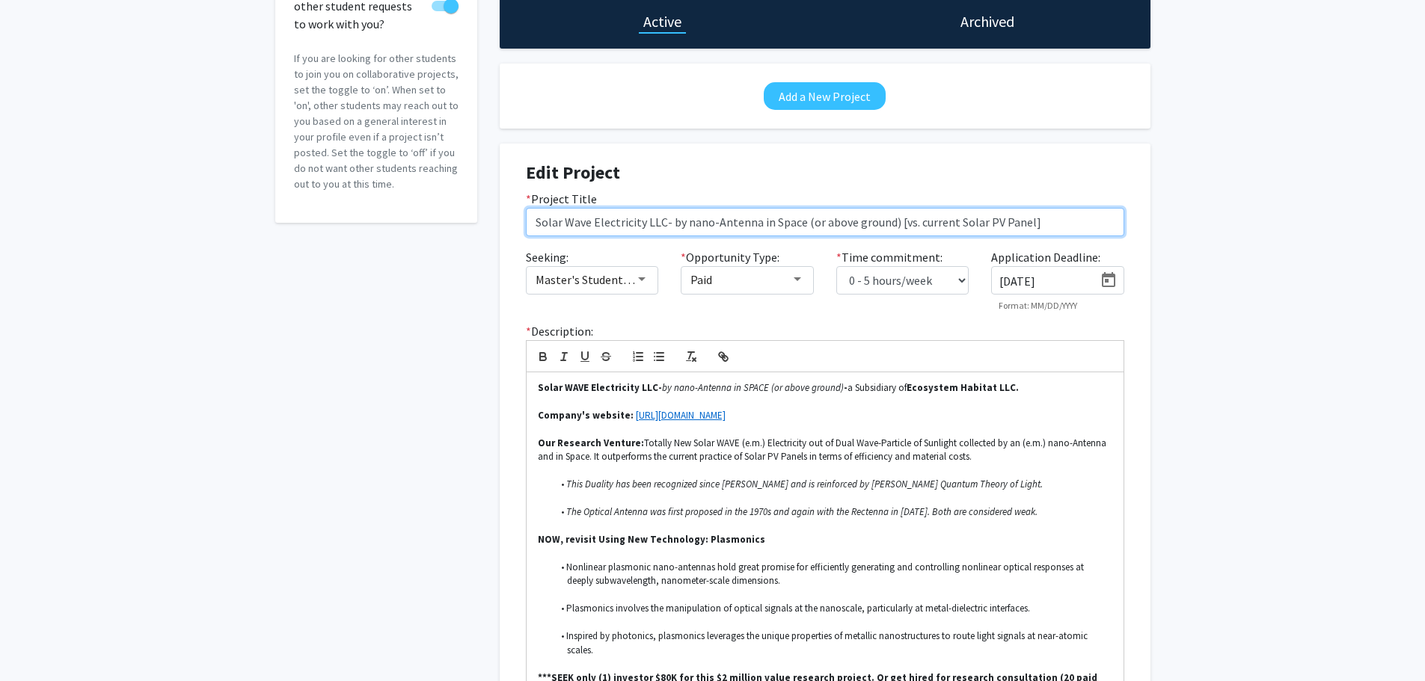
drag, startPoint x: 1034, startPoint y: 225, endPoint x: 373, endPoint y: 239, distance: 661.4
click at [373, 239] on div "Seeking Collaborators? Would you like to receive other student requests to work…" at bounding box center [713, 365] width 898 height 870
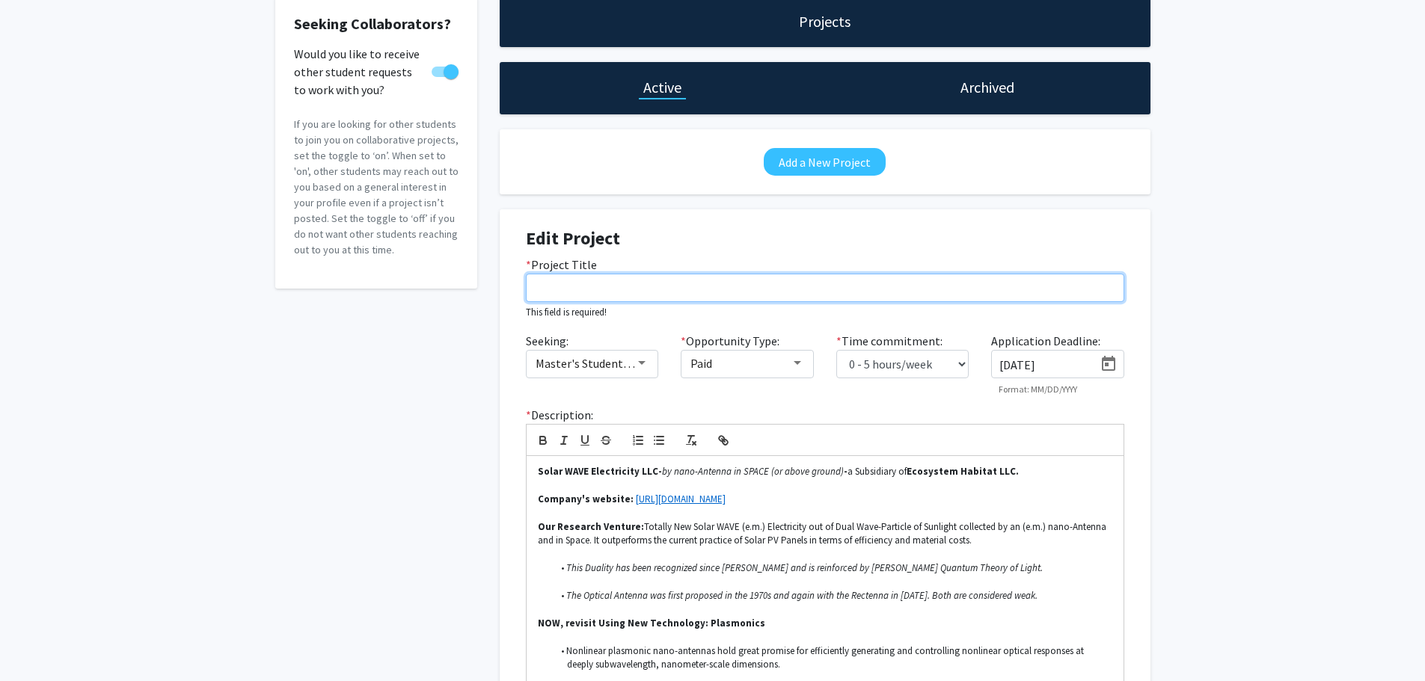
scroll to position [0, 0]
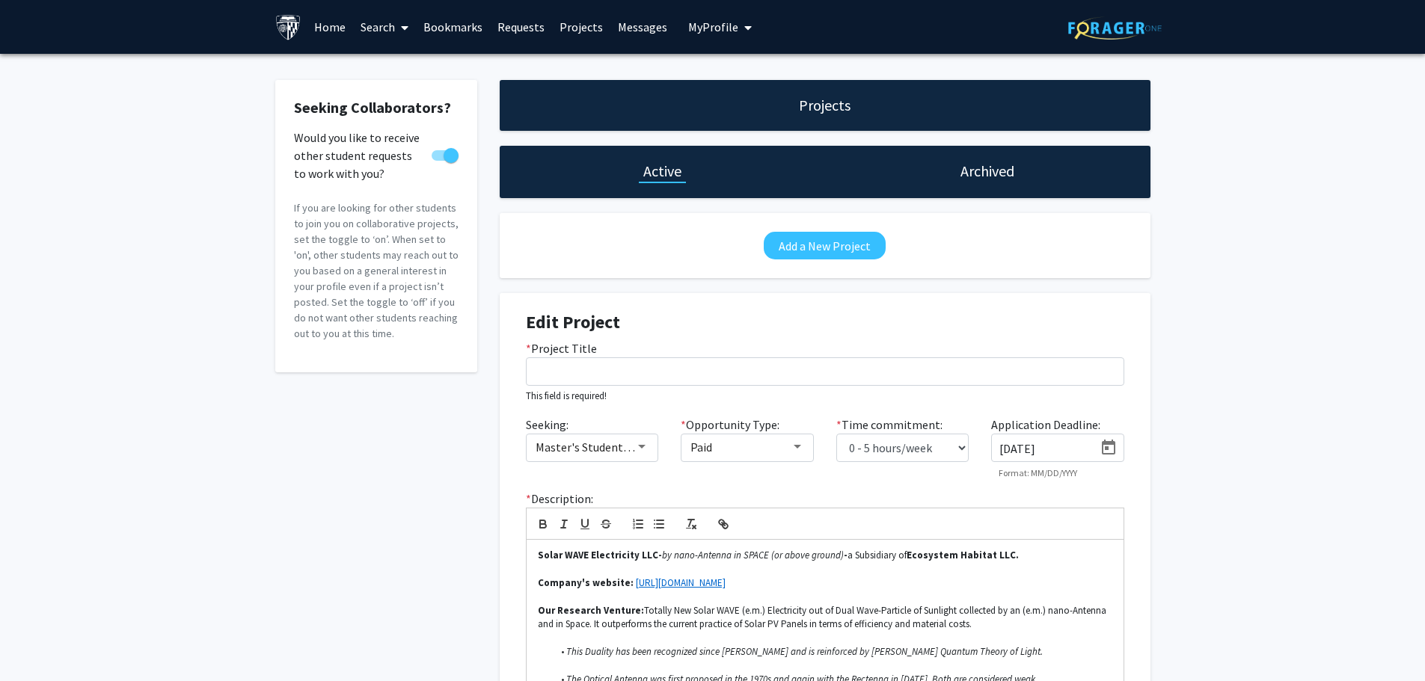
click at [823, 111] on h1 "Projects" at bounding box center [825, 105] width 52 height 21
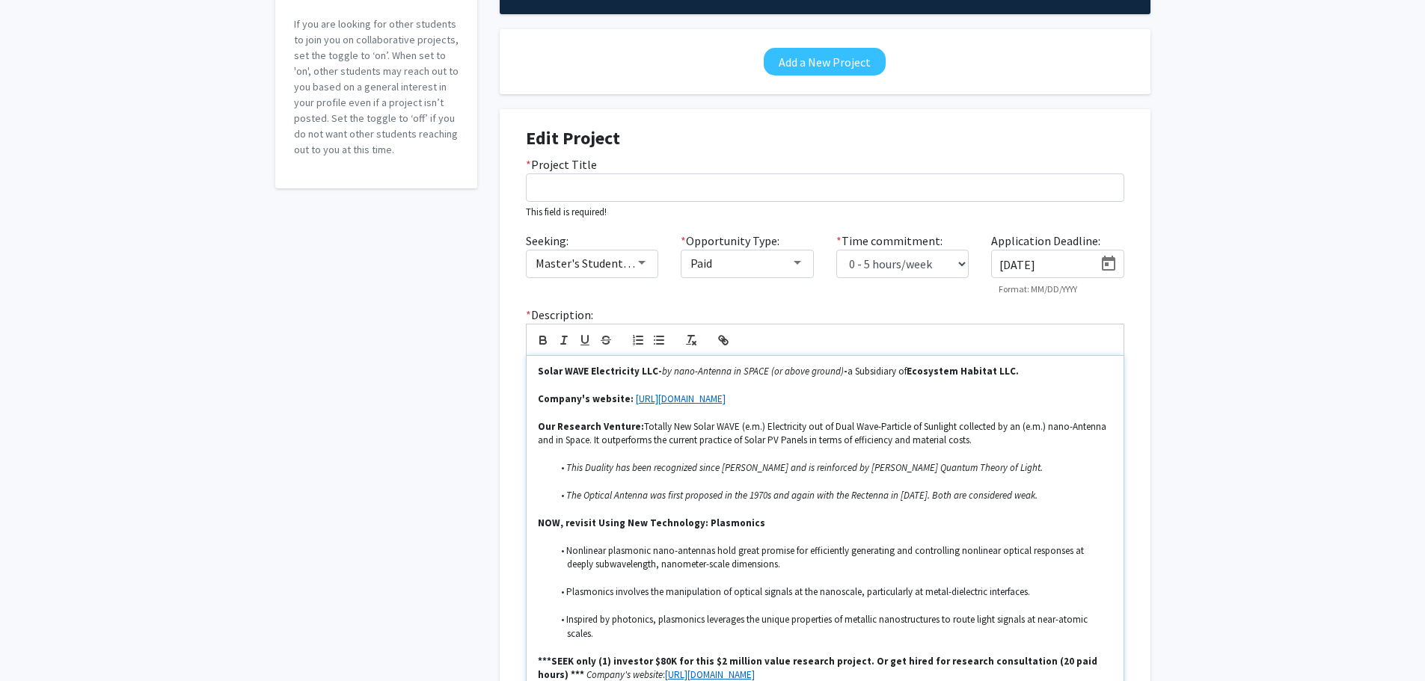
scroll to position [224, 0]
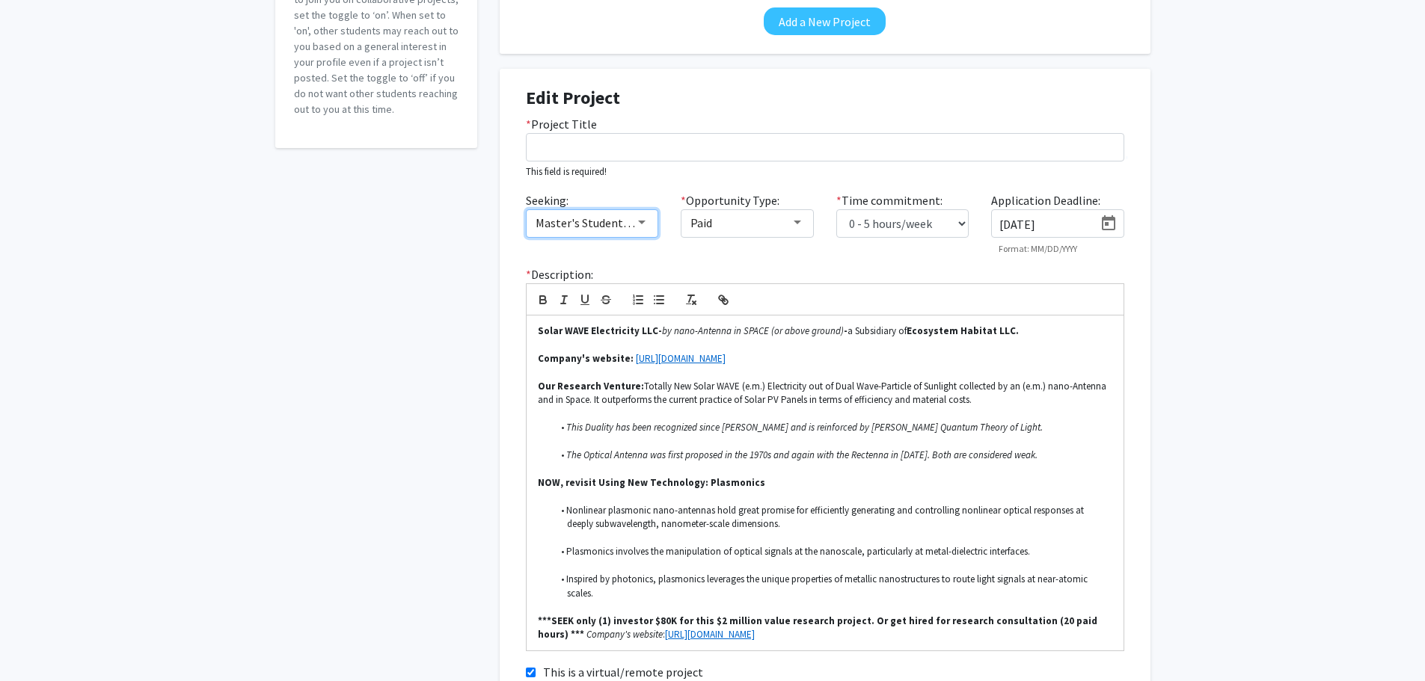
click at [641, 219] on div at bounding box center [641, 223] width 13 height 12
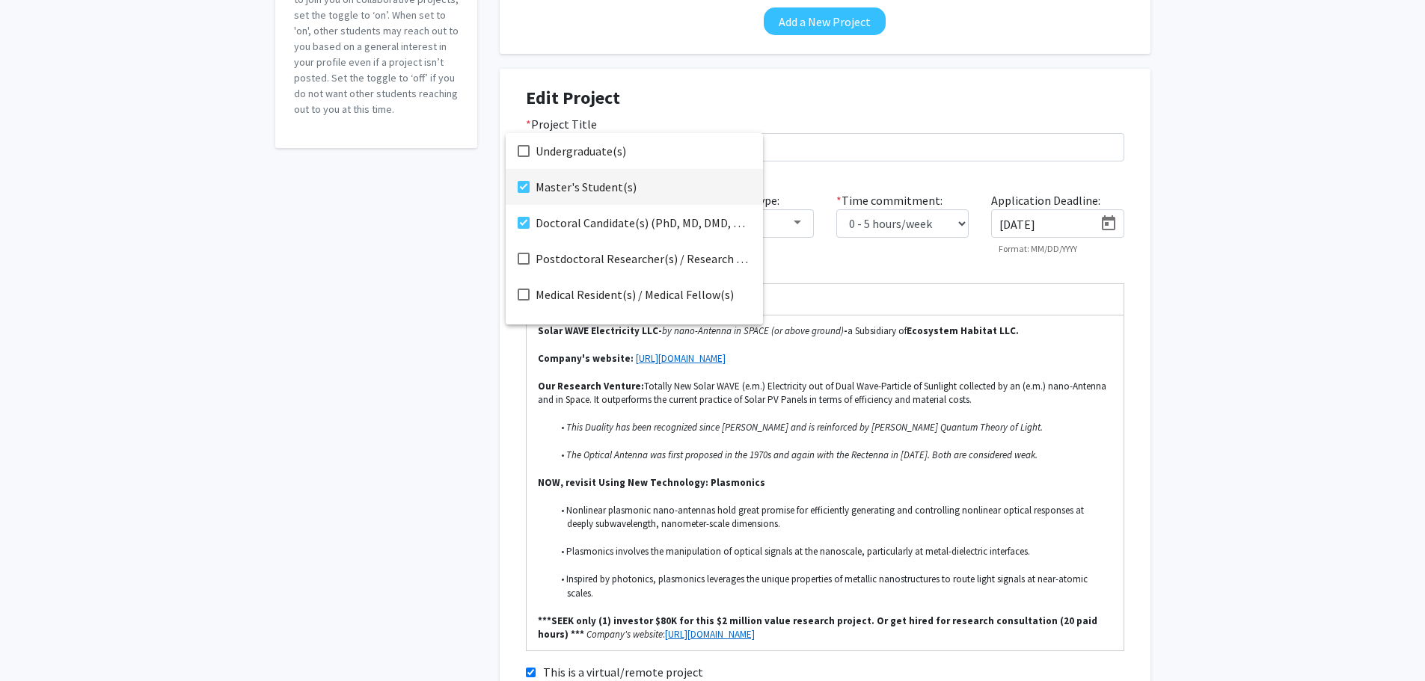
click at [528, 181] on mat-pseudo-checkbox at bounding box center [524, 187] width 12 height 12
click at [527, 219] on mat-pseudo-checkbox at bounding box center [524, 223] width 12 height 12
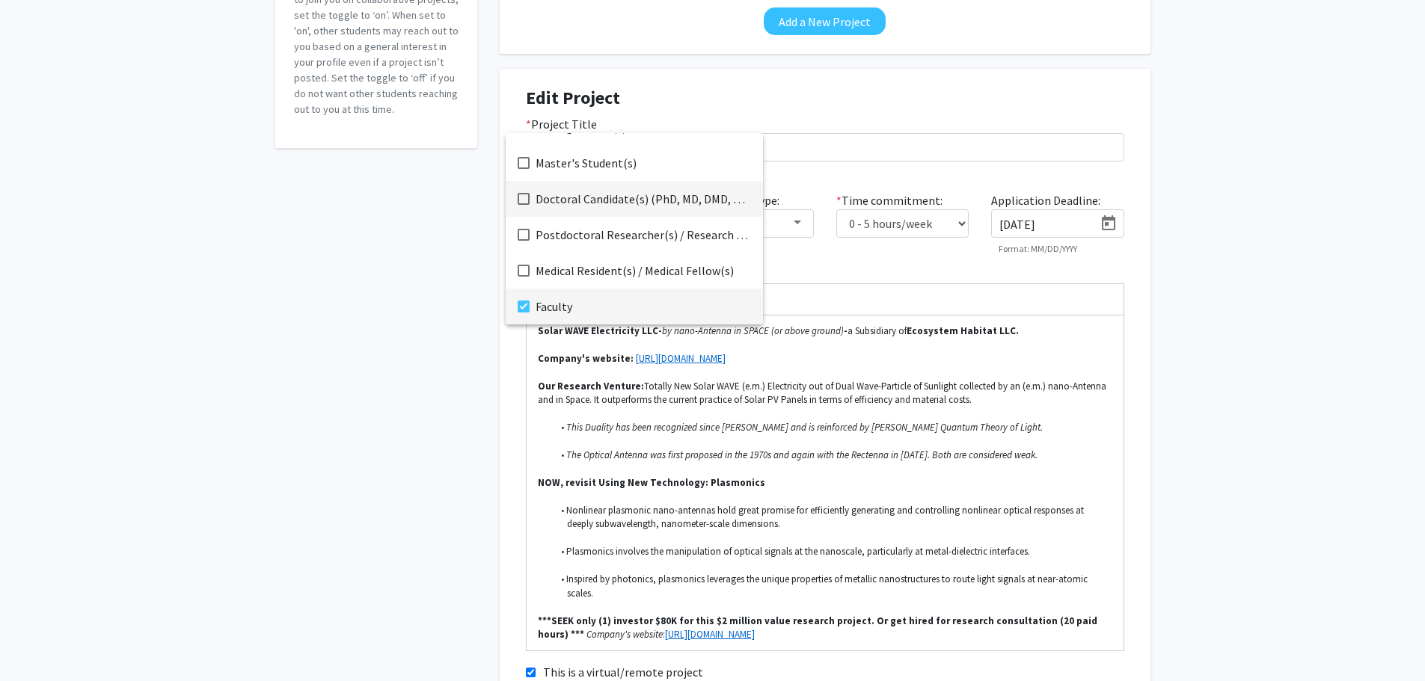
click at [518, 304] on mat-pseudo-checkbox at bounding box center [524, 307] width 12 height 12
click at [907, 257] on div at bounding box center [712, 340] width 1425 height 681
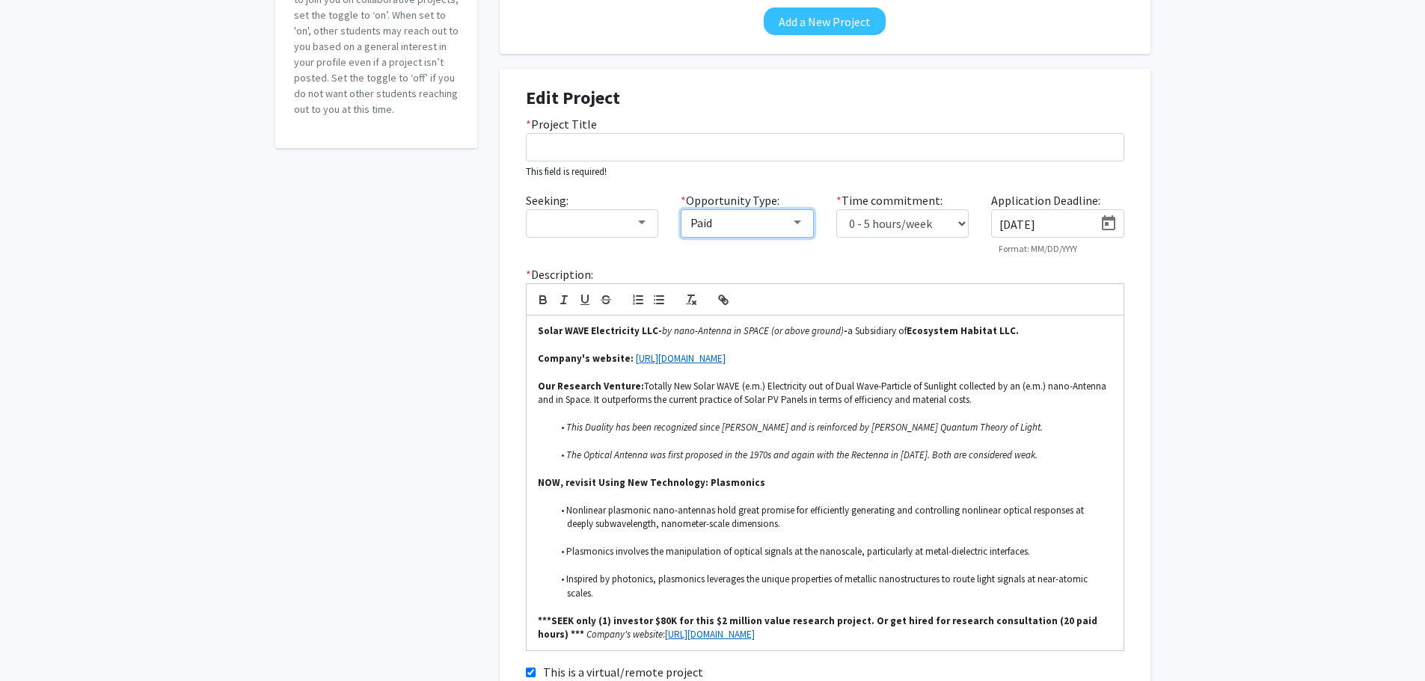
click at [798, 221] on div at bounding box center [797, 223] width 7 height 4
click at [674, 186] on mat-pseudo-checkbox at bounding box center [678, 187] width 12 height 12
click at [966, 268] on div at bounding box center [712, 340] width 1425 height 681
click at [1058, 226] on input "[DATE]" at bounding box center [1046, 224] width 94 height 13
type input "9"
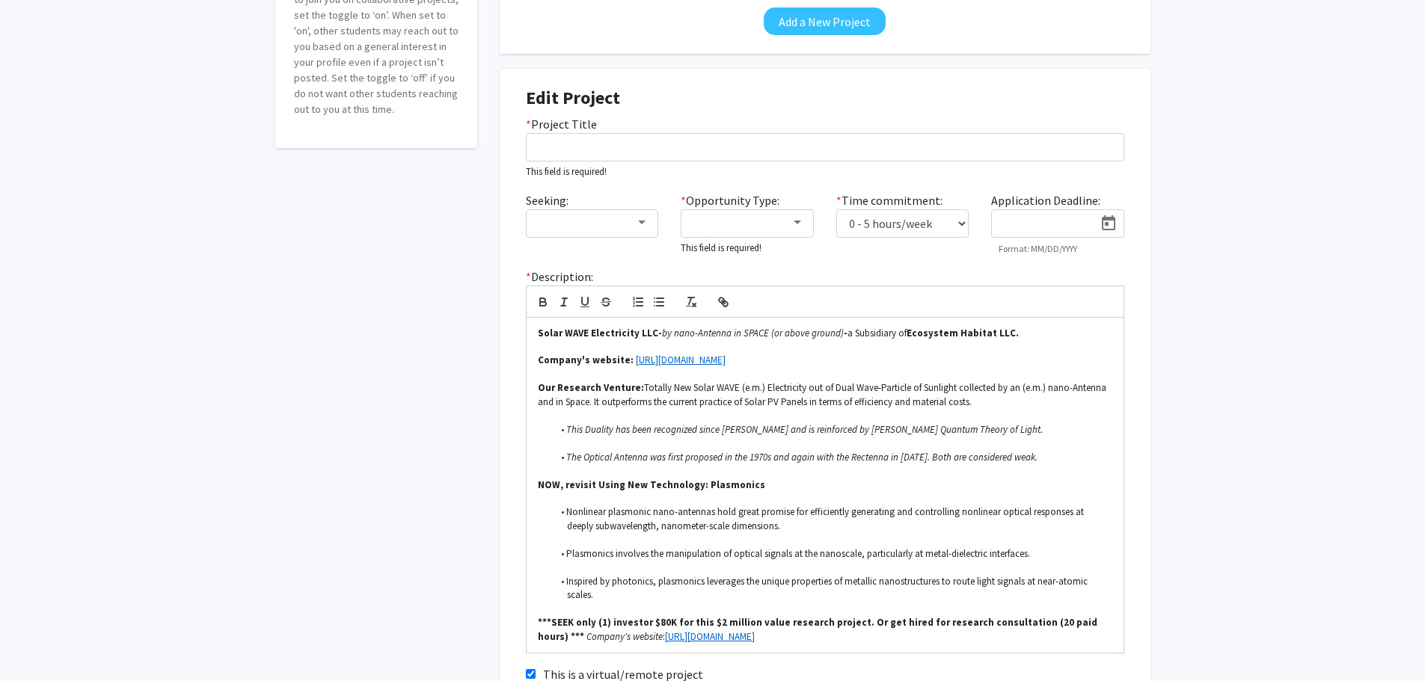
click at [1227, 283] on div "Seeking Collaborators? Would you like to receive other student requests to work…" at bounding box center [712, 303] width 1425 height 949
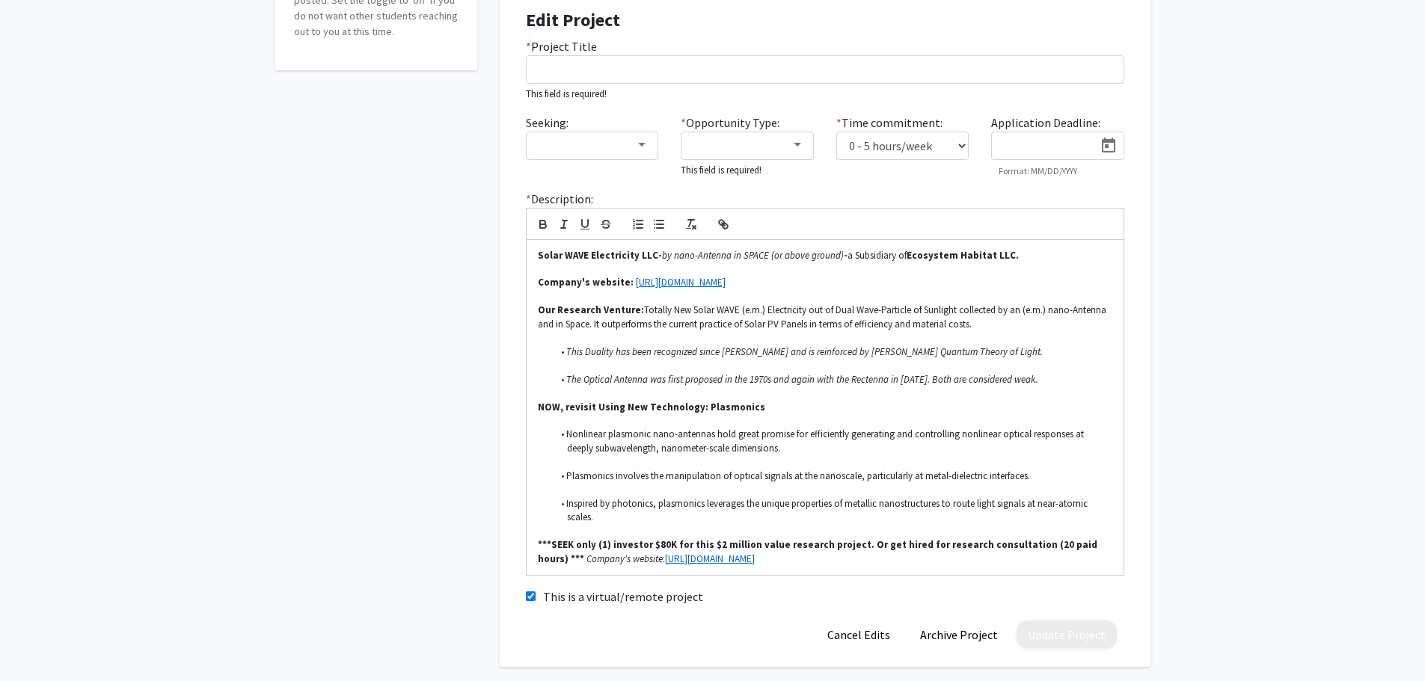
scroll to position [367, 0]
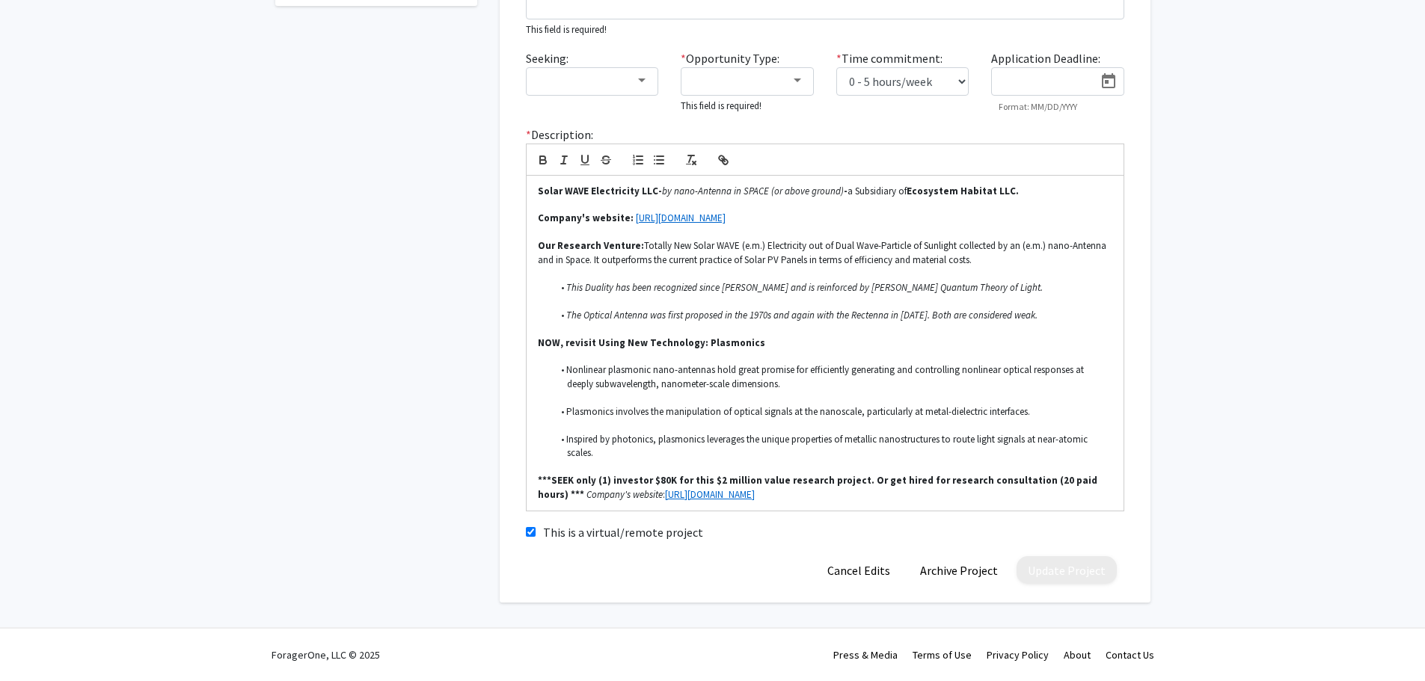
click at [527, 532] on input "This is a virtual/remote project" at bounding box center [531, 532] width 10 height 10
checkbox input "false"
drag, startPoint x: 770, startPoint y: 495, endPoint x: 518, endPoint y: 144, distance: 432.0
click at [518, 144] on div "* Description: Solar WAVE Electricity LLC- by nano-Antenna in SPACE (or above g…" at bounding box center [825, 319] width 621 height 386
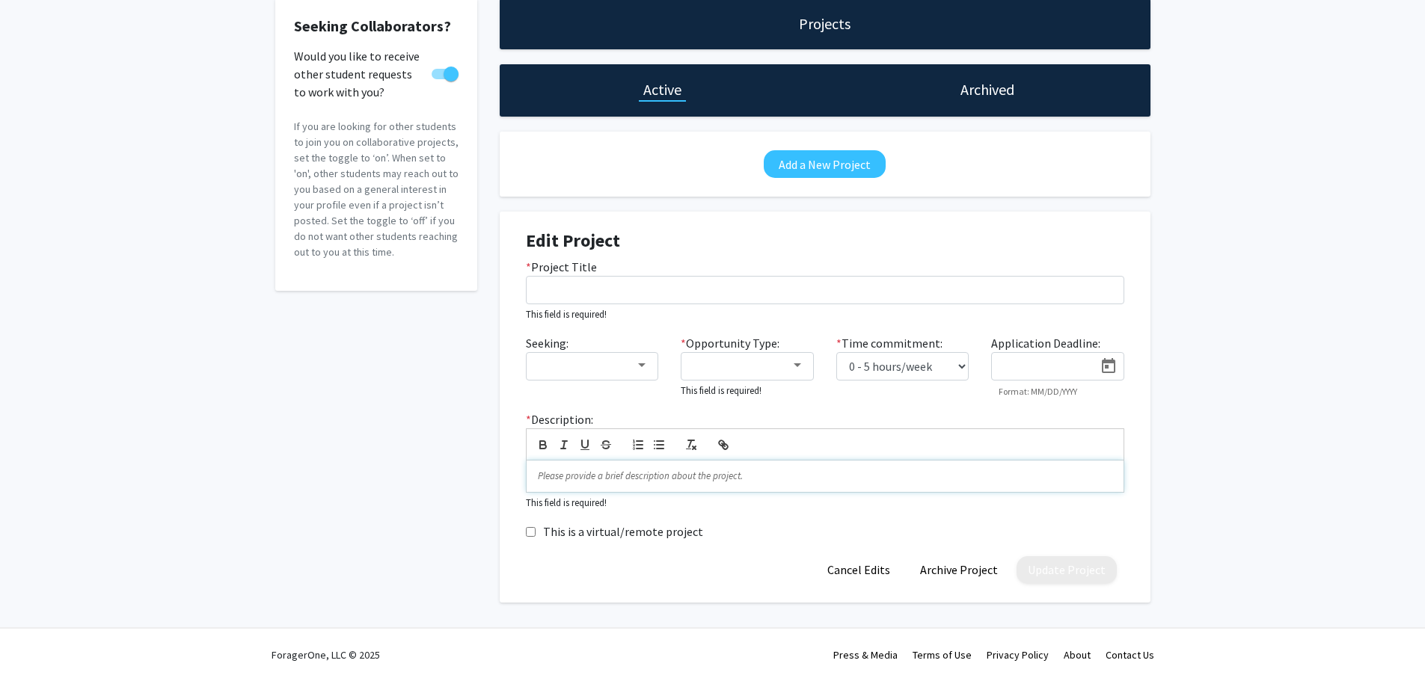
scroll to position [82, 0]
click at [1301, 326] on div "Seeking Collaborators? Would you like to receive other student requests to work…" at bounding box center [712, 304] width 1425 height 664
click at [962, 571] on button "Archive Project" at bounding box center [959, 571] width 100 height 28
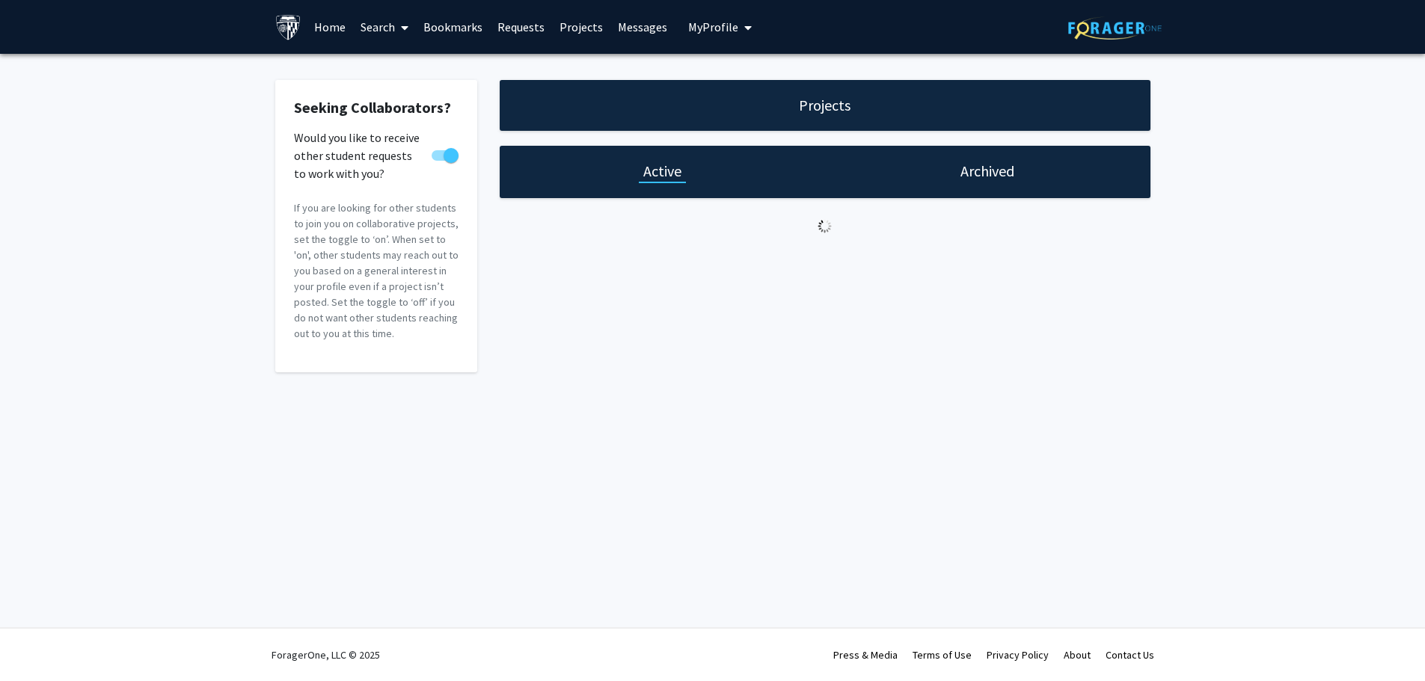
scroll to position [0, 0]
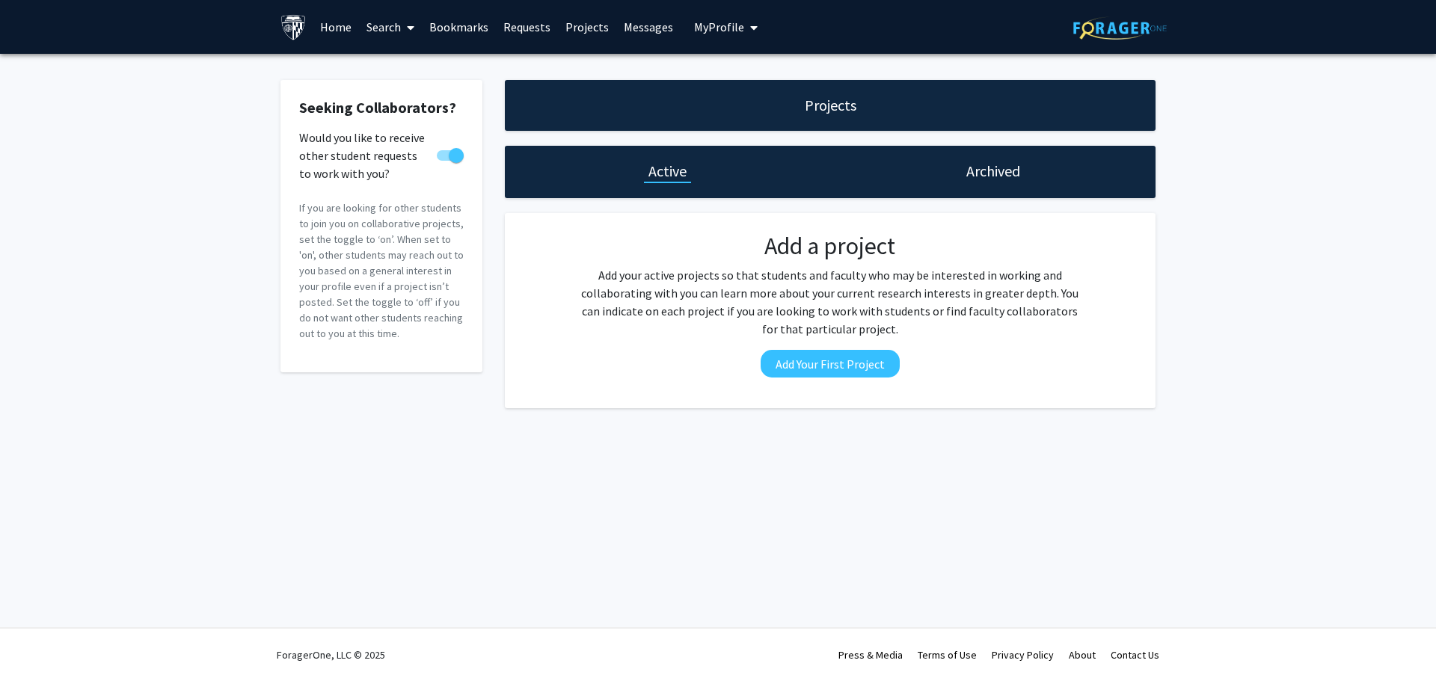
click at [662, 173] on h1 "Active" at bounding box center [668, 171] width 38 height 21
click at [992, 173] on h1 "Archived" at bounding box center [993, 171] width 54 height 21
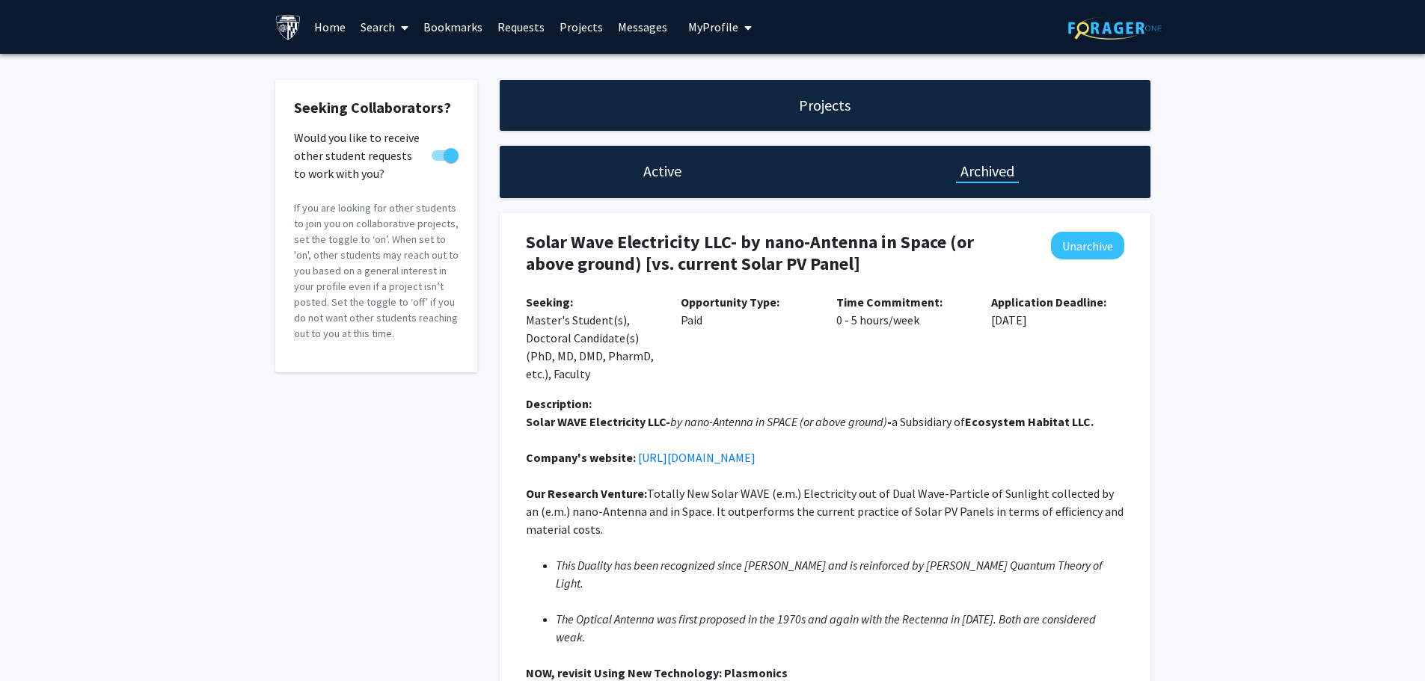
click at [521, 31] on link "Requests" at bounding box center [521, 27] width 62 height 52
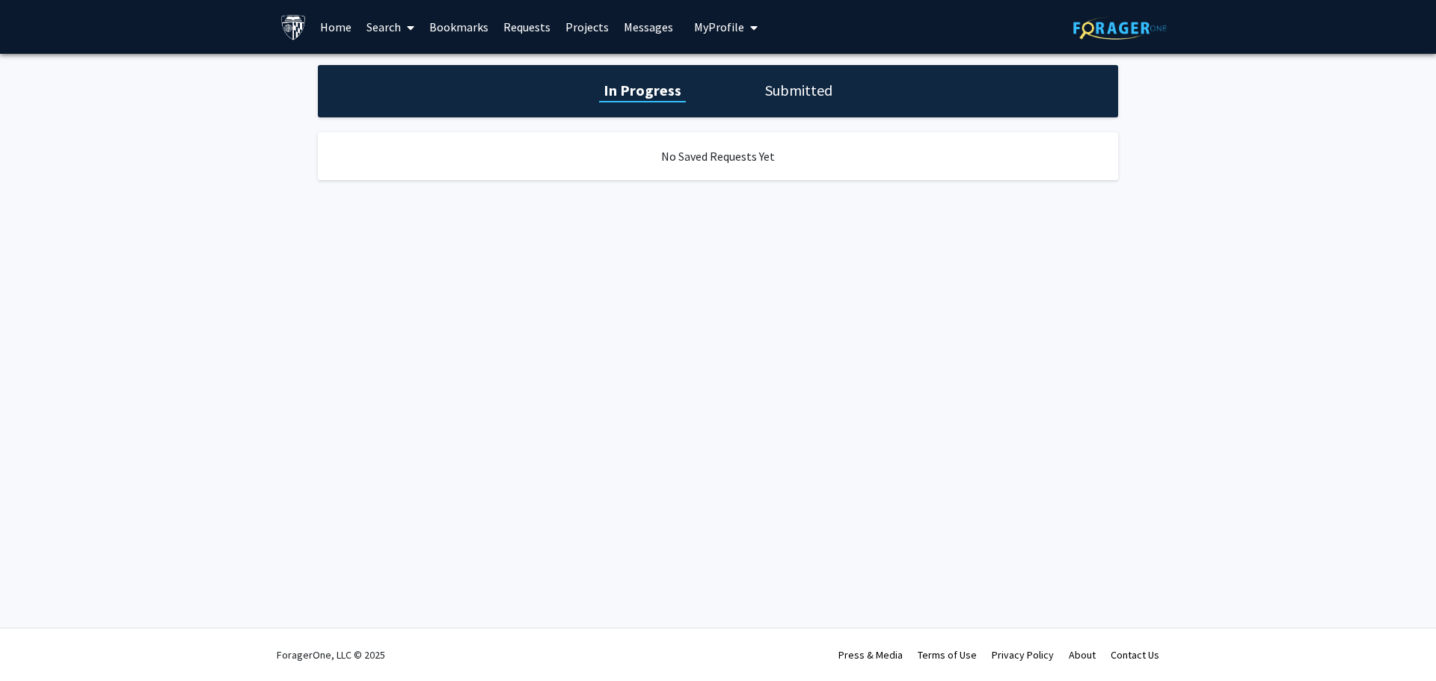
click at [521, 28] on link "Requests" at bounding box center [527, 27] width 62 height 52
click at [631, 90] on h1 "In Progress" at bounding box center [642, 90] width 87 height 21
click at [792, 94] on h1 "Submitted" at bounding box center [799, 90] width 76 height 21
click at [625, 88] on h1 "In Progress" at bounding box center [641, 90] width 80 height 21
click at [572, 28] on link "Projects" at bounding box center [587, 27] width 58 height 52
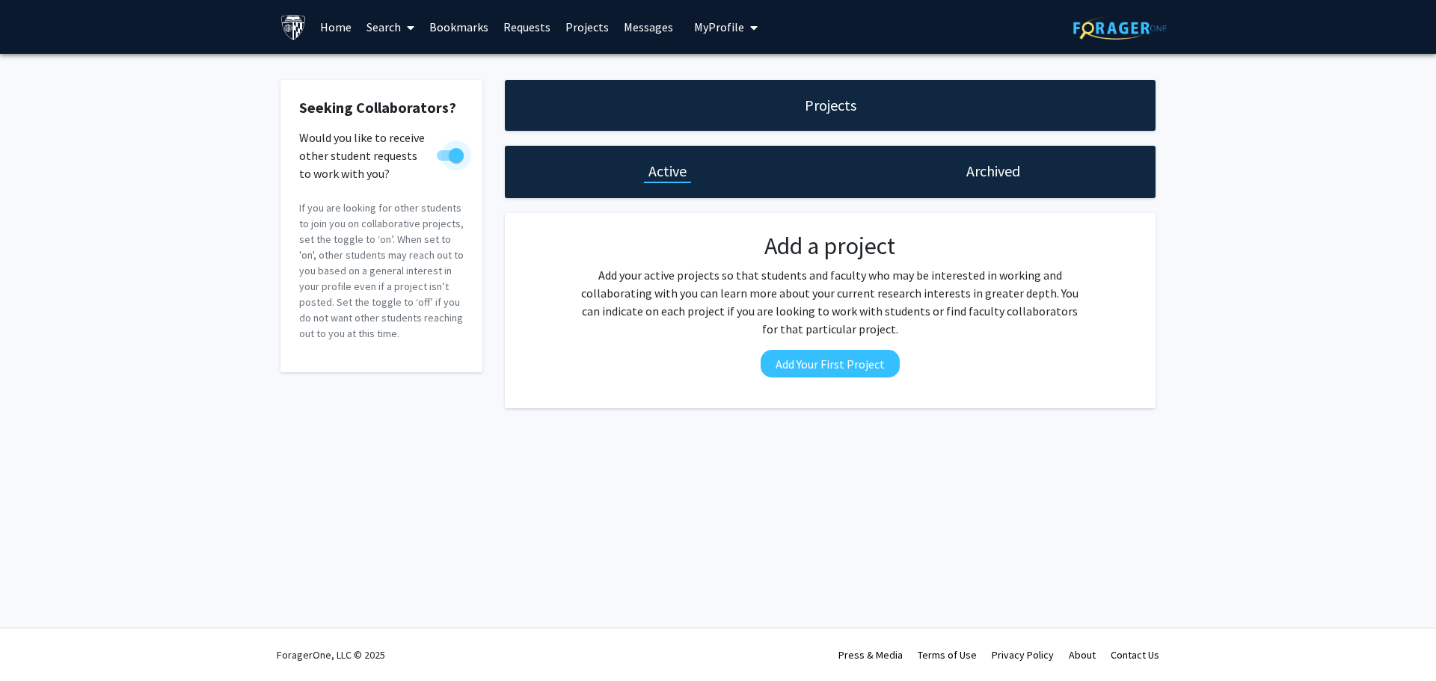
click at [456, 154] on span at bounding box center [456, 155] width 15 height 15
click at [444, 161] on input "Would you like to receive other student requests to work with you?" at bounding box center [444, 161] width 1 height 1
click at [442, 154] on span at bounding box center [444, 155] width 15 height 15
click at [444, 161] on input "Would you like to receive other student requests to work with you?" at bounding box center [444, 161] width 1 height 1
checkbox input "true"
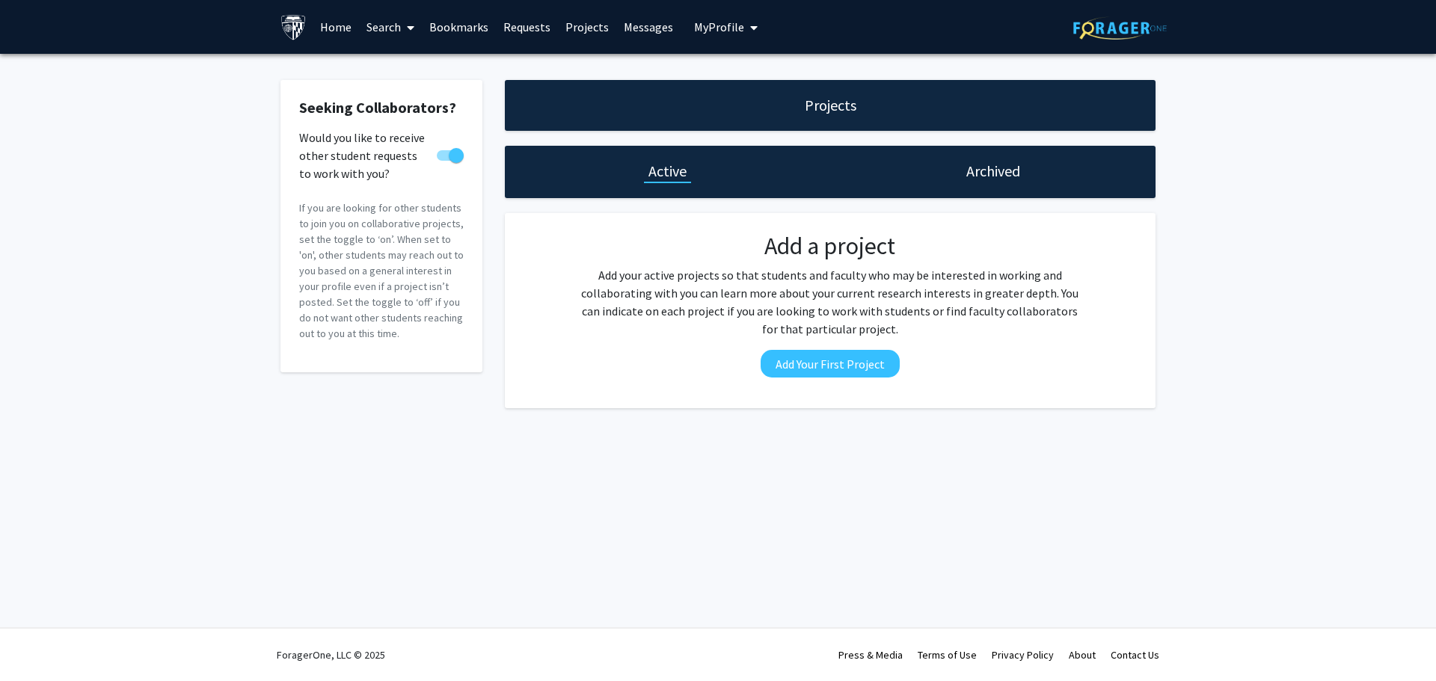
click at [524, 26] on link "Requests" at bounding box center [527, 27] width 62 height 52
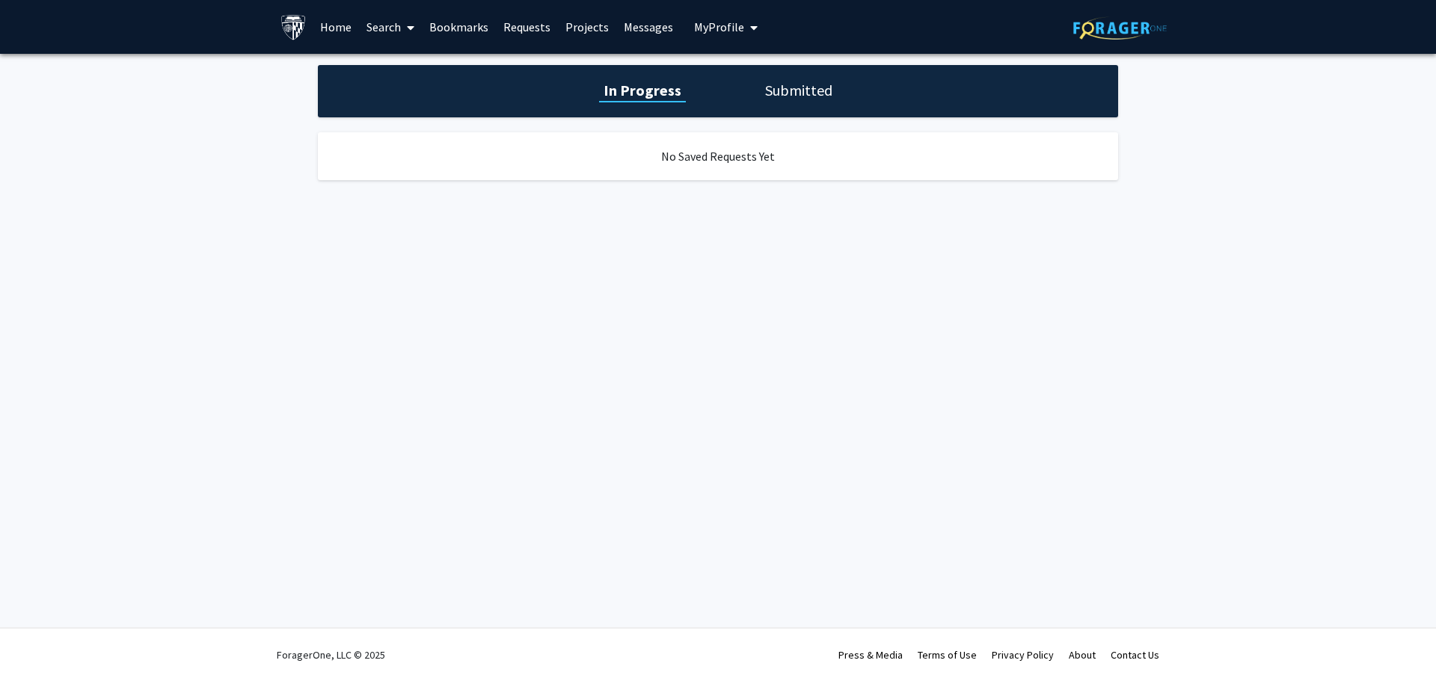
click at [381, 25] on link "Search" at bounding box center [390, 27] width 63 height 52
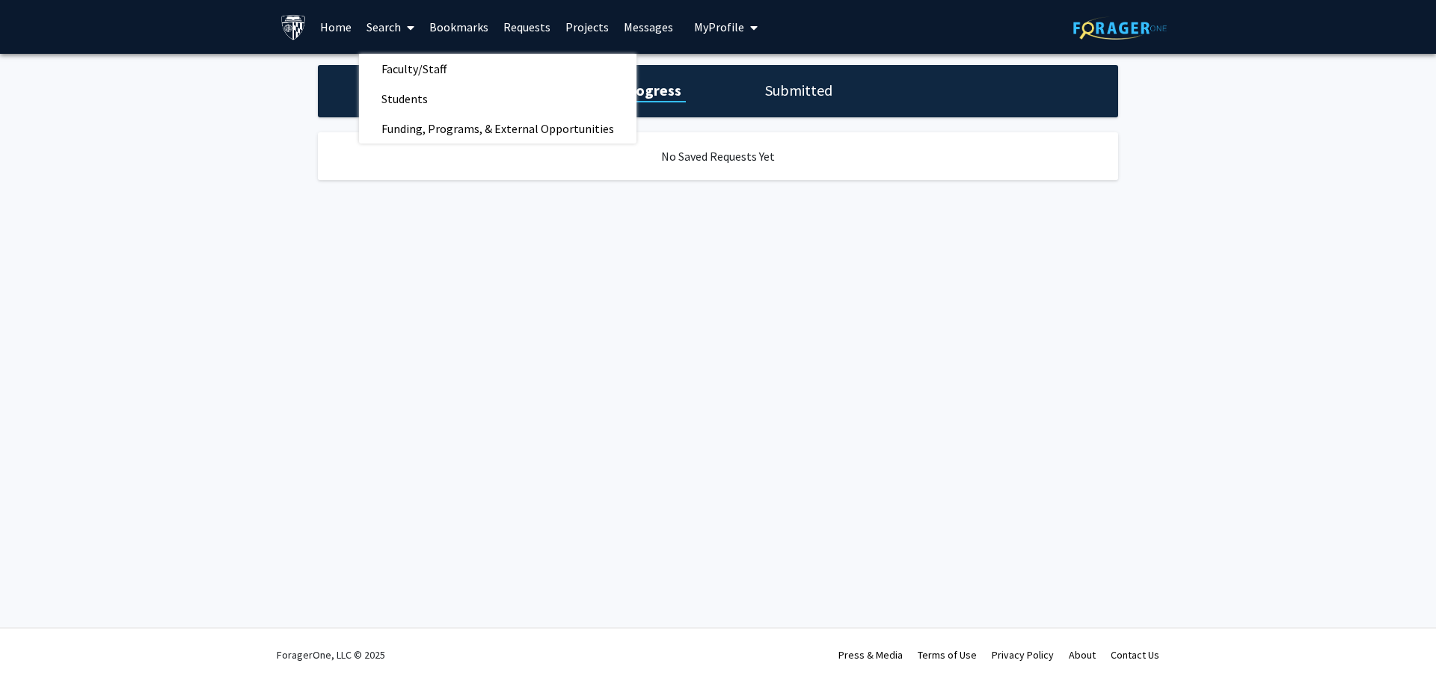
click at [709, 28] on span "My Profile" at bounding box center [719, 26] width 50 height 15
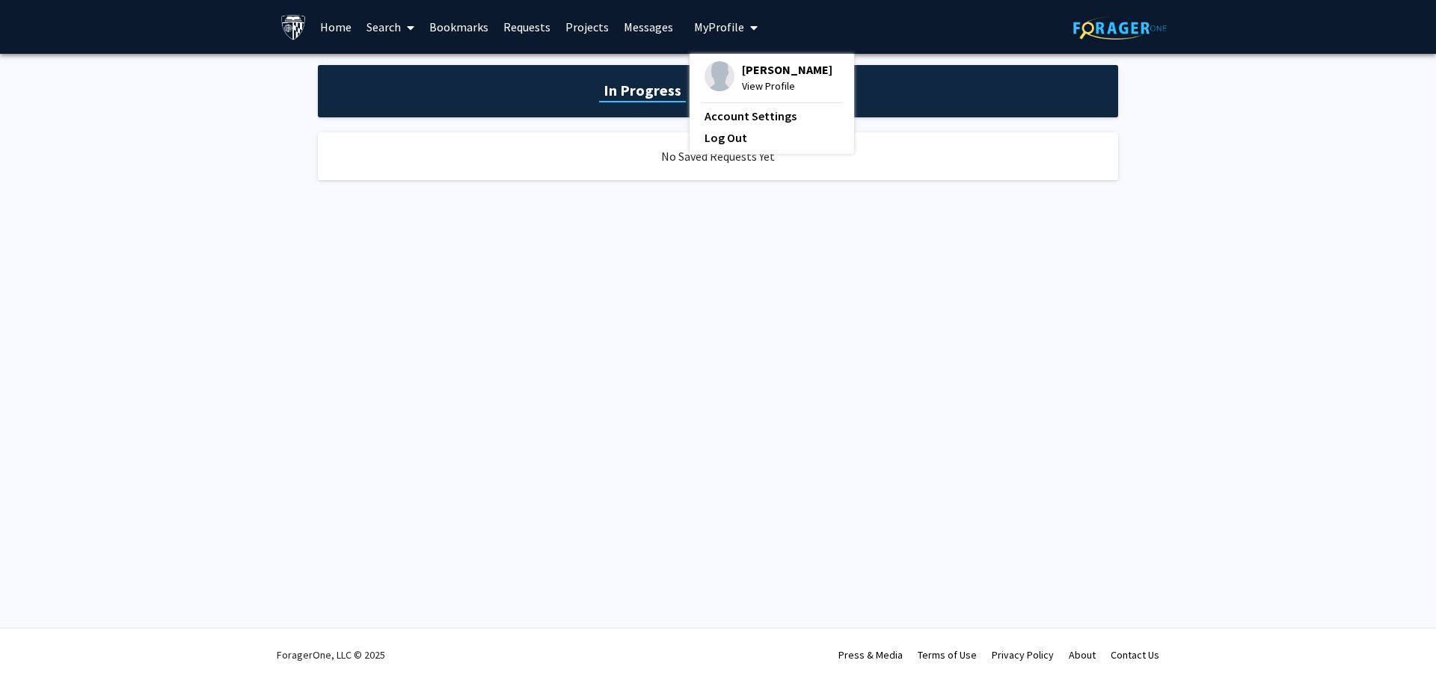
click at [337, 23] on link "Home" at bounding box center [336, 27] width 46 height 52
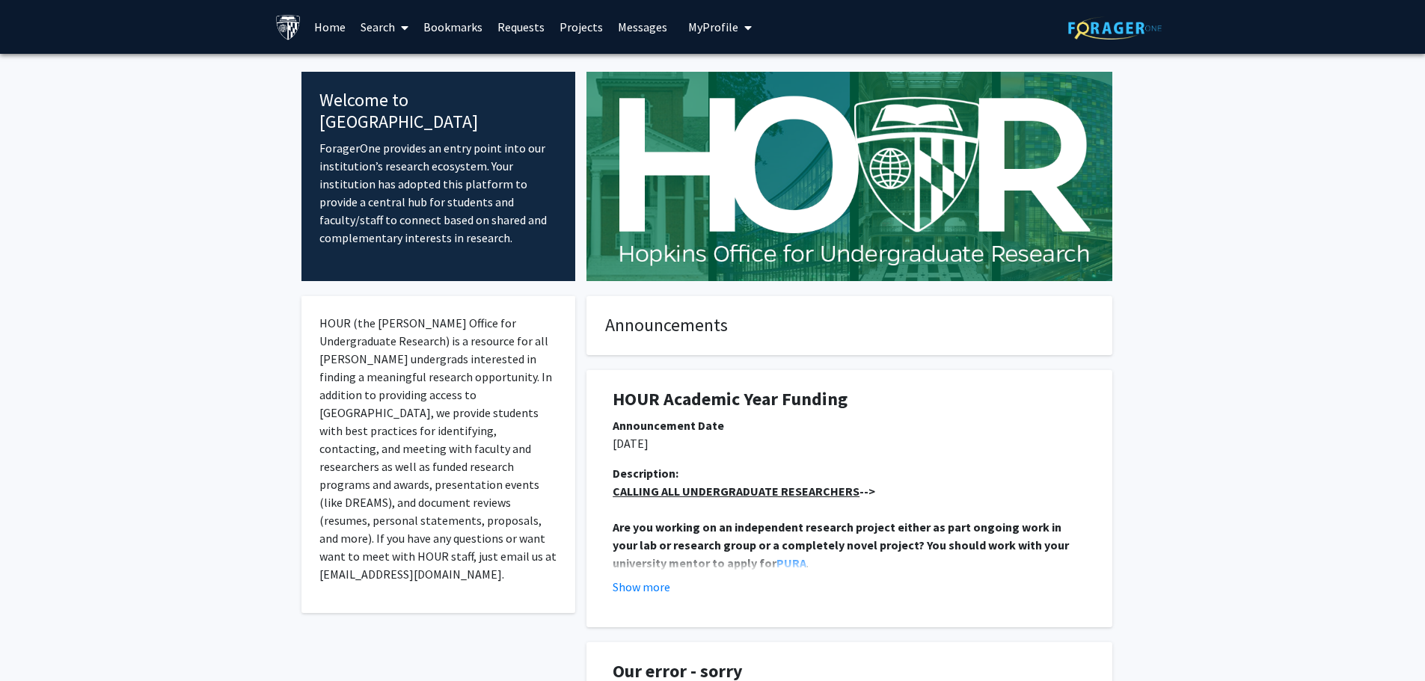
click at [1101, 33] on img at bounding box center [1115, 27] width 94 height 23
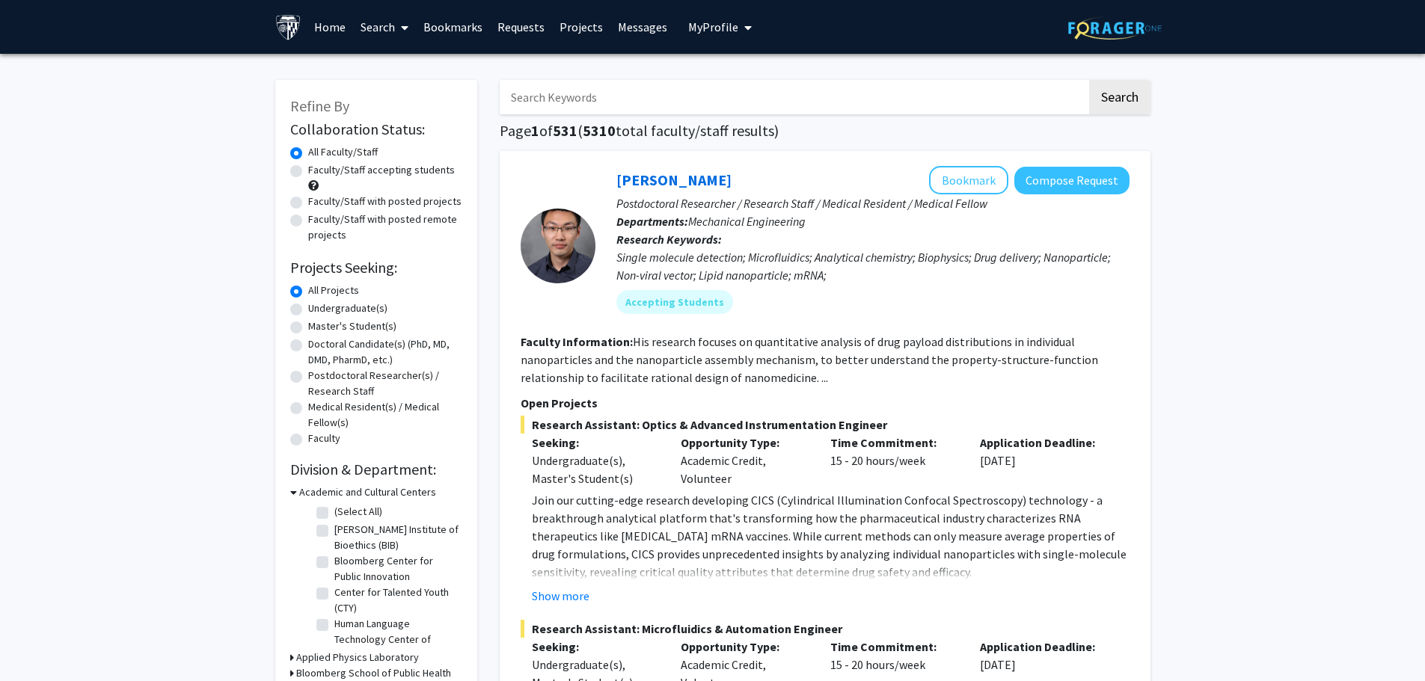
click at [728, 27] on span "My Profile" at bounding box center [713, 26] width 50 height 15
click at [711, 116] on link "Account Settings" at bounding box center [766, 116] width 135 height 18
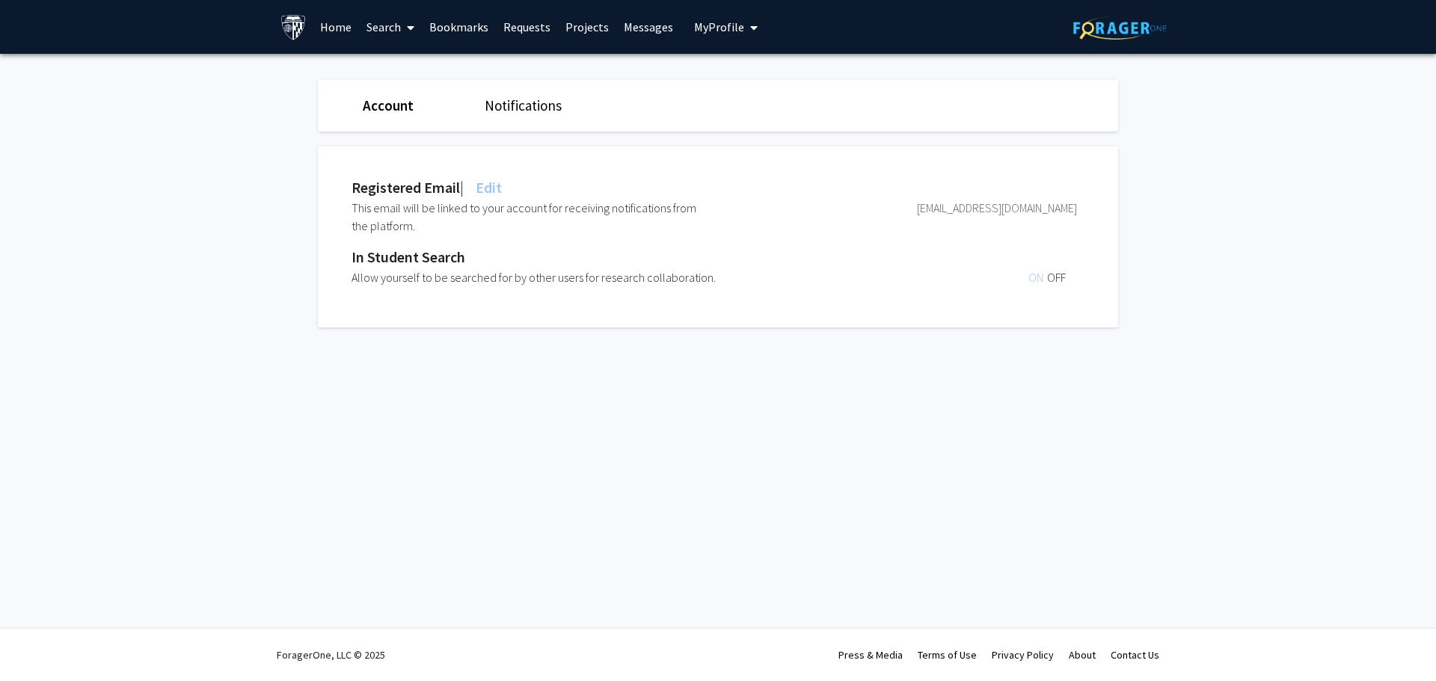
click at [516, 102] on link "Notifications" at bounding box center [523, 105] width 77 height 18
click at [400, 102] on link "Account" at bounding box center [387, 105] width 49 height 18
click at [524, 25] on link "Requests" at bounding box center [527, 27] width 62 height 52
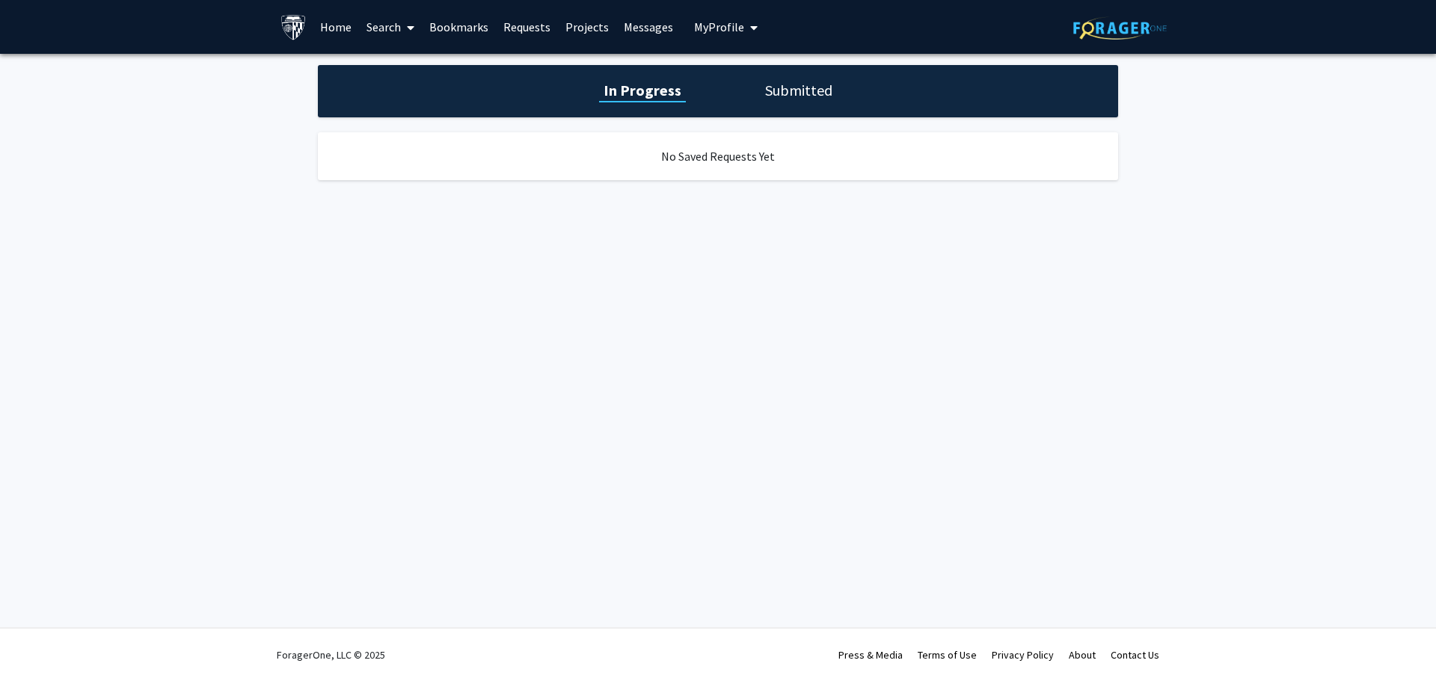
click at [641, 87] on h1 "In Progress" at bounding box center [642, 90] width 87 height 21
click at [580, 25] on link "Projects" at bounding box center [587, 27] width 58 height 52
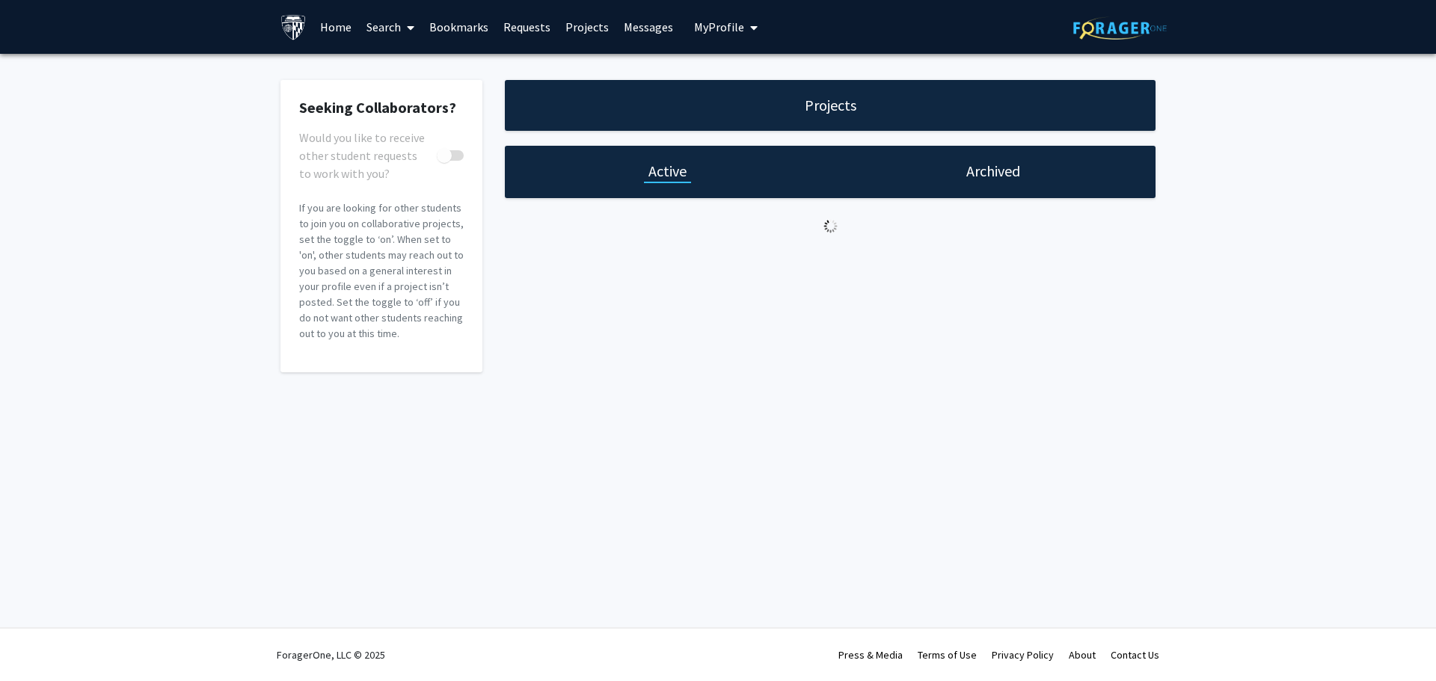
checkbox input "true"
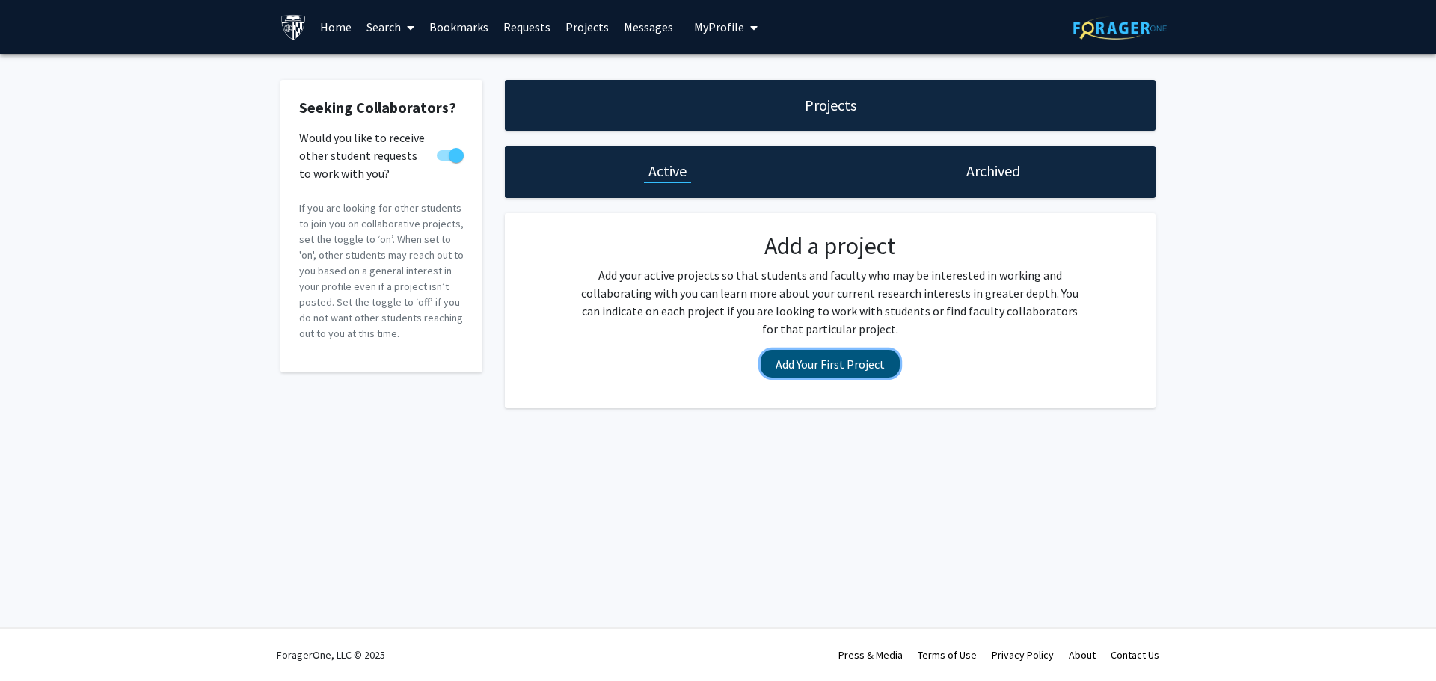
click at [830, 361] on button "Add Your First Project" at bounding box center [830, 364] width 139 height 28
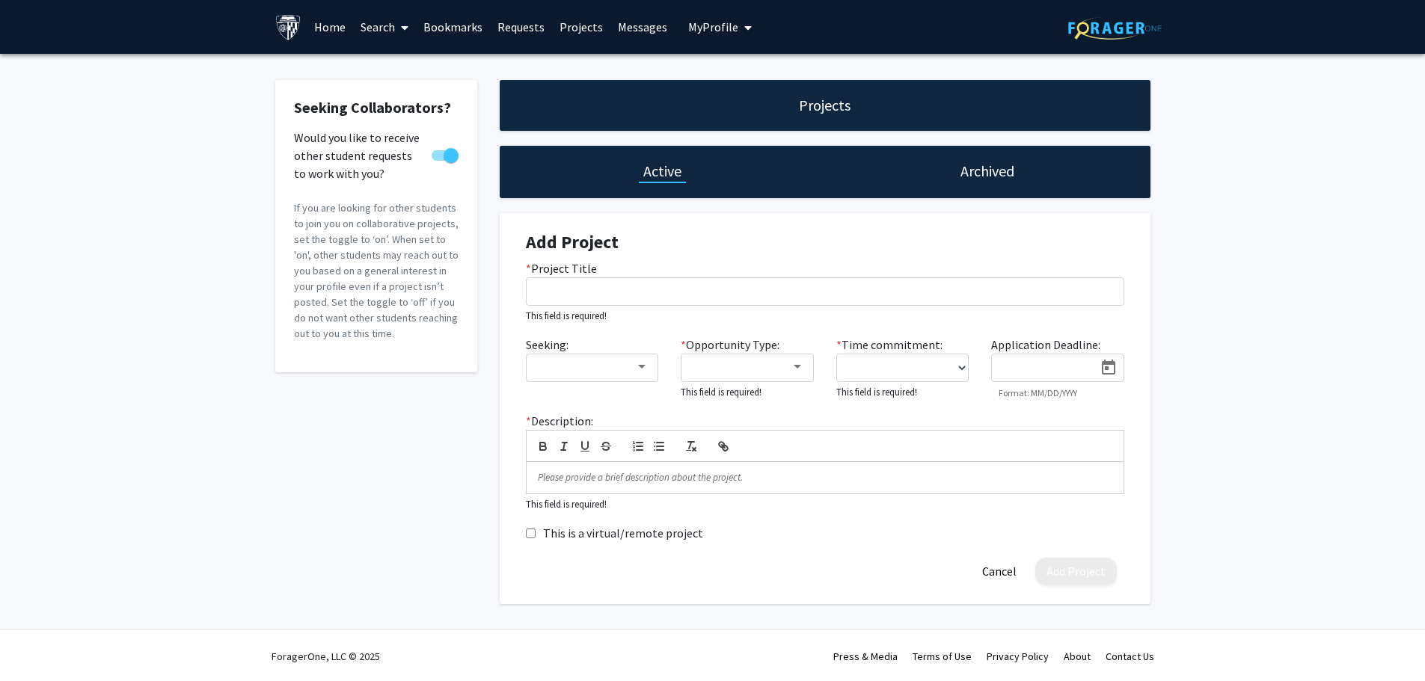
click at [1000, 174] on h1 "Archived" at bounding box center [987, 171] width 54 height 21
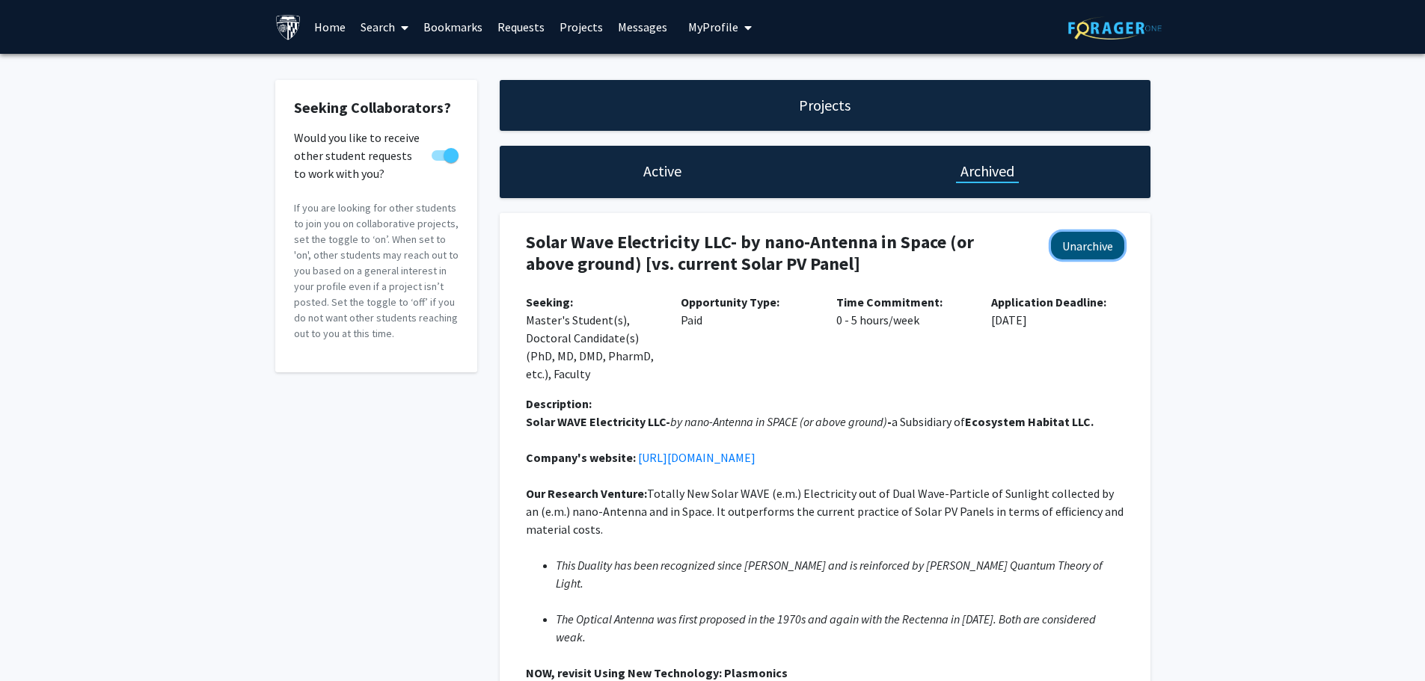
click at [1090, 248] on button "Unarchive" at bounding box center [1087, 246] width 73 height 28
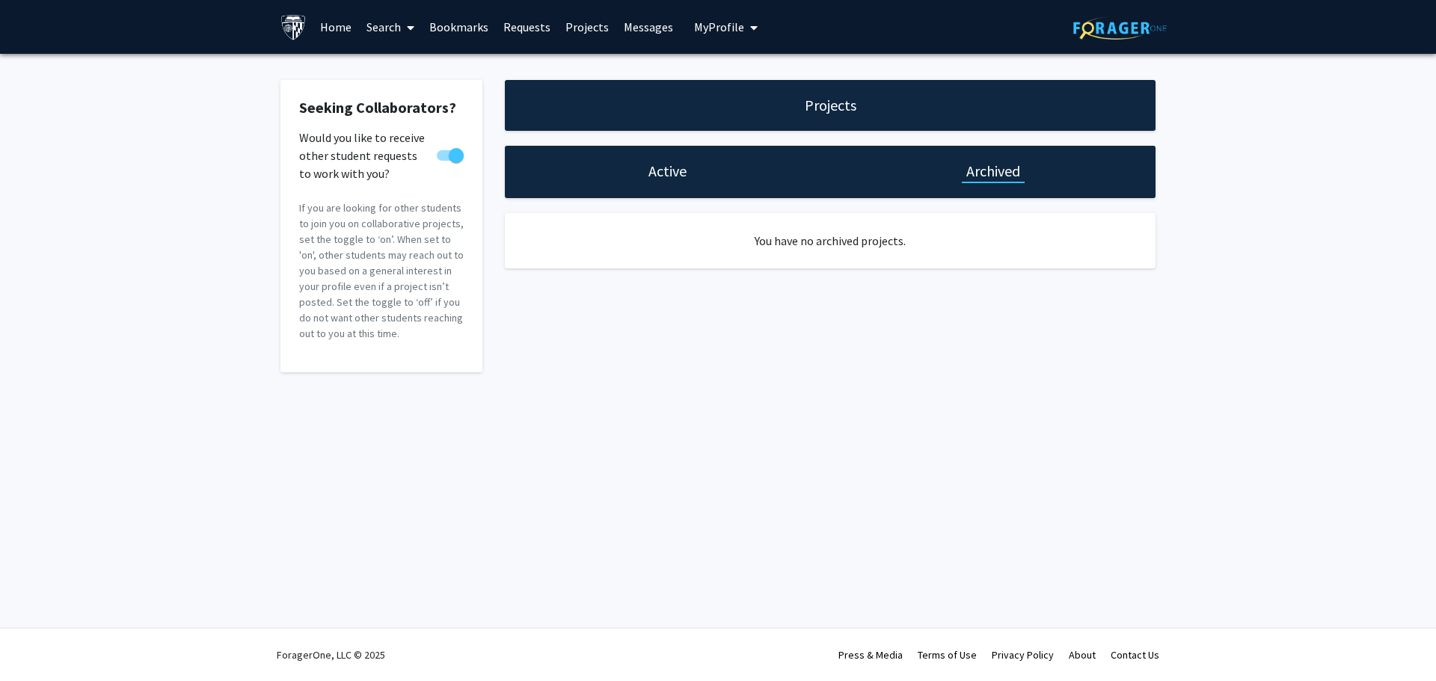
click at [675, 171] on h1 "Active" at bounding box center [668, 171] width 38 height 21
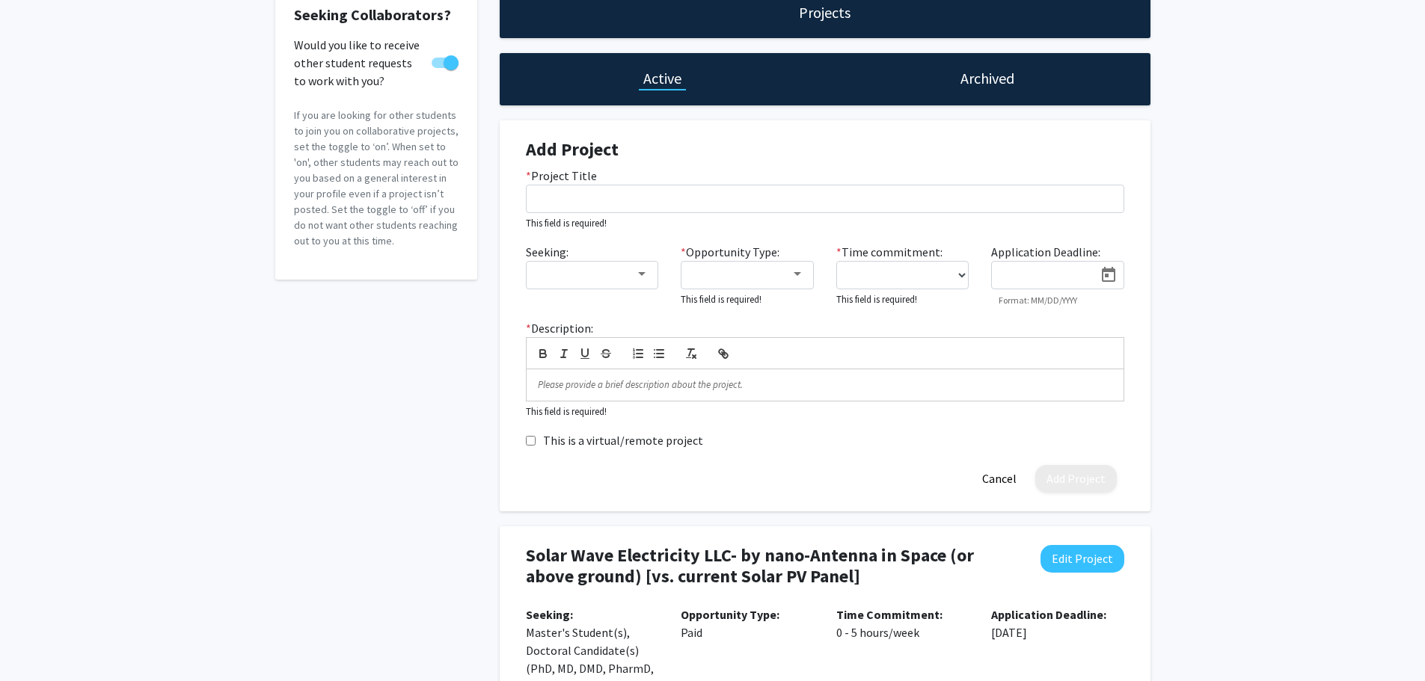
scroll to position [224, 0]
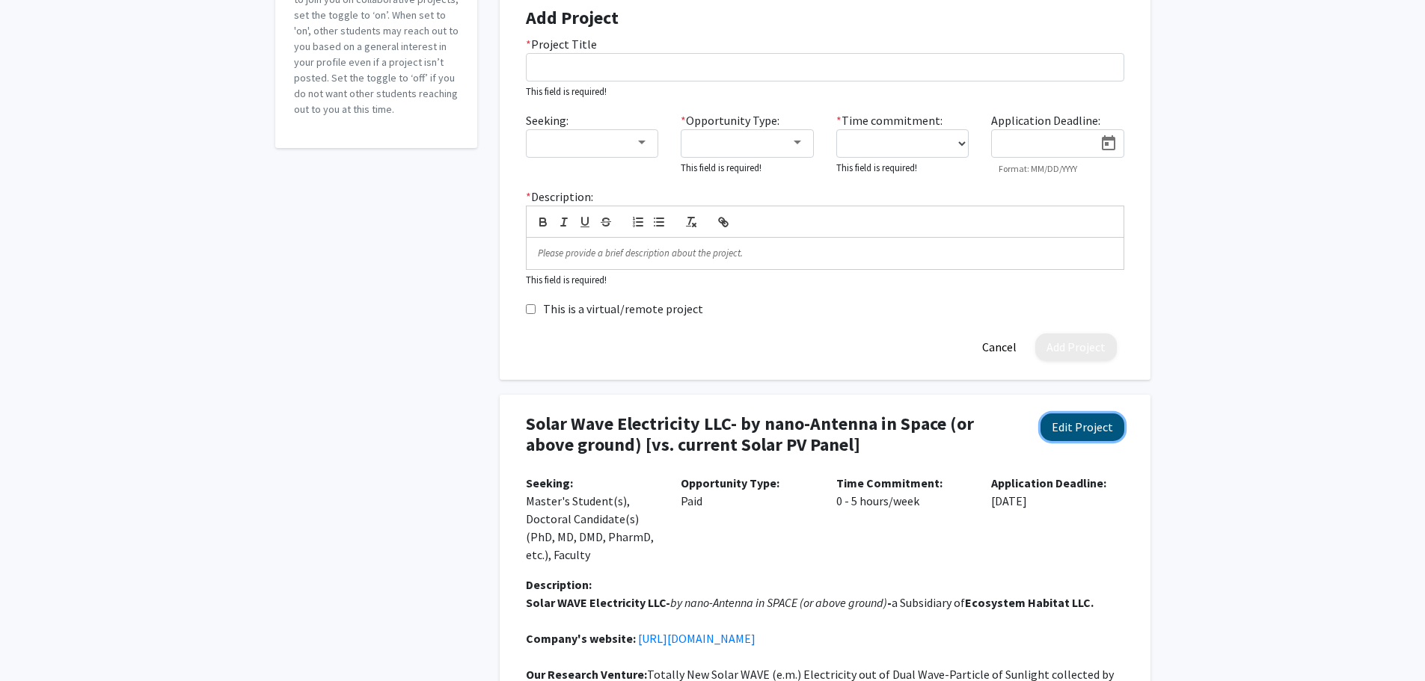
click at [1087, 431] on button "Edit Project" at bounding box center [1083, 428] width 84 height 28
select select "0 - 5"
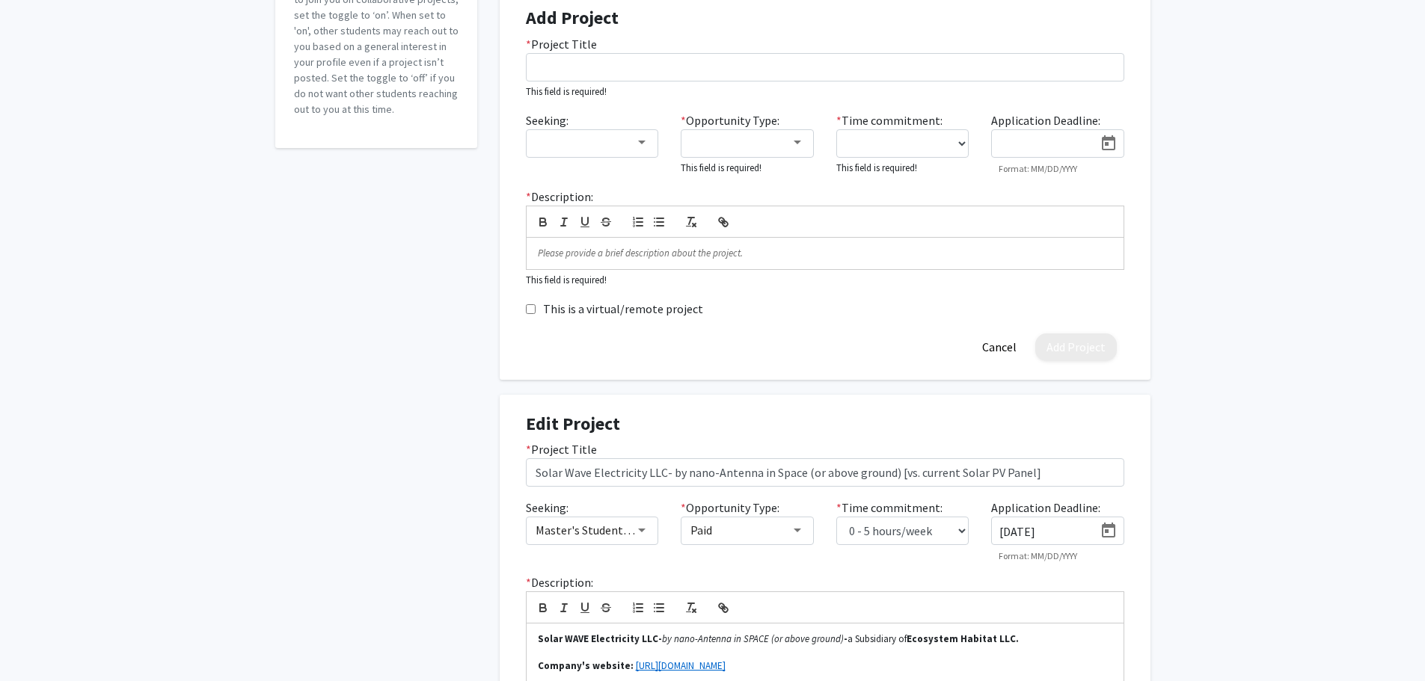
click at [1114, 530] on icon "Open calendar" at bounding box center [1108, 530] width 13 height 15
click at [1070, 494] on div "30" at bounding box center [1071, 498] width 27 height 27
type input "[DATE]"
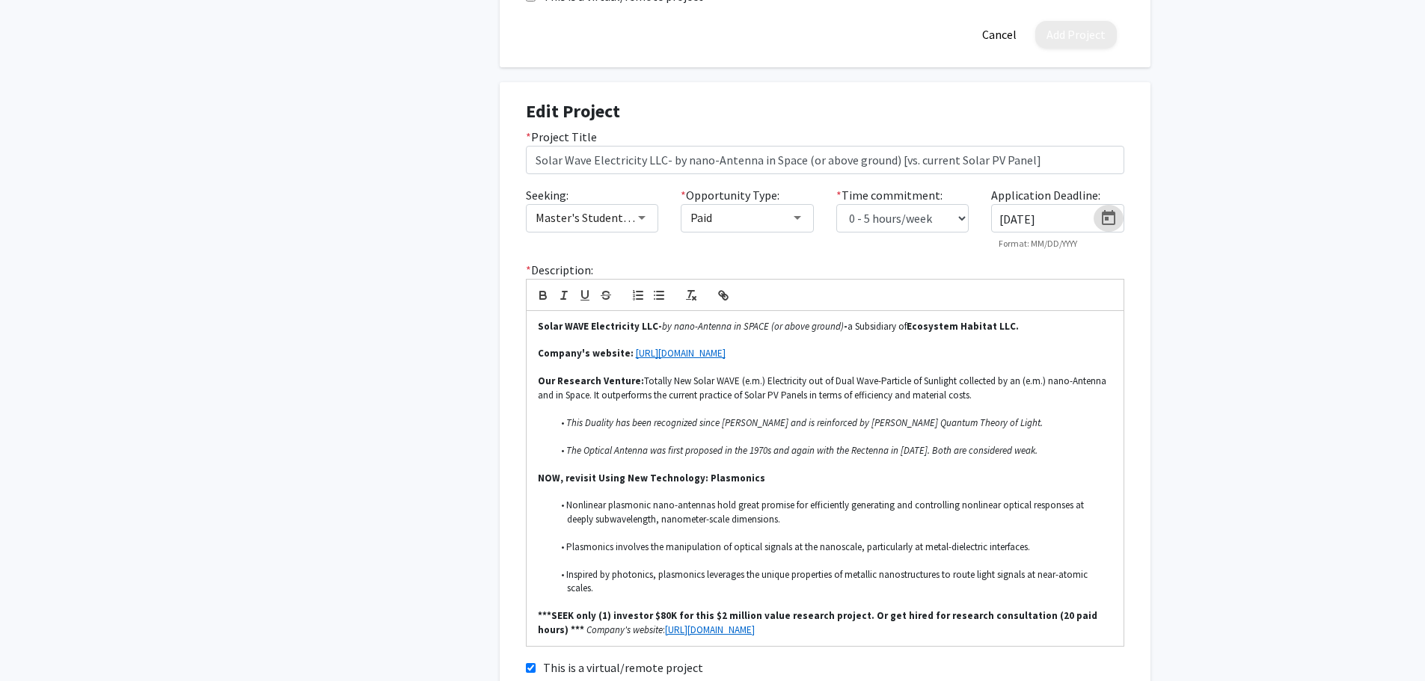
scroll to position [673, 0]
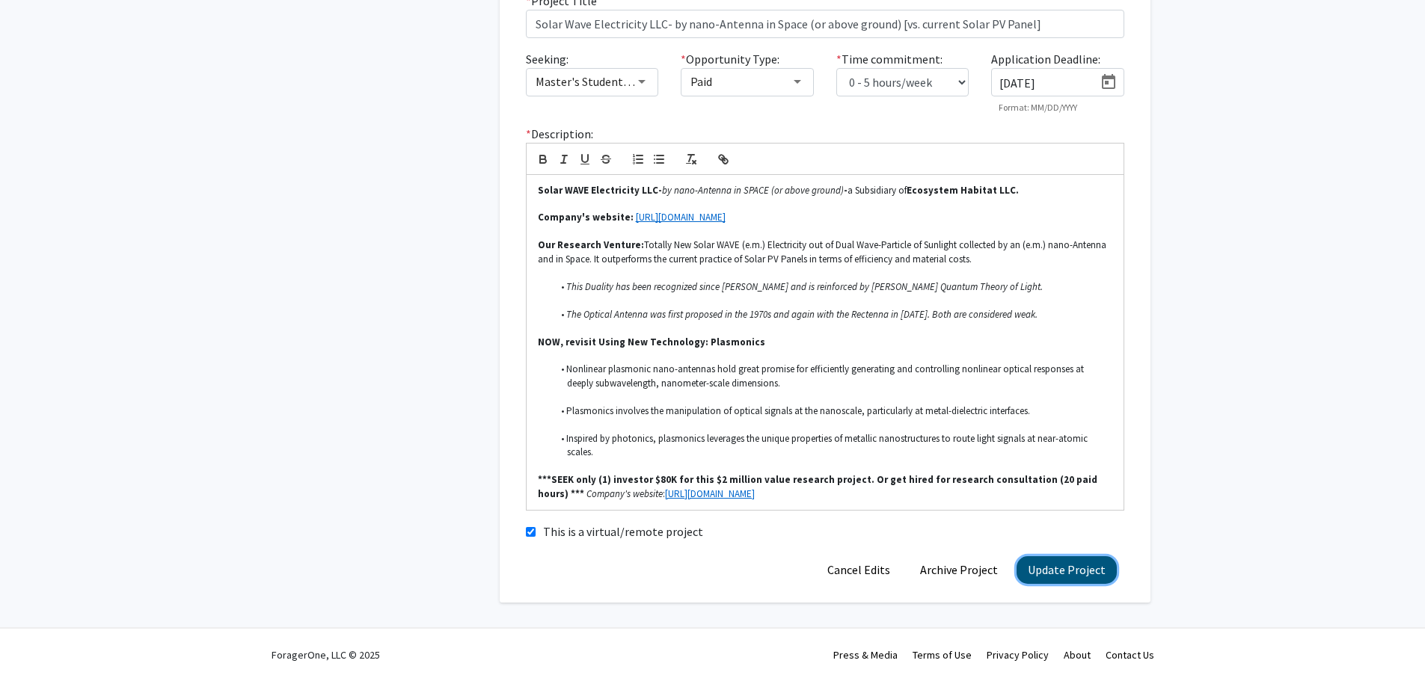
click at [1070, 572] on button "Update Project" at bounding box center [1067, 571] width 100 height 28
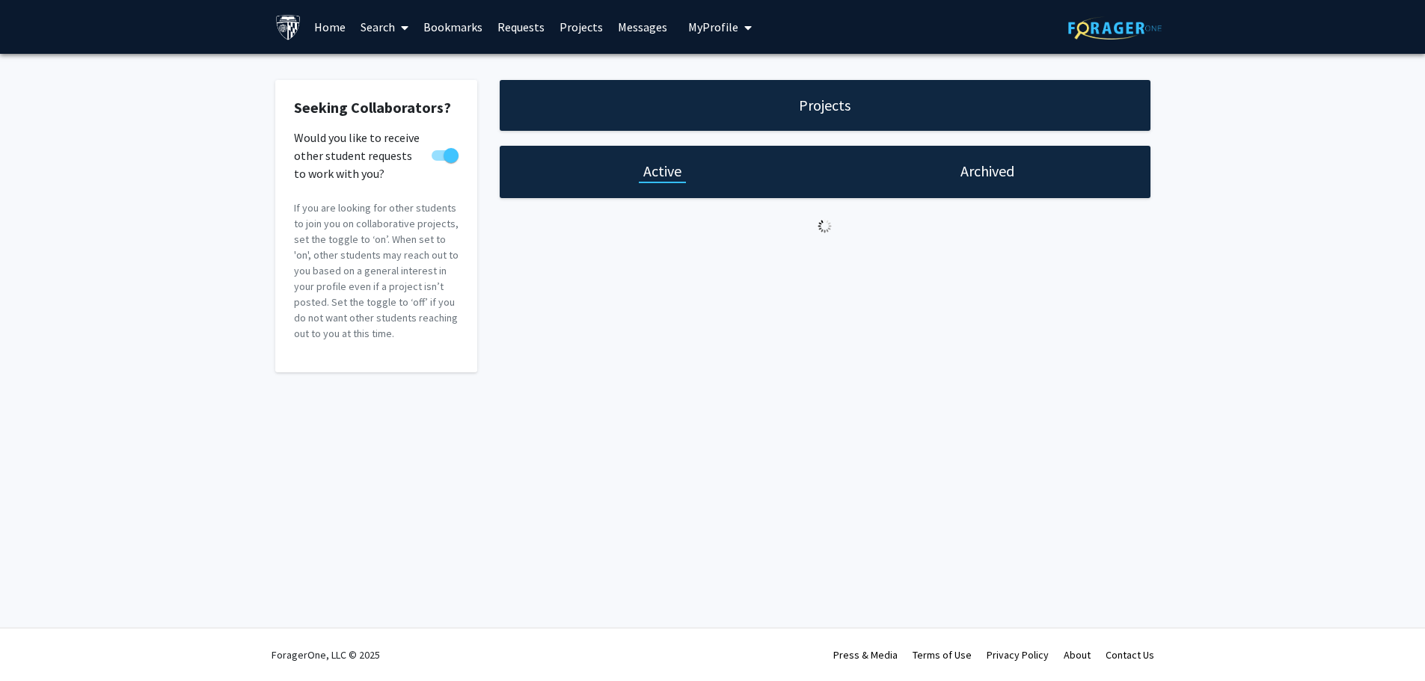
scroll to position [0, 0]
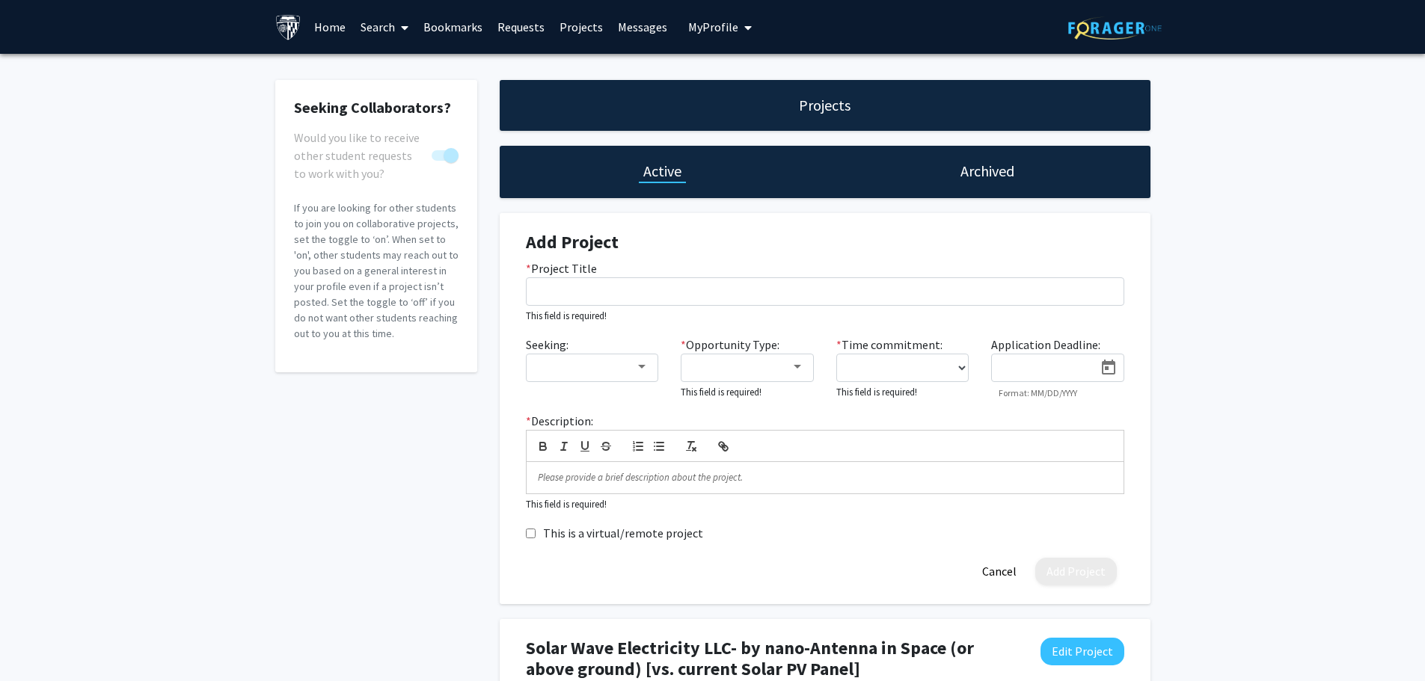
click at [510, 22] on link "Requests" at bounding box center [521, 27] width 62 height 52
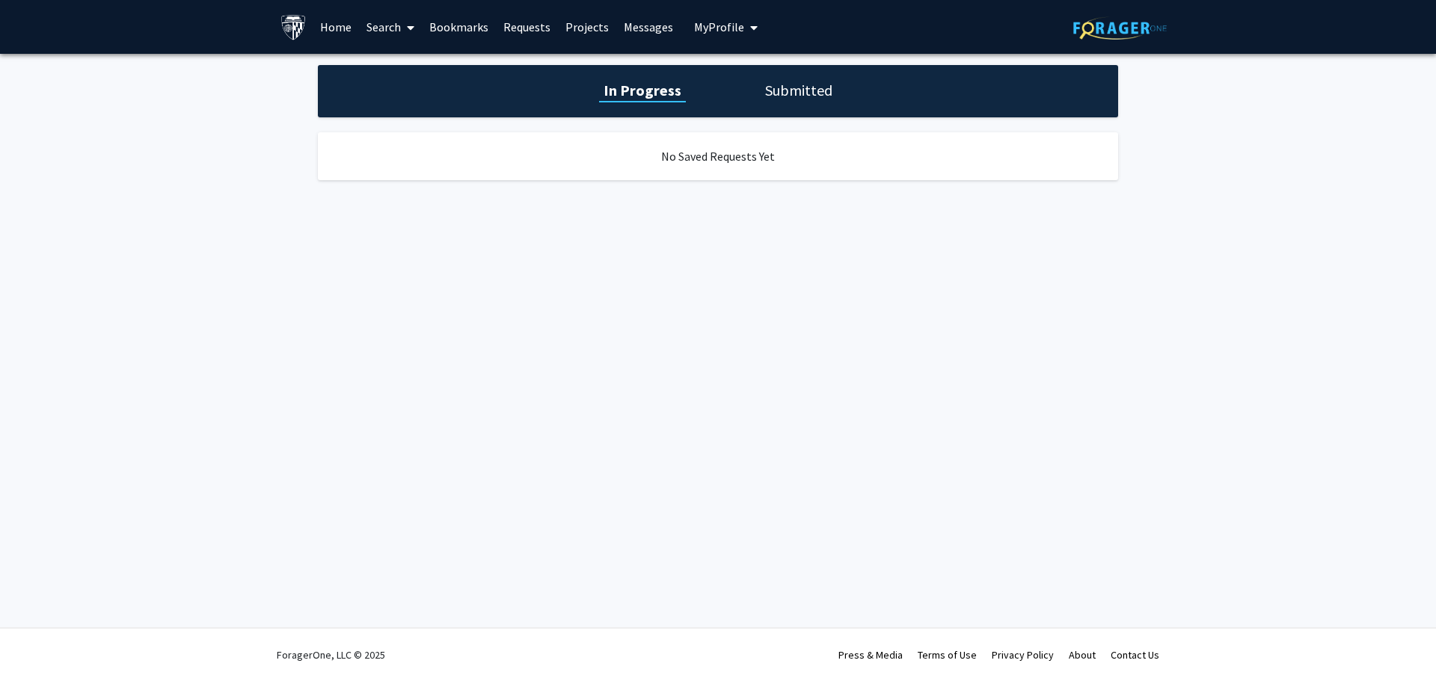
click at [655, 90] on h1 "In Progress" at bounding box center [642, 90] width 87 height 21
click at [794, 92] on h1 "Submitted" at bounding box center [799, 90] width 76 height 21
click at [523, 30] on link "Requests" at bounding box center [527, 27] width 62 height 52
click at [642, 25] on link "Messages" at bounding box center [648, 27] width 64 height 52
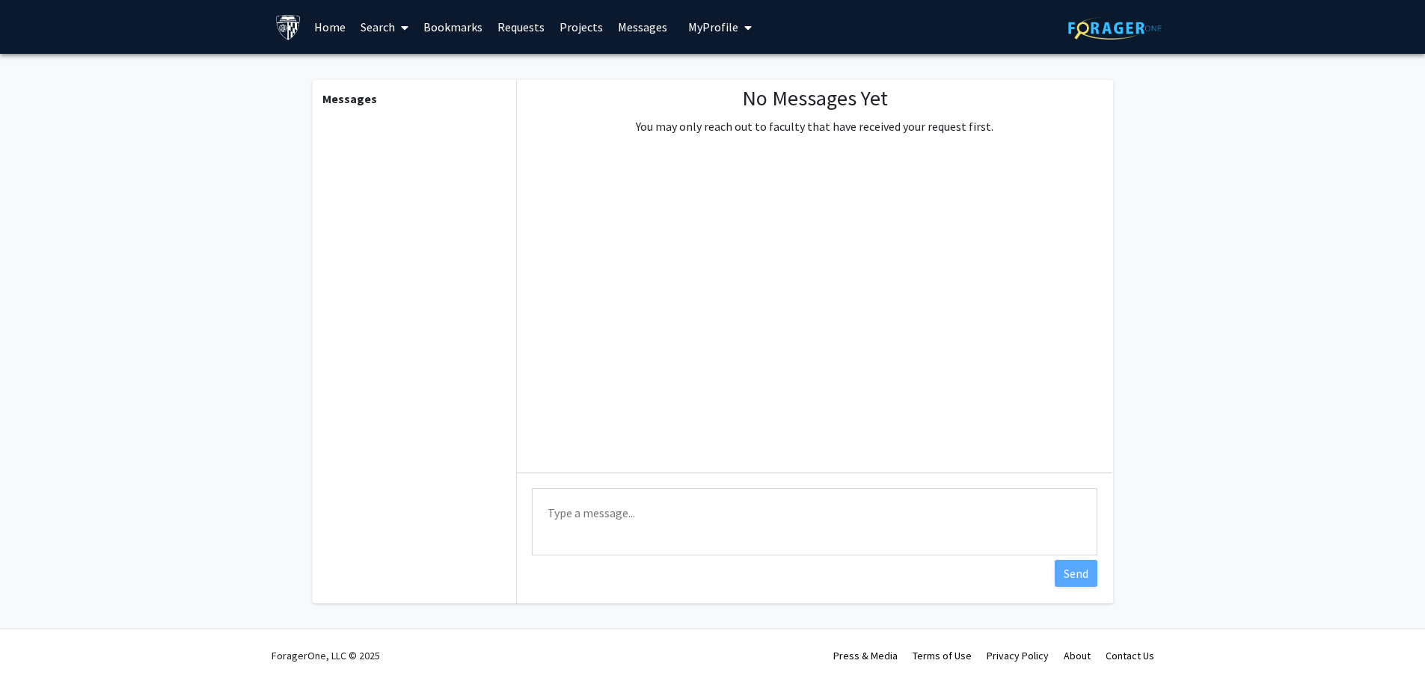
click at [513, 24] on link "Requests" at bounding box center [521, 27] width 62 height 52
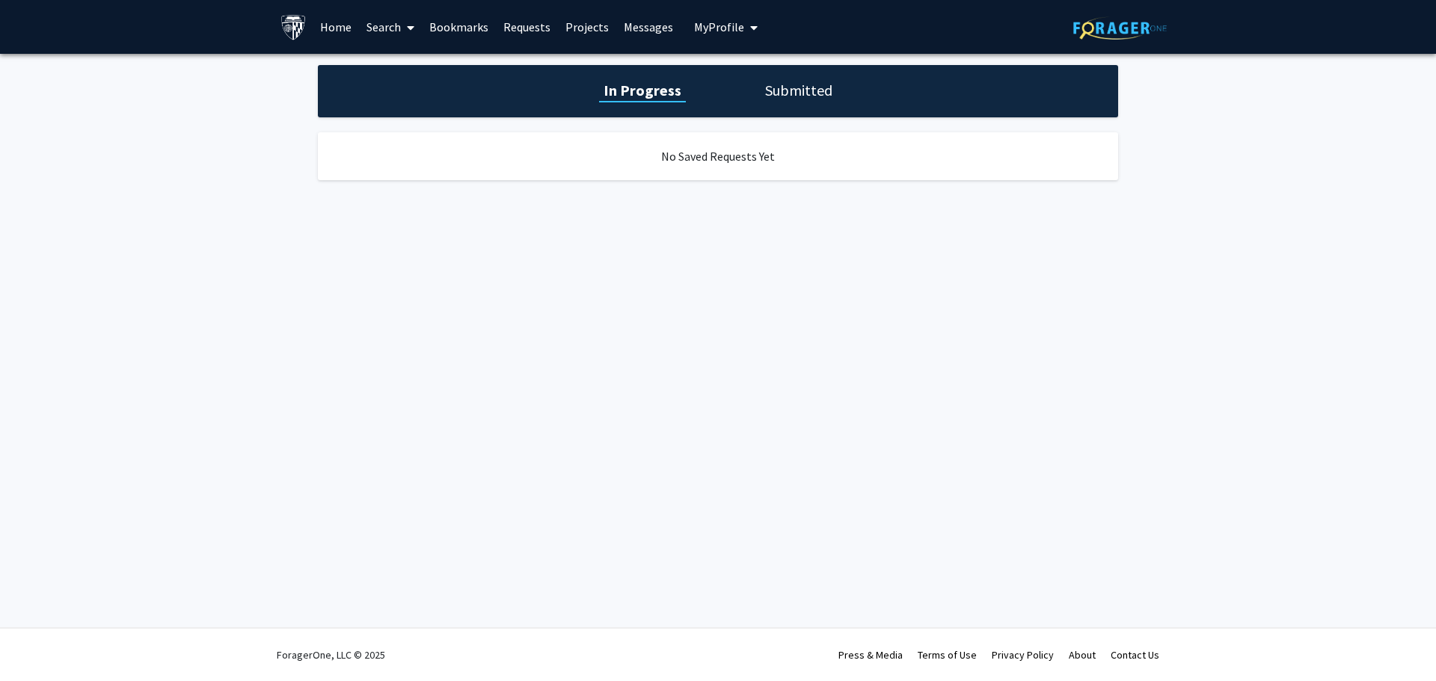
click at [343, 26] on link "Home" at bounding box center [336, 27] width 46 height 52
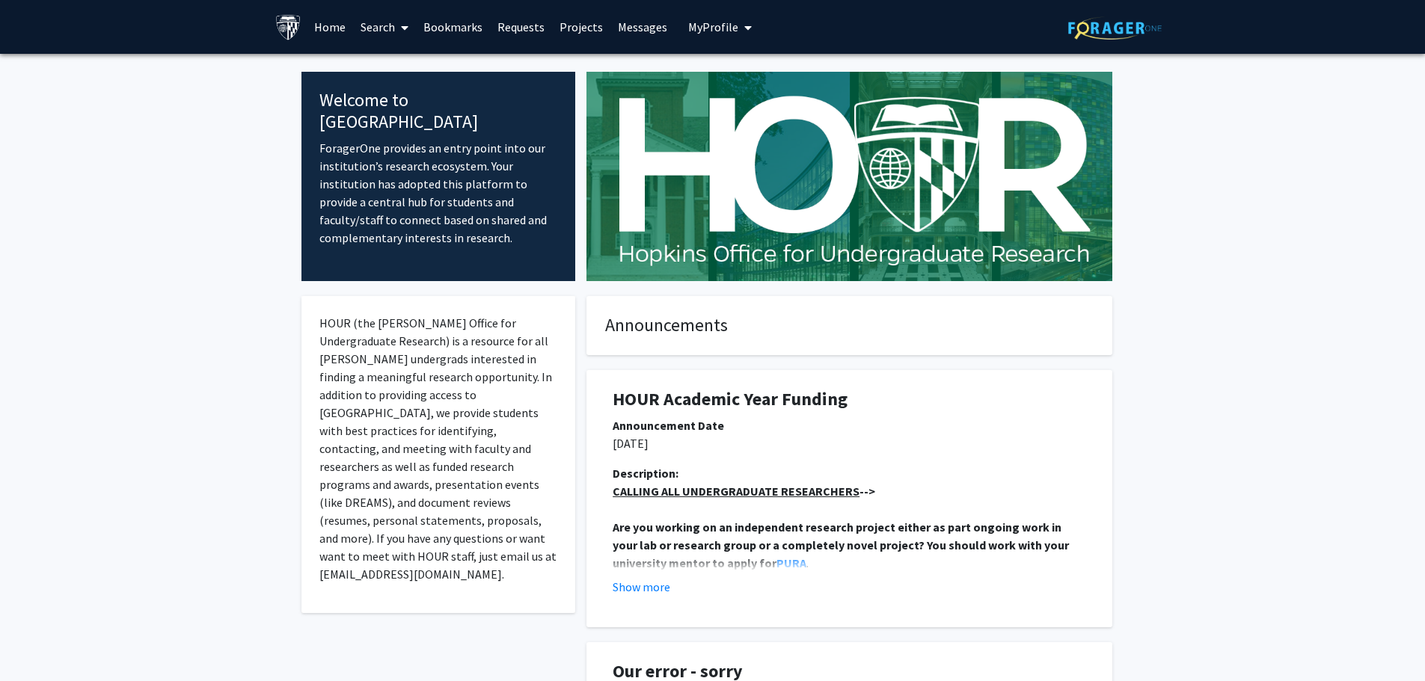
drag, startPoint x: 711, startPoint y: 26, endPoint x: 723, endPoint y: 35, distance: 15.6
click at [711, 25] on span "My Profile" at bounding box center [713, 26] width 50 height 15
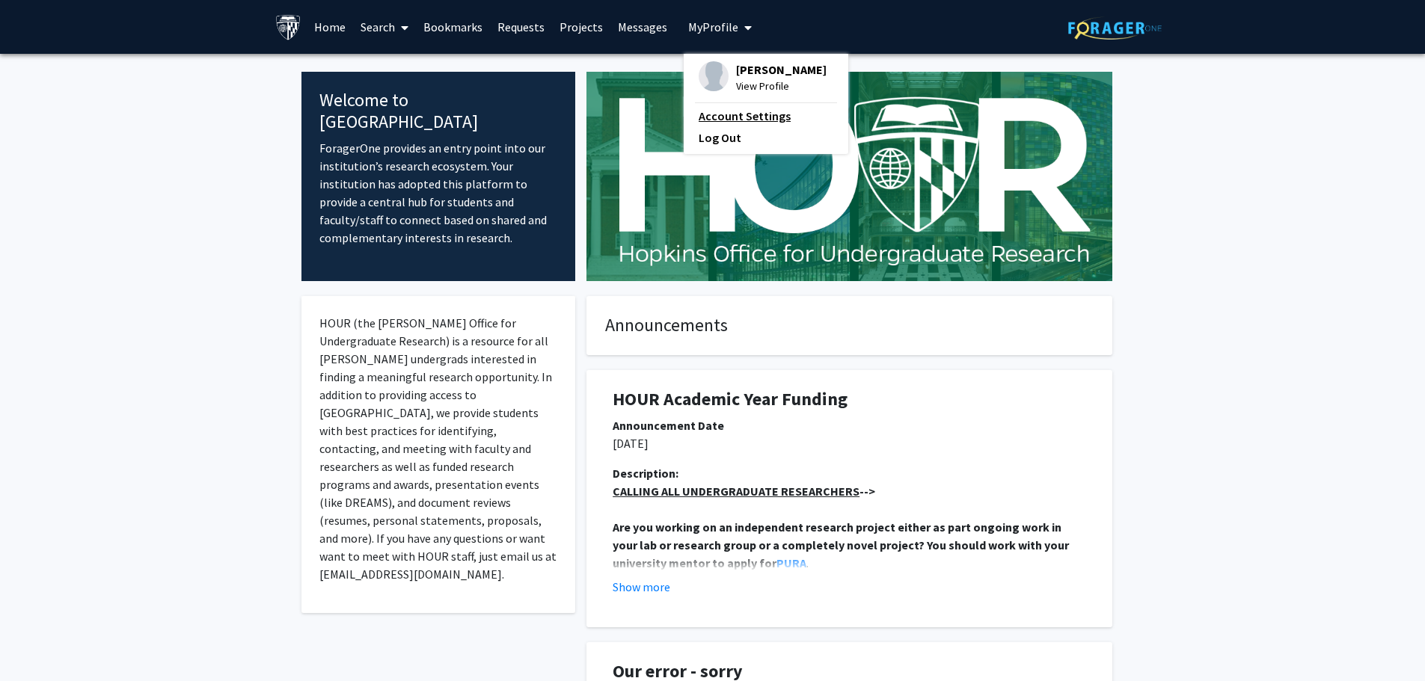
click at [729, 112] on link "Account Settings" at bounding box center [766, 116] width 135 height 18
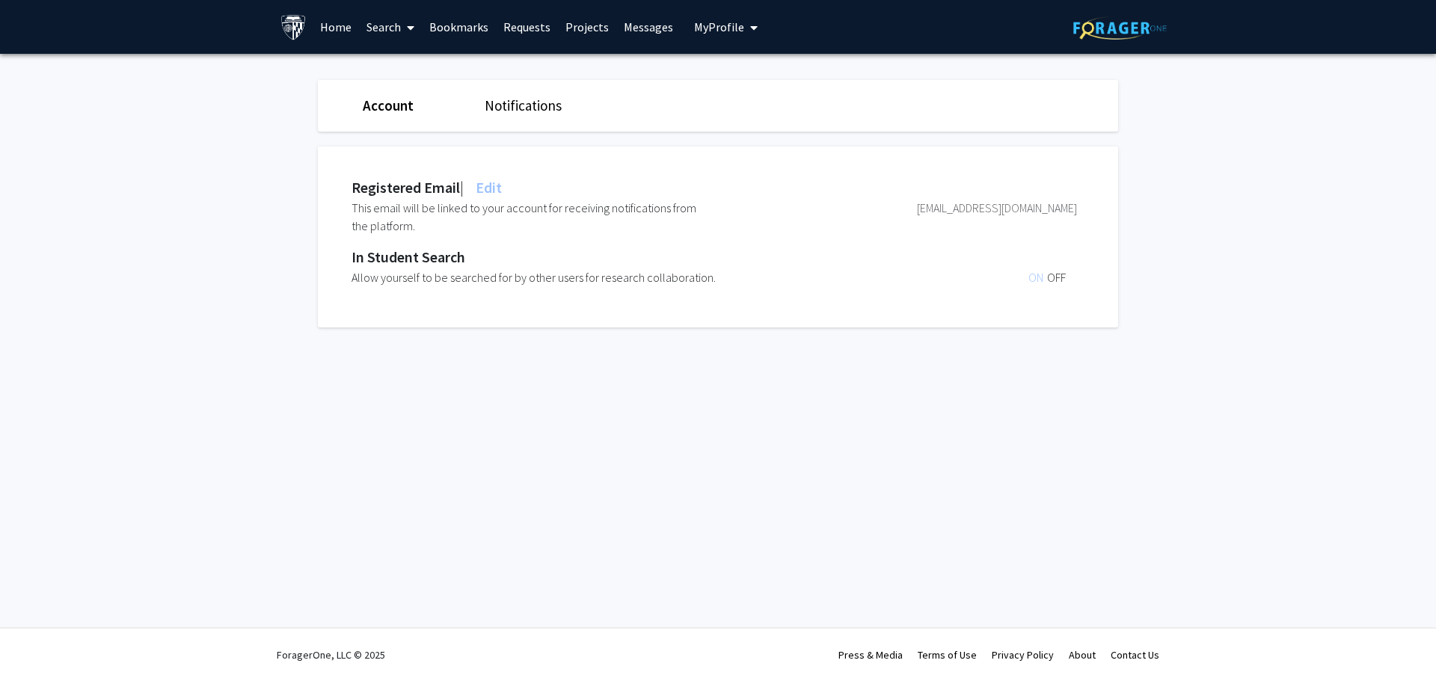
click at [522, 103] on link "Notifications" at bounding box center [523, 105] width 77 height 18
click at [390, 105] on link "Account" at bounding box center [387, 105] width 49 height 18
click at [528, 103] on link "Notifications" at bounding box center [523, 105] width 77 height 18
click at [527, 26] on link "Requests" at bounding box center [527, 27] width 62 height 52
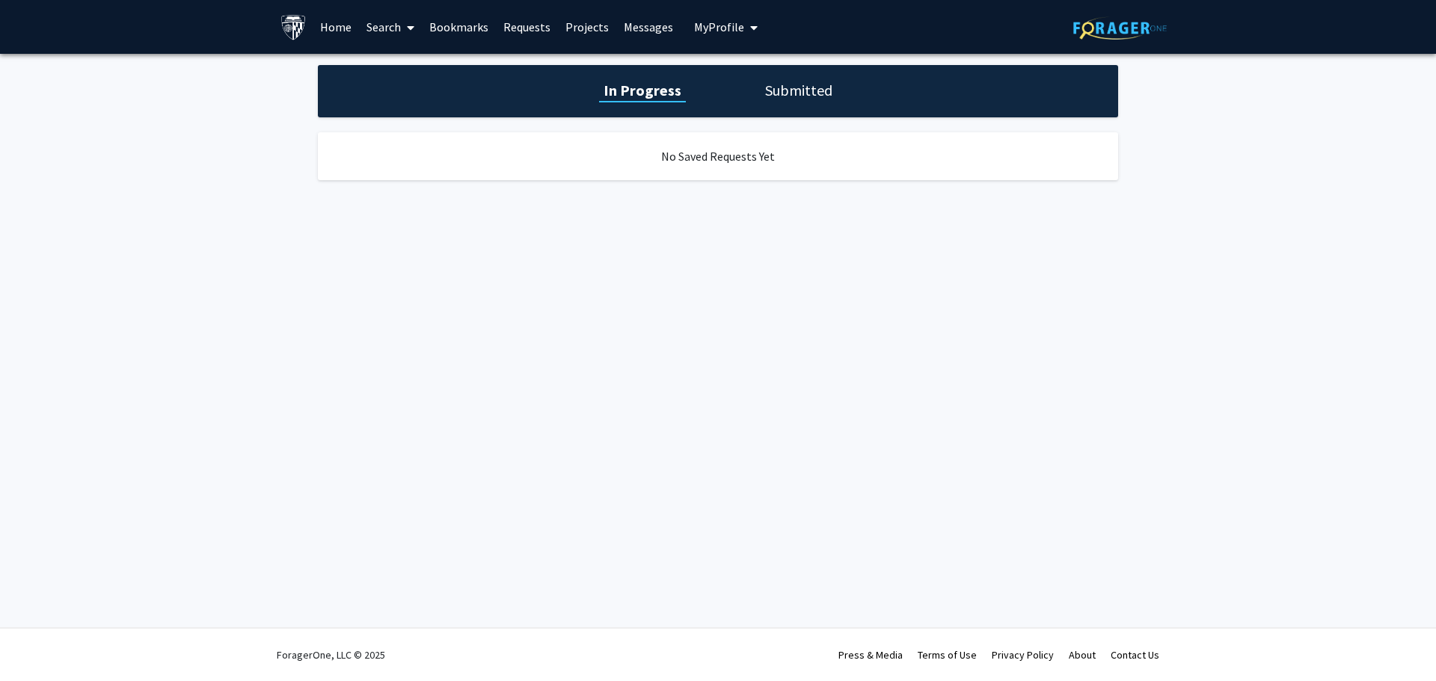
click at [648, 95] on h1 "In Progress" at bounding box center [642, 90] width 87 height 21
click at [1118, 30] on img at bounding box center [1120, 27] width 94 height 23
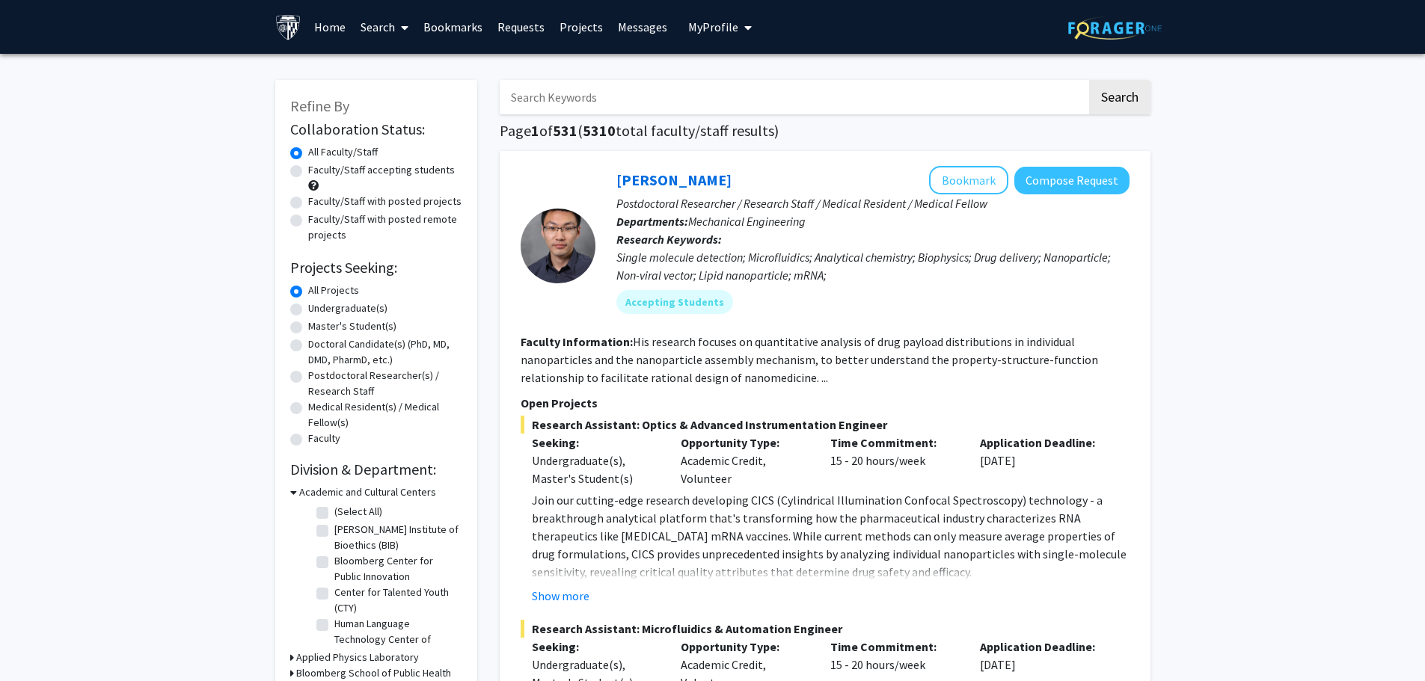
click at [518, 22] on link "Requests" at bounding box center [521, 27] width 62 height 52
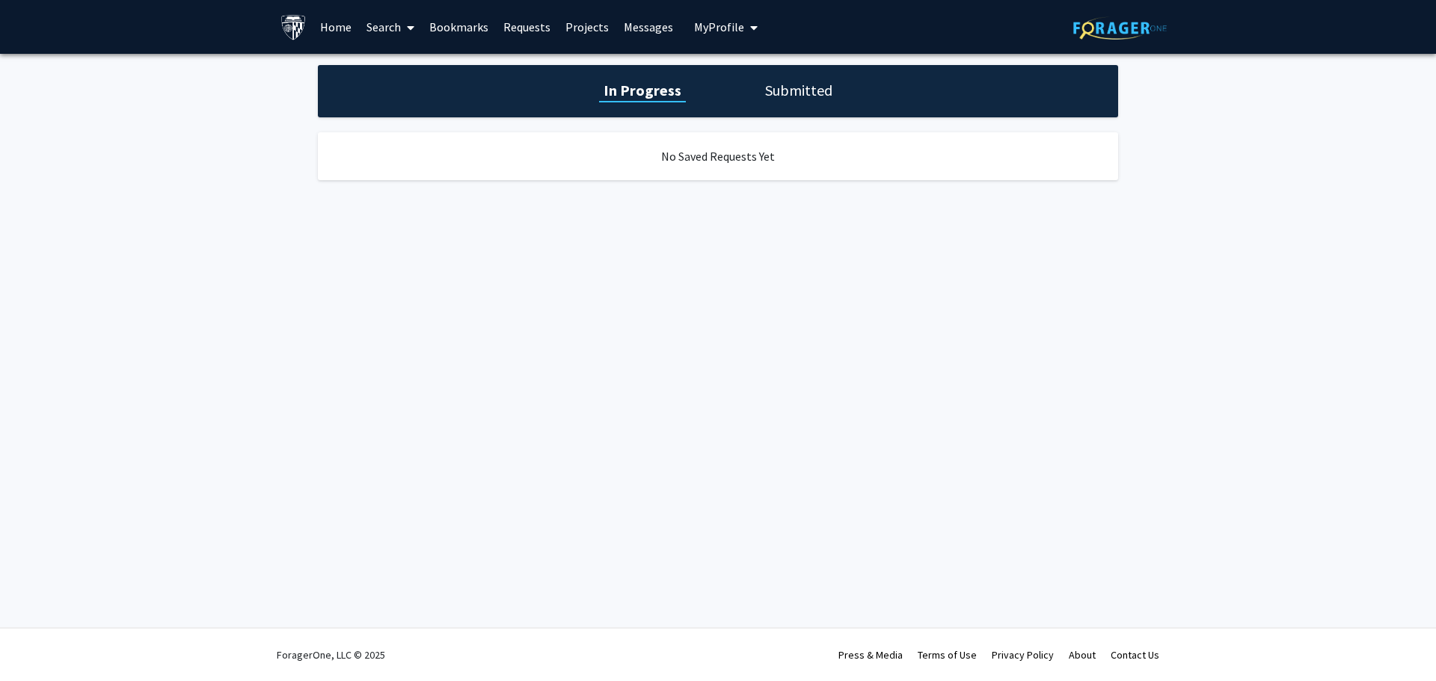
drag, startPoint x: 646, startPoint y: 93, endPoint x: 794, endPoint y: 123, distance: 150.4
click at [649, 93] on h1 "In Progress" at bounding box center [642, 90] width 87 height 21
drag, startPoint x: 790, startPoint y: 90, endPoint x: 898, endPoint y: 114, distance: 110.5
click at [794, 89] on h1 "Submitted" at bounding box center [799, 90] width 76 height 21
drag, startPoint x: 644, startPoint y: 94, endPoint x: 650, endPoint y: 87, distance: 9.0
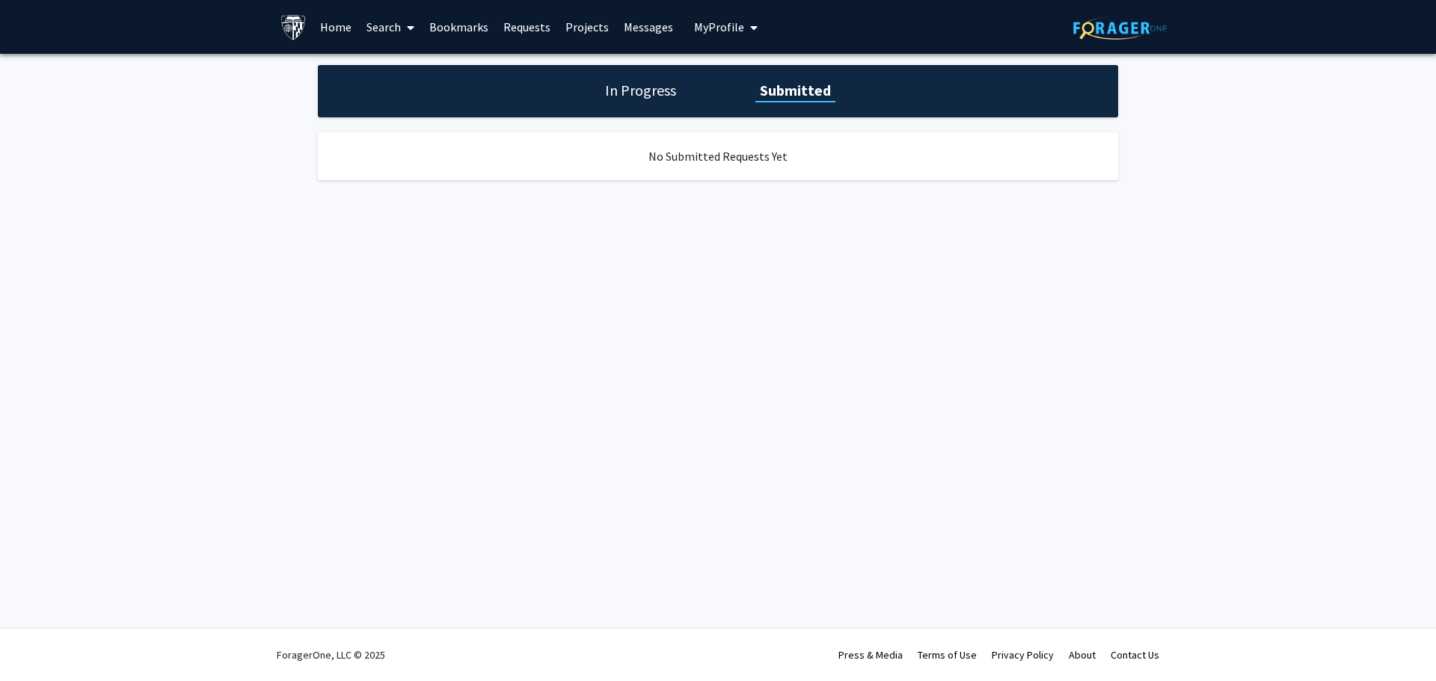
click at [644, 93] on h1 "In Progress" at bounding box center [641, 90] width 80 height 21
click at [708, 24] on span "My Profile" at bounding box center [719, 26] width 50 height 15
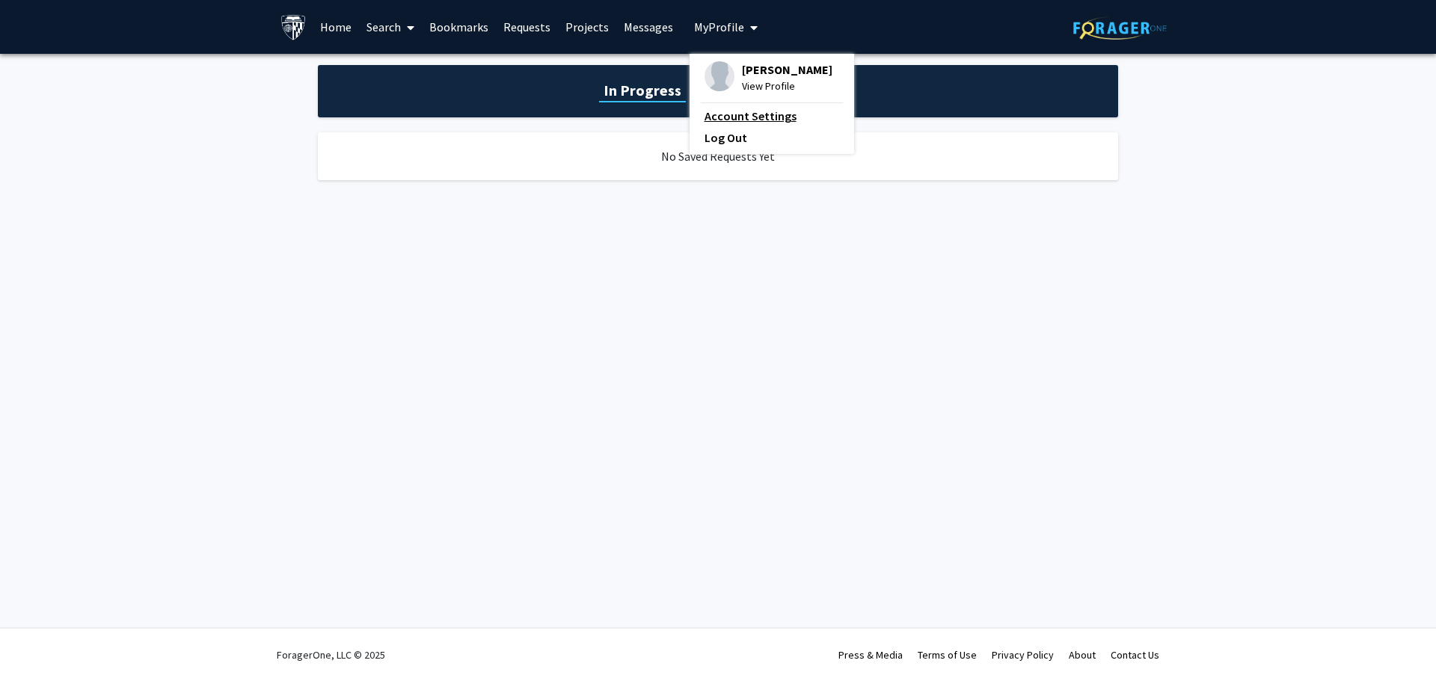
click at [753, 112] on link "Account Settings" at bounding box center [772, 116] width 135 height 18
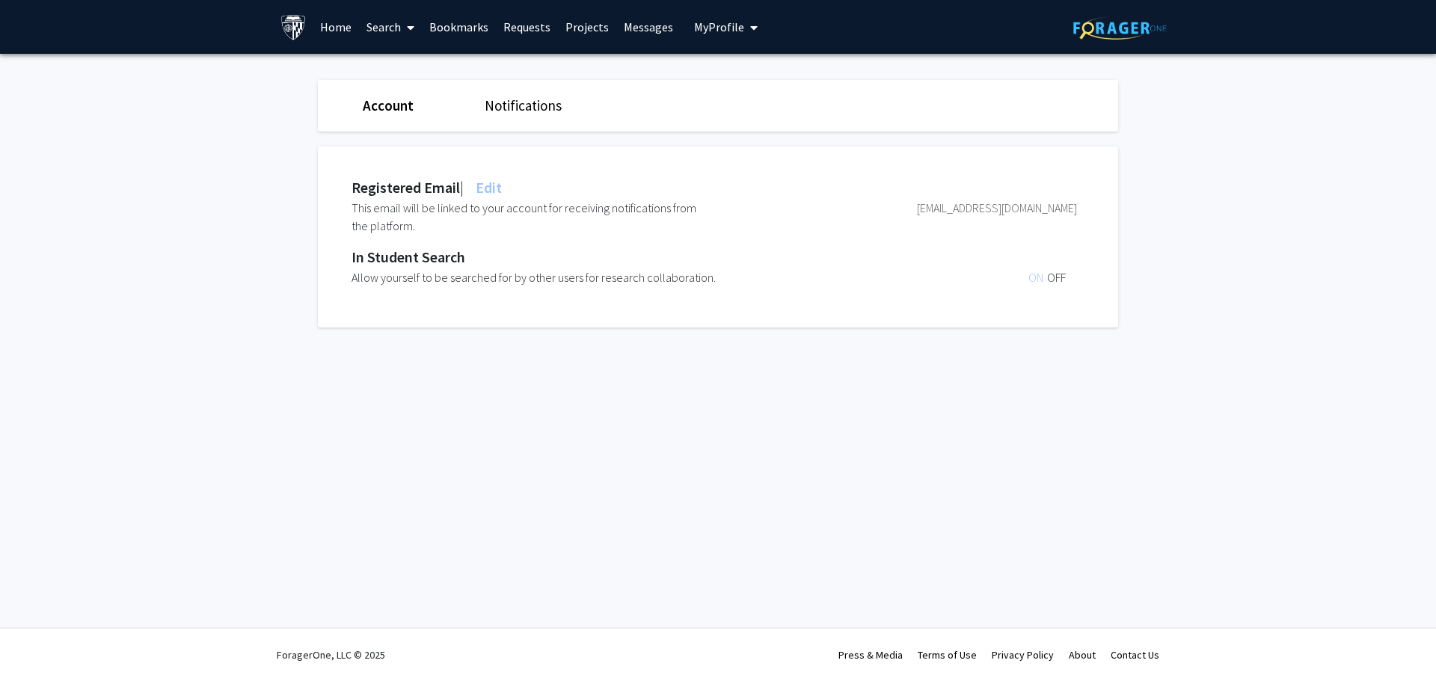
drag, startPoint x: 1115, startPoint y: 31, endPoint x: 1121, endPoint y: 39, distance: 9.8
click at [1115, 31] on img at bounding box center [1120, 27] width 94 height 23
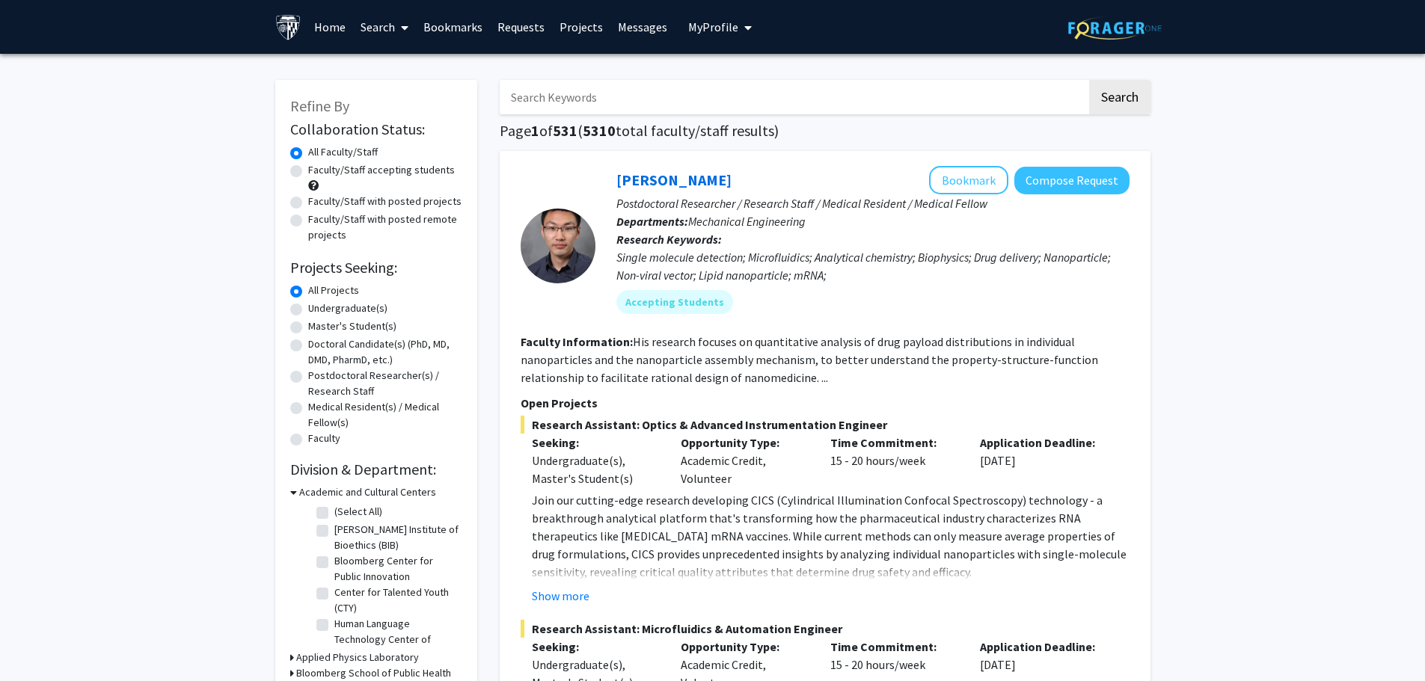
click at [442, 28] on link "Bookmarks" at bounding box center [453, 27] width 74 height 52
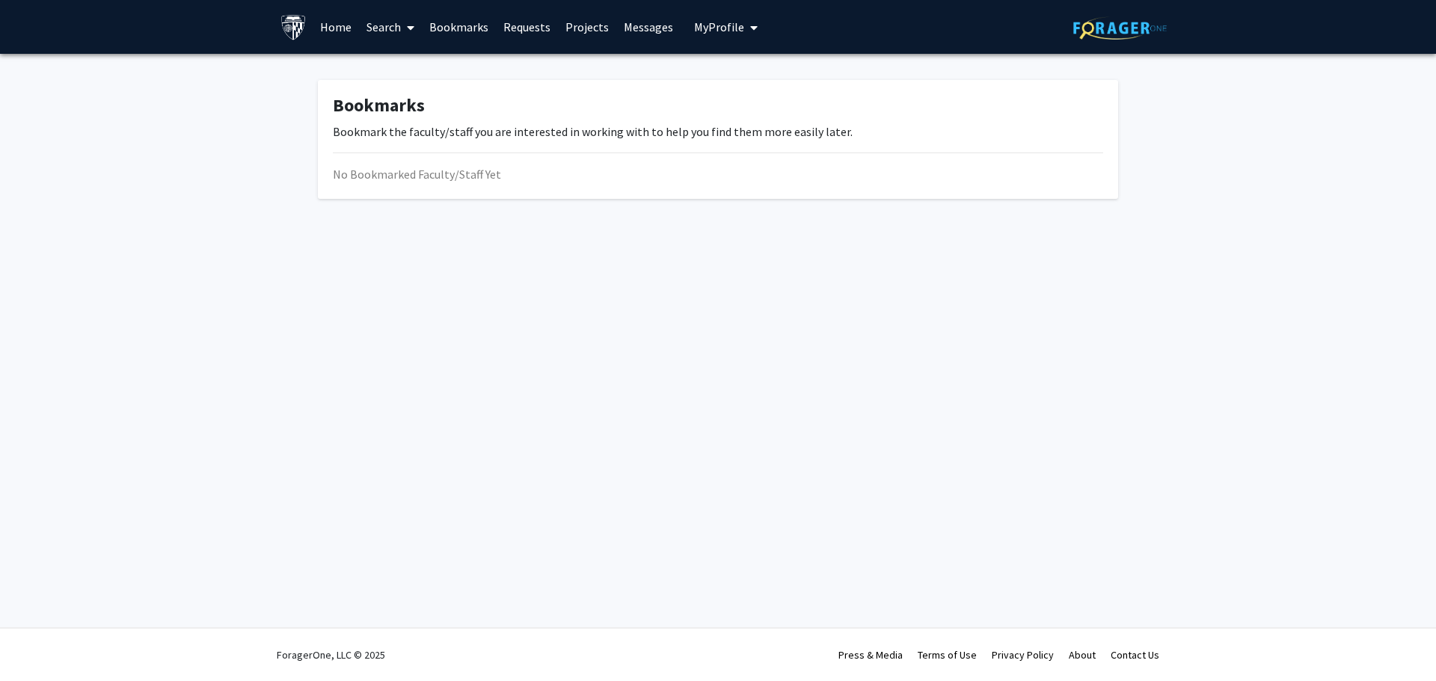
click at [395, 30] on link "Search" at bounding box center [390, 27] width 63 height 52
click at [404, 95] on span "Students" at bounding box center [404, 99] width 91 height 30
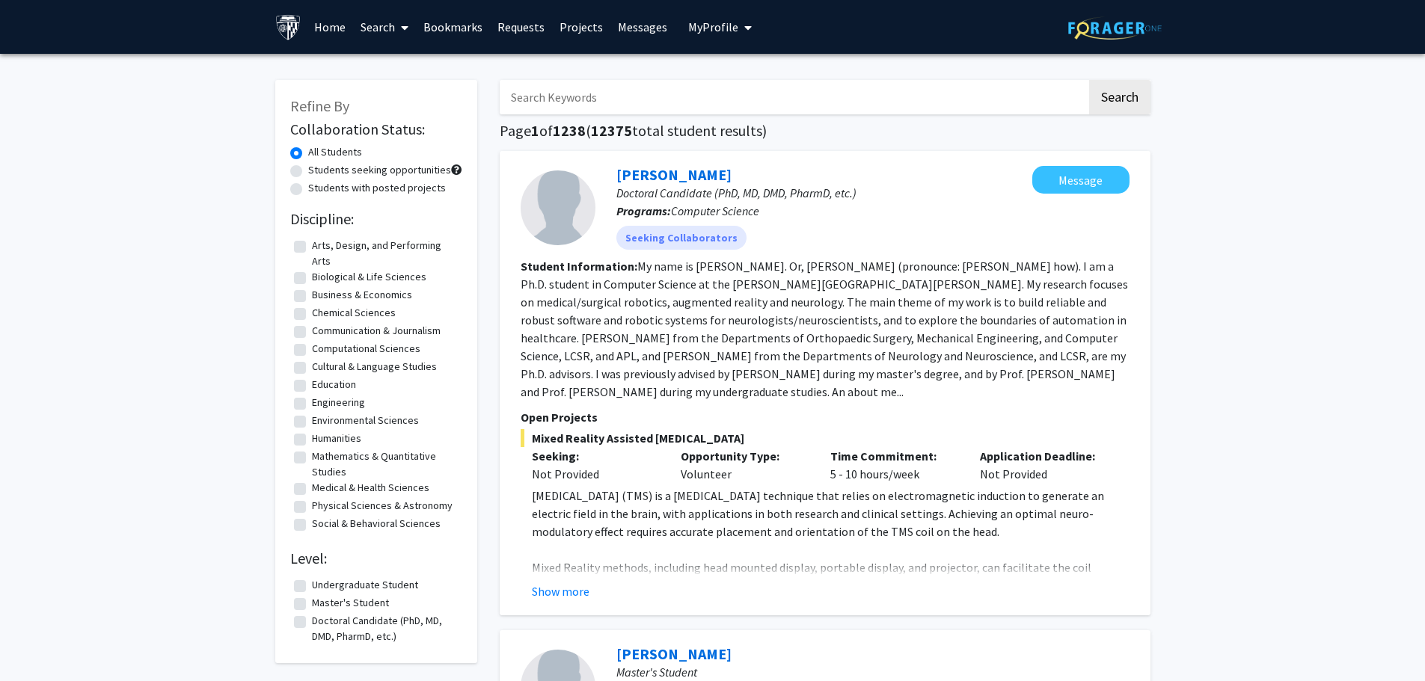
drag, startPoint x: 379, startPoint y: 25, endPoint x: 390, endPoint y: 29, distance: 11.4
click at [379, 25] on link "Search" at bounding box center [384, 27] width 63 height 52
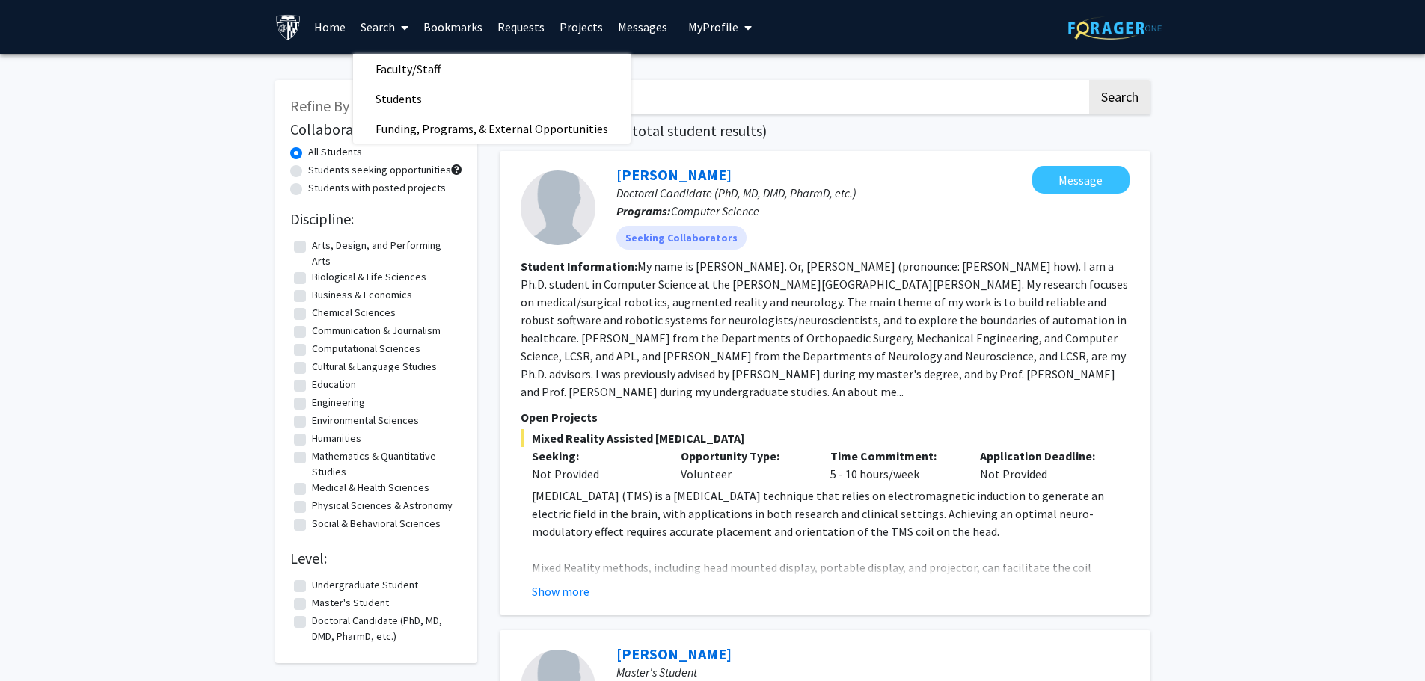
click at [334, 25] on link "Home" at bounding box center [330, 27] width 46 height 52
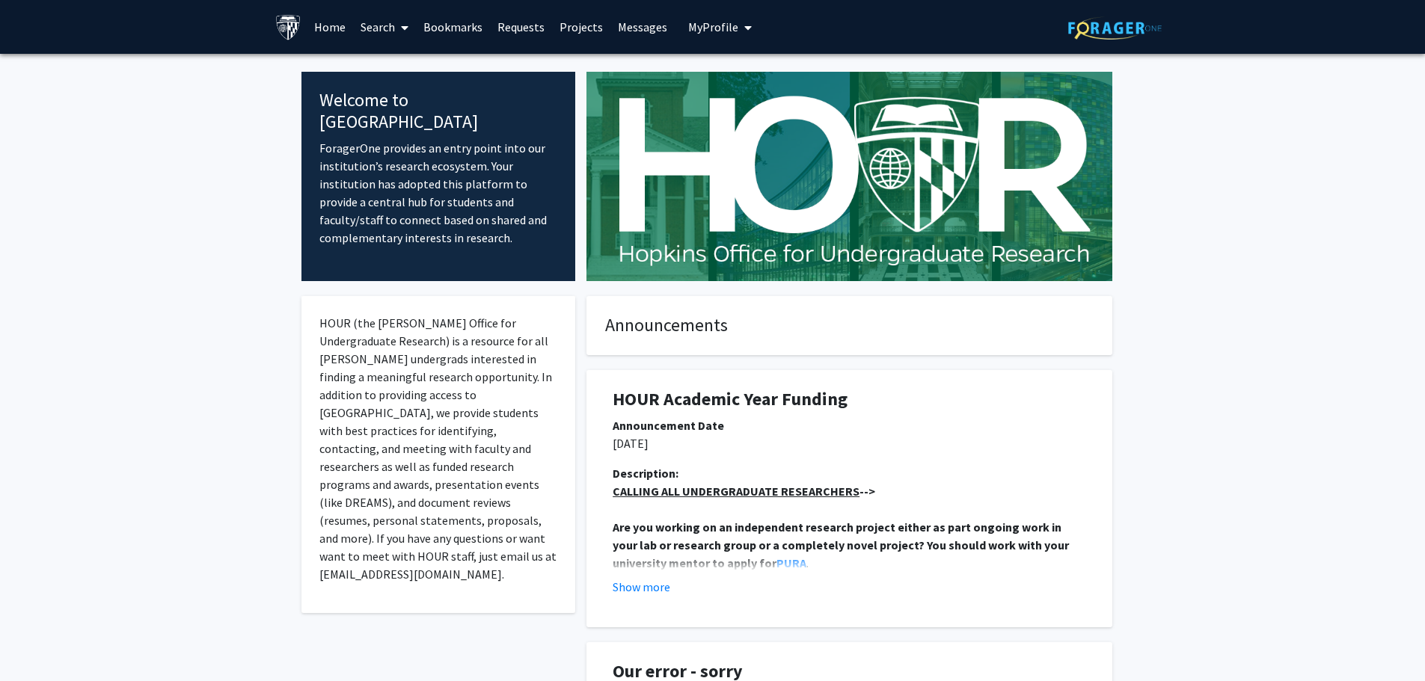
click at [1091, 29] on img at bounding box center [1115, 27] width 94 height 23
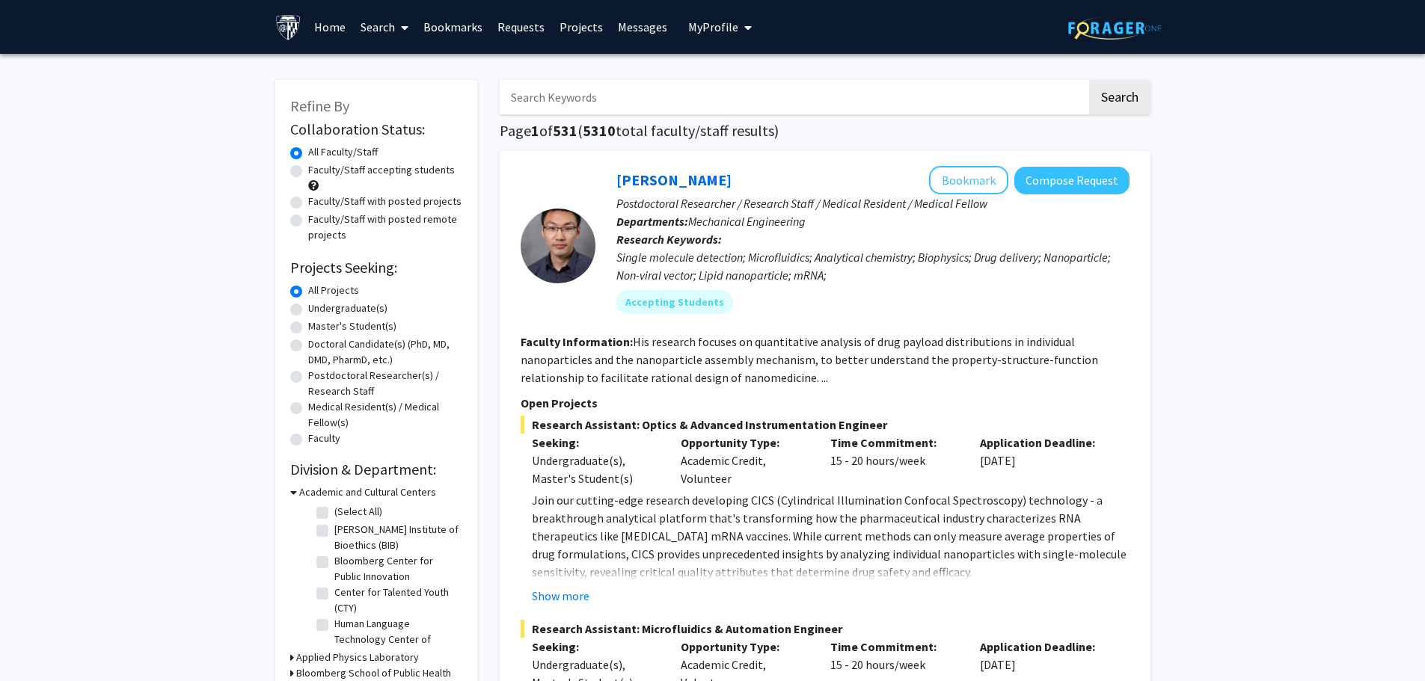
click at [738, 28] on span "My profile dropdown to access profile and logout" at bounding box center [744, 27] width 13 height 52
click at [579, 27] on link "Projects" at bounding box center [581, 27] width 58 height 52
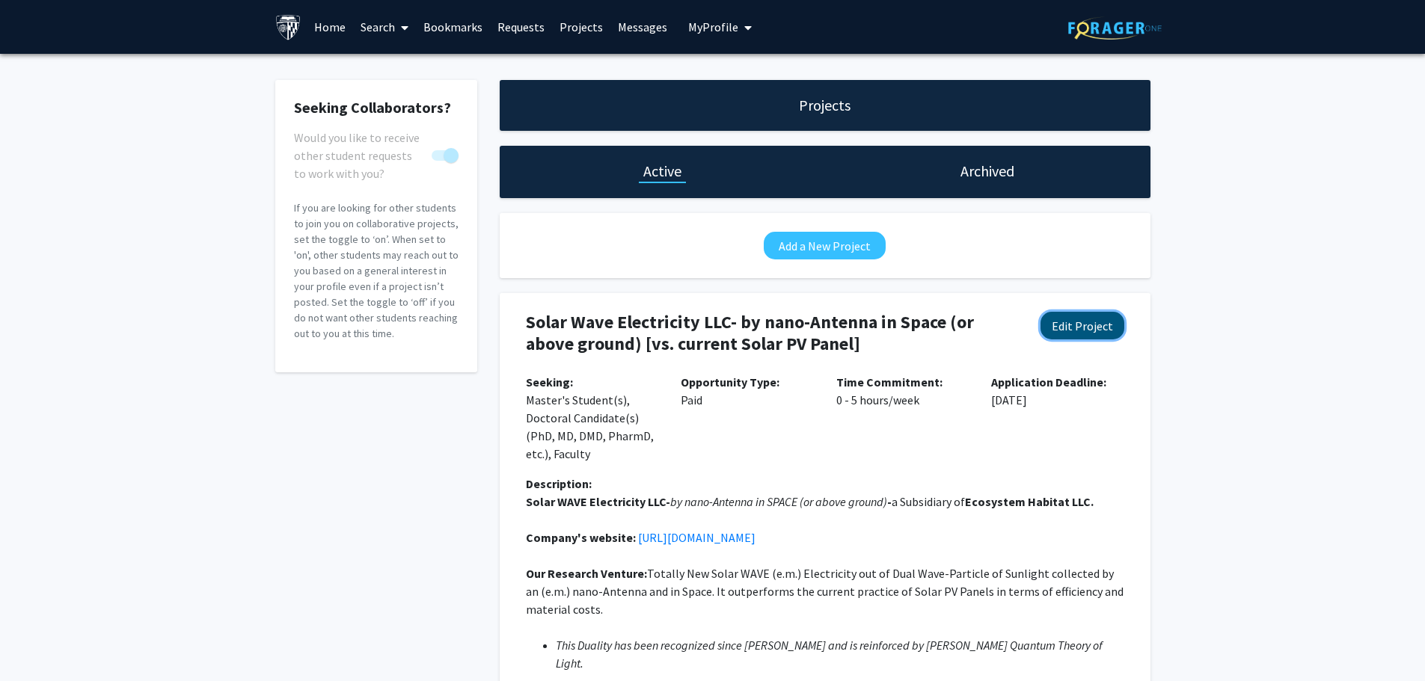
click at [1068, 321] on button "Edit Project" at bounding box center [1083, 326] width 84 height 28
select select "0 - 5"
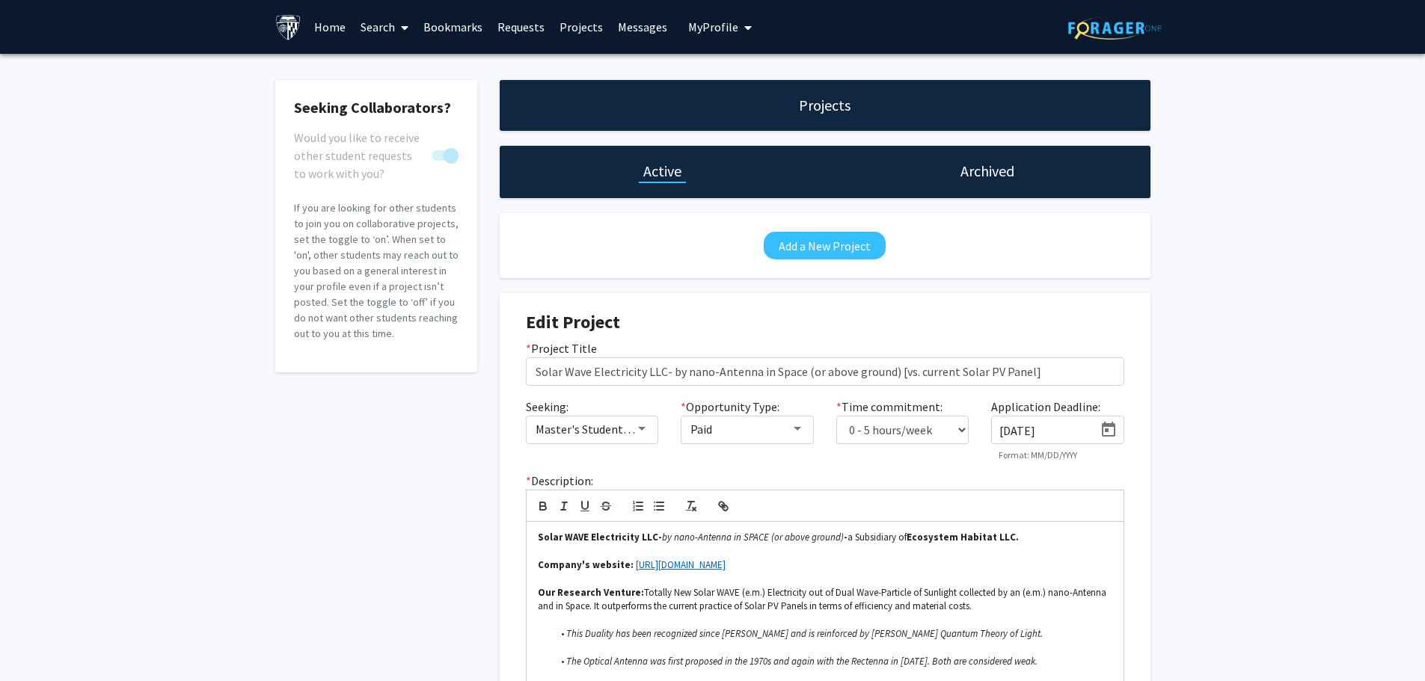
click at [368, 24] on link "Search" at bounding box center [384, 27] width 63 height 52
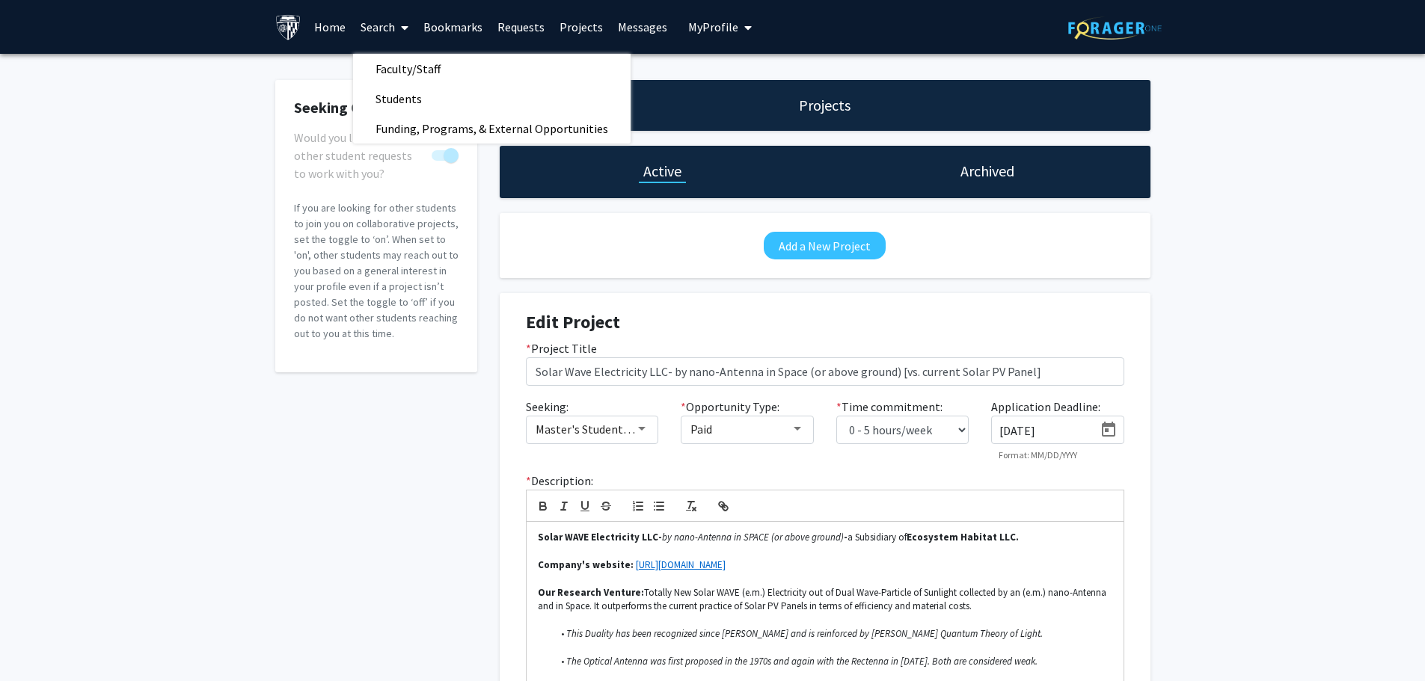
click at [1254, 312] on div "Seeking Collaborators? Would you like to receive other student requests to work…" at bounding box center [712, 519] width 1425 height 930
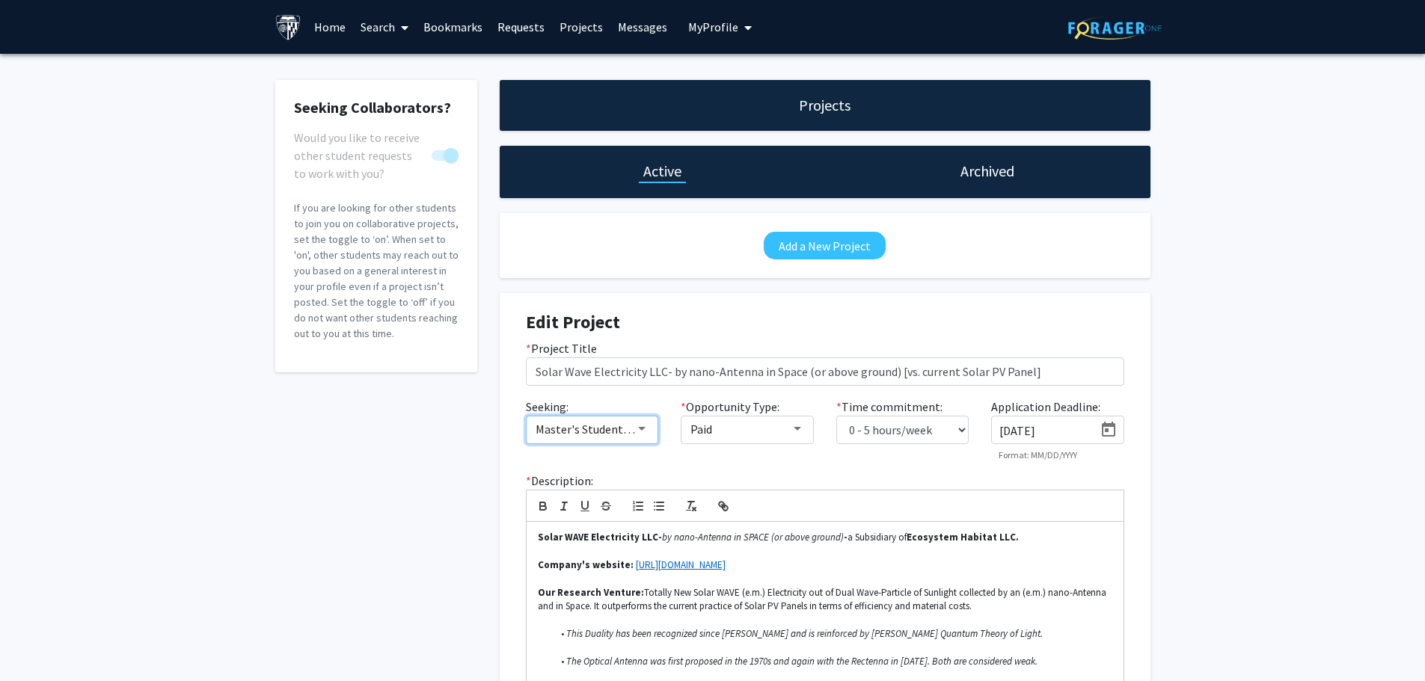
click at [648, 427] on div at bounding box center [641, 429] width 13 height 12
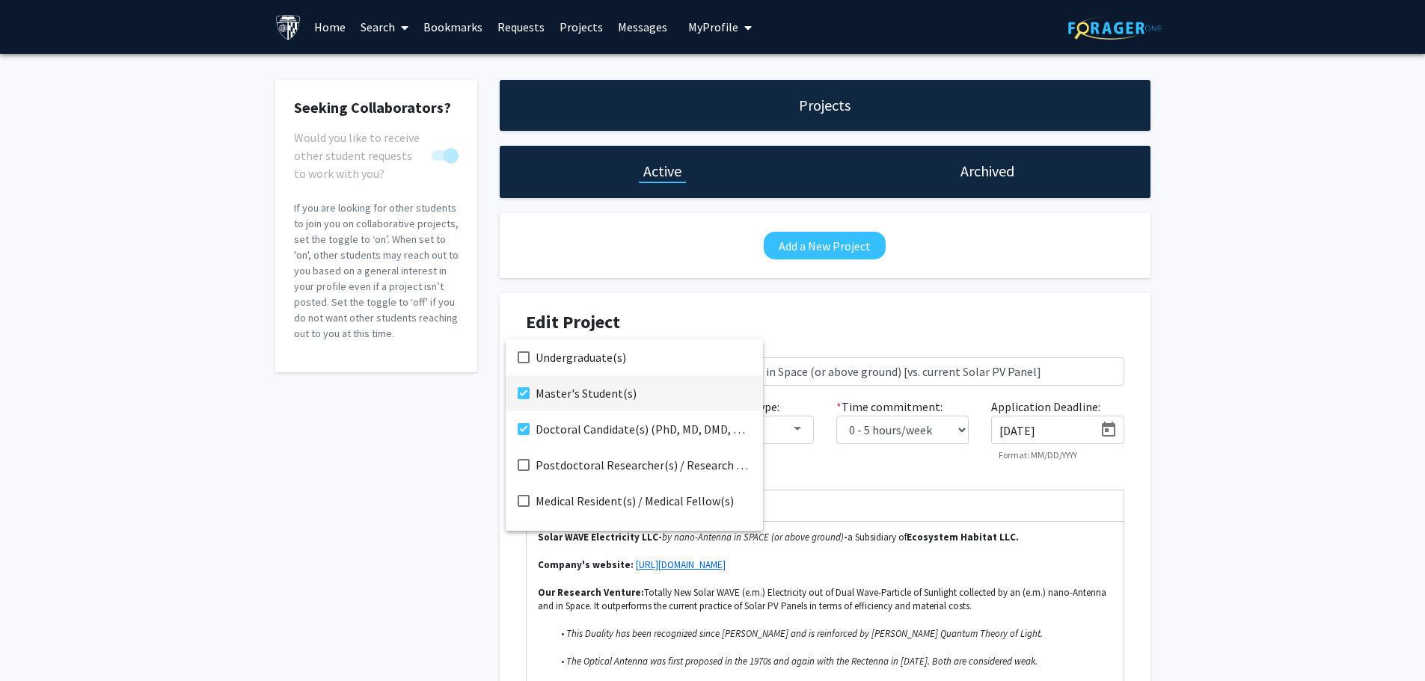
scroll to position [24, 0]
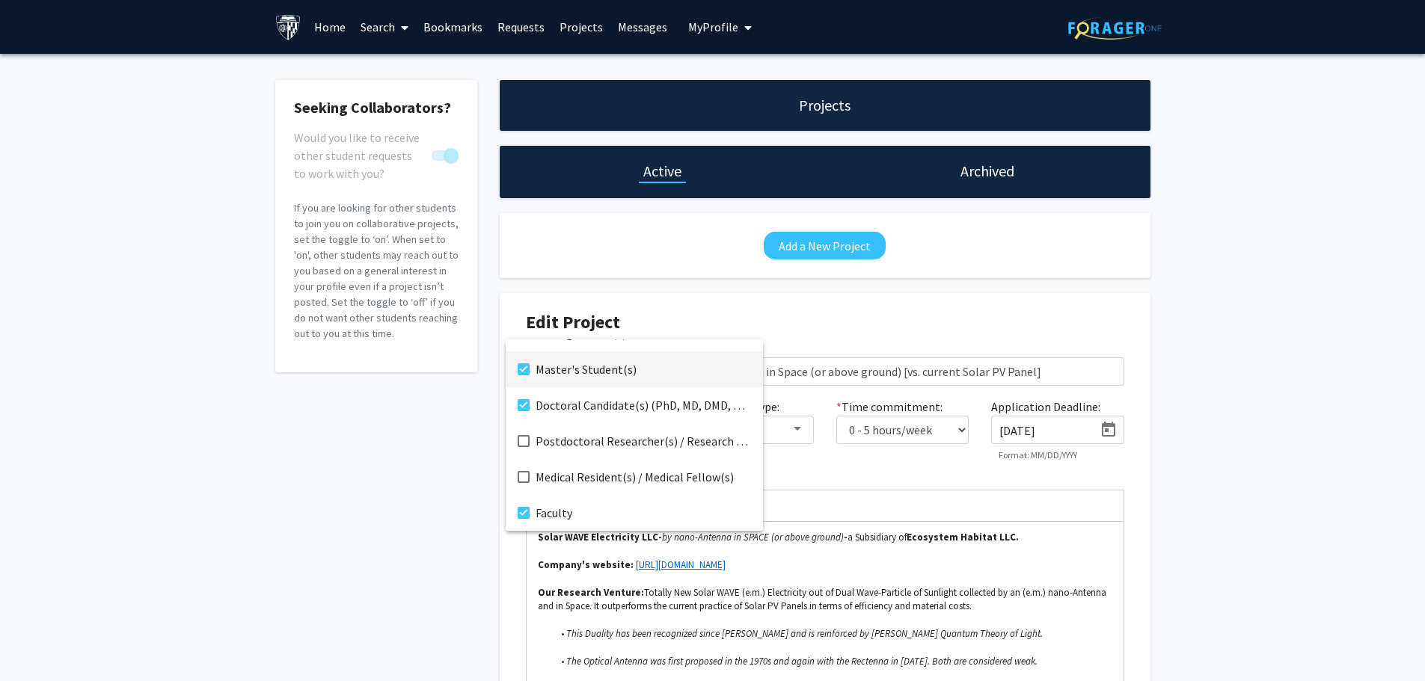
click at [1263, 418] on div at bounding box center [712, 340] width 1425 height 681
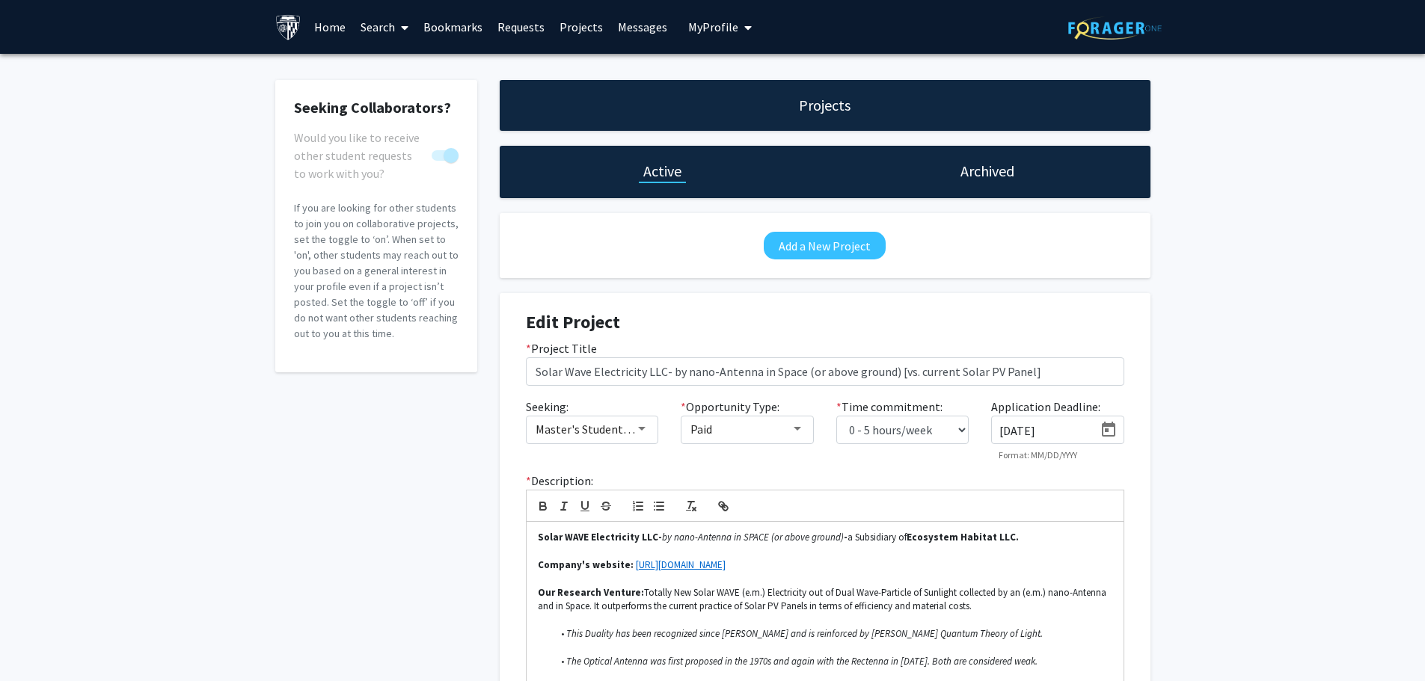
click at [366, 26] on link "Search" at bounding box center [384, 27] width 63 height 52
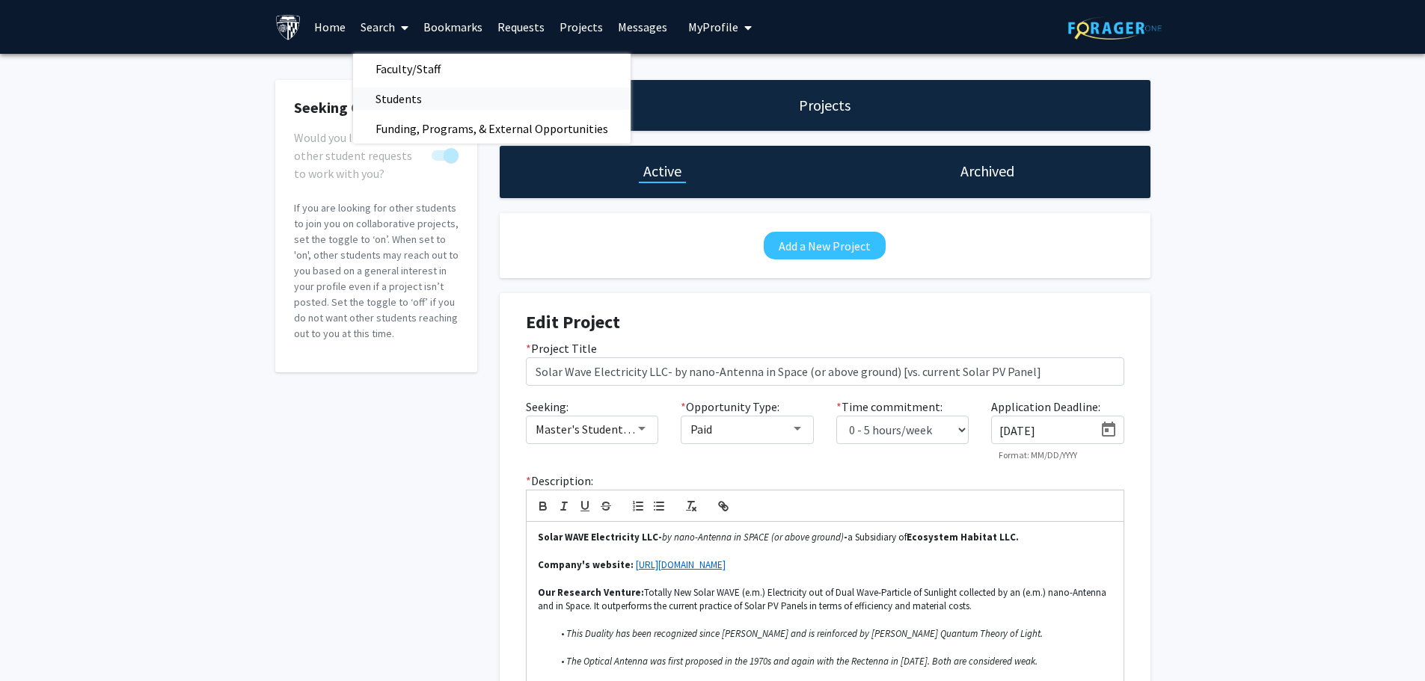
click at [395, 96] on span "Students" at bounding box center [398, 99] width 91 height 30
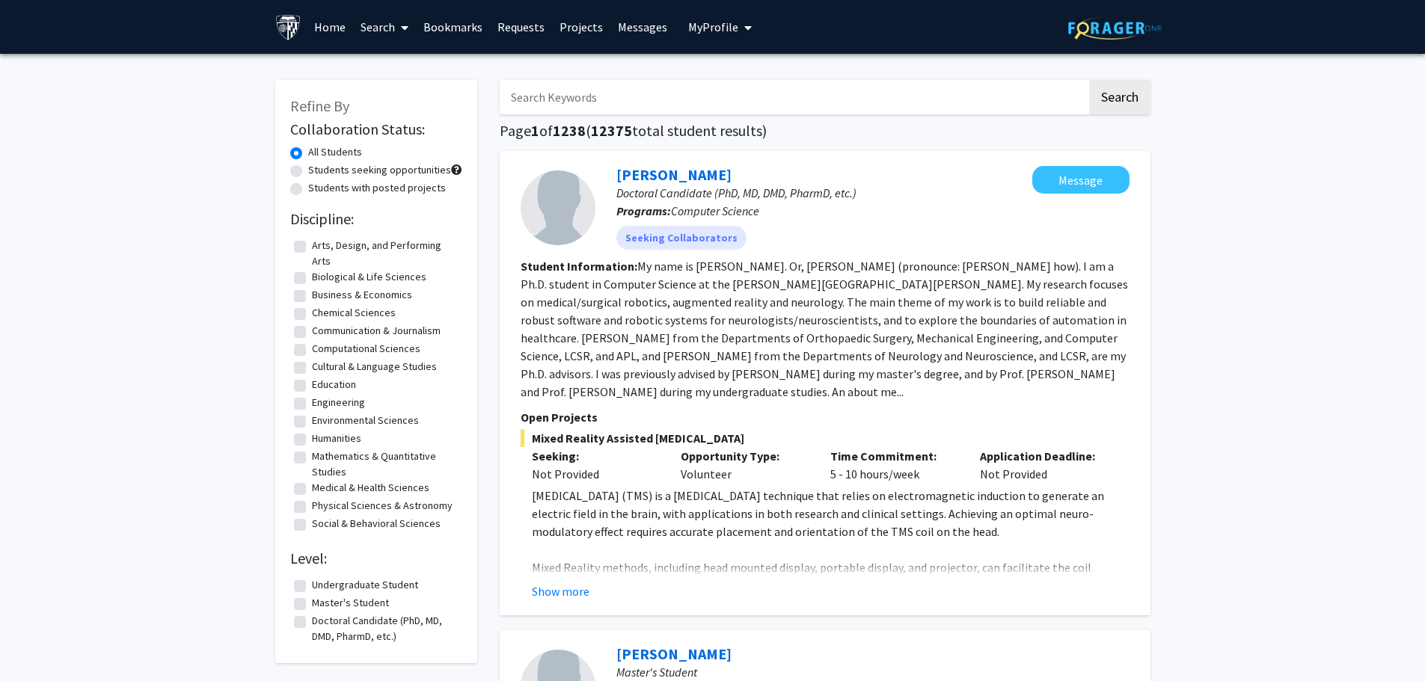
click at [396, 26] on span at bounding box center [401, 27] width 13 height 52
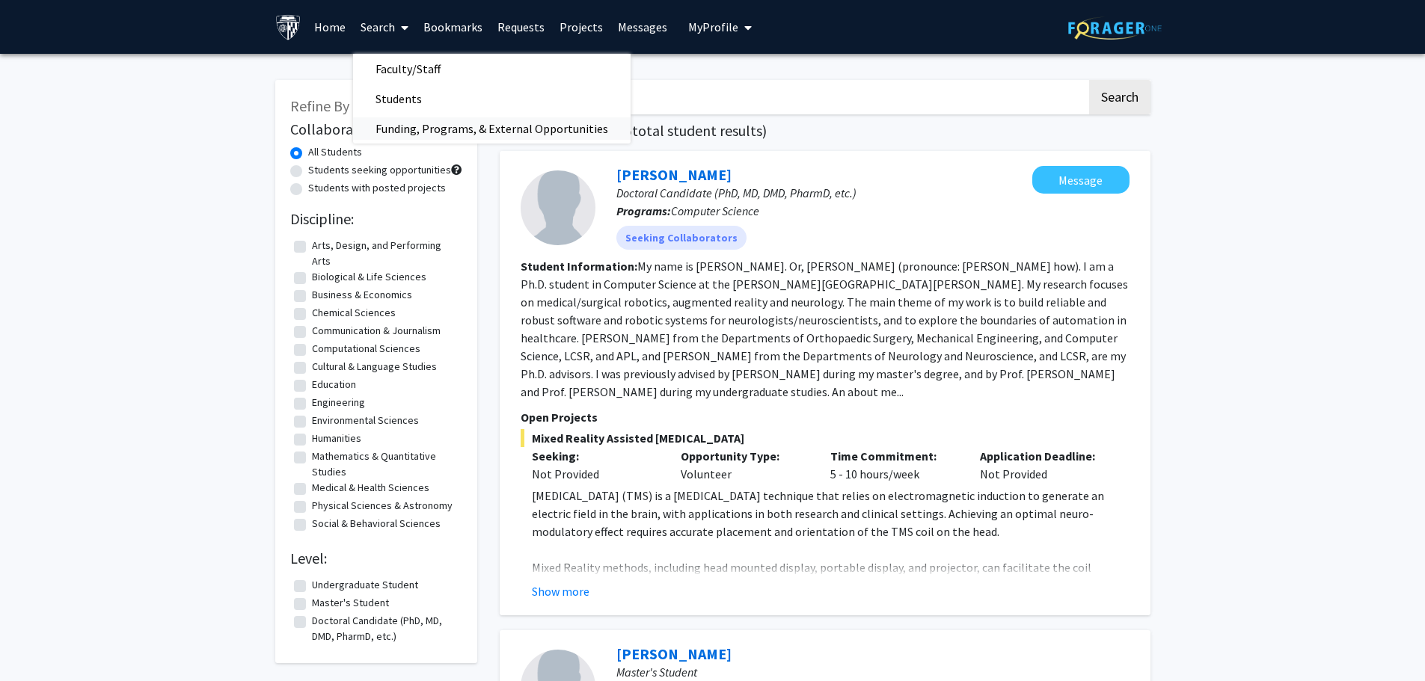
click at [445, 127] on span "Funding, Programs, & External Opportunities" at bounding box center [492, 129] width 278 height 30
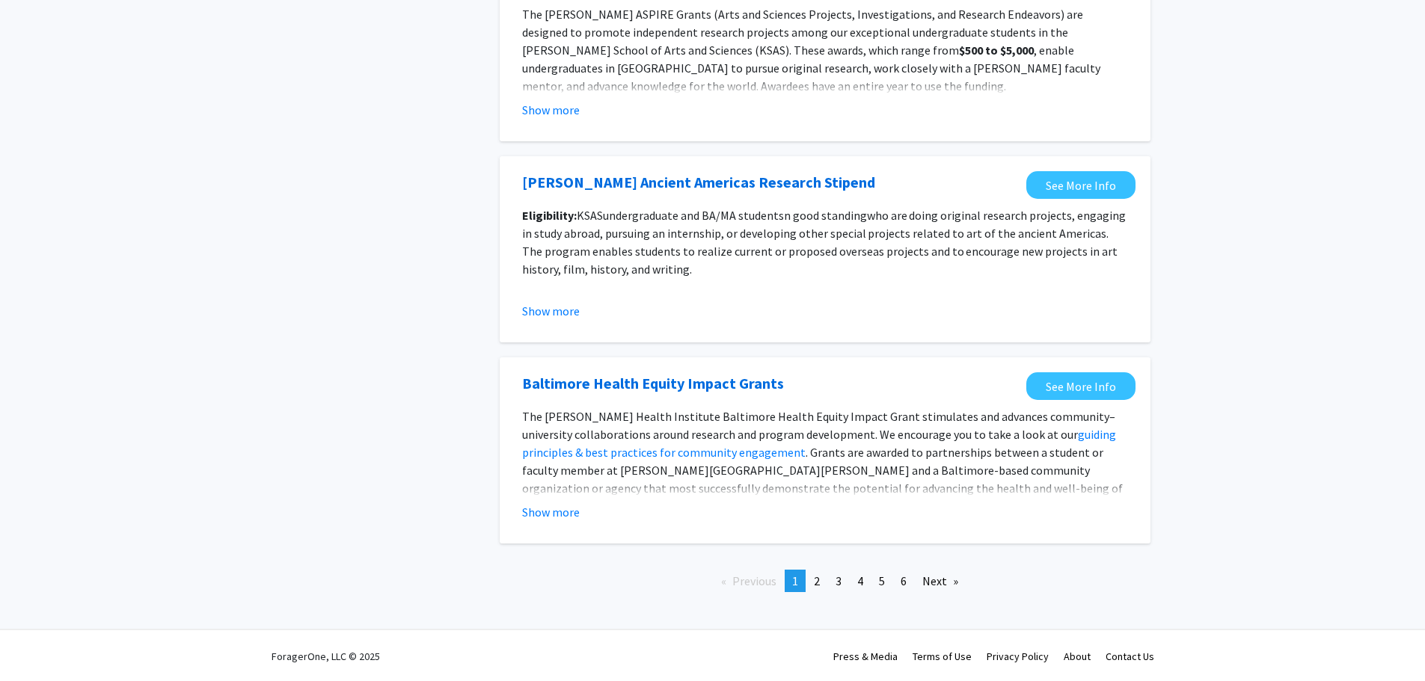
scroll to position [1563, 0]
click at [934, 577] on link "Next page" at bounding box center [940, 580] width 51 height 22
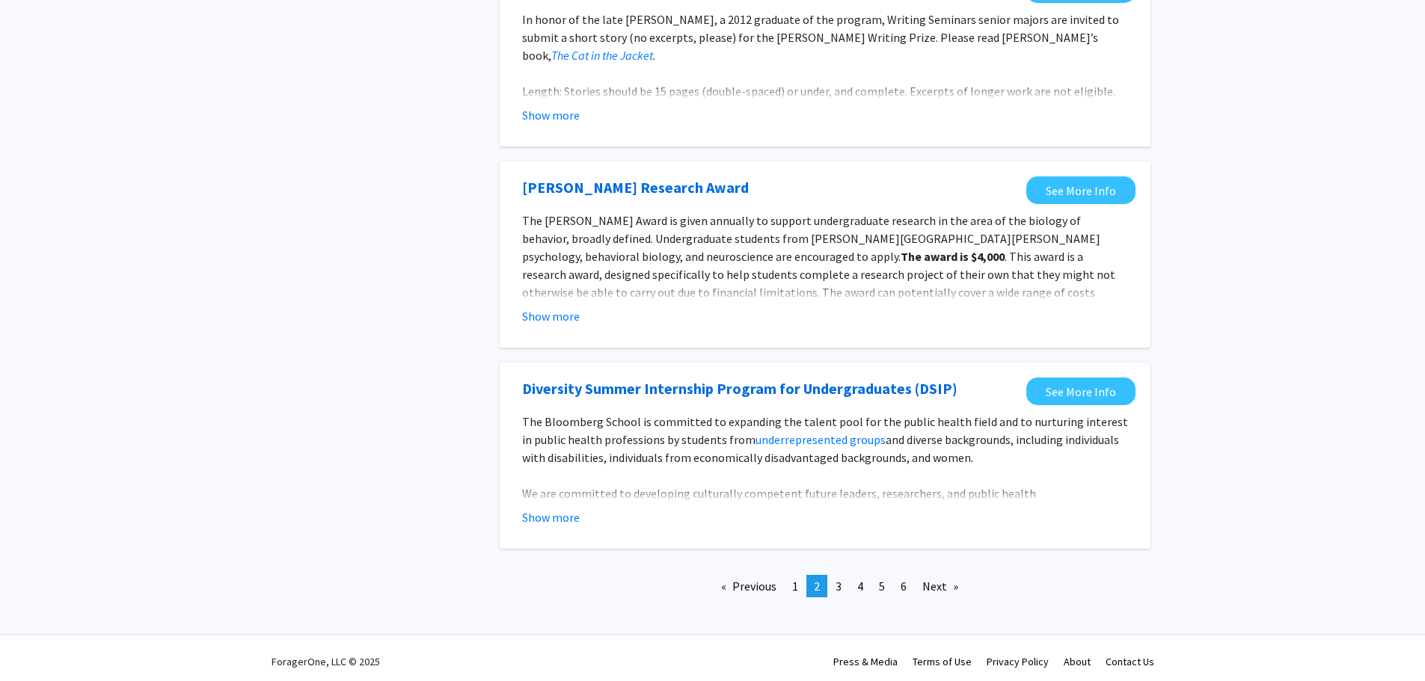
scroll to position [1623, 0]
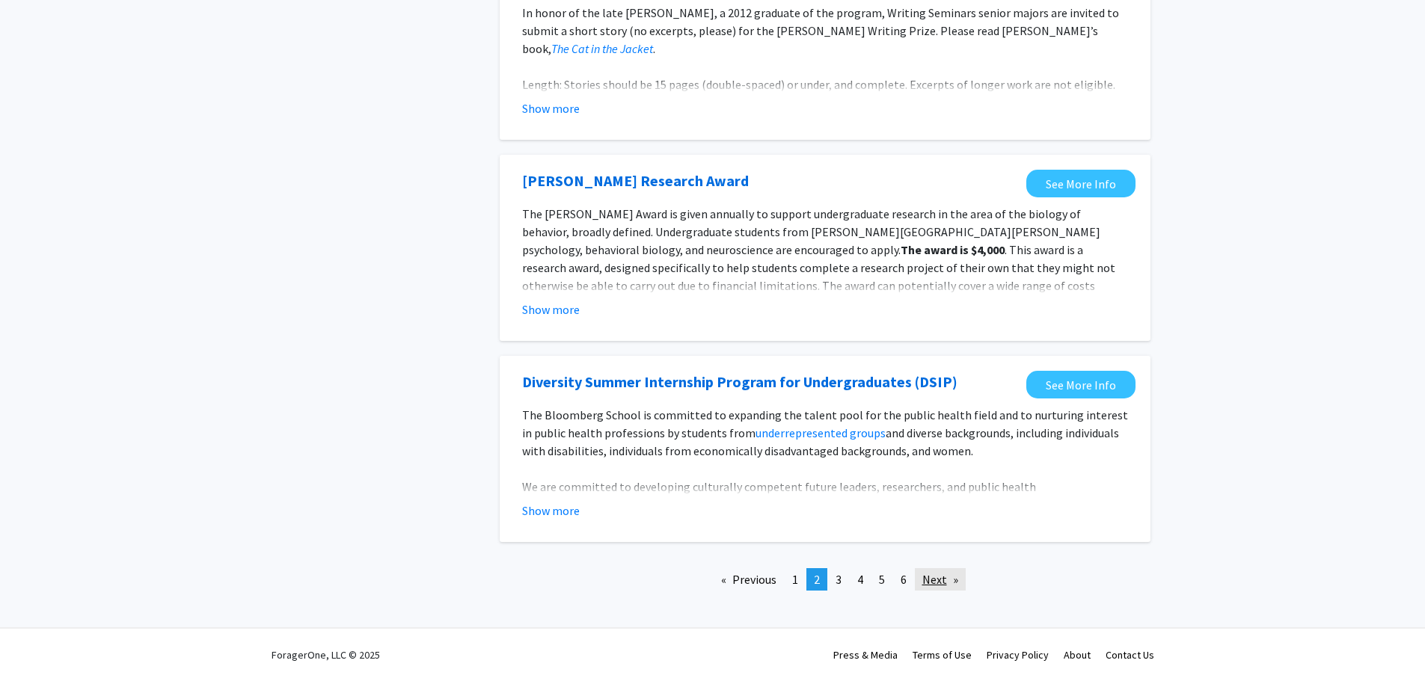
click at [937, 578] on link "Next page" at bounding box center [940, 580] width 51 height 22
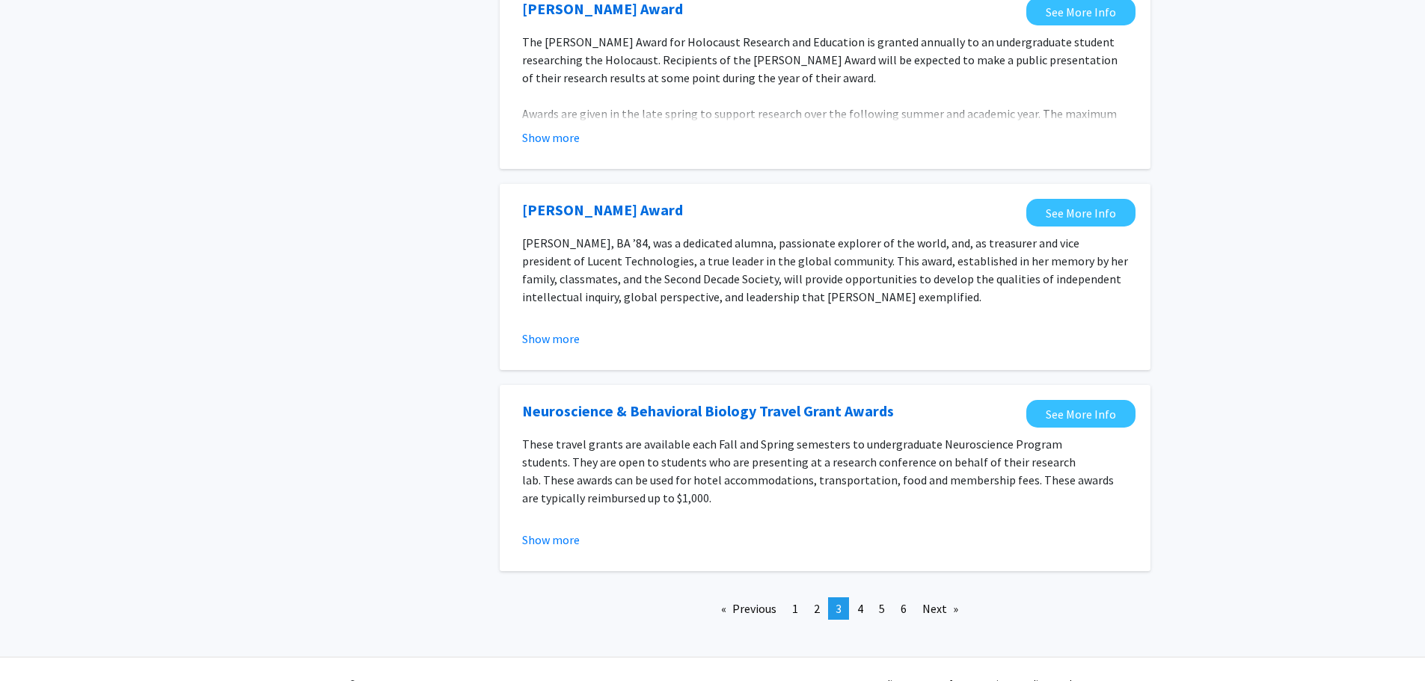
scroll to position [1582, 0]
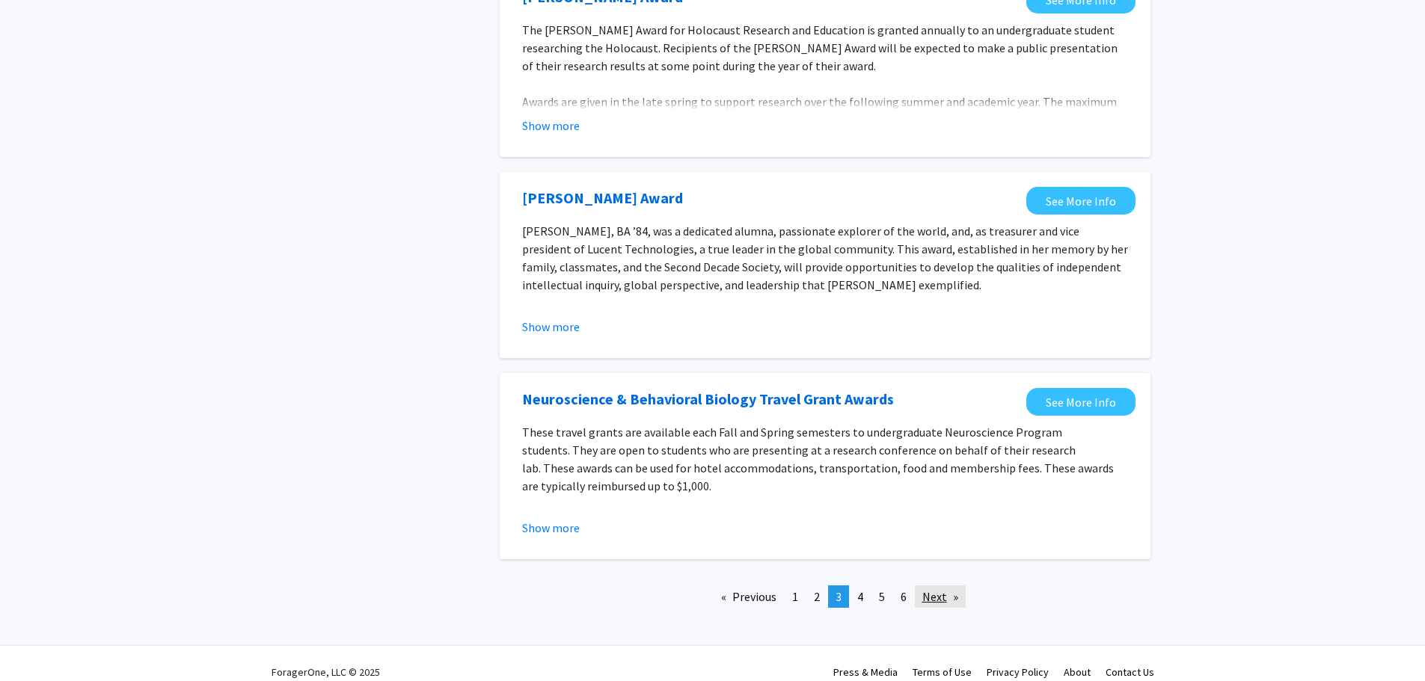
click at [939, 586] on link "Next page" at bounding box center [940, 597] width 51 height 22
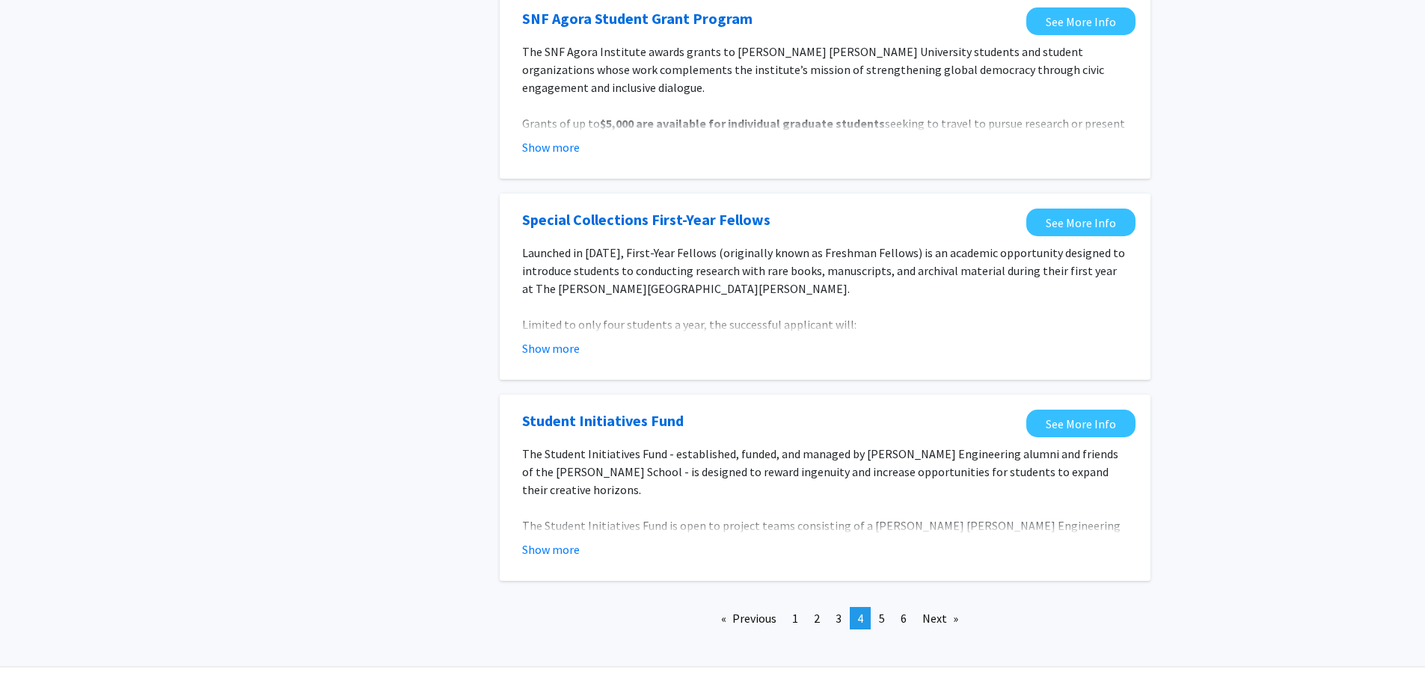
scroll to position [1582, 0]
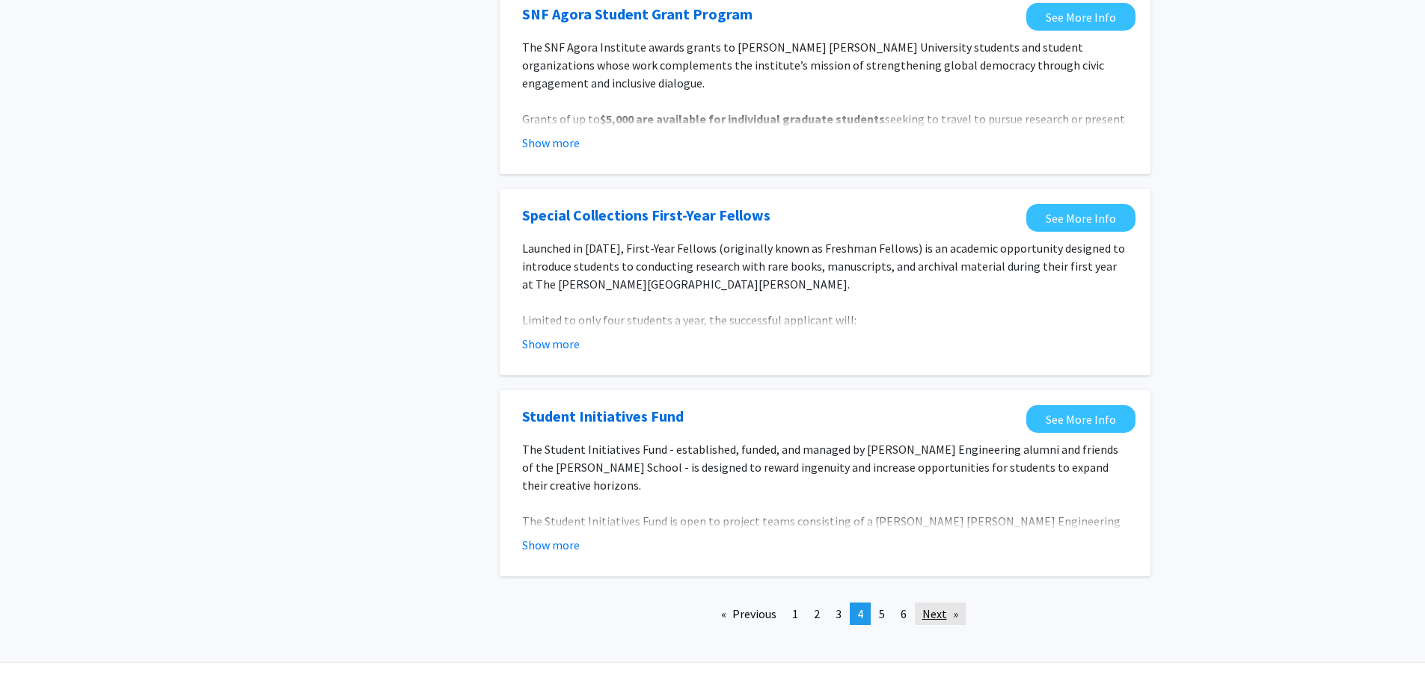
click at [937, 603] on link "Next page" at bounding box center [940, 614] width 51 height 22
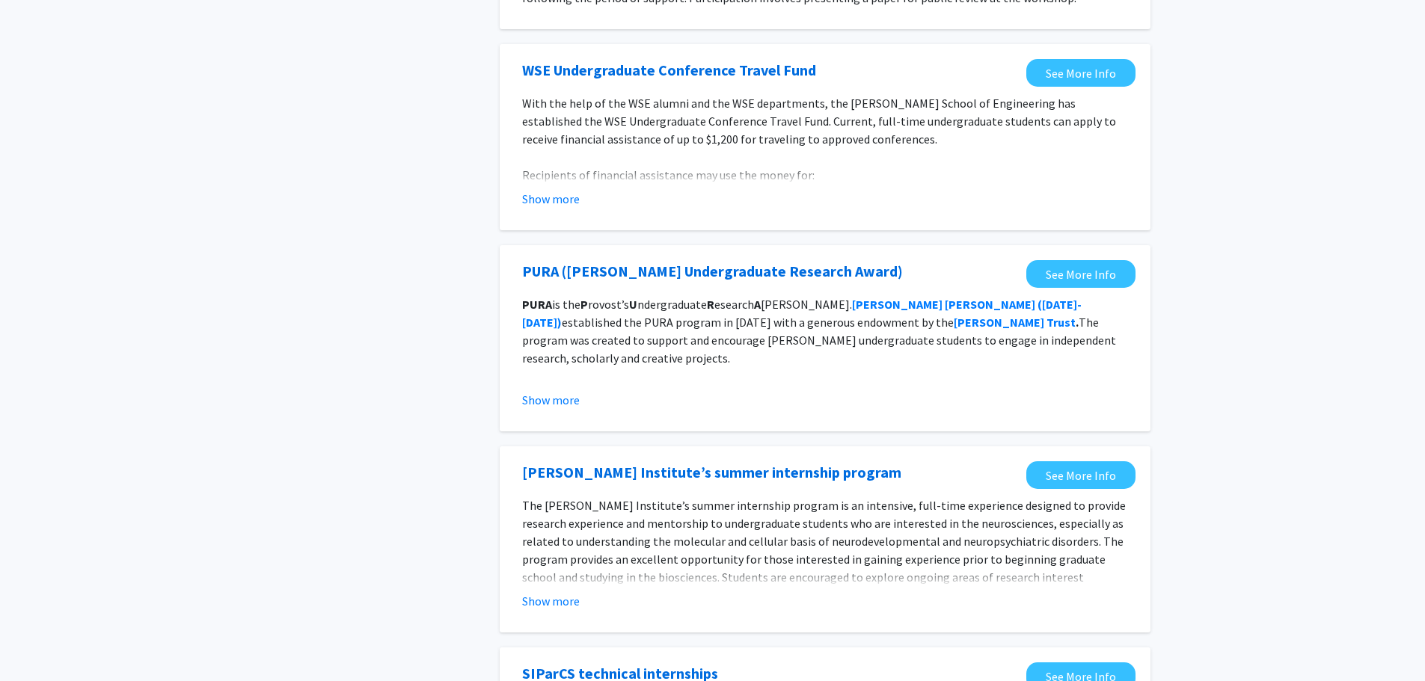
scroll to position [1496, 0]
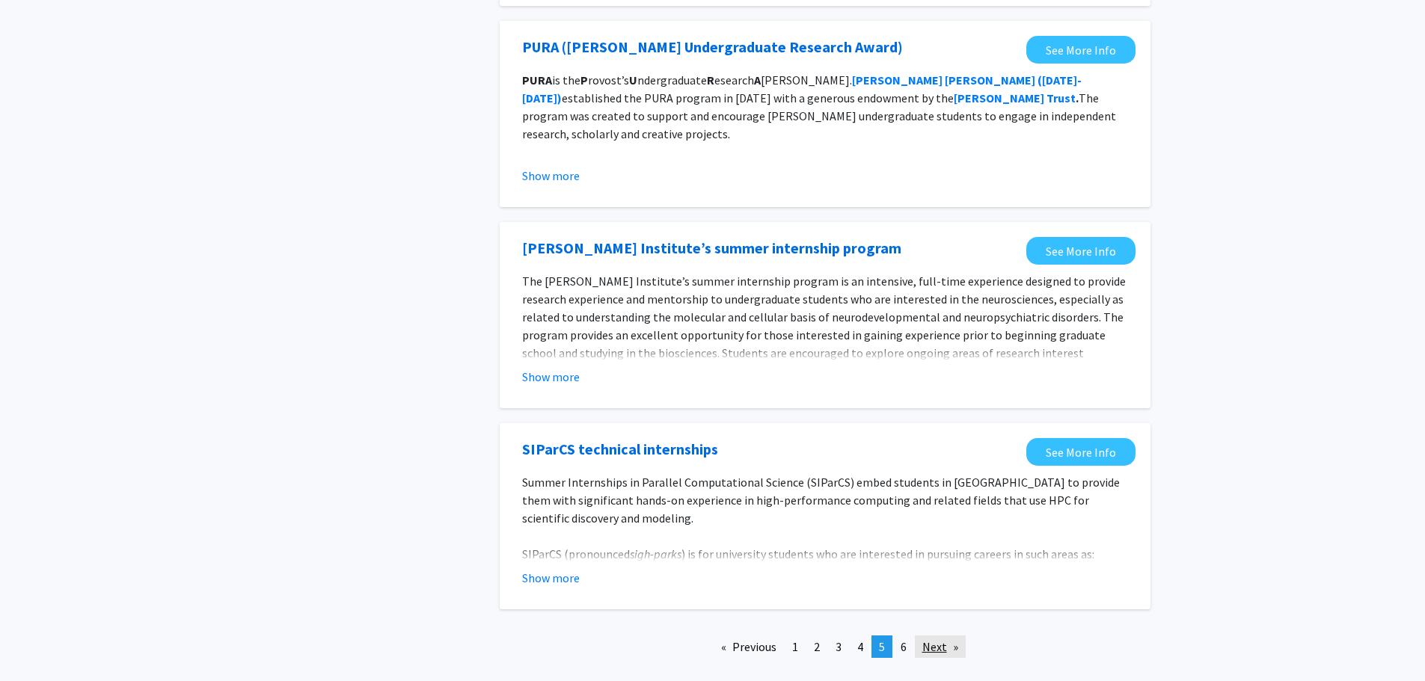
click at [937, 646] on link "Next page" at bounding box center [940, 647] width 51 height 22
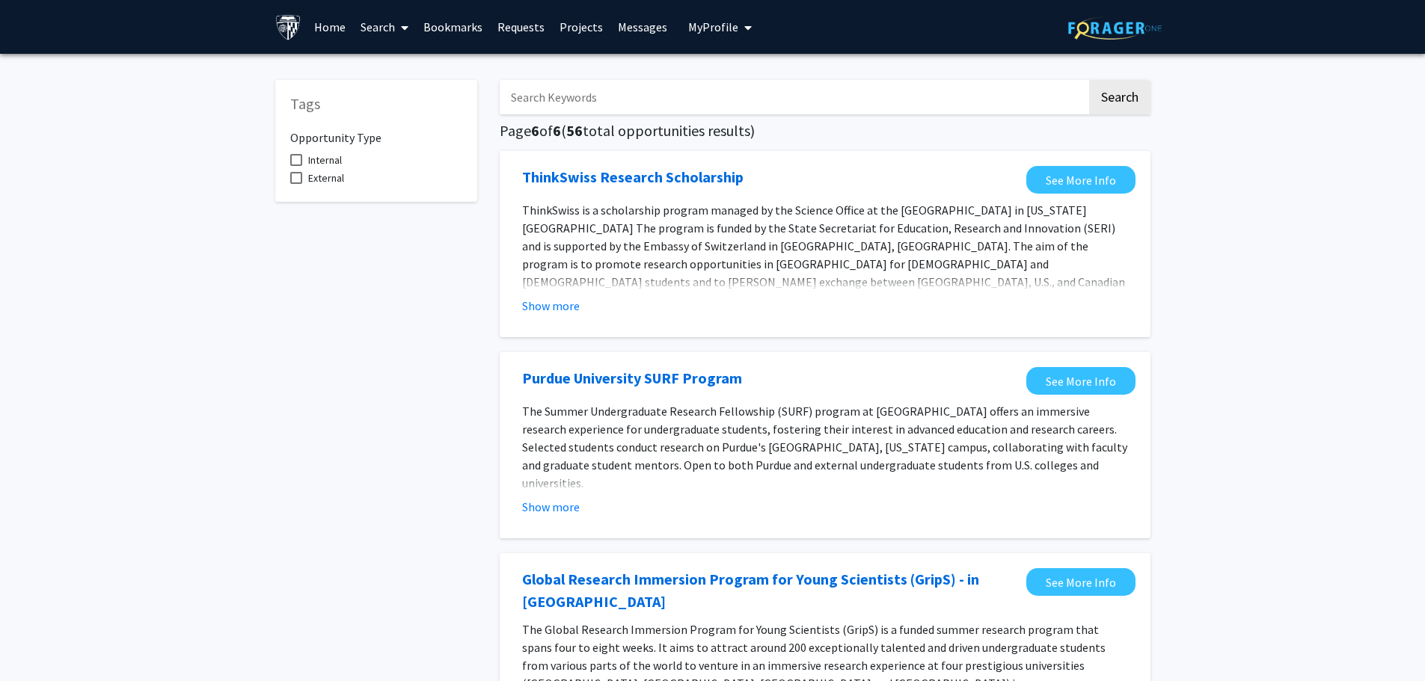
click at [386, 25] on link "Search" at bounding box center [384, 27] width 63 height 52
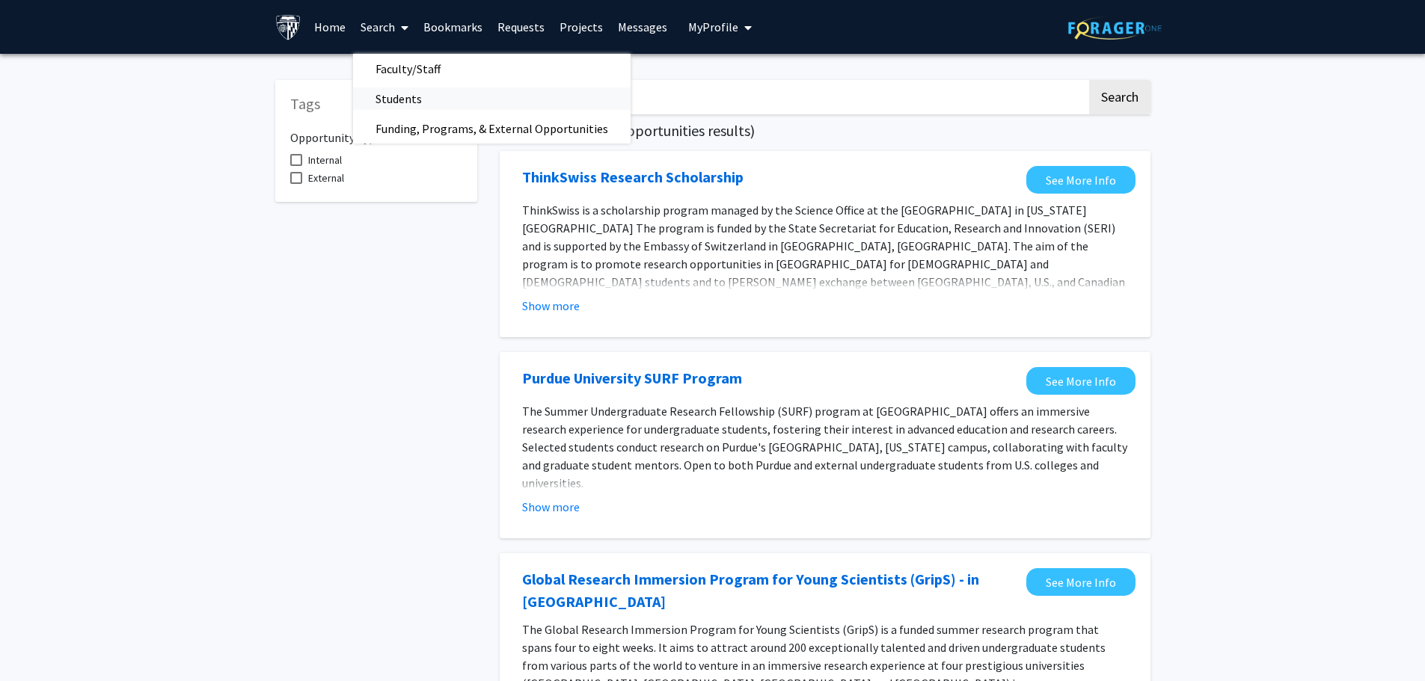
click at [412, 98] on span "Students" at bounding box center [398, 99] width 91 height 30
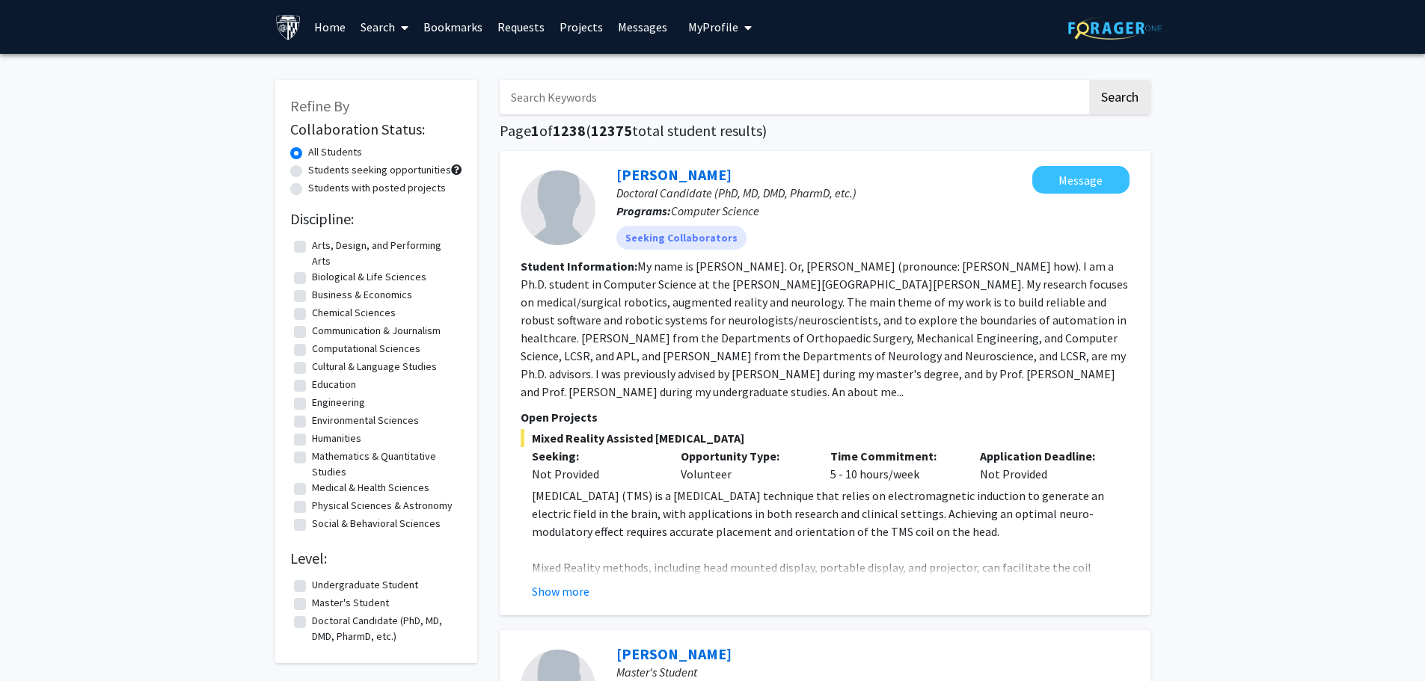
click at [308, 171] on label "Students seeking opportunities" at bounding box center [379, 170] width 143 height 16
click at [308, 171] on input "Students seeking opportunities" at bounding box center [313, 167] width 10 height 10
radio input "true"
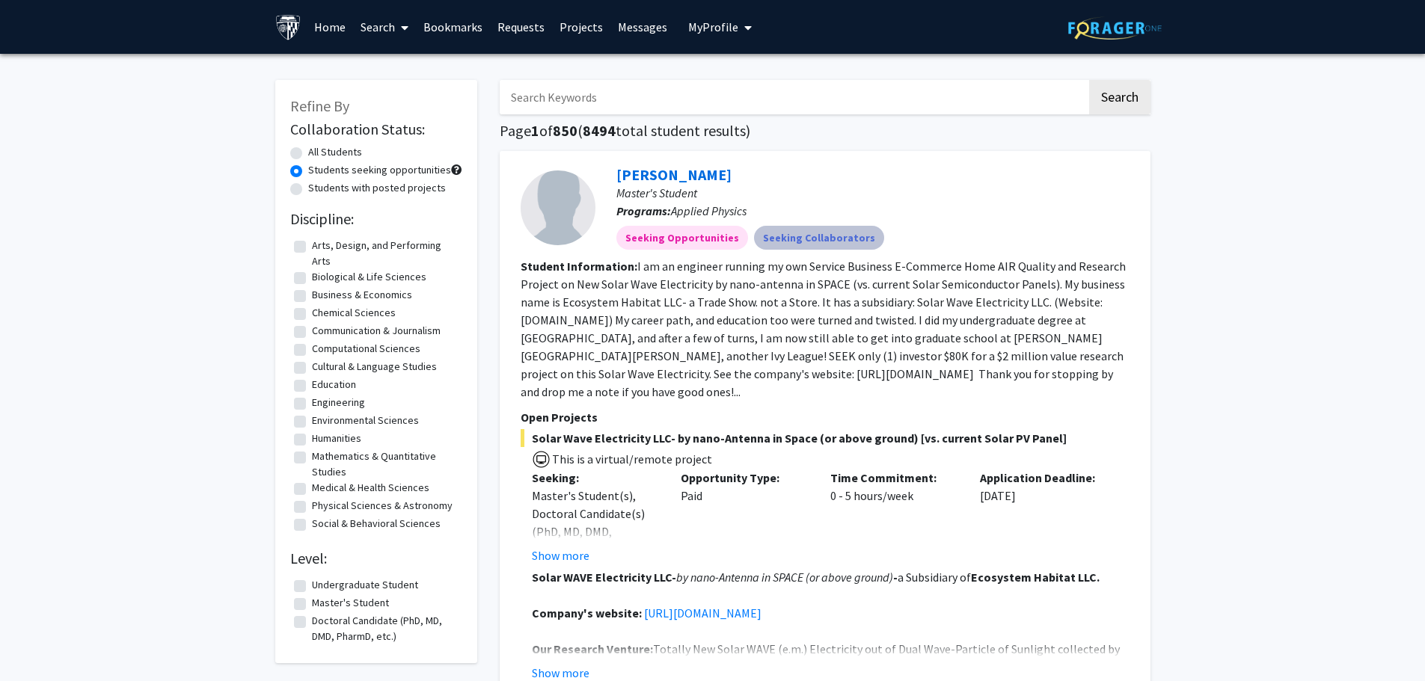
click at [812, 233] on mat-chip "Seeking Collaborators" at bounding box center [819, 238] width 130 height 24
click at [667, 235] on mat-chip "Seeking Opportunities" at bounding box center [682, 238] width 132 height 24
click at [308, 186] on label "Students with posted projects" at bounding box center [377, 188] width 138 height 16
click at [308, 186] on input "Students with posted projects" at bounding box center [313, 185] width 10 height 10
radio input "true"
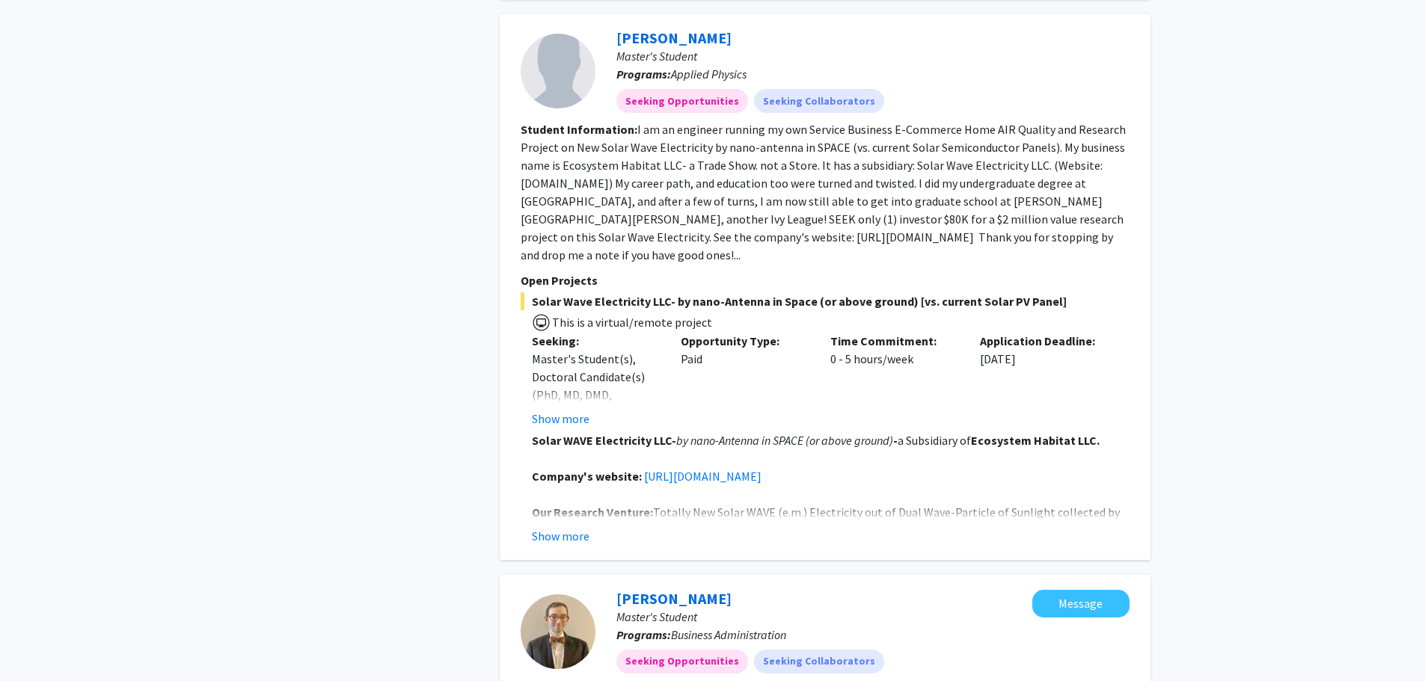
scroll to position [524, 0]
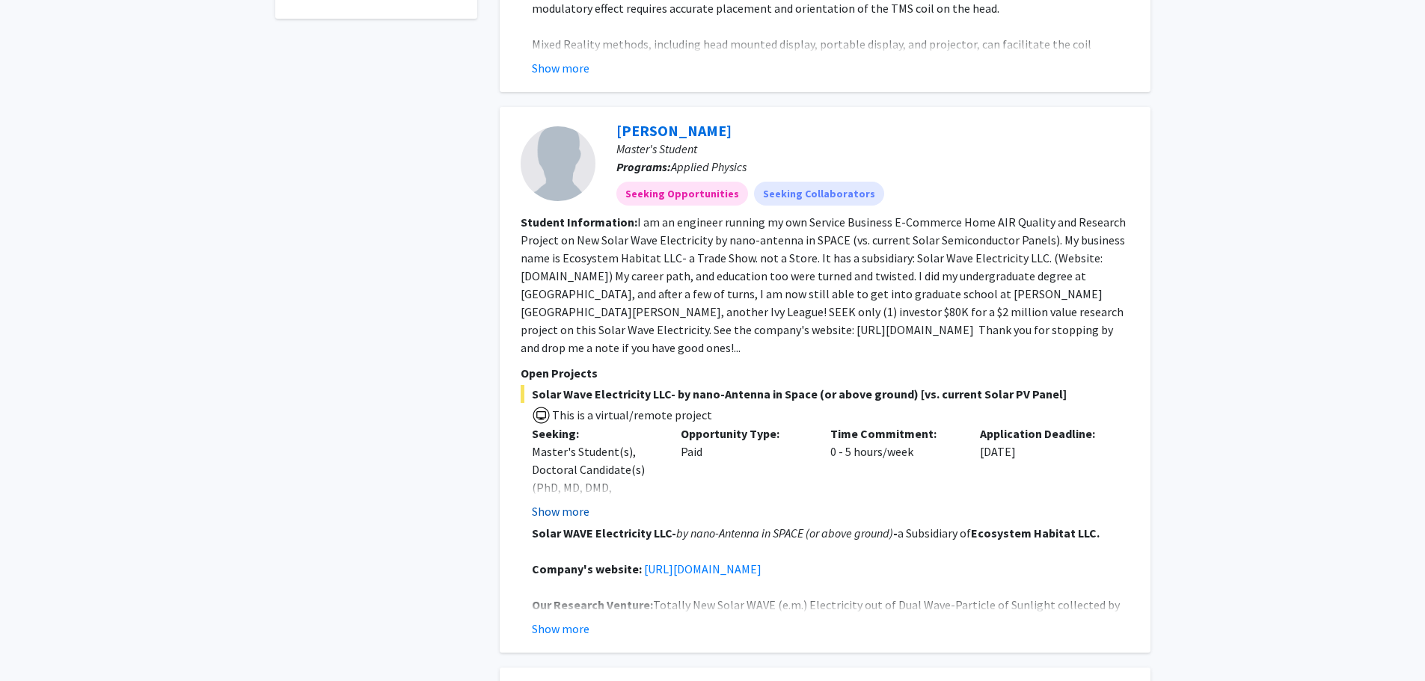
click at [573, 503] on button "Show more" at bounding box center [561, 512] width 58 height 18
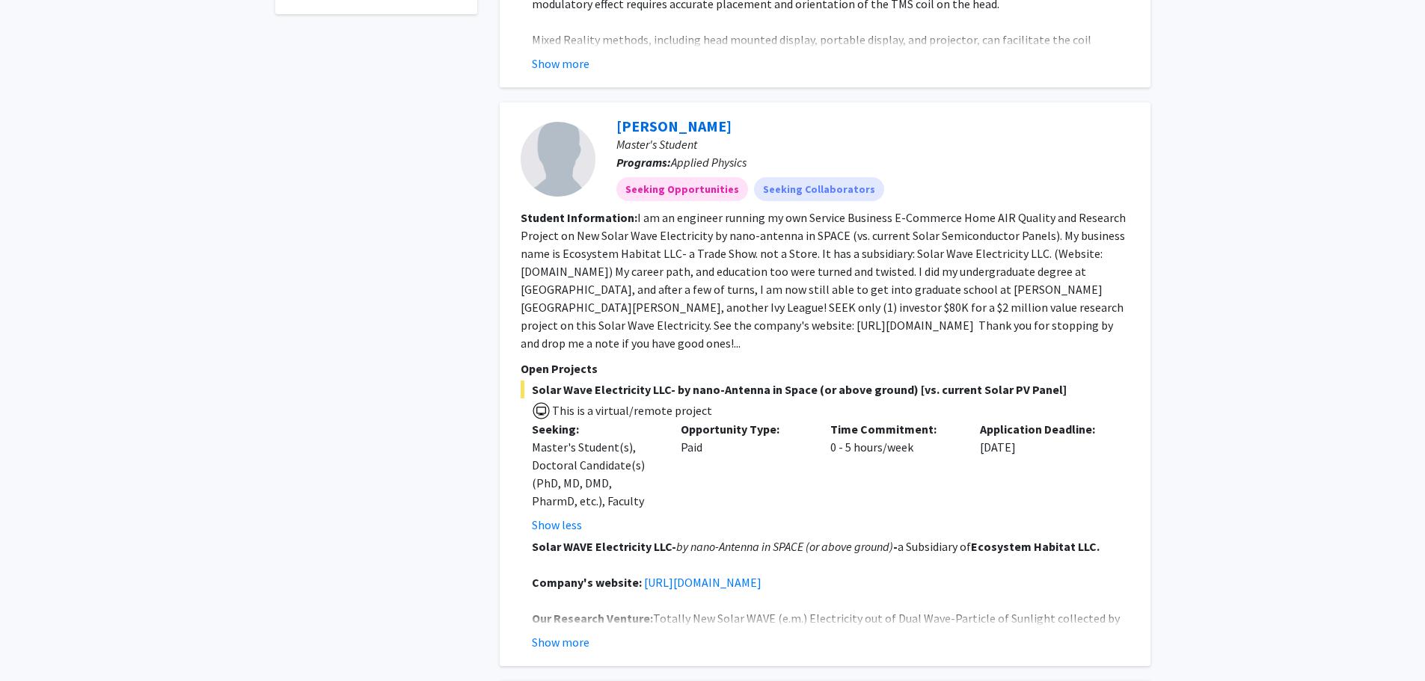
scroll to position [748, 0]
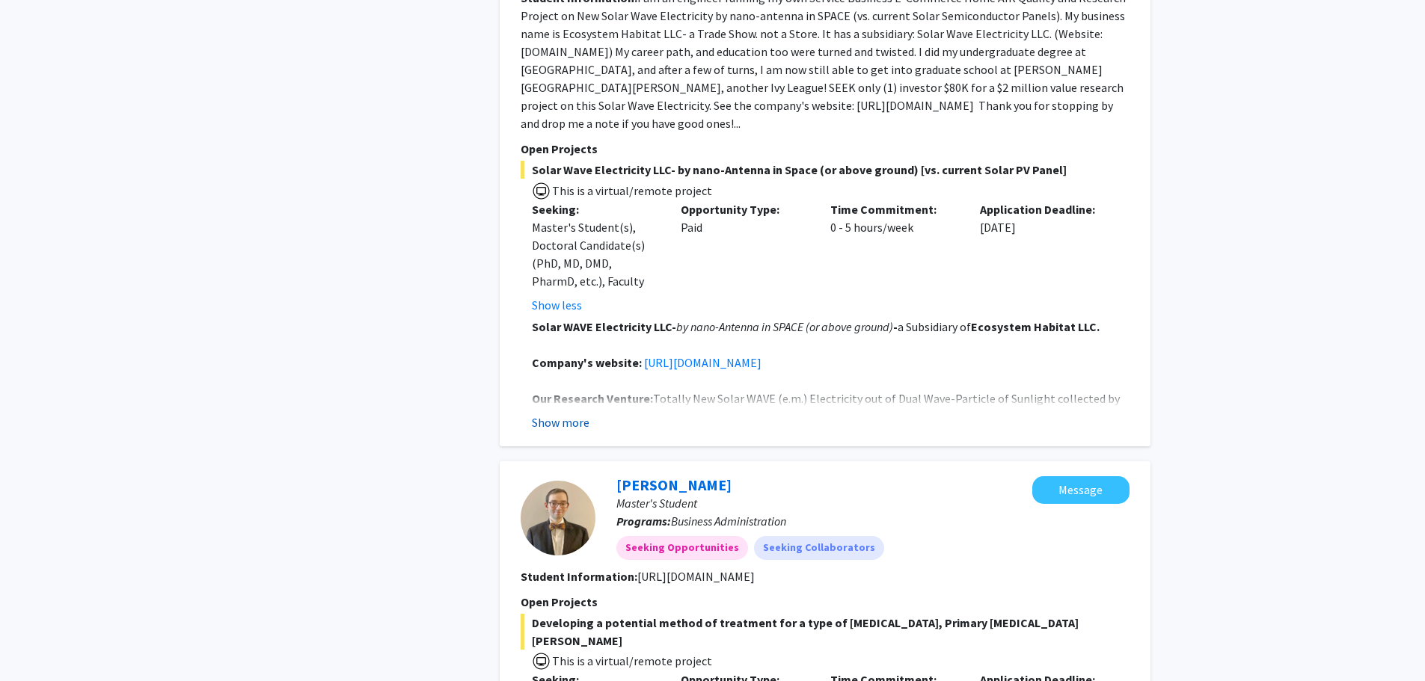
click at [567, 414] on button "Show more" at bounding box center [561, 423] width 58 height 18
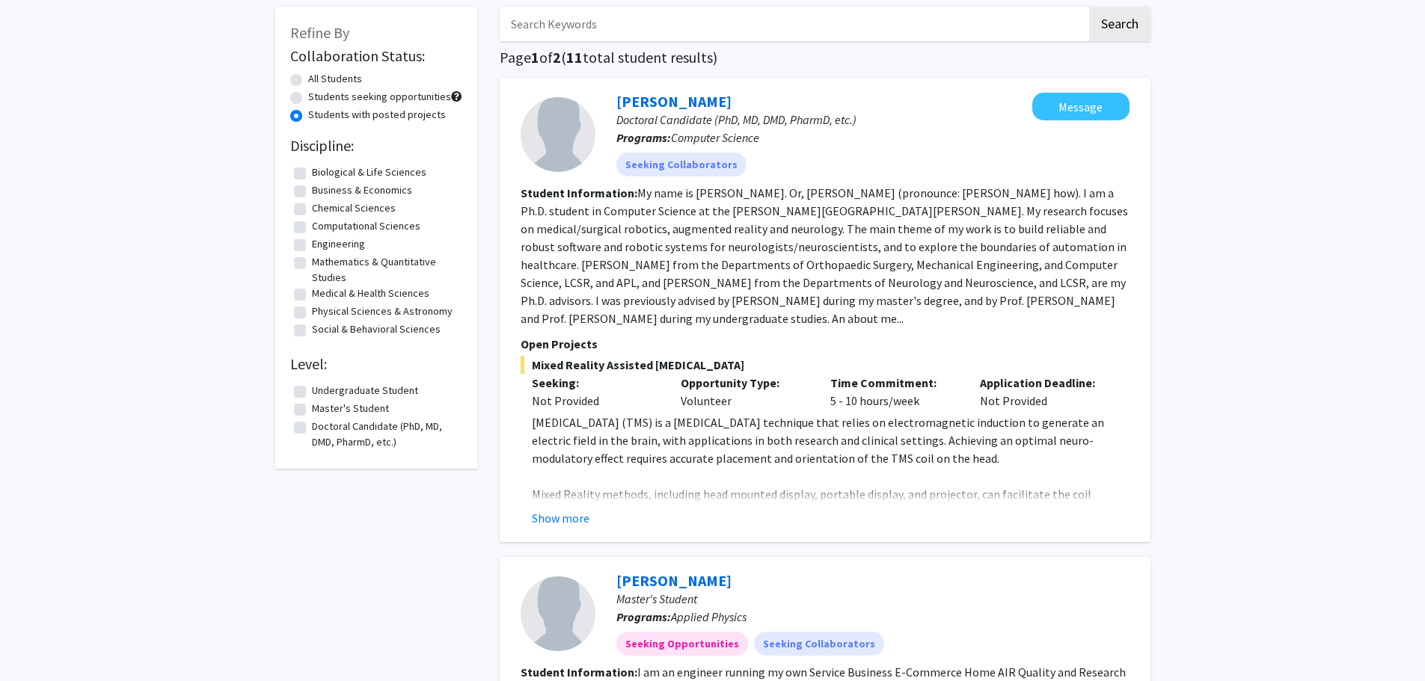
scroll to position [0, 0]
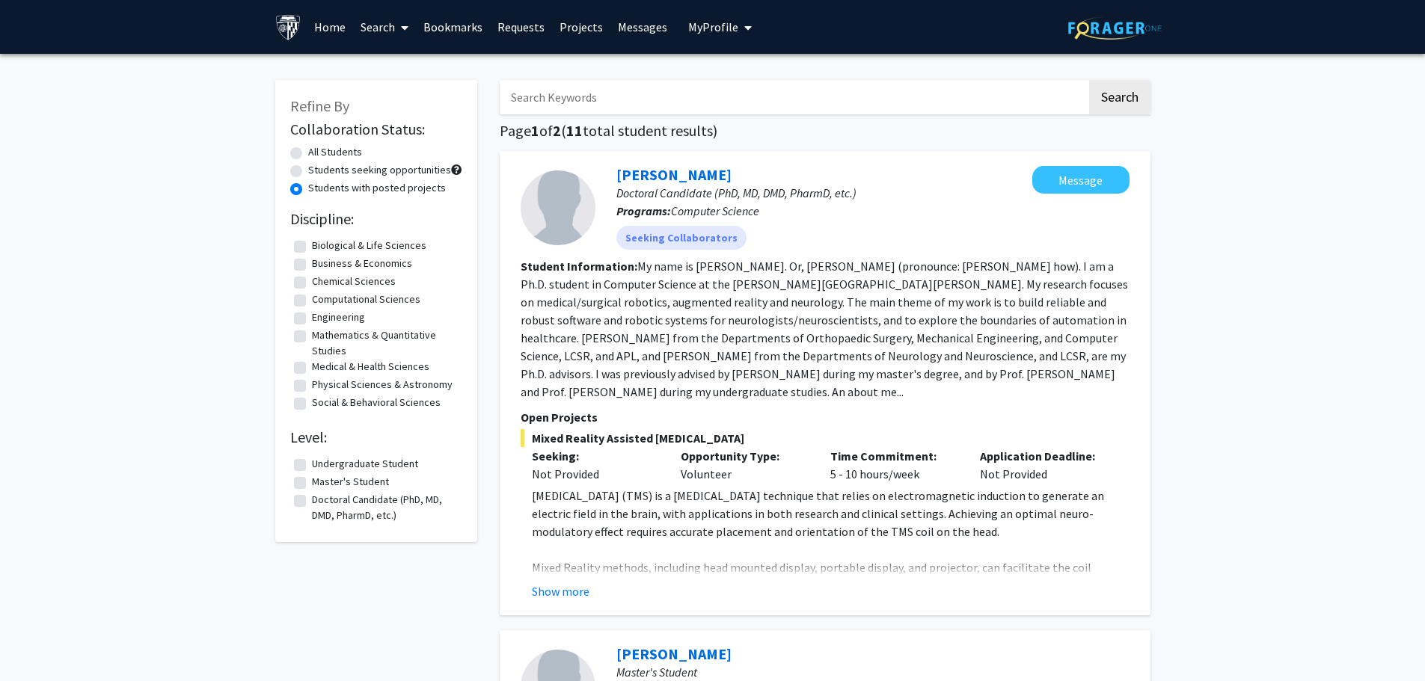
click at [308, 169] on label "Students seeking opportunities" at bounding box center [379, 170] width 143 height 16
click at [308, 169] on input "Students seeking opportunities" at bounding box center [313, 167] width 10 height 10
radio input "true"
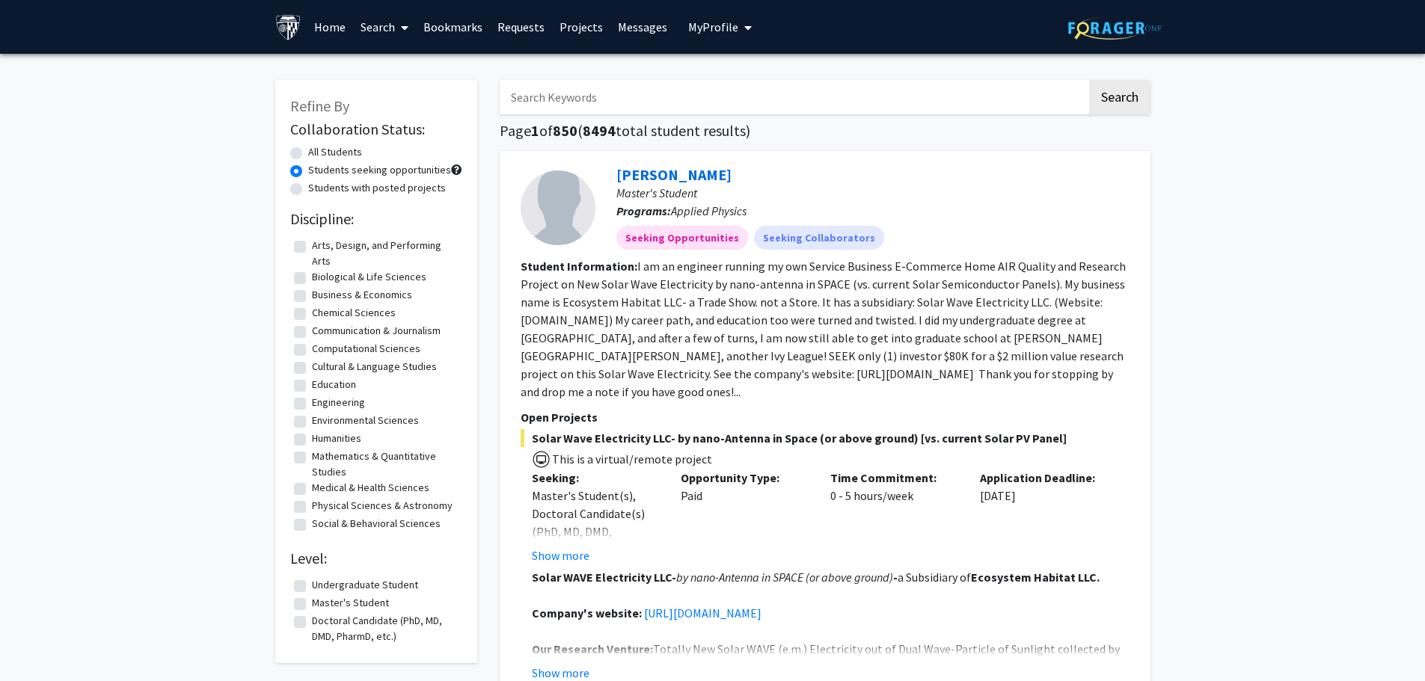
click at [312, 604] on label "Master's Student" at bounding box center [350, 603] width 77 height 16
click at [312, 604] on input "Master's Student" at bounding box center [317, 600] width 10 height 10
checkbox input "true"
click at [799, 355] on fg-read-more "I am an engineer running my own Service Business E-Commerce Home AIR Quality an…" at bounding box center [823, 329] width 605 height 141
click at [572, 28] on link "Projects" at bounding box center [581, 27] width 58 height 52
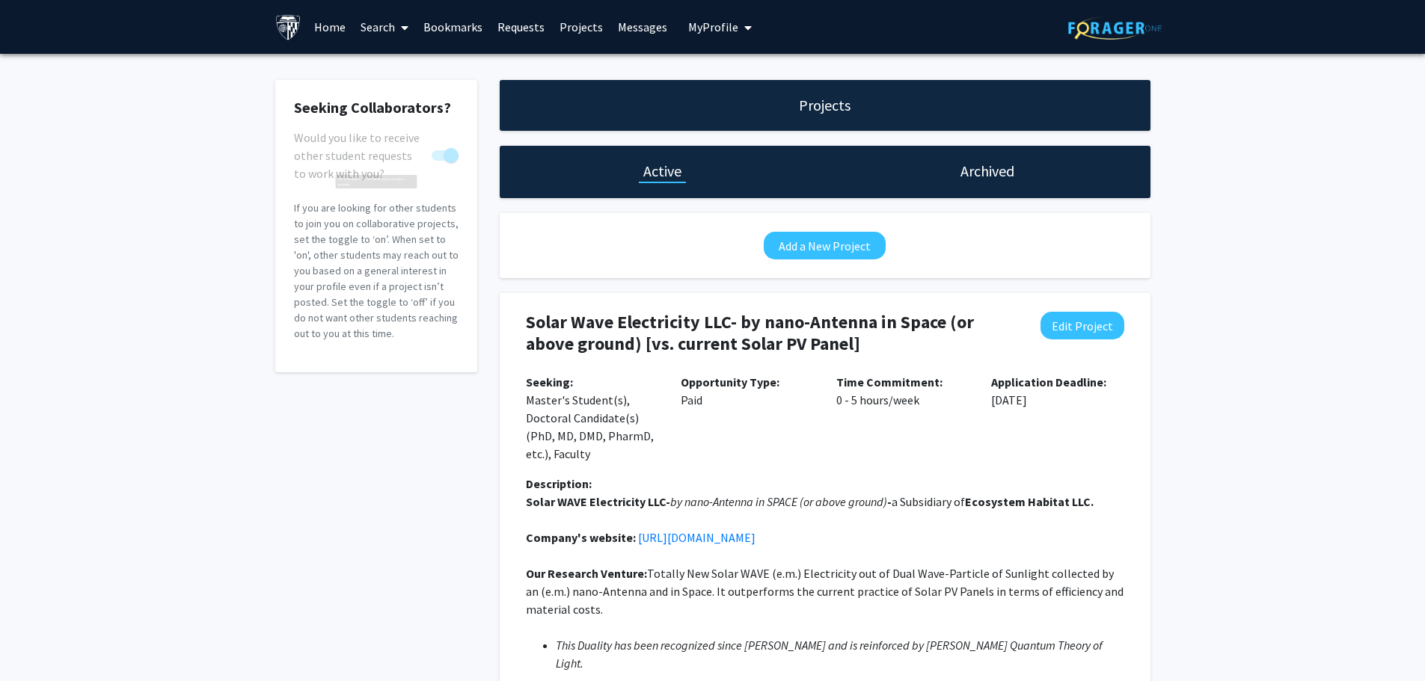
click at [450, 156] on span "You cannot turn this off while you have active projects." at bounding box center [451, 155] width 15 height 15
click at [738, 26] on span "My profile dropdown to access profile and logout" at bounding box center [744, 27] width 13 height 52
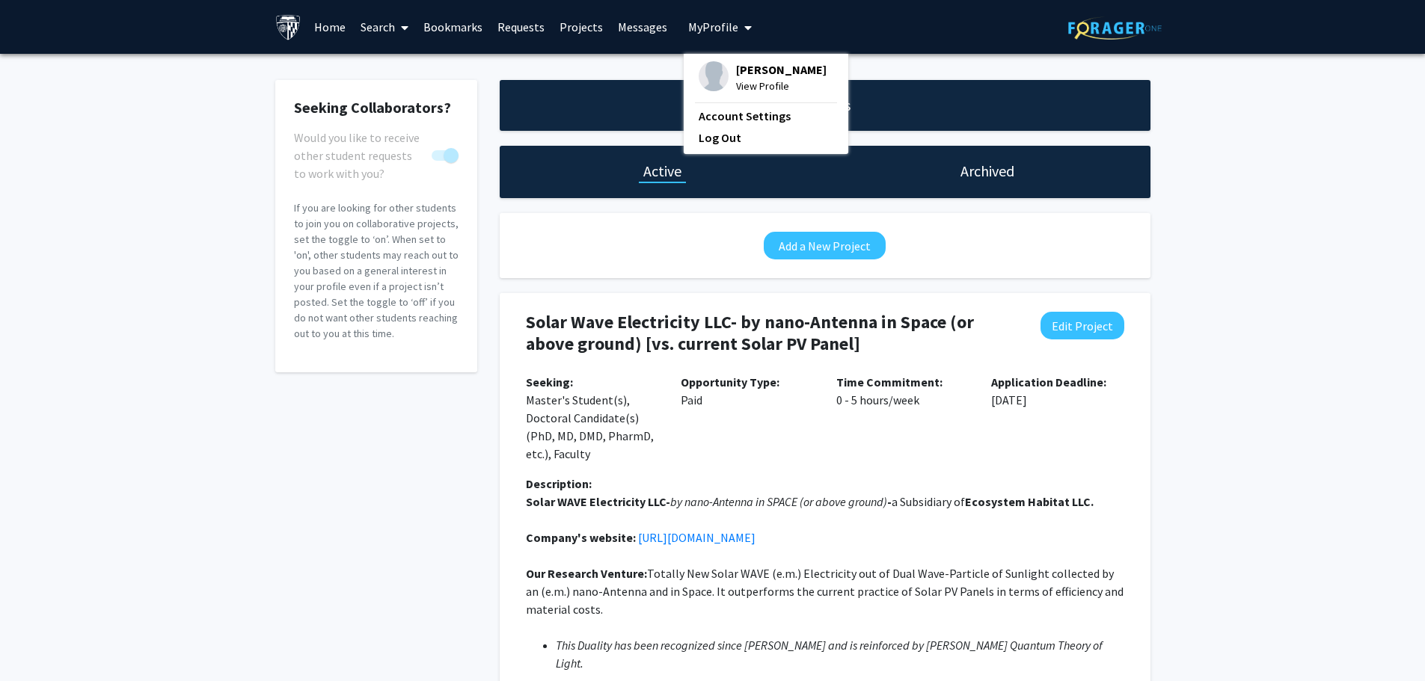
click at [1255, 295] on div "Seeking Collaborators? Would you like to receive other student requests to work…" at bounding box center [712, 570] width 1425 height 1032
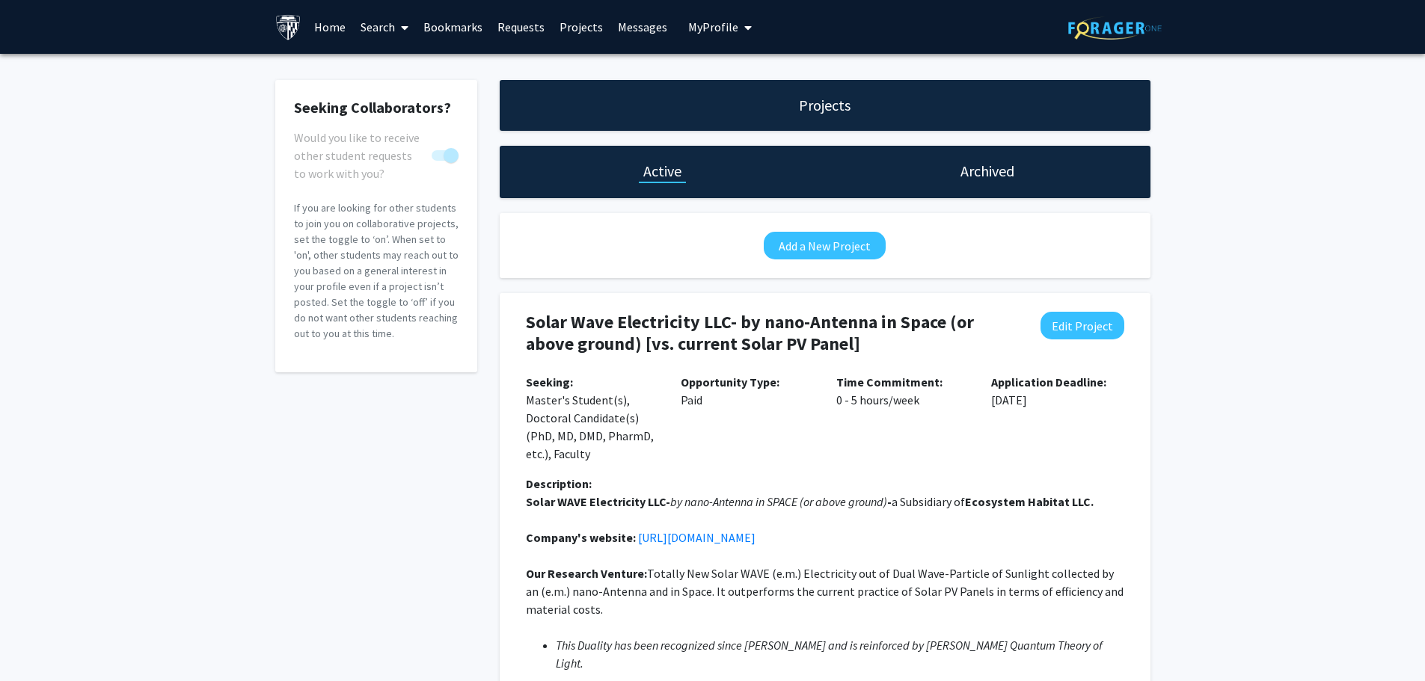
click at [657, 173] on h1 "Active" at bounding box center [662, 171] width 38 height 21
drag, startPoint x: 1068, startPoint y: 323, endPoint x: 1167, endPoint y: 355, distance: 103.8
click at [1067, 323] on button "Edit Project" at bounding box center [1083, 326] width 84 height 28
select select "0 - 5"
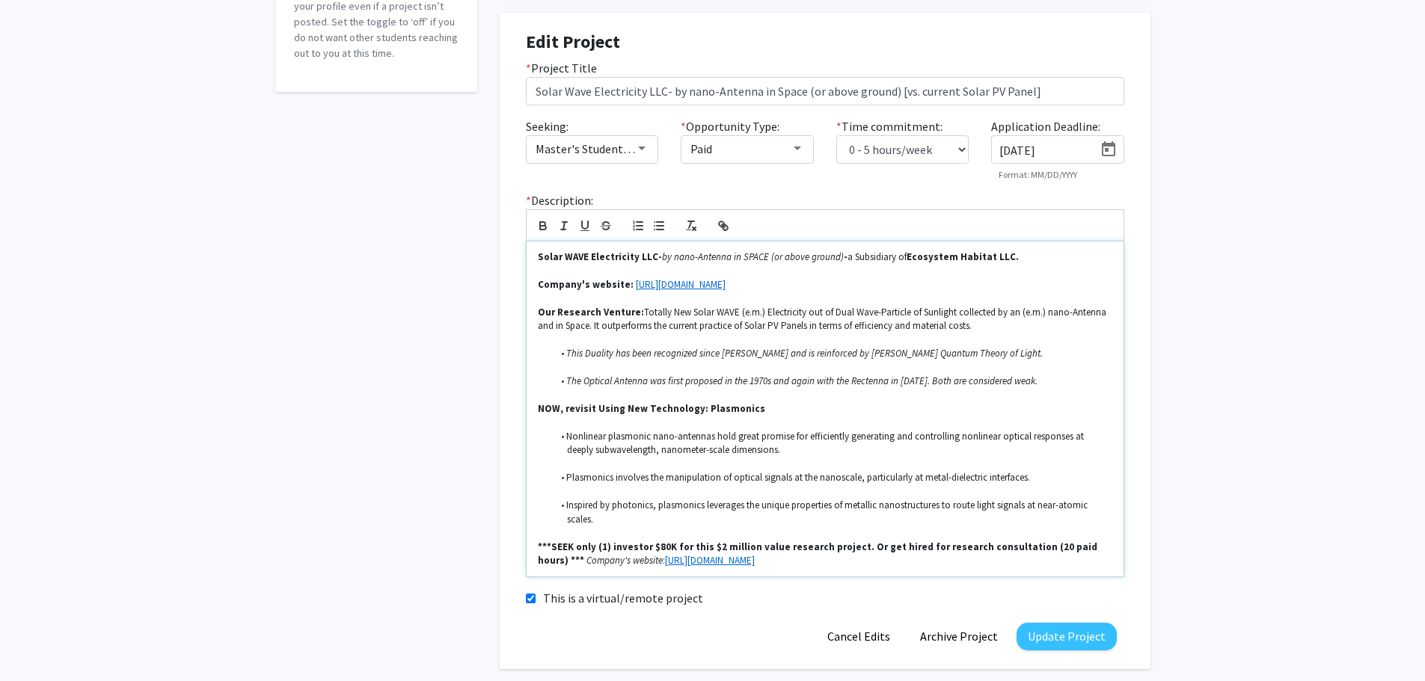
scroll to position [347, 0]
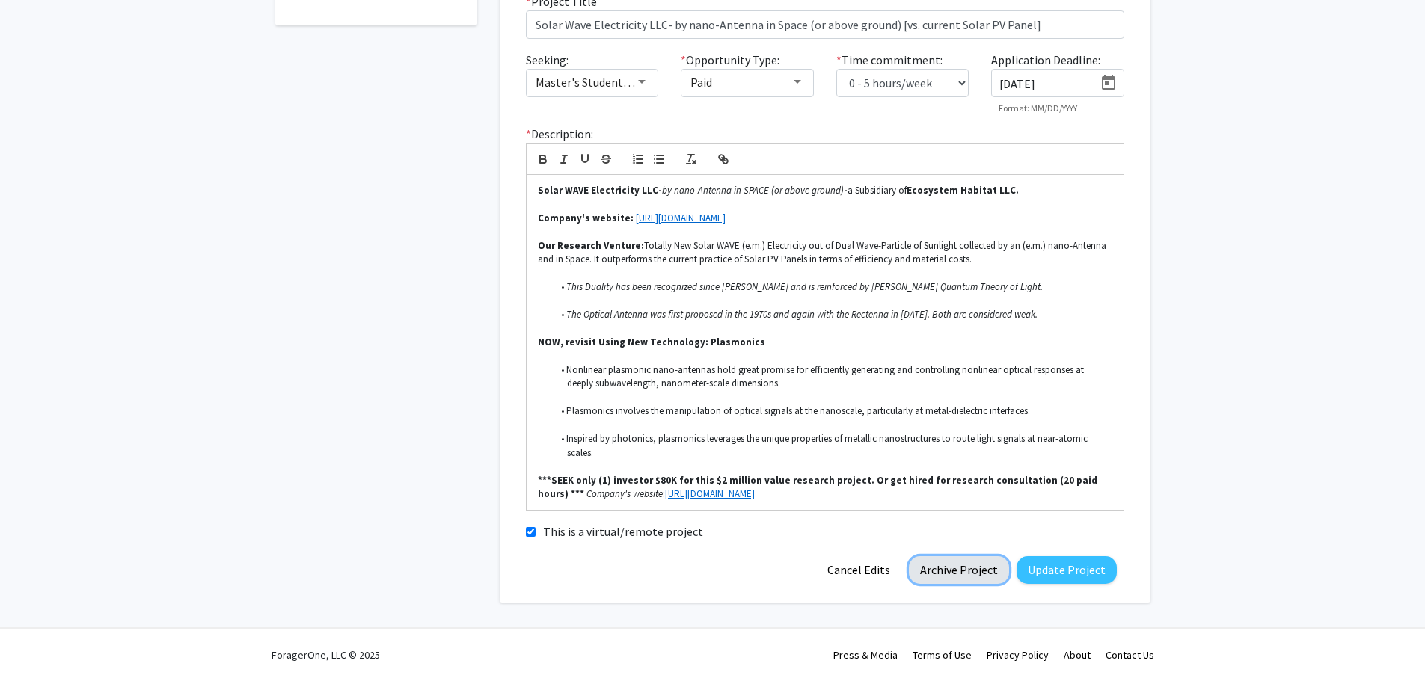
click at [975, 571] on button "Archive Project" at bounding box center [959, 571] width 100 height 28
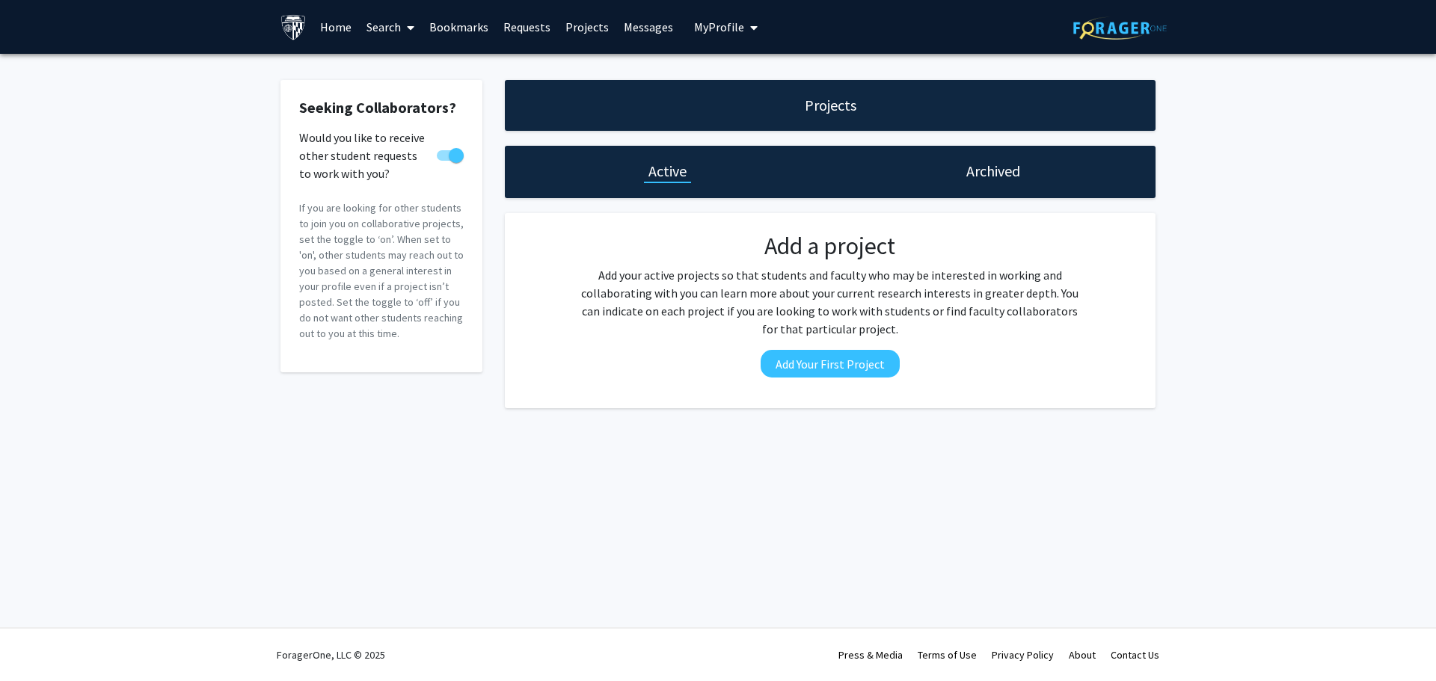
click at [649, 167] on h1 "Active" at bounding box center [668, 171] width 38 height 21
click at [989, 169] on h1 "Archived" at bounding box center [993, 171] width 54 height 21
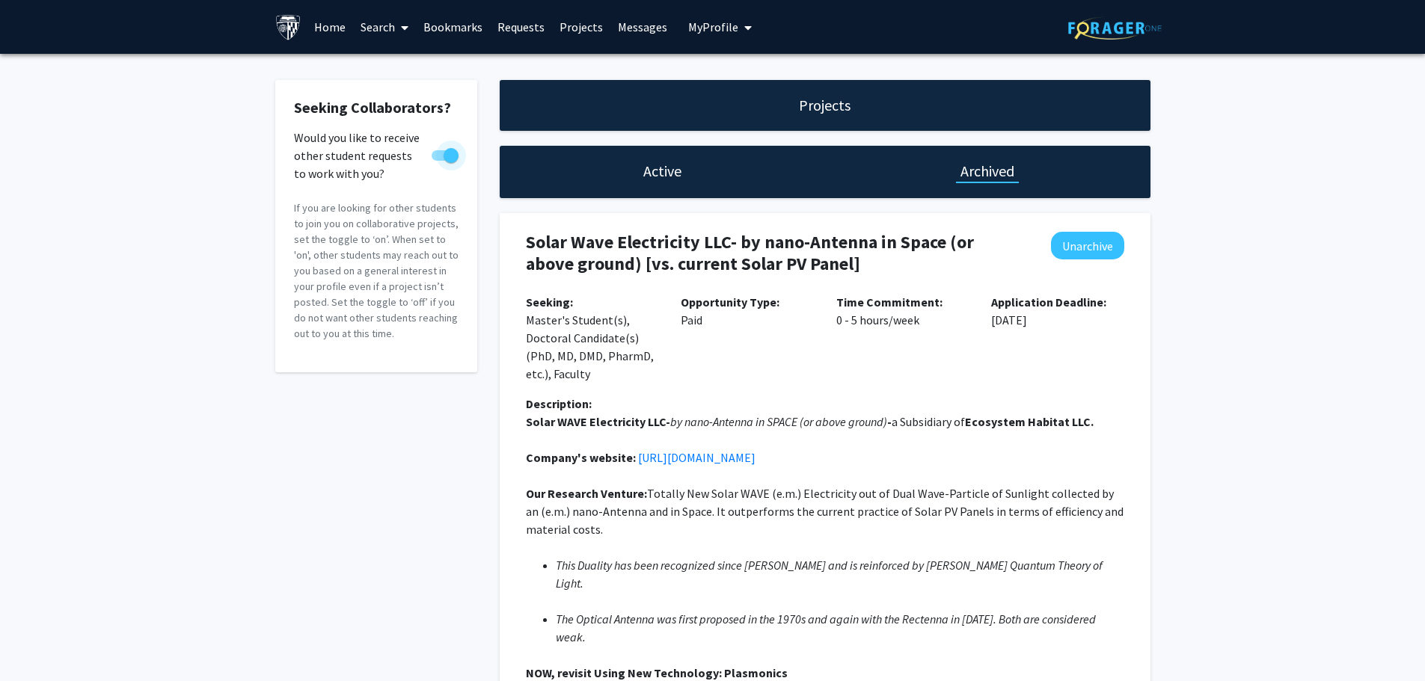
click at [446, 153] on span at bounding box center [451, 155] width 15 height 15
click at [439, 161] on input "Would you like to receive other student requests to work with you?" at bounding box center [438, 161] width 1 height 1
checkbox input "false"
click at [630, 25] on link "Messages" at bounding box center [642, 27] width 64 height 52
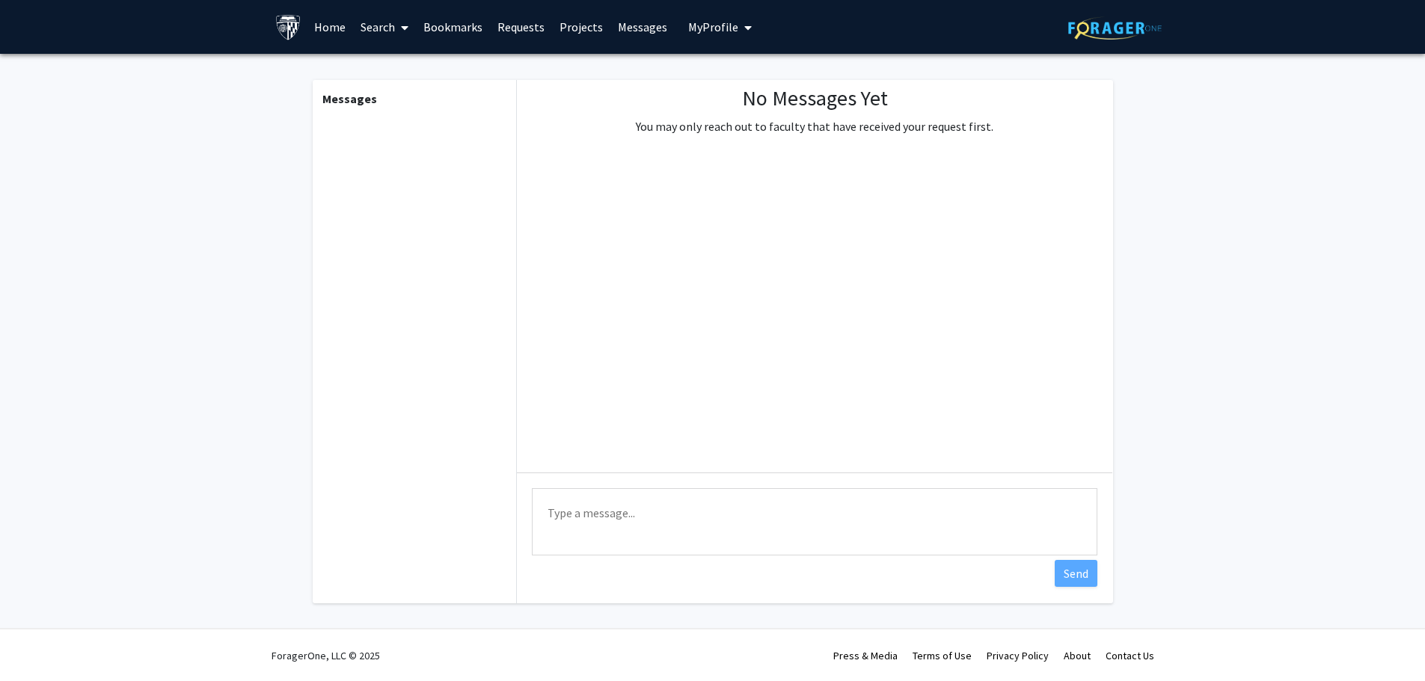
click at [444, 28] on link "Bookmarks" at bounding box center [453, 27] width 74 height 52
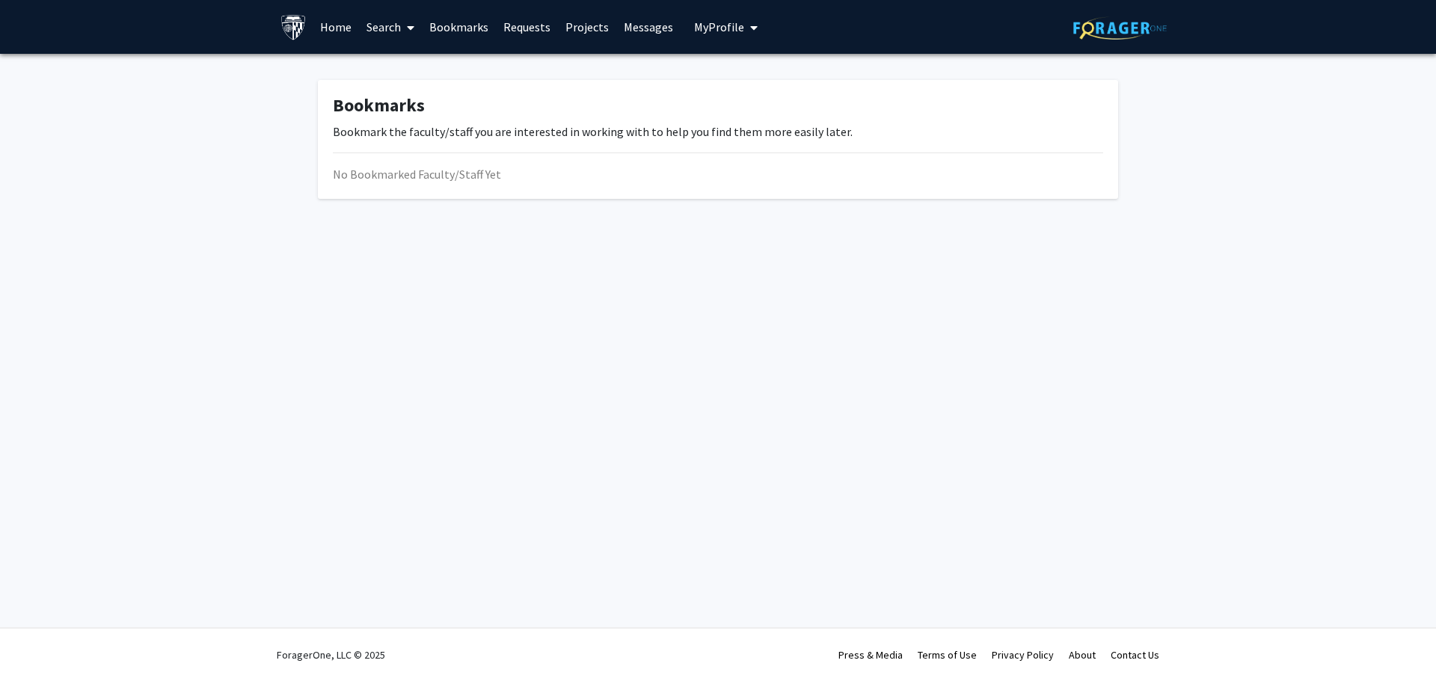
click at [701, 26] on span "My Profile" at bounding box center [719, 26] width 50 height 15
click at [577, 25] on link "Projects" at bounding box center [587, 27] width 58 height 52
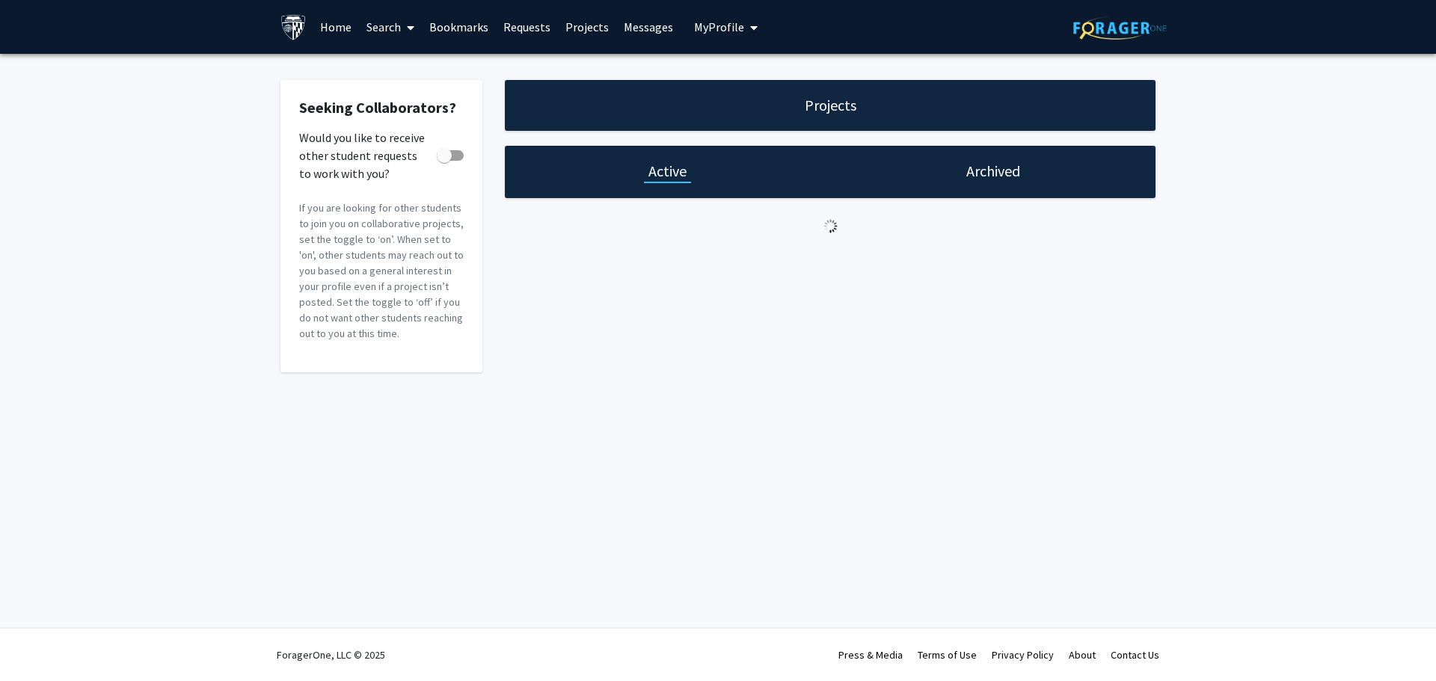
click at [528, 24] on link "Requests" at bounding box center [527, 27] width 62 height 52
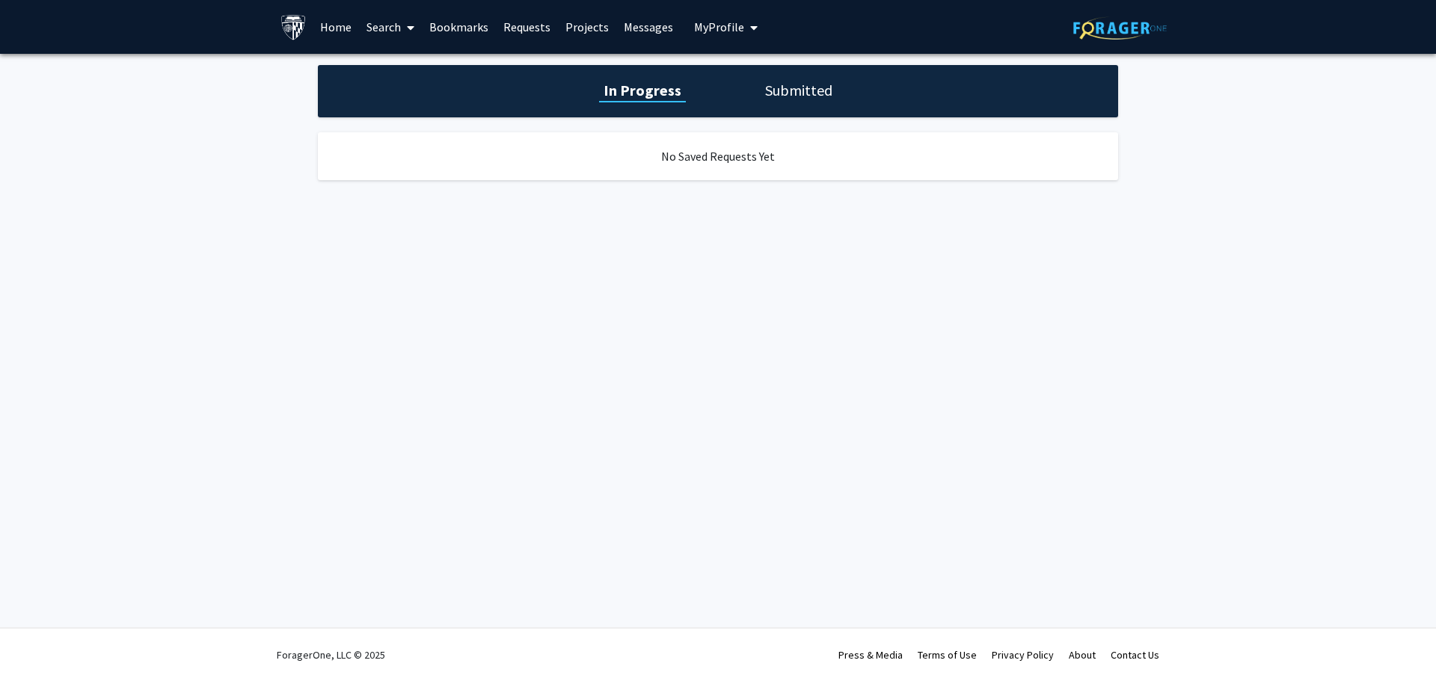
click at [788, 90] on h1 "Submitted" at bounding box center [799, 90] width 76 height 21
click at [637, 25] on link "Messages" at bounding box center [648, 27] width 64 height 52
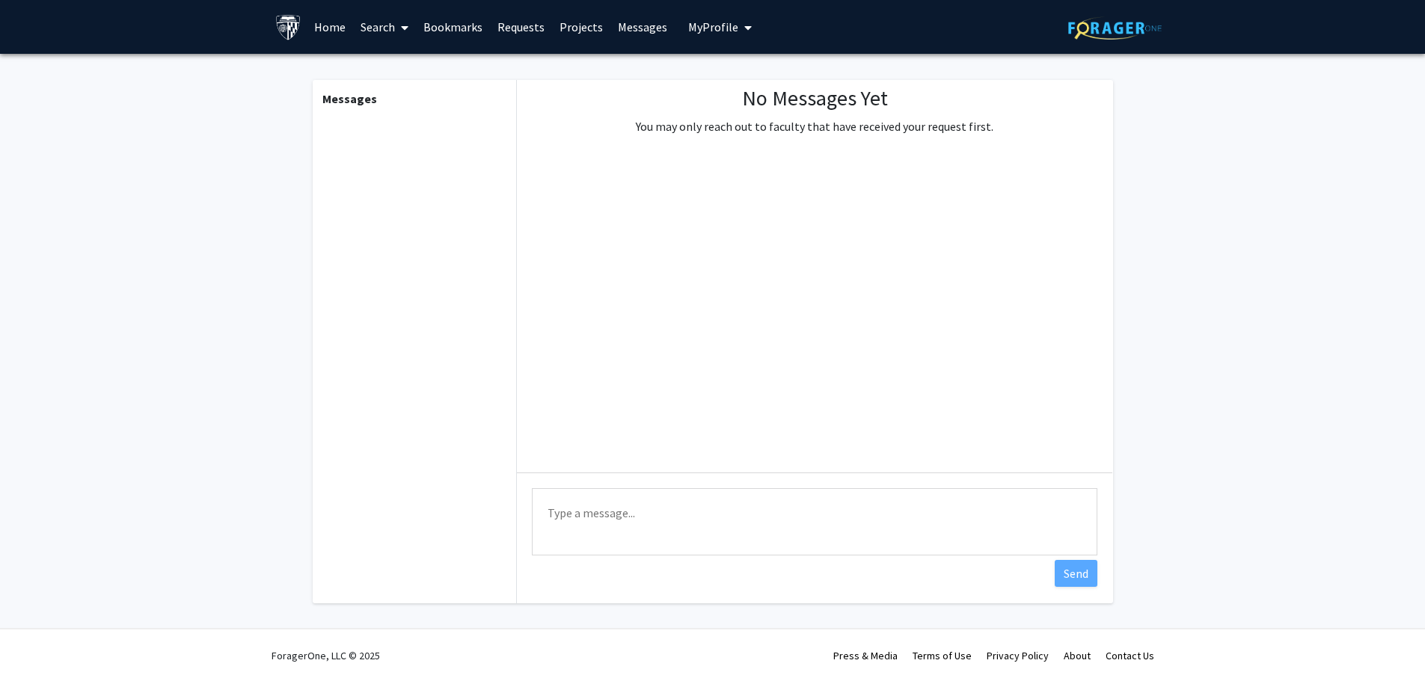
click at [570, 27] on link "Projects" at bounding box center [581, 27] width 58 height 52
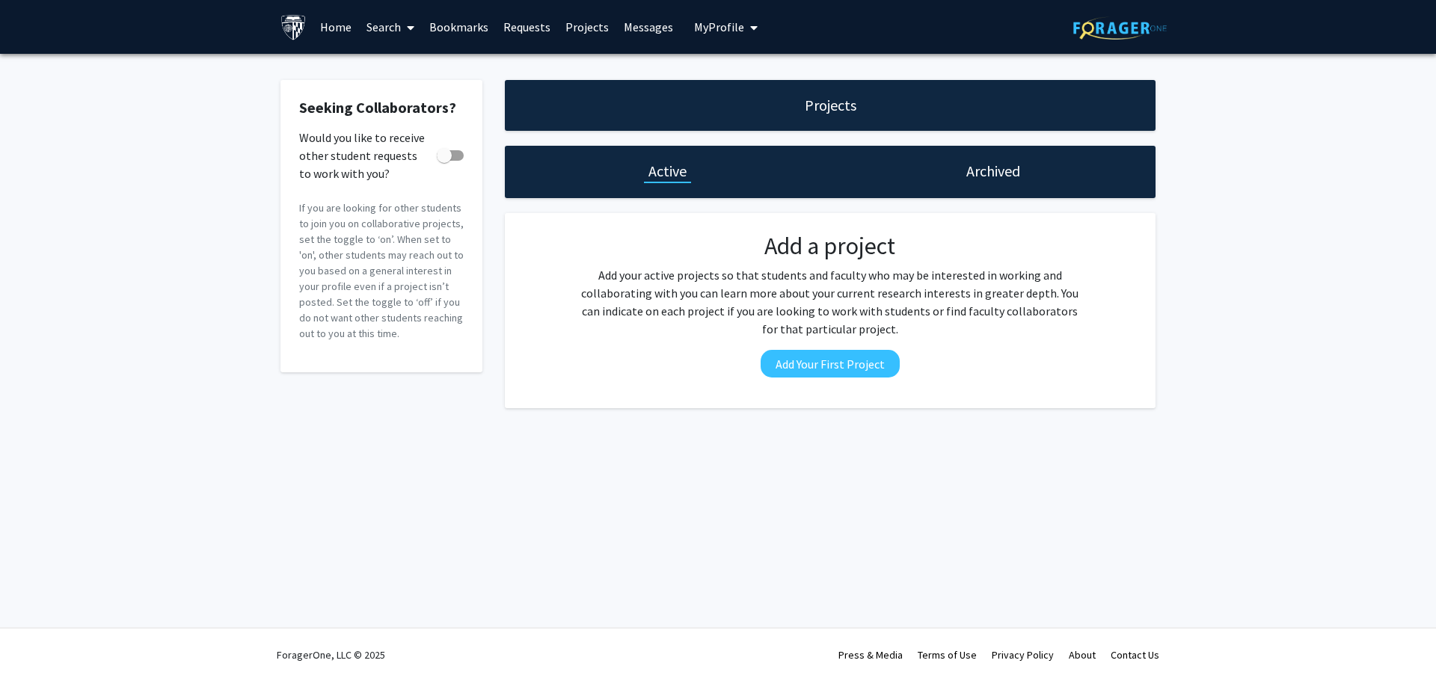
click at [1003, 174] on h1 "Archived" at bounding box center [993, 171] width 54 height 21
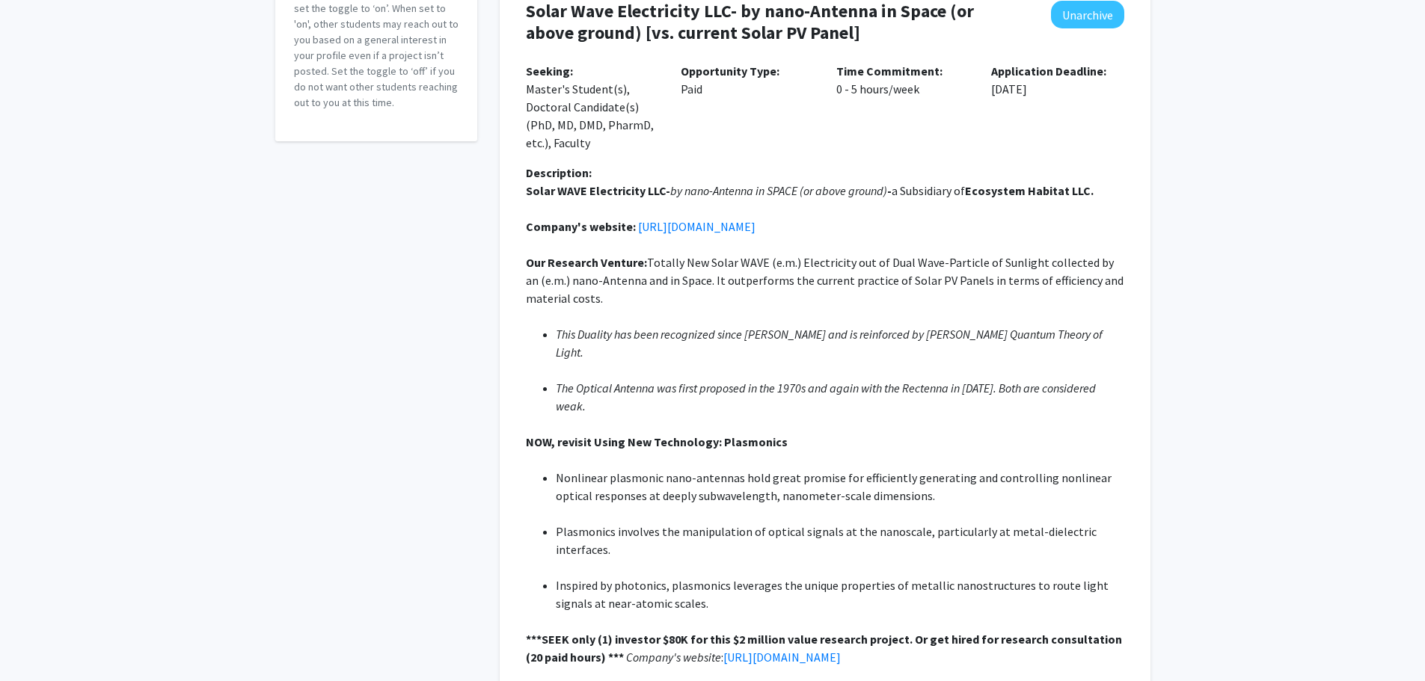
scroll to position [34, 0]
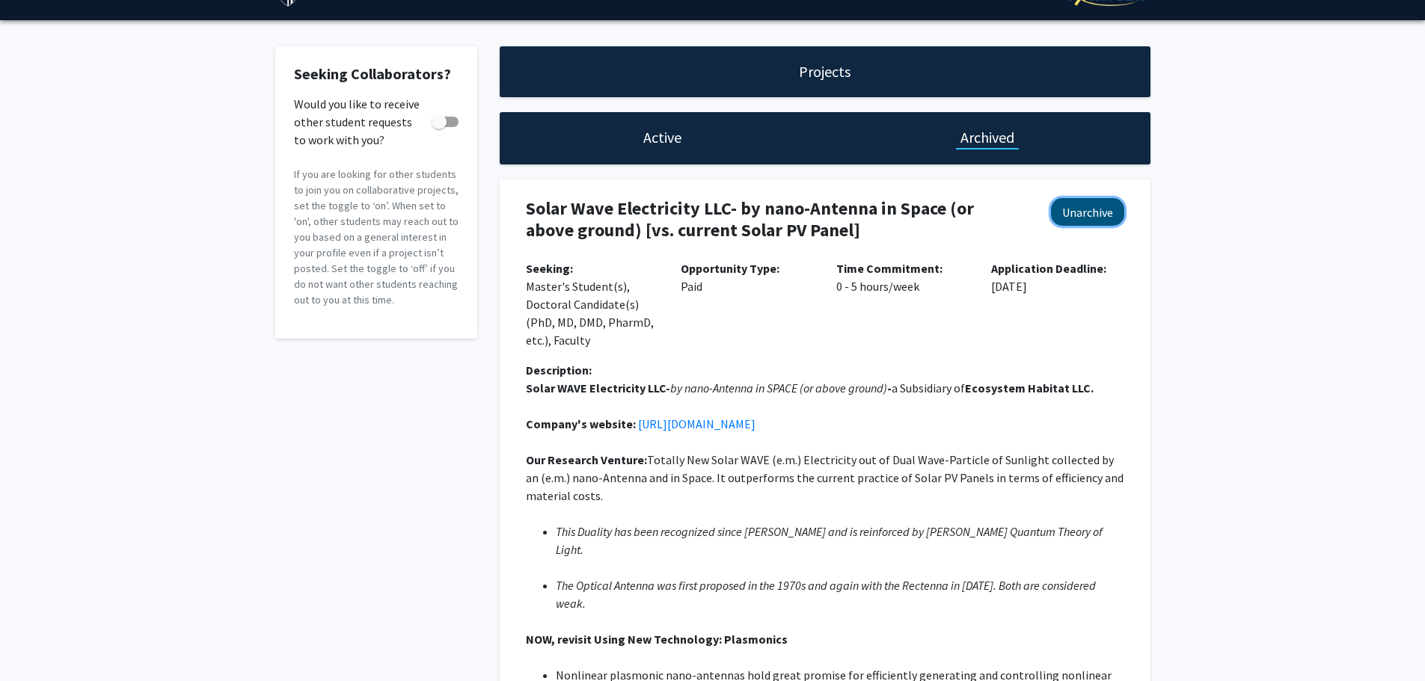
click at [1087, 212] on button "Unarchive" at bounding box center [1087, 212] width 73 height 28
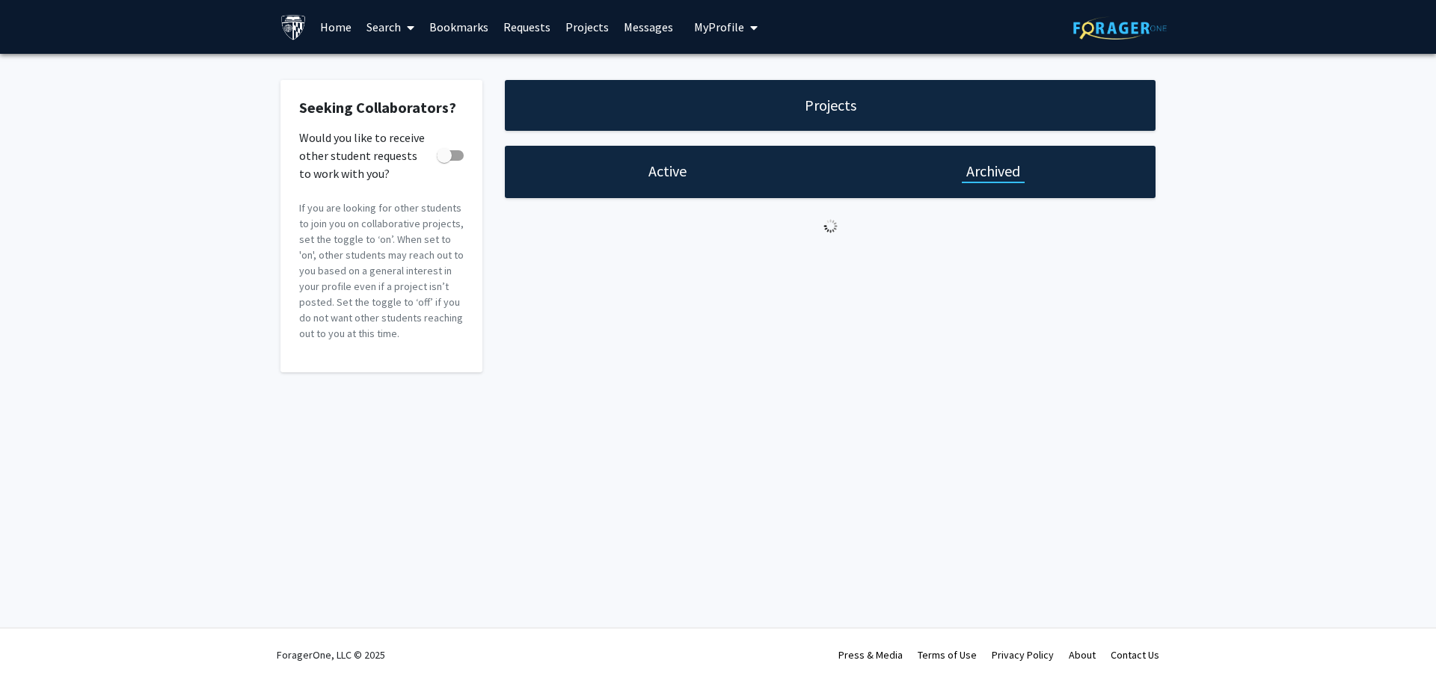
checkbox input "true"
click at [663, 170] on h1 "Active" at bounding box center [668, 171] width 38 height 21
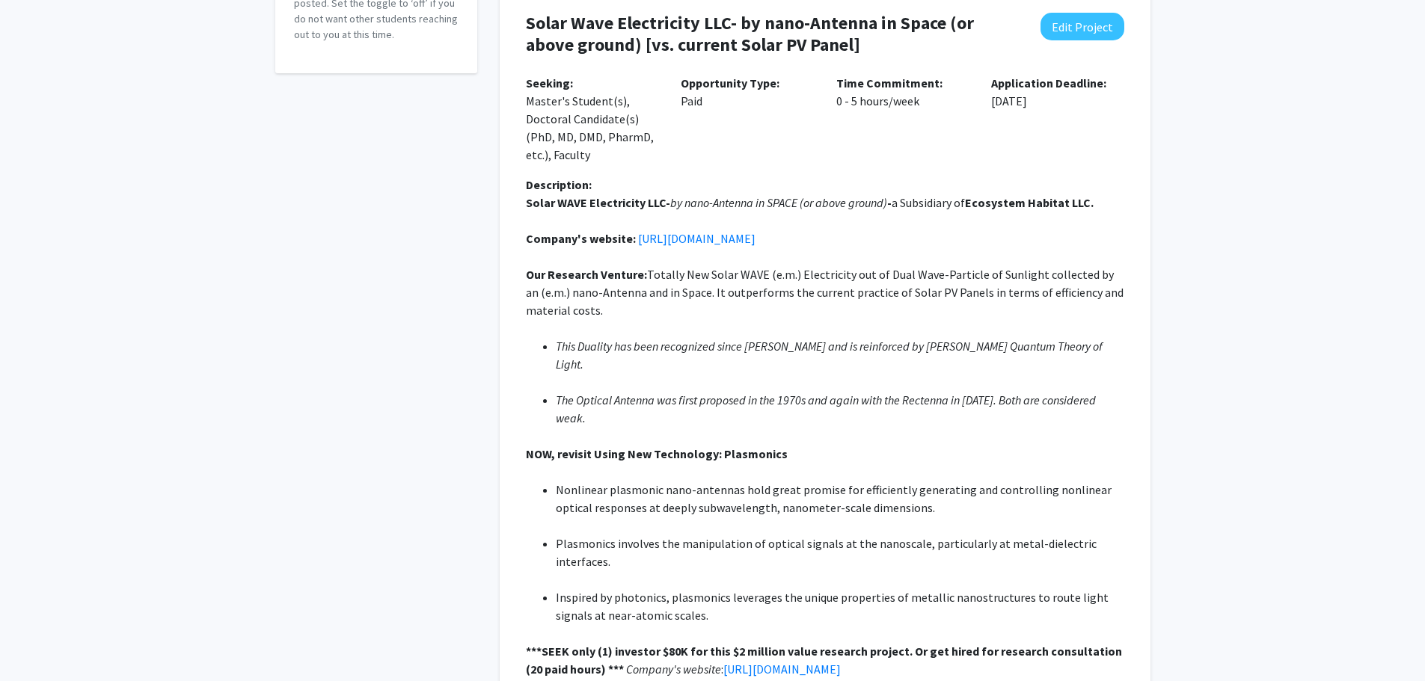
scroll to position [413, 0]
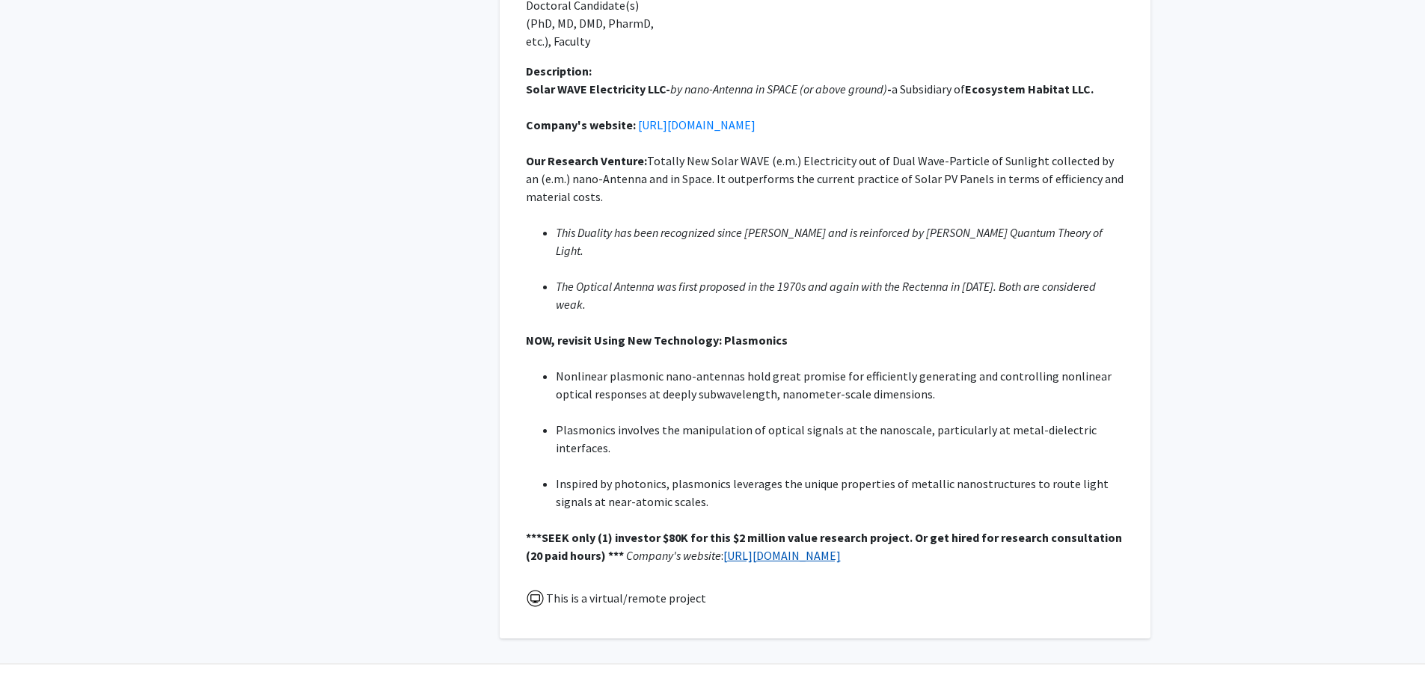
click at [804, 548] on link "[URL][DOMAIN_NAME]" at bounding box center [781, 555] width 117 height 15
click at [737, 123] on link "[URL][DOMAIN_NAME]" at bounding box center [696, 124] width 117 height 15
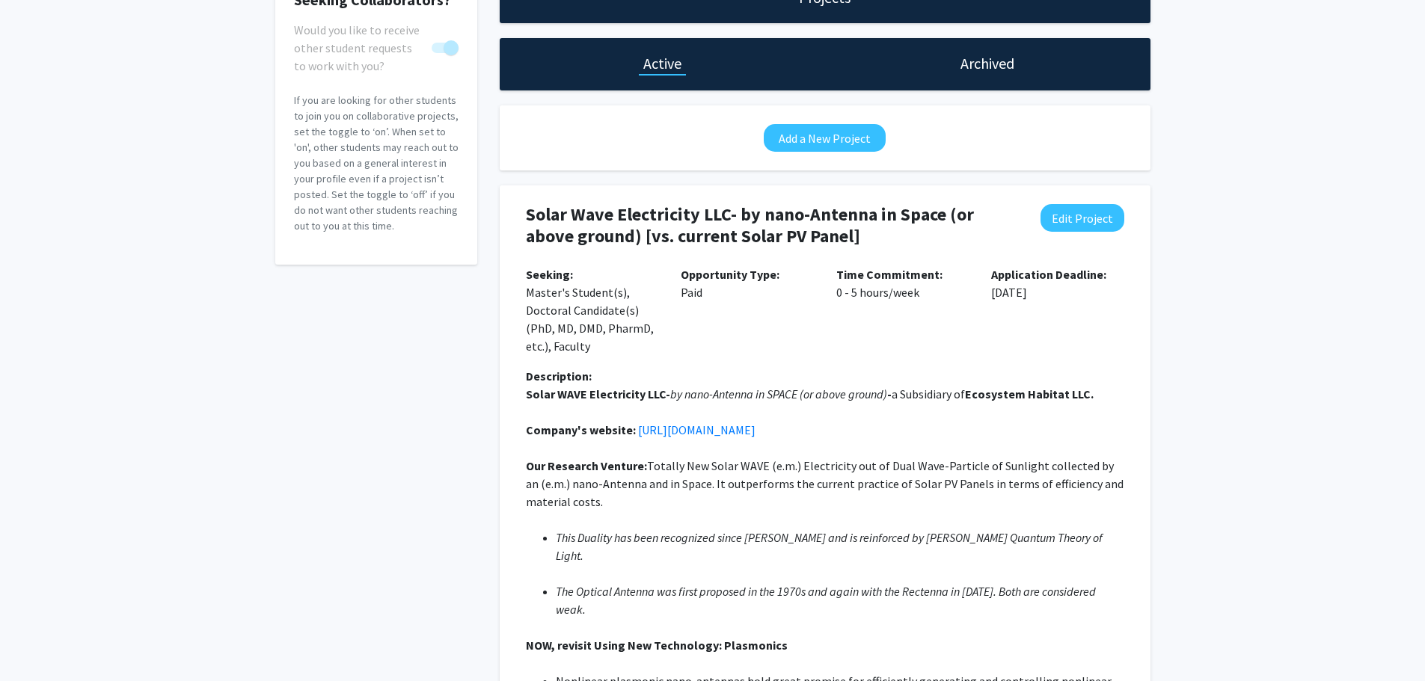
scroll to position [0, 0]
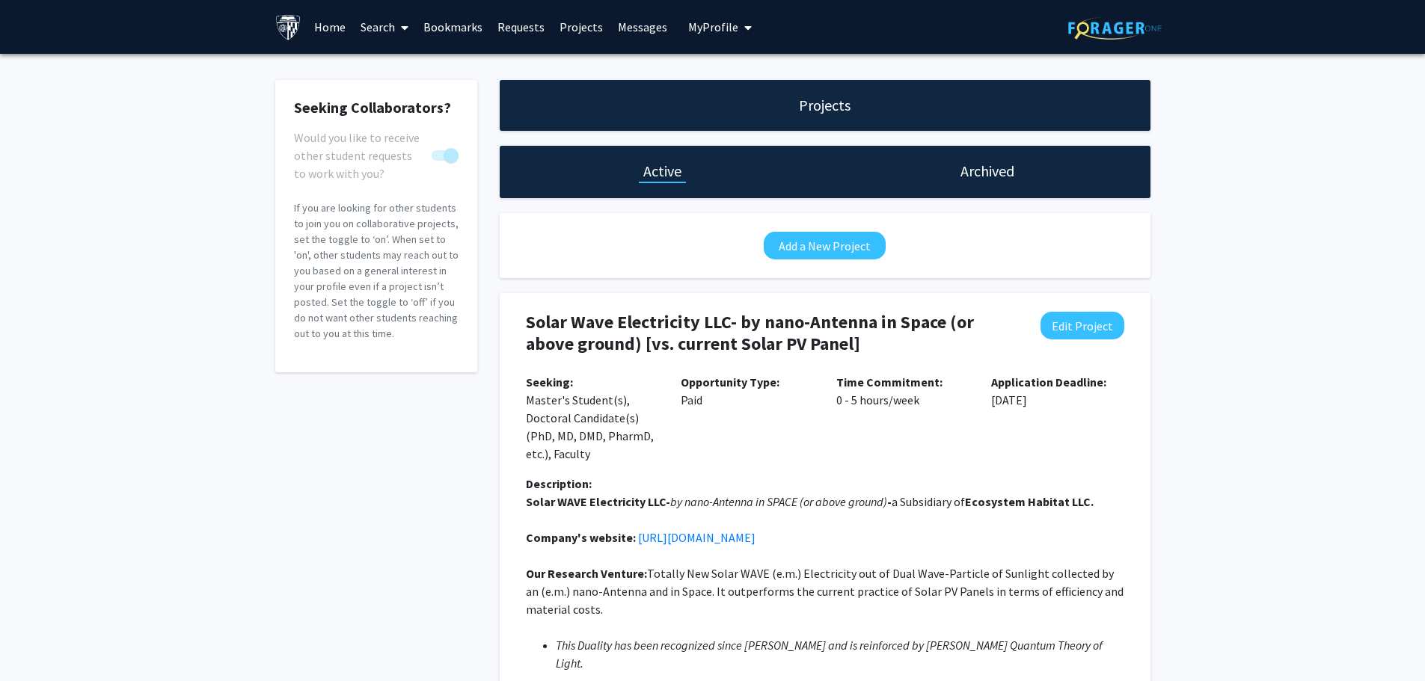
drag, startPoint x: 372, startPoint y: 26, endPoint x: 384, endPoint y: 33, distance: 14.4
click at [372, 26] on link "Search" at bounding box center [384, 27] width 63 height 52
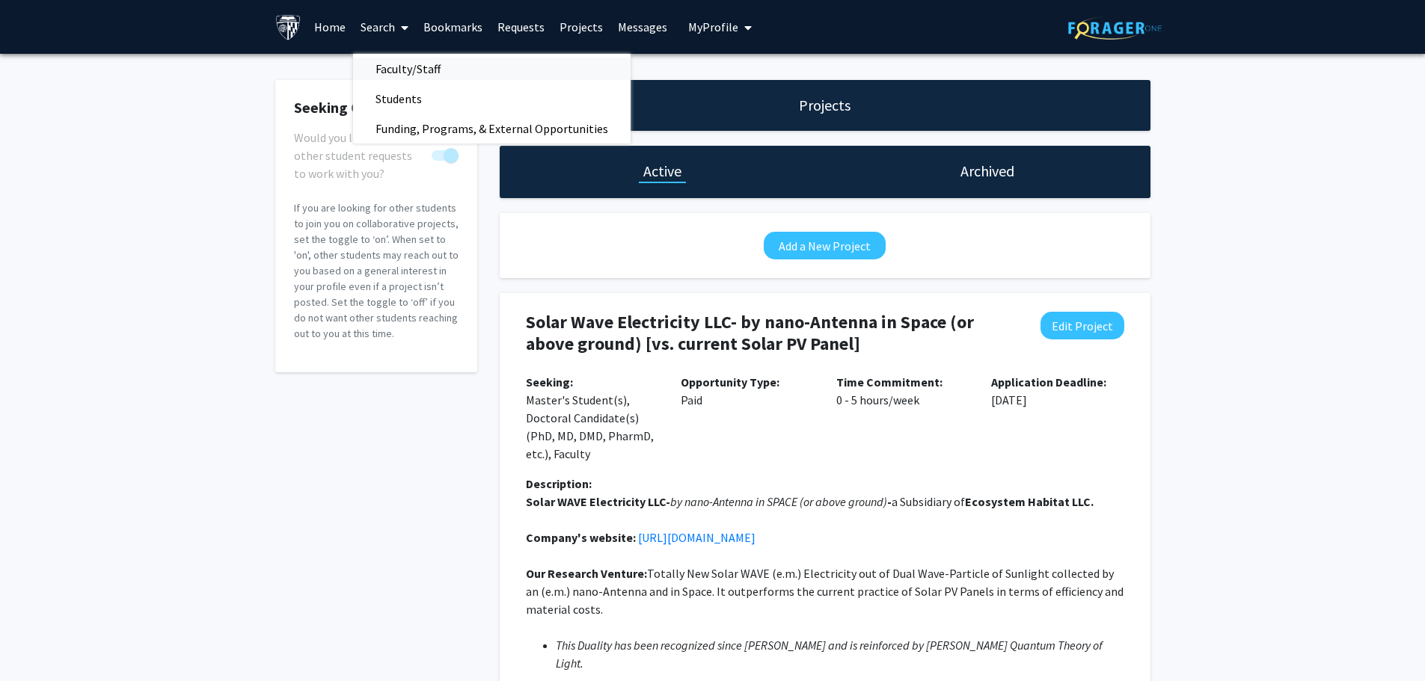
click at [423, 67] on span "Faculty/Staff" at bounding box center [408, 69] width 110 height 30
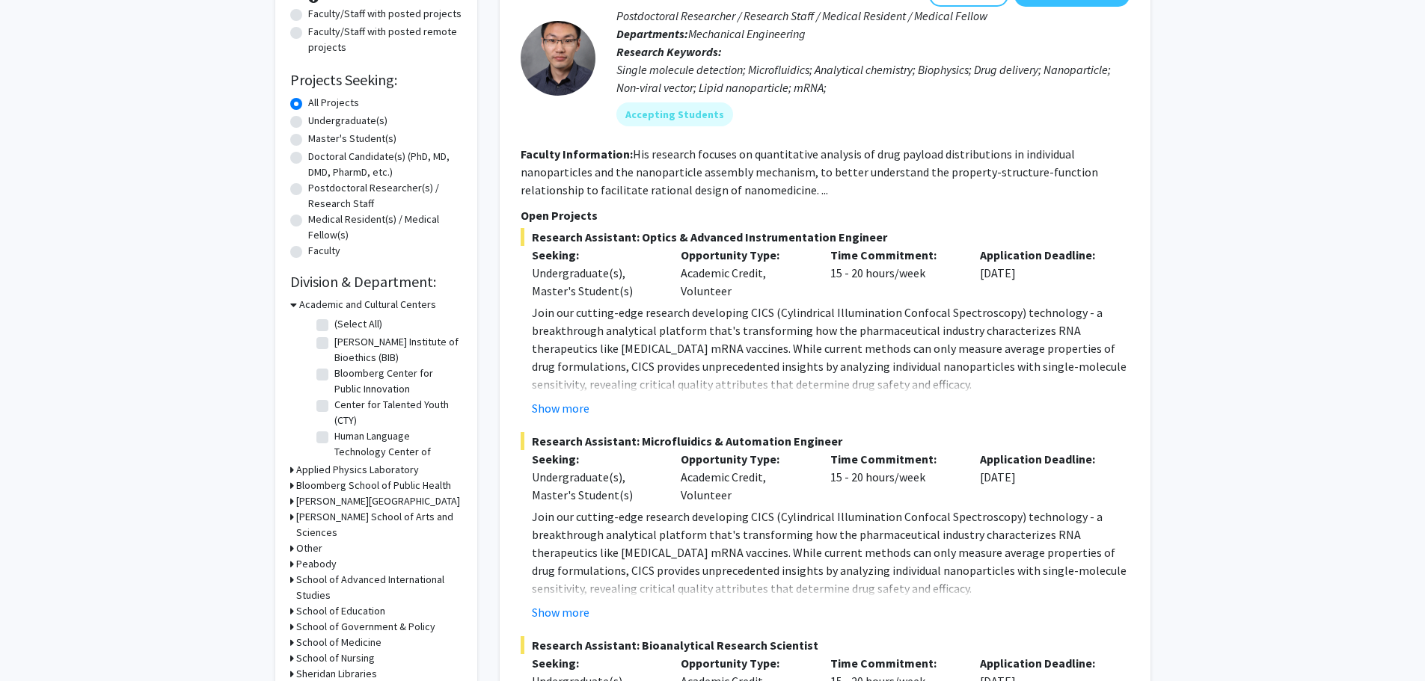
scroll to position [150, 0]
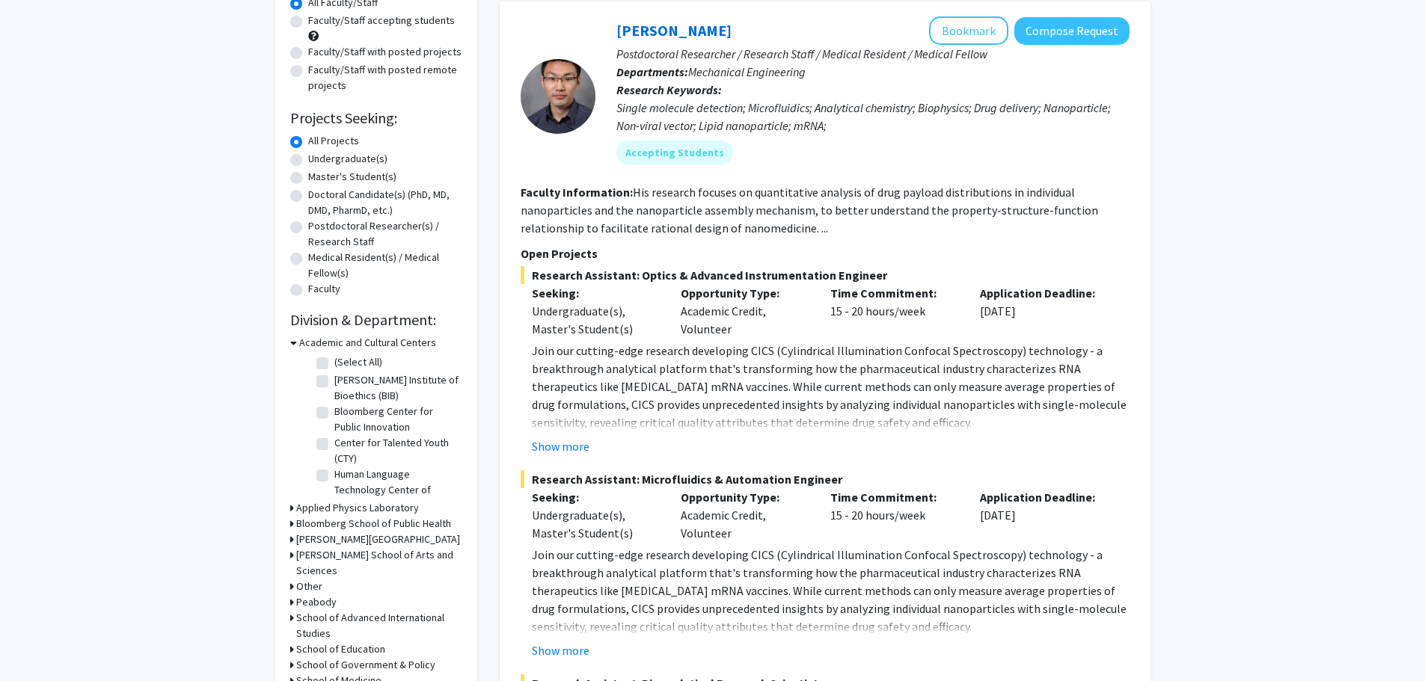
click at [308, 177] on label "Master's Student(s)" at bounding box center [352, 177] width 88 height 16
click at [308, 177] on input "Master's Student(s)" at bounding box center [313, 174] width 10 height 10
radio input "true"
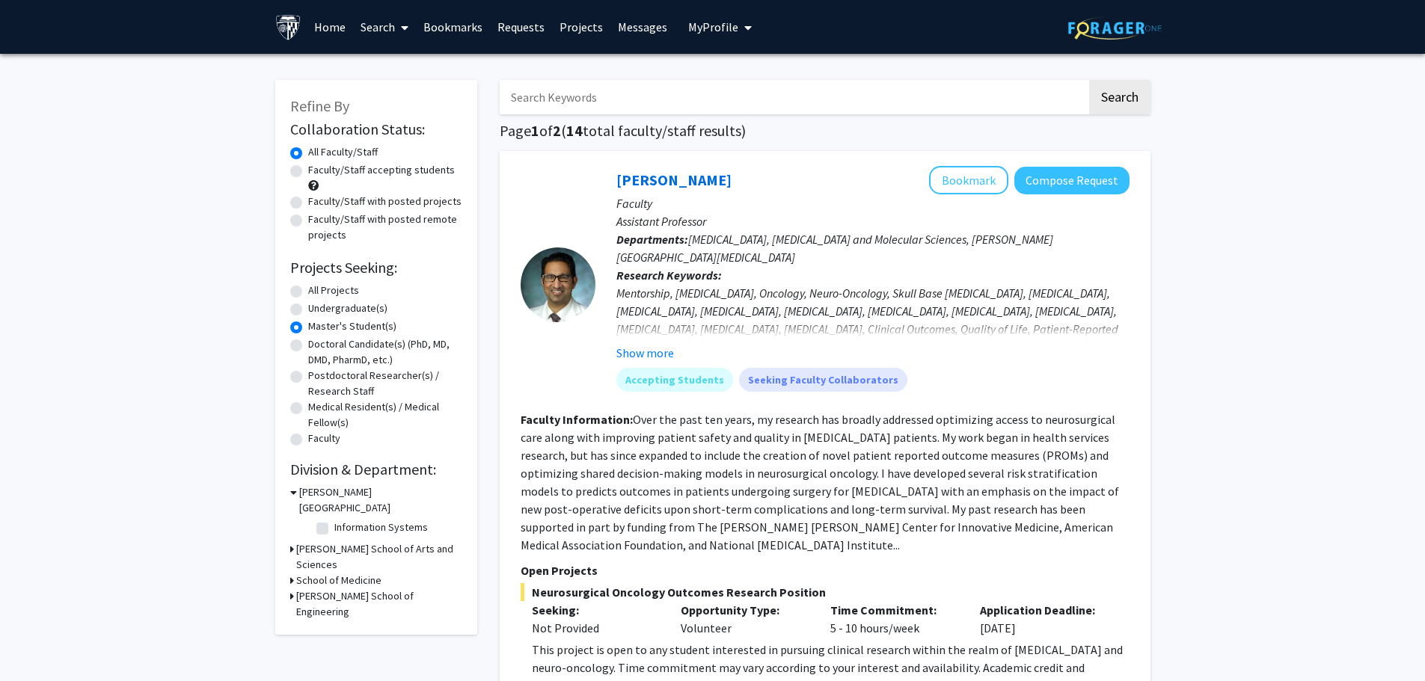
click at [295, 589] on div "[PERSON_NAME] School of Engineering" at bounding box center [376, 604] width 172 height 31
click at [290, 589] on icon at bounding box center [292, 597] width 4 height 16
click at [308, 328] on label "Master's Student(s)" at bounding box center [352, 327] width 88 height 16
click at [308, 328] on input "Master's Student(s)" at bounding box center [313, 324] width 10 height 10
click at [308, 291] on label "All Projects" at bounding box center [333, 291] width 51 height 16
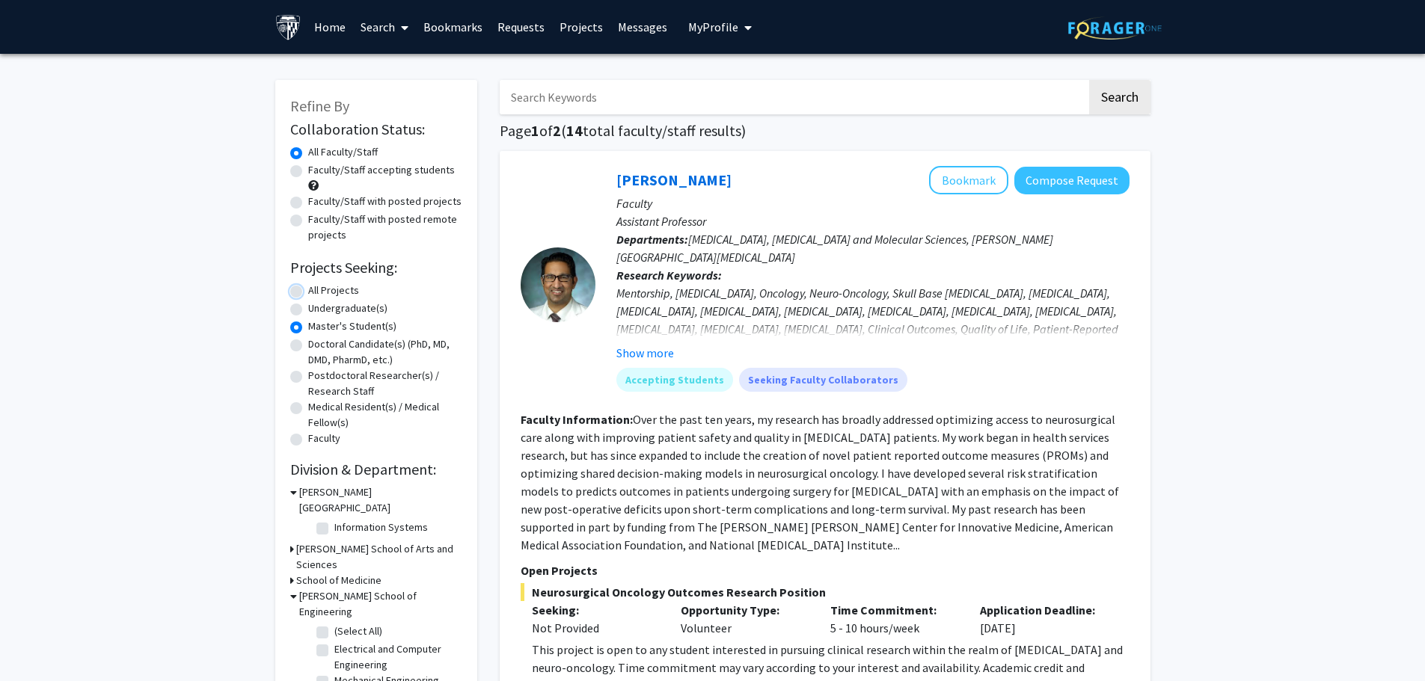
click at [308, 291] on input "All Projects" at bounding box center [313, 288] width 10 height 10
radio input "true"
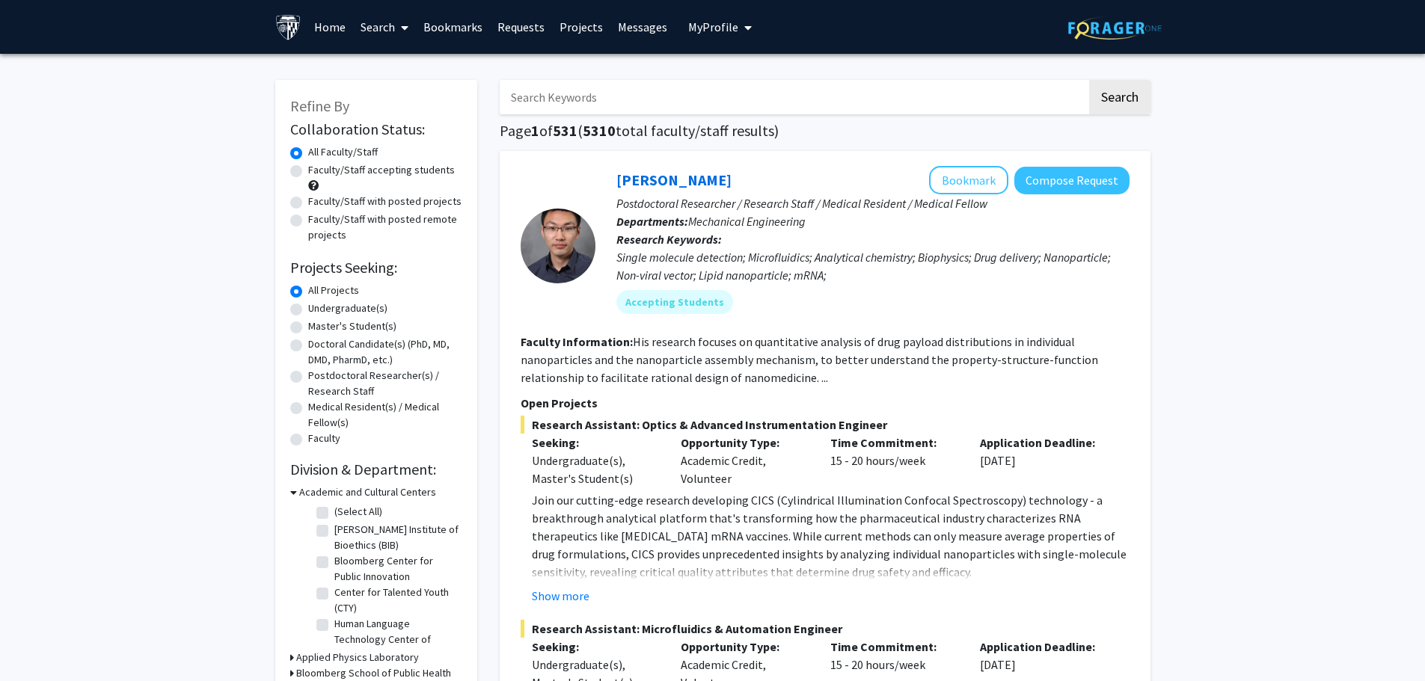
click at [308, 200] on label "Faculty/Staff with posted projects" at bounding box center [384, 202] width 153 height 16
click at [308, 200] on input "Faculty/Staff with posted projects" at bounding box center [313, 199] width 10 height 10
radio input "true"
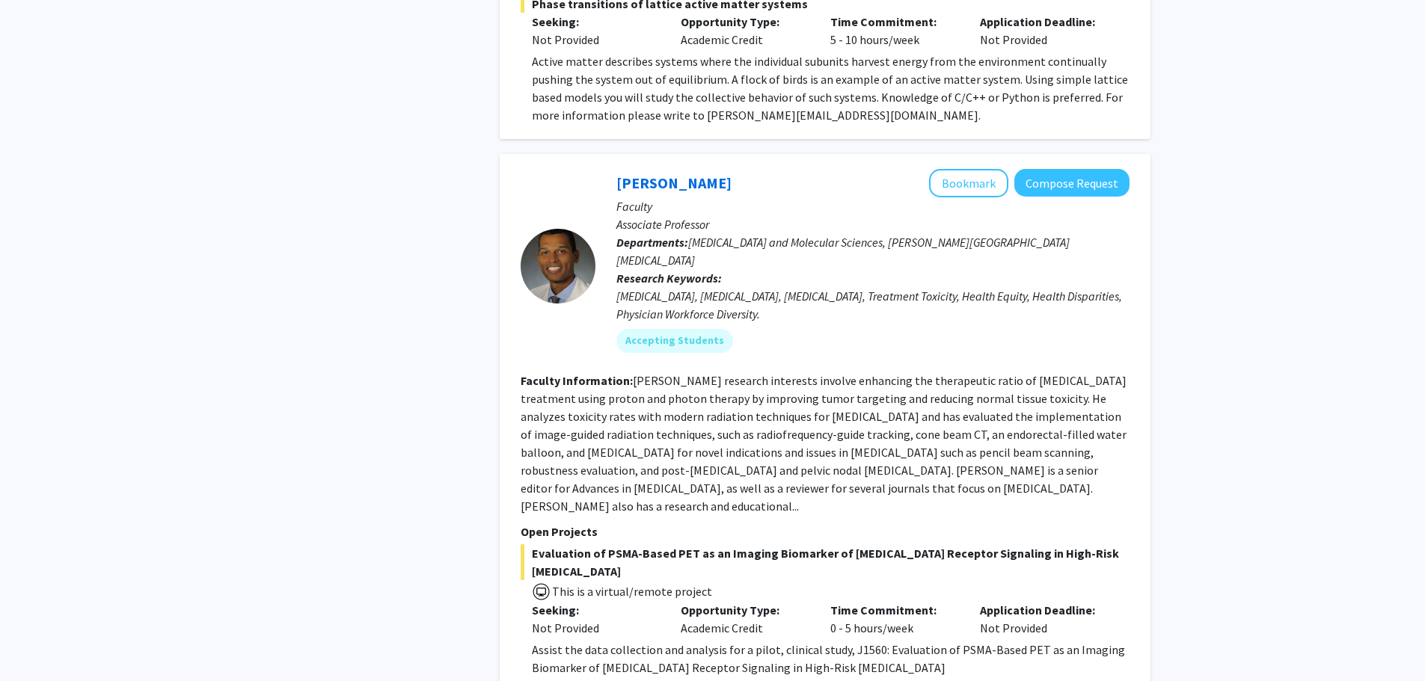
scroll to position [7084, 0]
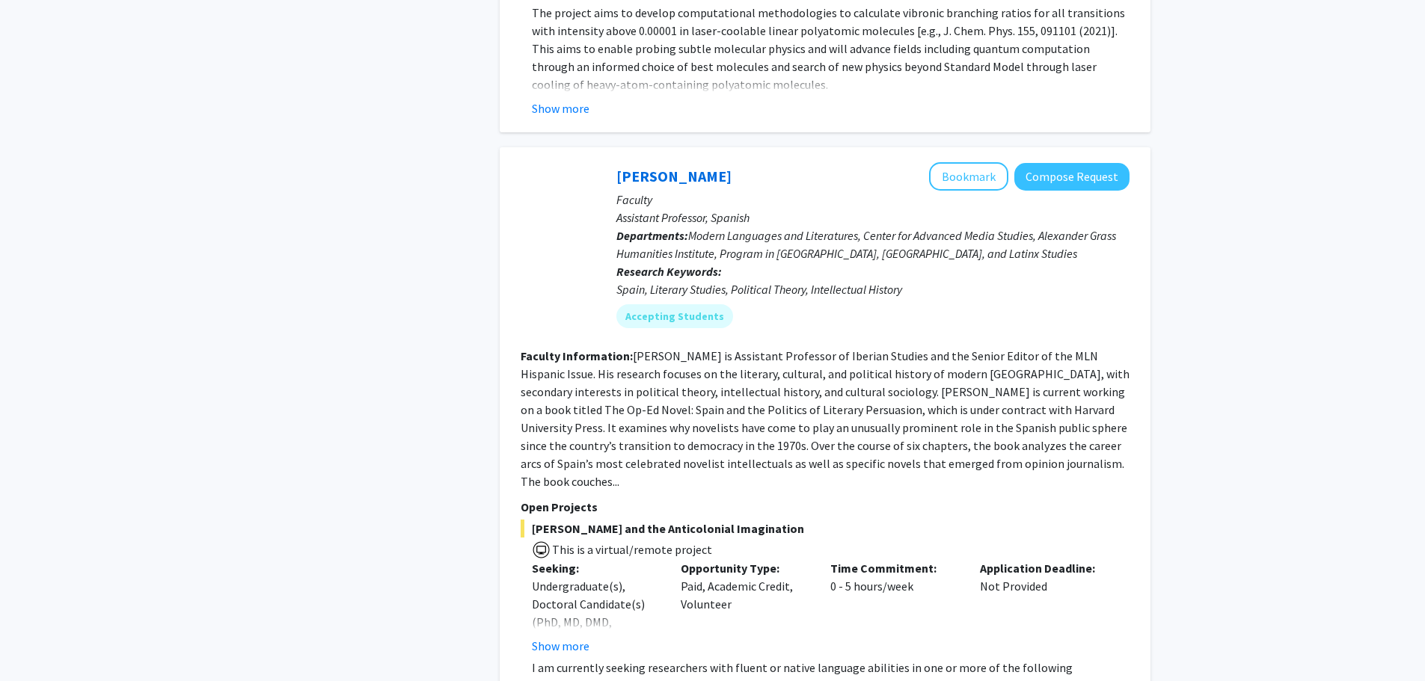
scroll to position [5380, 0]
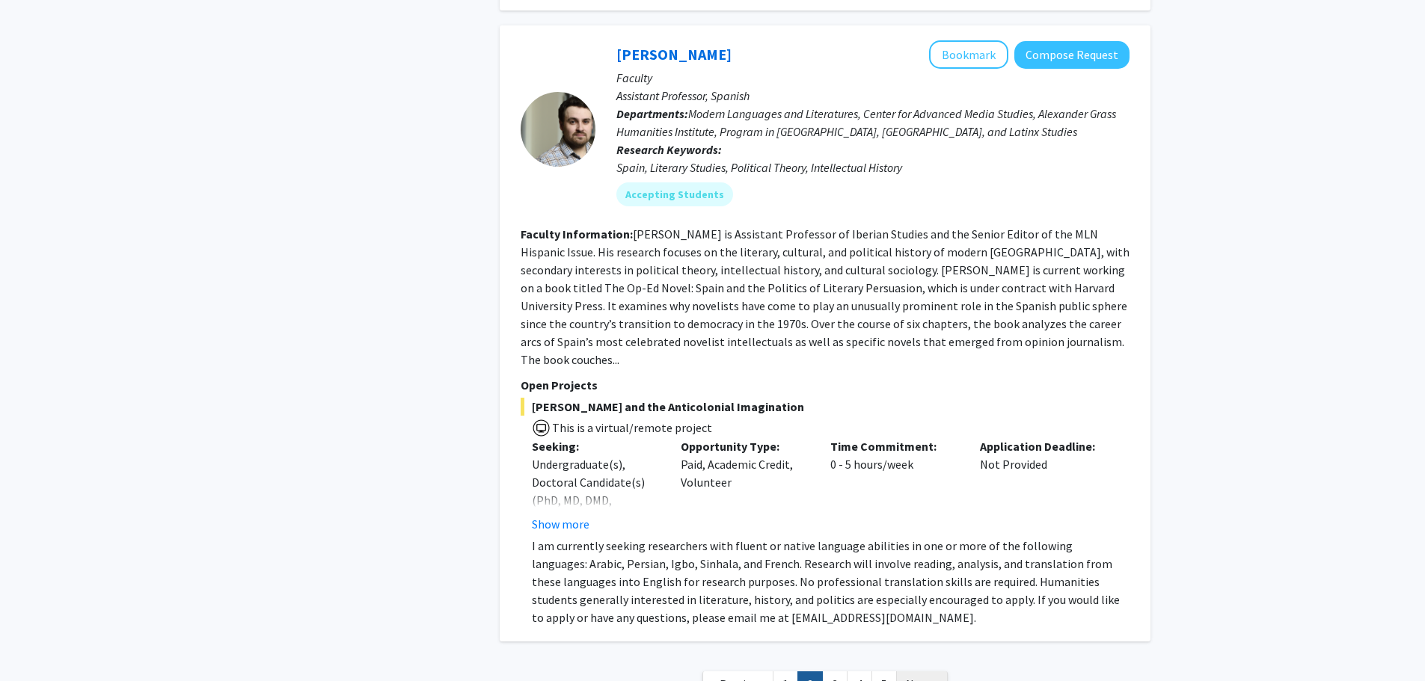
click at [925, 677] on span "Next »" at bounding box center [922, 684] width 32 height 15
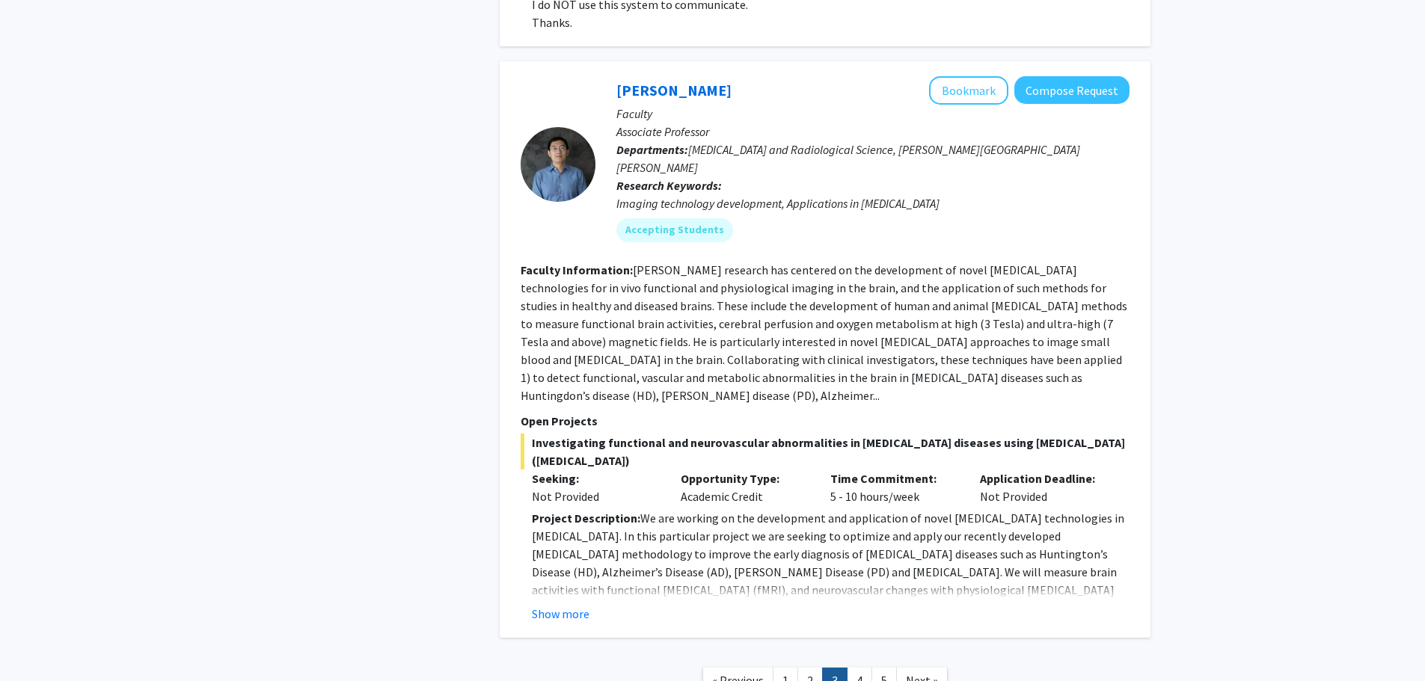
scroll to position [5206, 0]
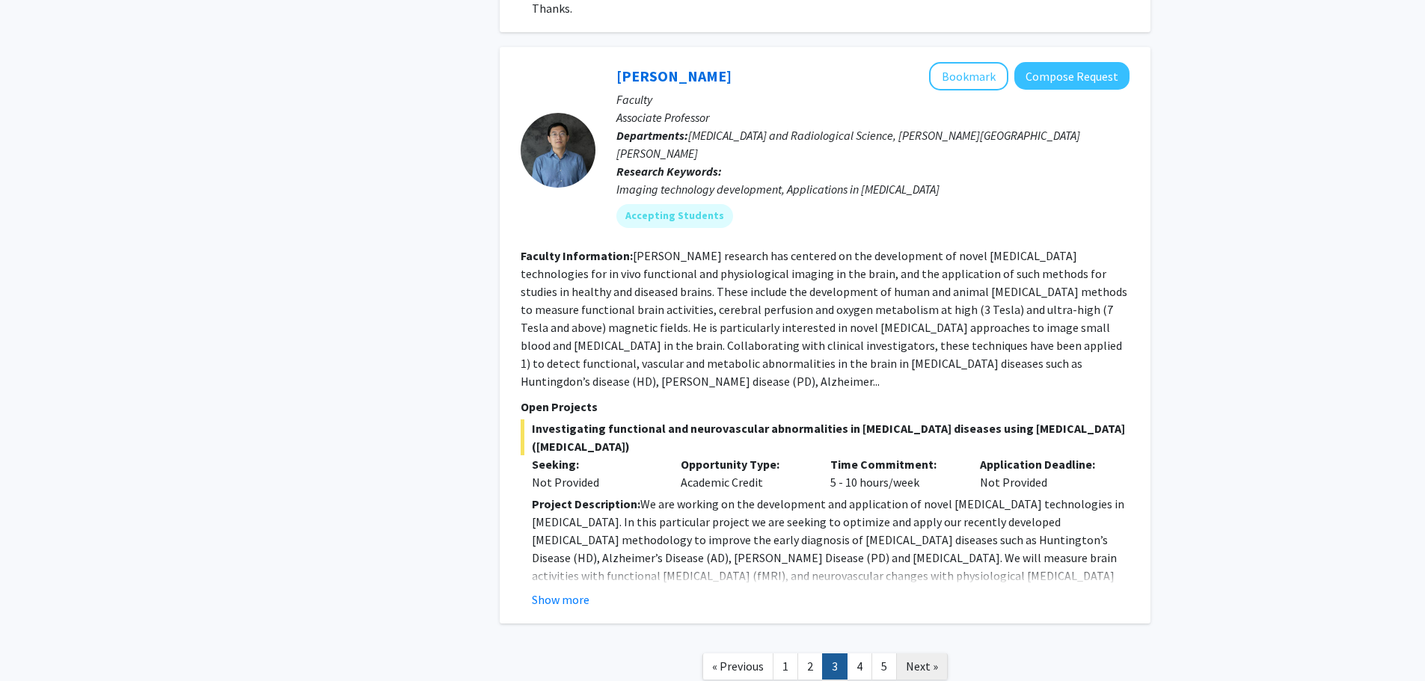
click at [925, 659] on span "Next »" at bounding box center [922, 666] width 32 height 15
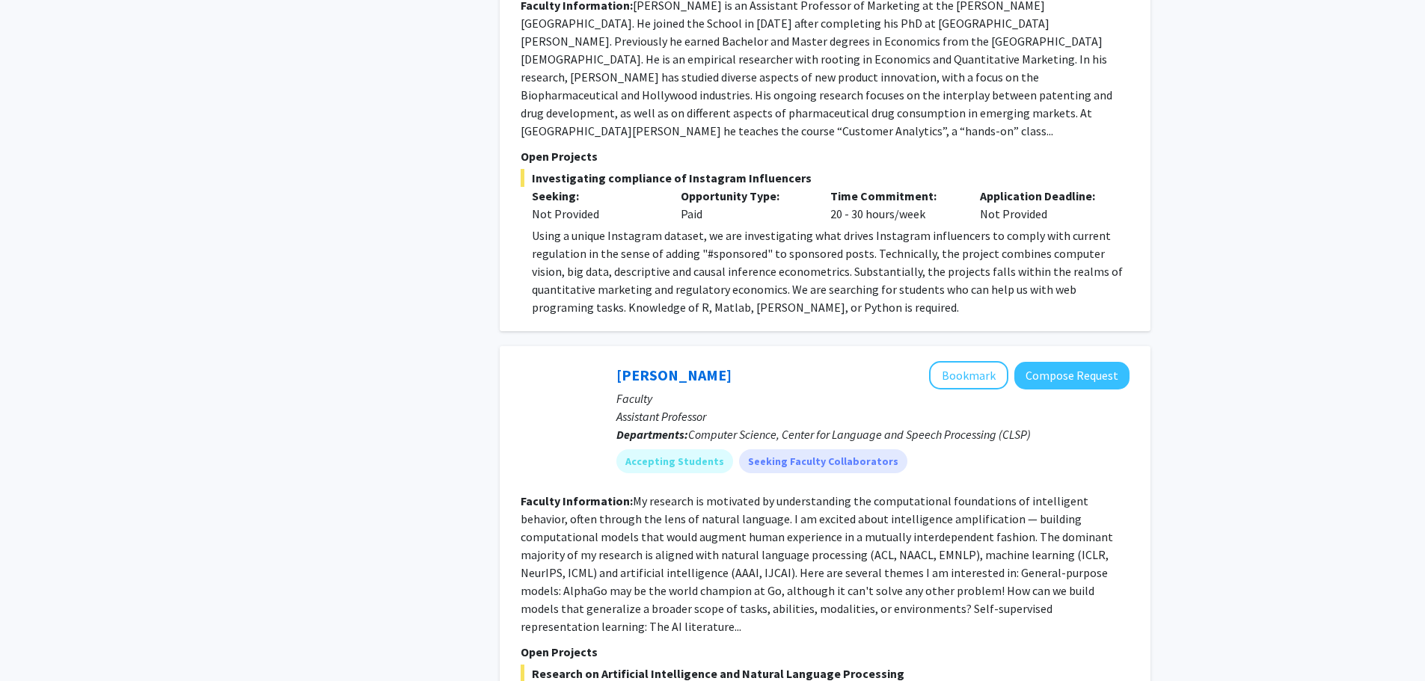
scroll to position [5340, 0]
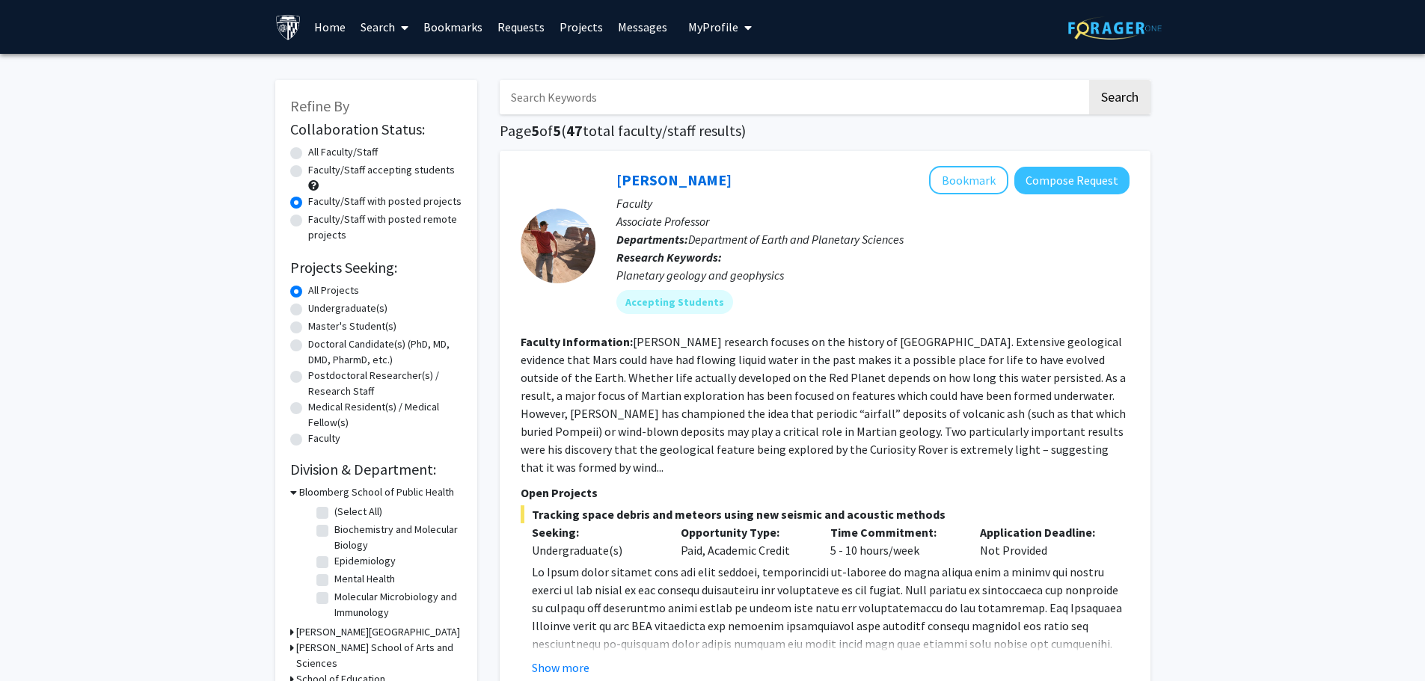
click at [393, 26] on link "Search" at bounding box center [384, 27] width 63 height 52
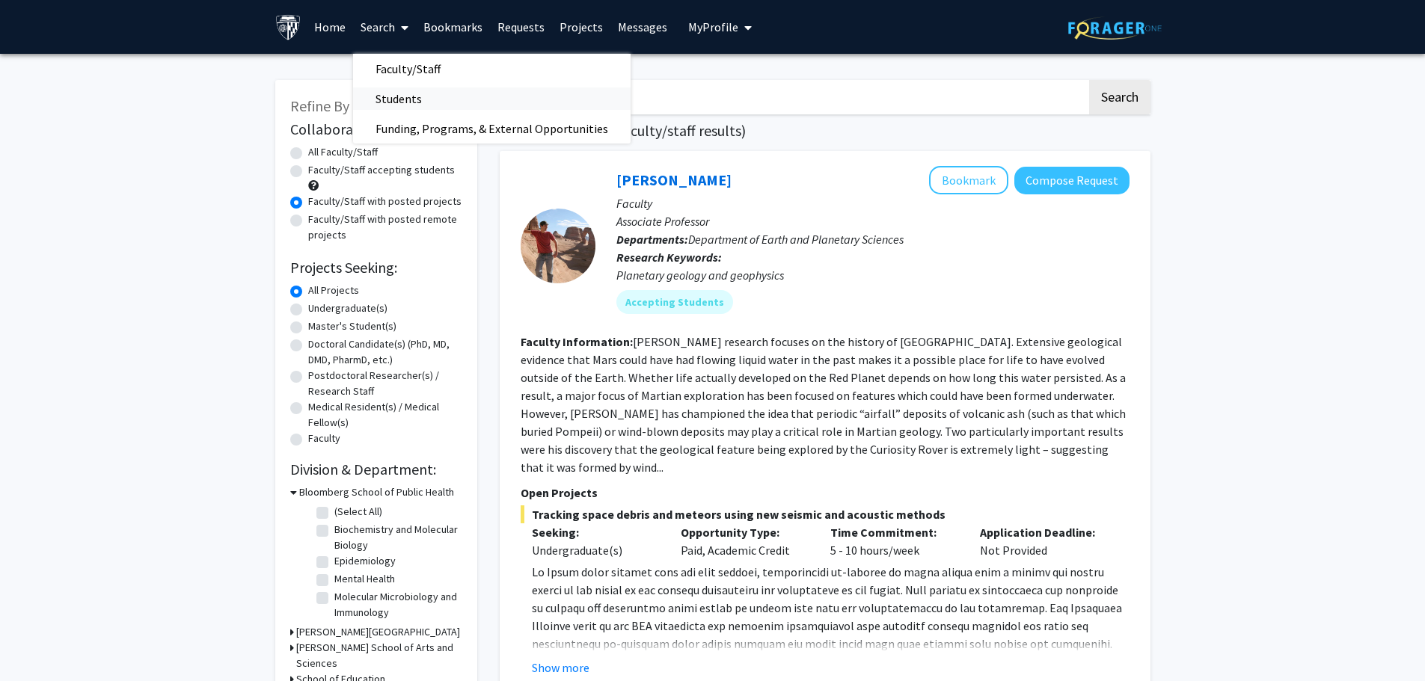
click at [395, 96] on span "Students" at bounding box center [398, 99] width 91 height 30
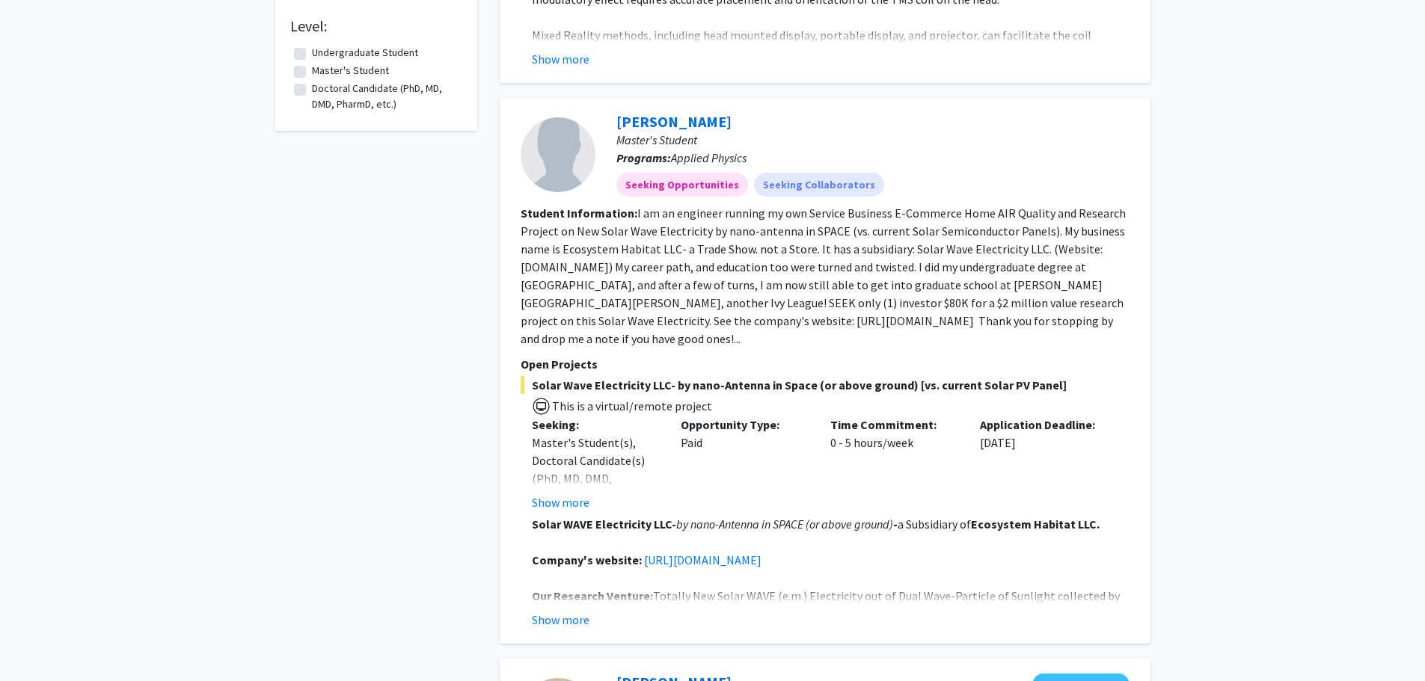
scroll to position [748, 0]
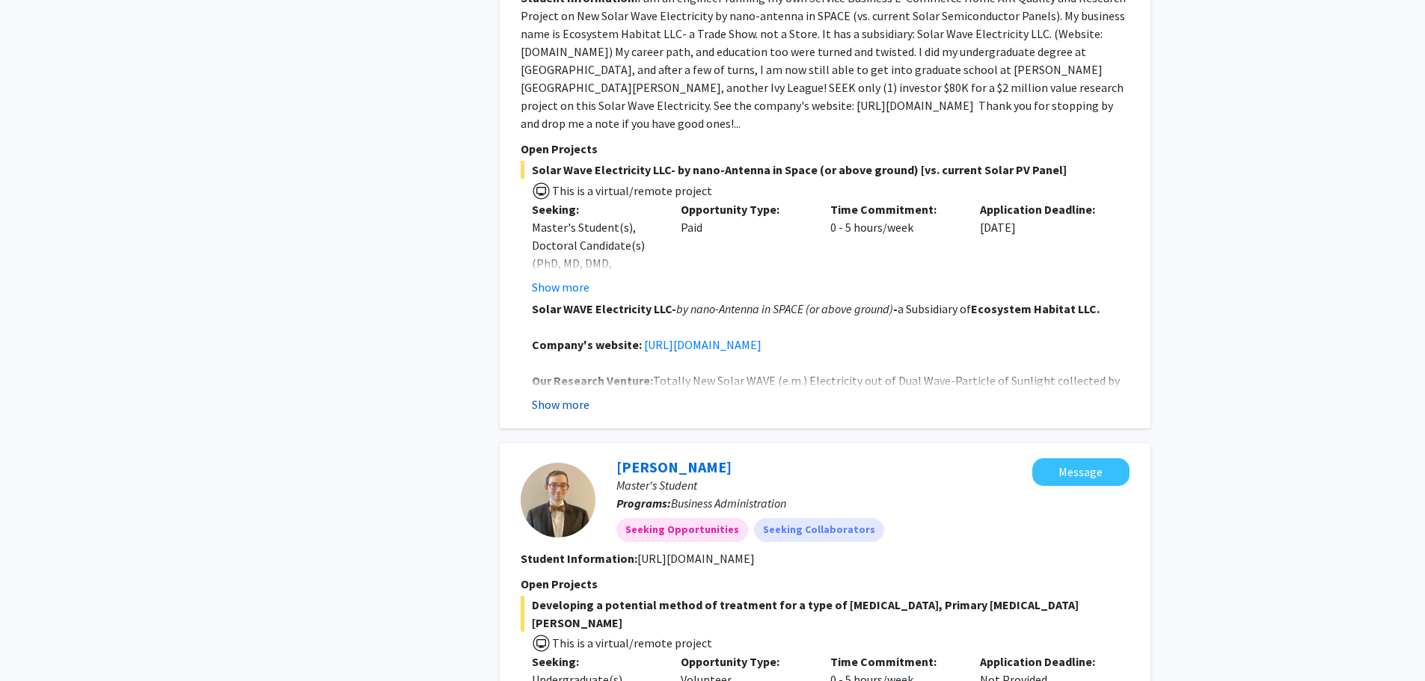
click at [560, 396] on button "Show more" at bounding box center [561, 405] width 58 height 18
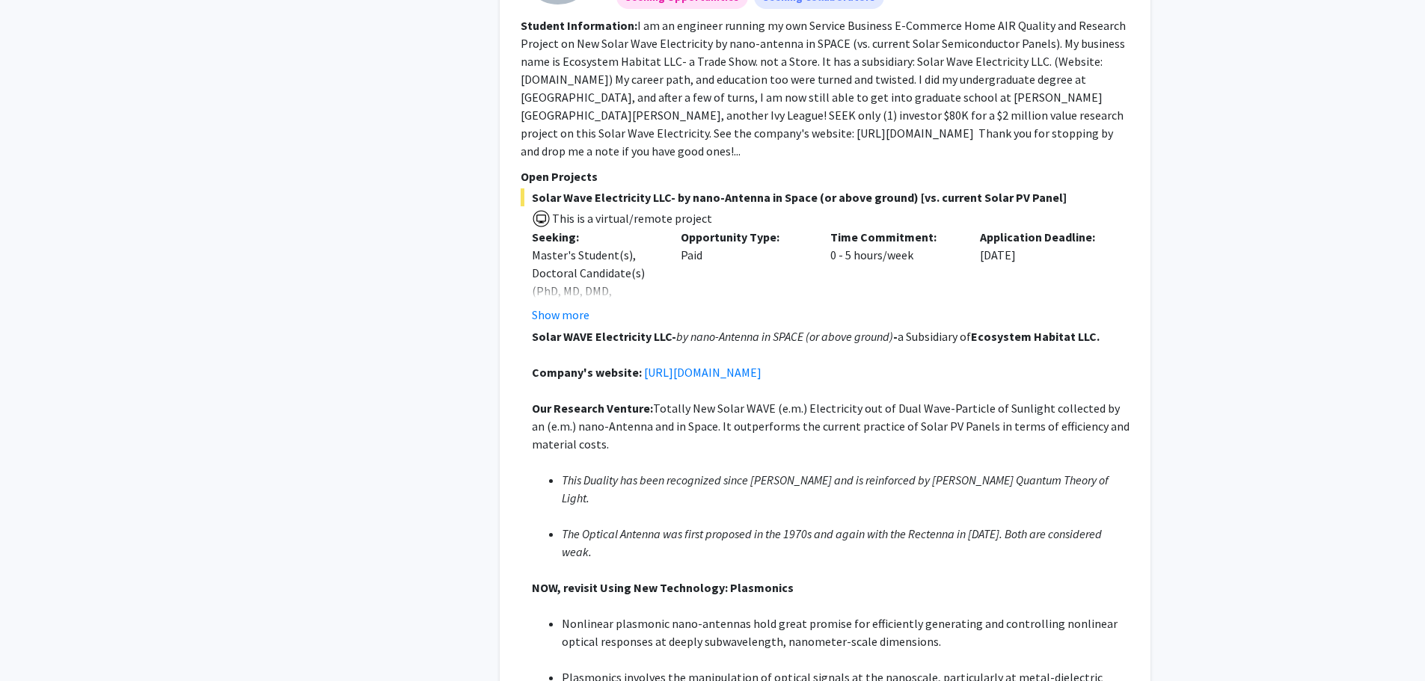
scroll to position [673, 0]
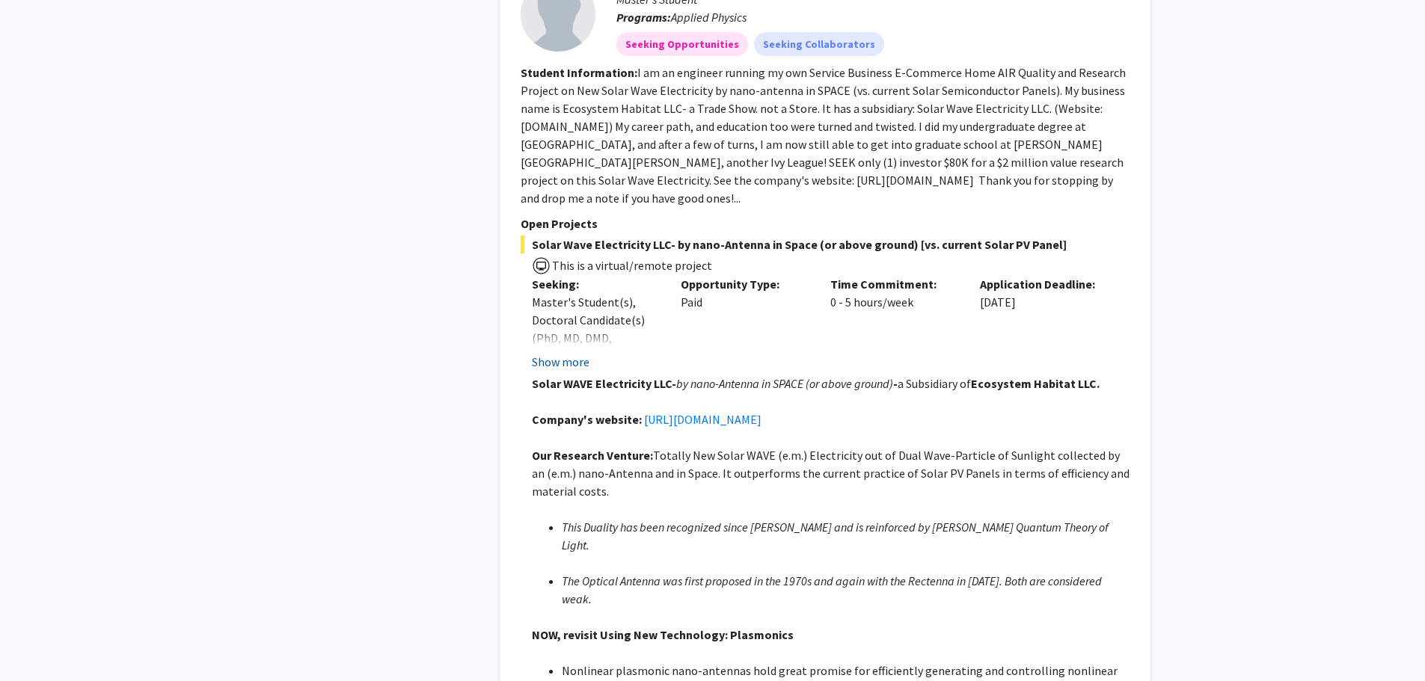
click at [568, 353] on button "Show more" at bounding box center [561, 362] width 58 height 18
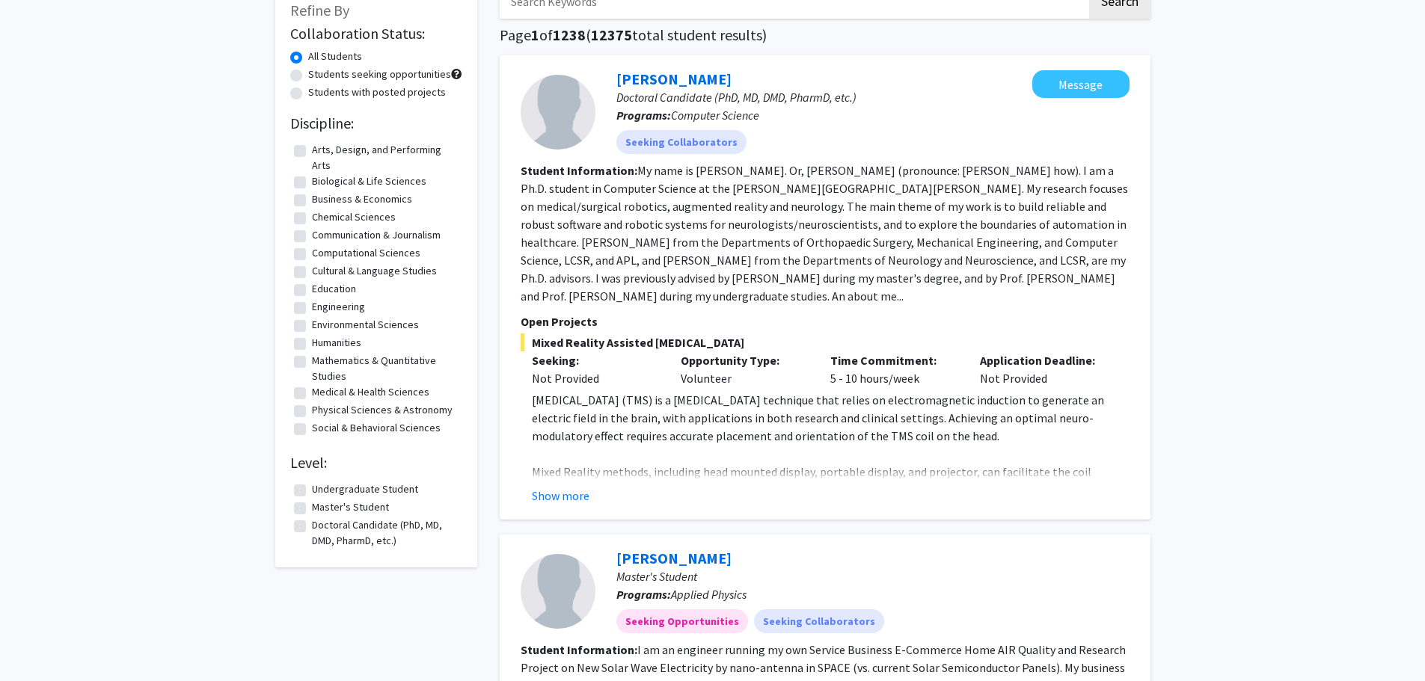
scroll to position [0, 0]
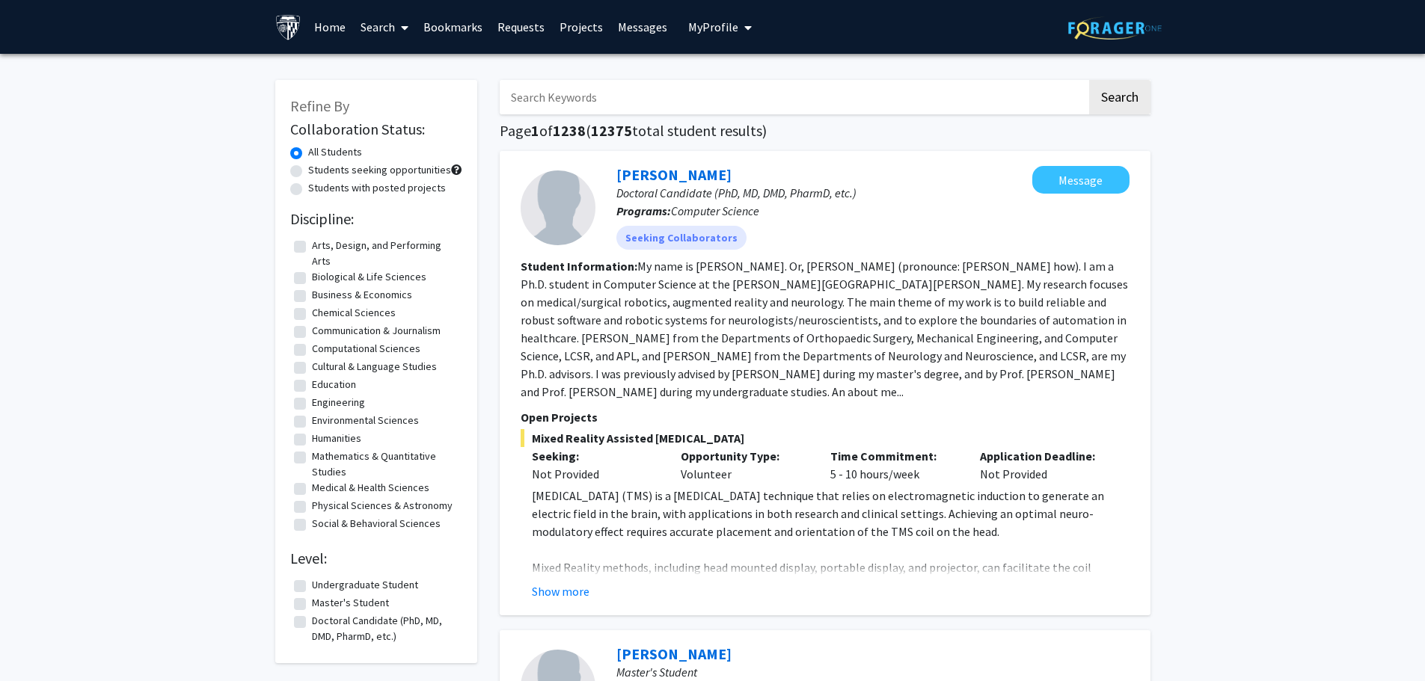
click at [744, 26] on icon "My profile dropdown to access profile and logout" at bounding box center [747, 28] width 7 height 12
click at [746, 116] on link "Account Settings" at bounding box center [766, 116] width 135 height 18
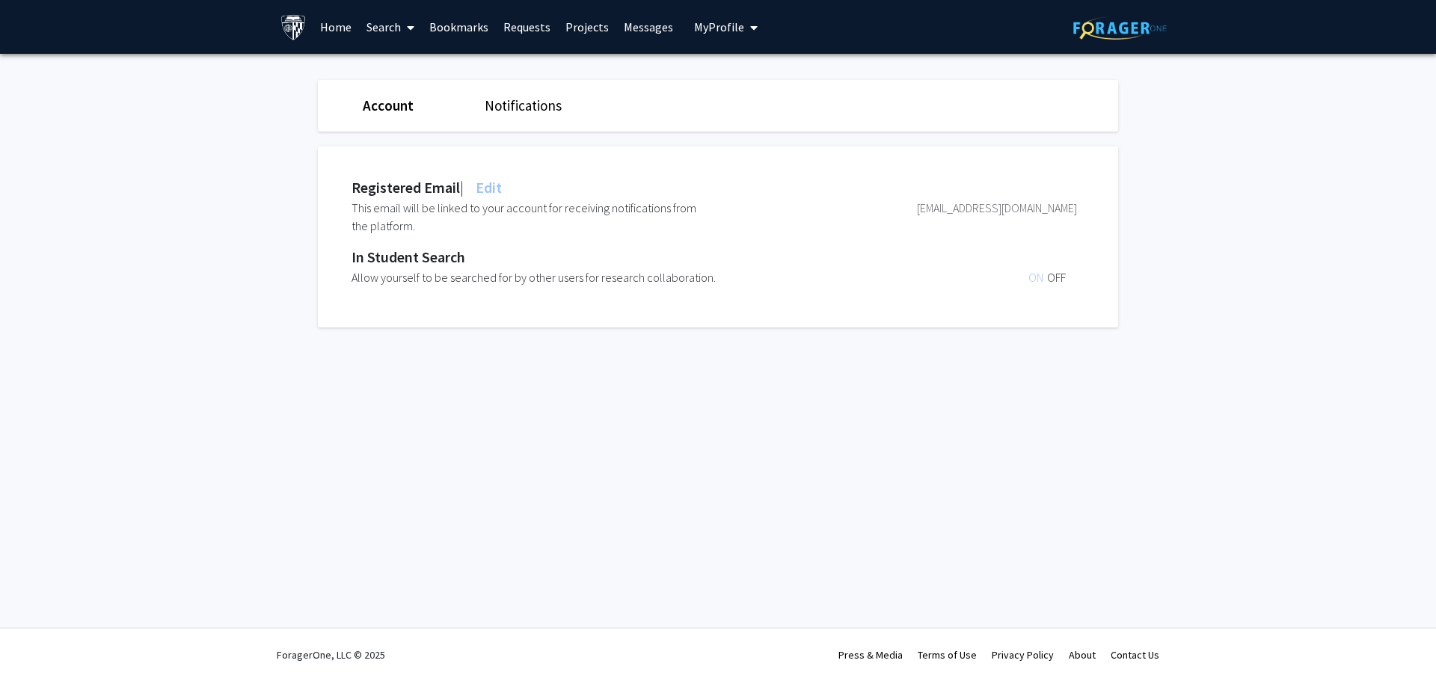
click at [367, 103] on link "Account" at bounding box center [388, 105] width 51 height 18
click at [526, 106] on link "Notifications" at bounding box center [523, 105] width 77 height 18
click at [538, 106] on link "Notifications" at bounding box center [526, 105] width 83 height 18
click at [384, 107] on link "Account" at bounding box center [387, 105] width 49 height 18
click at [533, 105] on link "Notifications" at bounding box center [523, 105] width 77 height 18
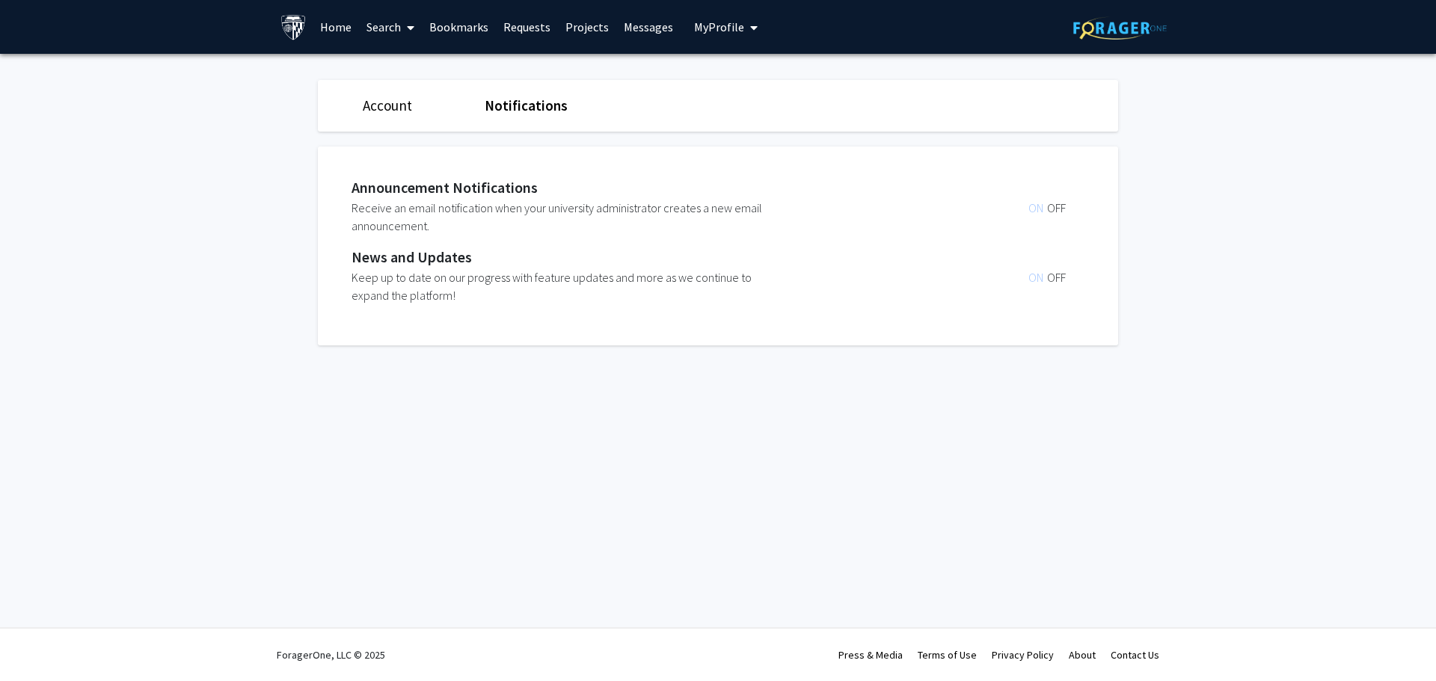
click at [588, 25] on link "Projects" at bounding box center [587, 27] width 58 height 52
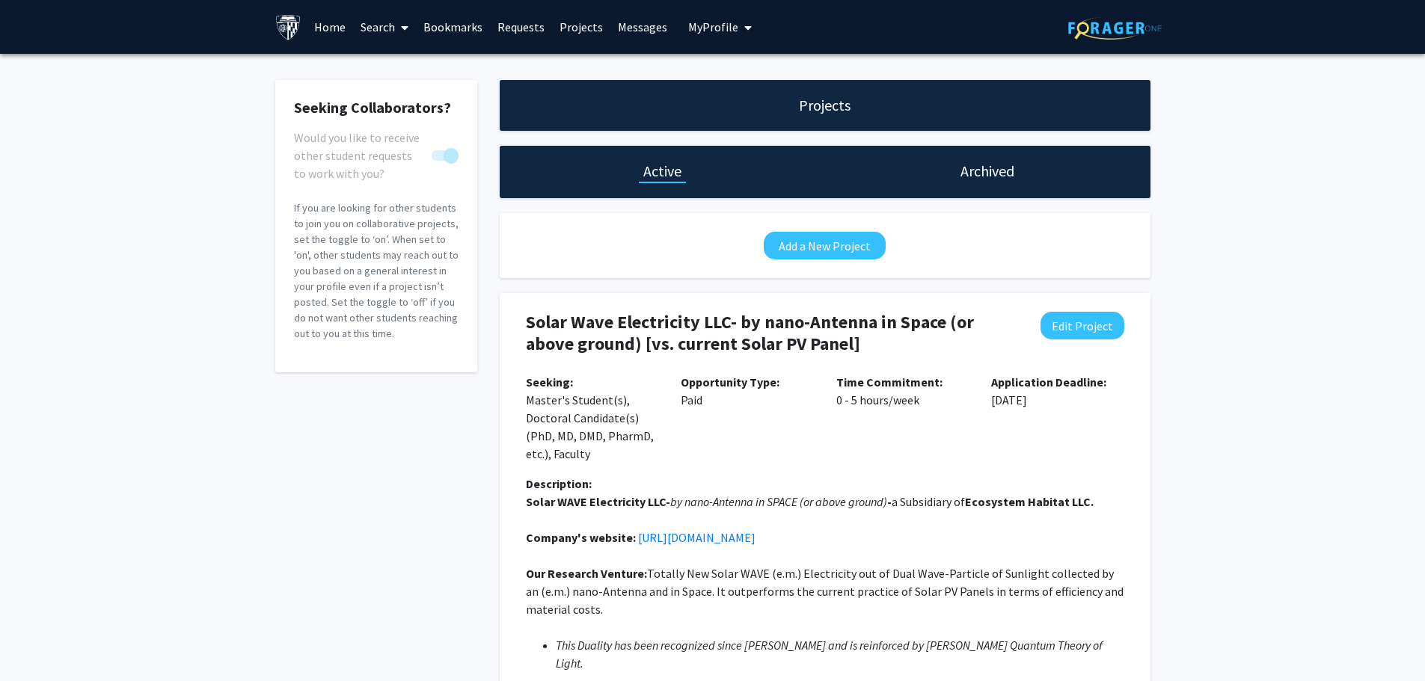
click at [646, 27] on link "Messages" at bounding box center [642, 27] width 64 height 52
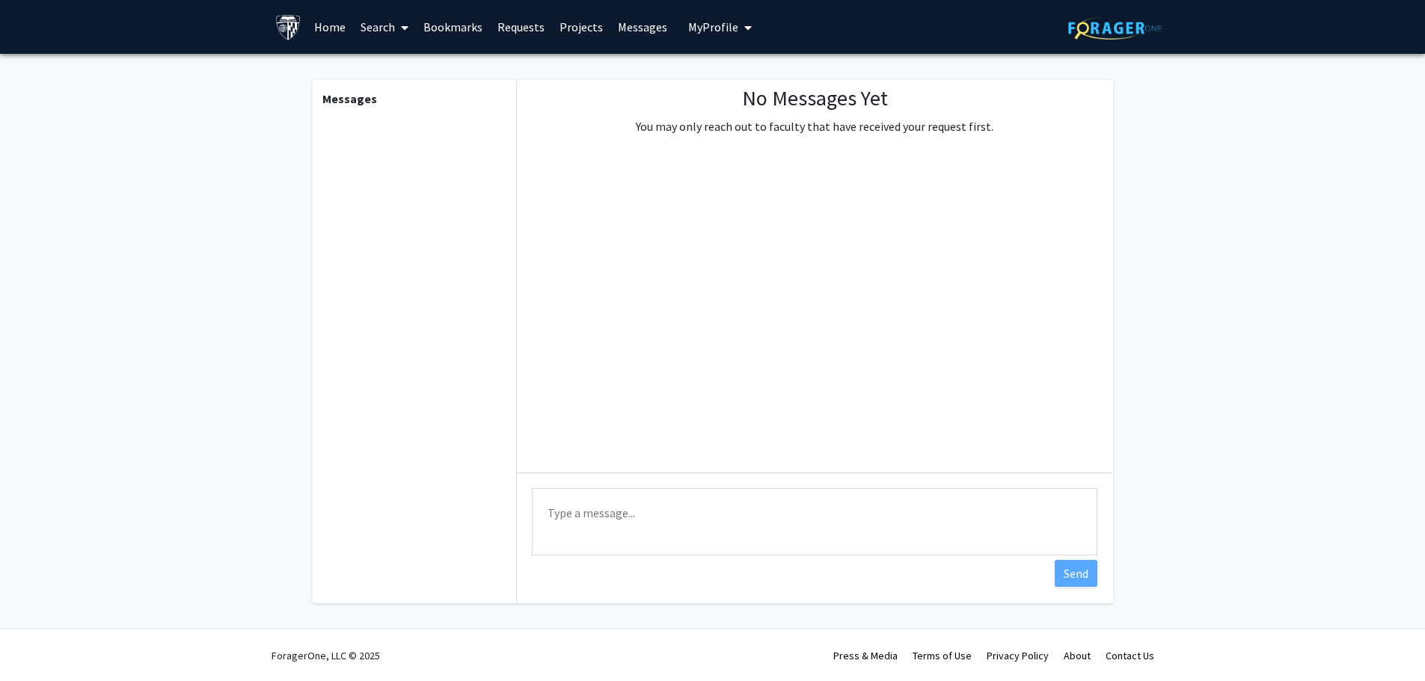
click at [715, 24] on span "My Profile" at bounding box center [713, 26] width 50 height 15
click at [767, 71] on span "[PERSON_NAME]" at bounding box center [781, 69] width 91 height 16
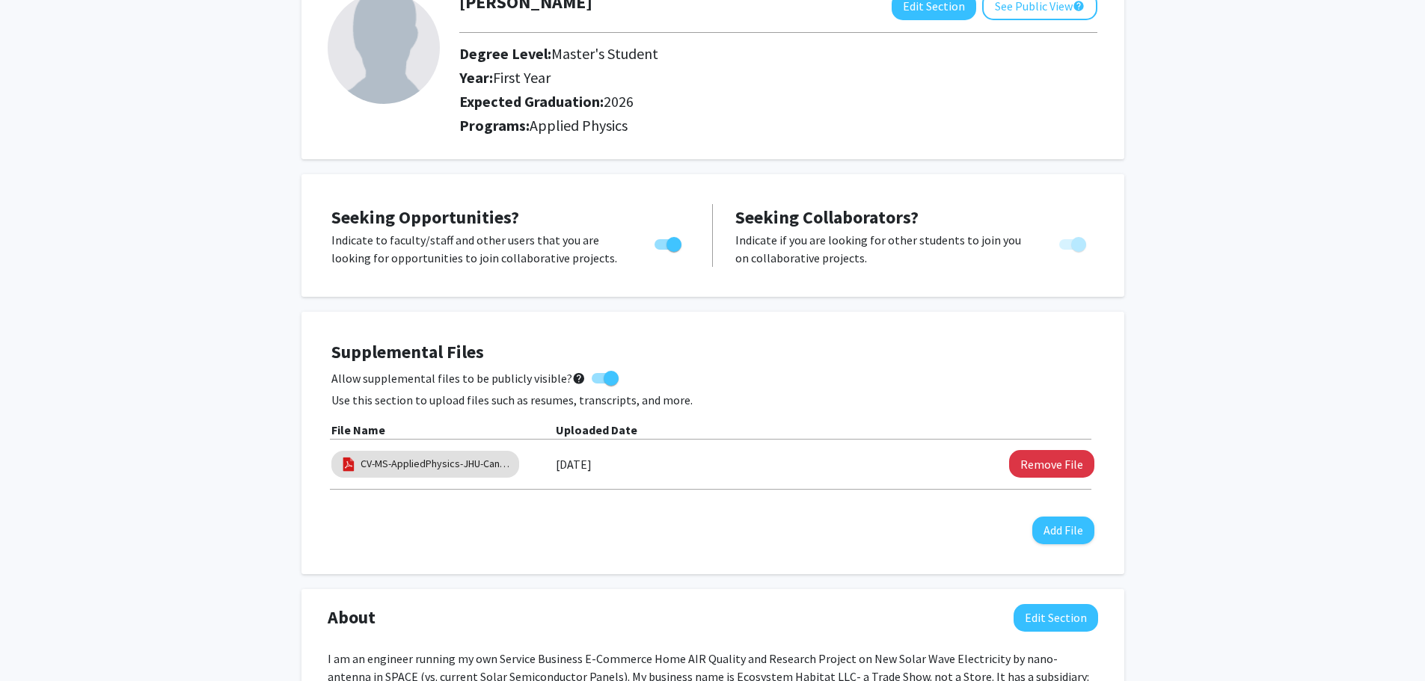
scroll to position [299, 0]
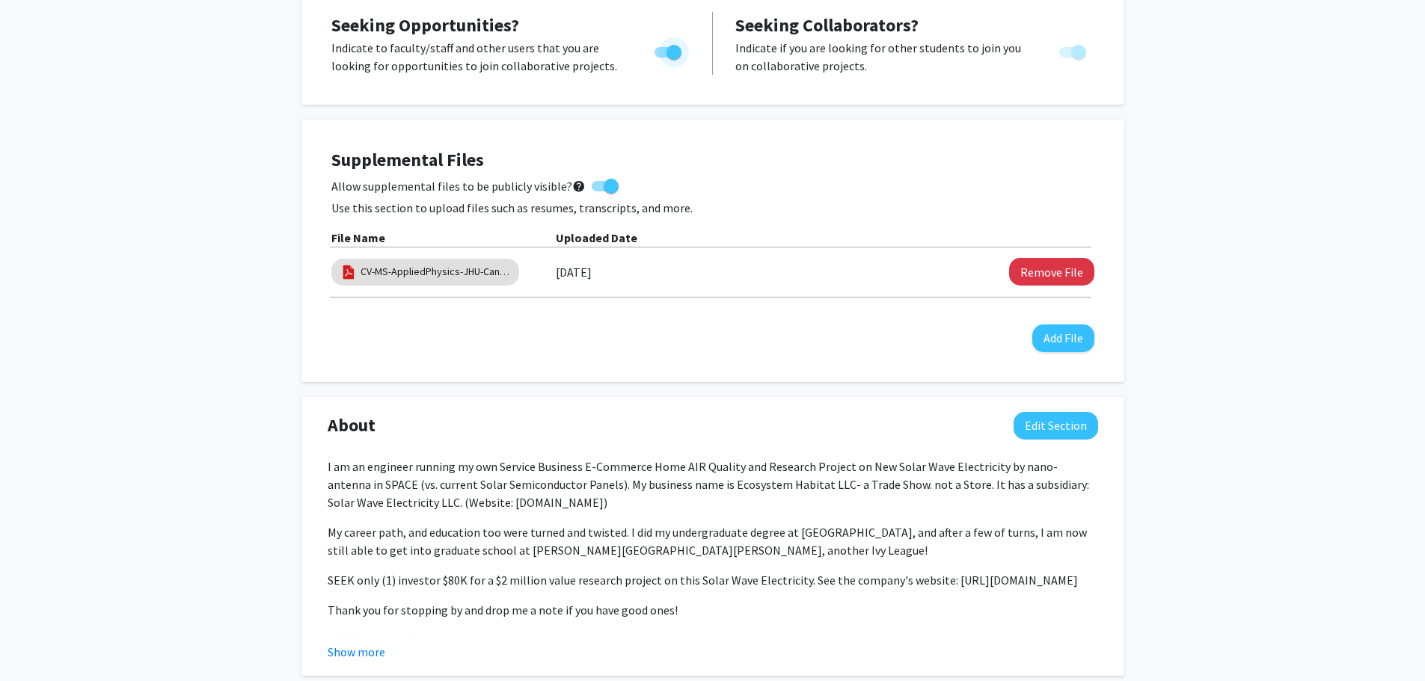
click at [672, 50] on span "Toggle" at bounding box center [674, 52] width 15 height 15
click at [662, 58] on input "Are you actively seeking opportunities?" at bounding box center [661, 58] width 1 height 1
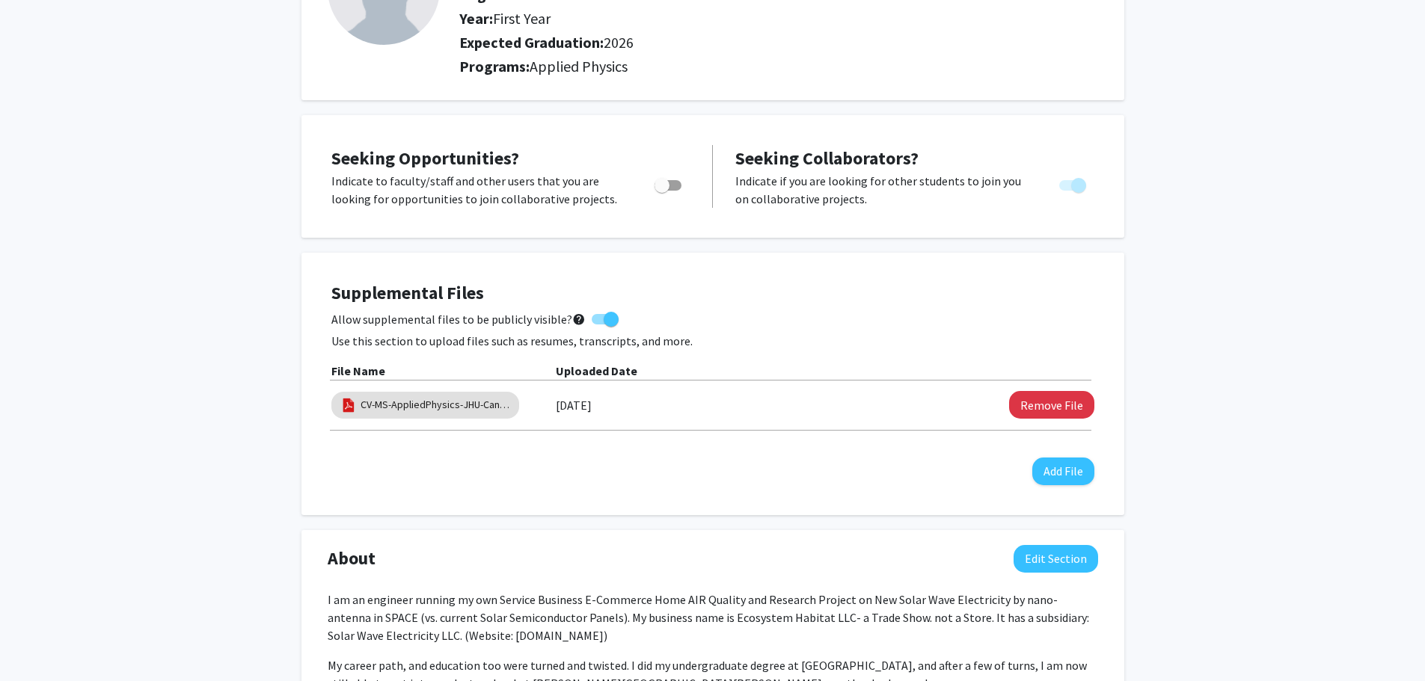
scroll to position [150, 0]
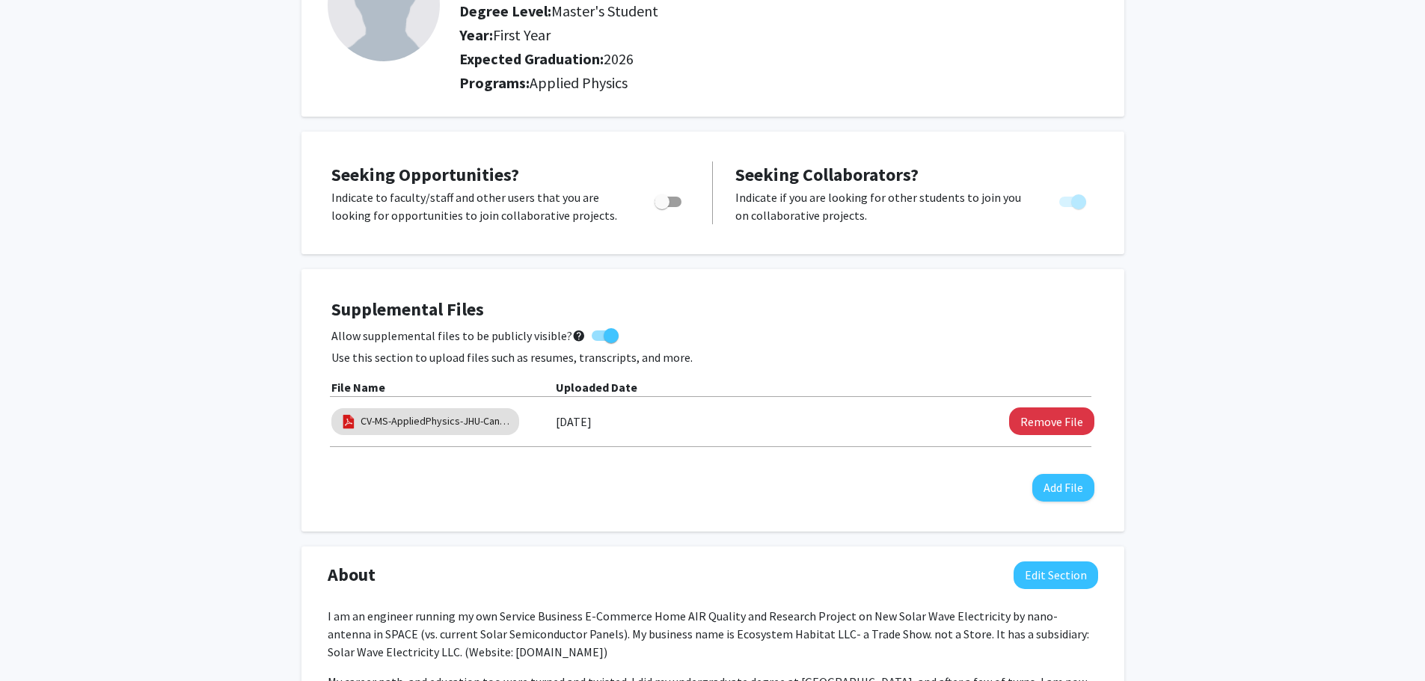
click at [656, 201] on span "Toggle" at bounding box center [662, 201] width 15 height 15
click at [661, 207] on input "Are you actively seeking opportunities?" at bounding box center [661, 207] width 1 height 1
checkbox input "true"
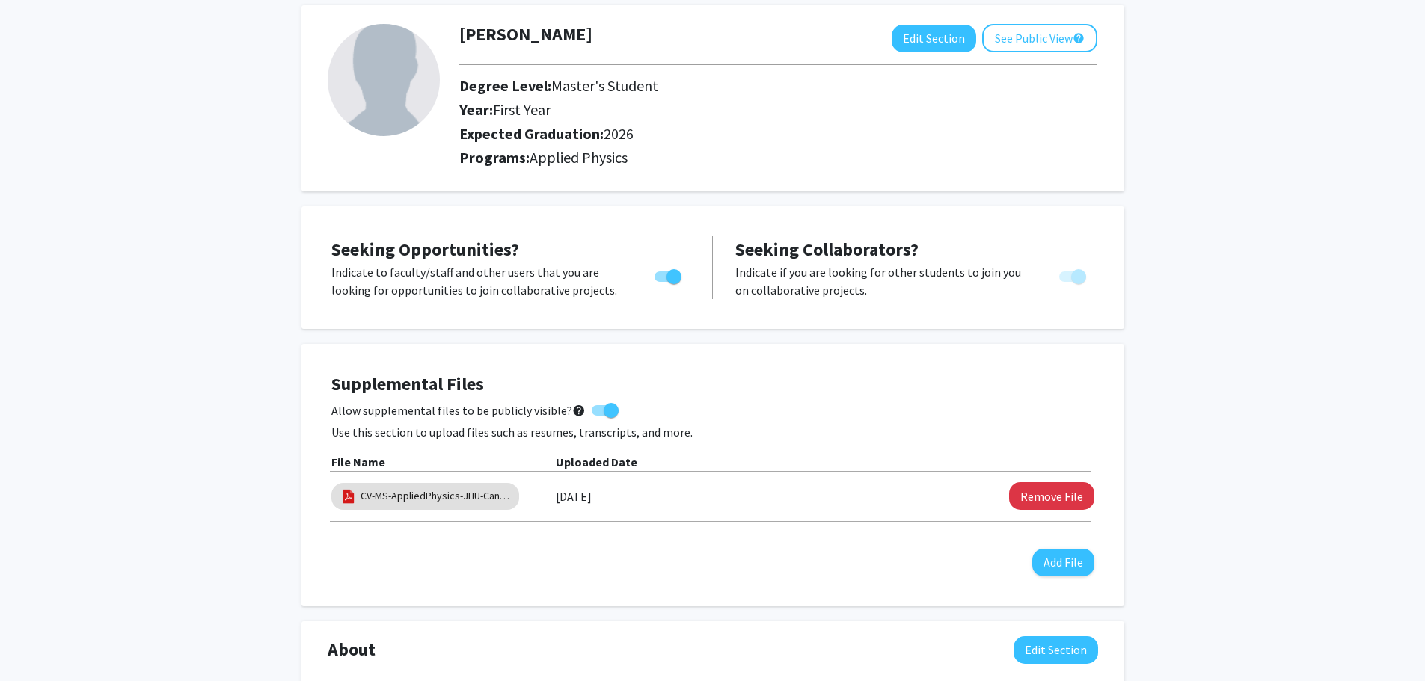
scroll to position [0, 0]
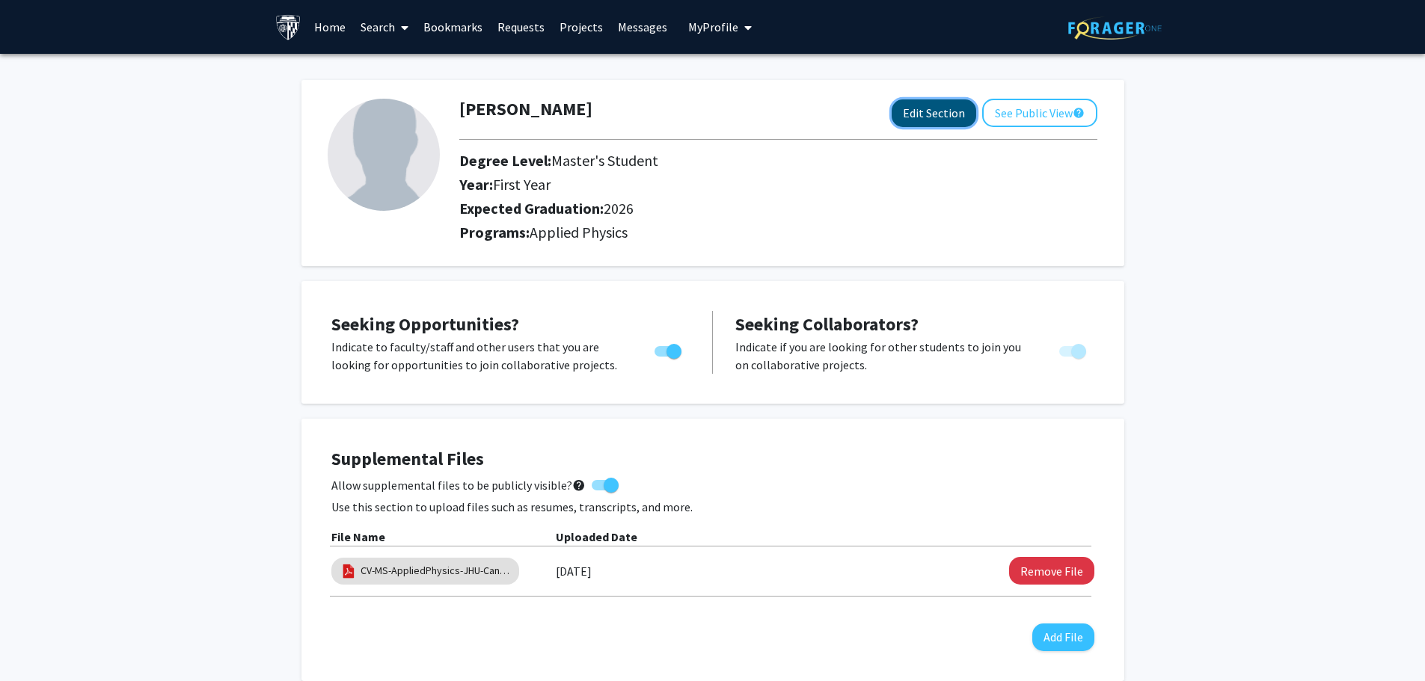
click at [926, 111] on button "Edit Section" at bounding box center [934, 113] width 85 height 28
select select "first_year"
select select "2026"
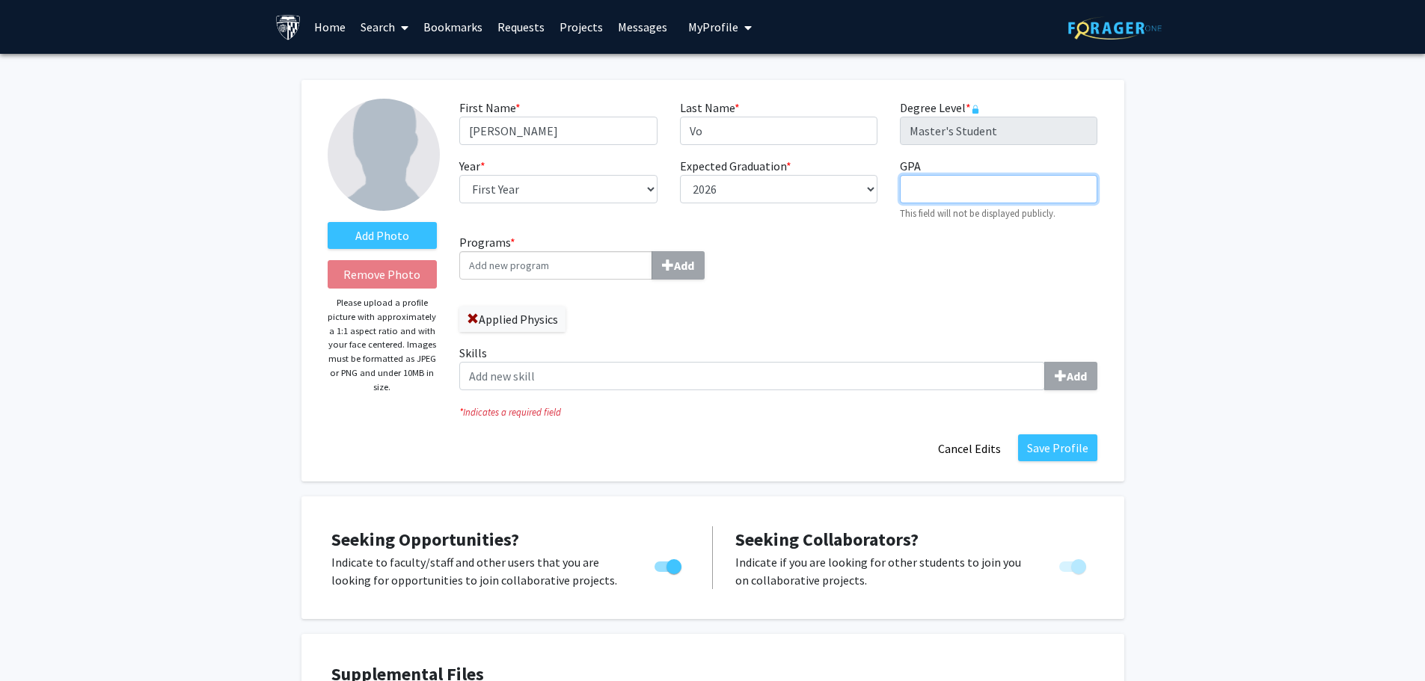
click at [928, 190] on input "GPA required" at bounding box center [998, 189] width 197 height 28
type input "2.3"
click at [937, 288] on div "Programs * Add Applied Physics Skills Add" at bounding box center [778, 317] width 661 height 169
click at [401, 238] on label "Add Photo" at bounding box center [383, 235] width 110 height 27
click at [0, 0] on input "Add Photo" at bounding box center [0, 0] width 0 height 0
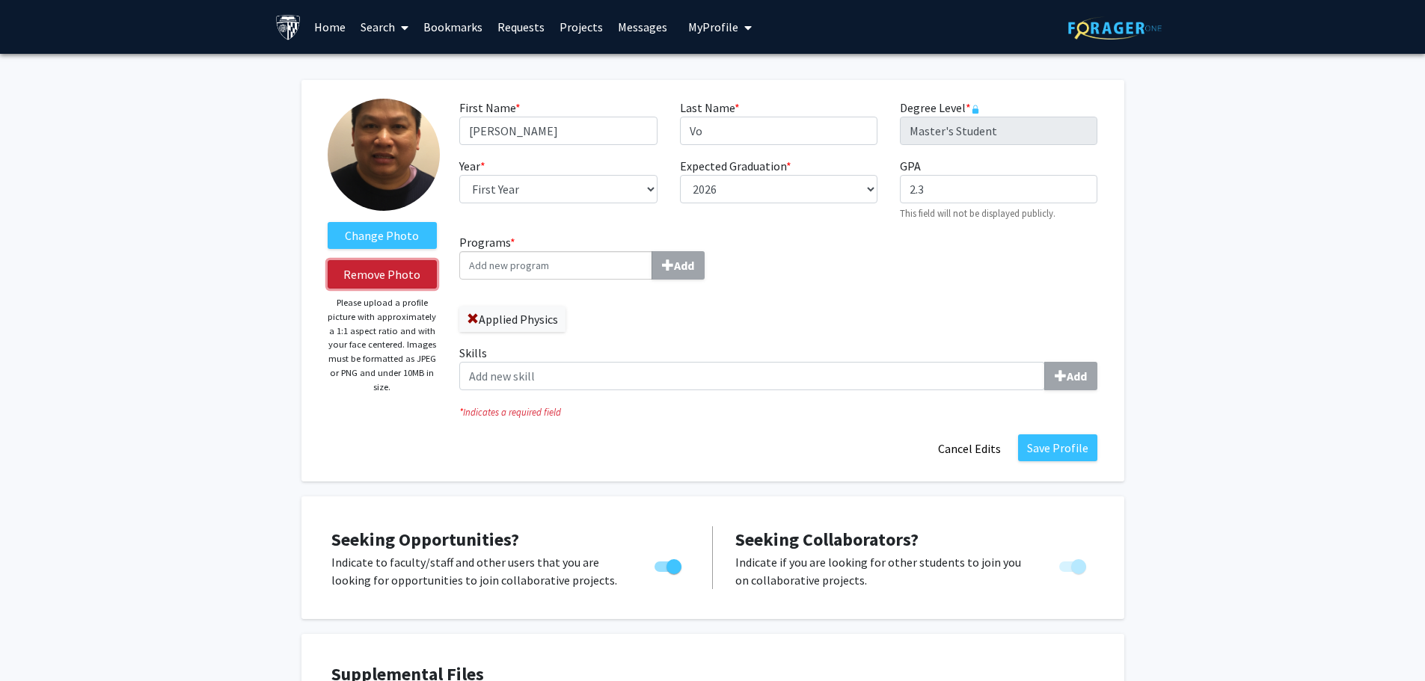
click at [393, 275] on button "Remove Photo" at bounding box center [383, 274] width 110 height 28
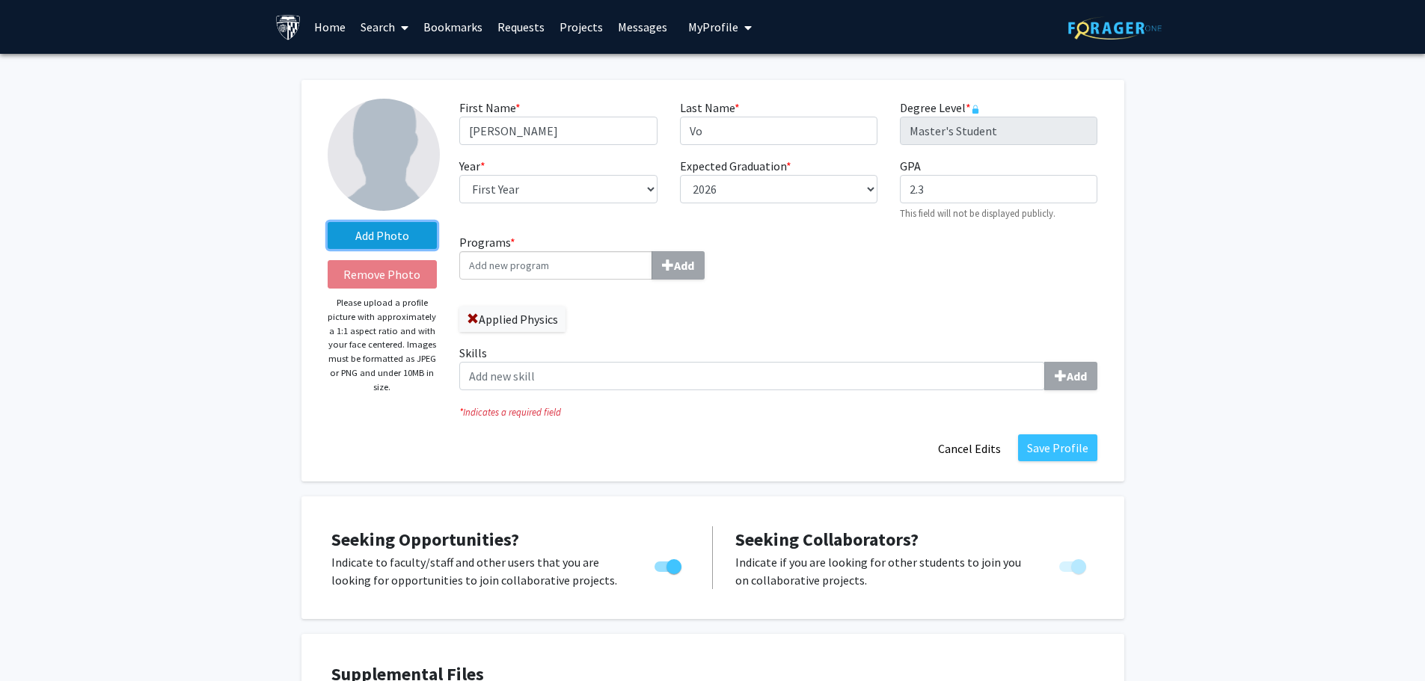
click at [386, 236] on label "Add Photo" at bounding box center [383, 235] width 110 height 27
click at [0, 0] on input "Add Photo" at bounding box center [0, 0] width 0 height 0
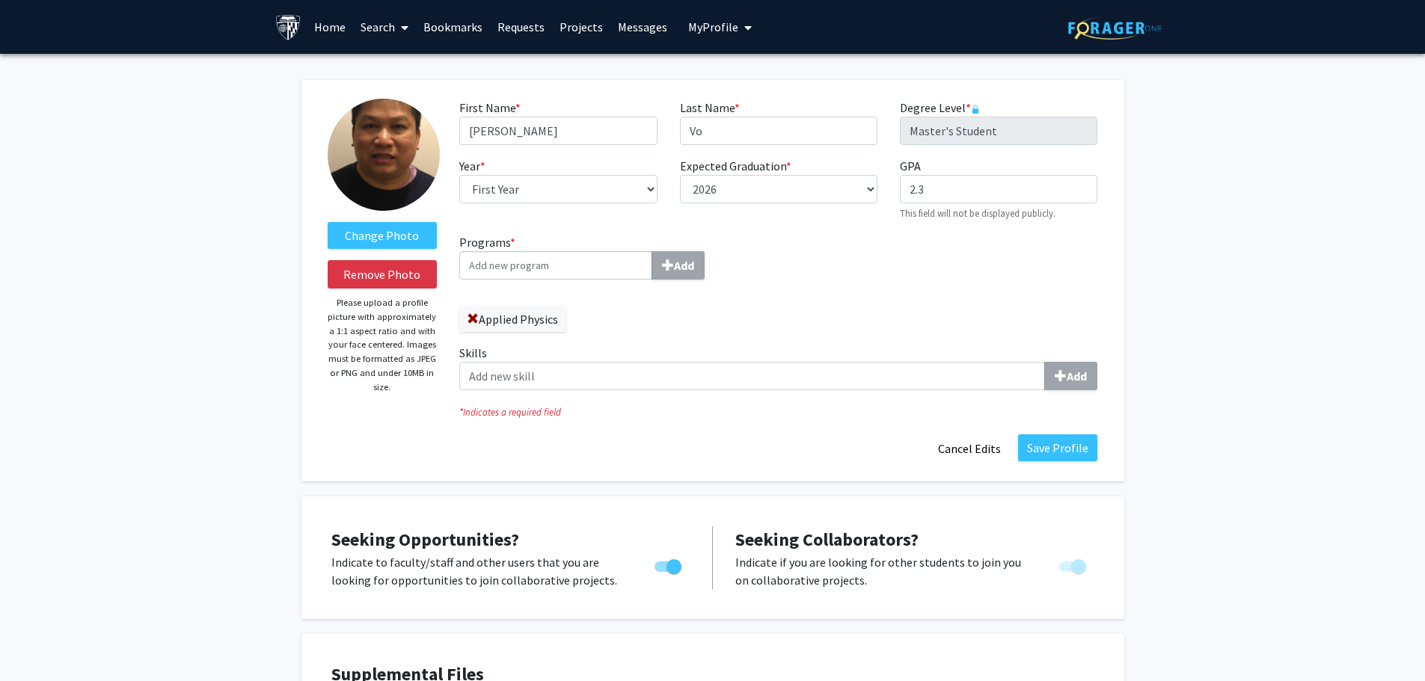
select select "first_year"
select select "2026"
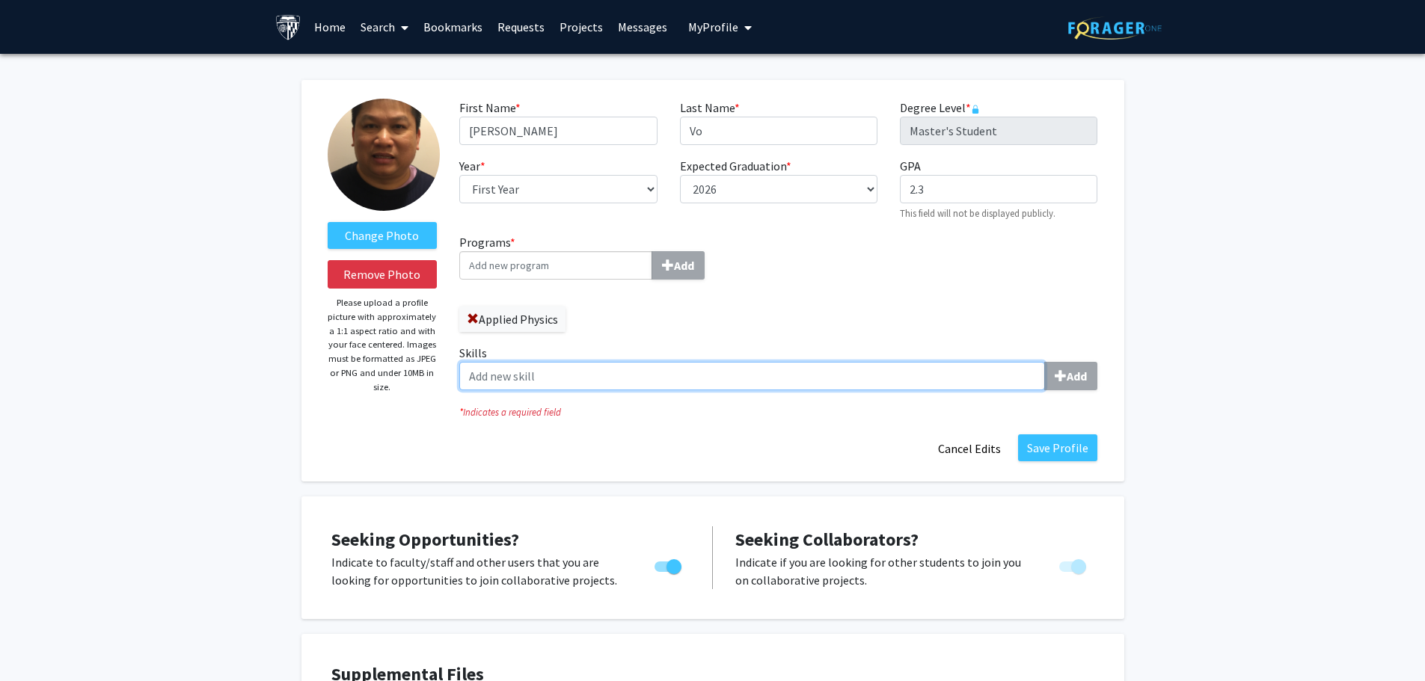
click at [499, 373] on input "Skills Add" at bounding box center [752, 376] width 586 height 28
type input "Control Systems"
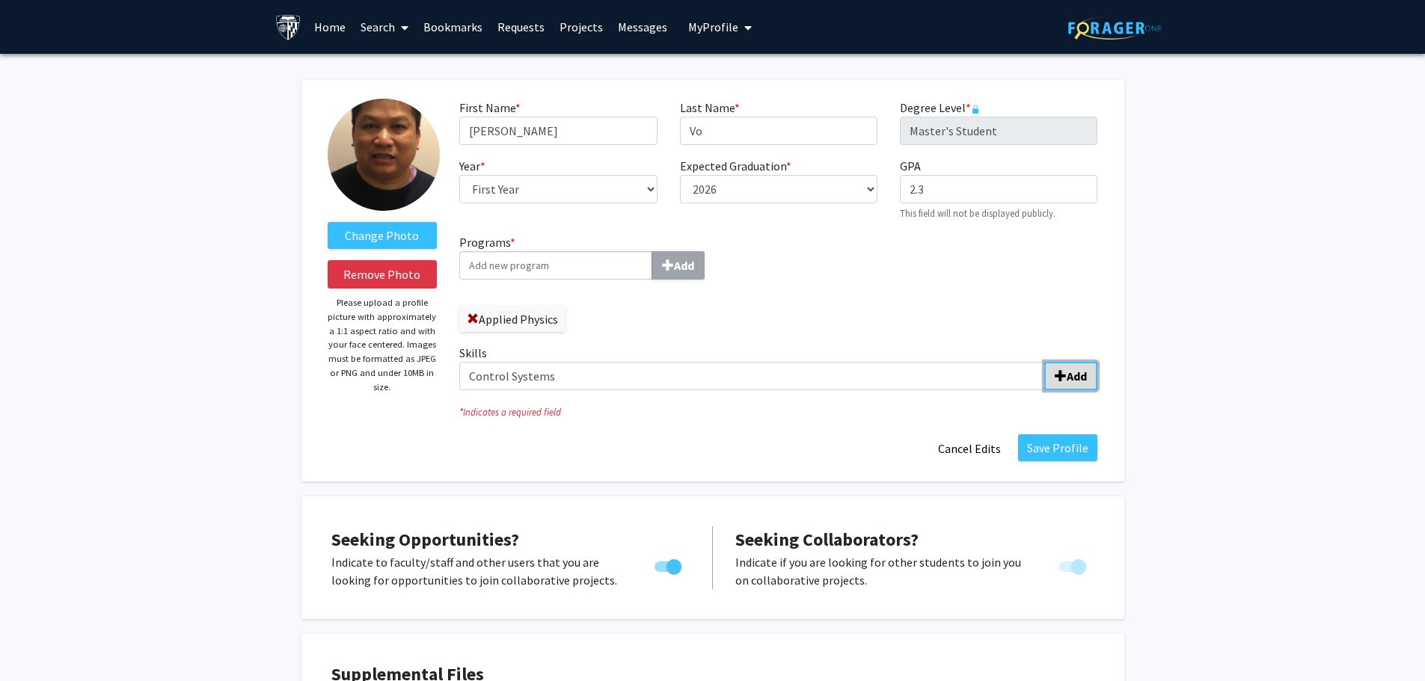
click at [1070, 376] on b "Add" at bounding box center [1077, 376] width 20 height 15
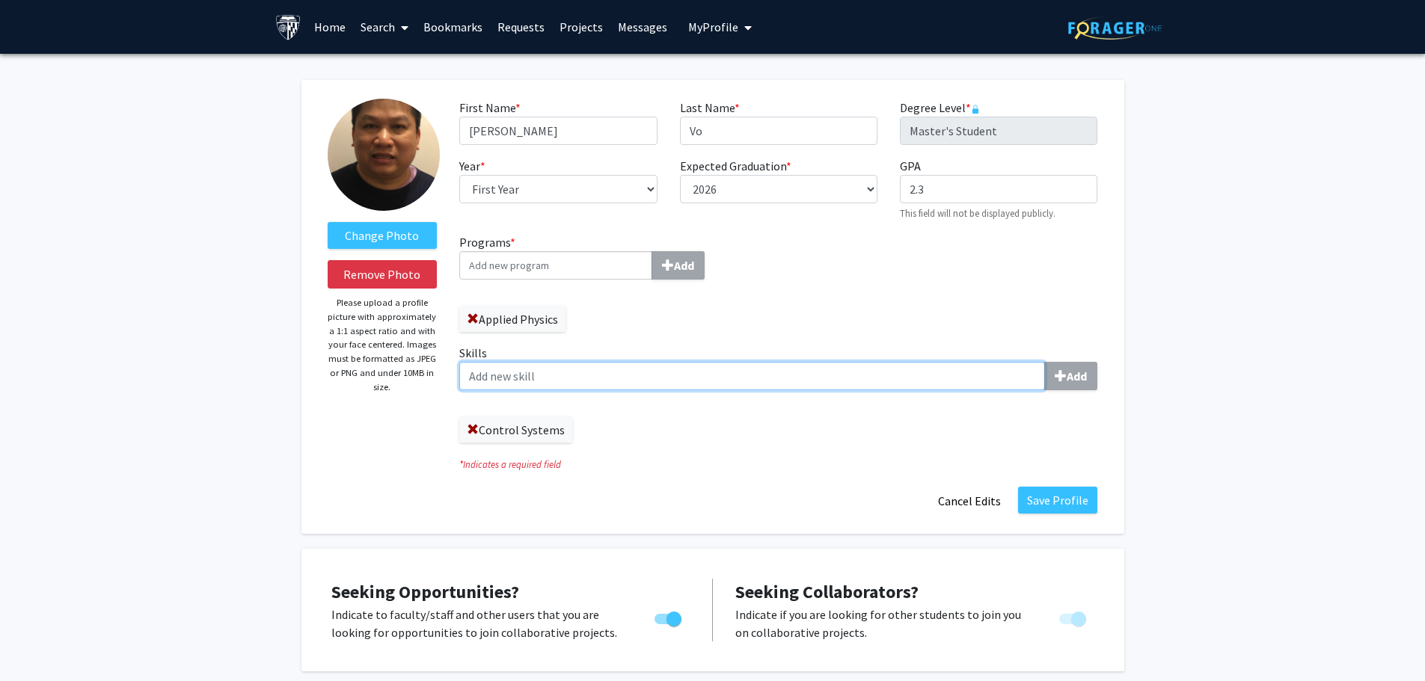
click at [494, 376] on input "Skills Add" at bounding box center [752, 376] width 586 height 28
type input "Chemical Engineer"
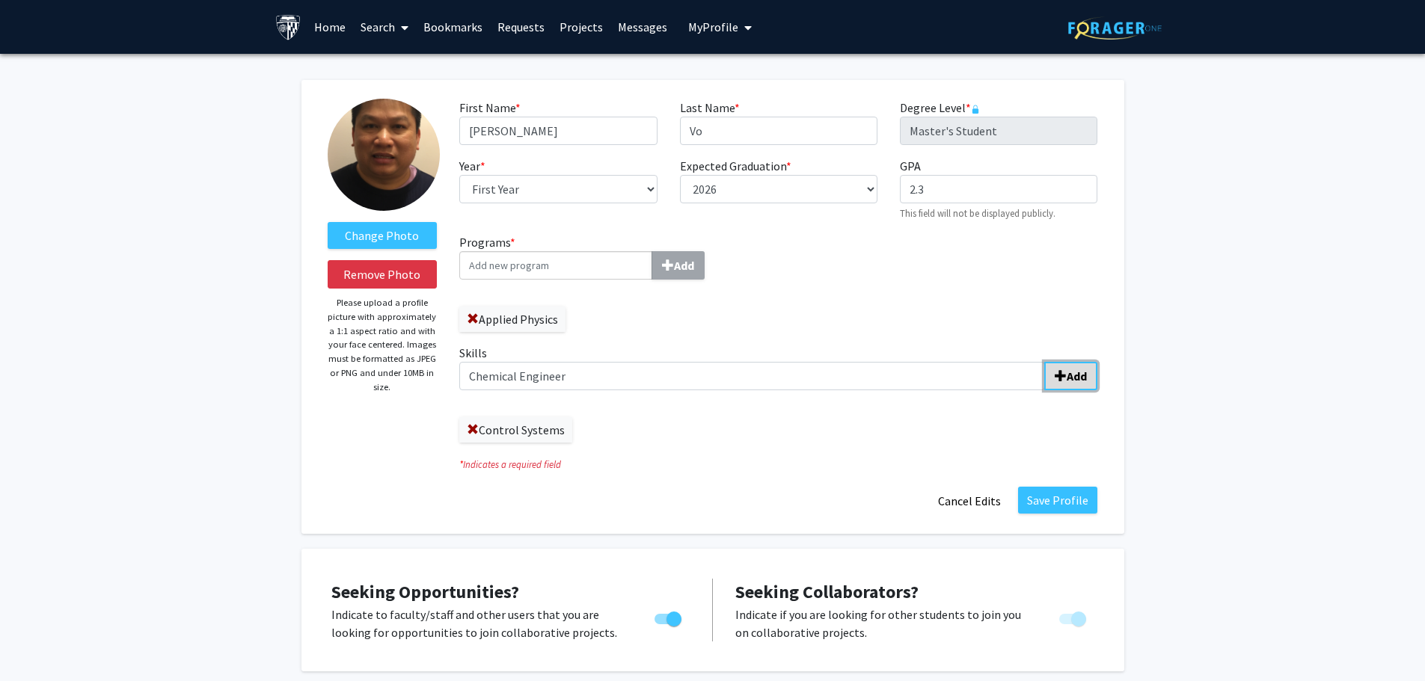
click at [1071, 368] on button "Add" at bounding box center [1070, 376] width 53 height 28
click at [471, 429] on span at bounding box center [473, 430] width 12 height 12
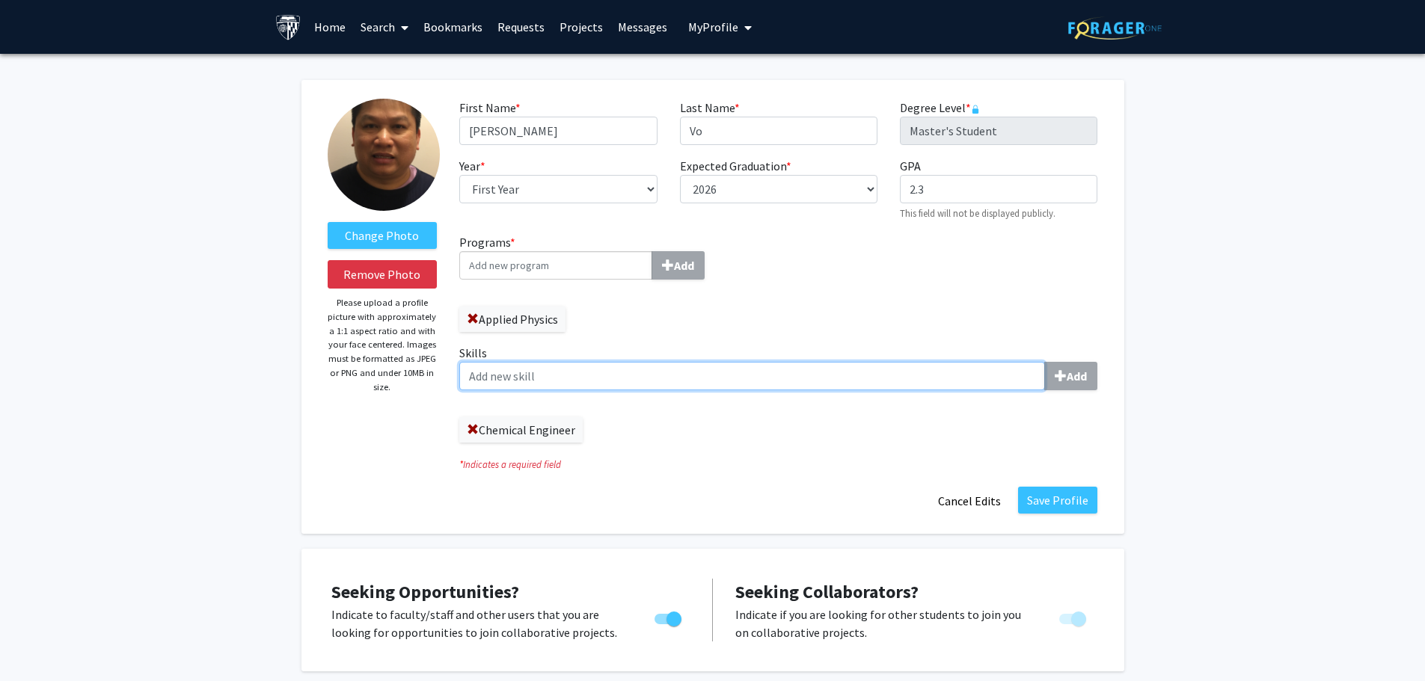
click at [481, 379] on input "Skills Add" at bounding box center [752, 376] width 586 height 28
type input "Control Systems Engineer"
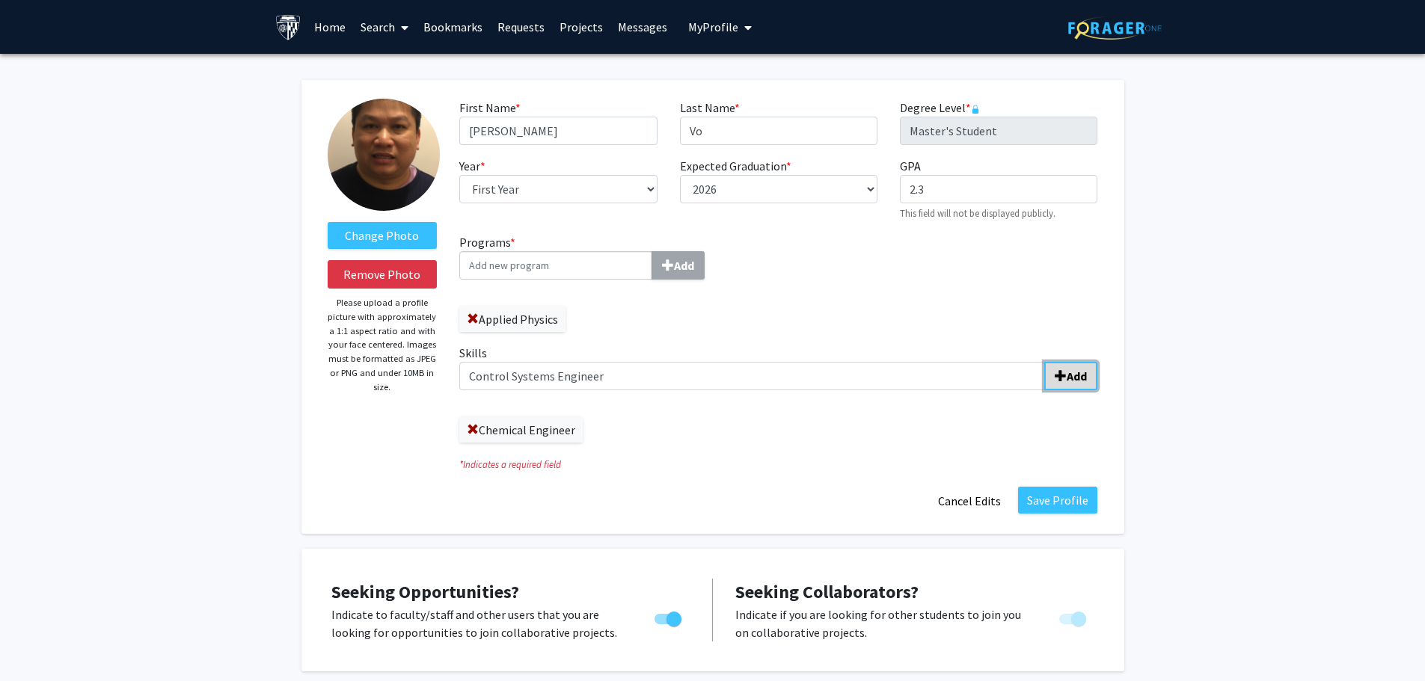
click at [1088, 376] on button "Add" at bounding box center [1070, 376] width 53 height 28
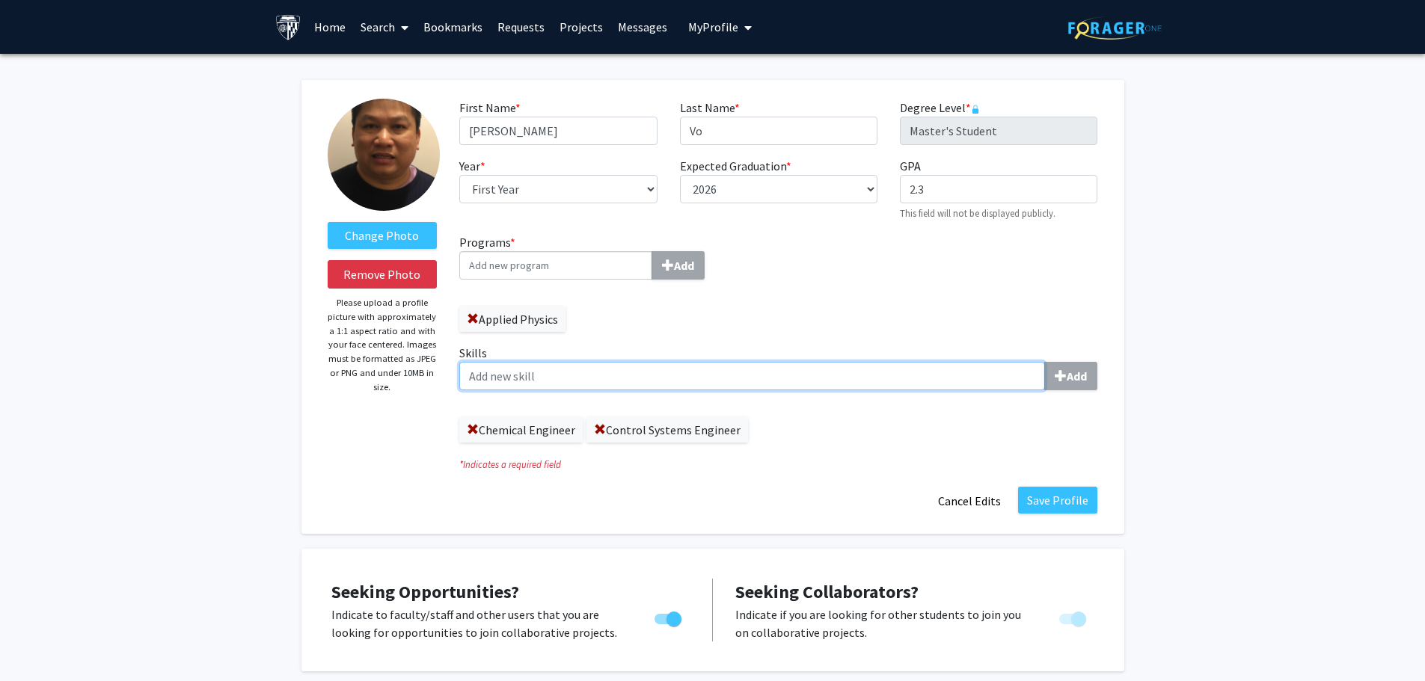
click at [489, 378] on input "Skills Add" at bounding box center [752, 376] width 586 height 28
type input "Pharmacist - BS"
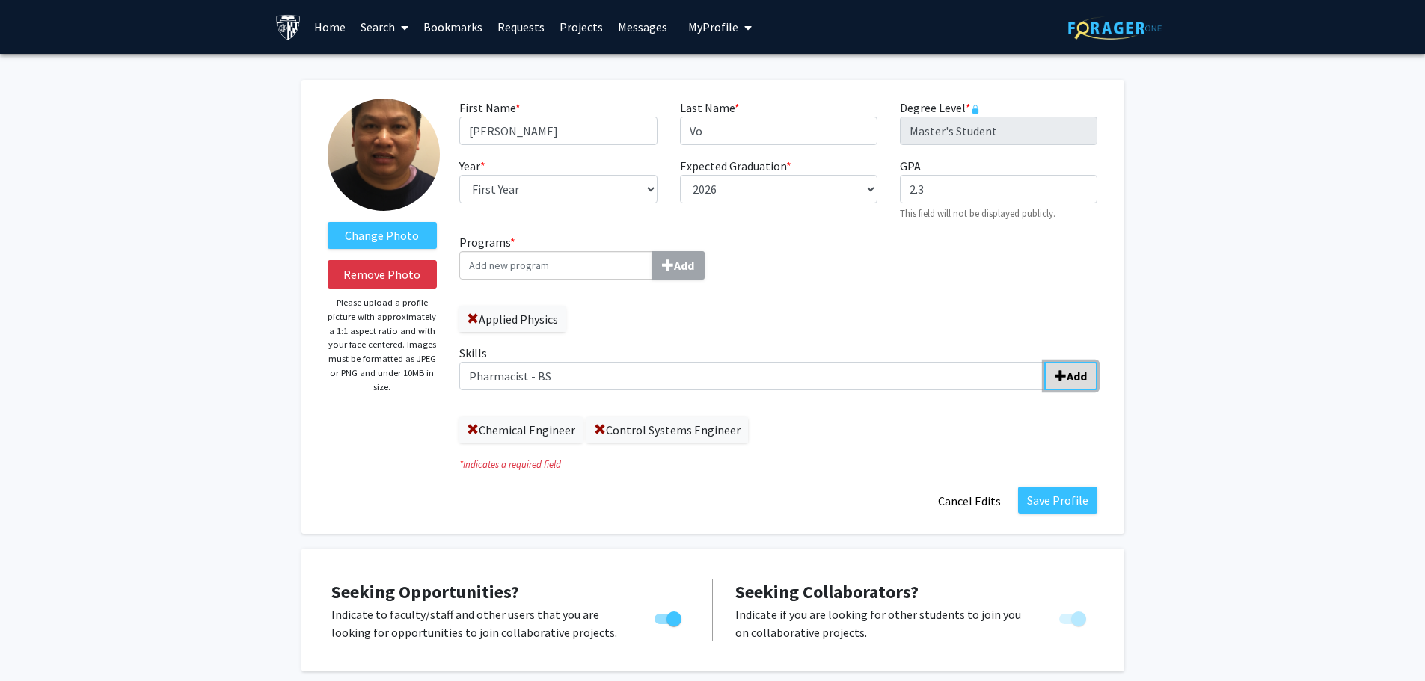
click at [1075, 372] on b "Add" at bounding box center [1077, 376] width 20 height 15
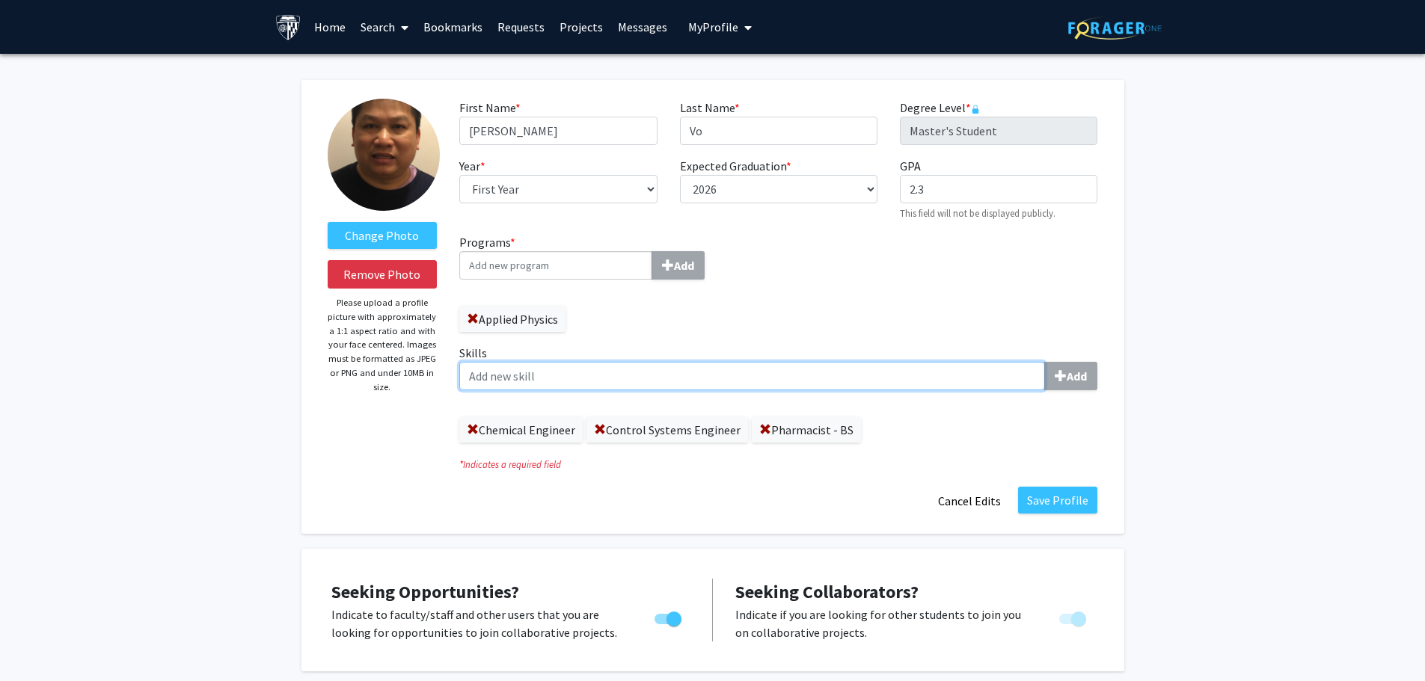
click at [506, 378] on input "Skills Add" at bounding box center [752, 376] width 586 height 28
type input "Pharmacogenomics"
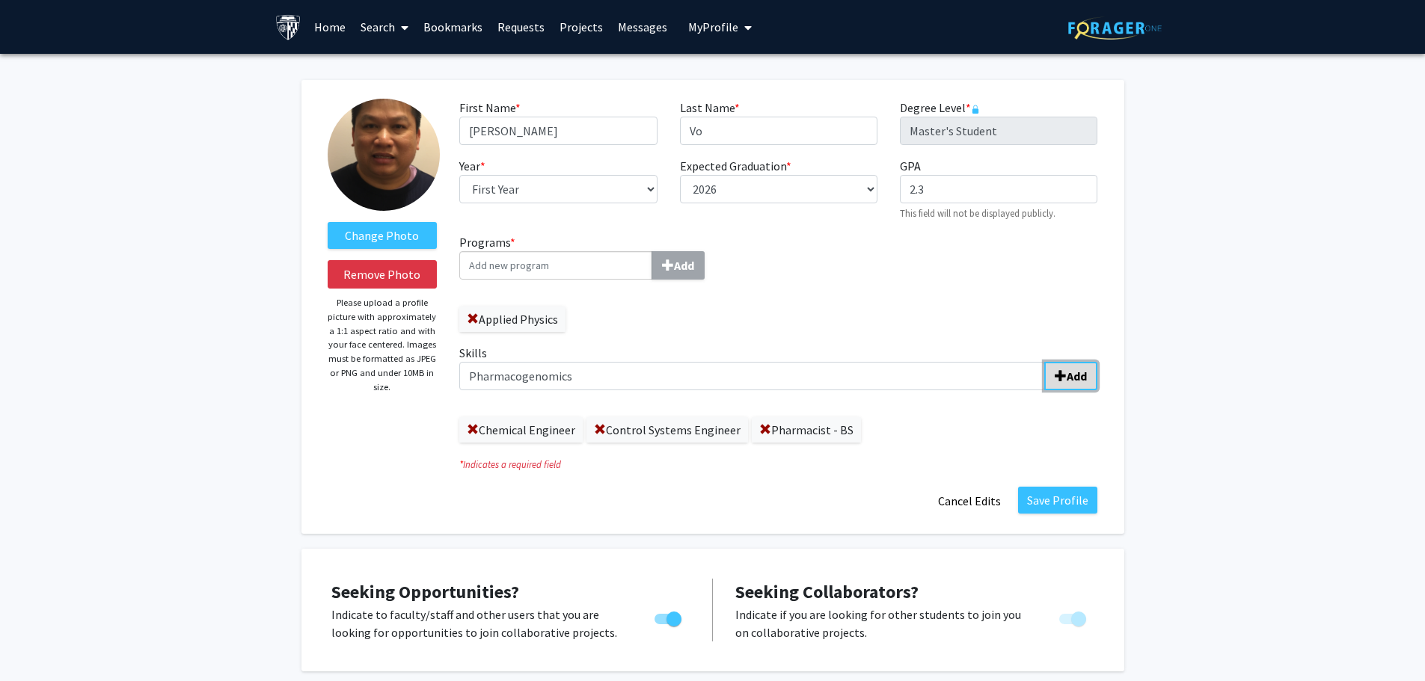
click at [1082, 372] on b "Add" at bounding box center [1077, 376] width 20 height 15
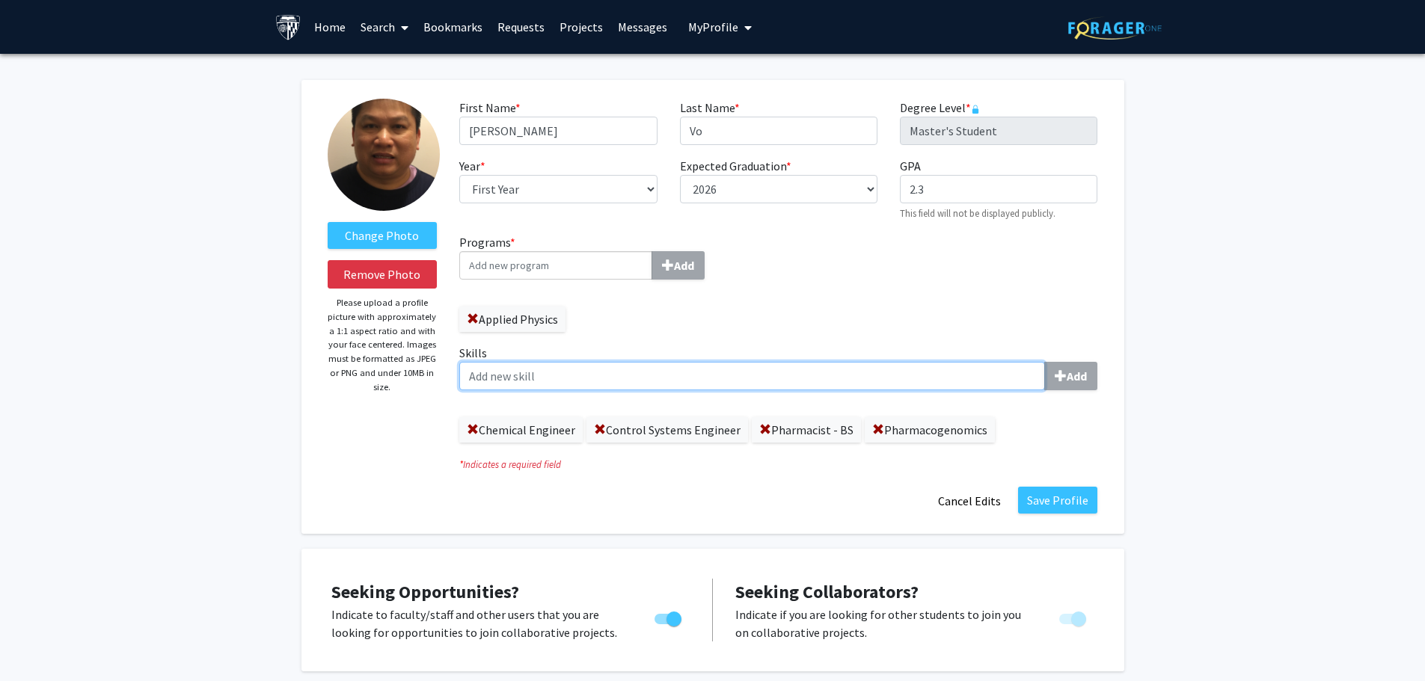
click at [497, 379] on input "Skills Add" at bounding box center [752, 376] width 586 height 28
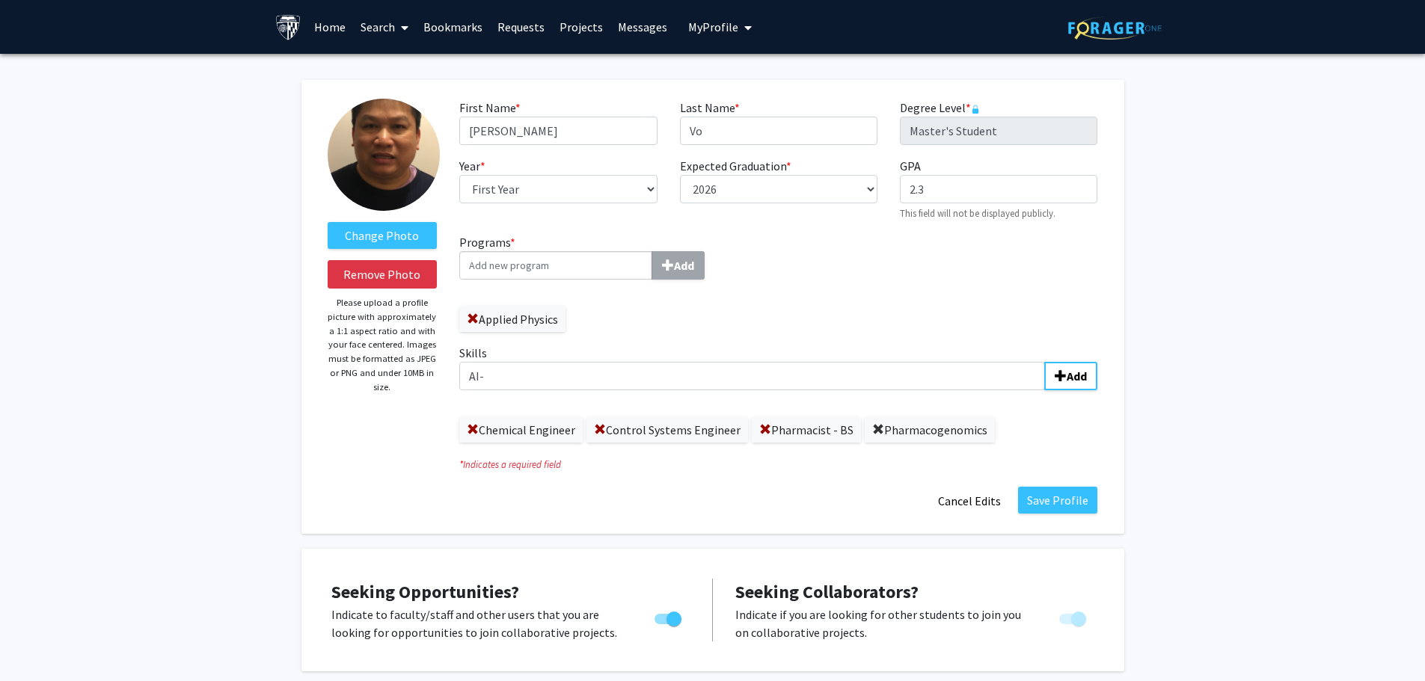
click at [874, 427] on span at bounding box center [878, 430] width 12 height 12
click at [753, 429] on label "Pharmacist - BS" at bounding box center [806, 429] width 109 height 25
click at [767, 428] on label "Pharmacist - BS" at bounding box center [806, 429] width 109 height 25
click at [763, 429] on span at bounding box center [765, 430] width 12 height 12
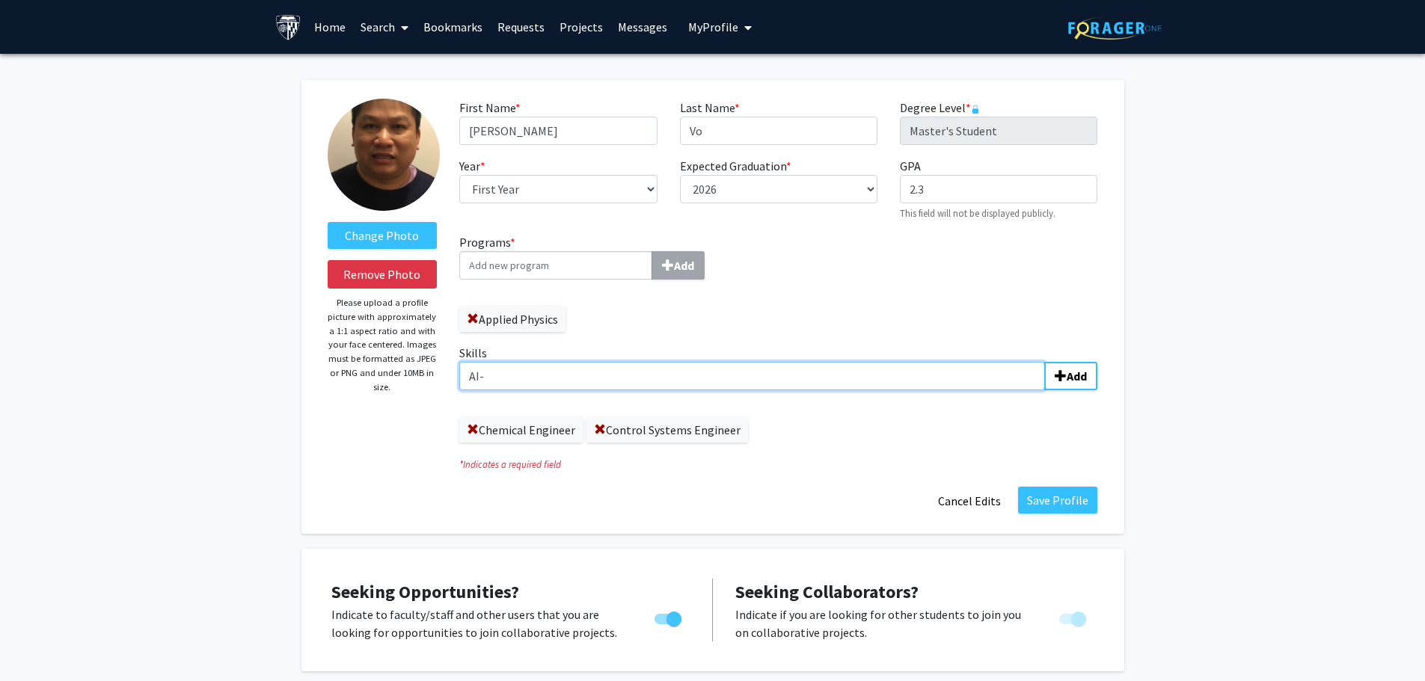
click at [577, 371] on input "AI-" at bounding box center [752, 376] width 586 height 28
type input "A"
type input "Applied Mathematics"
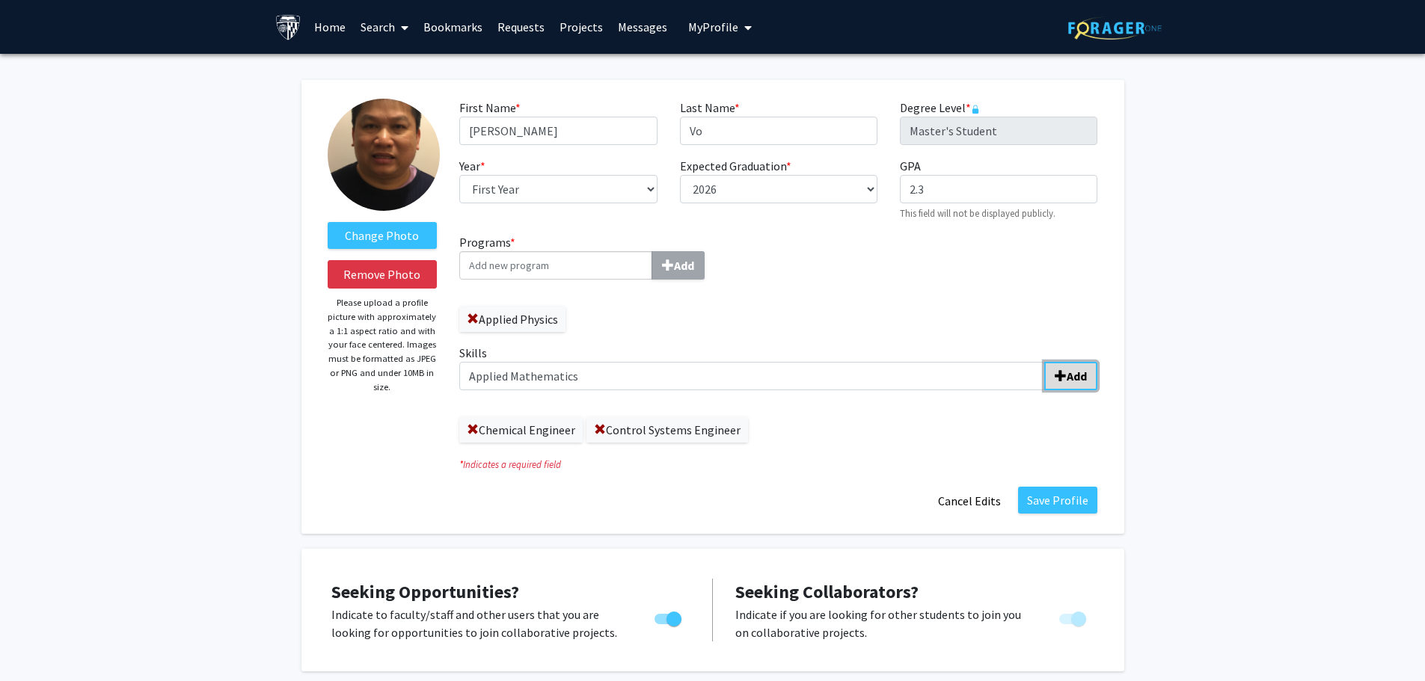
click at [1063, 375] on span "submit" at bounding box center [1061, 376] width 12 height 12
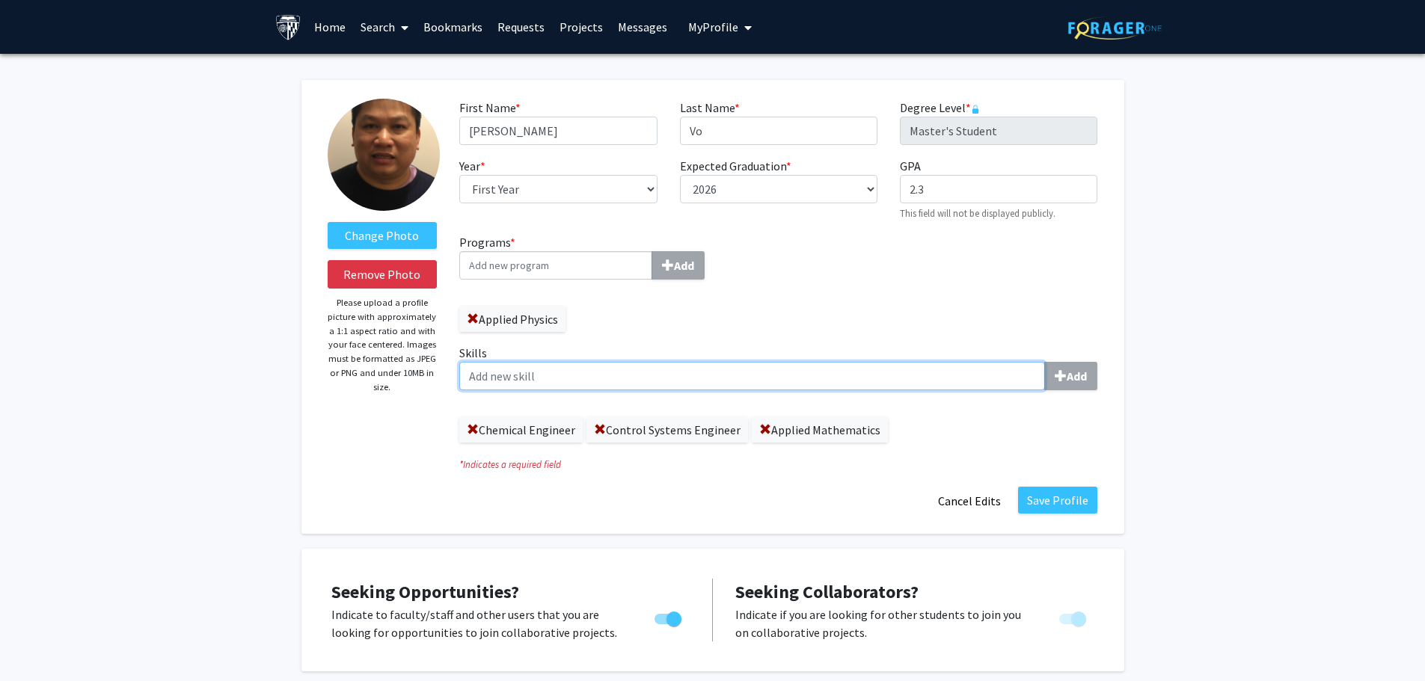
click at [494, 377] on input "Skills Add" at bounding box center [752, 376] width 586 height 28
type input "Applied Physics"
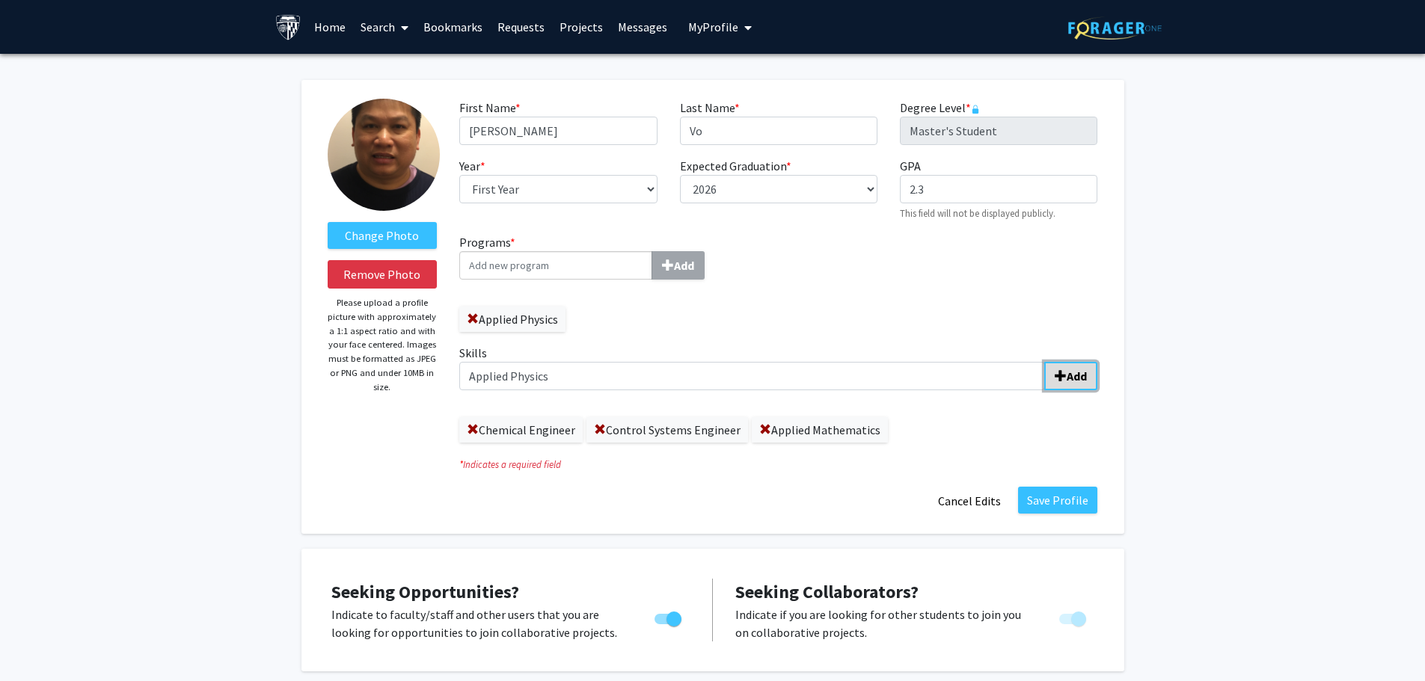
click at [1085, 371] on b "Add" at bounding box center [1077, 376] width 20 height 15
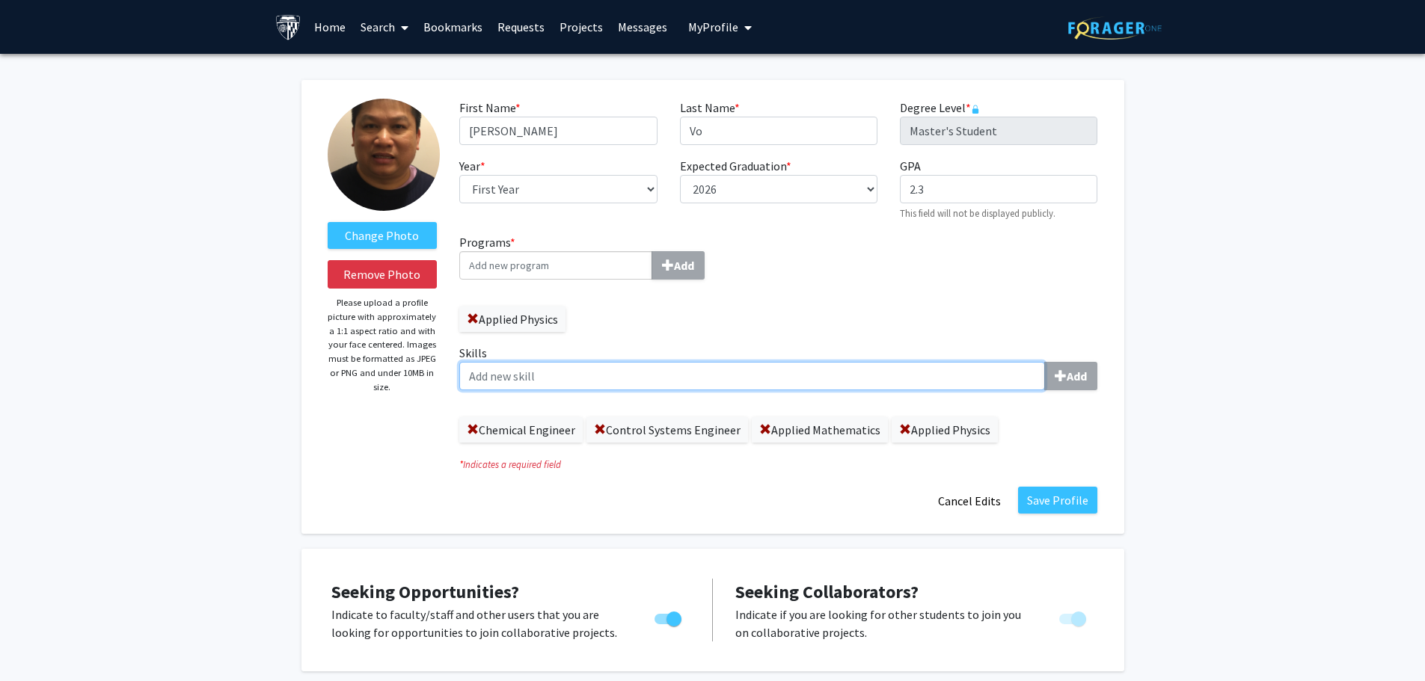
click at [474, 382] on input "Skills Add" at bounding box center [752, 376] width 586 height 28
type input "Pharmacist-BS"
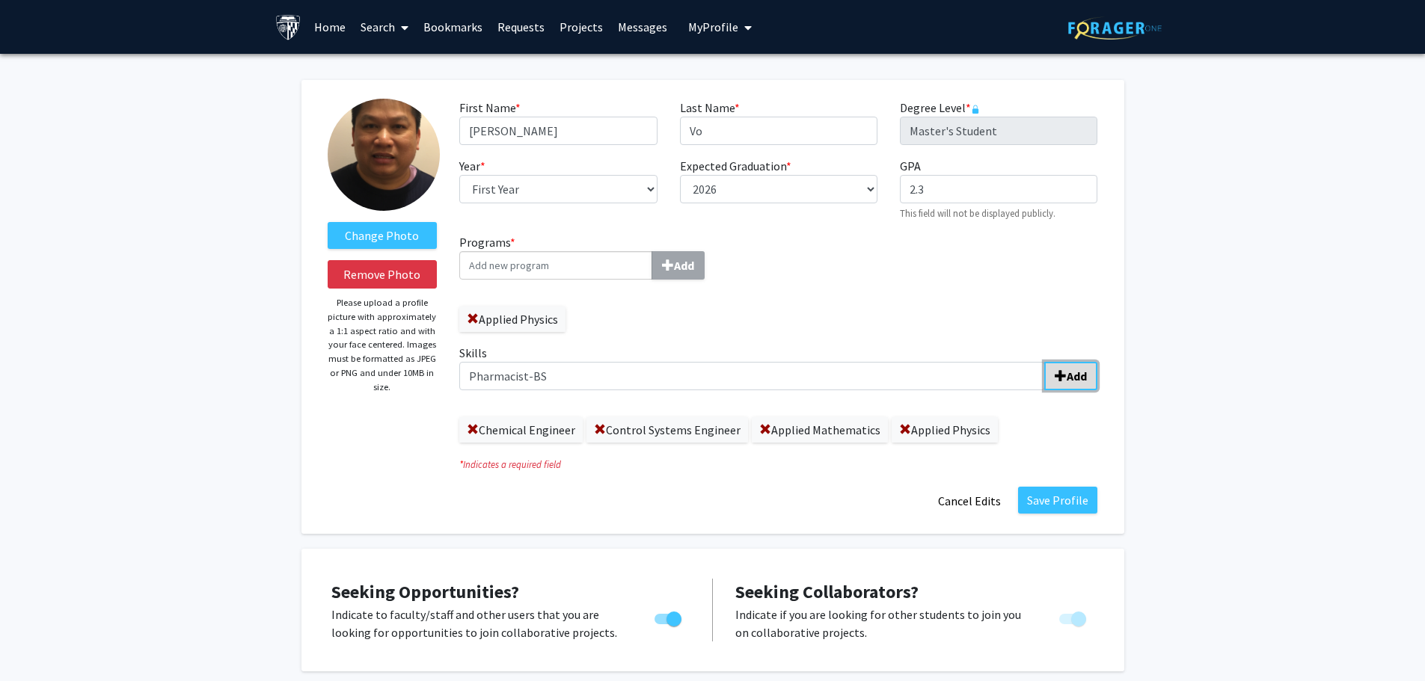
drag, startPoint x: 1086, startPoint y: 376, endPoint x: 1064, endPoint y: 376, distance: 21.7
click at [1086, 375] on b "Add" at bounding box center [1077, 376] width 20 height 15
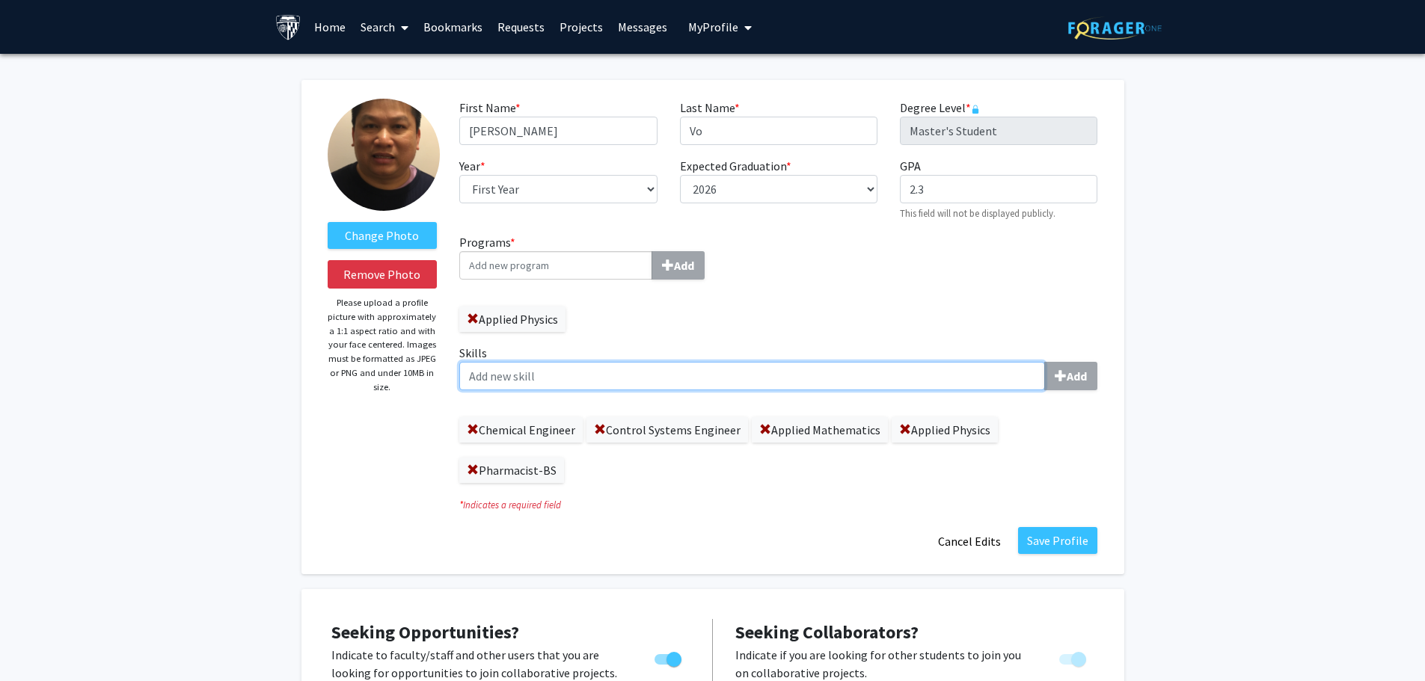
click at [512, 384] on input "Skills Add" at bounding box center [752, 376] width 586 height 28
type input "Pharmacogenomics"
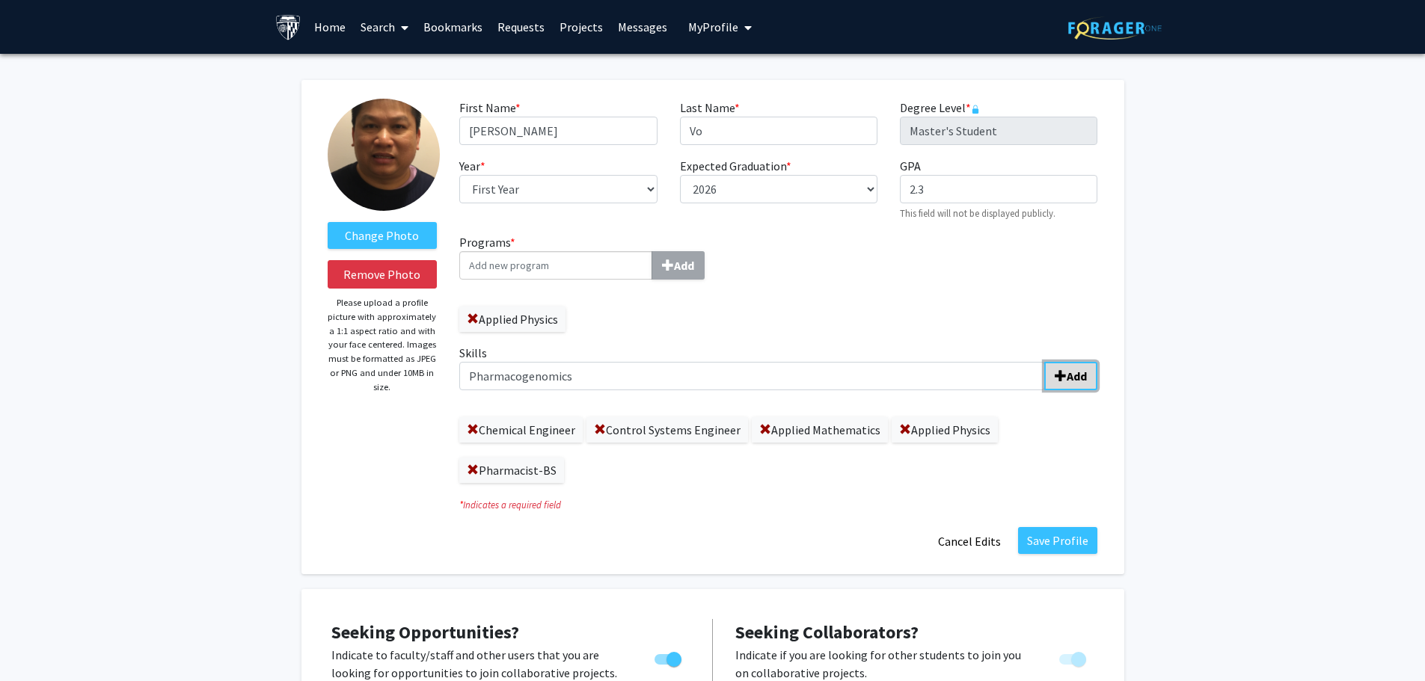
click at [1065, 373] on span "submit" at bounding box center [1061, 376] width 12 height 12
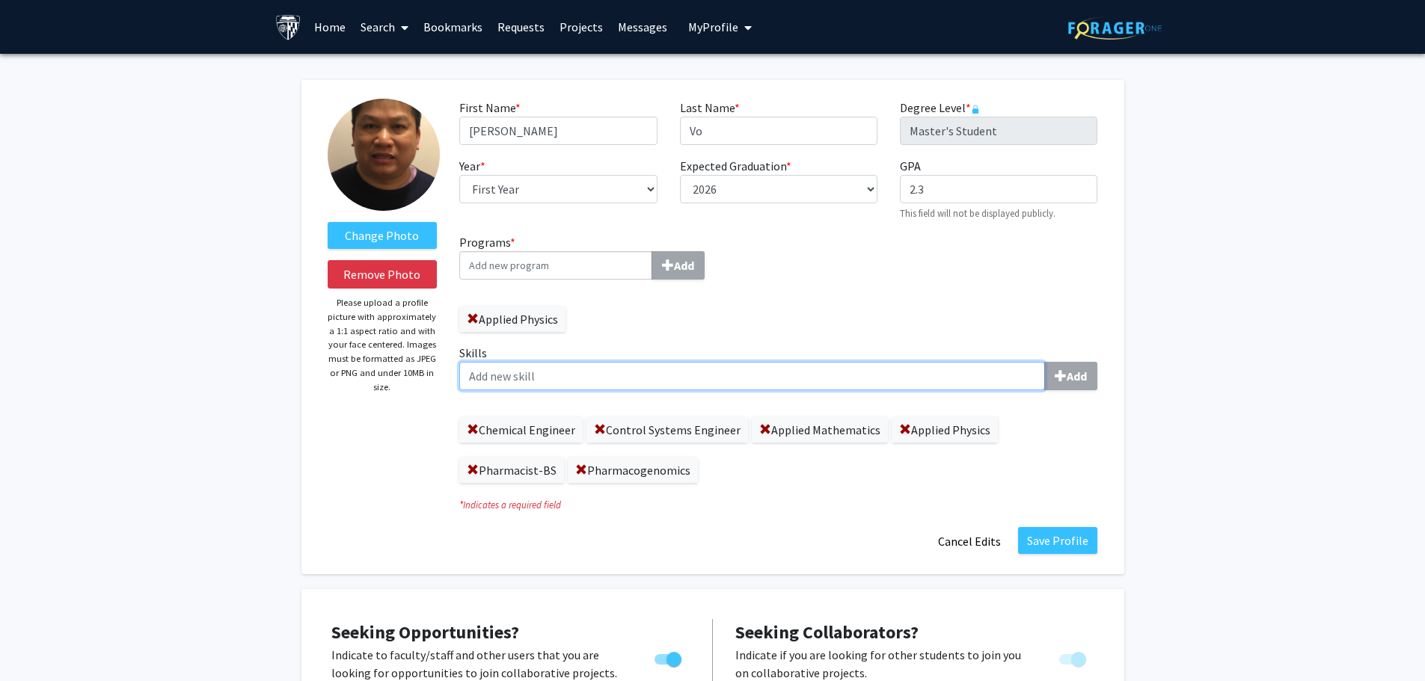
click at [480, 373] on input "Skills Add" at bounding box center [752, 376] width 586 height 28
click at [705, 378] on input "AI-Apps-Health-Religions-TheWestLatinPhilosophy" at bounding box center [752, 376] width 586 height 28
click at [592, 376] on input "AI-Apps-Health-Religions-TheWestLatinPhilosophy" at bounding box center [752, 376] width 586 height 28
click at [729, 376] on input "AI-Apps-Health-Religions-TheWestLatinPhilosophy" at bounding box center [752, 376] width 586 height 28
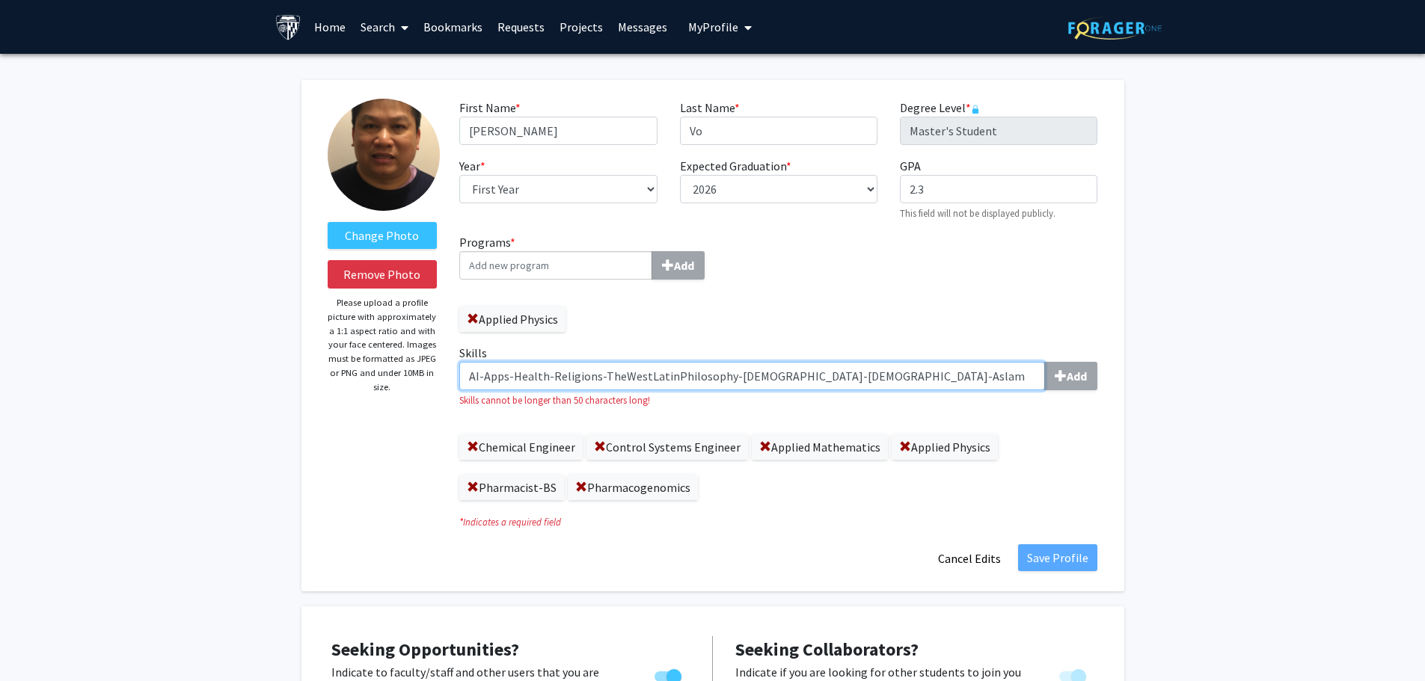
click at [846, 373] on input "AI-Apps-Health-Religions-TheWestLatinPhilosophy-Buddhism-Christianity-Aslam" at bounding box center [752, 376] width 586 height 28
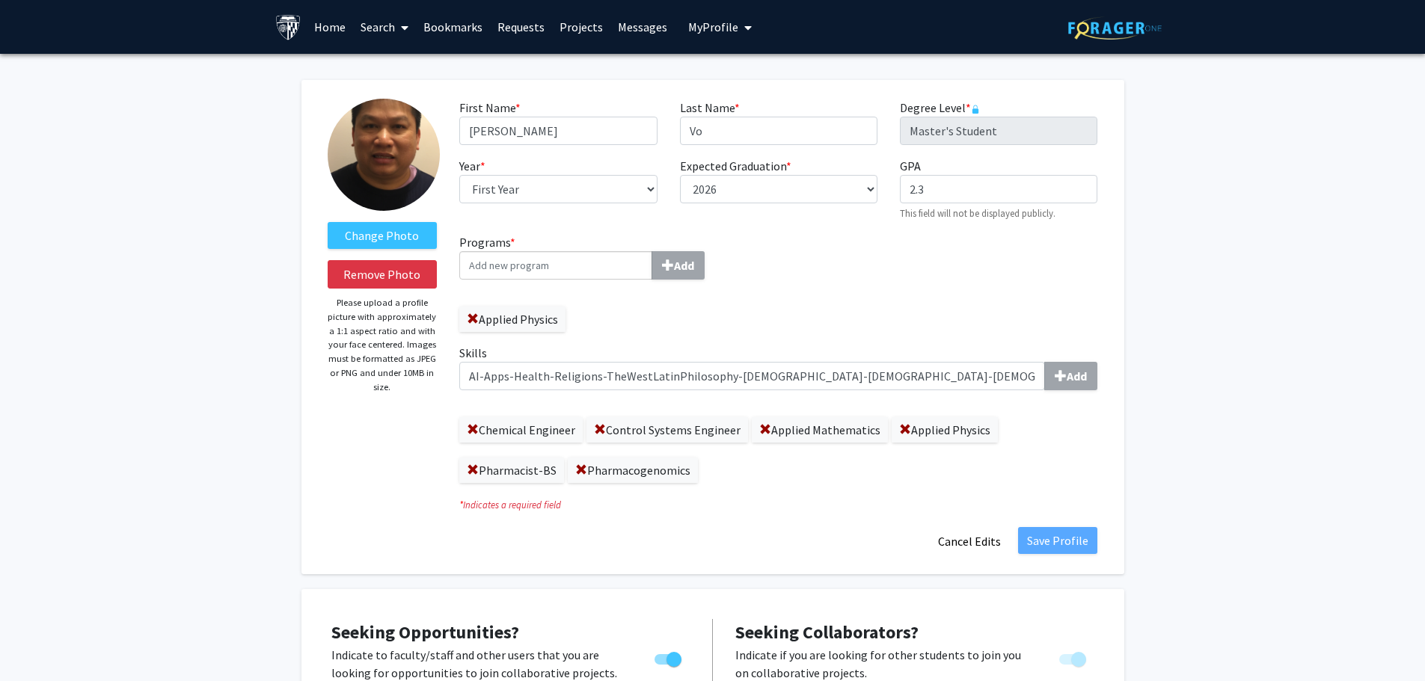
click at [991, 280] on div "Programs * Add Applied Physics Skills AI-Apps-Health-Religions-TheWestLatinPhil…" at bounding box center [778, 364] width 661 height 262
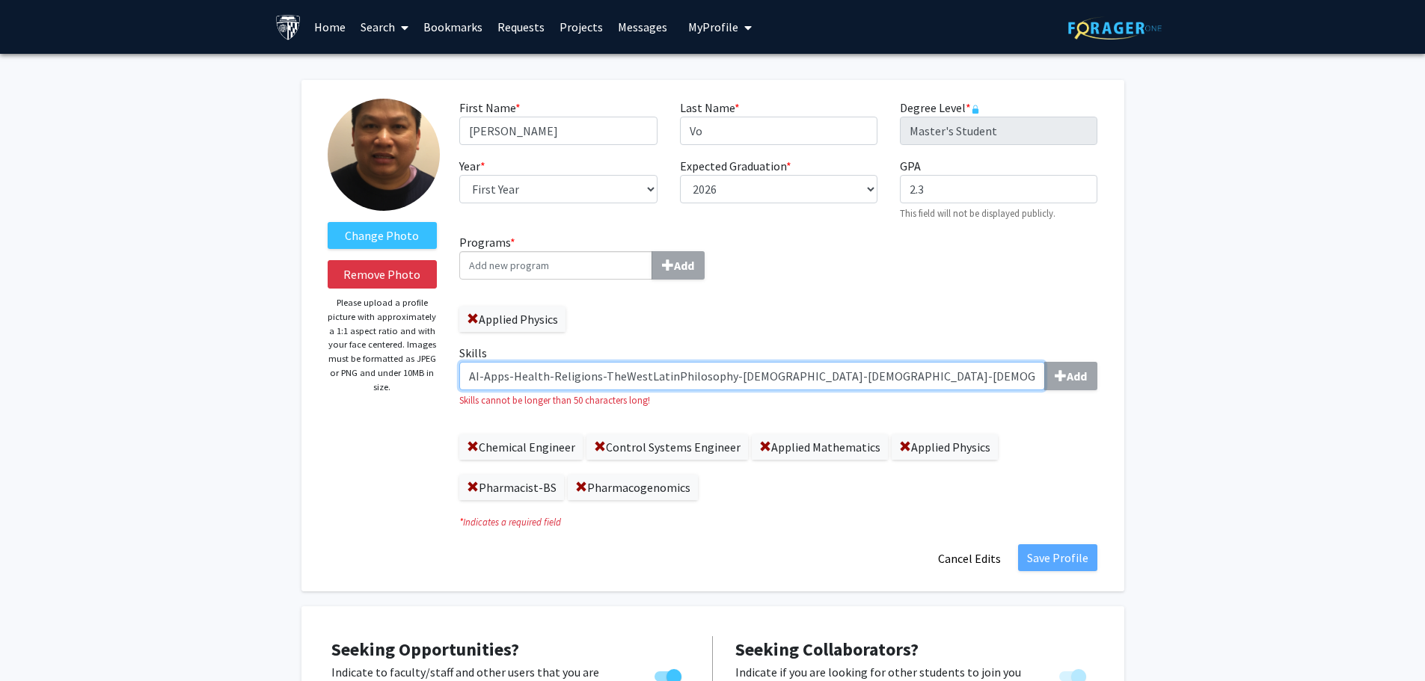
click at [872, 374] on input "AI-Apps-Health-Religions-TheWestLatinPhilosophy-Buddhism-Christianity-Islam" at bounding box center [752, 376] width 586 height 28
drag, startPoint x: 872, startPoint y: 374, endPoint x: 592, endPoint y: 385, distance: 280.0
click at [592, 385] on input "AI-Apps-Health-Religions-TheWestLatinPhilosophy-Buddhism-Christianity-Islam" at bounding box center [752, 376] width 586 height 28
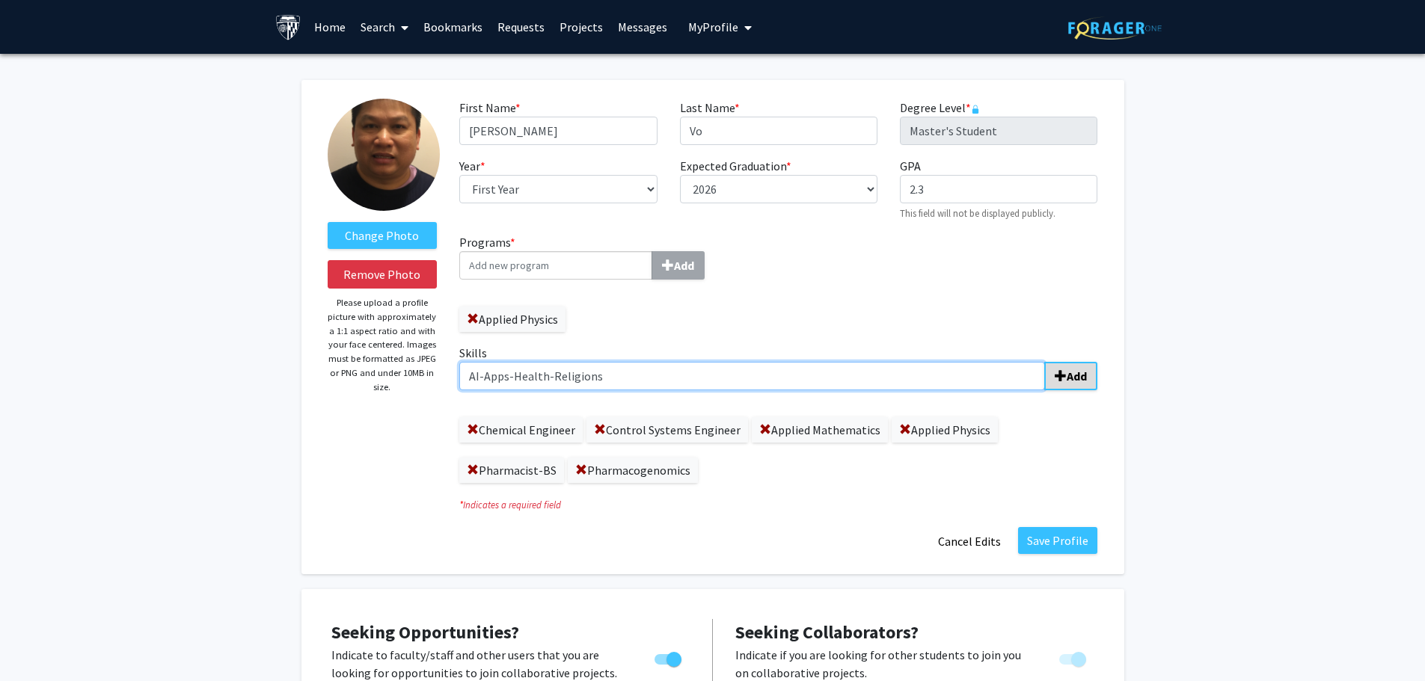
type input "AI-Apps-Health-Religions"
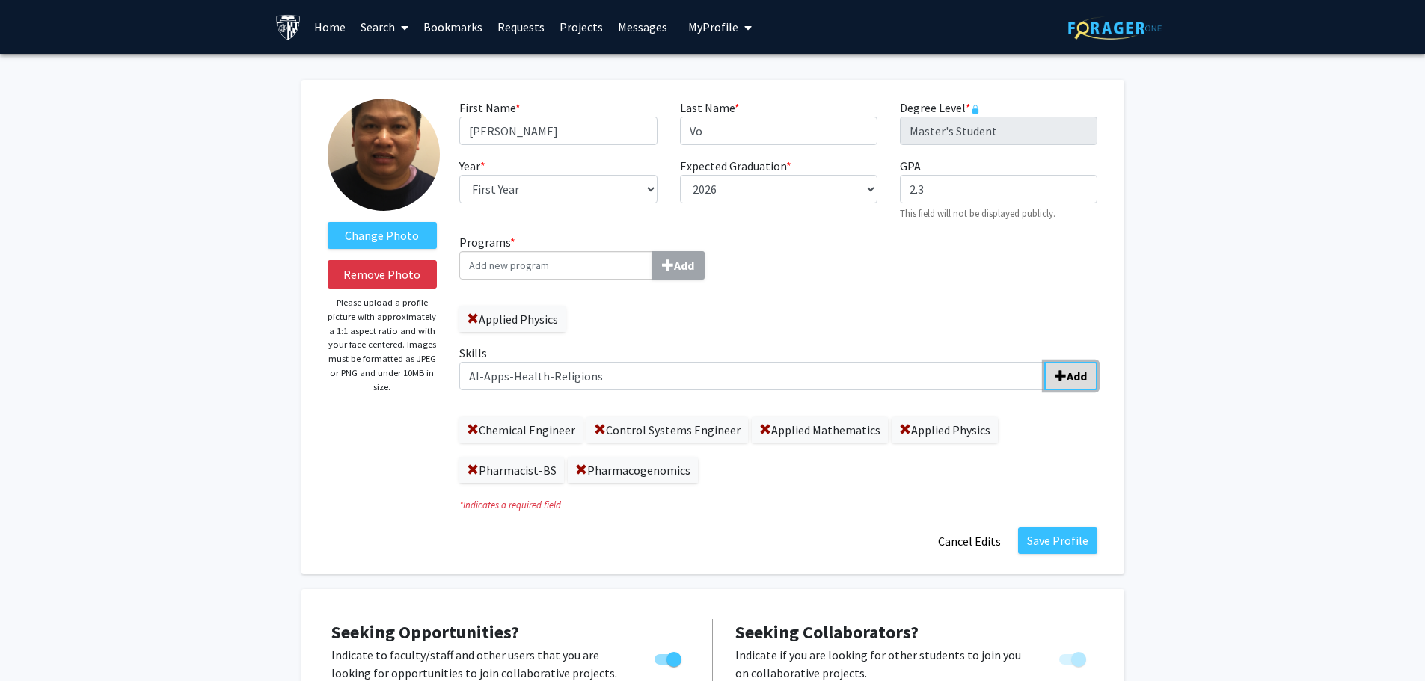
click at [1072, 374] on b "Add" at bounding box center [1077, 376] width 20 height 15
click at [827, 476] on label "AI-Apps-Health-Religions" at bounding box center [782, 470] width 161 height 25
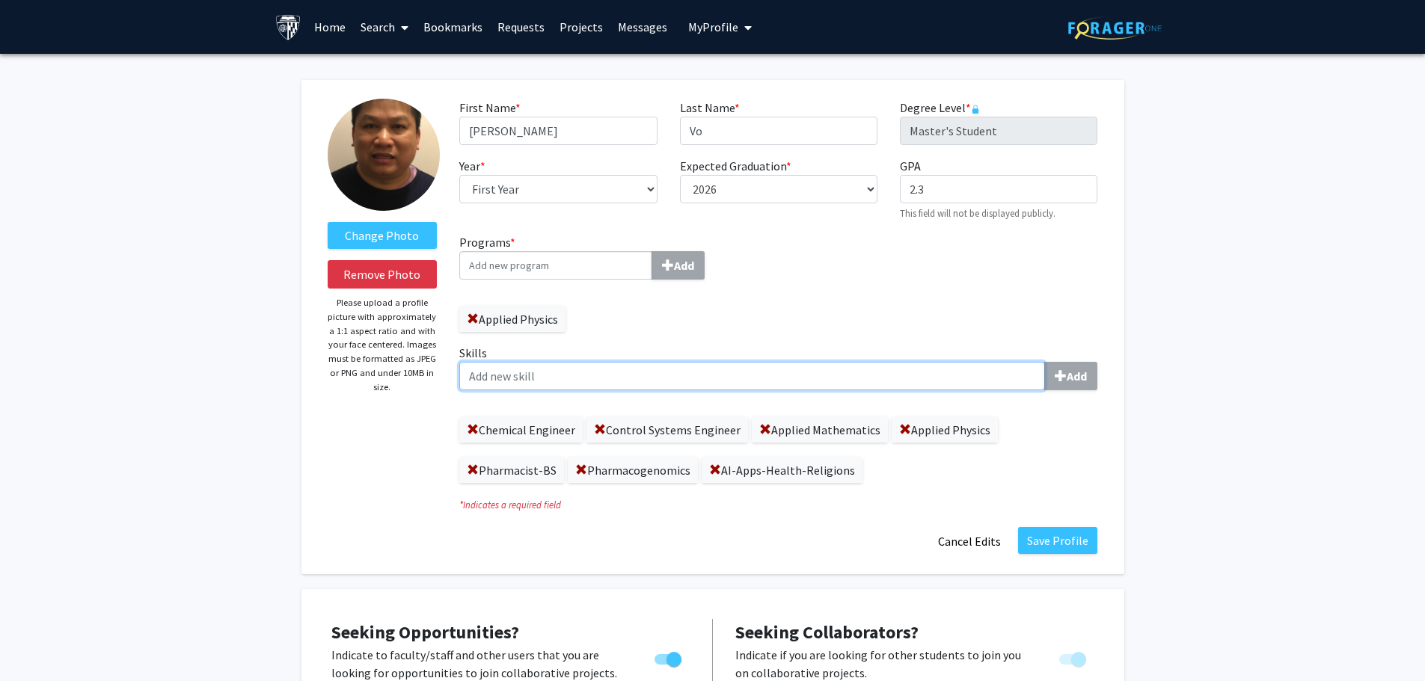
click at [479, 379] on input "Skills Add" at bounding box center [752, 376] width 586 height 28
paste input "-TheWestLatinPhilosophy-Buddhism-Christianity-Islam"
type input "-TheWestLatinPhilosophy-Buddhism-Christianity-Islam"
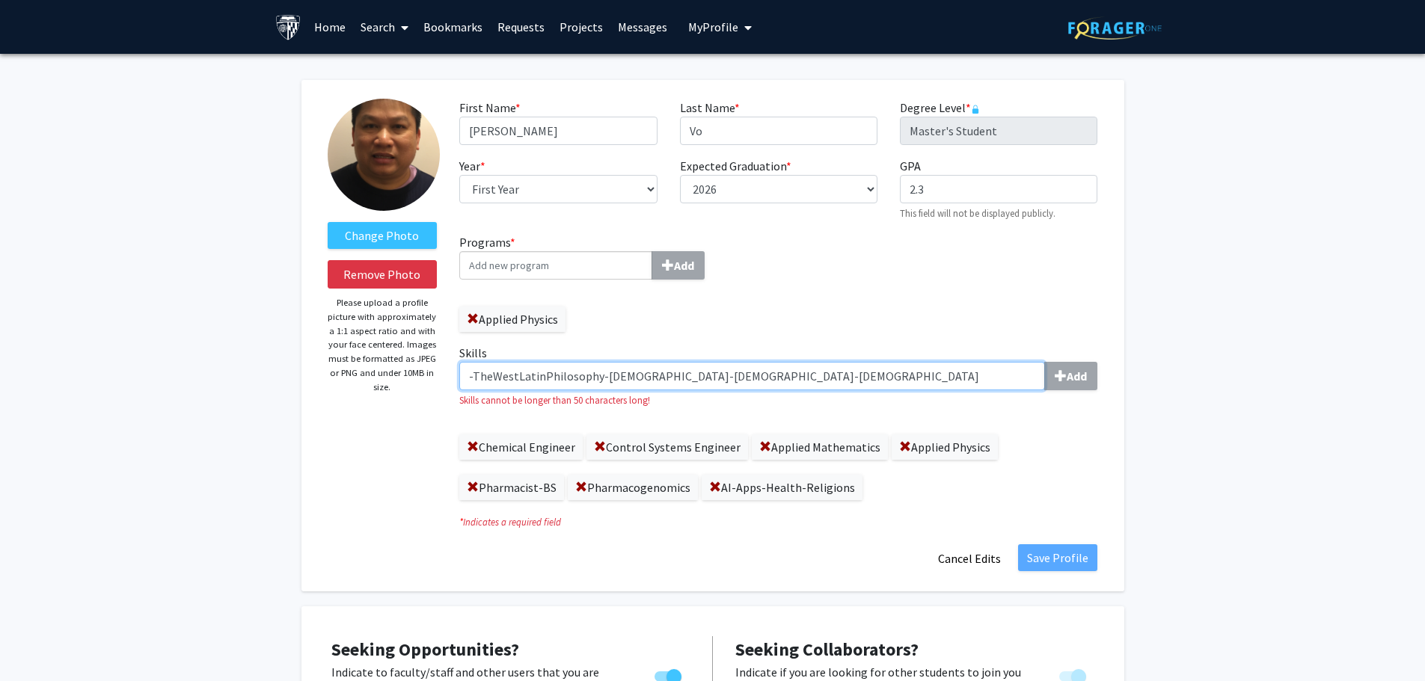
drag, startPoint x: 791, startPoint y: 377, endPoint x: 432, endPoint y: 361, distance: 358.7
click at [432, 373] on form "Change Photo Remove Photo Please upload a profile picture with approximately a …" at bounding box center [712, 336] width 793 height 474
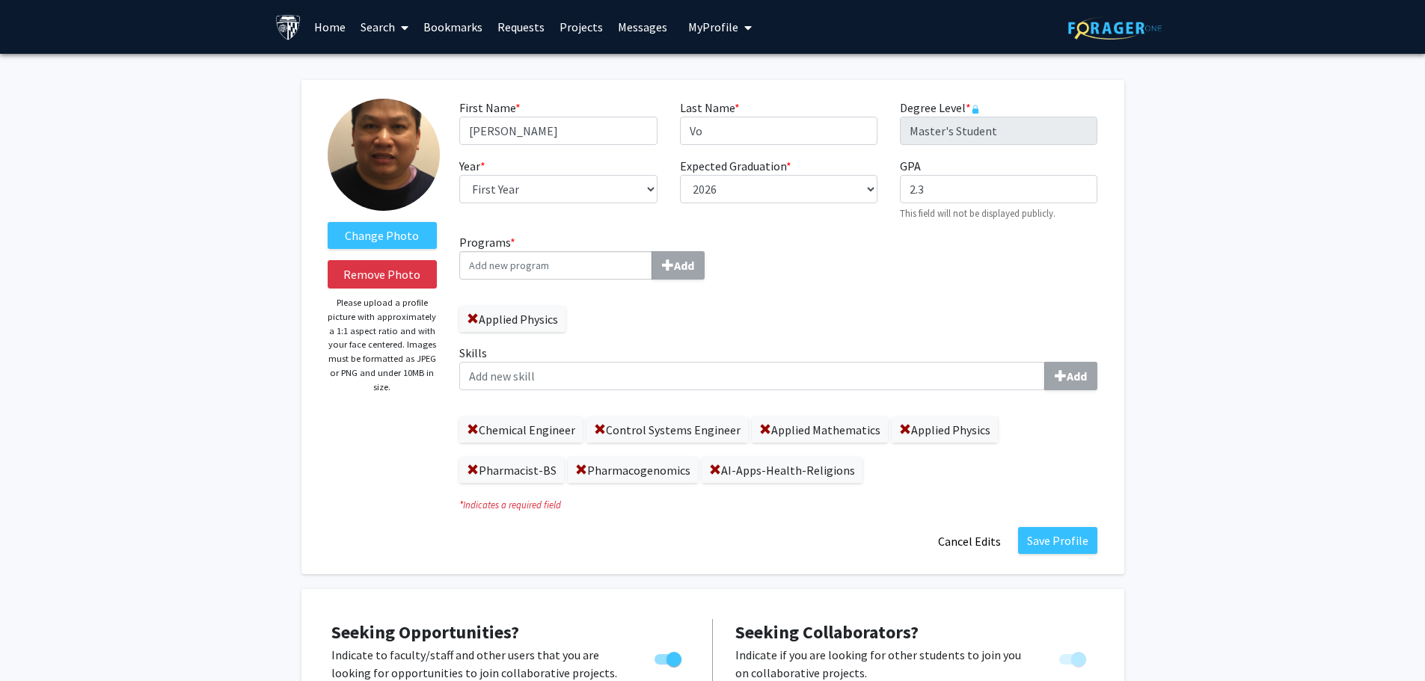
click at [761, 532] on div "Save Profile Cancel Edits" at bounding box center [778, 541] width 661 height 28
click at [1069, 543] on button "Save Profile" at bounding box center [1057, 540] width 79 height 27
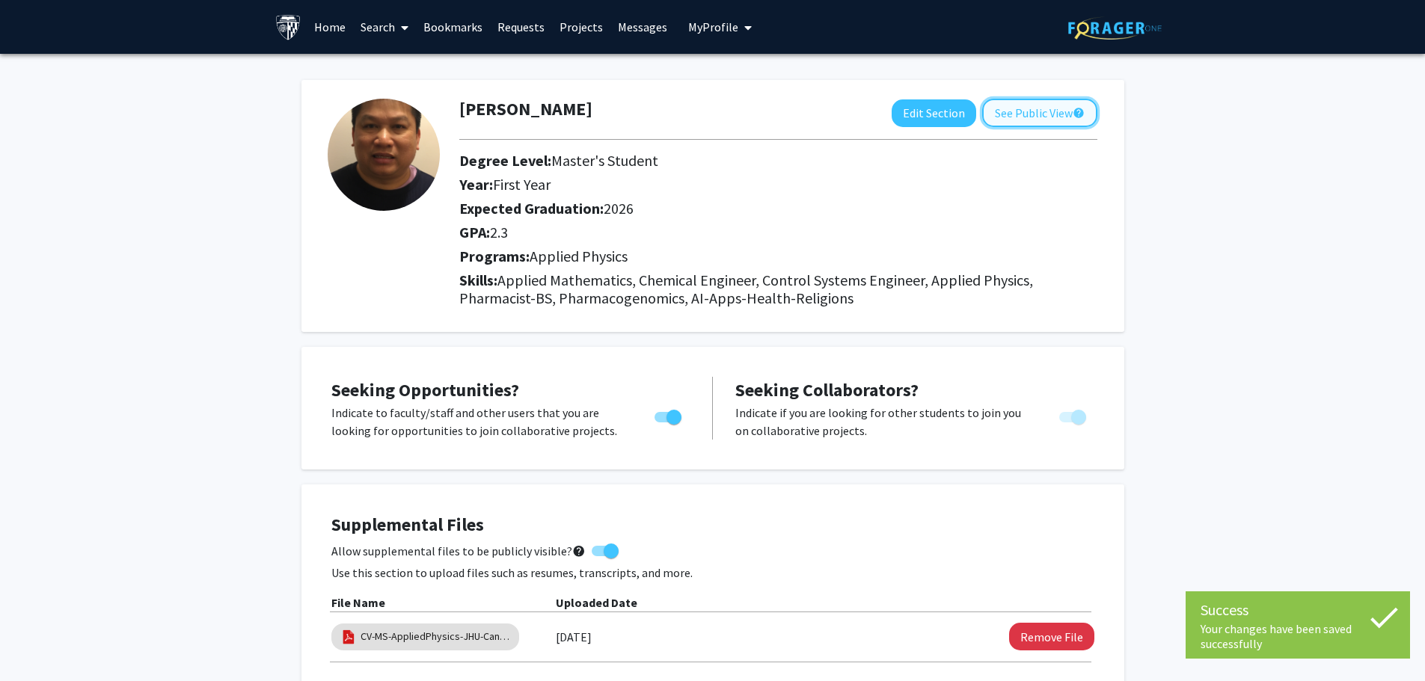
click at [1059, 111] on button "See Public View help" at bounding box center [1039, 113] width 115 height 28
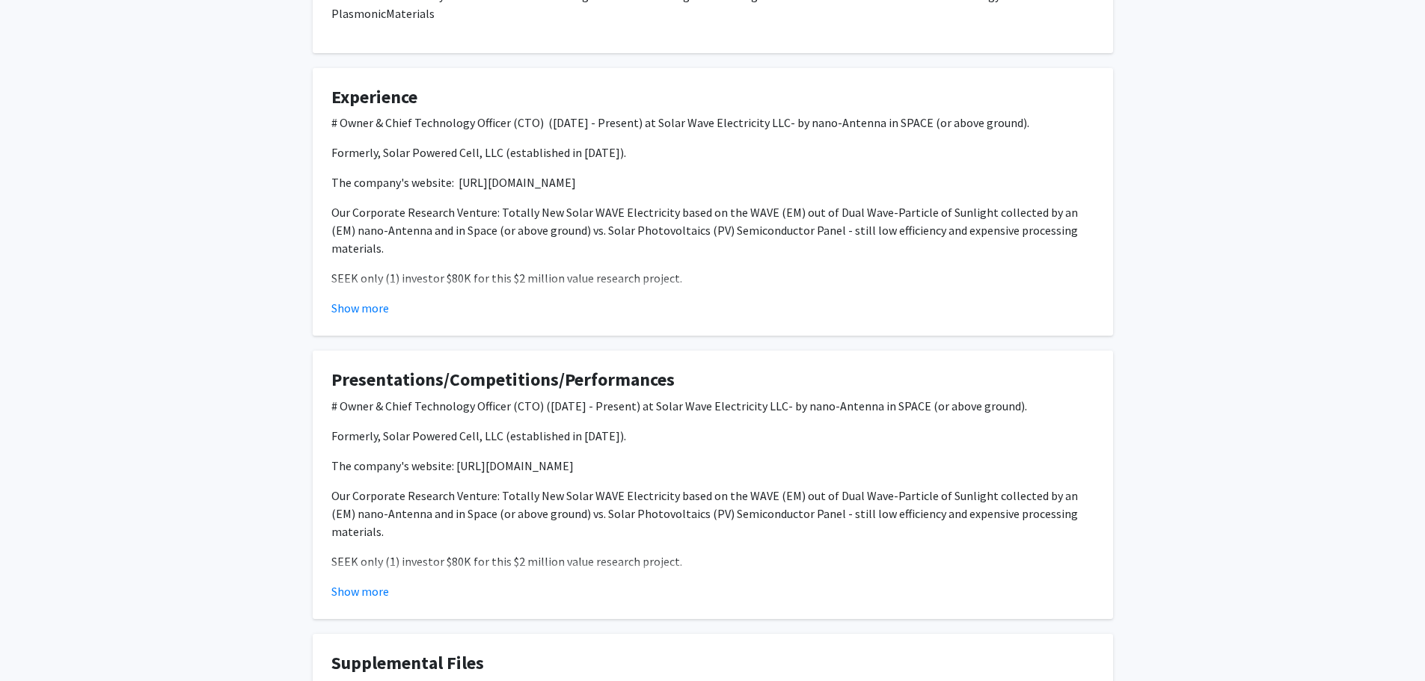
scroll to position [1325, 0]
